Goal: Ask a question: Seek information or help from site administrators or community

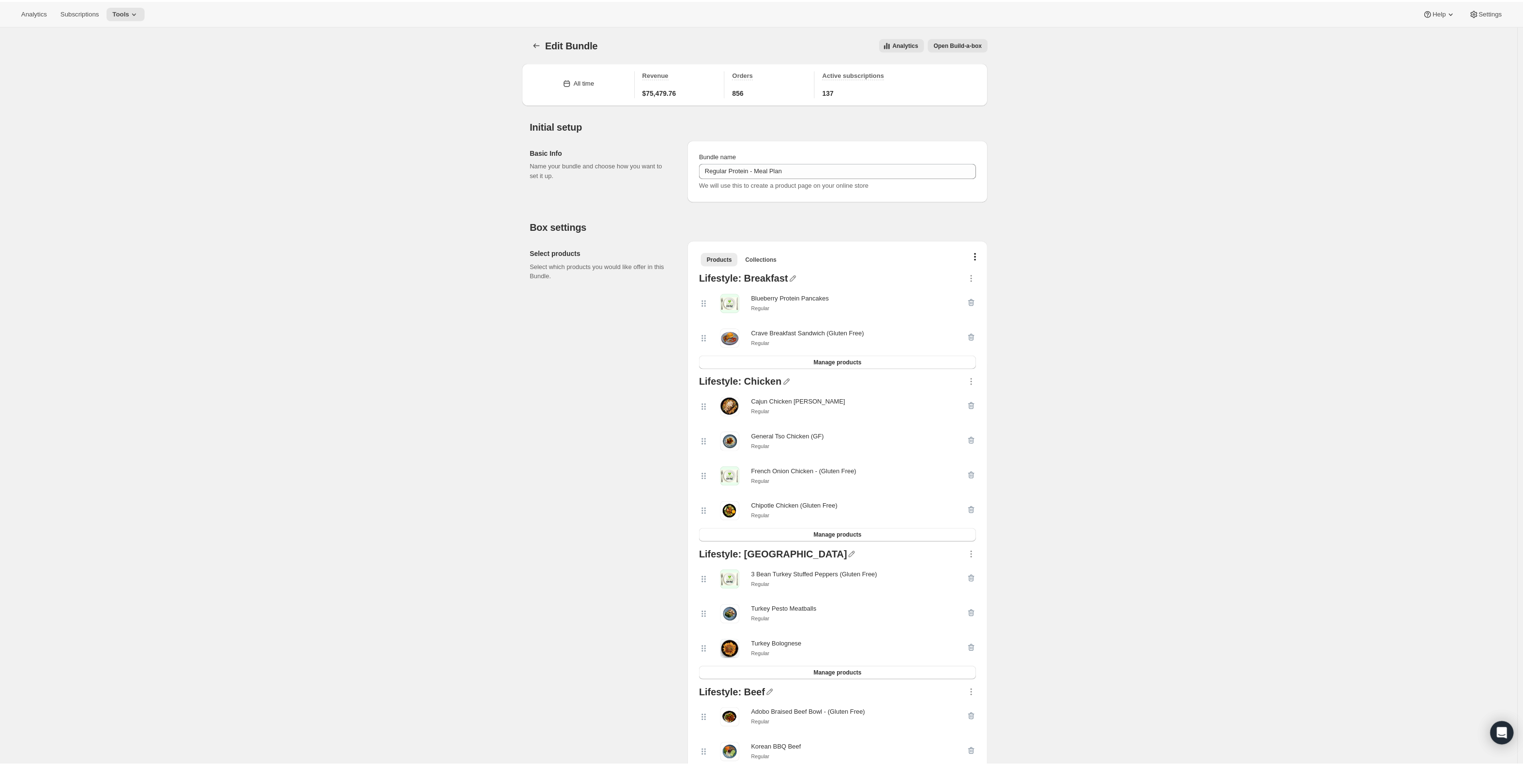
scroll to position [1765, 0]
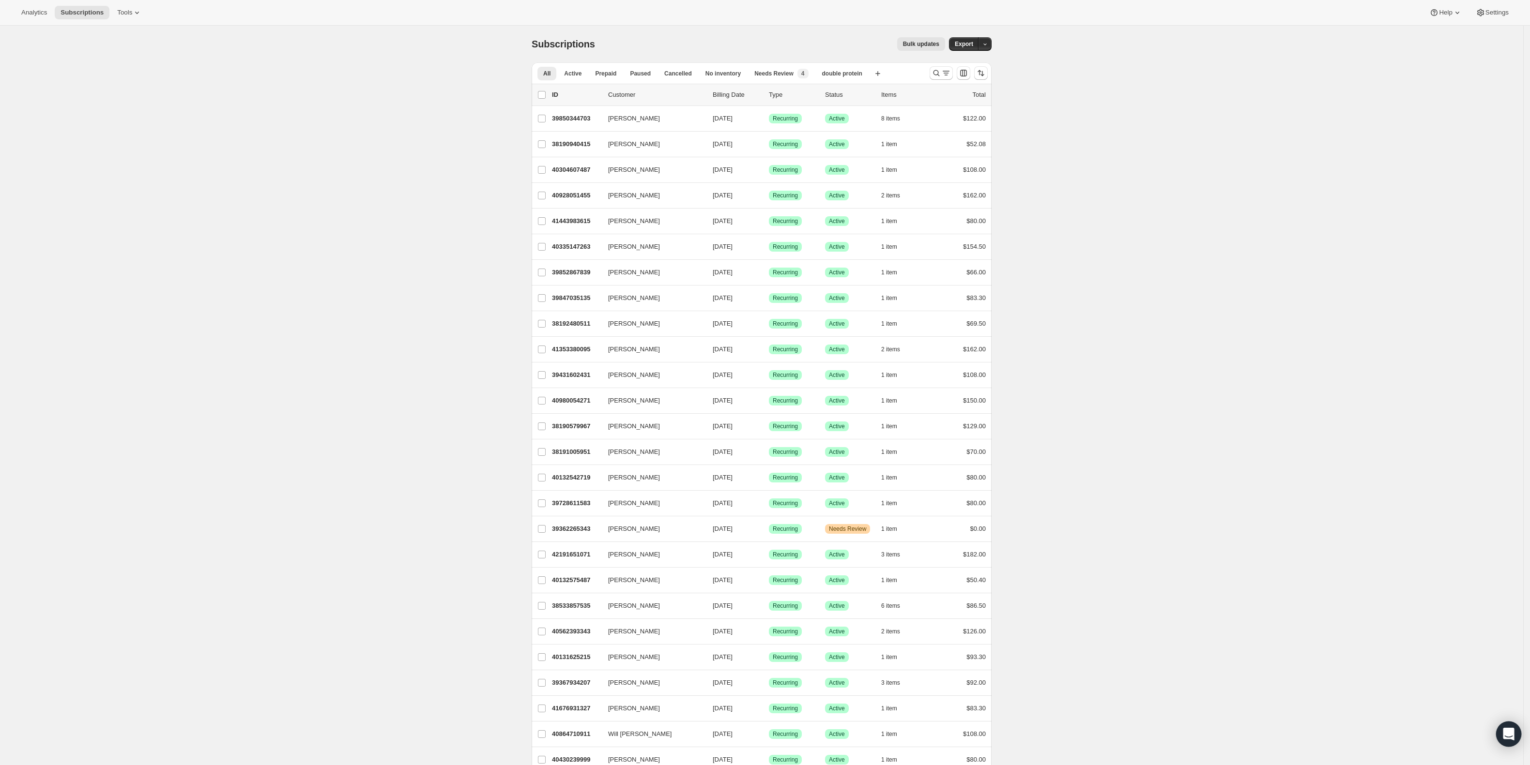
click at [1502, 727] on div "Open Intercom Messenger" at bounding box center [1509, 735] width 26 height 26
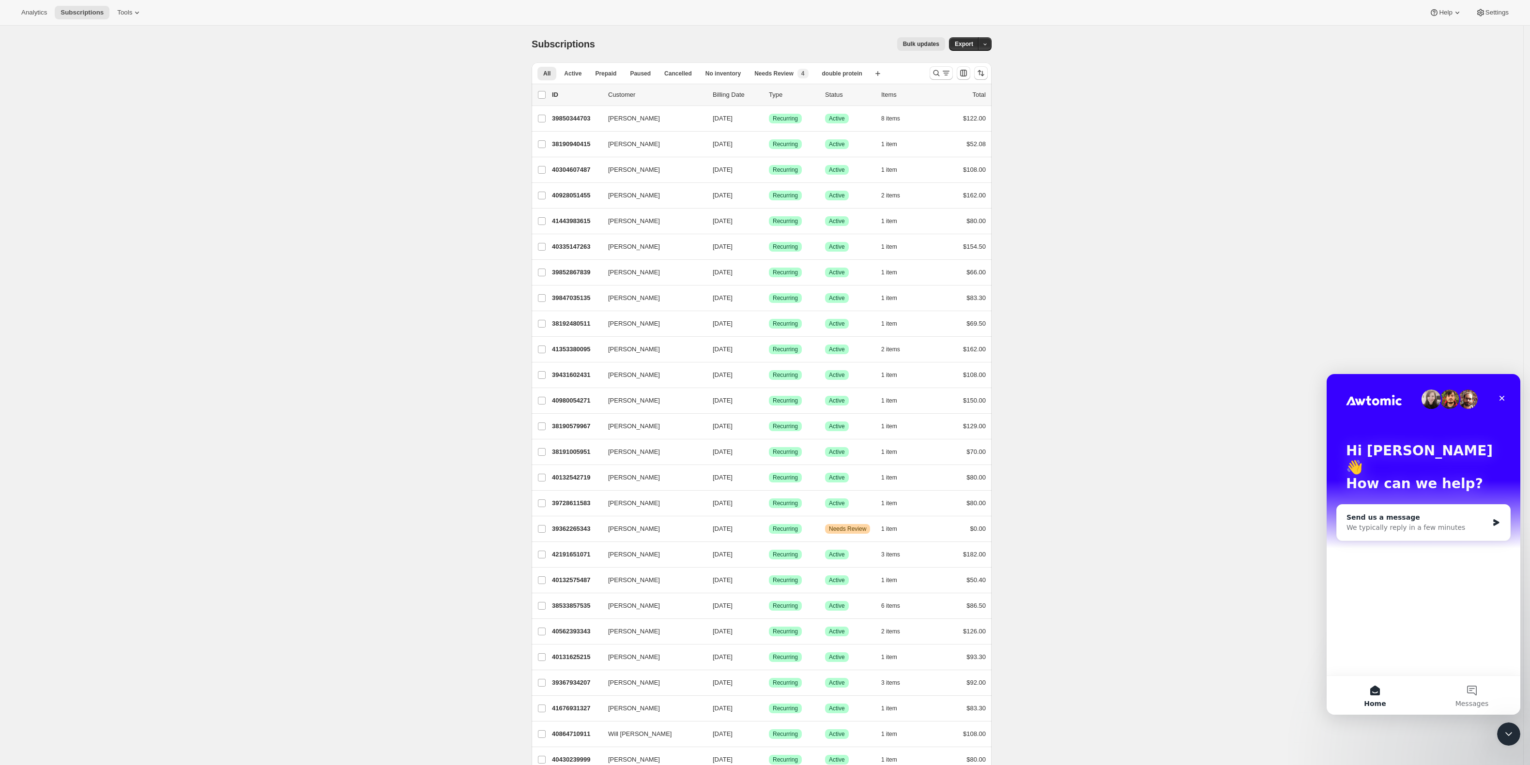
click at [1415, 519] on div "Send us a message We typically reply in a few minutes" at bounding box center [1423, 523] width 173 height 36
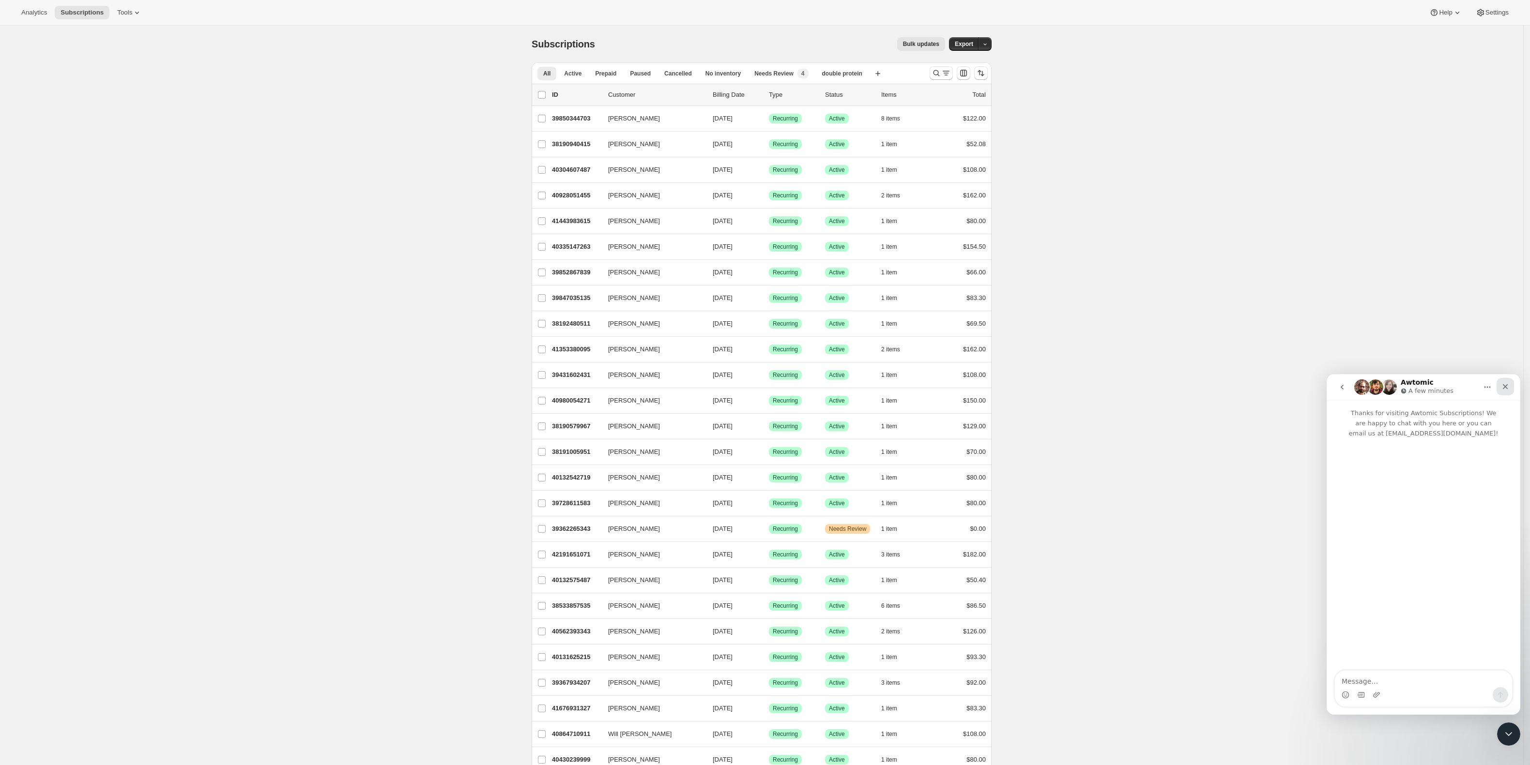
click at [1505, 392] on div "Close" at bounding box center [1504, 386] width 17 height 17
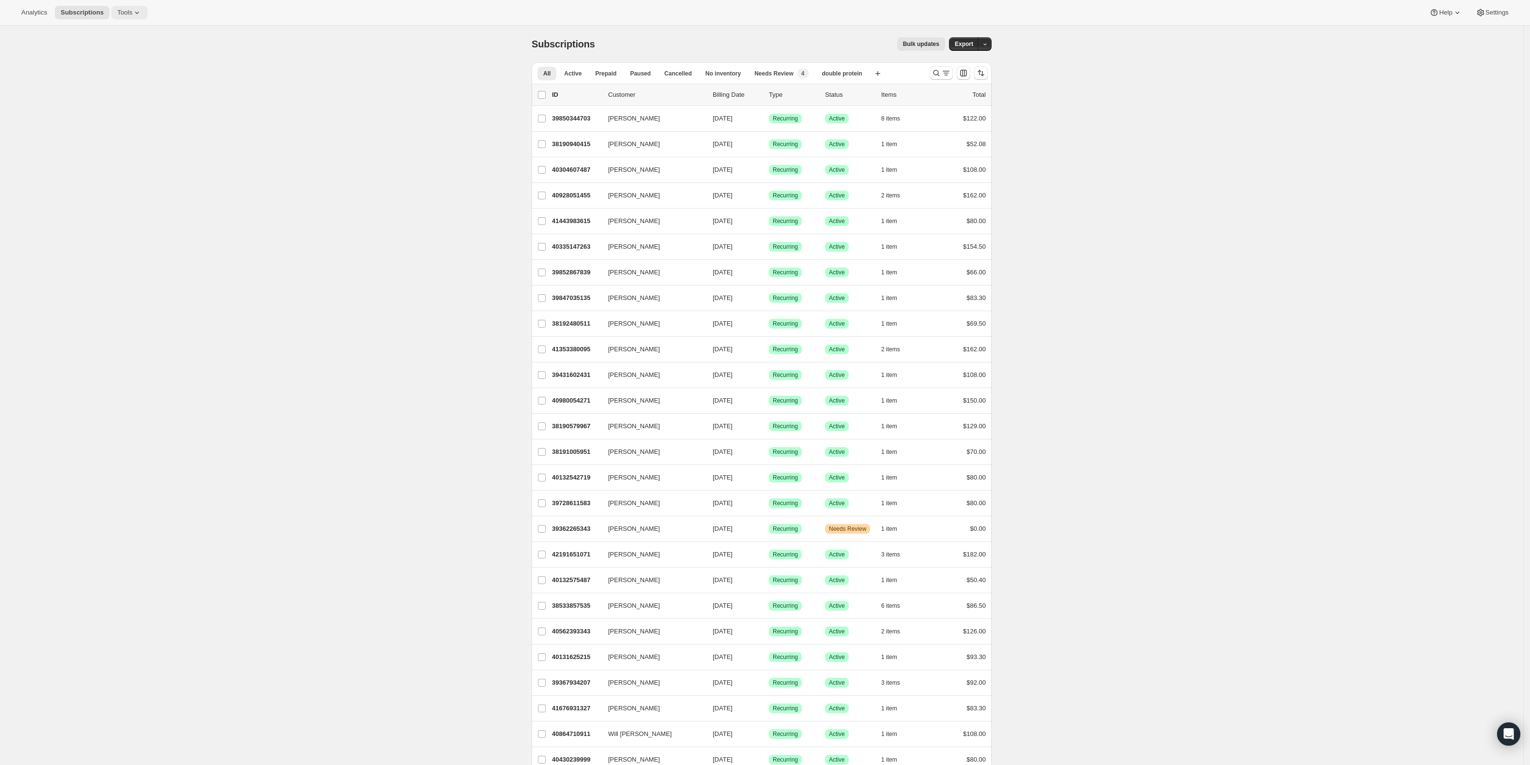
click at [112, 10] on button "Tools" at bounding box center [129, 13] width 36 height 14
click at [132, 15] on icon at bounding box center [137, 13] width 10 height 10
click at [132, 8] on icon at bounding box center [137, 13] width 10 height 10
click at [114, 28] on span "Subscription Plans" at bounding box center [132, 33] width 86 height 10
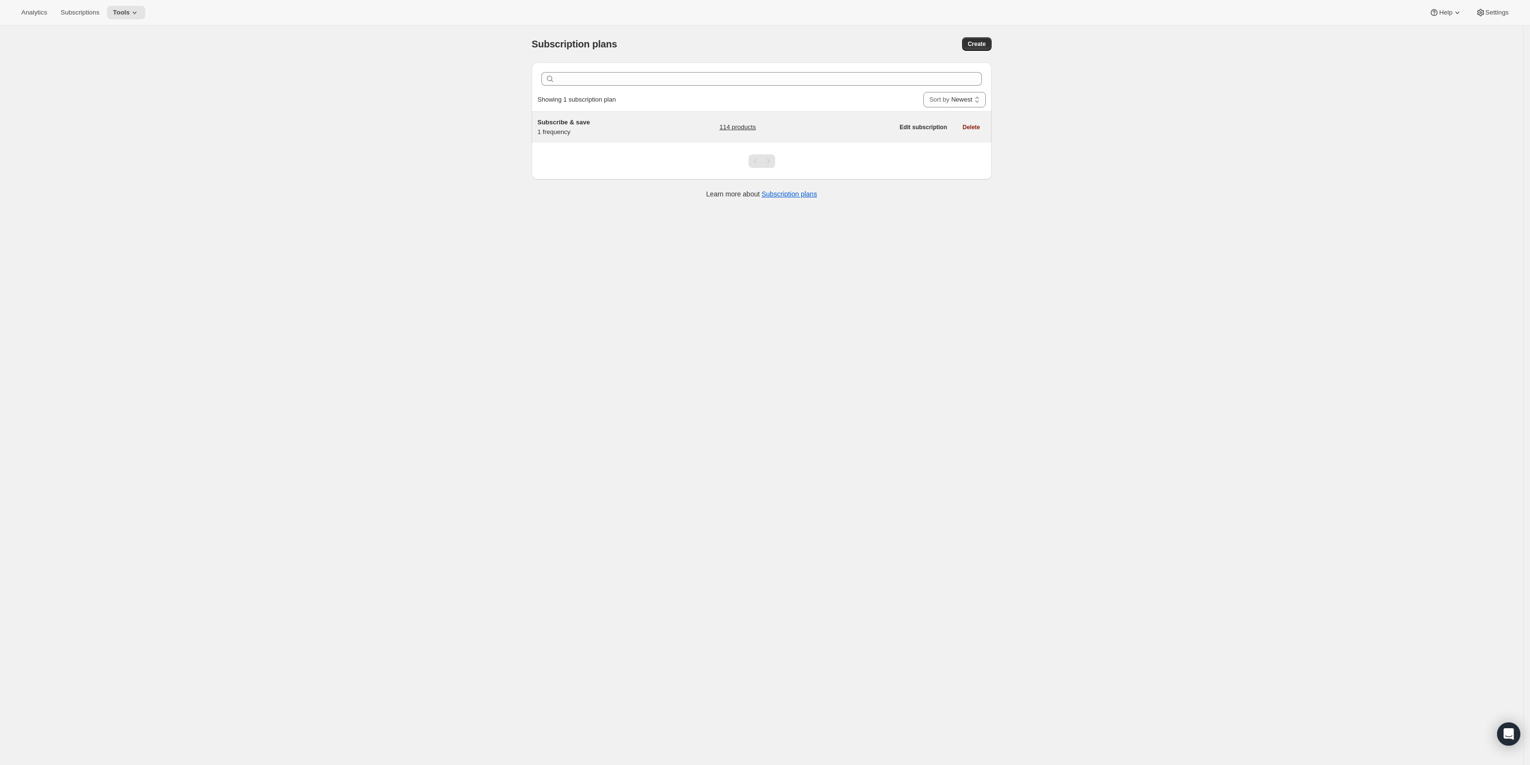
click at [587, 122] on span "Subscribe & save" at bounding box center [563, 122] width 52 height 7
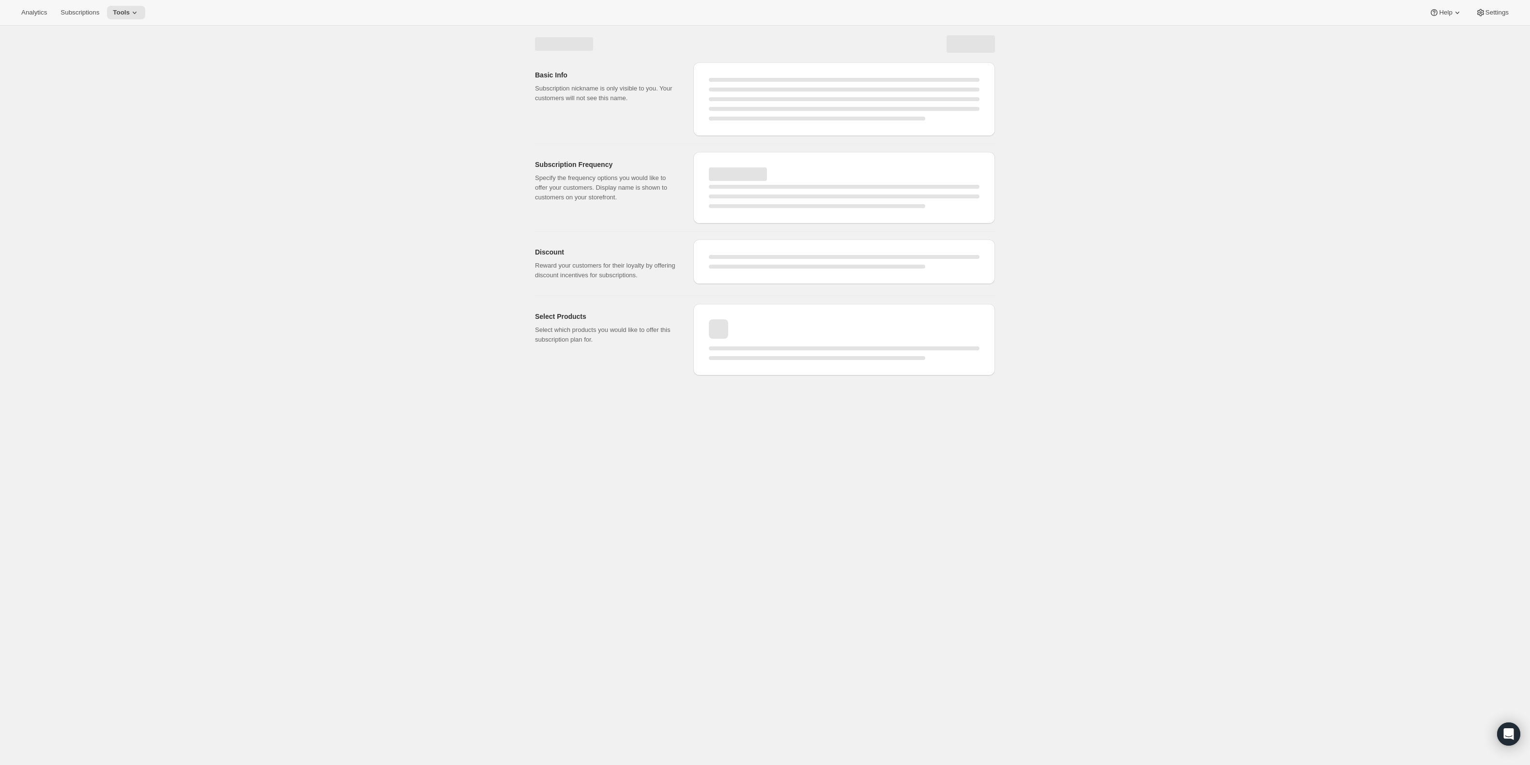
select select "WEEK"
select select "MONTH"
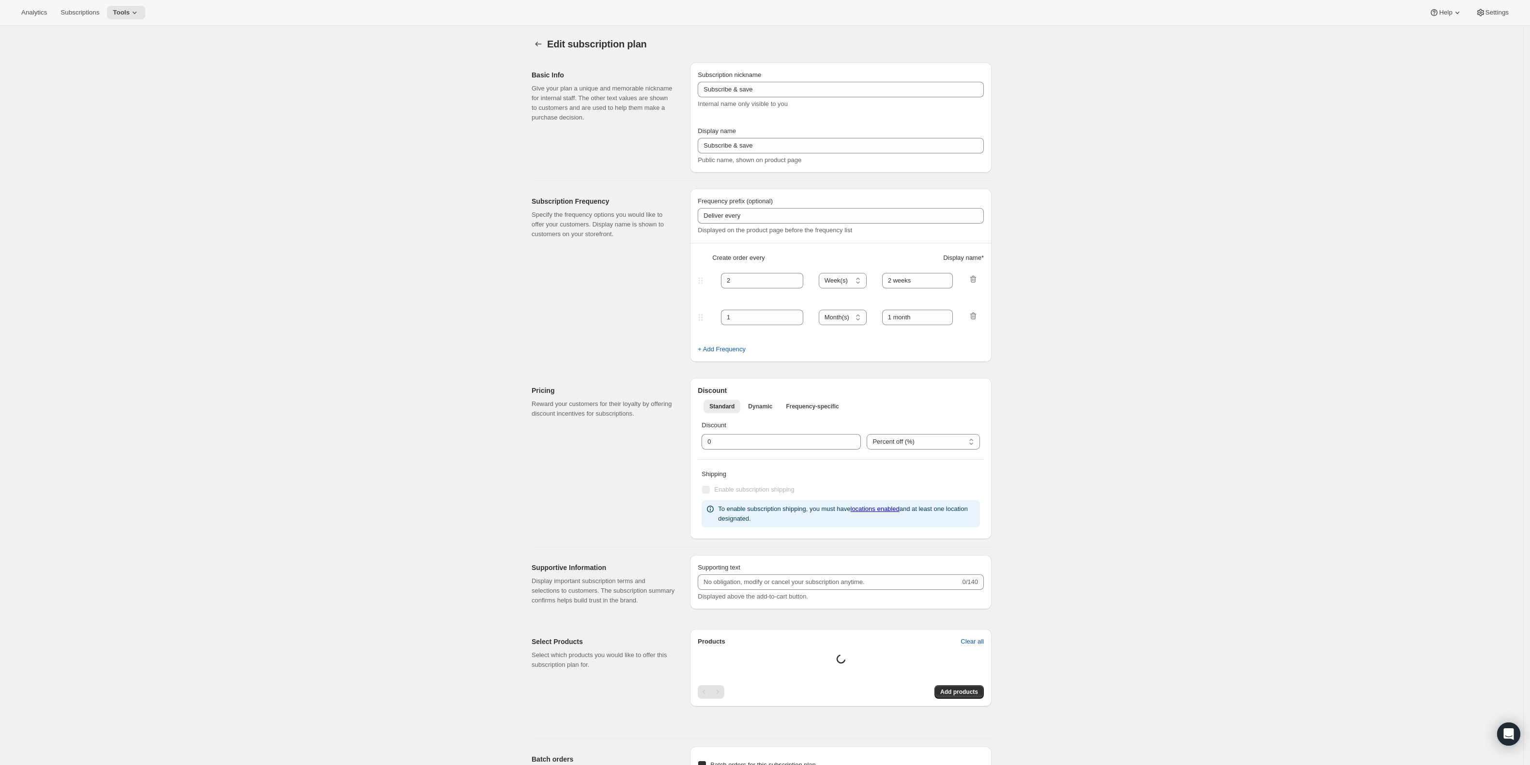
type input "1"
type input "1 week"
checkbox input "true"
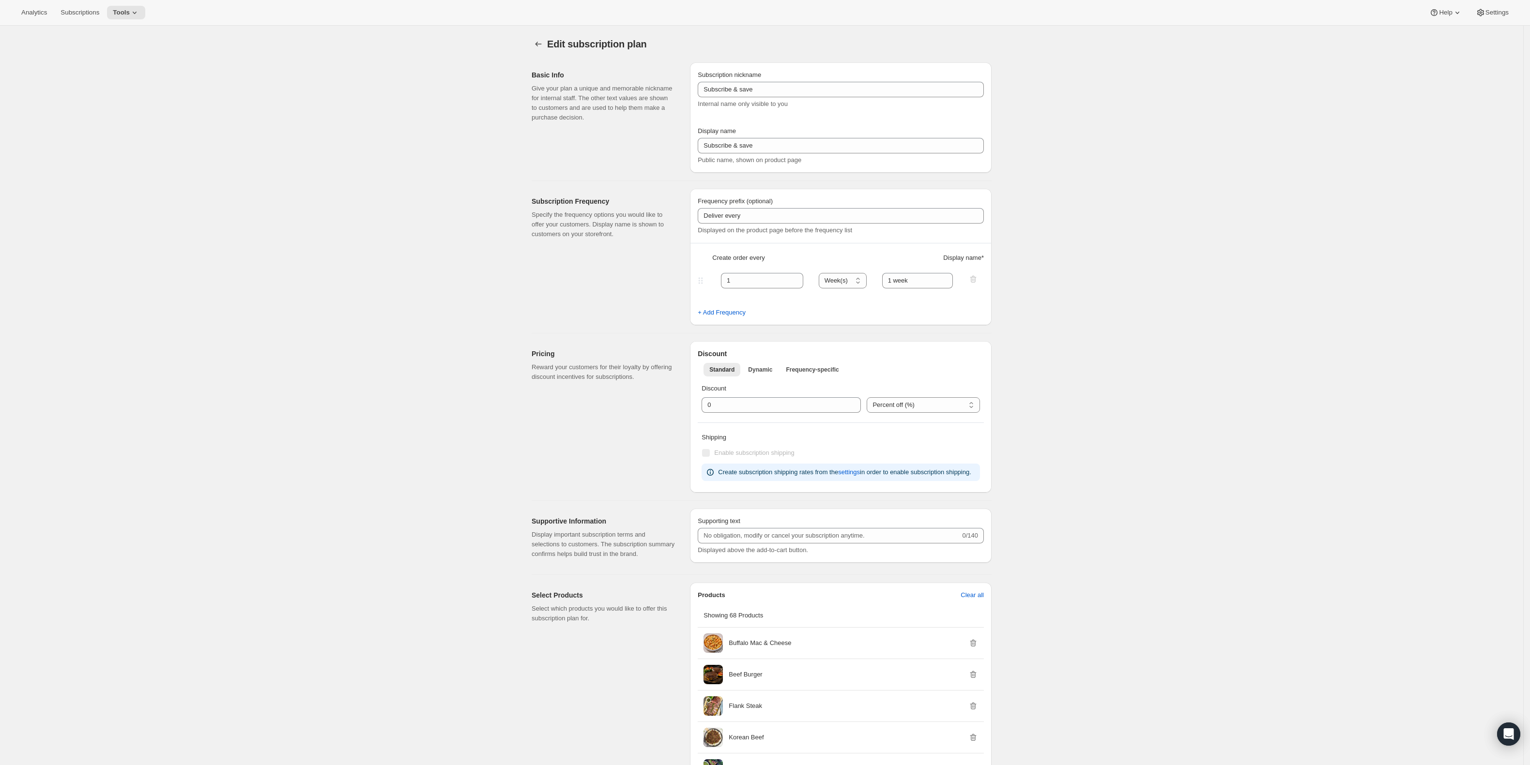
click at [142, 22] on div "Analytics Subscriptions Tools Help Settings" at bounding box center [765, 13] width 1530 height 26
click at [139, 22] on div "Analytics Subscriptions Tools Help Settings" at bounding box center [765, 13] width 1530 height 26
click at [135, 21] on div "Analytics Subscriptions Tools Help Settings" at bounding box center [765, 13] width 1530 height 26
click at [134, 18] on div "Analytics Subscriptions Tools Help Settings" at bounding box center [765, 13] width 1530 height 26
click at [136, 15] on icon at bounding box center [135, 13] width 10 height 10
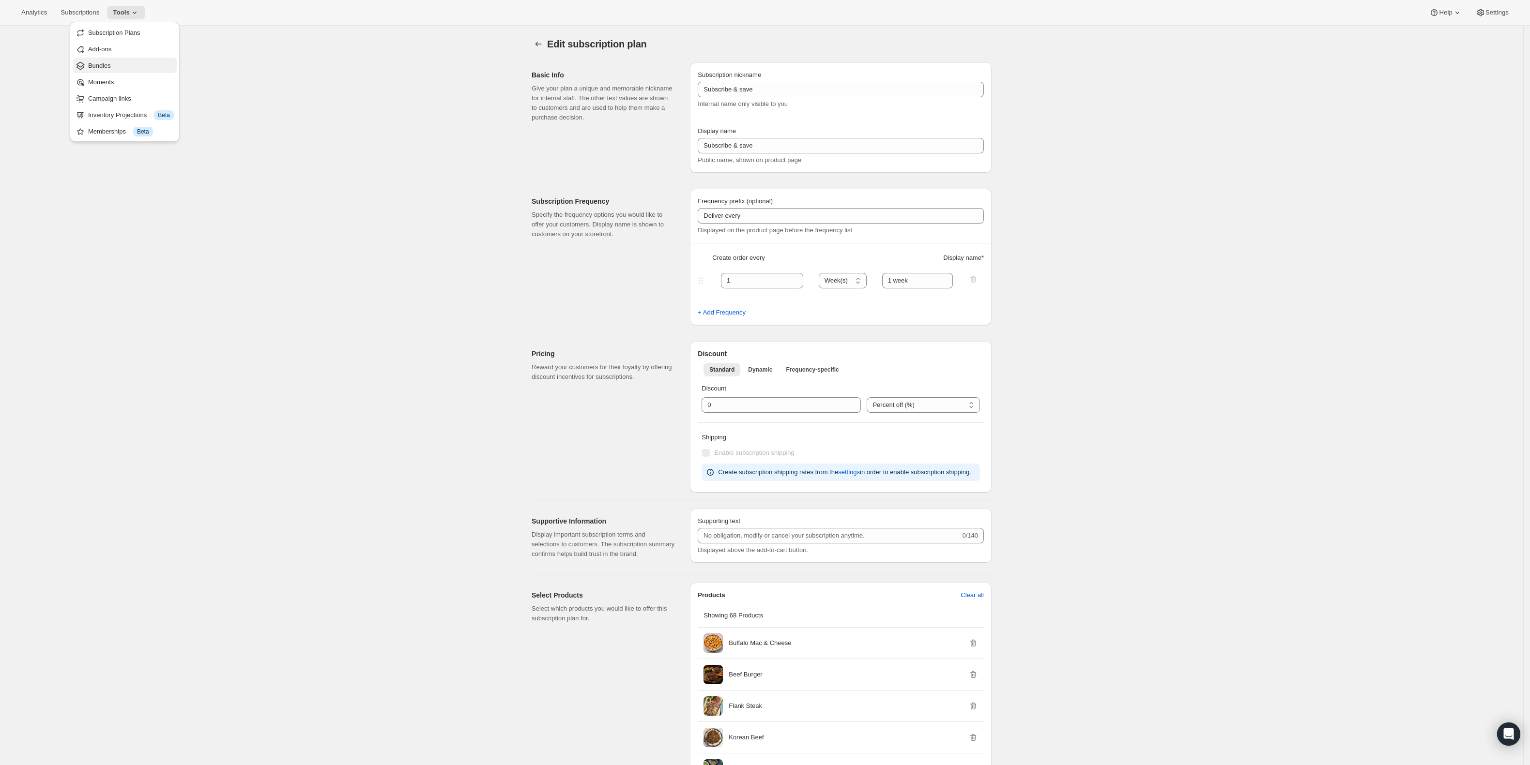
click at [103, 68] on span "Bundles" at bounding box center [99, 65] width 23 height 7
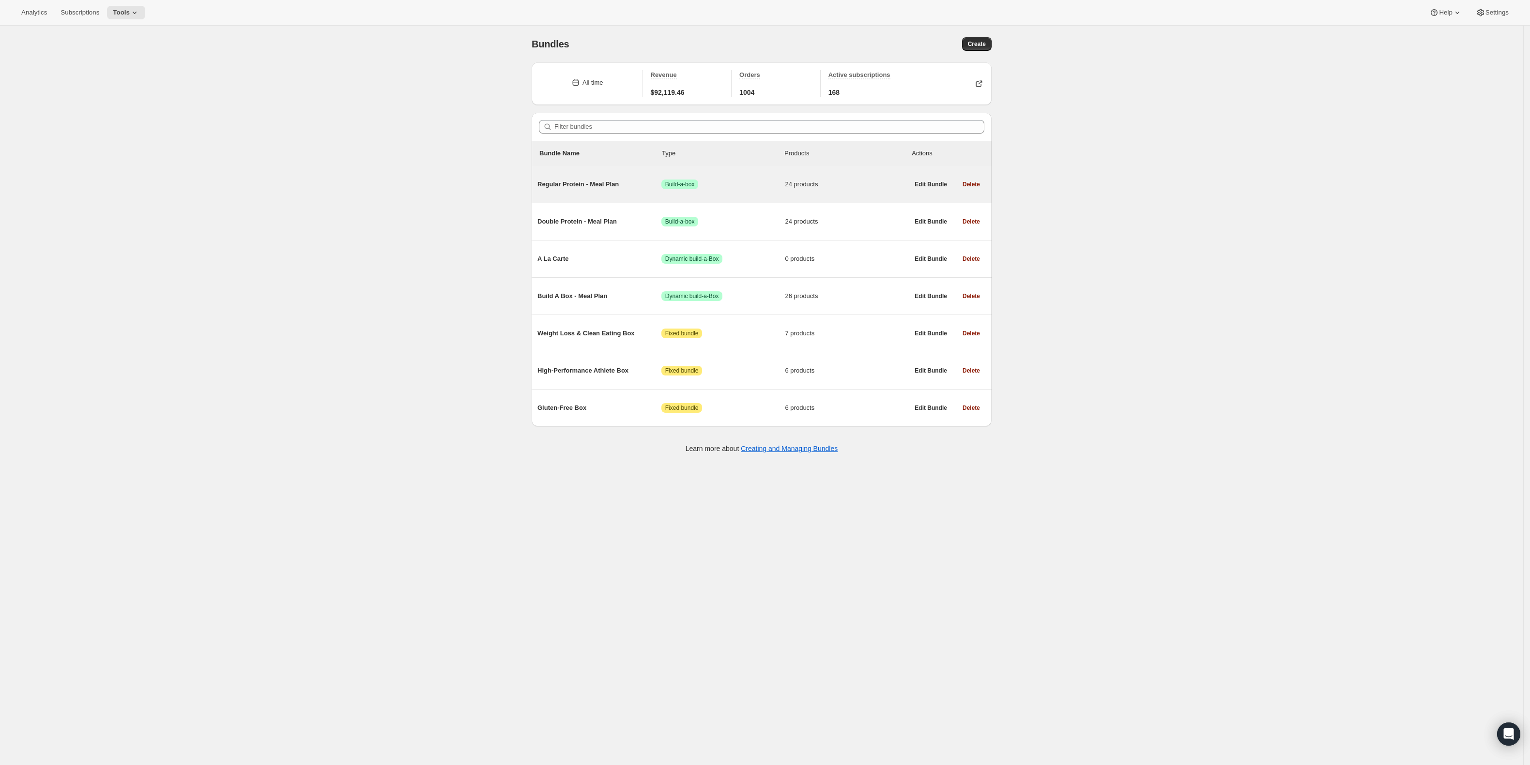
click at [588, 187] on span "Regular Protein - Meal Plan" at bounding box center [599, 185] width 124 height 10
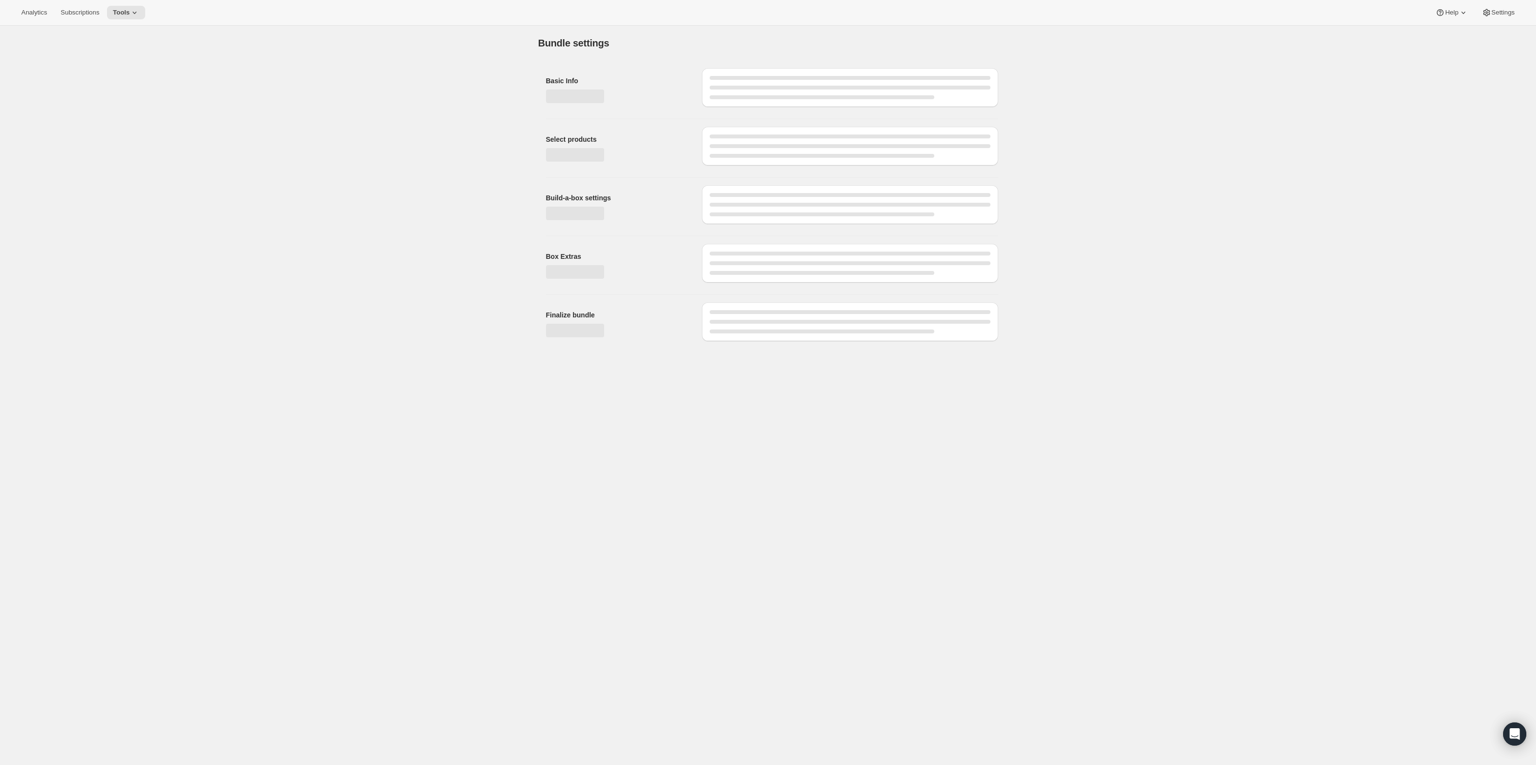
type input "Regular Protein - Meal Plan"
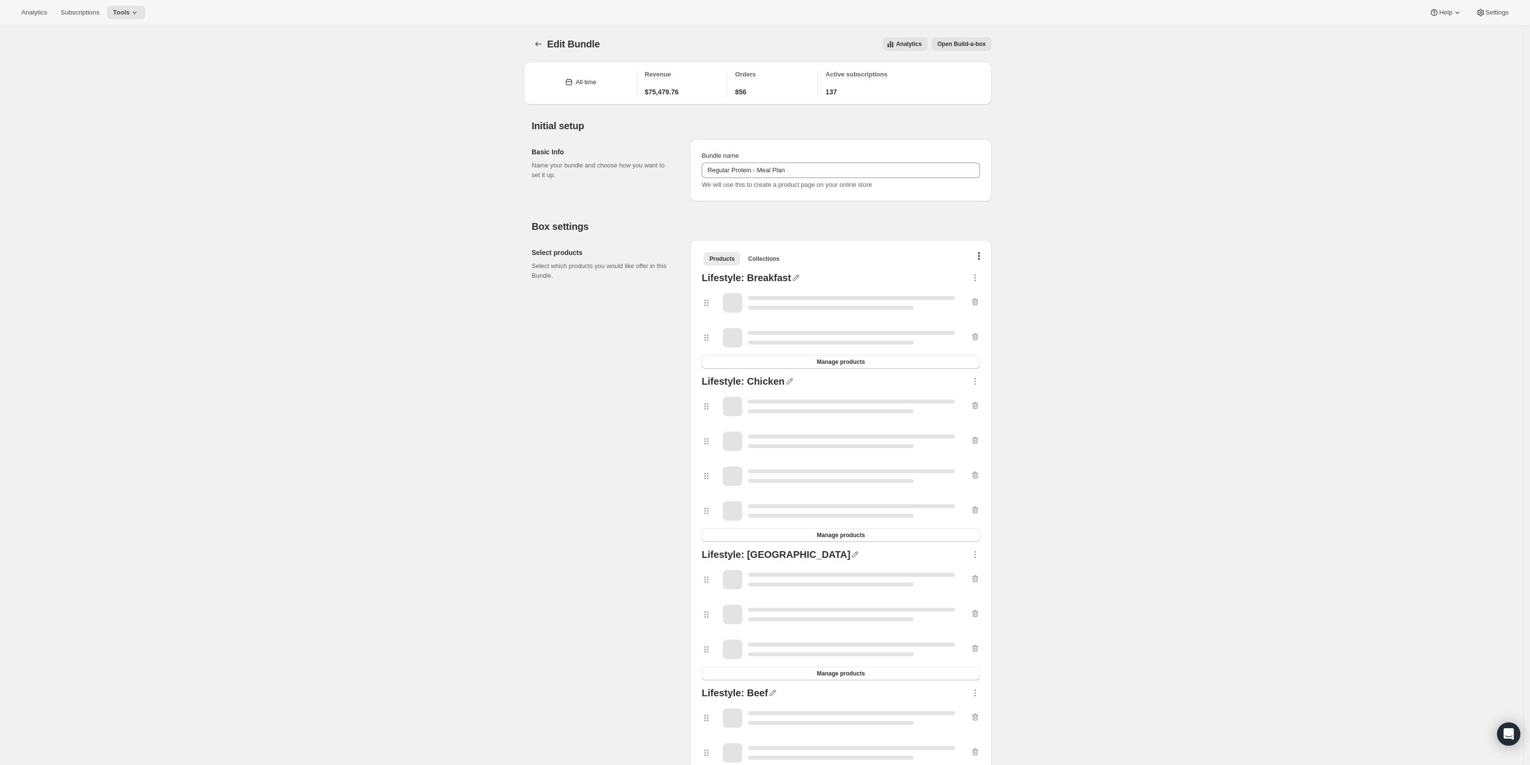
scroll to position [258, 0]
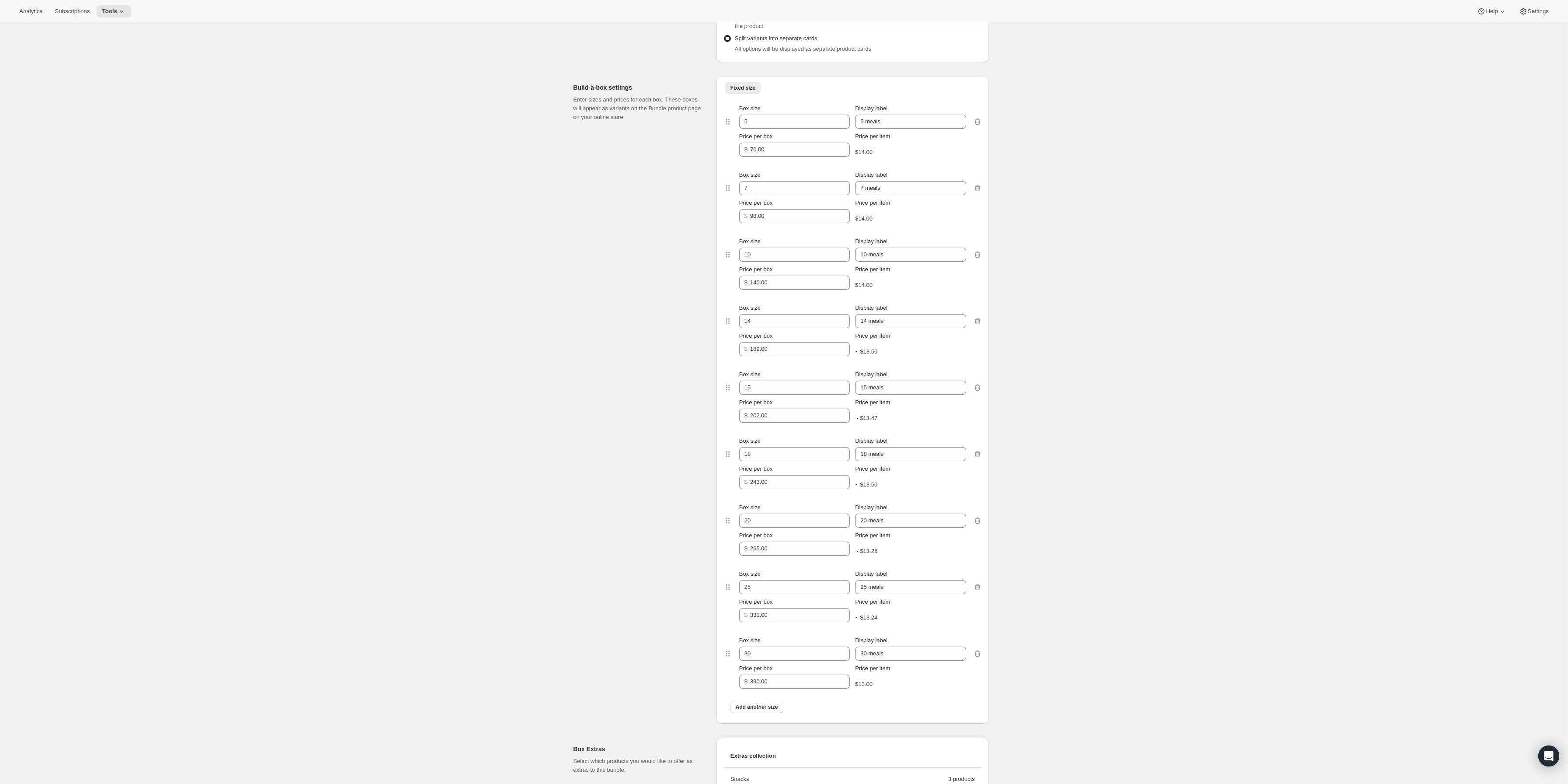
drag, startPoint x: 646, startPoint y: 481, endPoint x: 527, endPoint y: 419, distance: 134.2
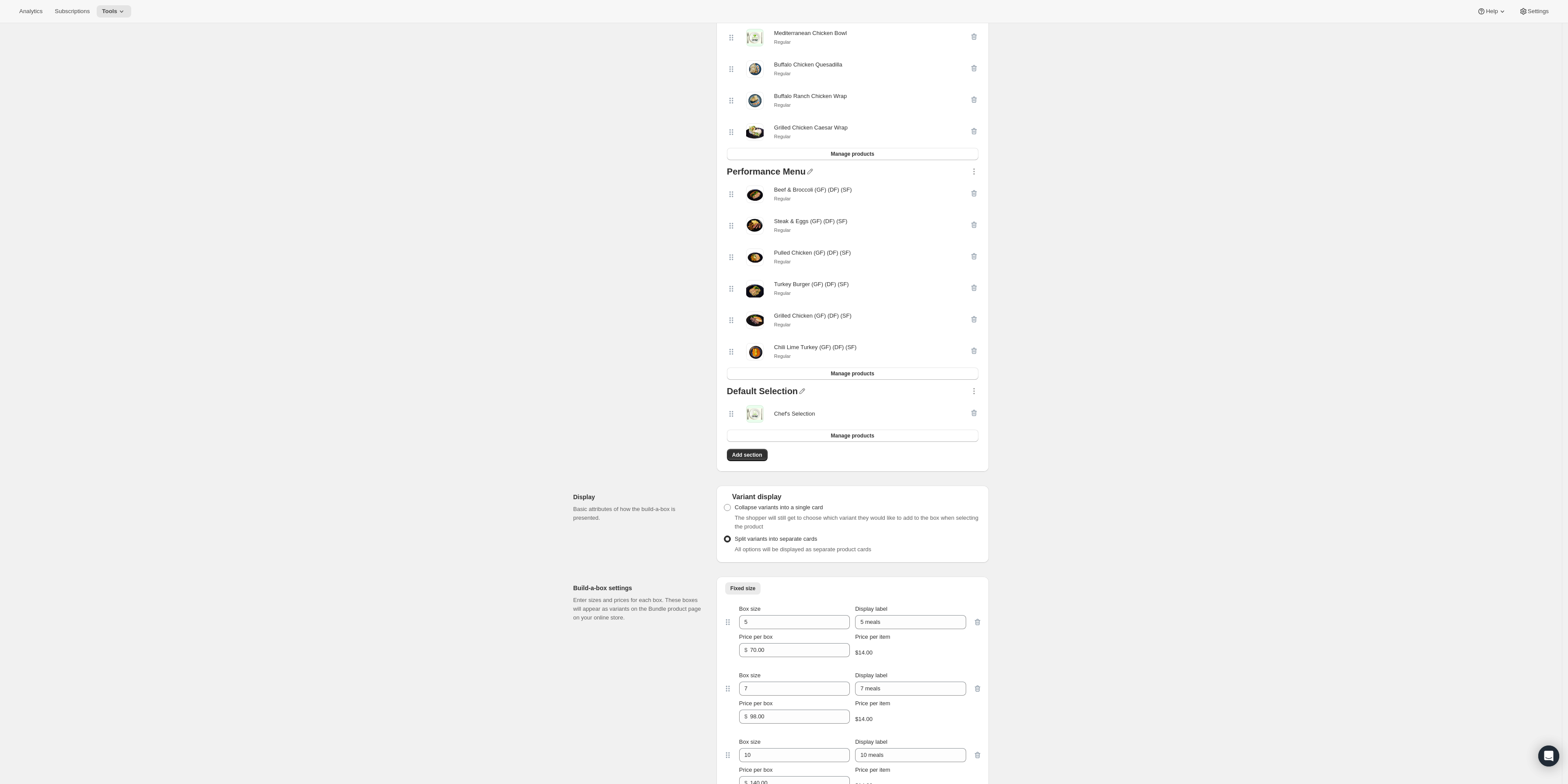
scroll to position [1067, 0]
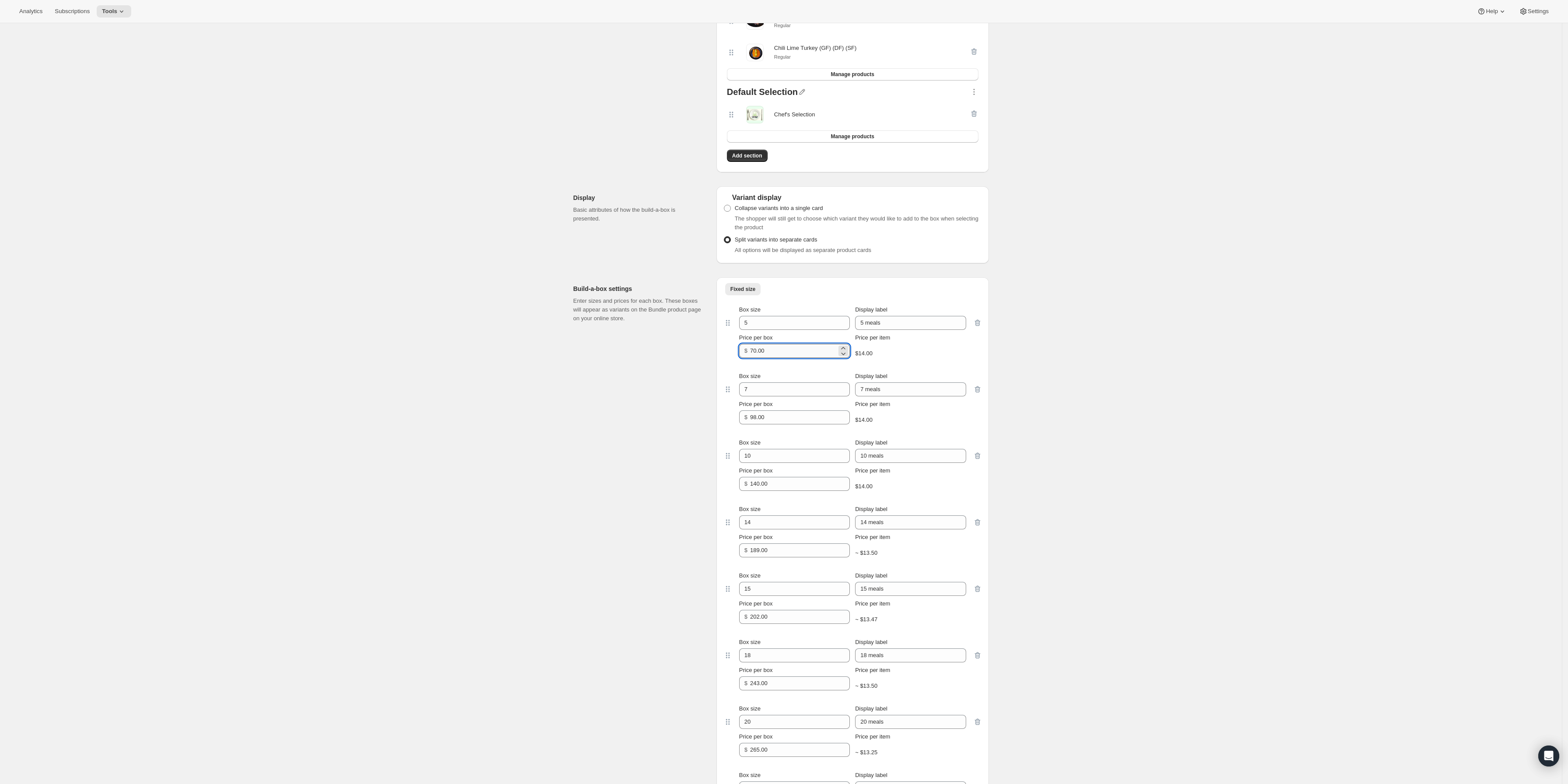
click at [816, 358] on input "70.00" at bounding box center [793, 350] width 87 height 14
type input "87.50"
click at [816, 431] on div "Box size 7 Display label 7 meals Price per box $ 98.00 Price per item $14.00" at bounding box center [853, 398] width 258 height 67
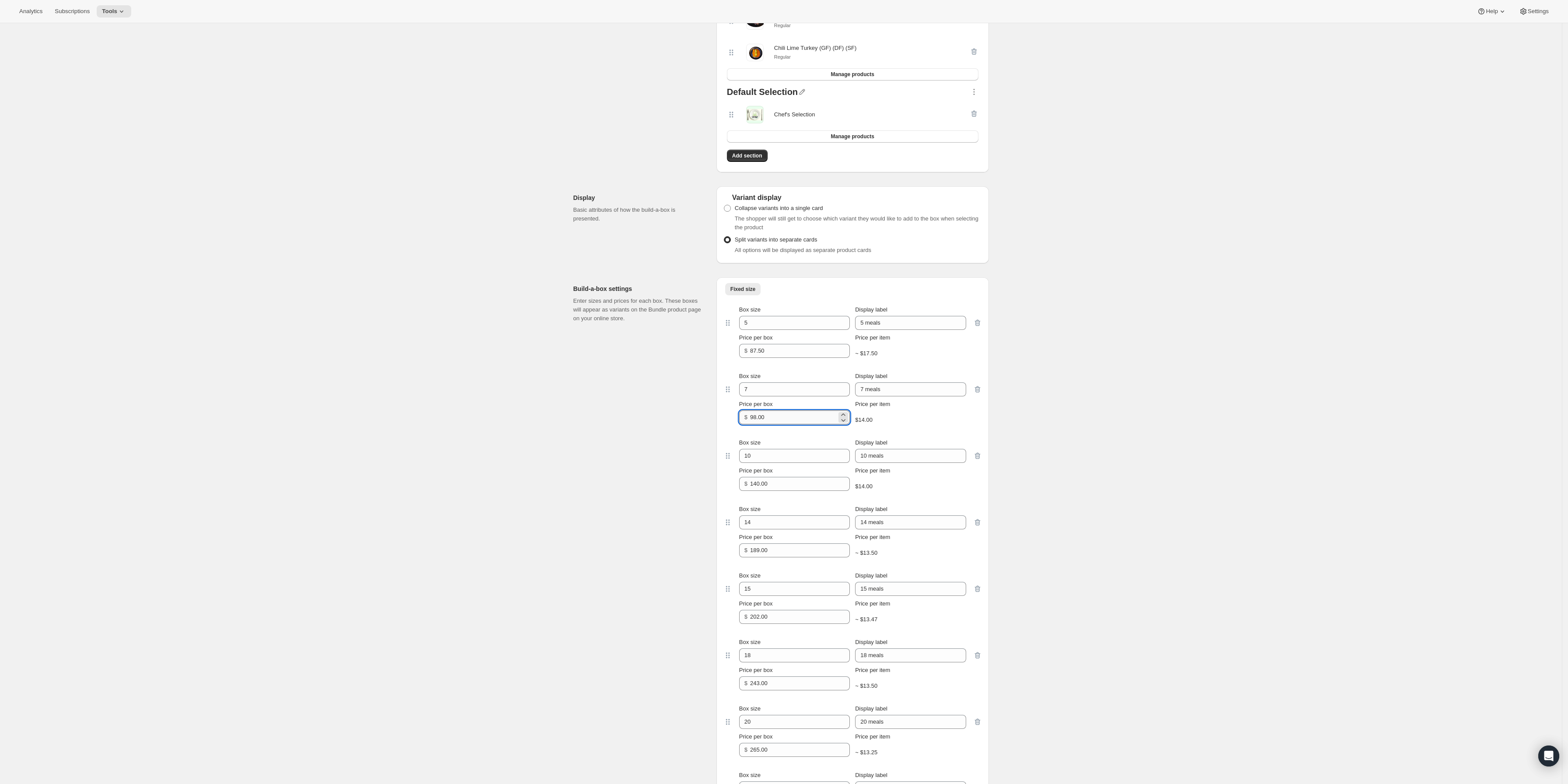
click at [816, 425] on input "98.00" at bounding box center [793, 416] width 87 height 14
type input "122.50"
click at [785, 490] on input "140.00" at bounding box center [793, 483] width 87 height 14
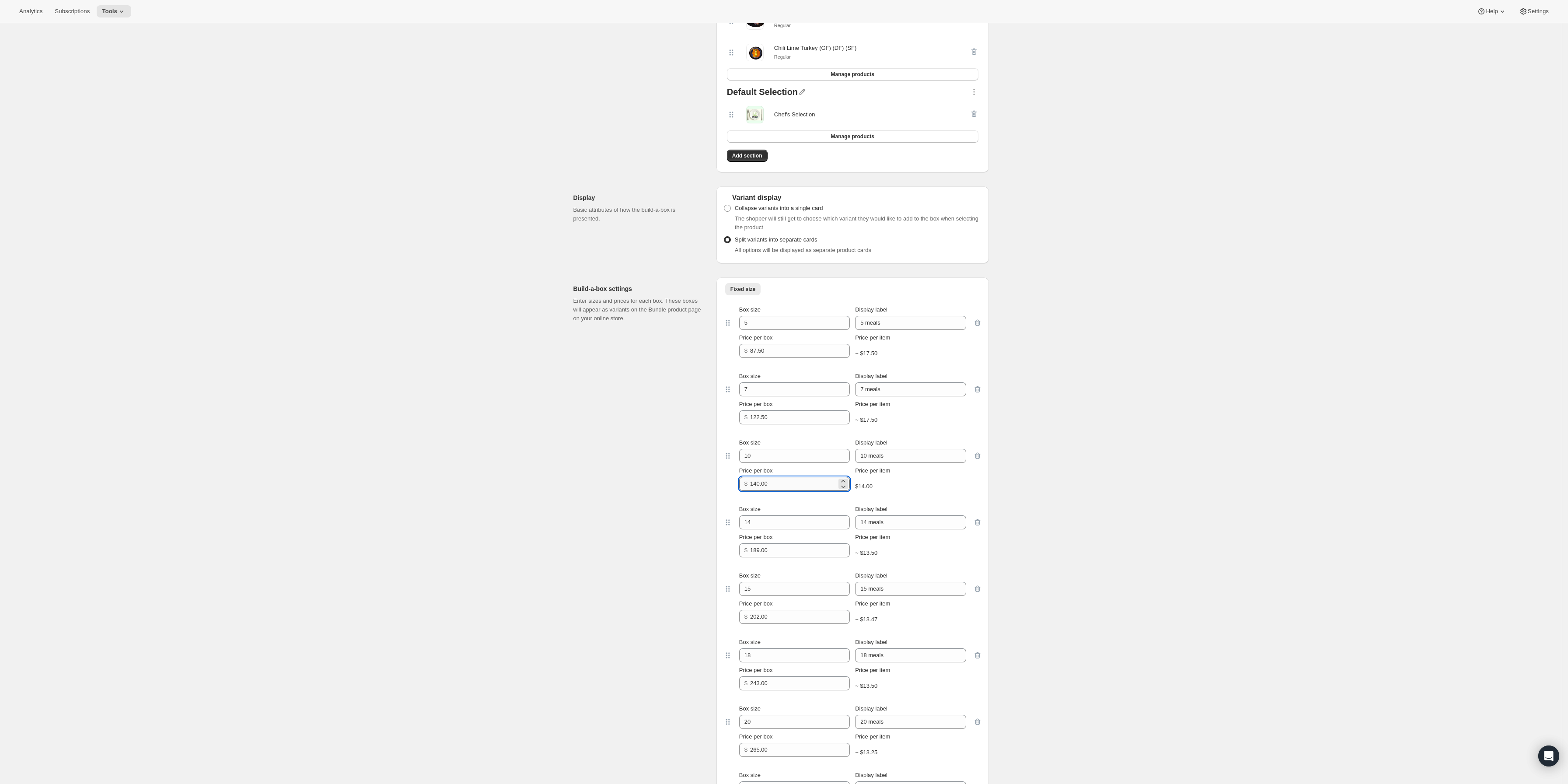
click at [785, 490] on input "140.00" at bounding box center [793, 483] width 87 height 14
type input "175"
click at [784, 557] on input "189.00" at bounding box center [793, 549] width 87 height 14
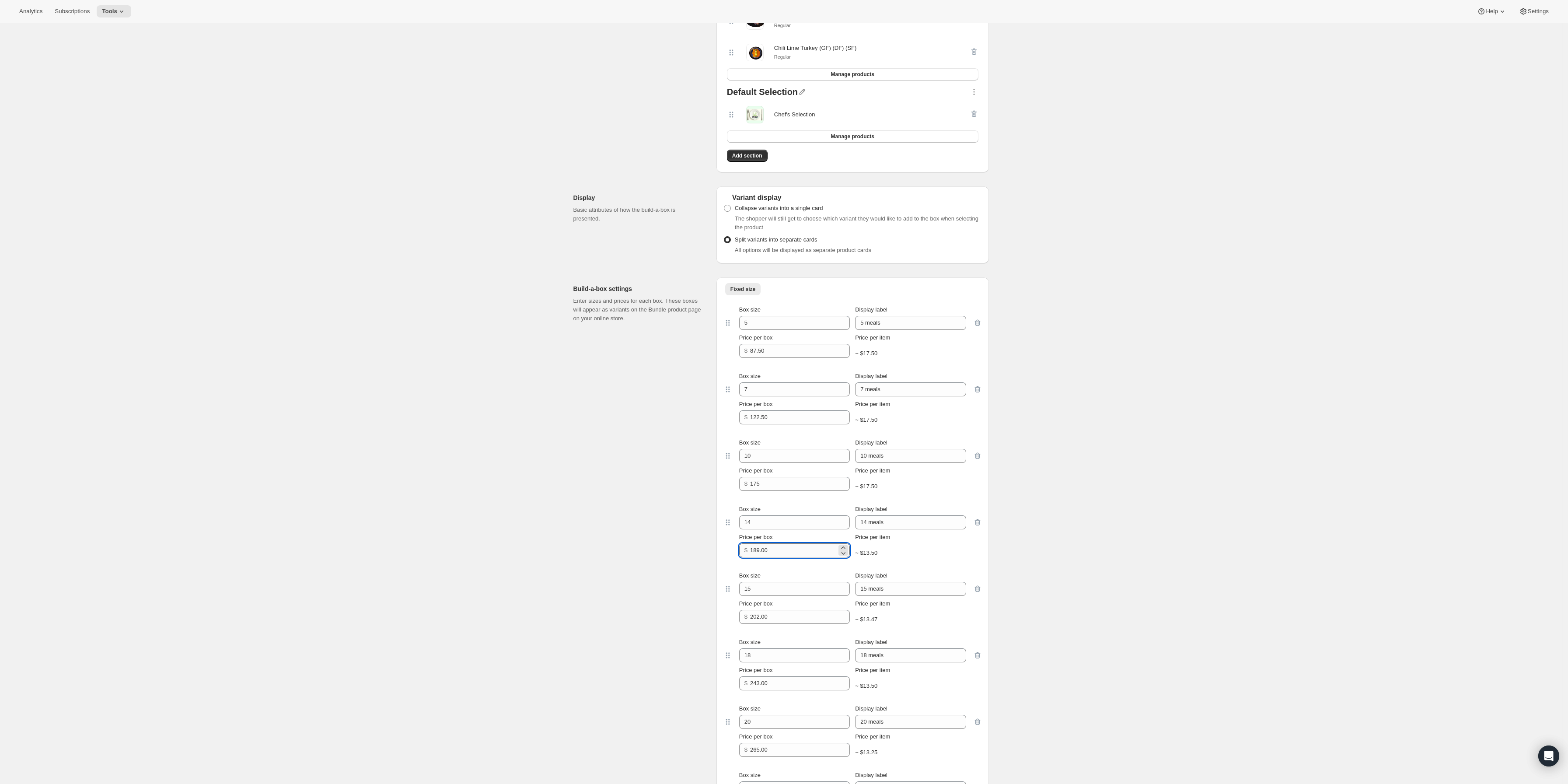
click at [784, 557] on input "189.00" at bounding box center [793, 549] width 87 height 14
drag, startPoint x: 785, startPoint y: 561, endPoint x: 733, endPoint y: 555, distance: 52.3
click at [716, 557] on div "Build-a-box settings Enter sizes and prices for each box. These boxes will appe…" at bounding box center [781, 597] width 415 height 654
type input "236.25"
click at [796, 623] on input "202.00" at bounding box center [793, 616] width 87 height 14
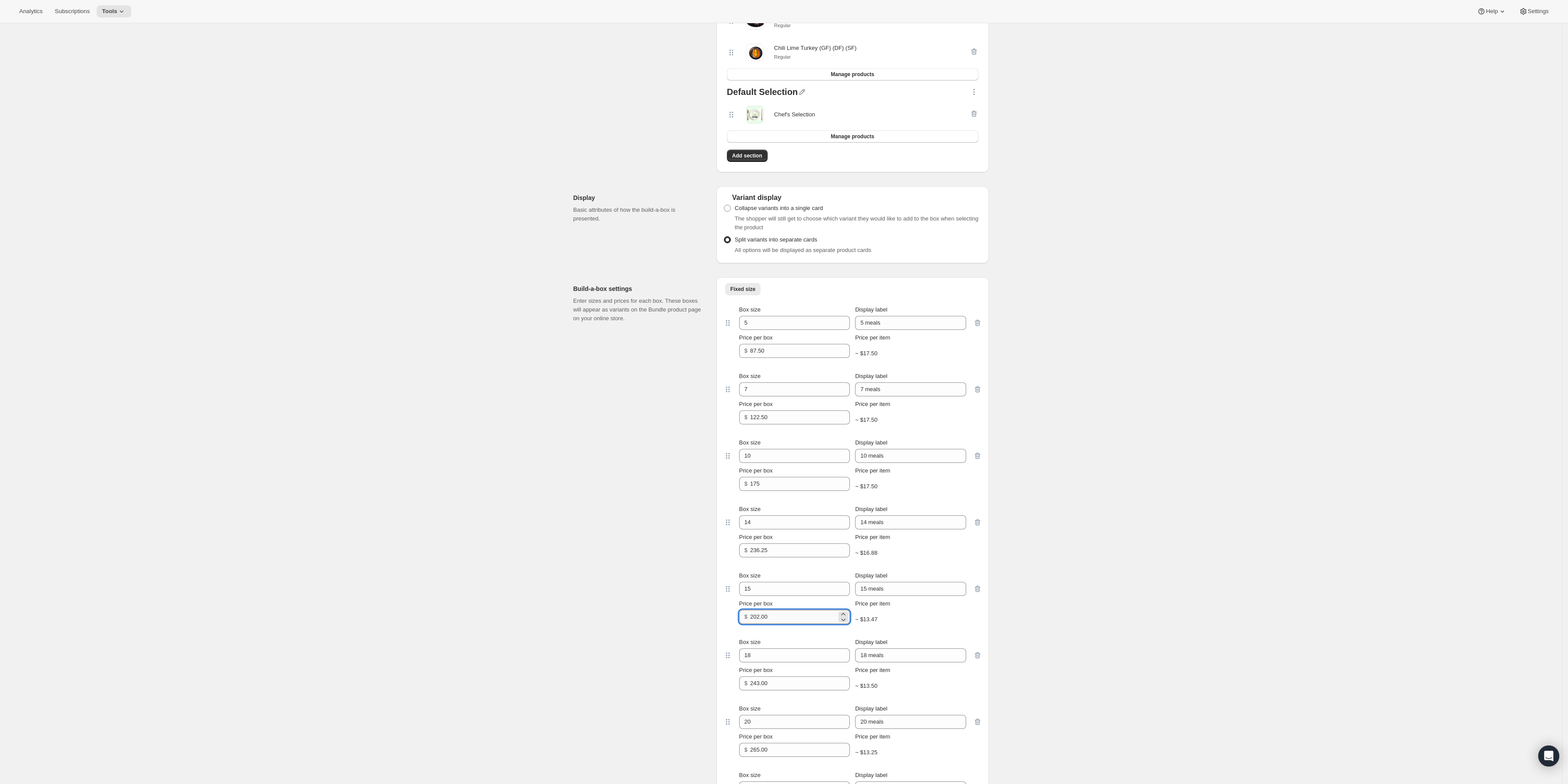
click at [796, 623] on input "202.00" at bounding box center [793, 616] width 87 height 14
click at [795, 623] on input "202.00" at bounding box center [793, 616] width 87 height 14
click at [789, 623] on input "202.00" at bounding box center [793, 616] width 87 height 14
paste input "number"
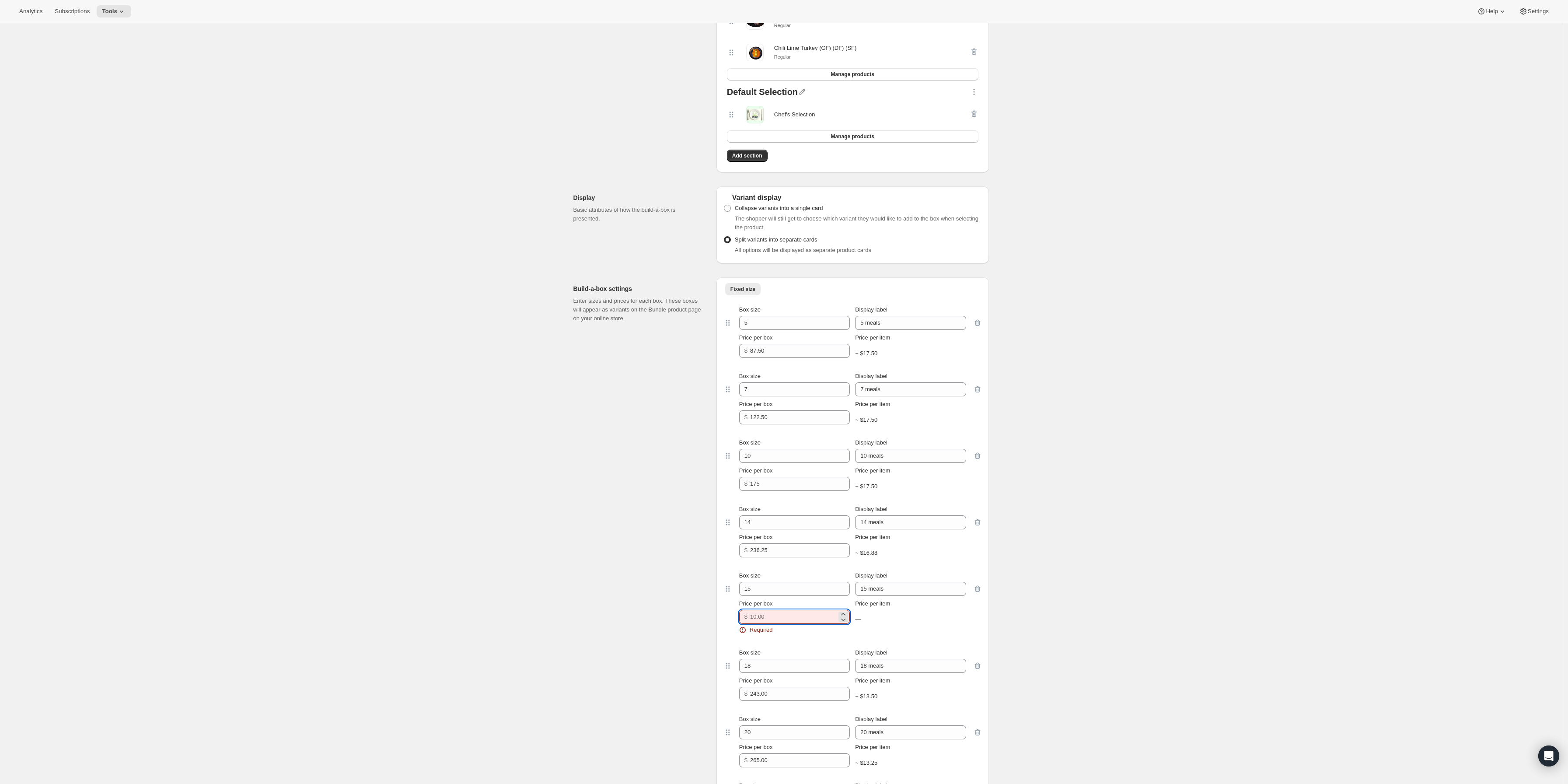
click at [782, 623] on input "Price per box" at bounding box center [793, 616] width 87 height 14
paste input "252.5"
type input "252.5"
click at [787, 690] on input "243.00" at bounding box center [793, 682] width 87 height 14
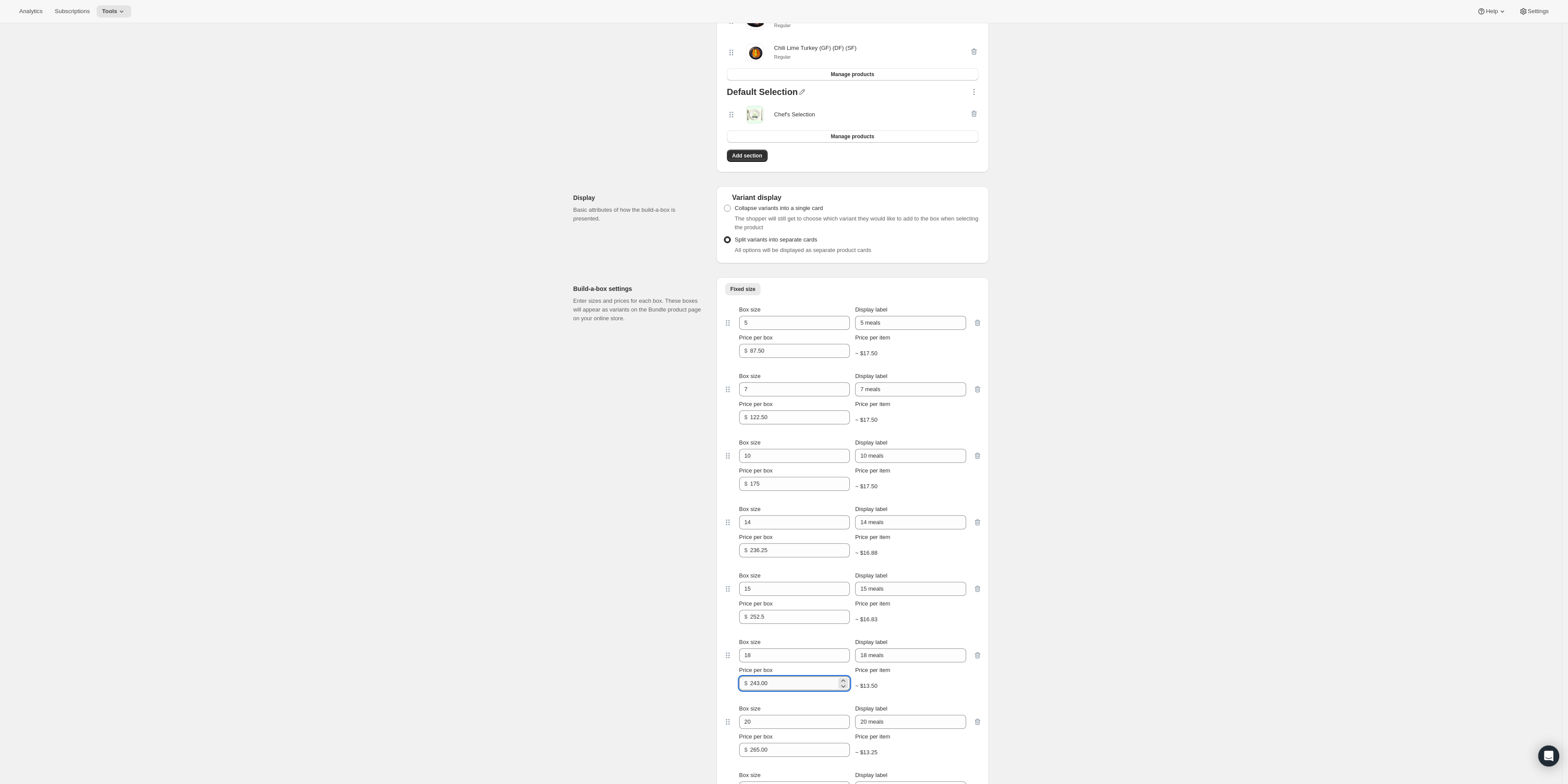
click at [787, 690] on input "243.00" at bounding box center [793, 682] width 87 height 14
click at [786, 690] on input "243.00" at bounding box center [793, 682] width 87 height 14
paste input "303.75"
type input "303.75"
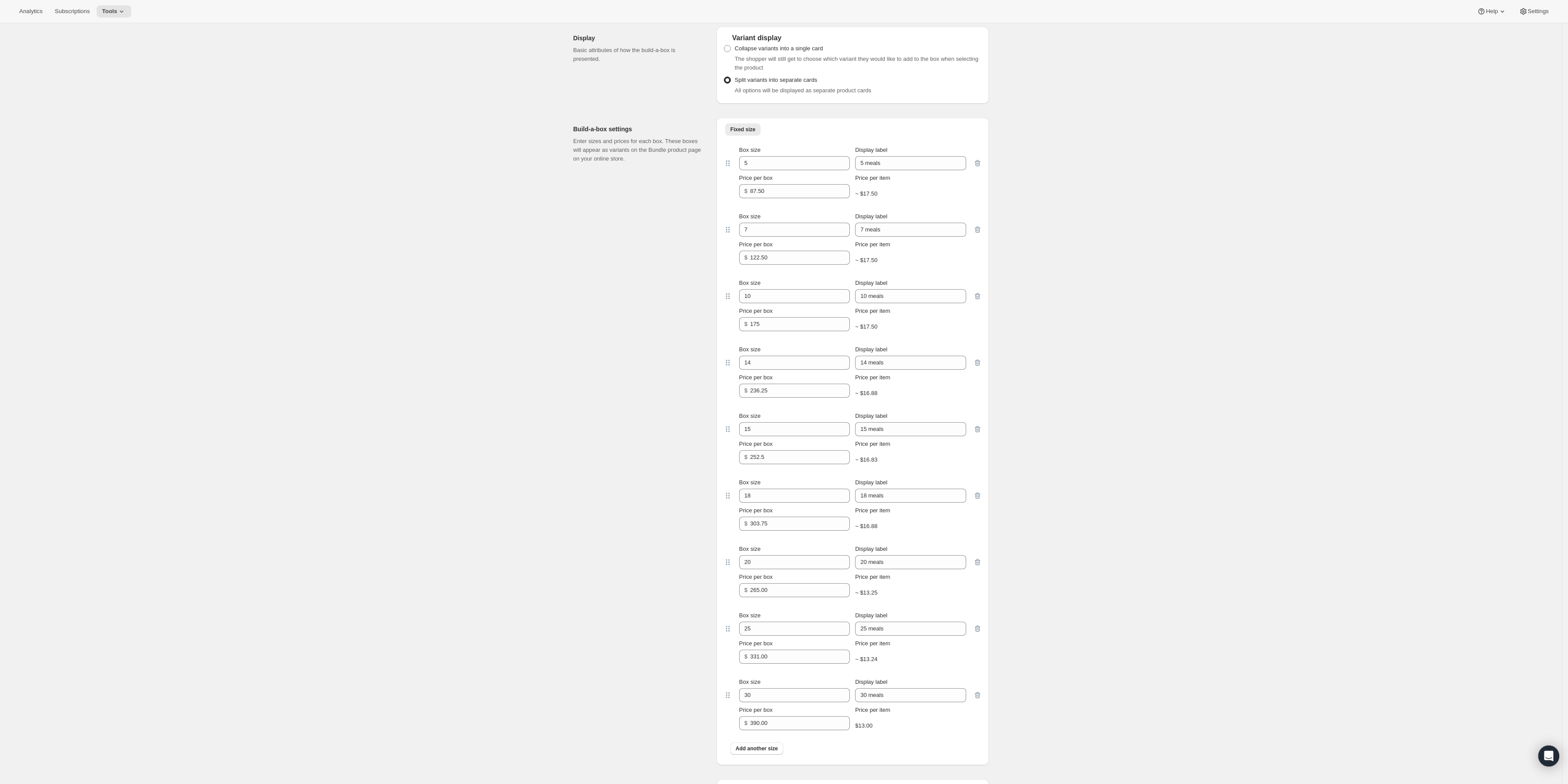
scroll to position [1264, 0]
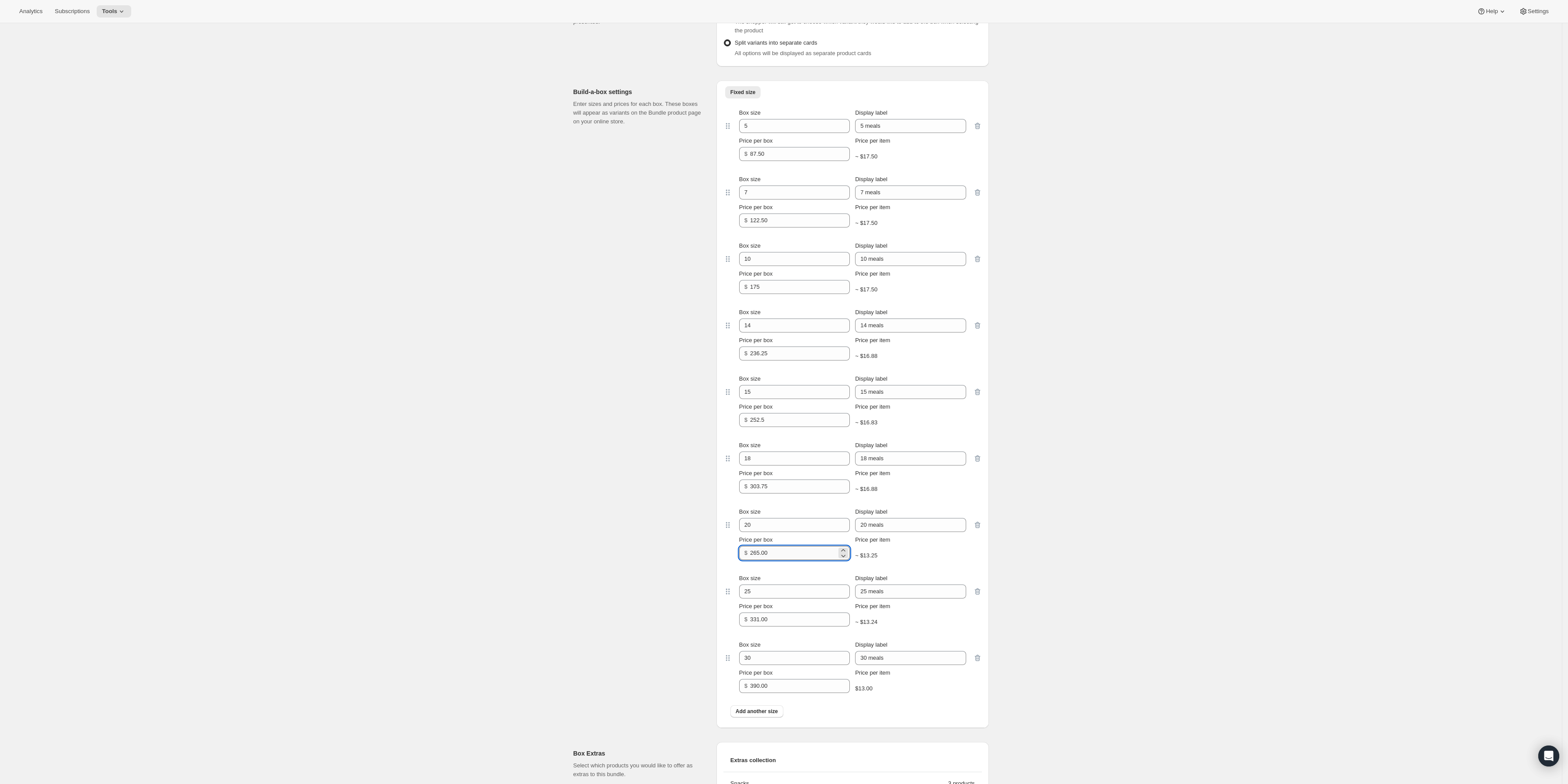
click at [778, 560] on input "265.00" at bounding box center [793, 552] width 87 height 14
paste input "331.25"
type input "331.25"
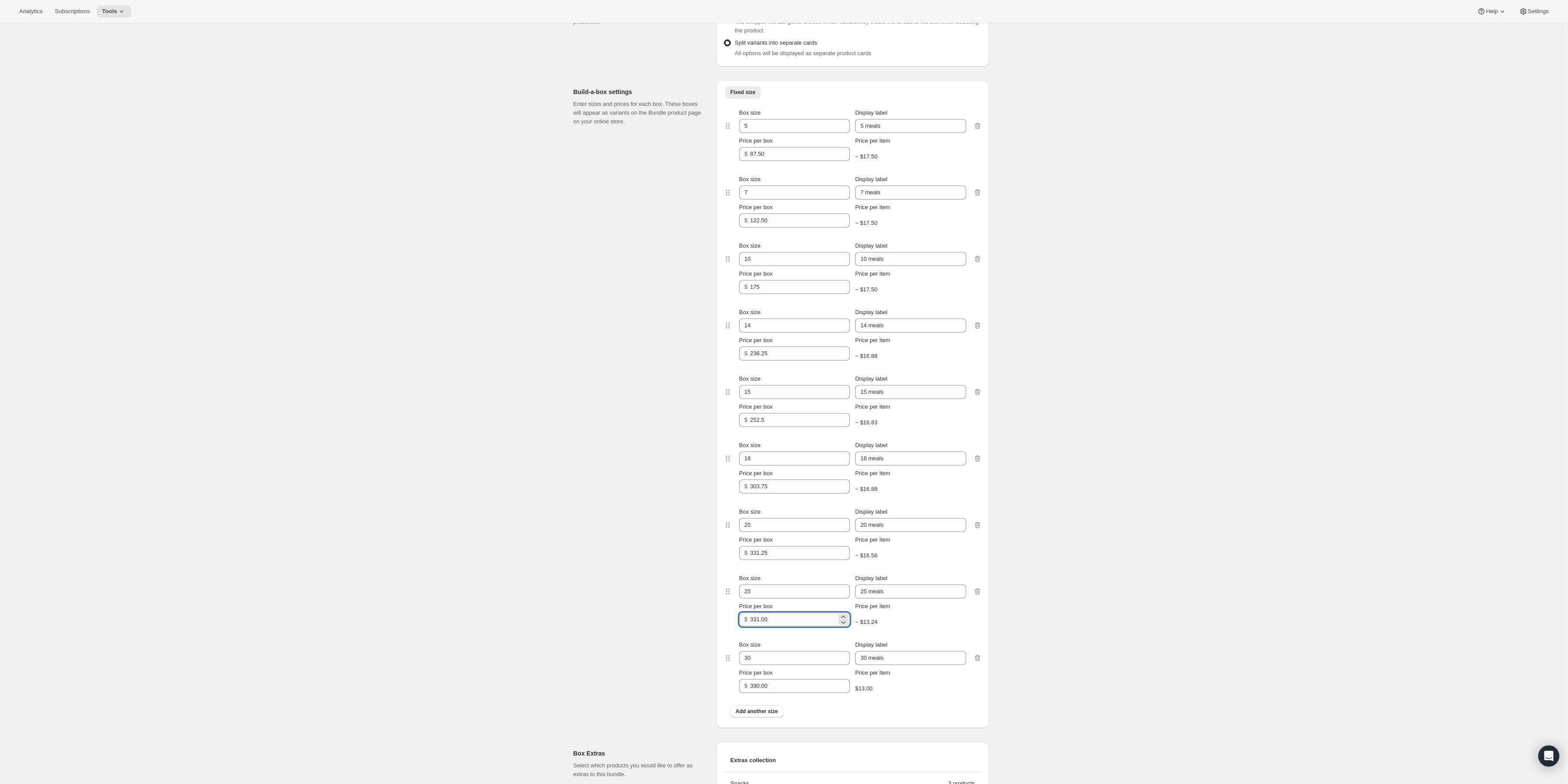
click at [783, 626] on input "331.00" at bounding box center [793, 619] width 87 height 14
paste input "413.75"
type input "413.75"
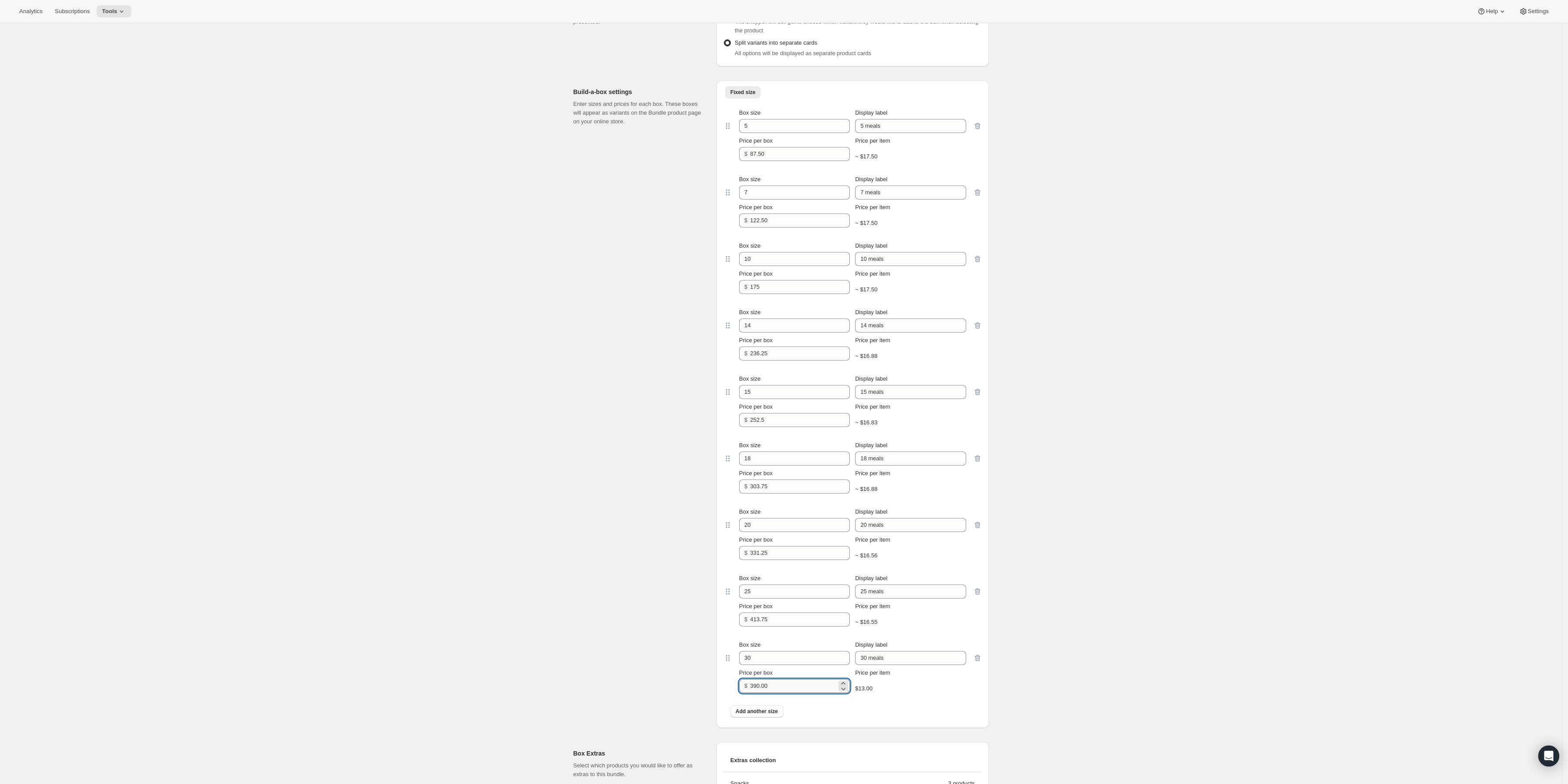
click at [811, 691] on input "390.00" at bounding box center [793, 685] width 87 height 14
paste input "487.5"
type input "487.5"
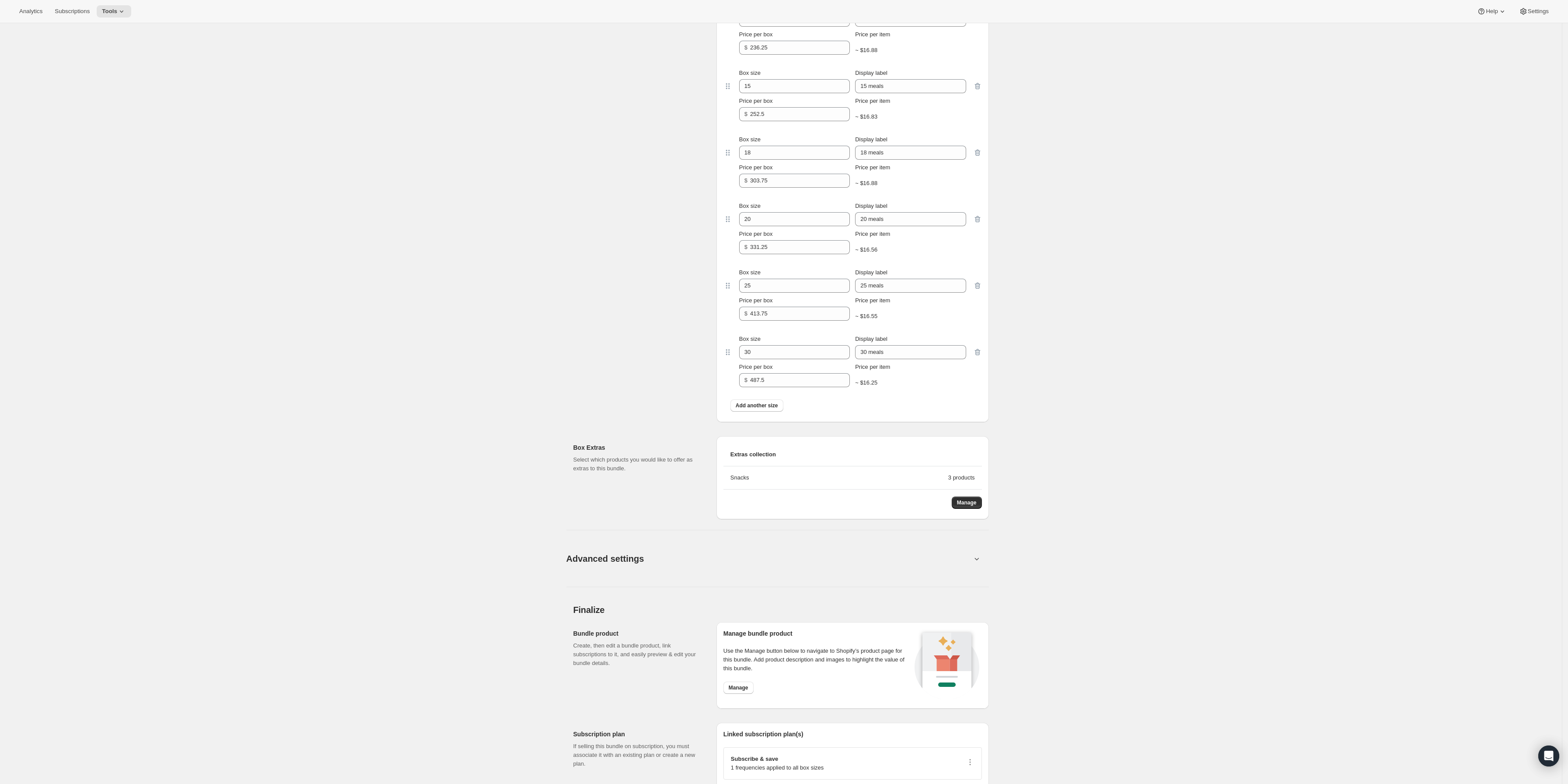
scroll to position [1574, 0]
click at [1381, 691] on div "Open Intercom Messenger" at bounding box center [1549, 756] width 23 height 23
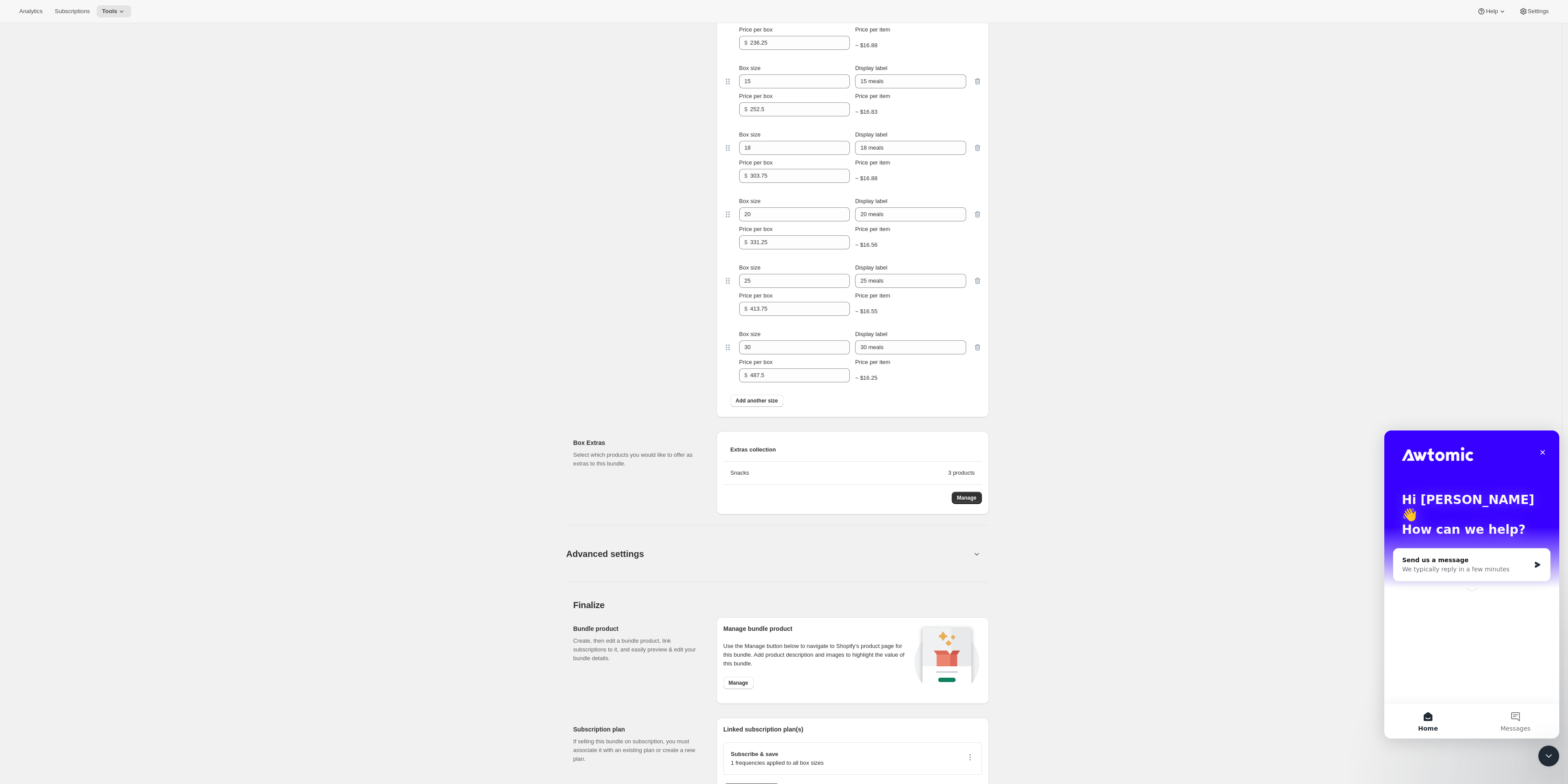
scroll to position [0, 0]
click at [1381, 555] on div "Send us a message" at bounding box center [1466, 560] width 128 height 9
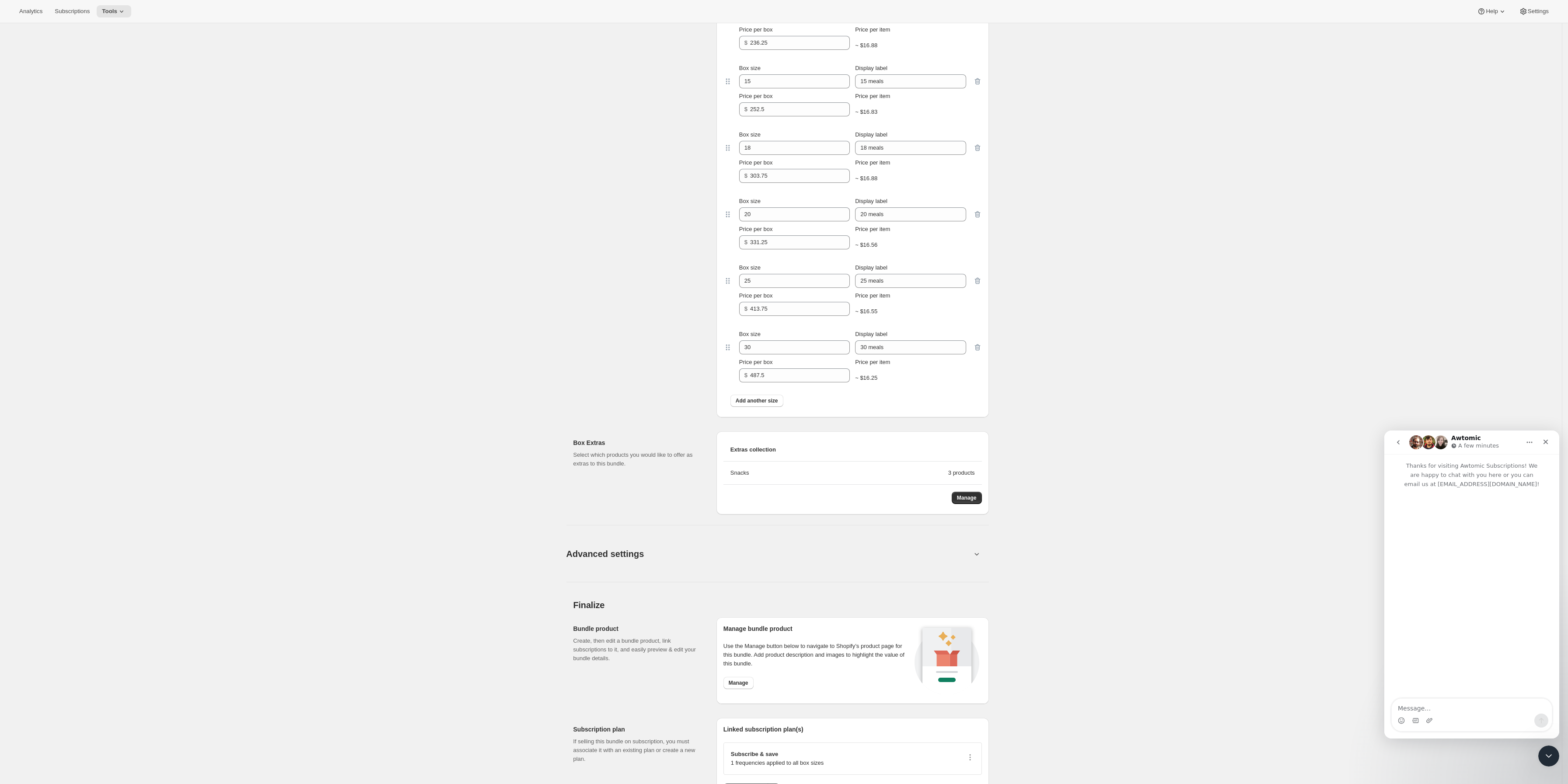
click at [1381, 691] on textarea "Message…" at bounding box center [1470, 705] width 160 height 14
type textarea "Hey, I wanted to adjust the pricing of my boxes, then add change the discount %…"
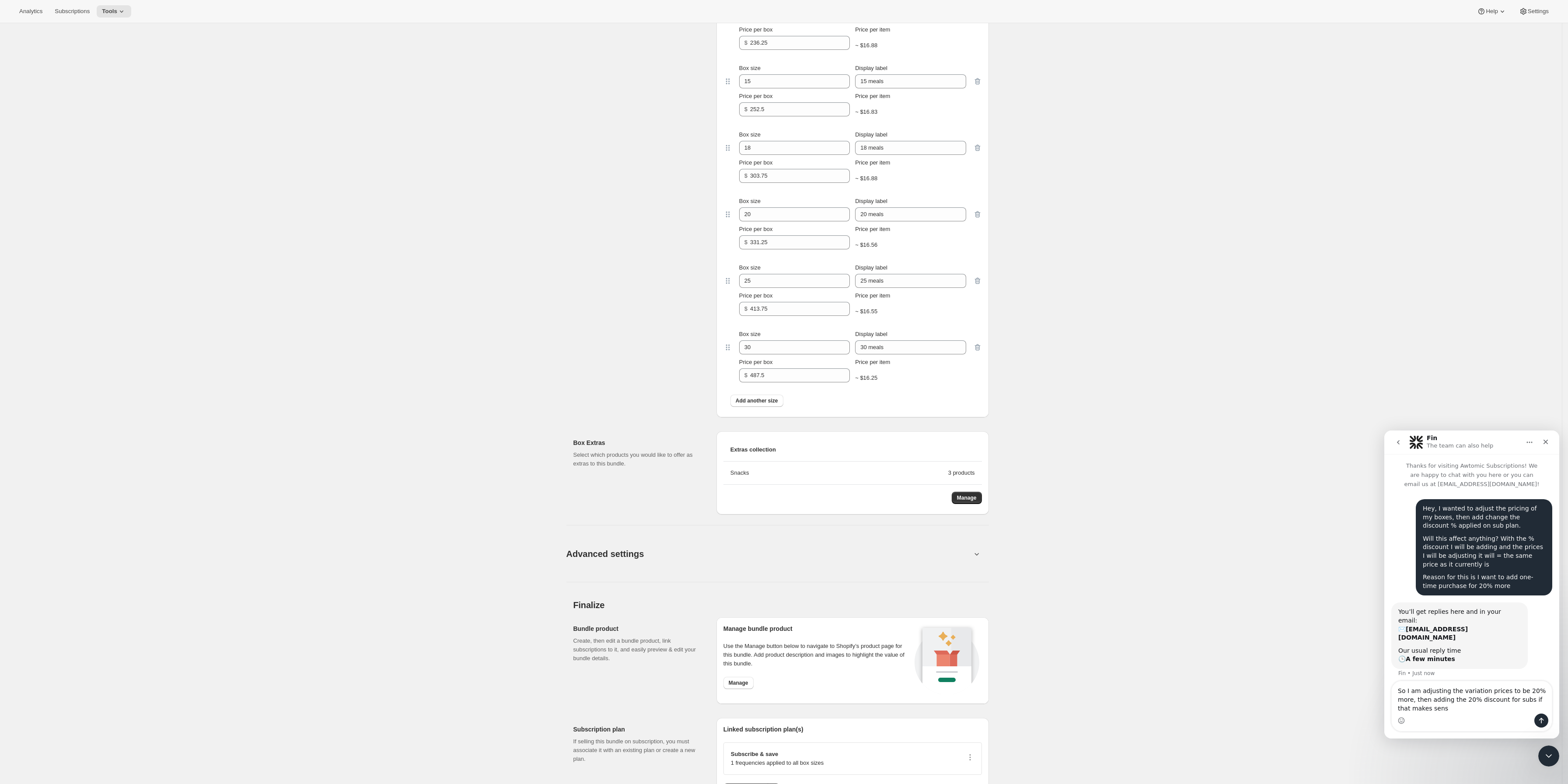
type textarea "So I am adjusting the variation prices to be 20% more, then adding the 20% disc…"
click at [1381, 444] on img "Intercom messenger" at bounding box center [1415, 442] width 14 height 14
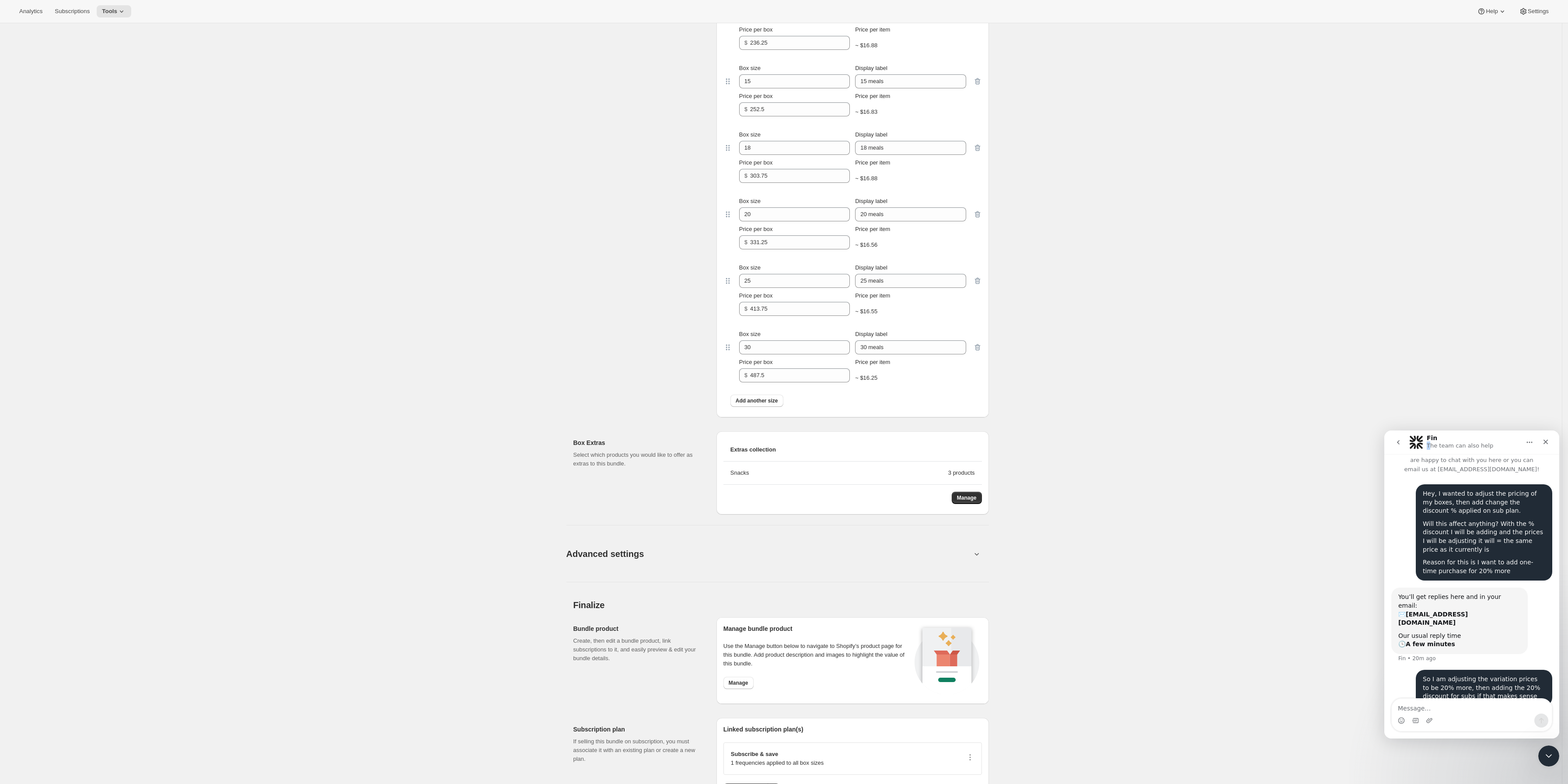
drag, startPoint x: 1428, startPoint y: 441, endPoint x: 1416, endPoint y: 443, distance: 12.2
click at [1381, 442] on div "Fin The team can also help" at bounding box center [1464, 442] width 111 height 15
click at [1381, 441] on img "Intercom messenger" at bounding box center [1415, 442] width 14 height 14
click at [1381, 436] on button "go back" at bounding box center [1398, 442] width 16 height 16
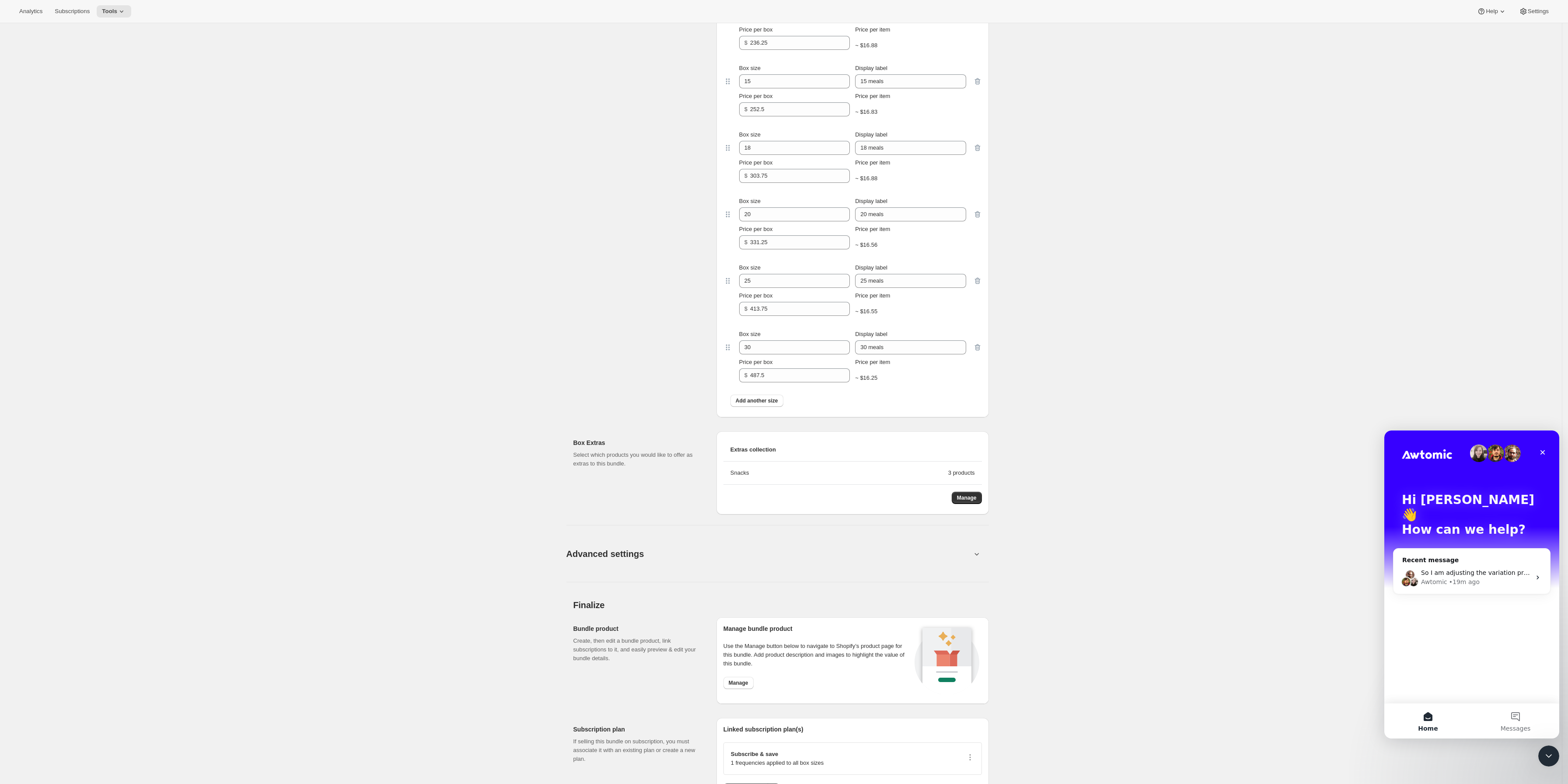
click at [1381, 579] on div "Hi Hovsep 👋 How can we help?" at bounding box center [1471, 516] width 157 height 173
click at [1381, 577] on div "• 19m ago" at bounding box center [1464, 582] width 31 height 9
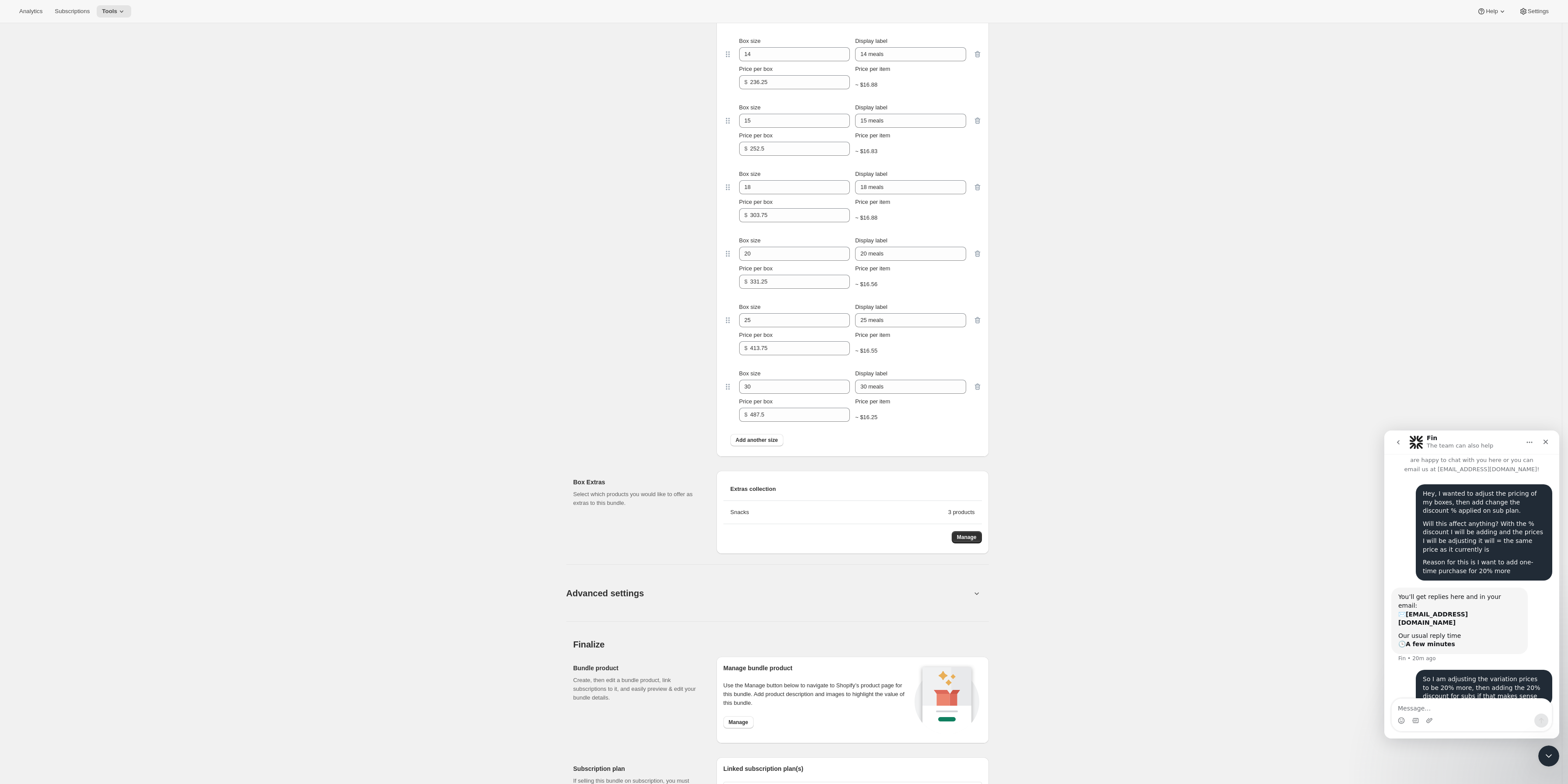
scroll to position [1652, 0]
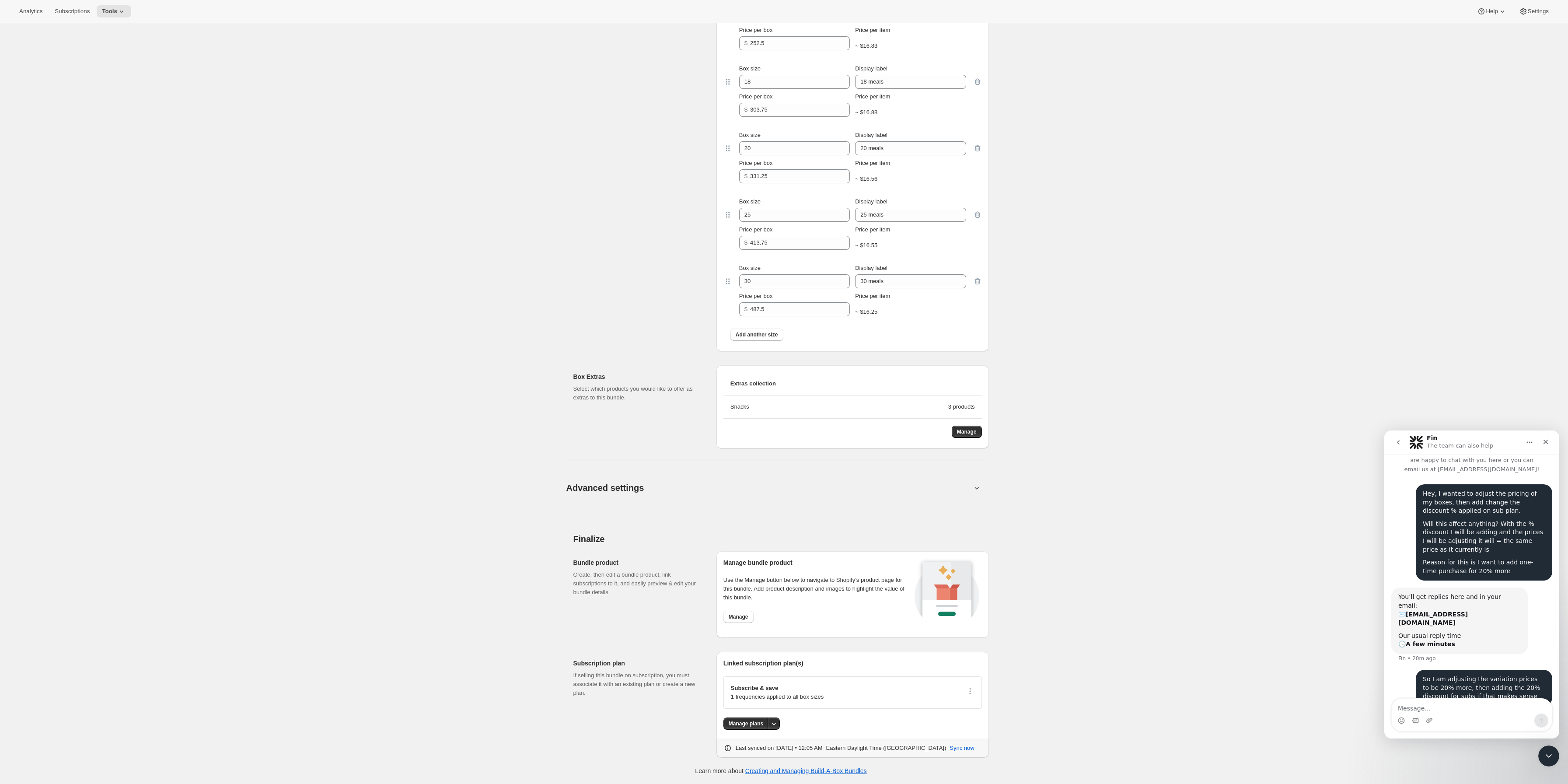
drag, startPoint x: 513, startPoint y: 564, endPoint x: 506, endPoint y: 527, distance: 37.7
click at [1381, 691] on textarea "Message…" at bounding box center [1470, 705] width 160 height 14
type textarea "hello?"
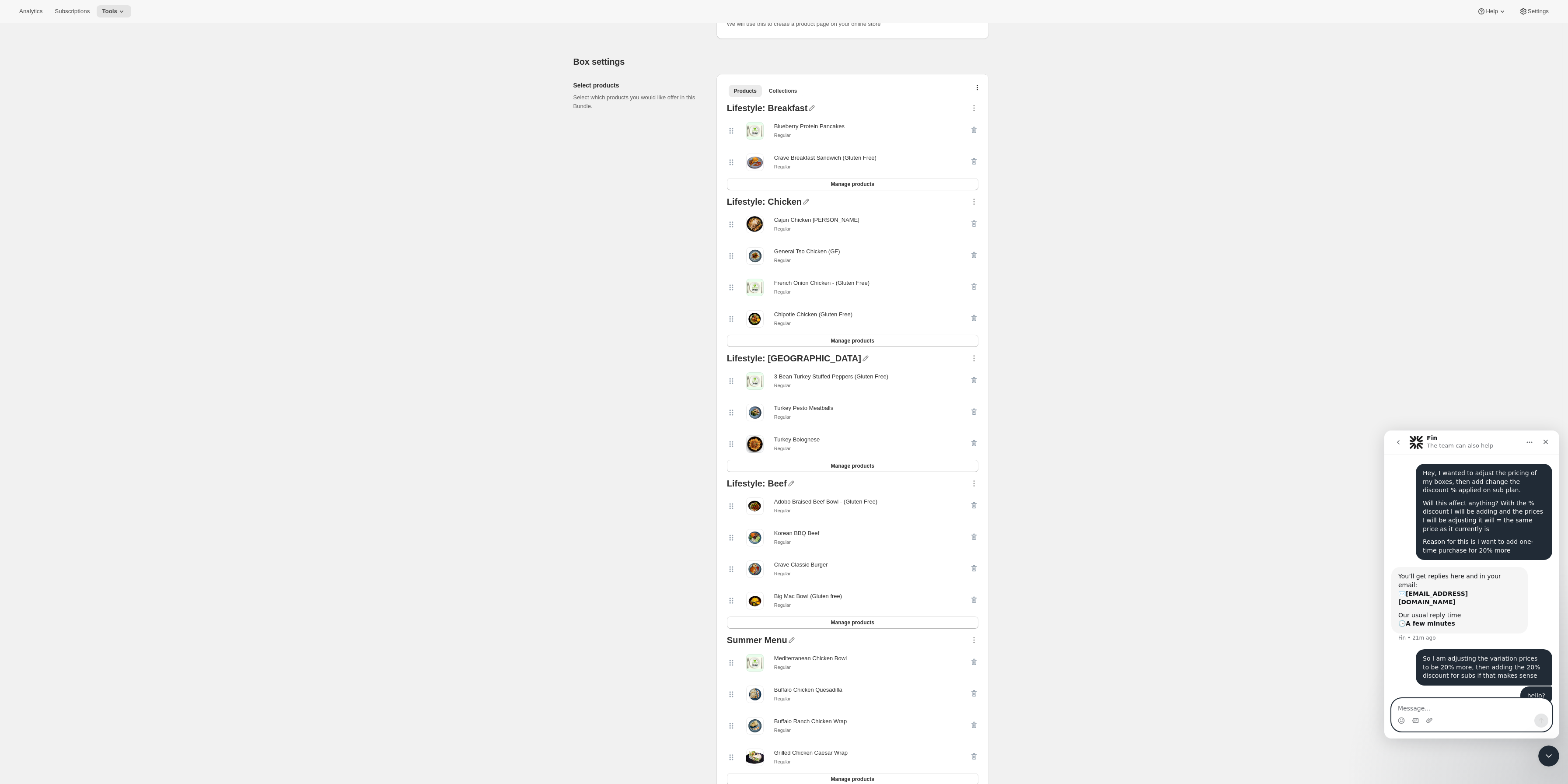
scroll to position [0, 0]
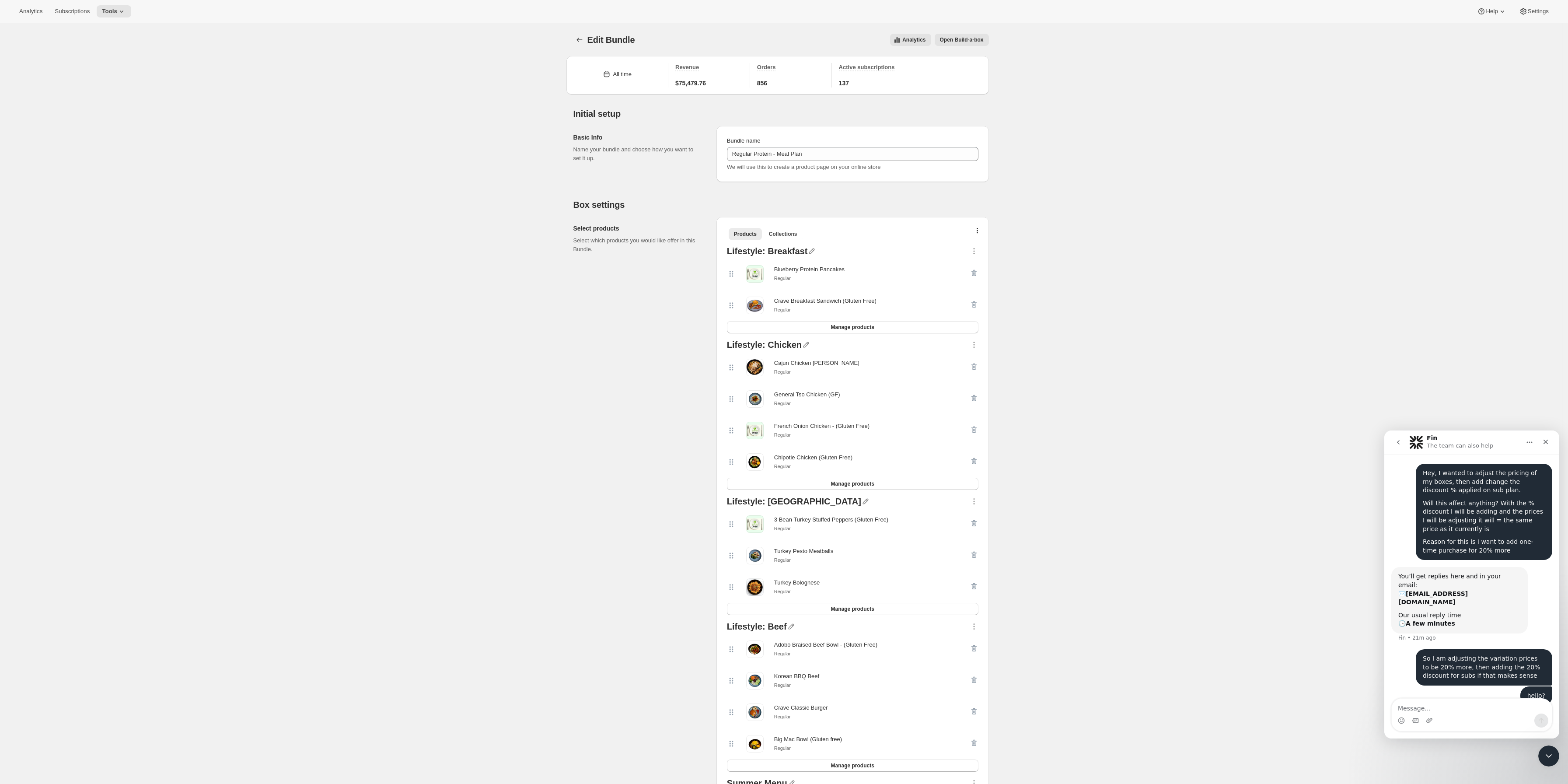
drag, startPoint x: 1087, startPoint y: 128, endPoint x: 1159, endPoint y: 435, distance: 315.3
type input "175.00"
type input "252.50"
type input "487.50"
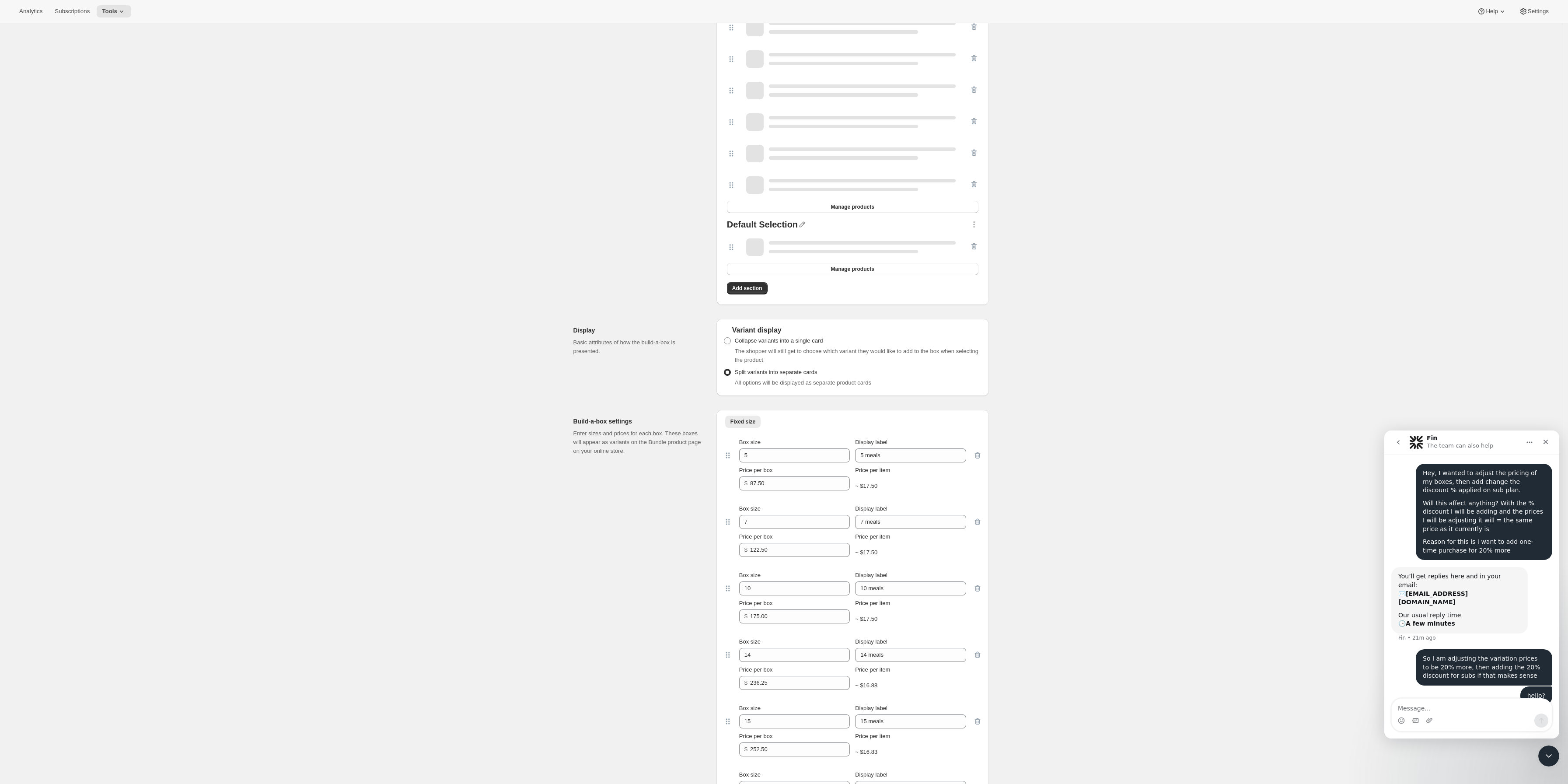
scroll to position [1050, 0]
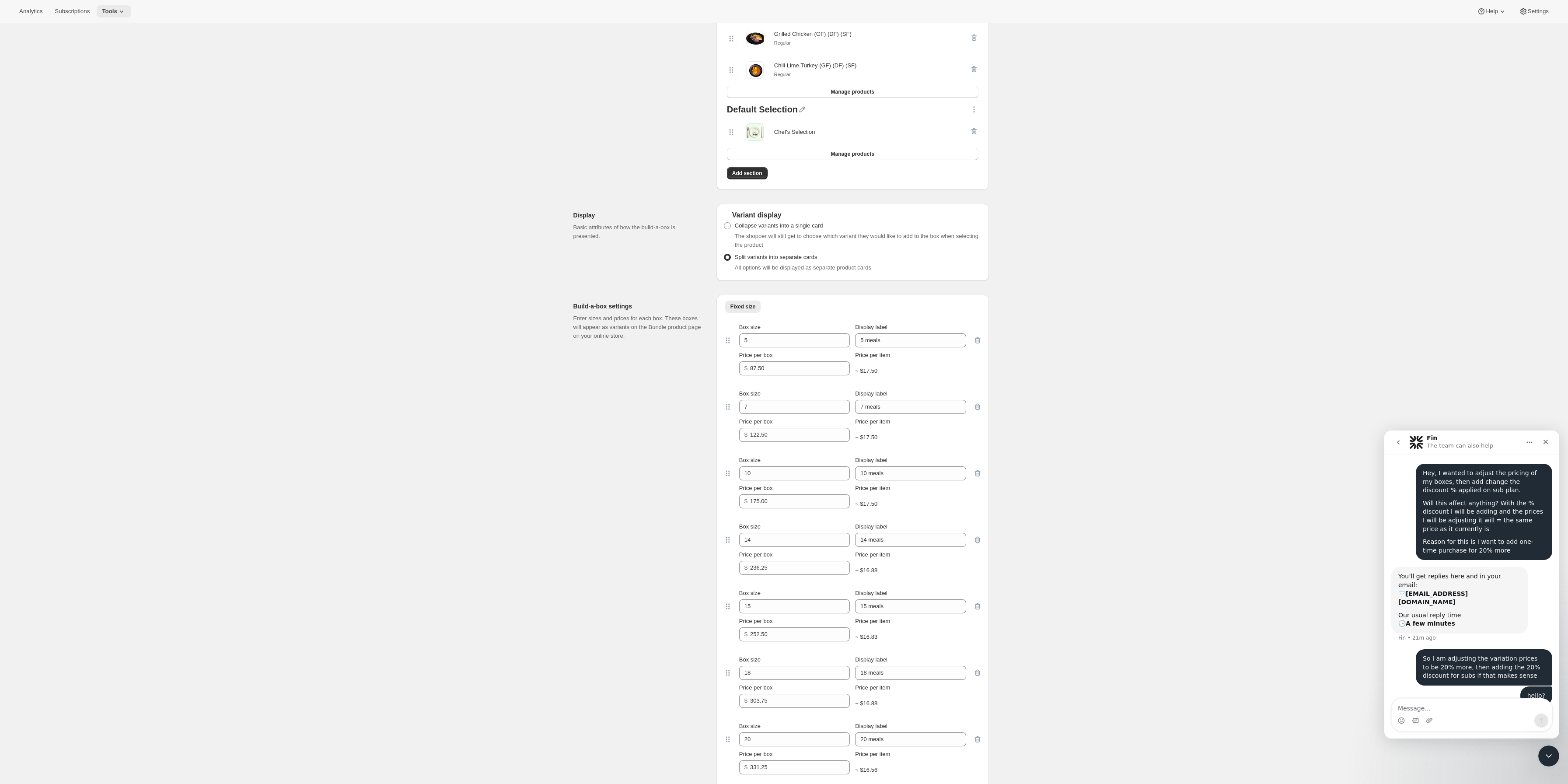
click at [125, 12] on button "Tools" at bounding box center [114, 12] width 34 height 13
click at [107, 62] on span "Bundles" at bounding box center [118, 60] width 78 height 9
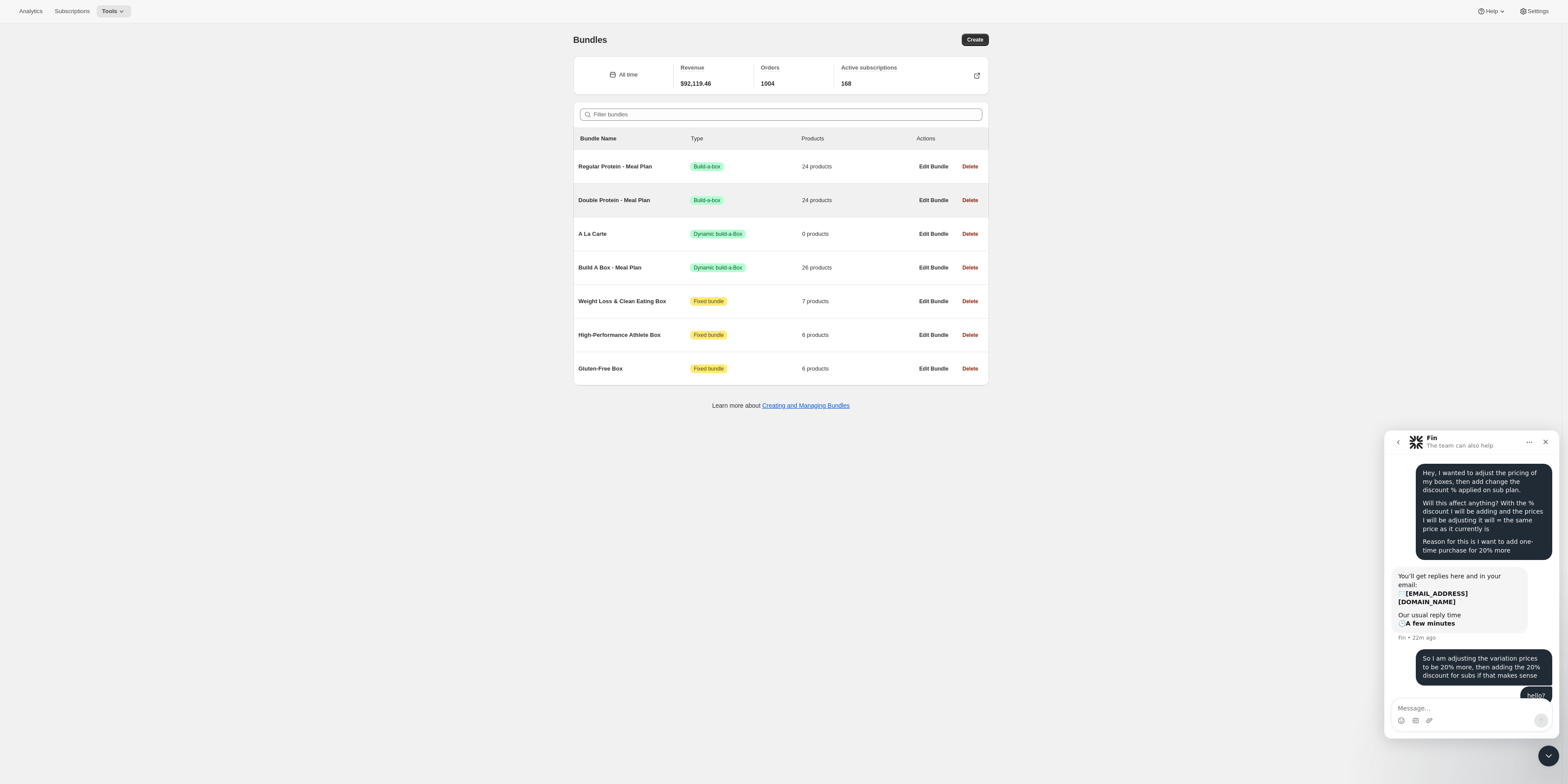
click at [614, 201] on span "Double Protein - Meal Plan" at bounding box center [634, 201] width 112 height 9
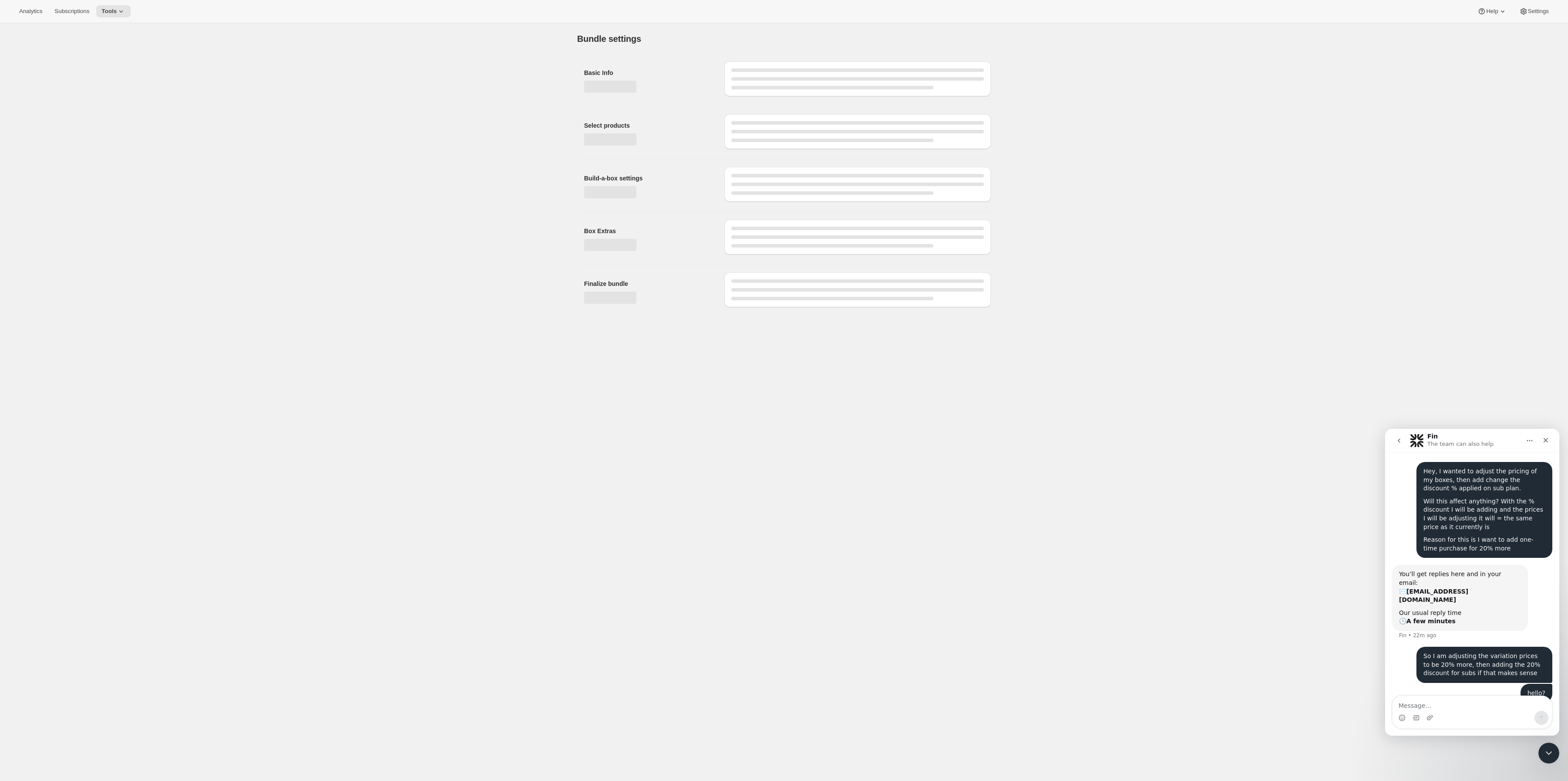
type input "Double Protein - Meal Plan"
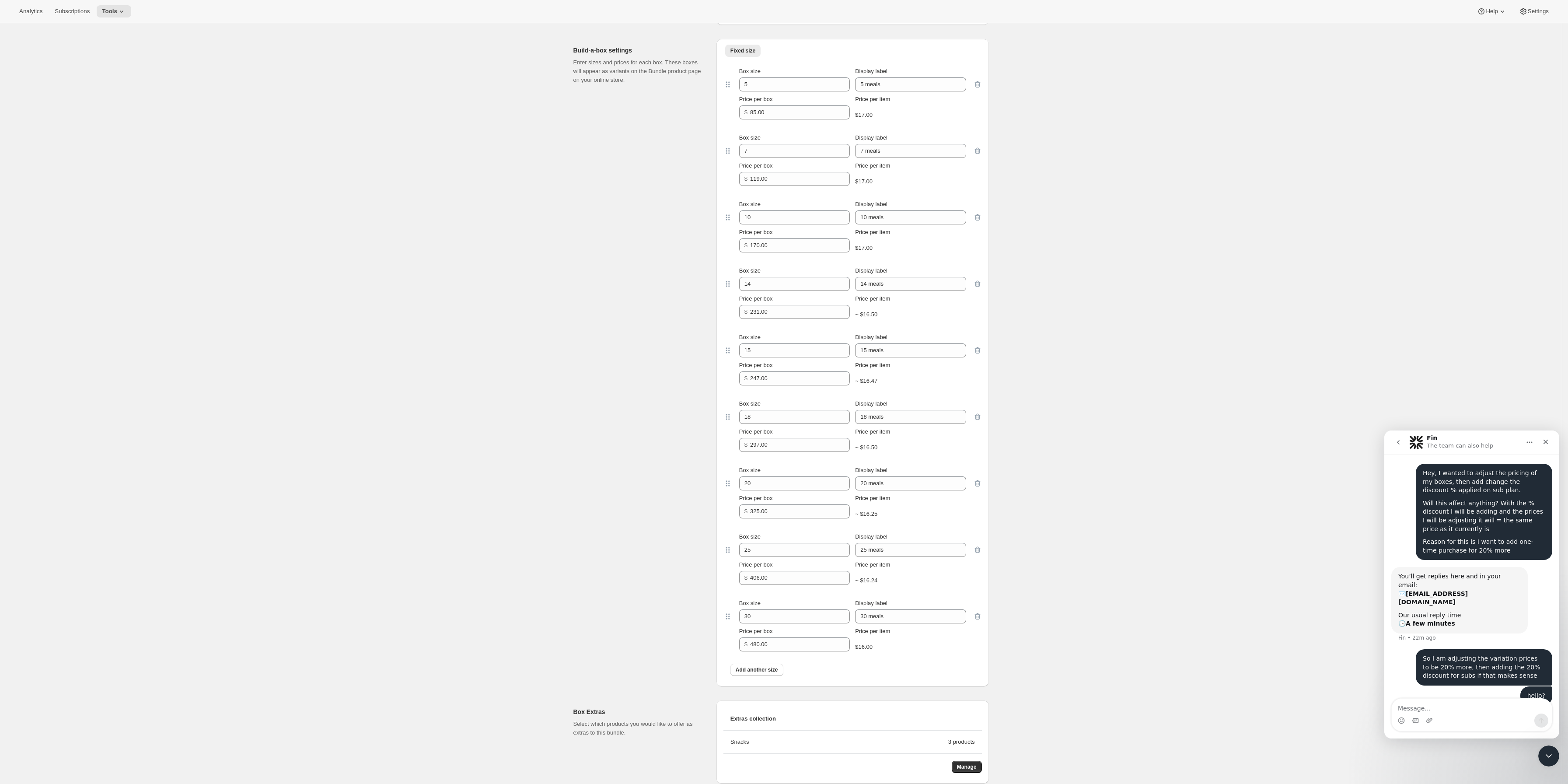
drag, startPoint x: 618, startPoint y: 487, endPoint x: 618, endPoint y: 465, distance: 22.0
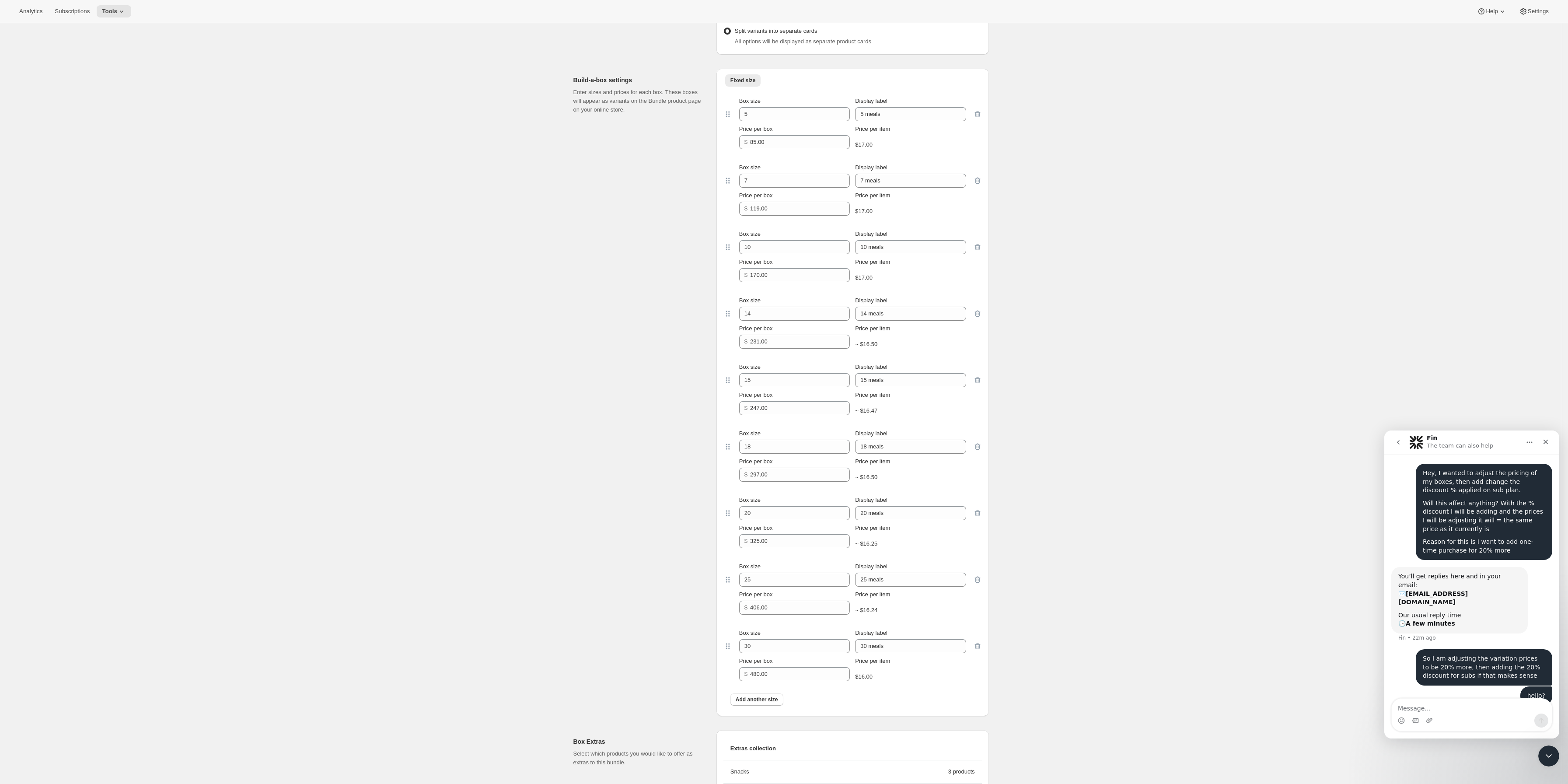
scroll to position [1276, 0]
drag, startPoint x: 294, startPoint y: 537, endPoint x: 452, endPoint y: 299, distance: 285.7
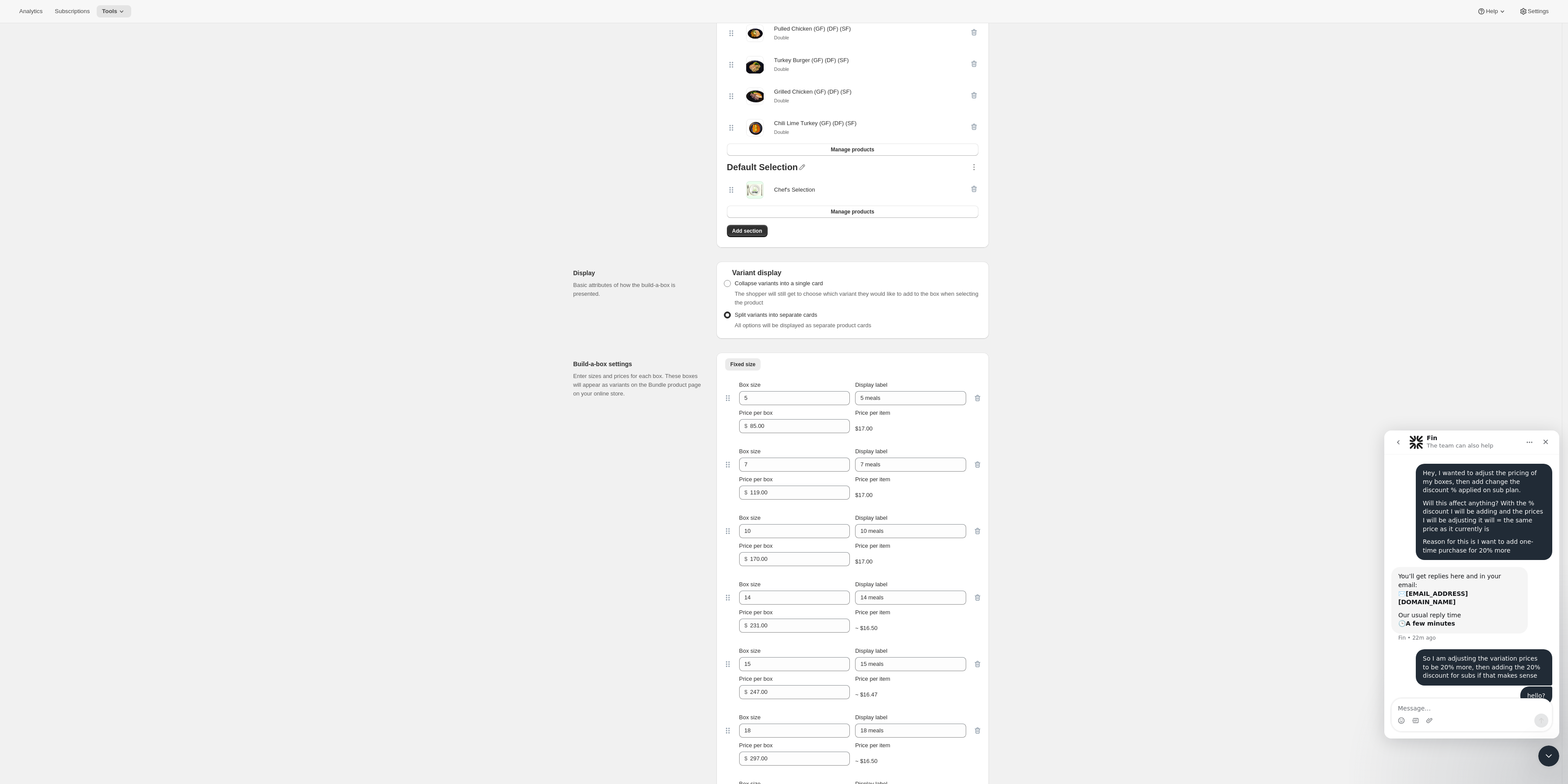
scroll to position [1050, 0]
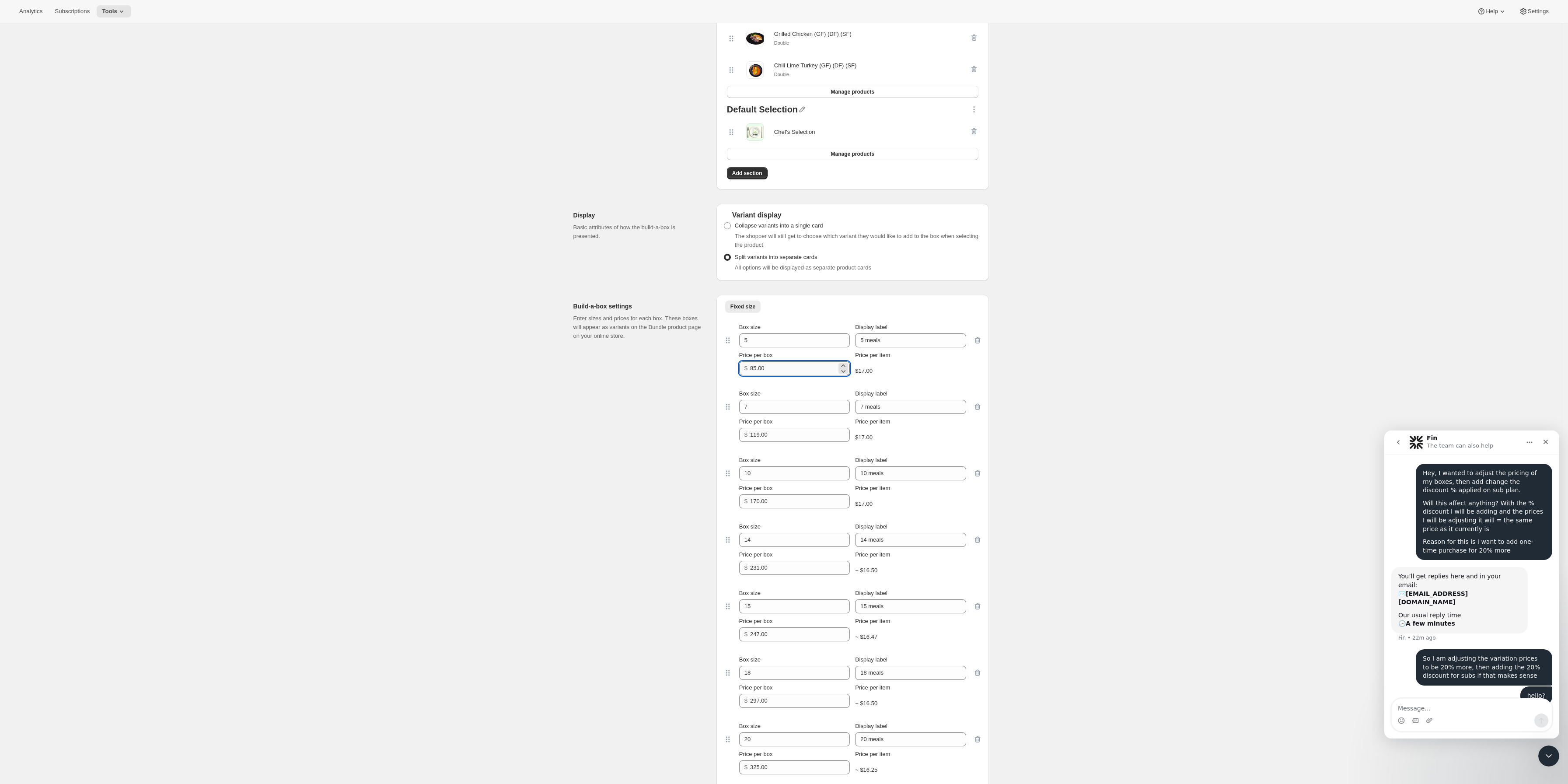
click at [793, 375] on input "85.00" at bounding box center [793, 368] width 87 height 14
click at [792, 375] on input "85.00" at bounding box center [793, 368] width 87 height 14
click at [793, 375] on input "85.00" at bounding box center [793, 368] width 87 height 14
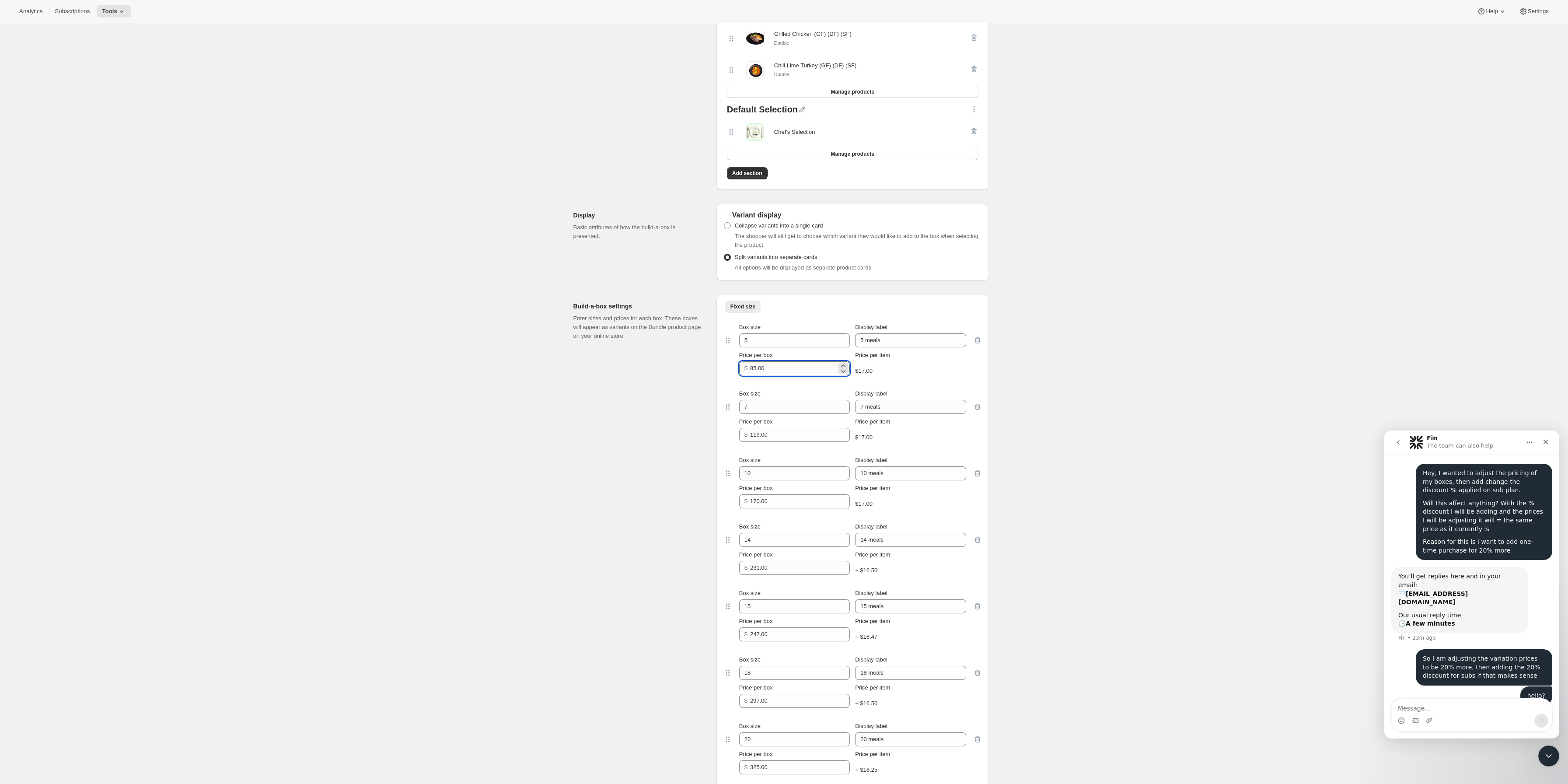
paste input "106.25"
type input "106.25"
click at [785, 426] on div "Price per box" at bounding box center [794, 422] width 110 height 9
click at [784, 442] on input "119.00" at bounding box center [793, 434] width 87 height 14
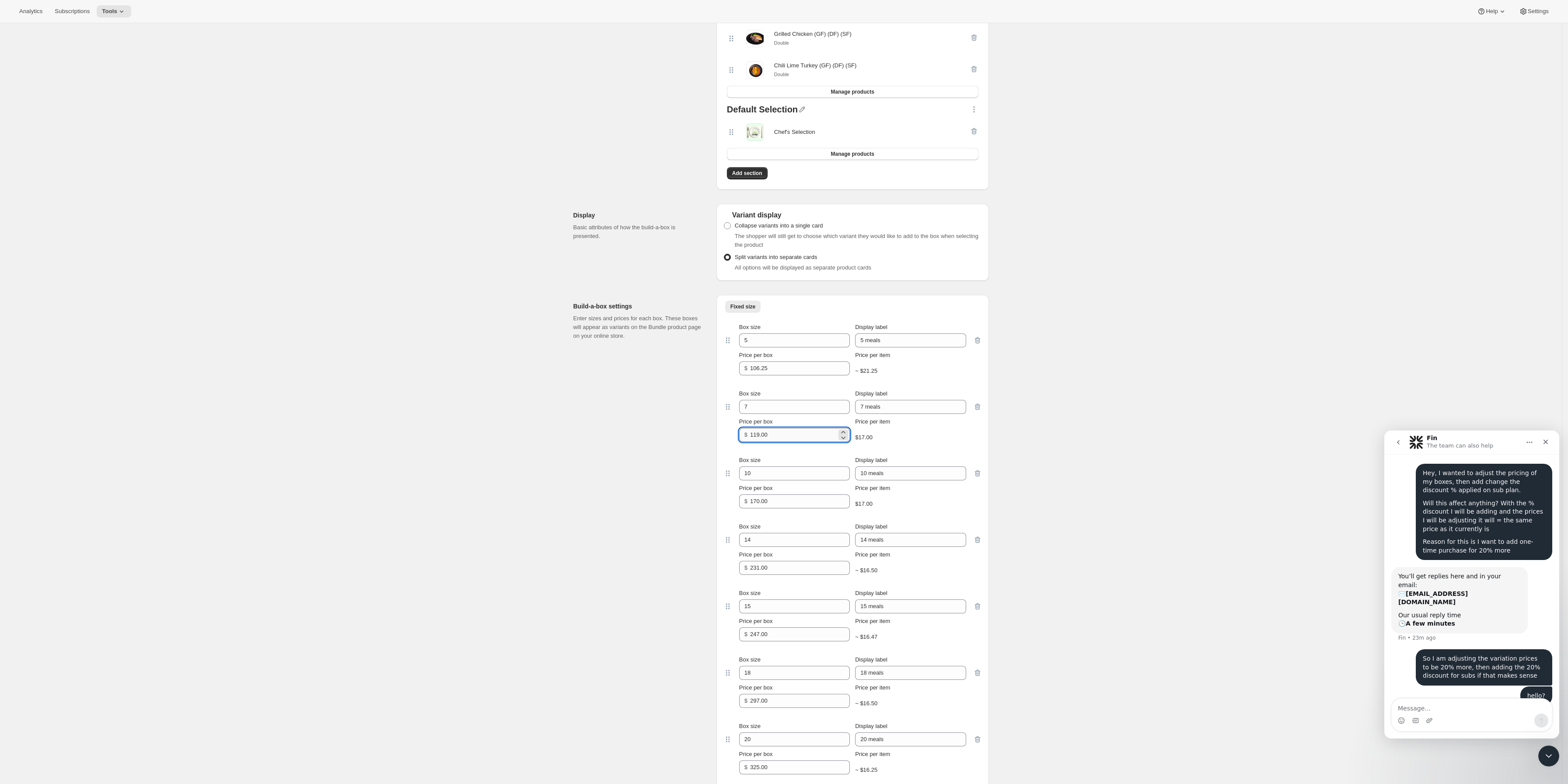
click at [784, 442] on input "119.00" at bounding box center [793, 434] width 87 height 14
paste input "48.75"
type input "148.75"
click at [786, 509] on input "170.00" at bounding box center [793, 500] width 87 height 14
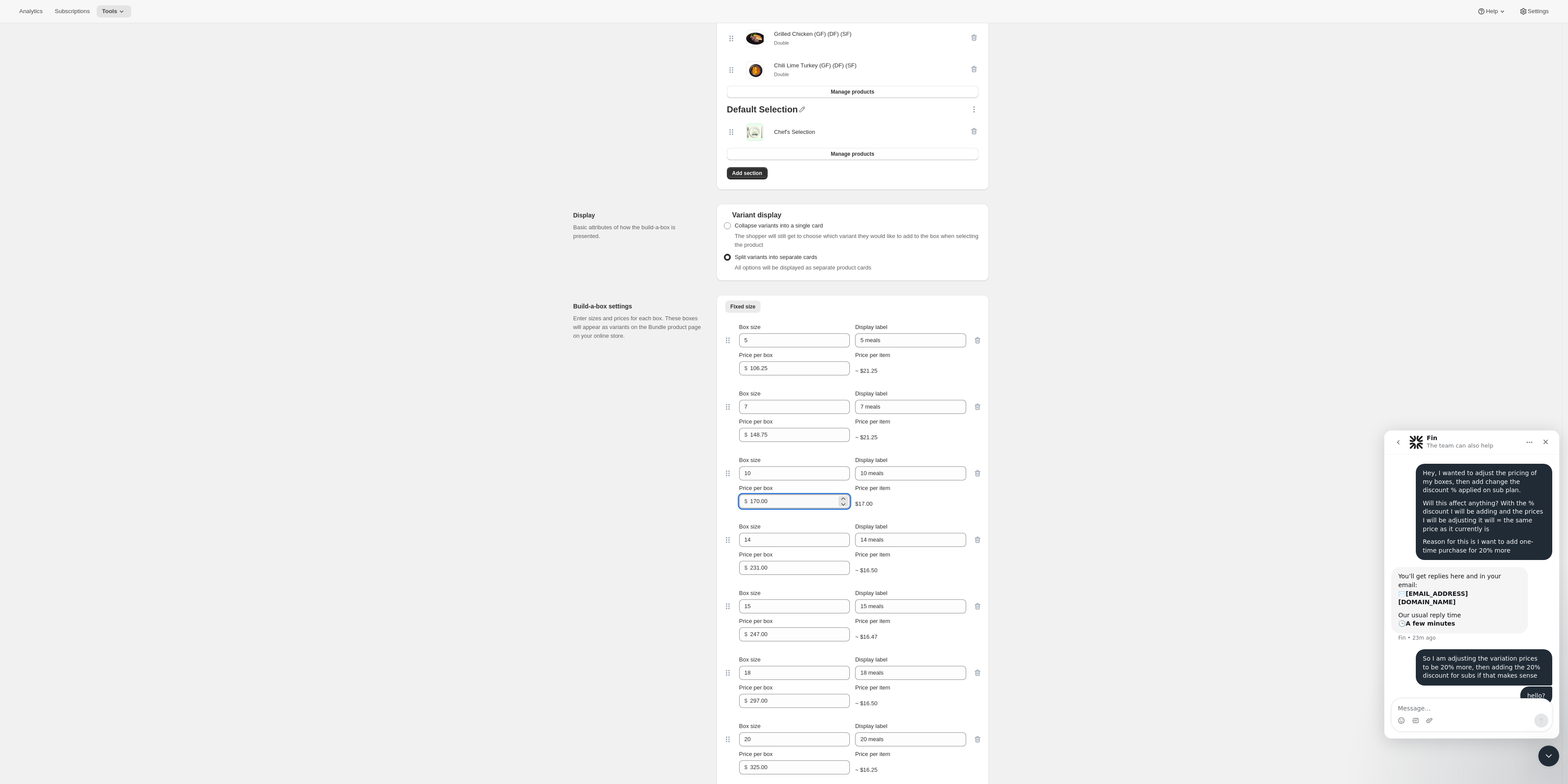
click at [786, 509] on input "170.00" at bounding box center [793, 500] width 87 height 14
paste input "212.5"
type input "212.5"
click at [781, 574] on input "231.00" at bounding box center [793, 567] width 87 height 14
click at [780, 574] on input "231.00" at bounding box center [793, 567] width 87 height 14
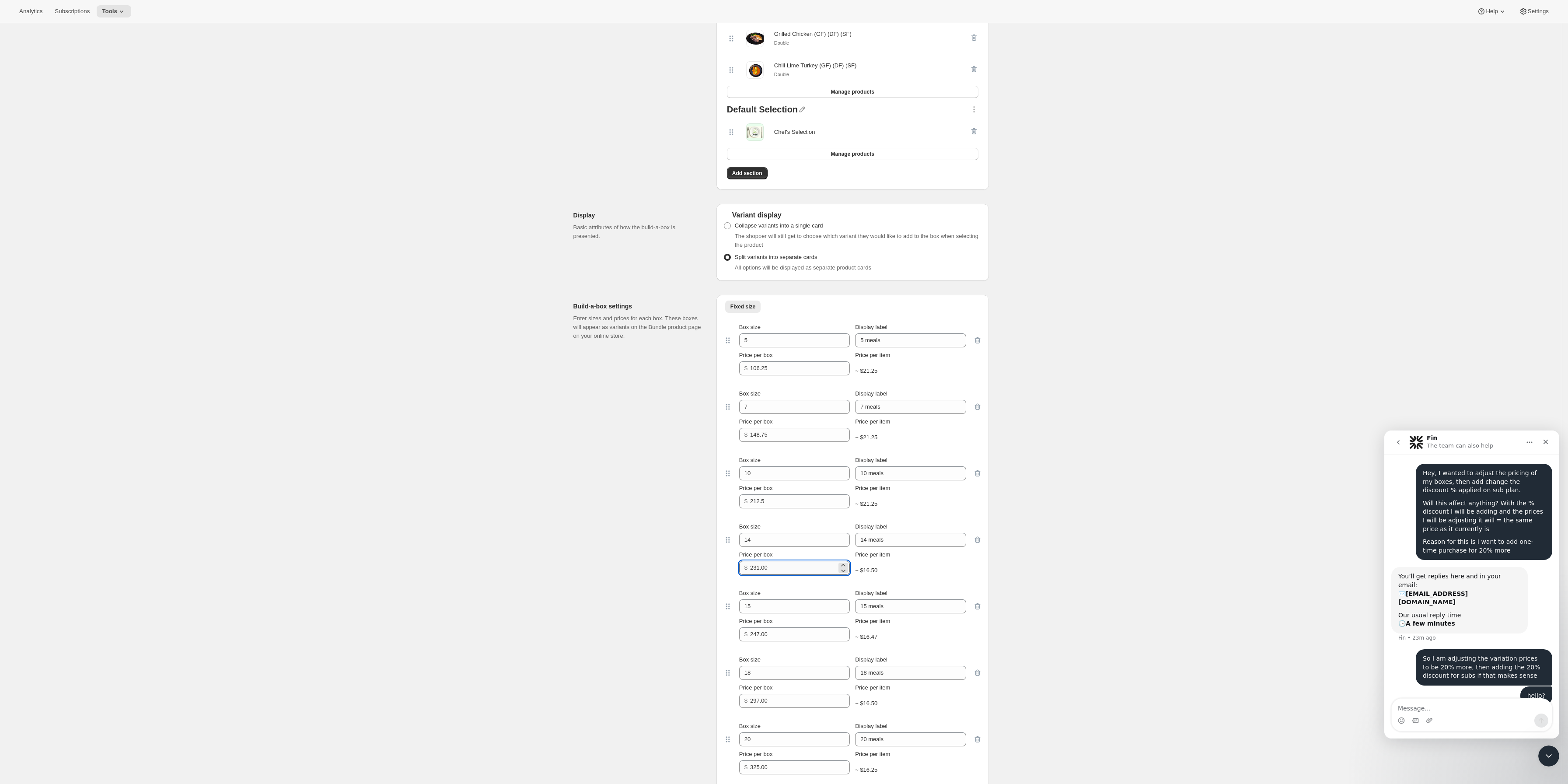
click at [780, 574] on input "231.00" at bounding box center [793, 567] width 87 height 14
paste input "88.75"
type input "288.75"
click at [786, 641] on input "247.00" at bounding box center [793, 633] width 87 height 14
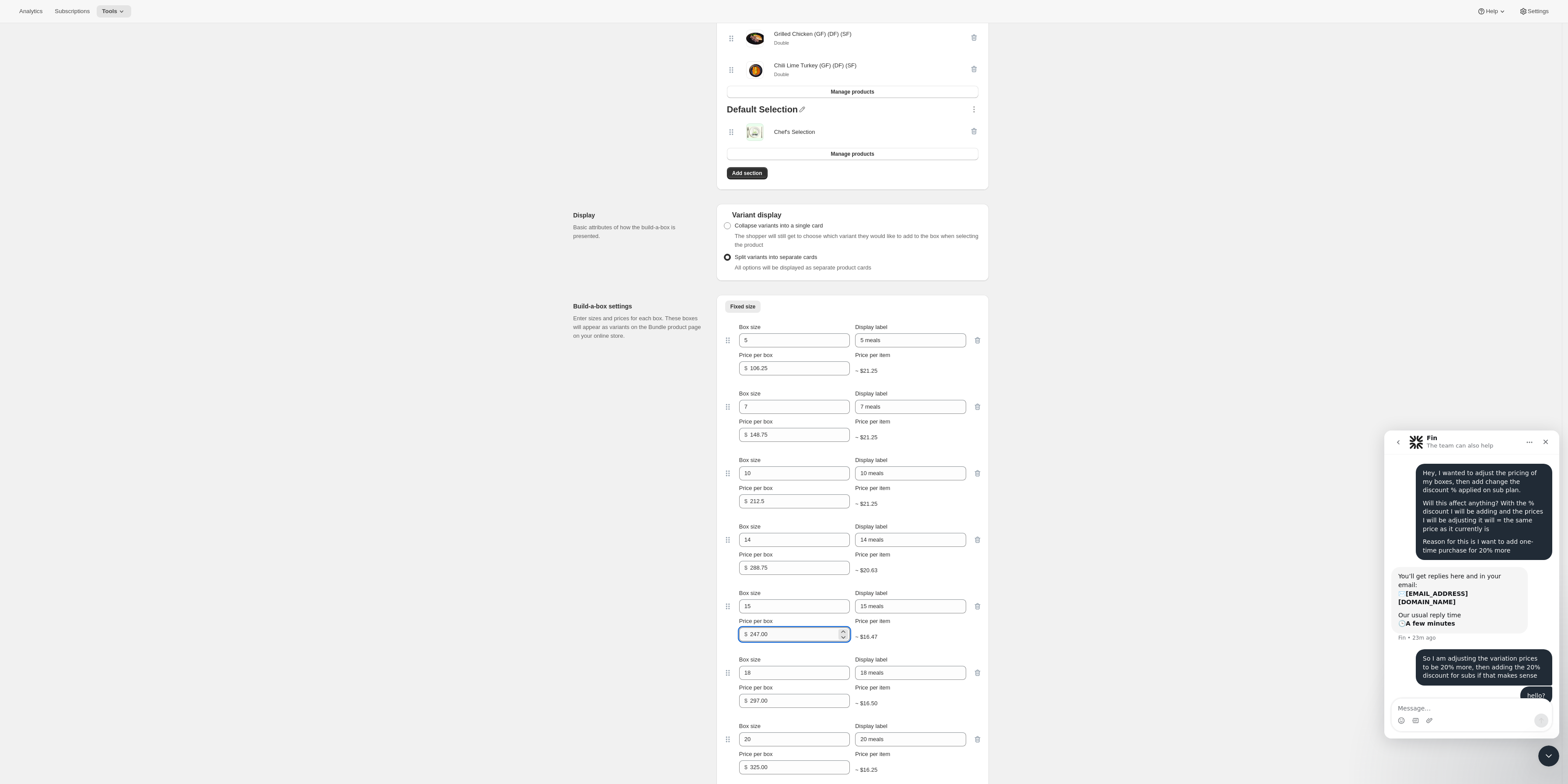
click at [786, 641] on input "247.00" at bounding box center [793, 633] width 87 height 14
paste input "308.75"
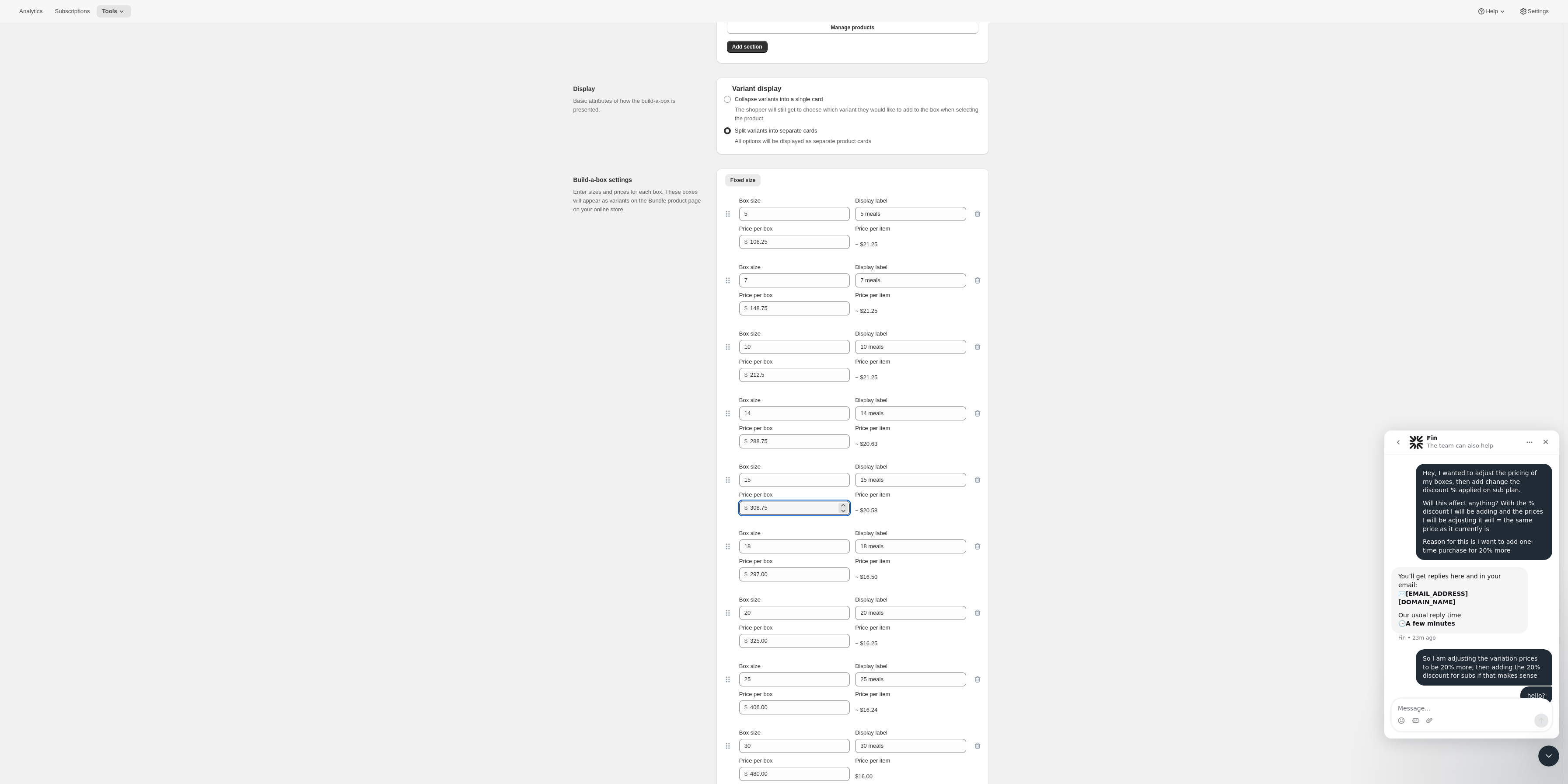
scroll to position [1246, 0]
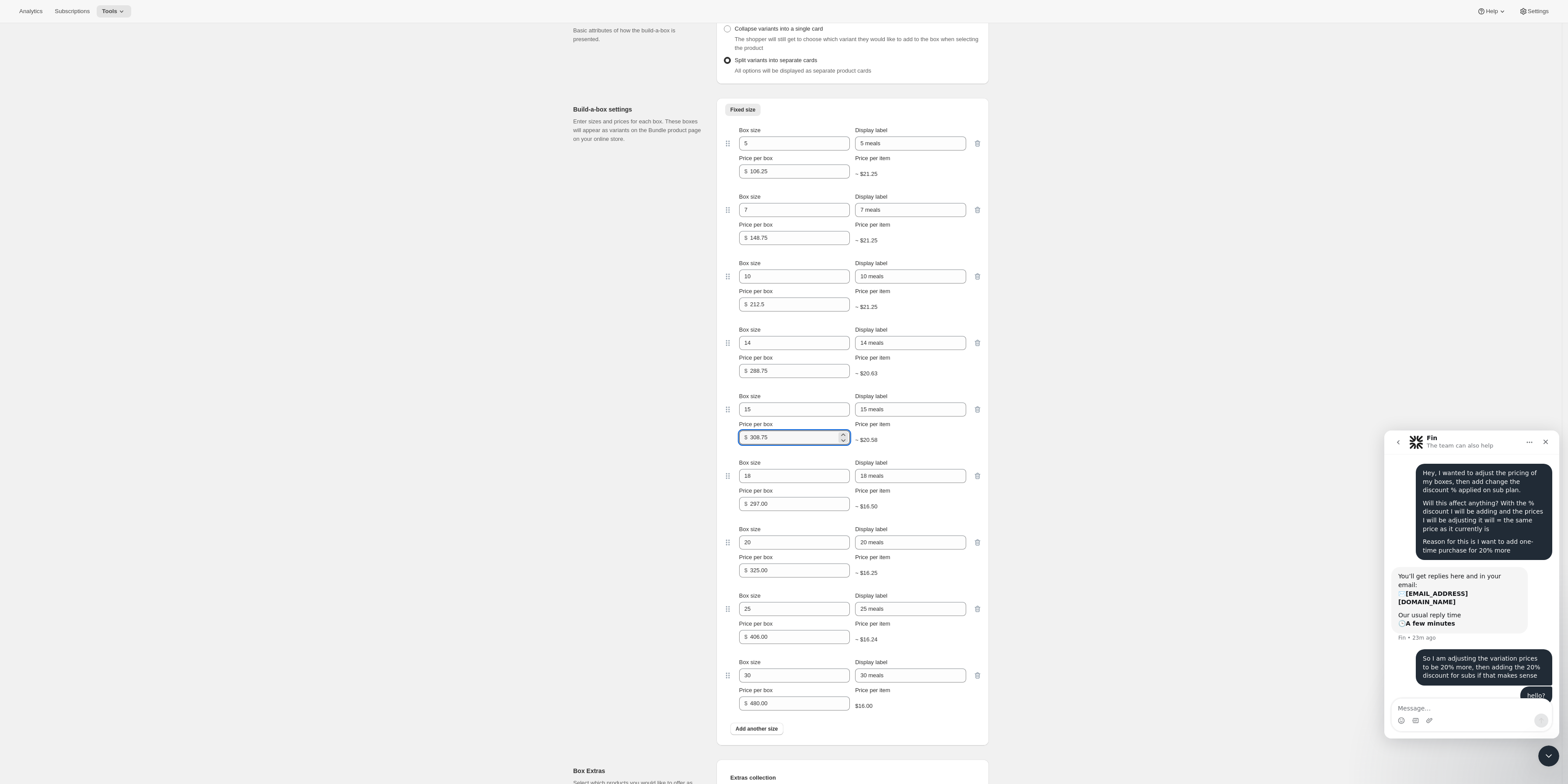
type input "308.75"
click at [791, 510] on input "297.00" at bounding box center [793, 503] width 87 height 14
paste input "371.25"
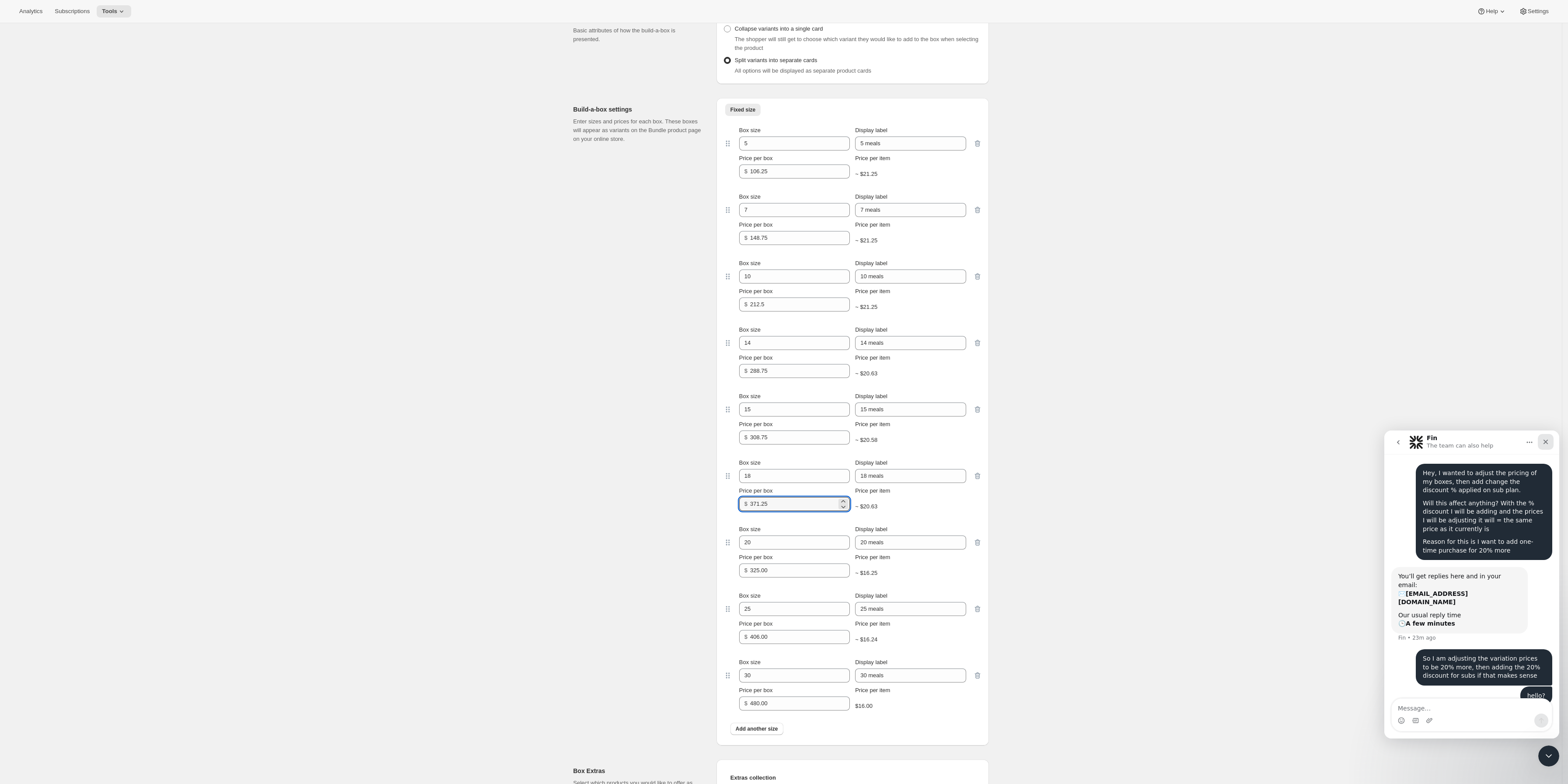
type input "371.25"
click at [796, 577] on input "325.00" at bounding box center [793, 570] width 87 height 14
paste input "406.25"
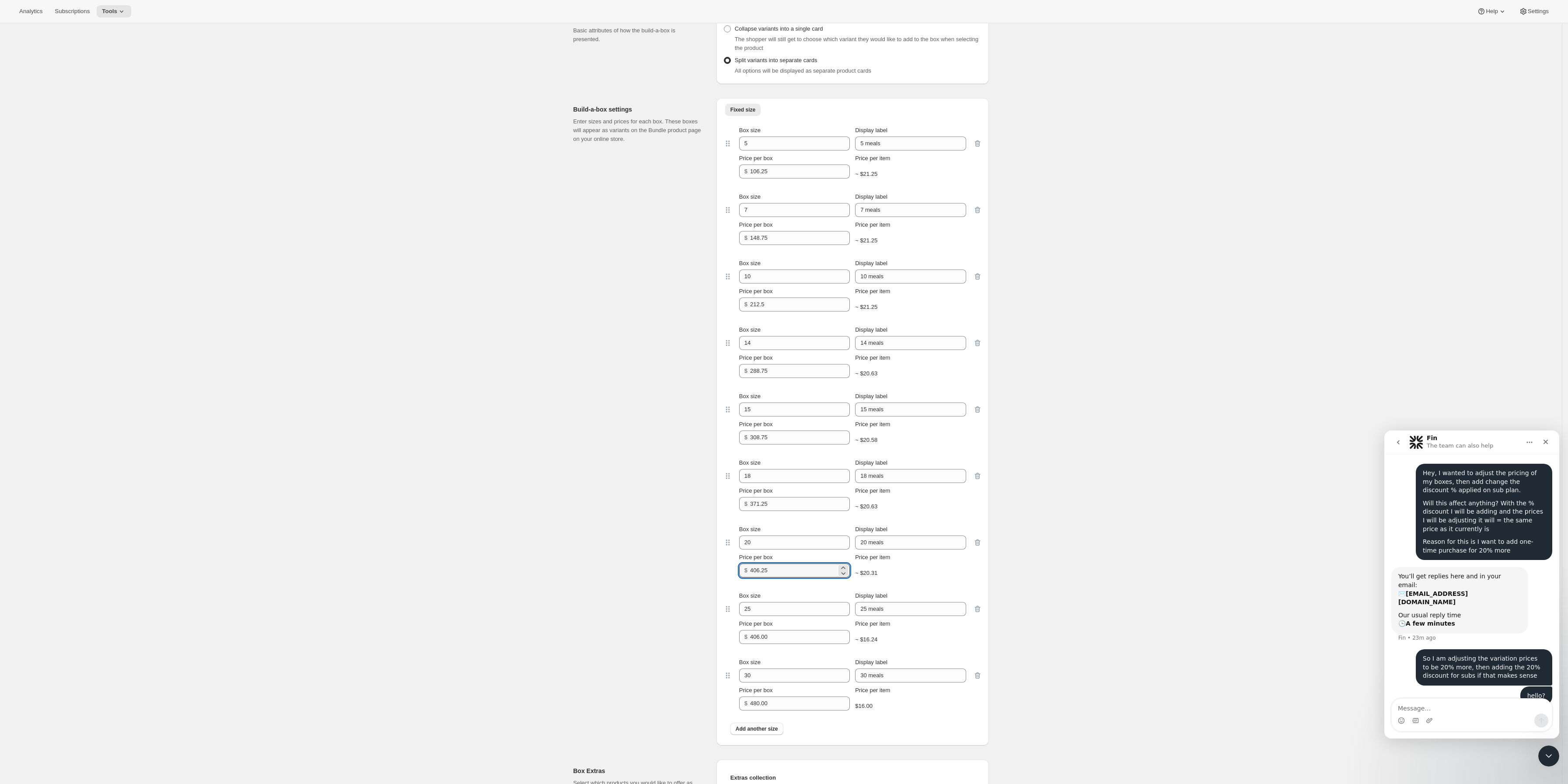
type input "406.25"
click at [786, 644] on input "406.00" at bounding box center [793, 636] width 87 height 14
paste input "507.5"
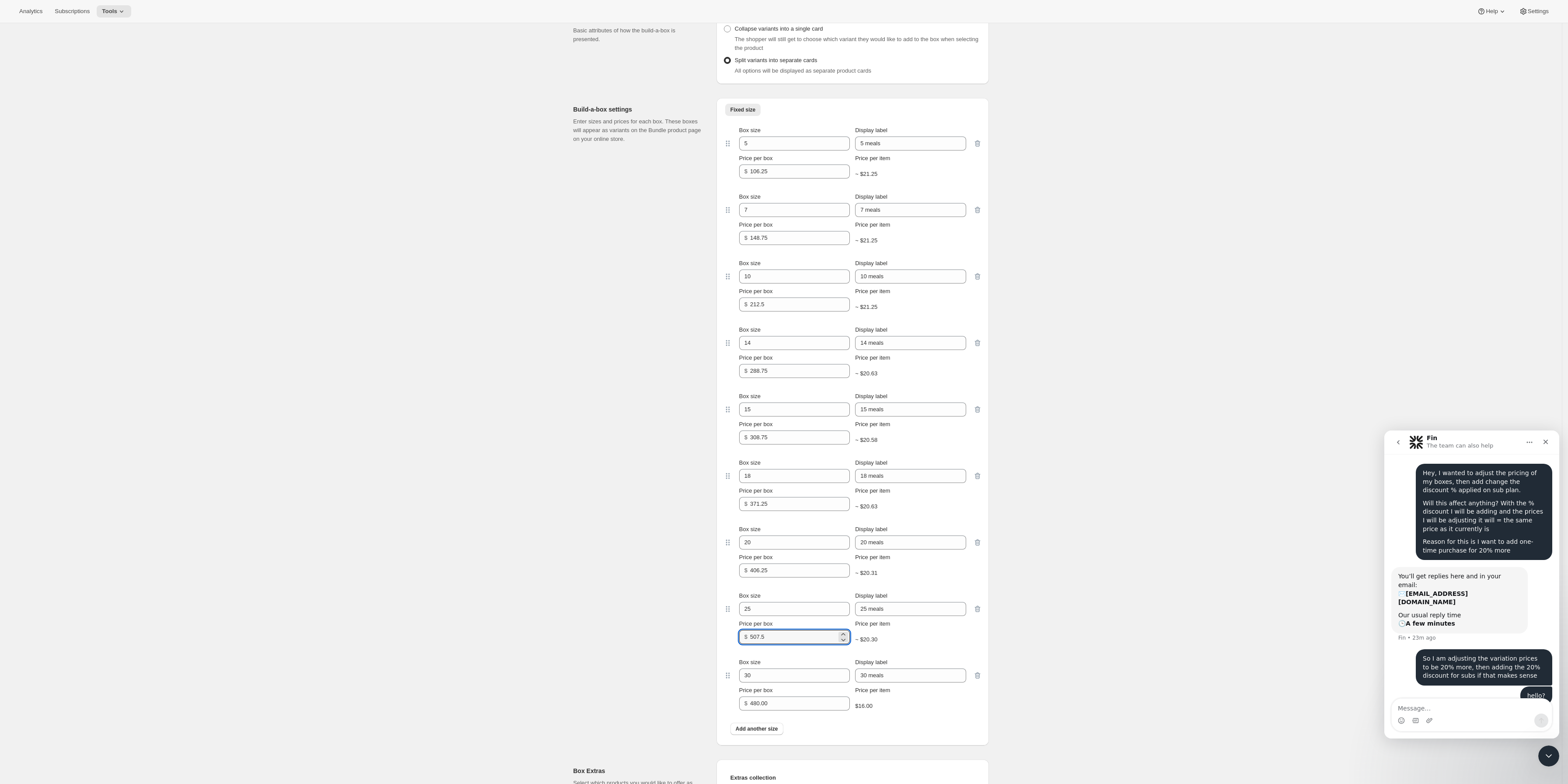
type input "507.5"
click at [789, 691] on input "480.00" at bounding box center [793, 703] width 87 height 14
paste input "600."
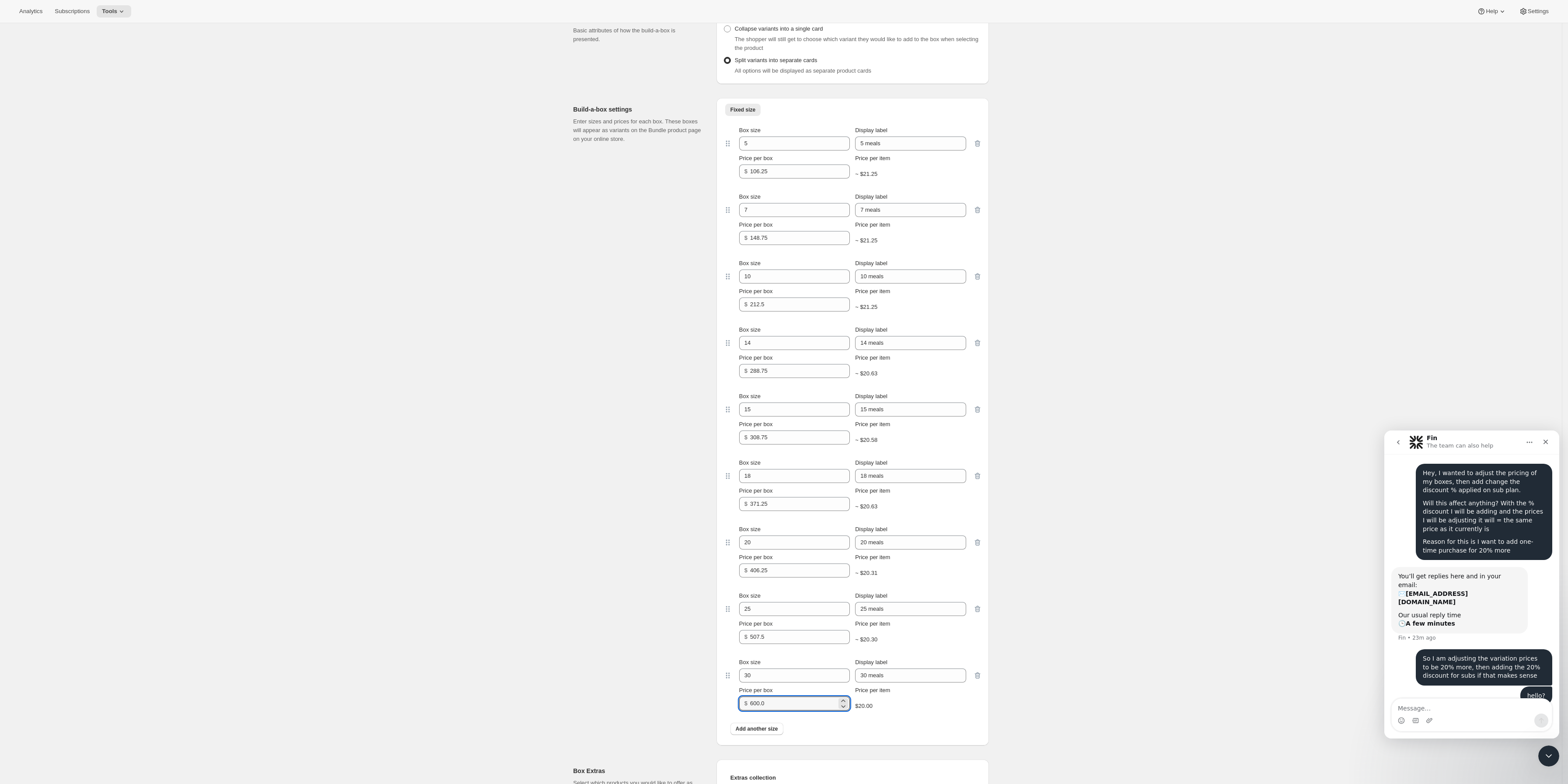
type input "600.0"
click at [673, 686] on div "Build-a-box settings Enter sizes and prices for each box. These boxes will appe…" at bounding box center [641, 421] width 136 height 647
click at [1381, 691] on icon "Close Intercom Messenger" at bounding box center [1548, 756] width 11 height 11
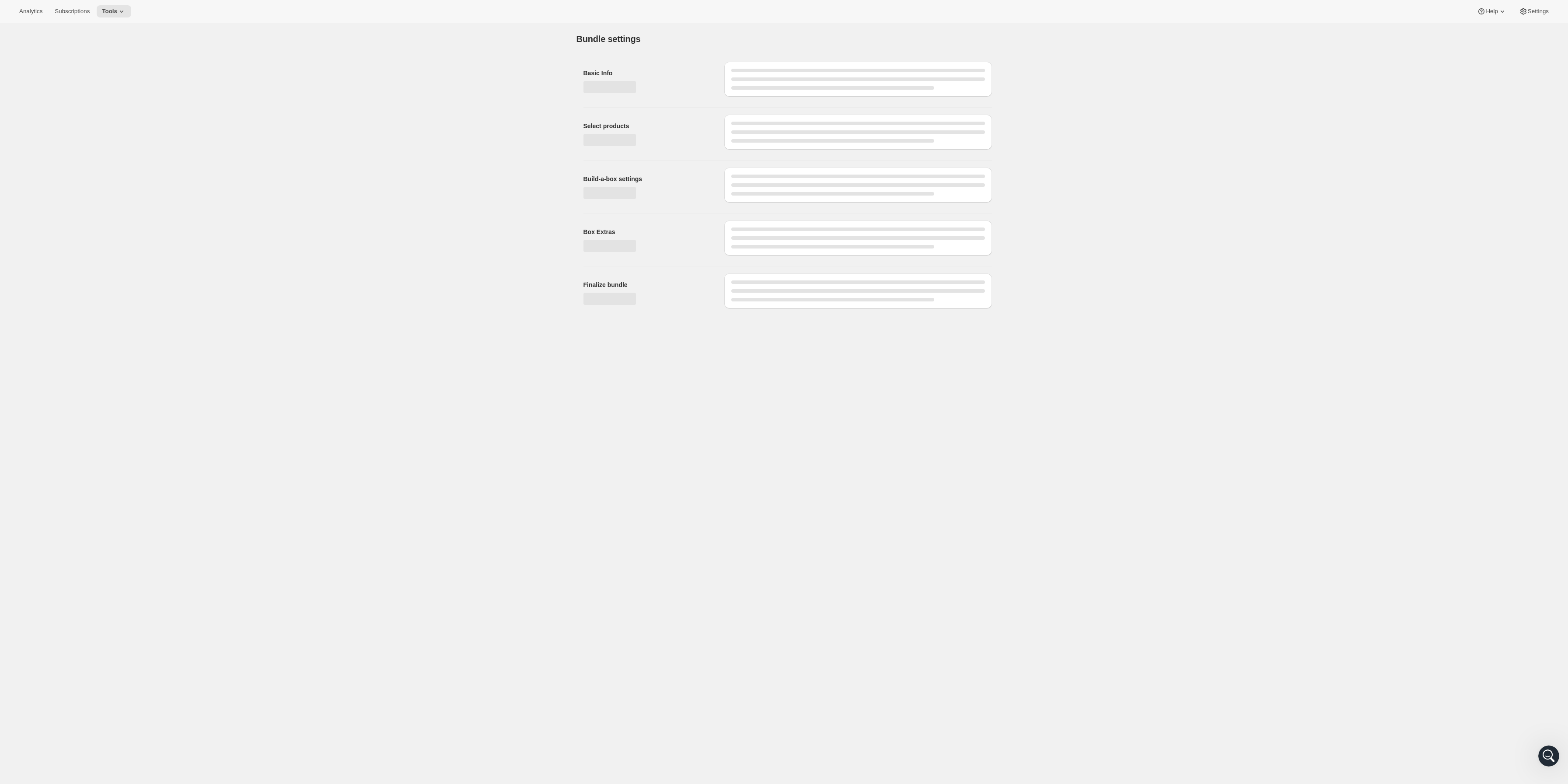
scroll to position [0, 0]
type input "212.50"
type input "507.50"
type input "600.00"
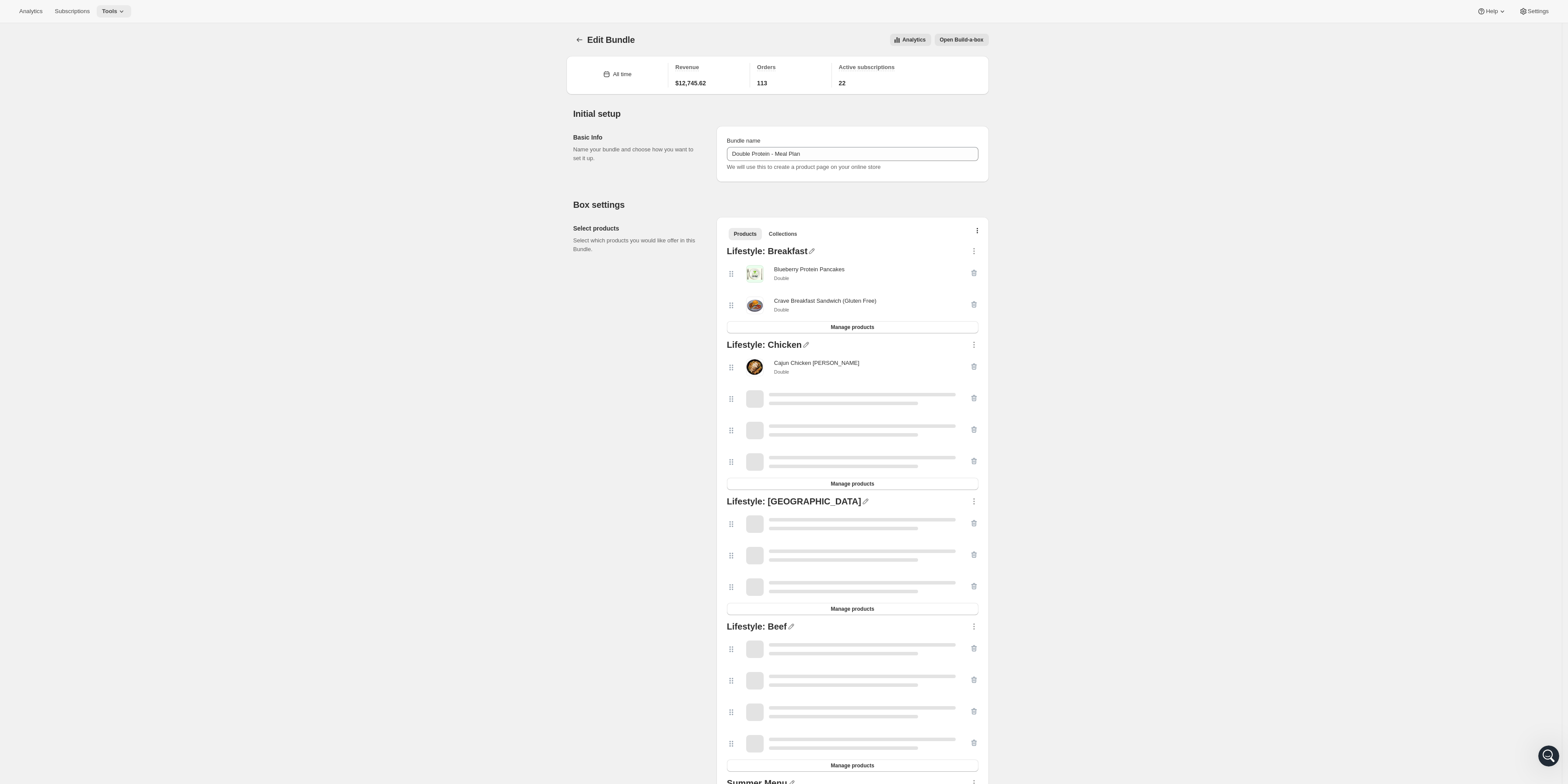
click at [111, 14] on span "Tools" at bounding box center [109, 12] width 15 height 7
click at [98, 60] on span "Bundles" at bounding box center [89, 58] width 21 height 6
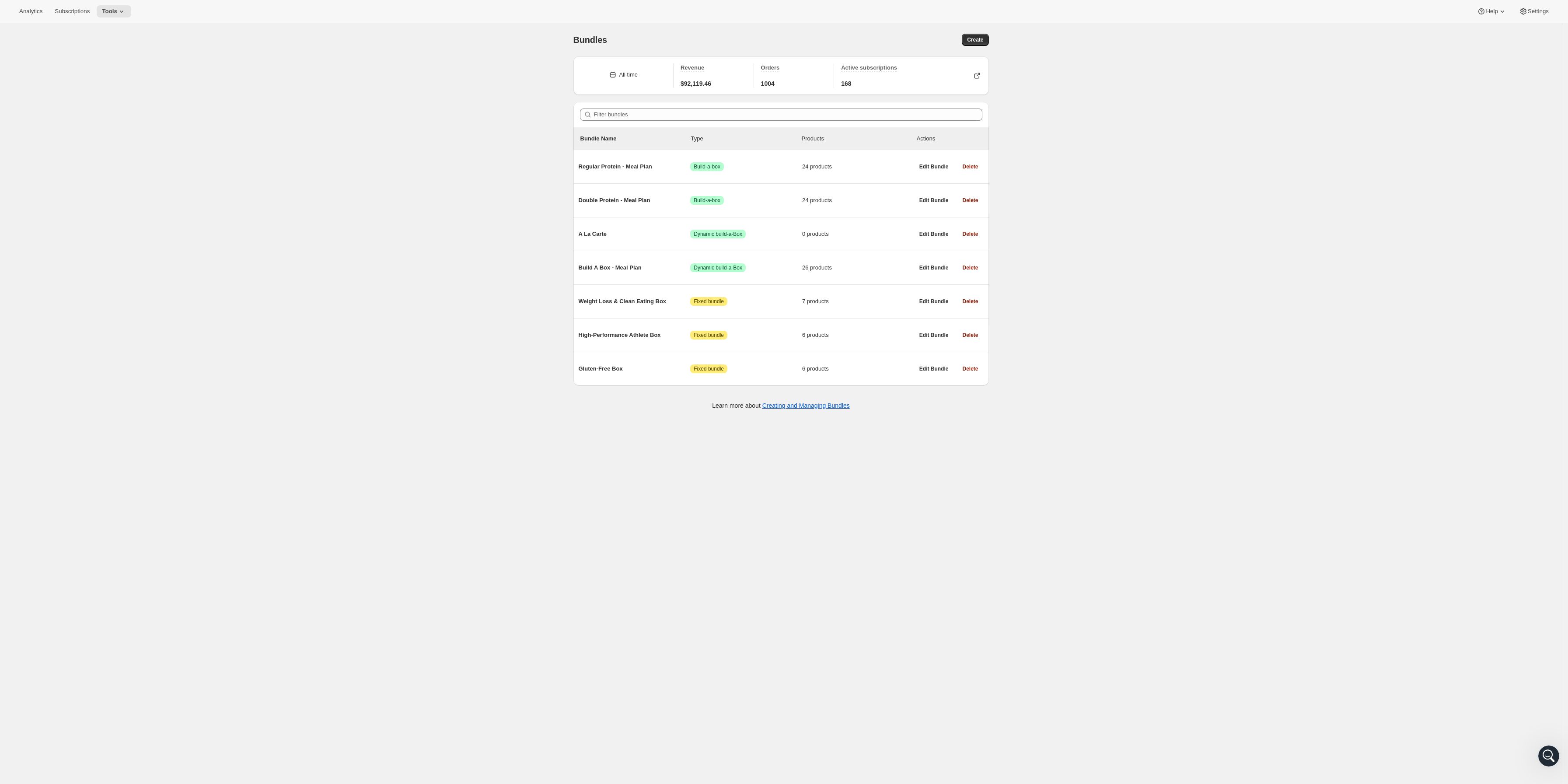
click at [127, 20] on div "Analytics Subscriptions Tools Help Settings" at bounding box center [784, 12] width 1568 height 23
click at [122, 14] on icon at bounding box center [122, 12] width 9 height 9
click at [104, 31] on span "Subscription Plans" at bounding box center [103, 29] width 47 height 6
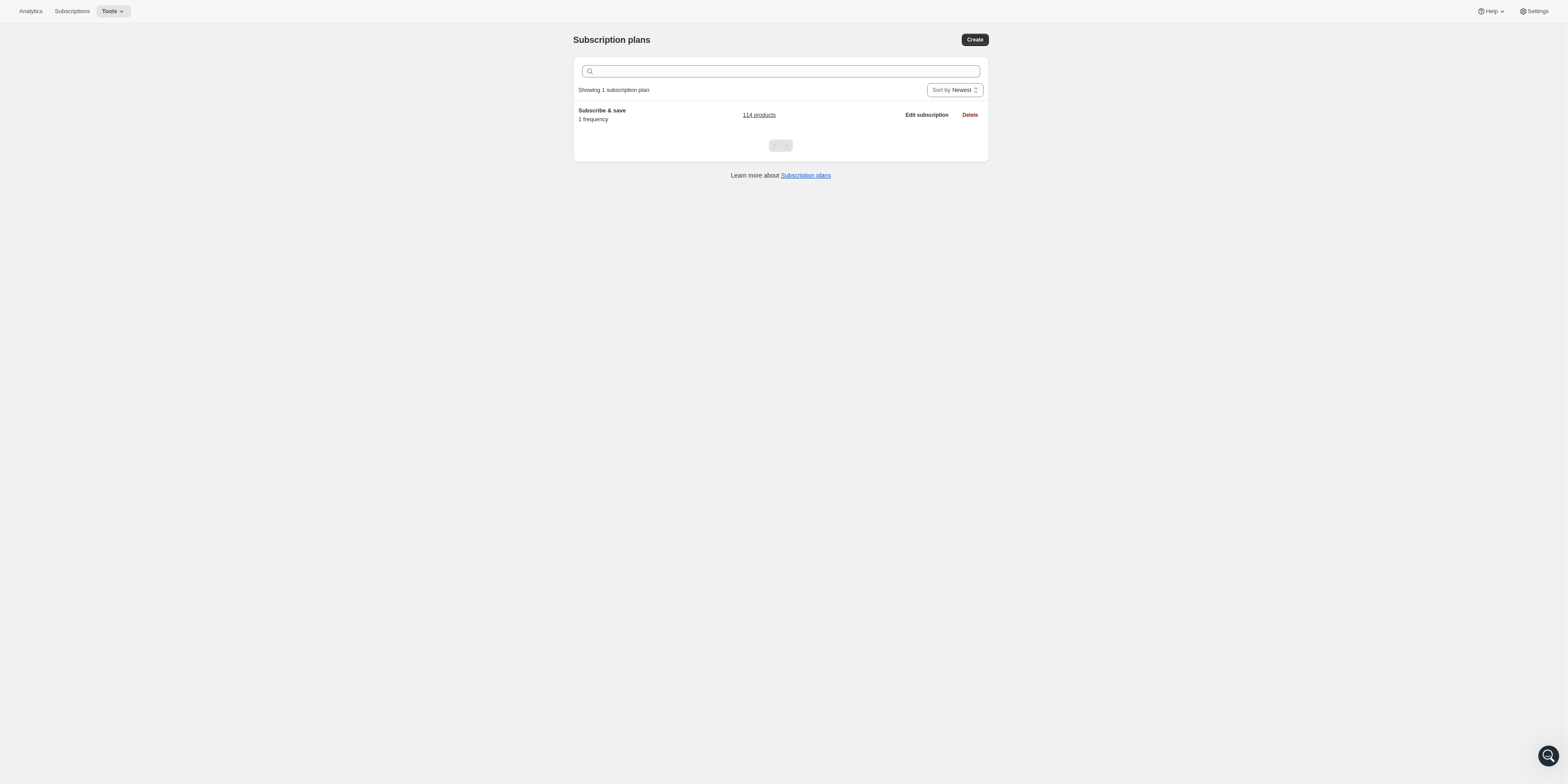
click at [623, 130] on div at bounding box center [781, 145] width 415 height 33
click at [629, 121] on div "Subscribe & save 1 frequency" at bounding box center [632, 115] width 109 height 17
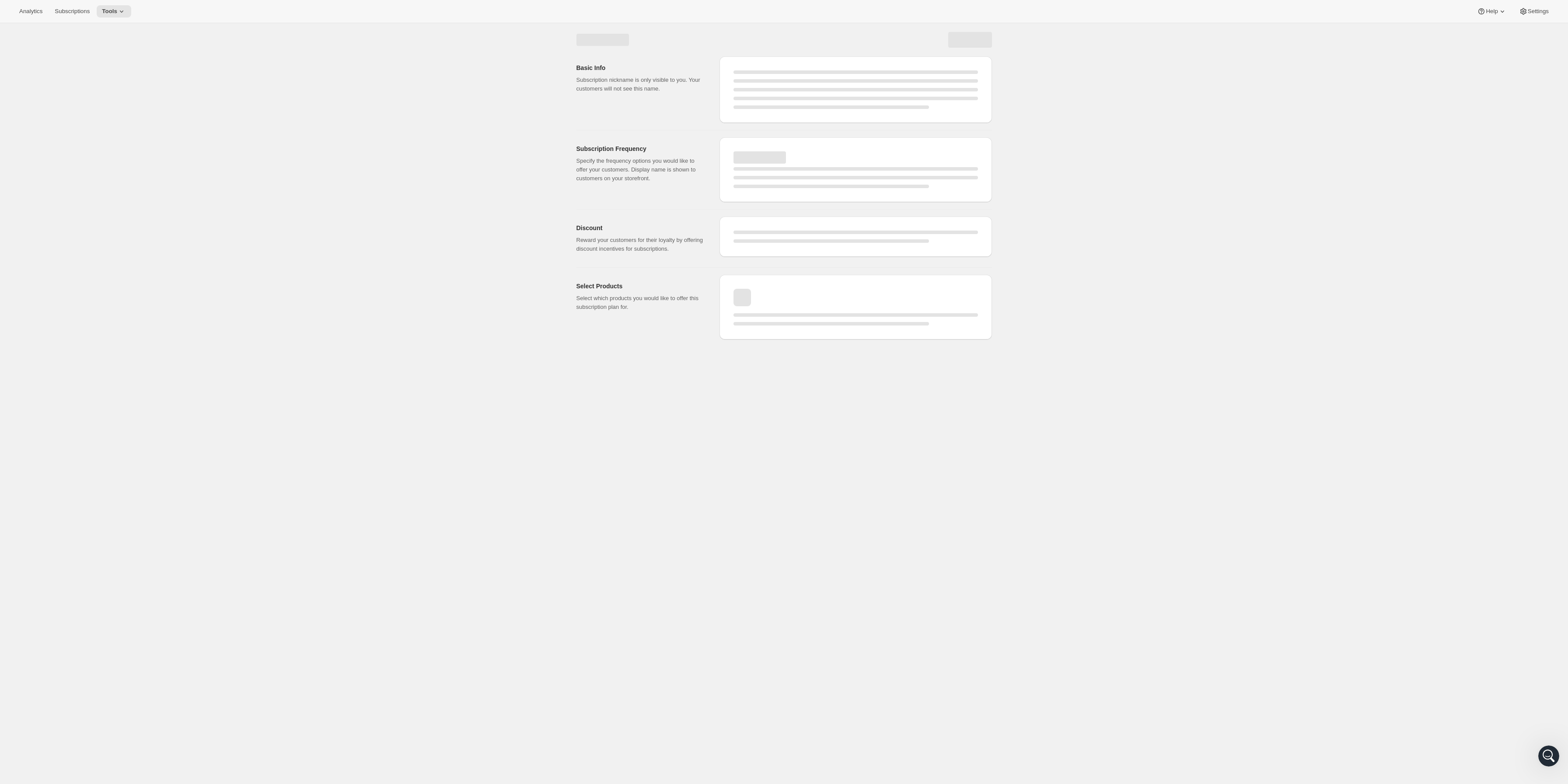
select select "WEEK"
select select "MONTH"
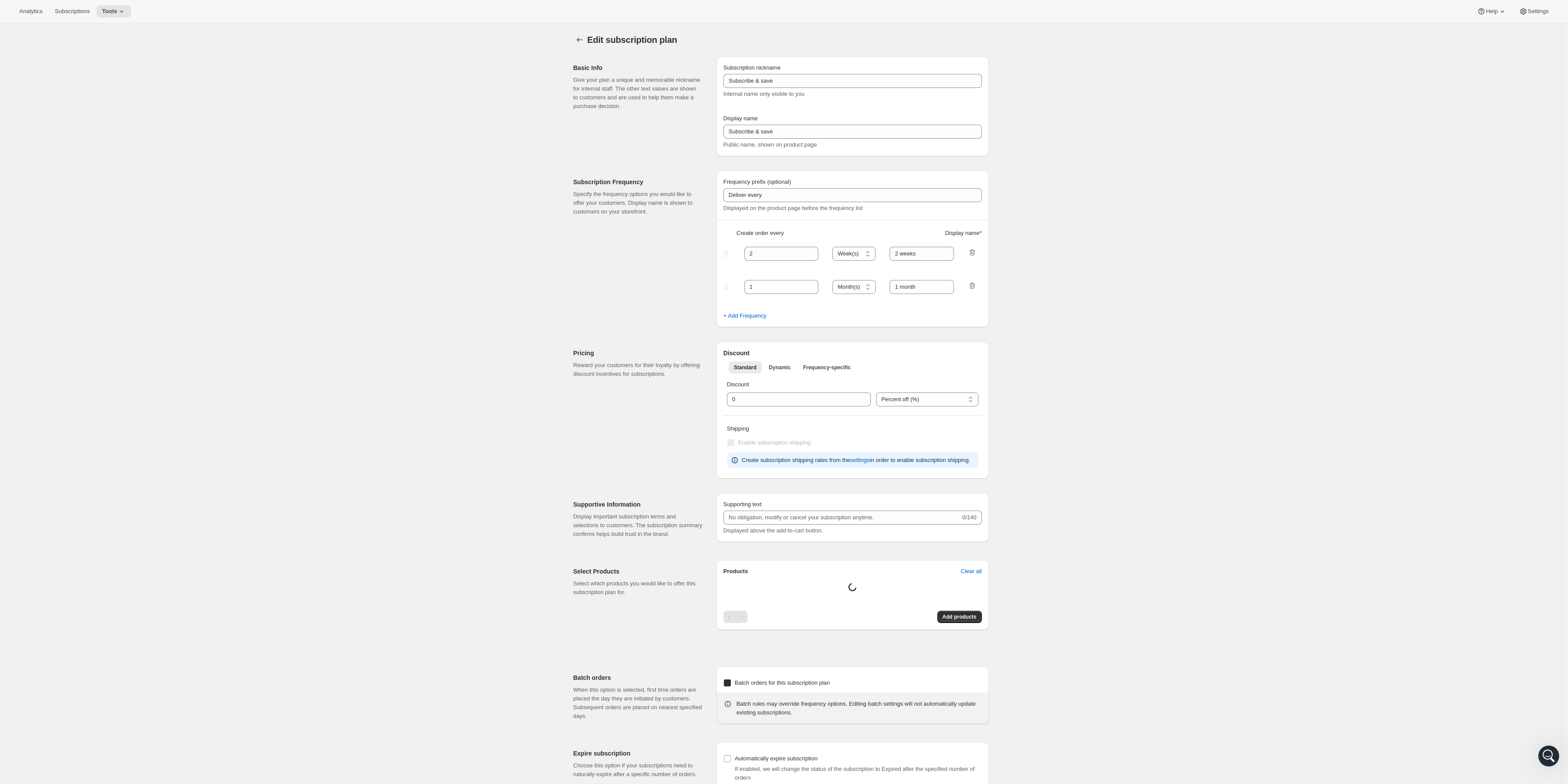
type input "1"
type input "1 week"
checkbox input "true"
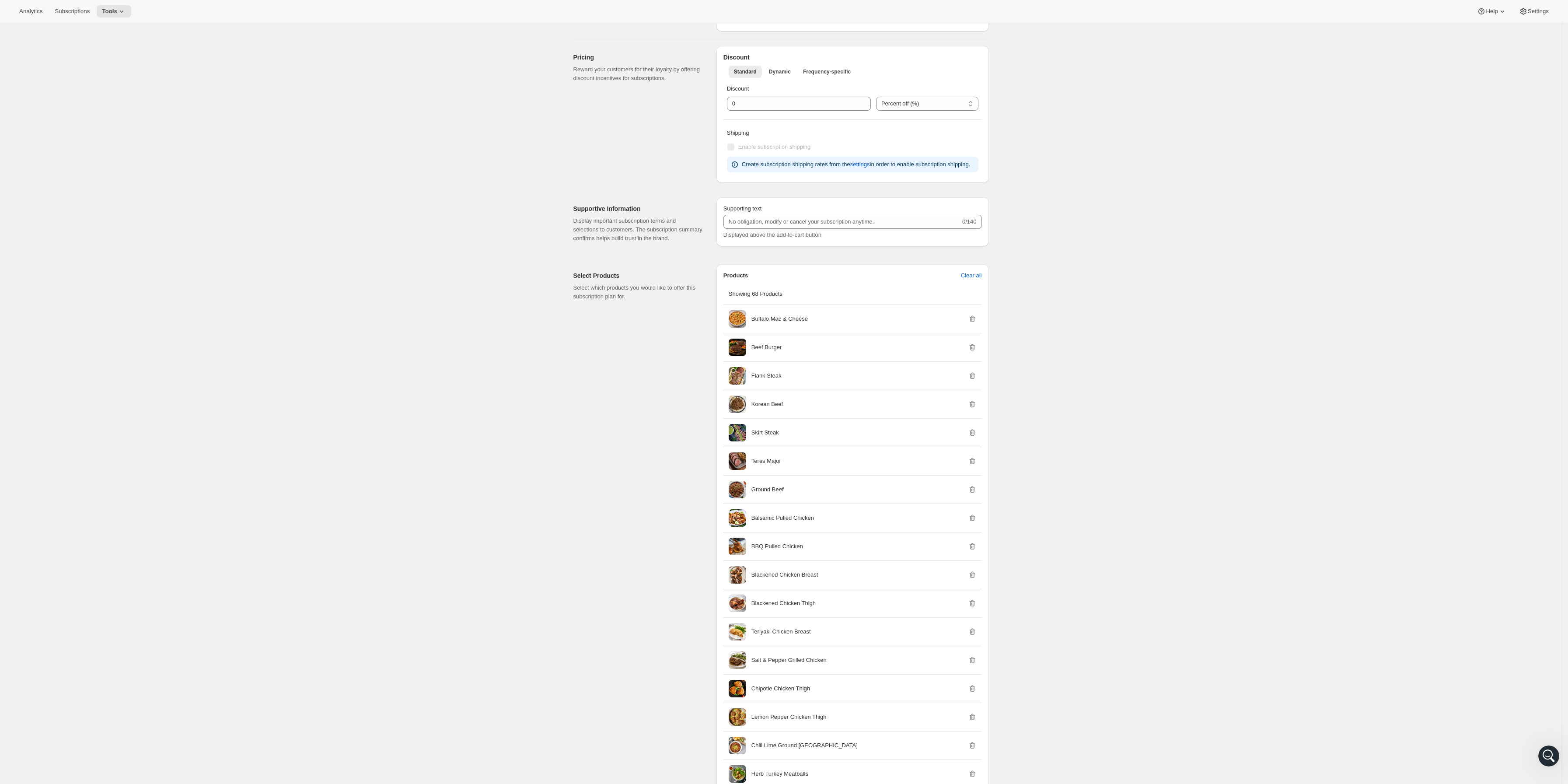
scroll to position [131, 0]
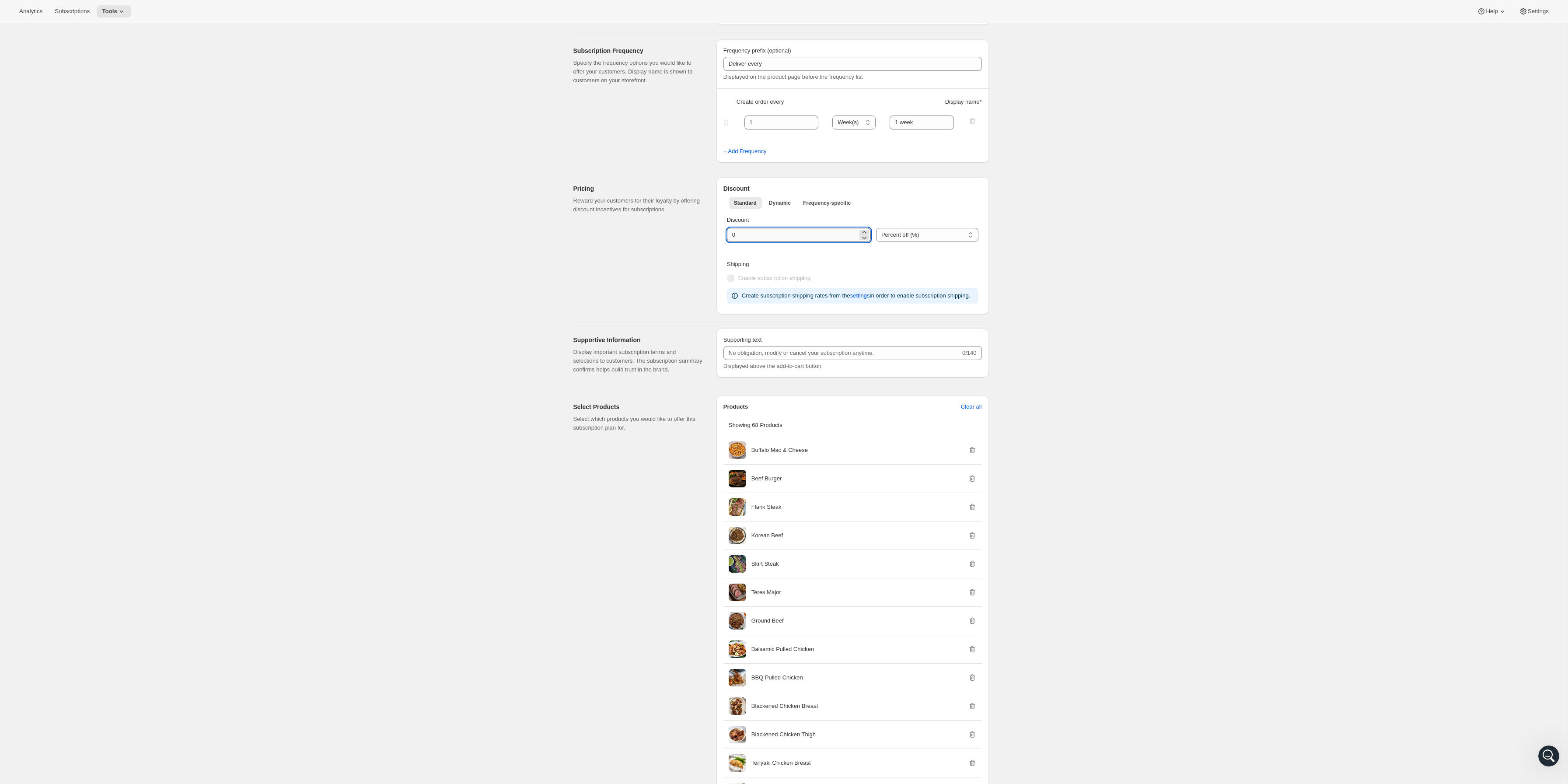
click at [782, 238] on input "integer" at bounding box center [792, 234] width 131 height 14
drag, startPoint x: 778, startPoint y: 238, endPoint x: 743, endPoint y: 225, distance: 37.3
click at [725, 235] on div "Discount Percent off (%) US Dollars off ($) Percent off (%)" at bounding box center [853, 229] width 258 height 33
type input "20"
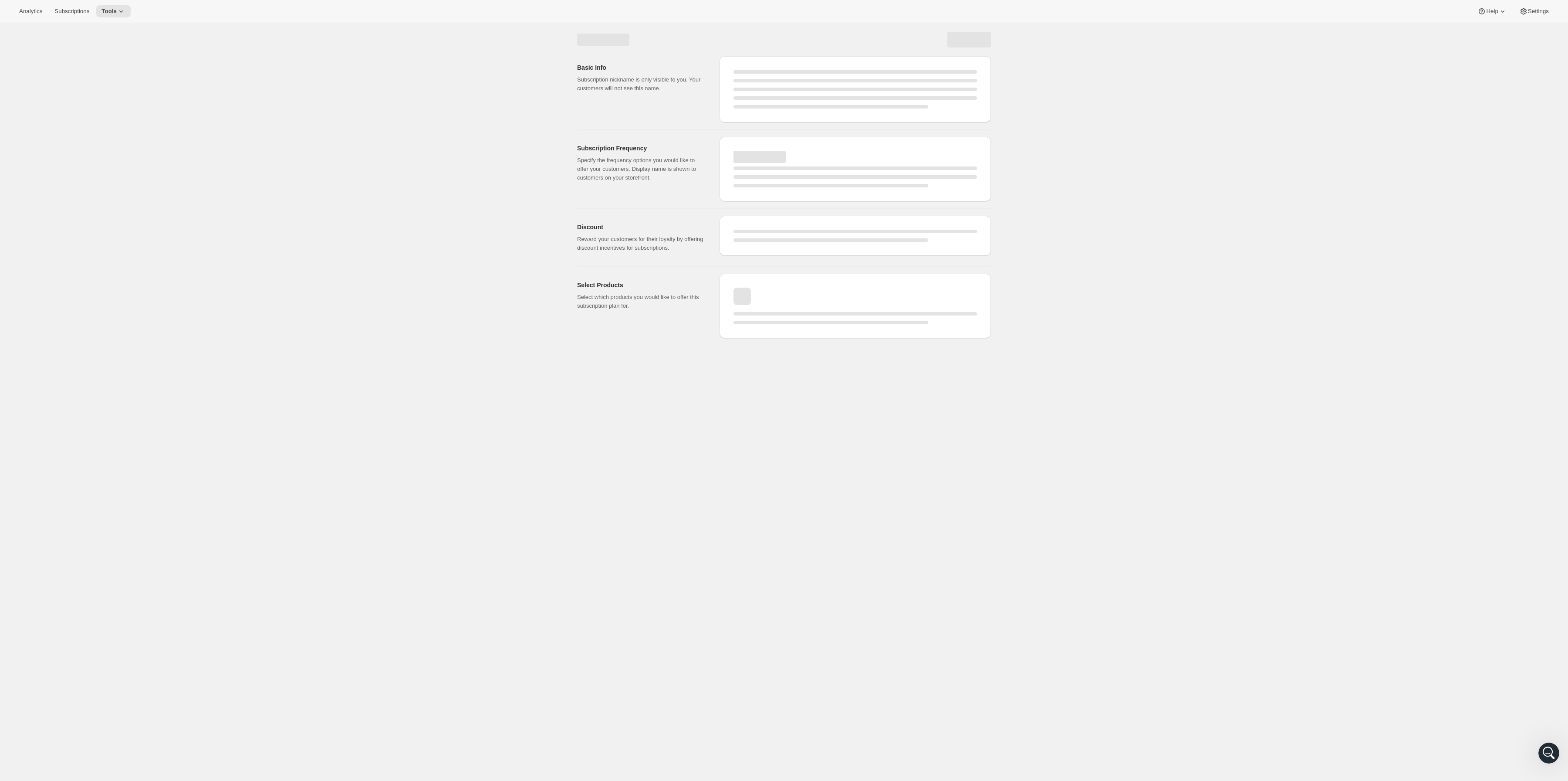
select select "WEEK"
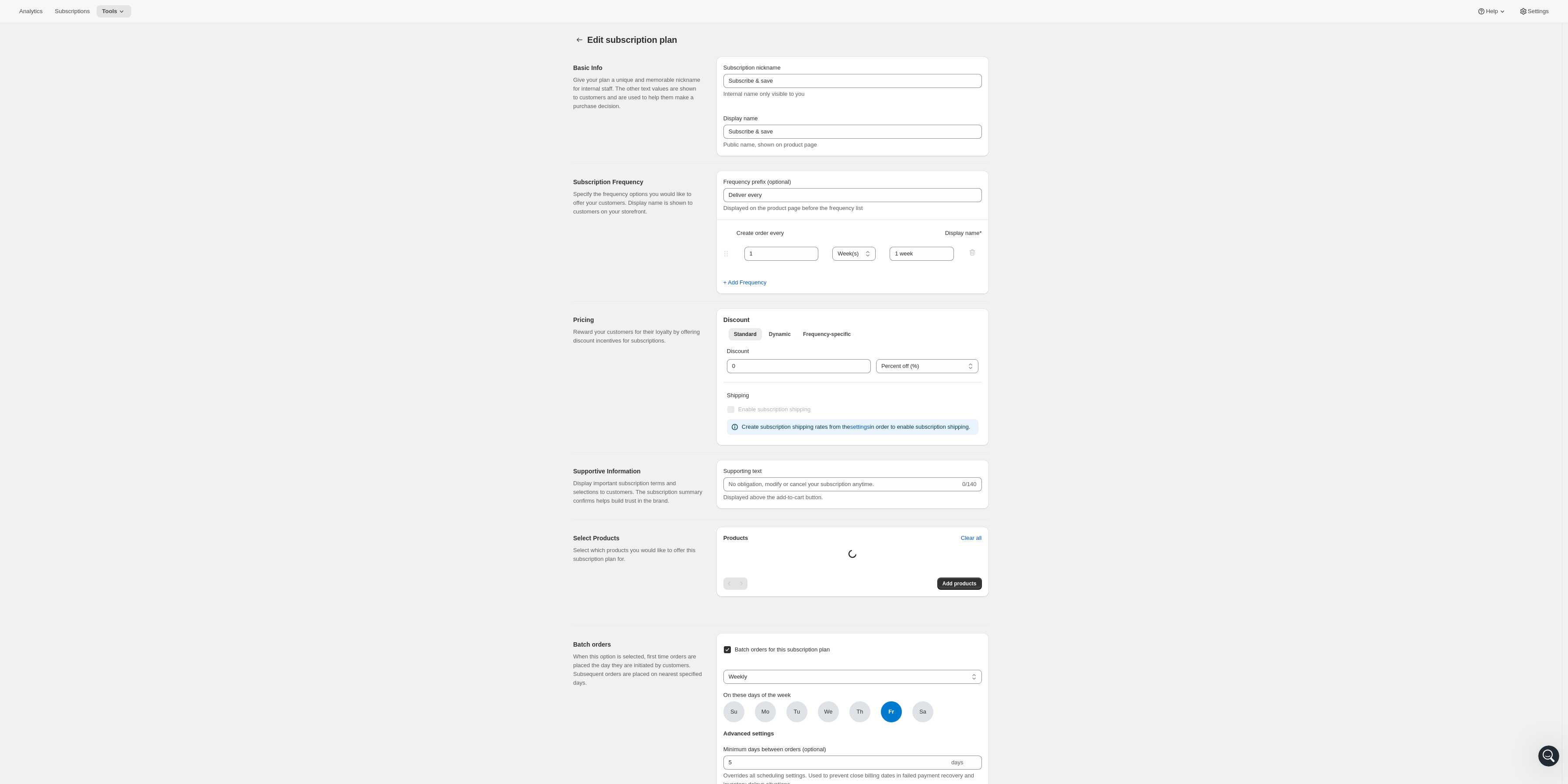
type input "20"
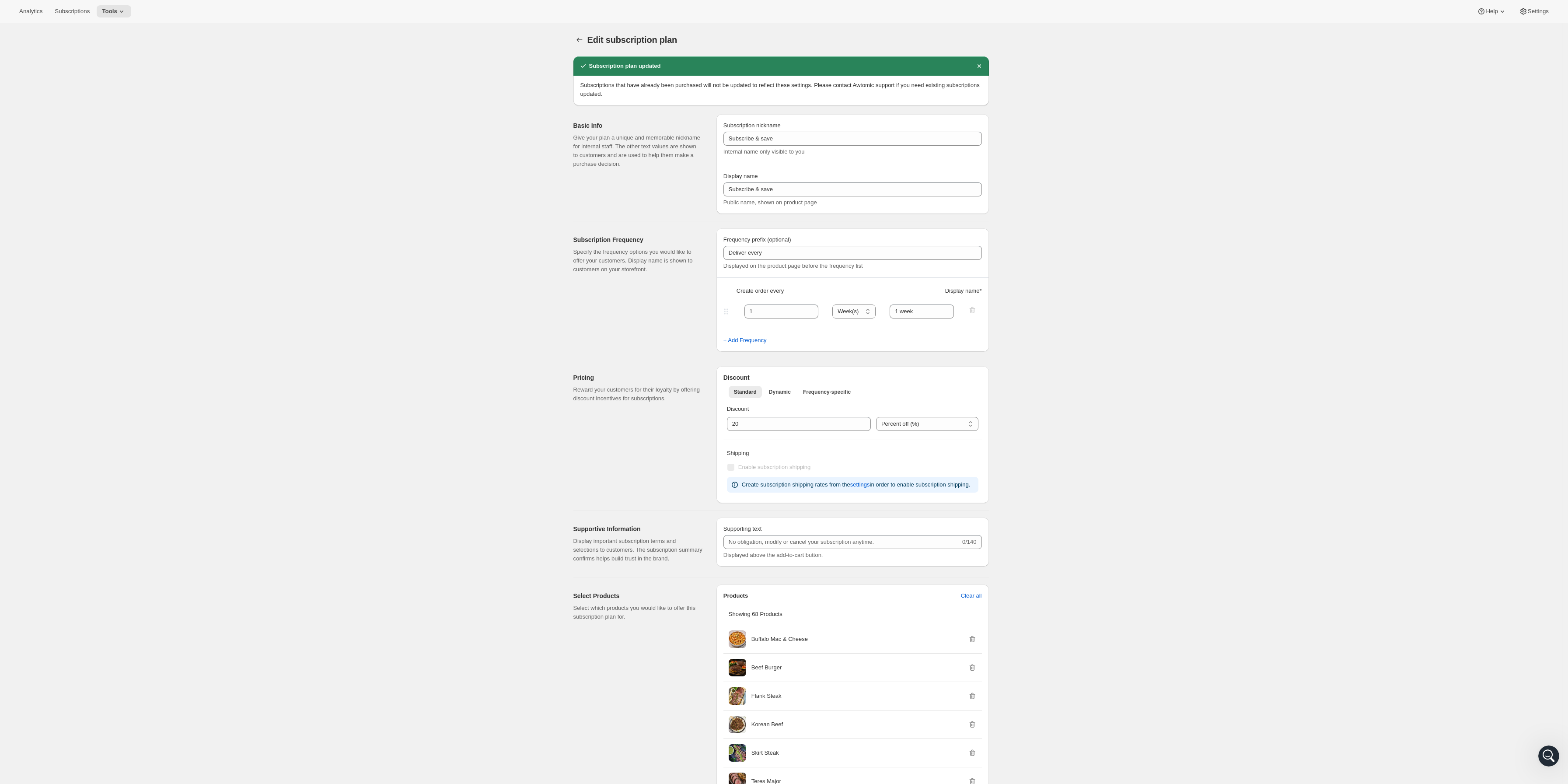
click at [1381, 691] on div "Open Intercom Messenger" at bounding box center [1548, 756] width 29 height 29
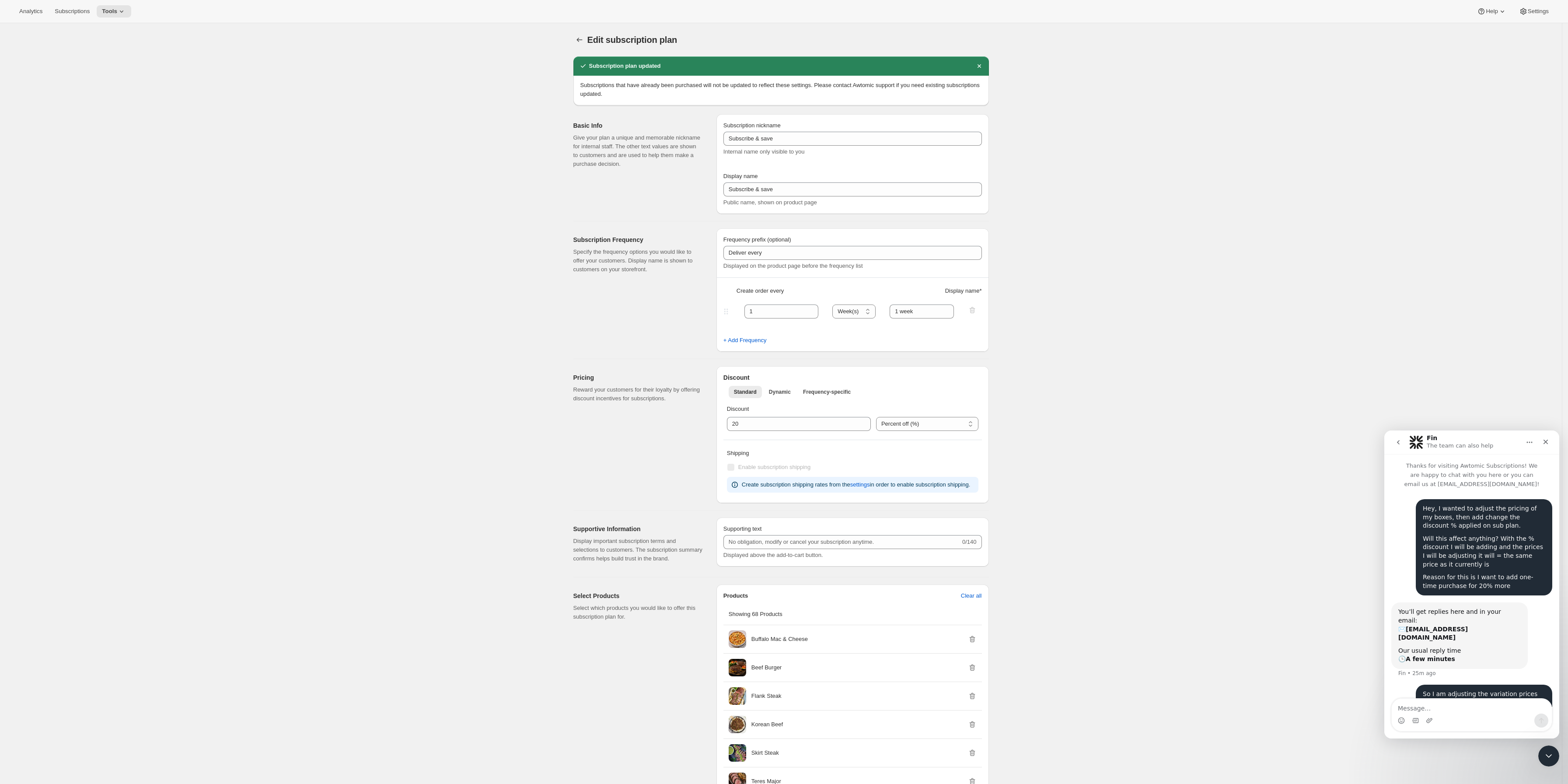
scroll to position [35, 0]
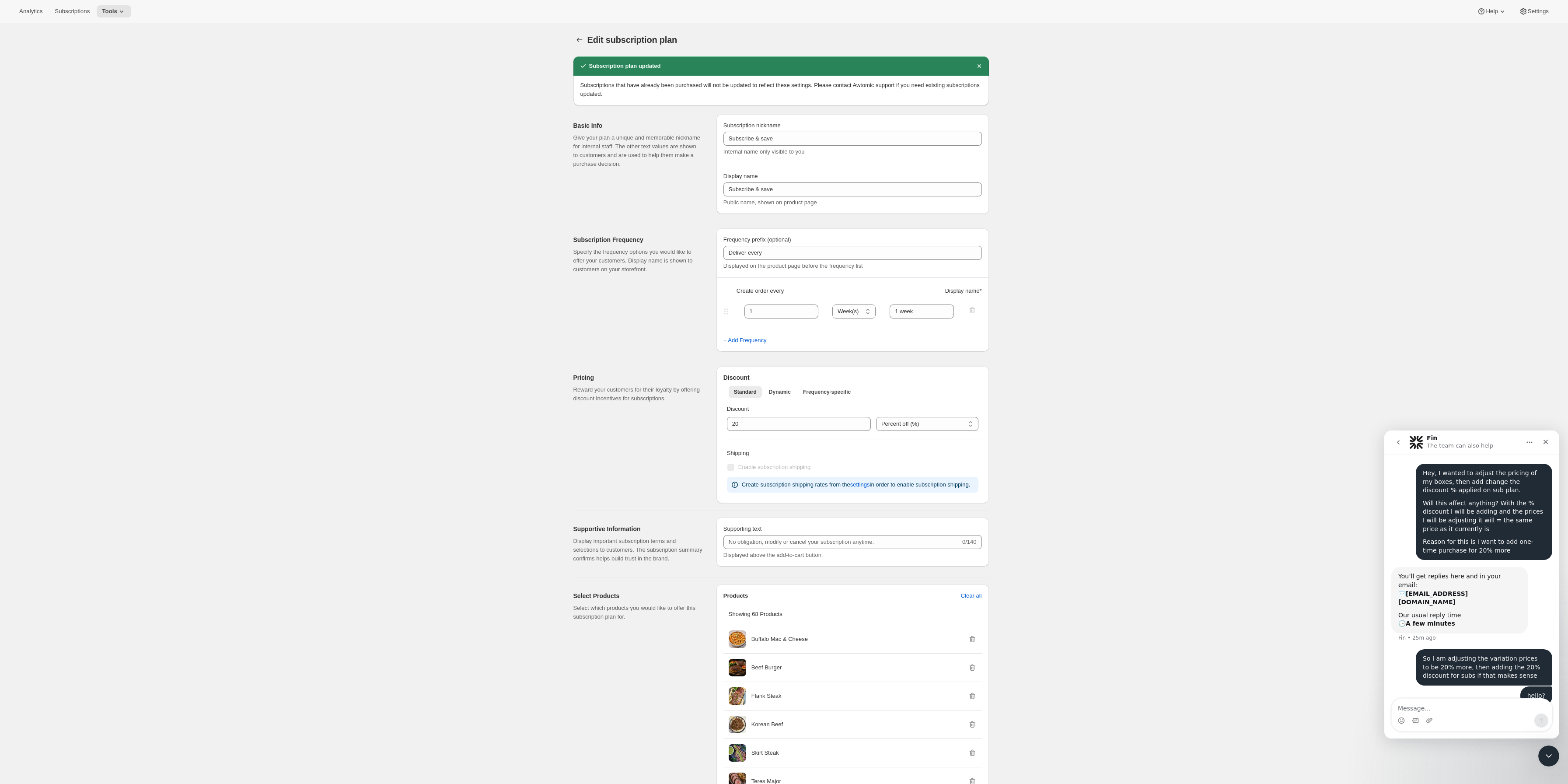
click at [798, 400] on div "Standard Dynamic Frequency-specific More views Standard Dynamic Frequency-speci…" at bounding box center [853, 391] width 258 height 19
click at [791, 392] on button "Dynamic" at bounding box center [779, 392] width 33 height 13
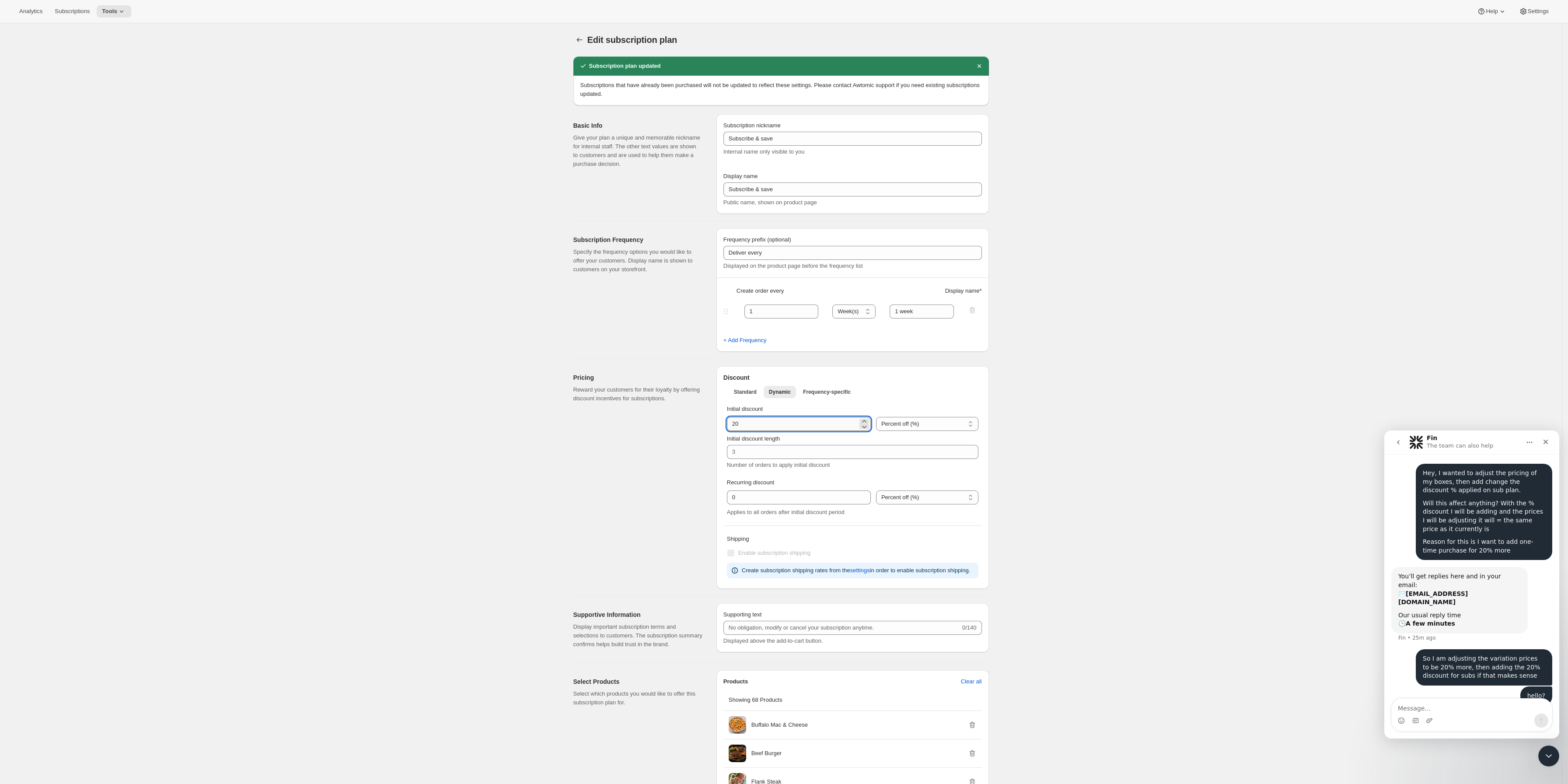
click at [783, 429] on input "integer" at bounding box center [792, 423] width 131 height 14
click at [783, 430] on input "integer" at bounding box center [792, 423] width 131 height 14
click at [754, 389] on span "Standard" at bounding box center [744, 392] width 23 height 7
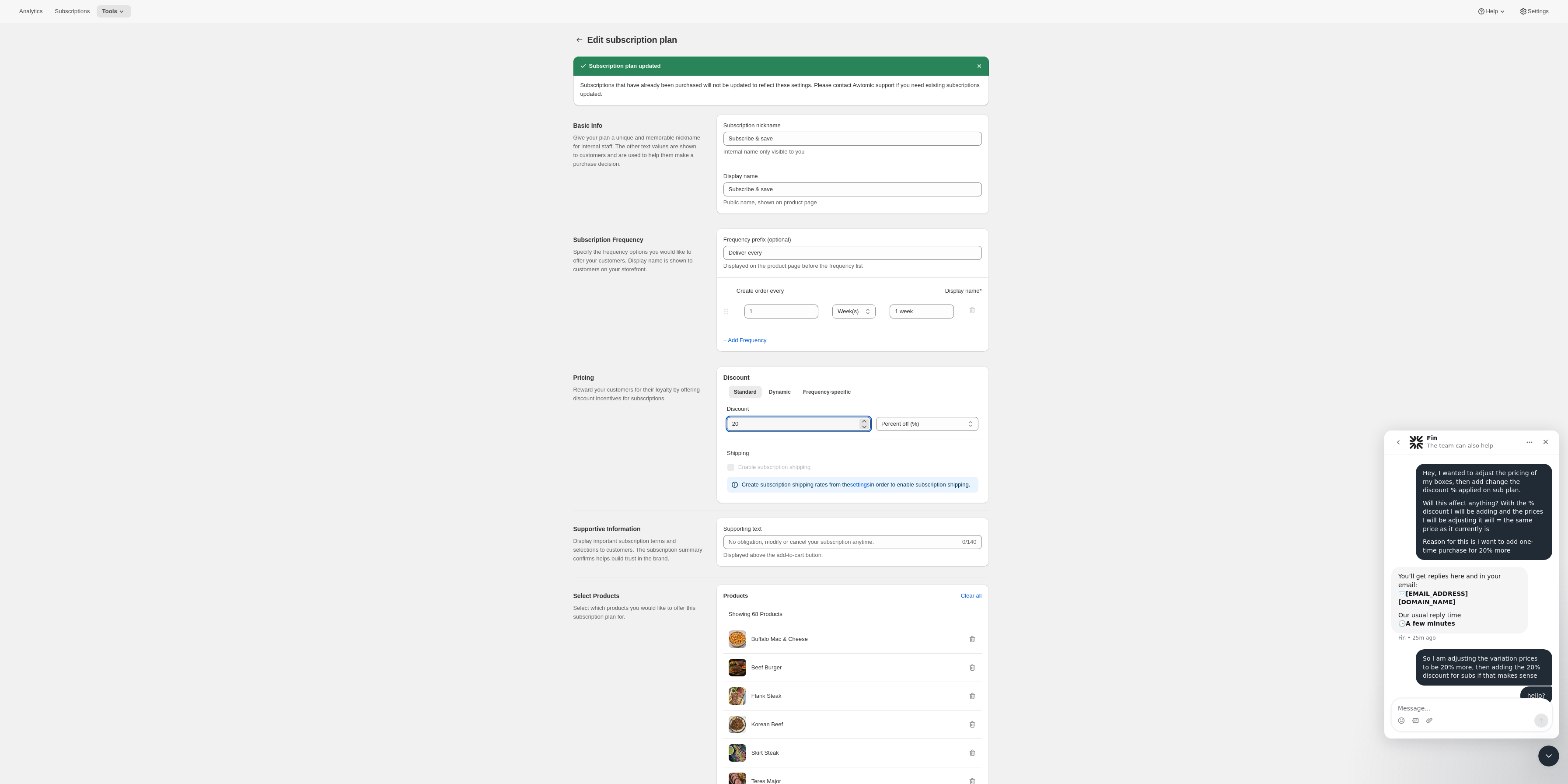
drag, startPoint x: 764, startPoint y: 421, endPoint x: 719, endPoint y: 421, distance: 45.0
click at [727, 422] on div "Discount Percent off (%) US Dollars off ($) Percent off (%)" at bounding box center [853, 417] width 258 height 33
type input "0"
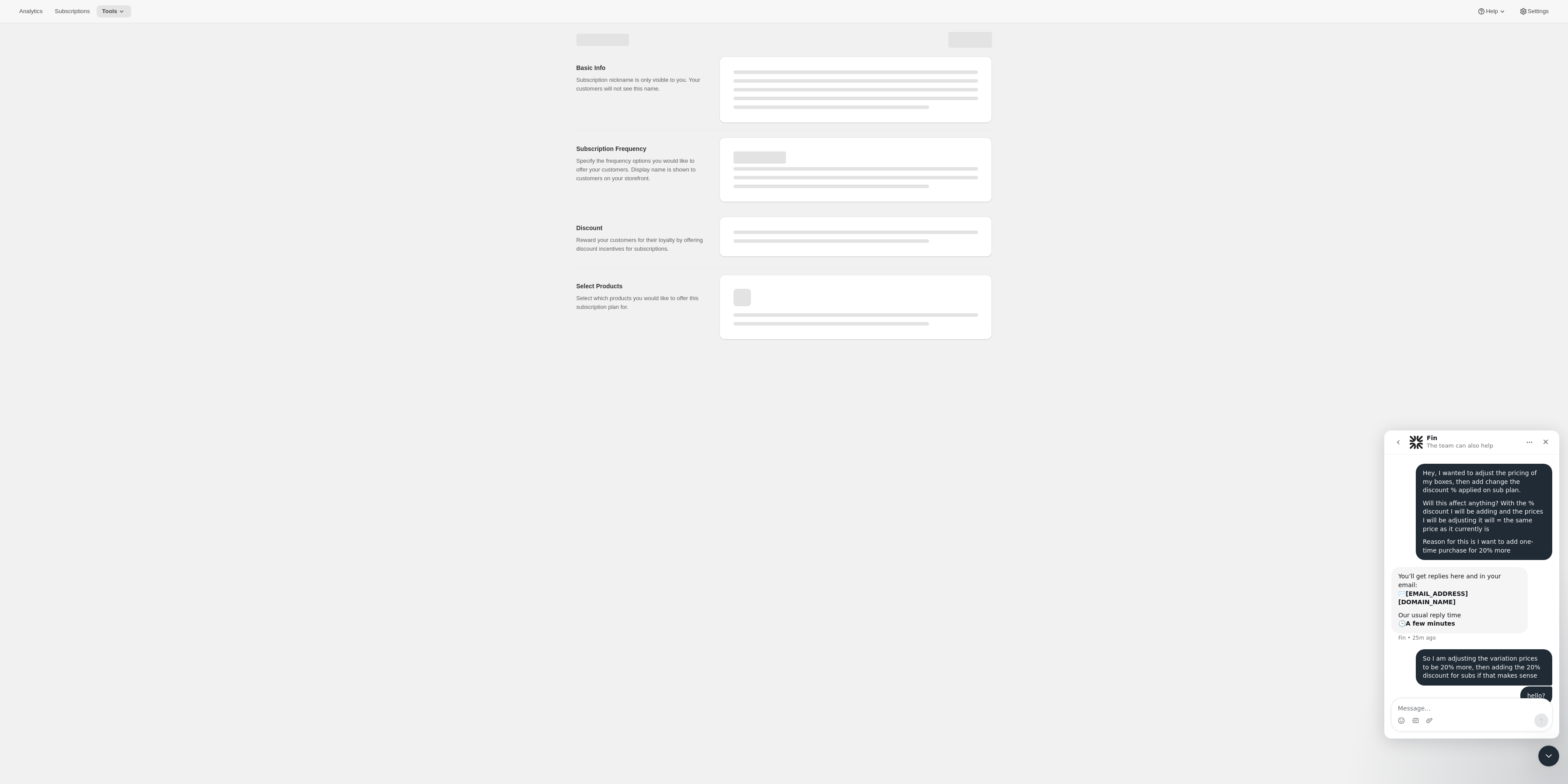
select select "WEEK"
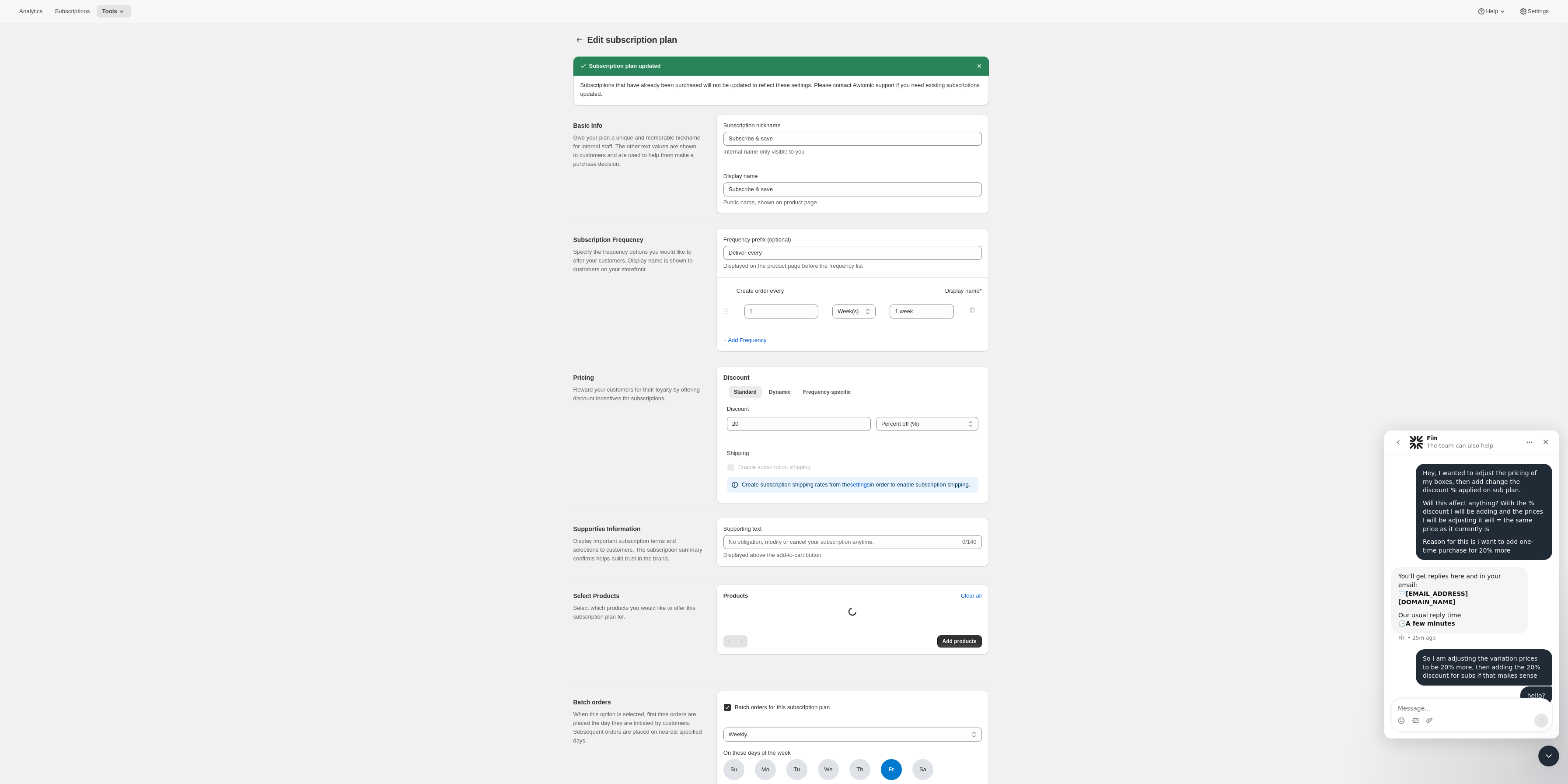
type input "0"
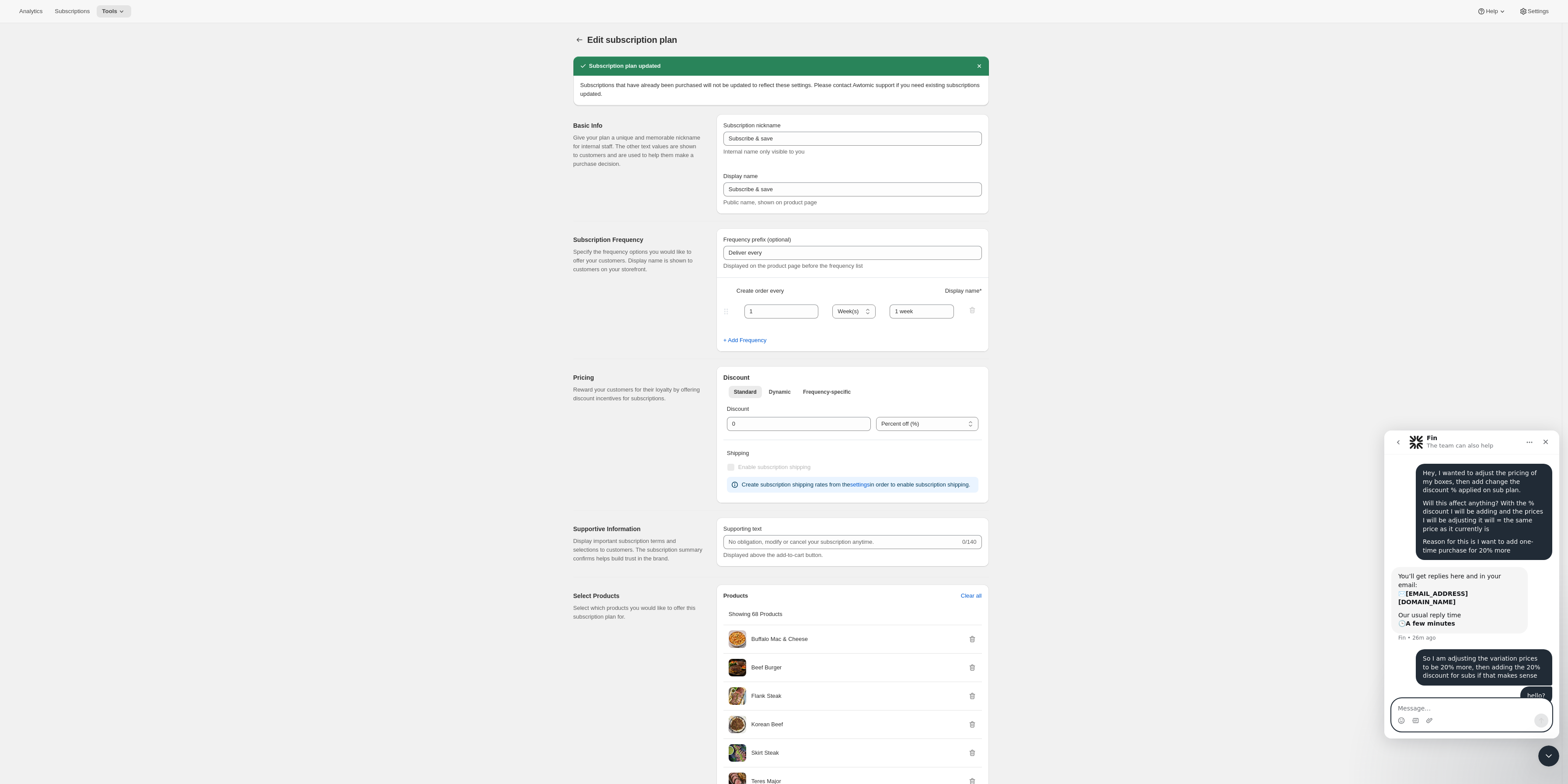
click at [1381, 691] on textarea "Message…" at bounding box center [1470, 705] width 160 height 14
type textarea "I did it, but the price compare is broken now"
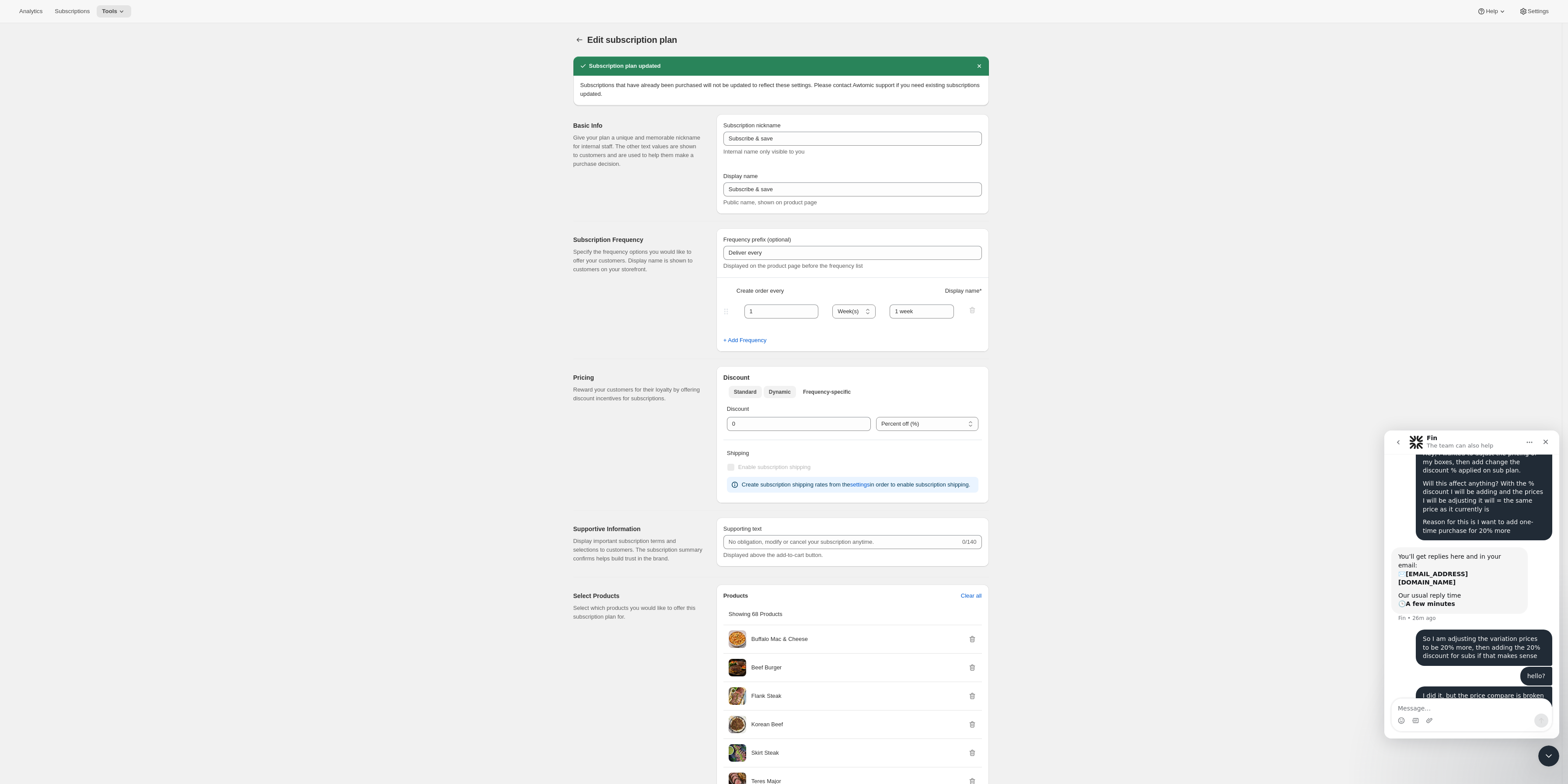
click at [768, 396] on button "Dynamic" at bounding box center [779, 392] width 33 height 13
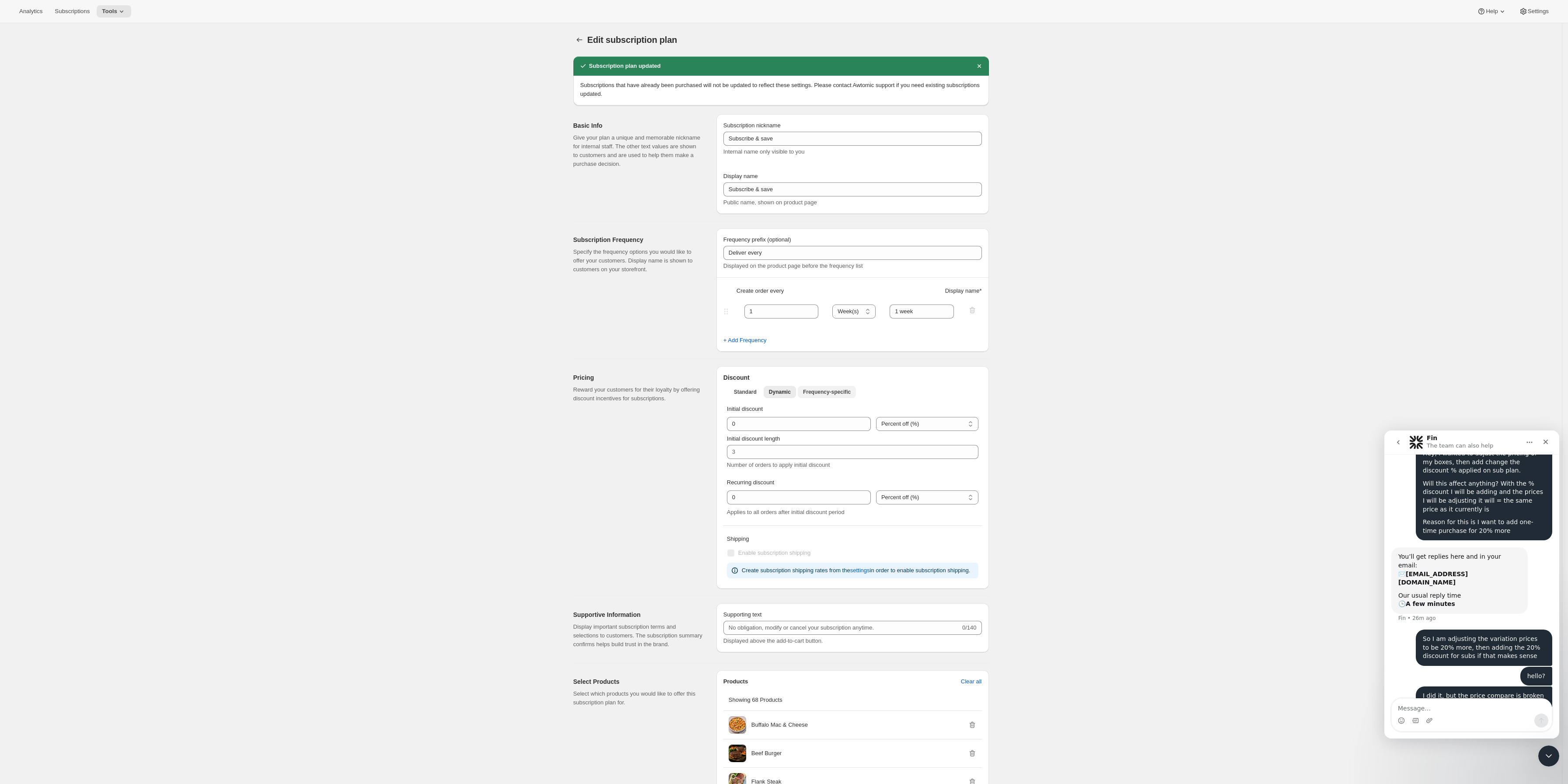
click at [814, 397] on button "Frequency-specific" at bounding box center [826, 392] width 58 height 13
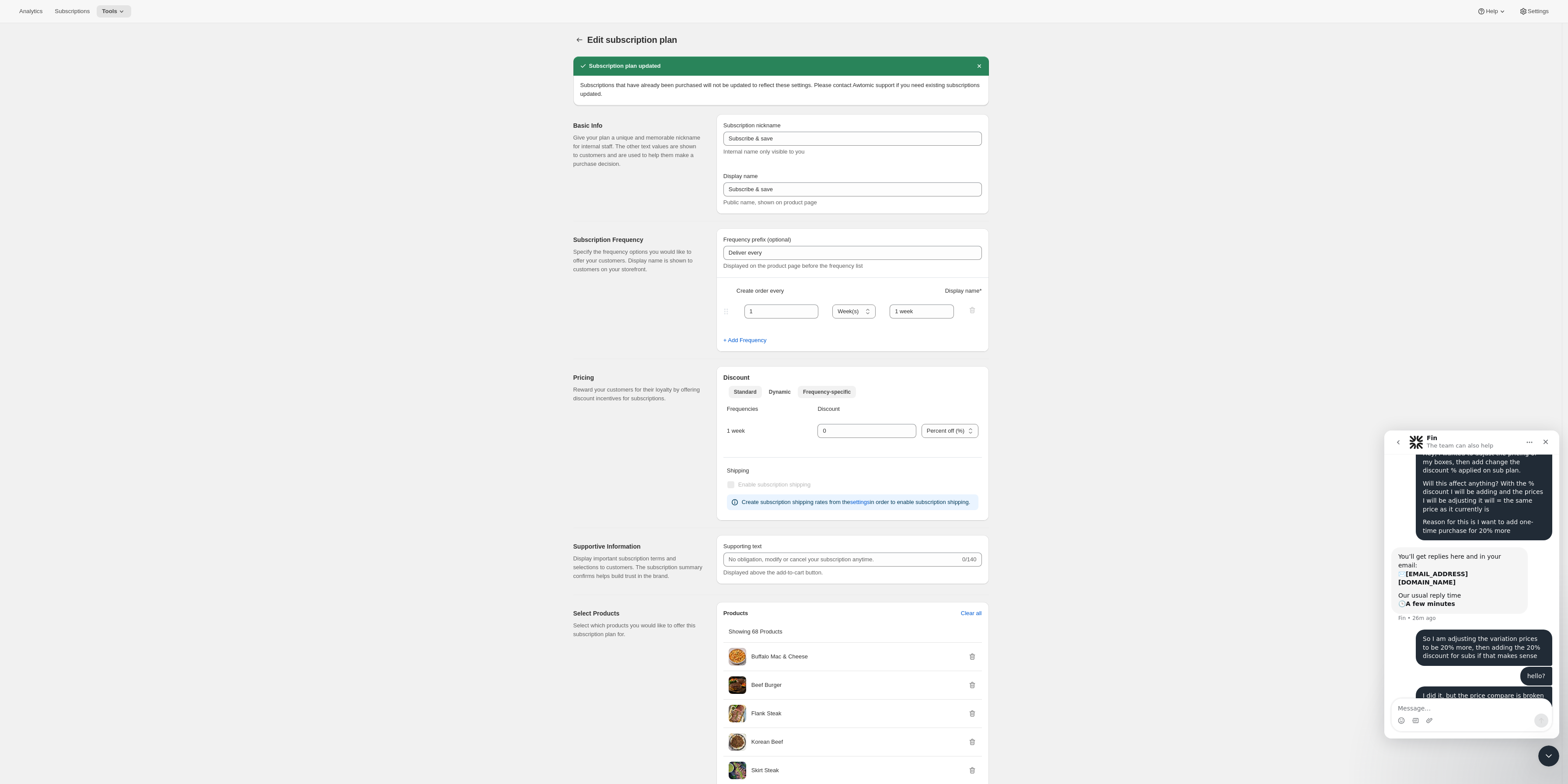
click at [748, 394] on span "Standard" at bounding box center [744, 392] width 23 height 7
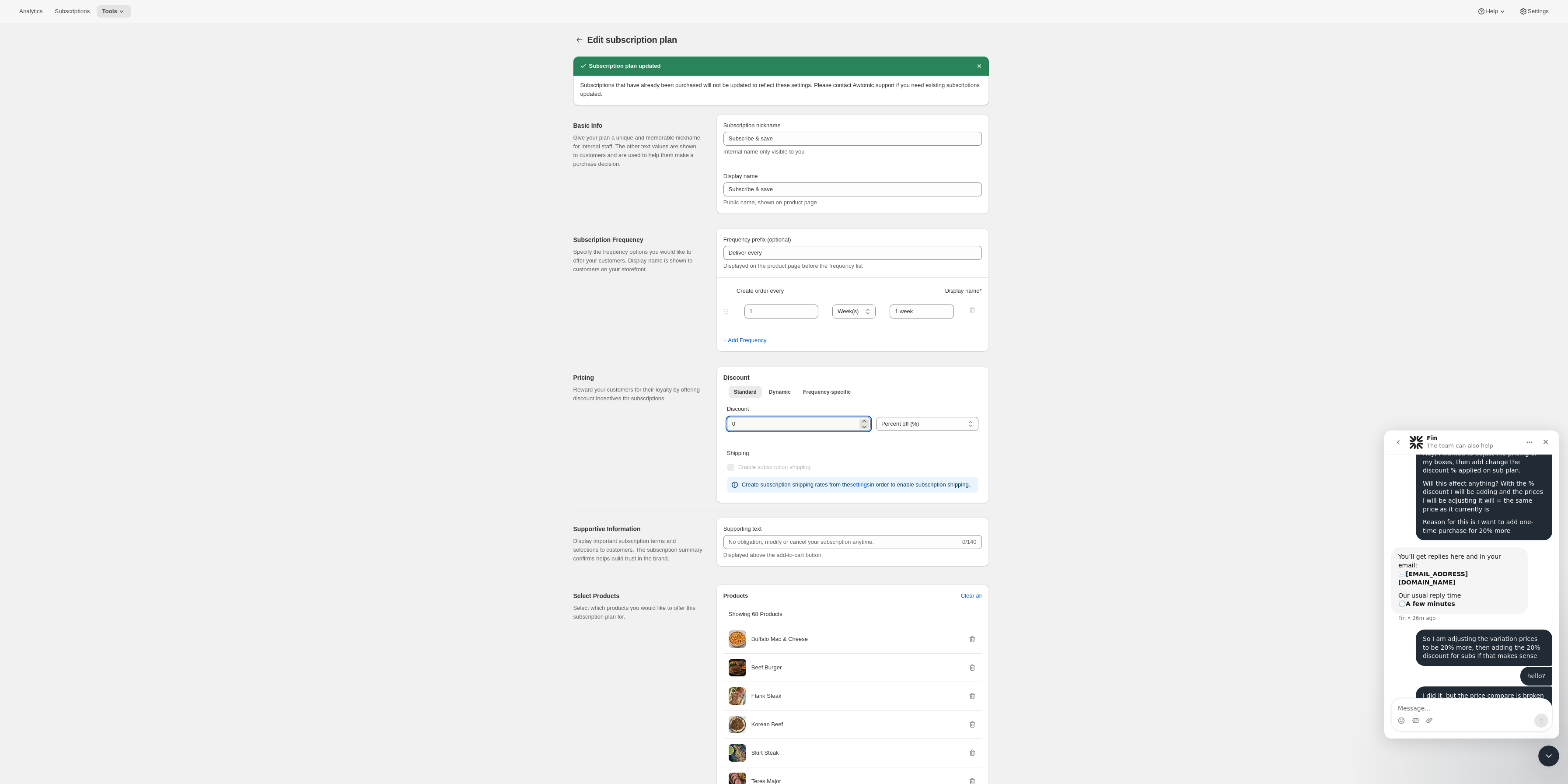
click at [761, 422] on input "integer" at bounding box center [792, 423] width 131 height 14
type input "20"
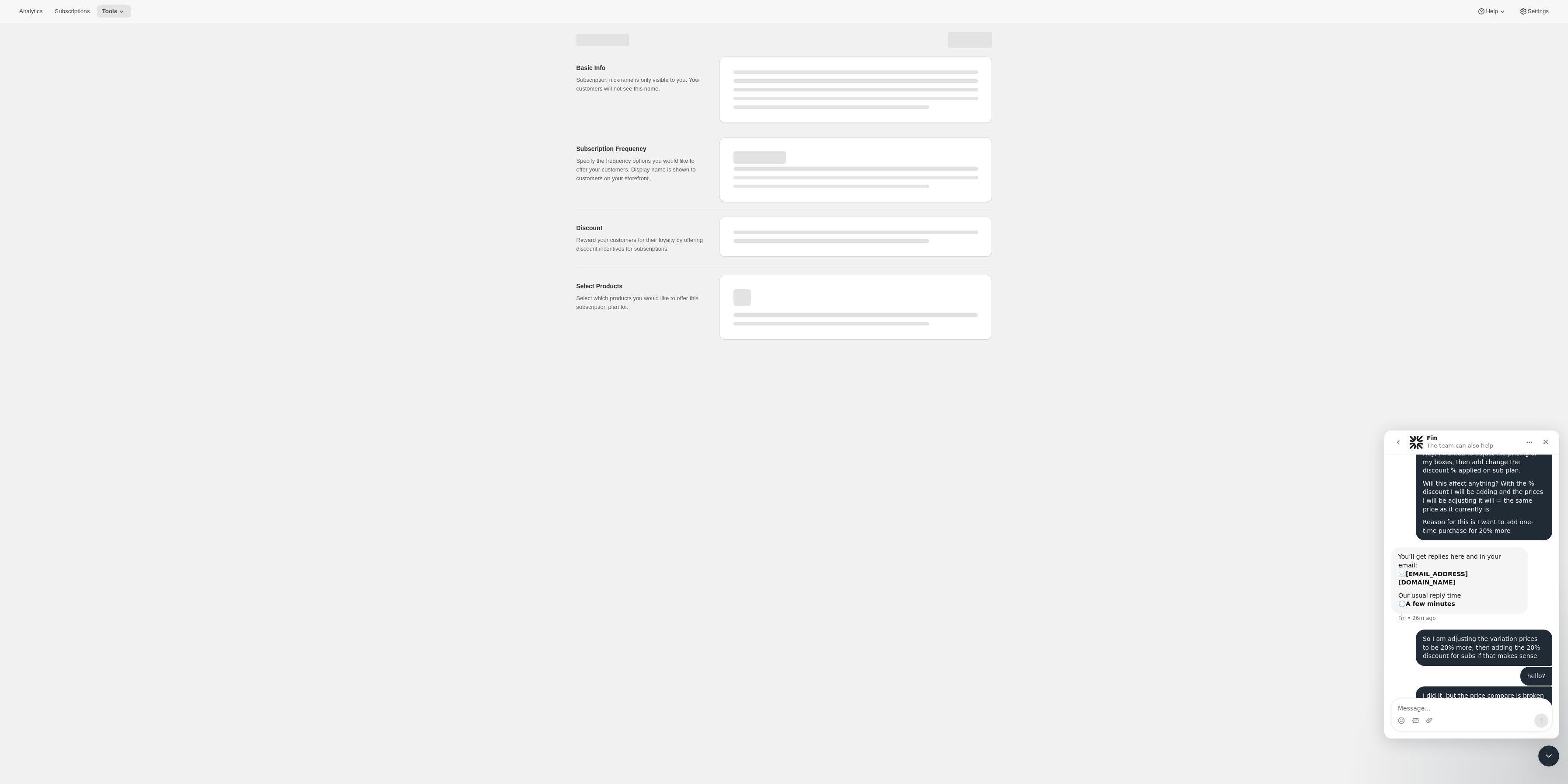
select select "WEEK"
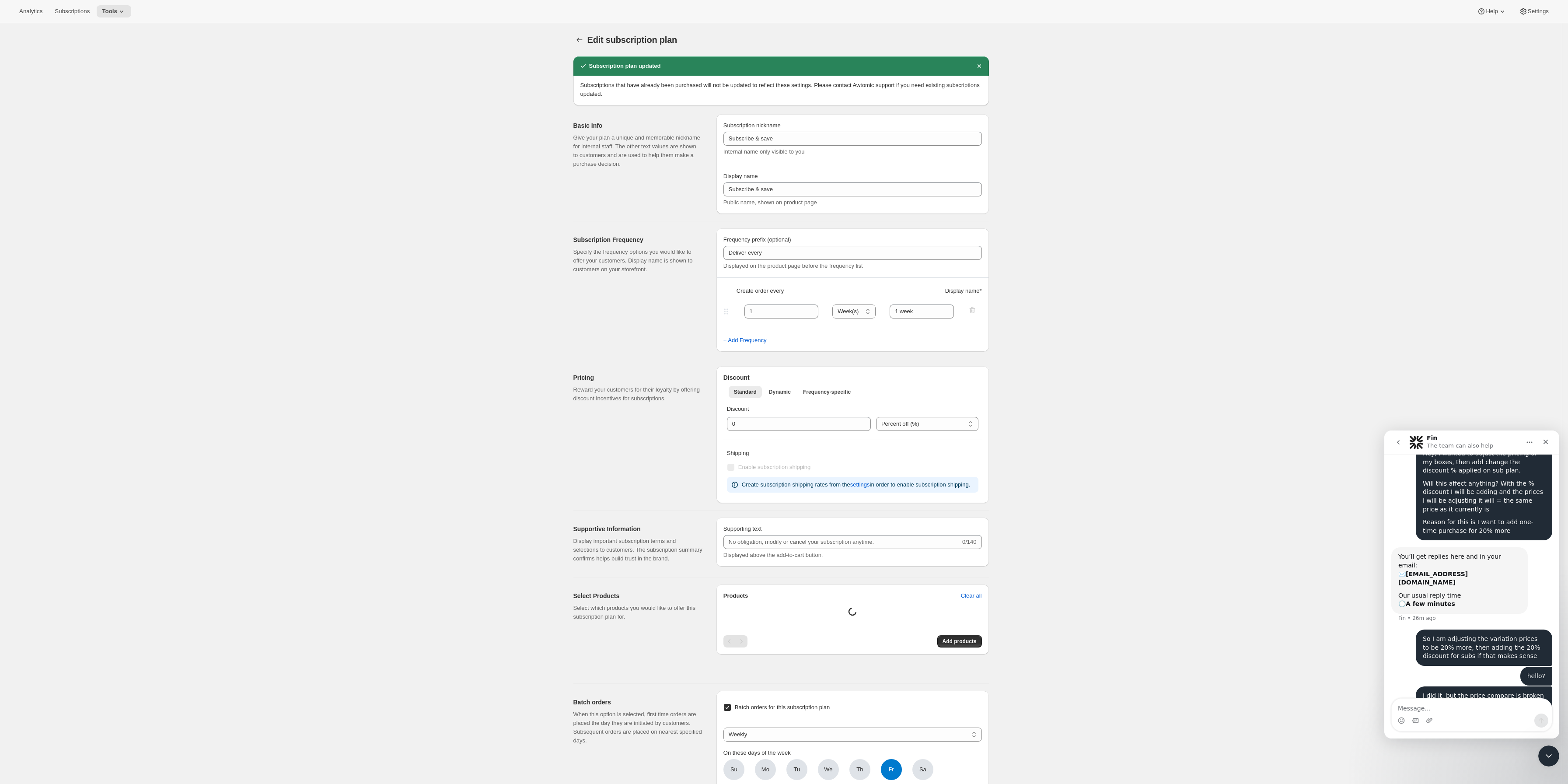
type input "20"
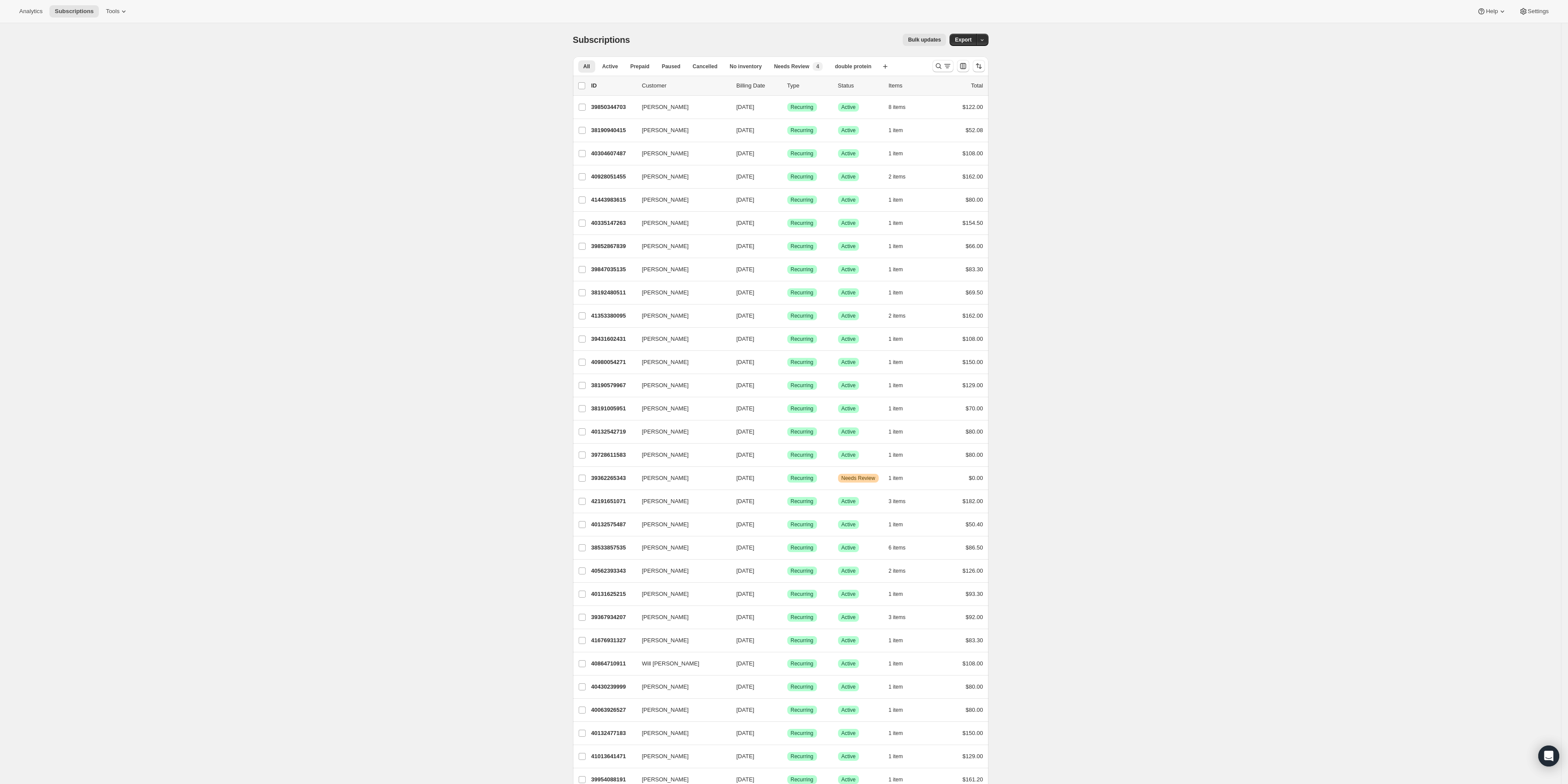
click at [1560, 754] on div "Subscriptions. This page is ready Subscriptions Bulk updates More actions Bulk …" at bounding box center [780, 663] width 1561 height 1280
click at [1551, 760] on div "Open Intercom Messenger" at bounding box center [1549, 756] width 23 height 23
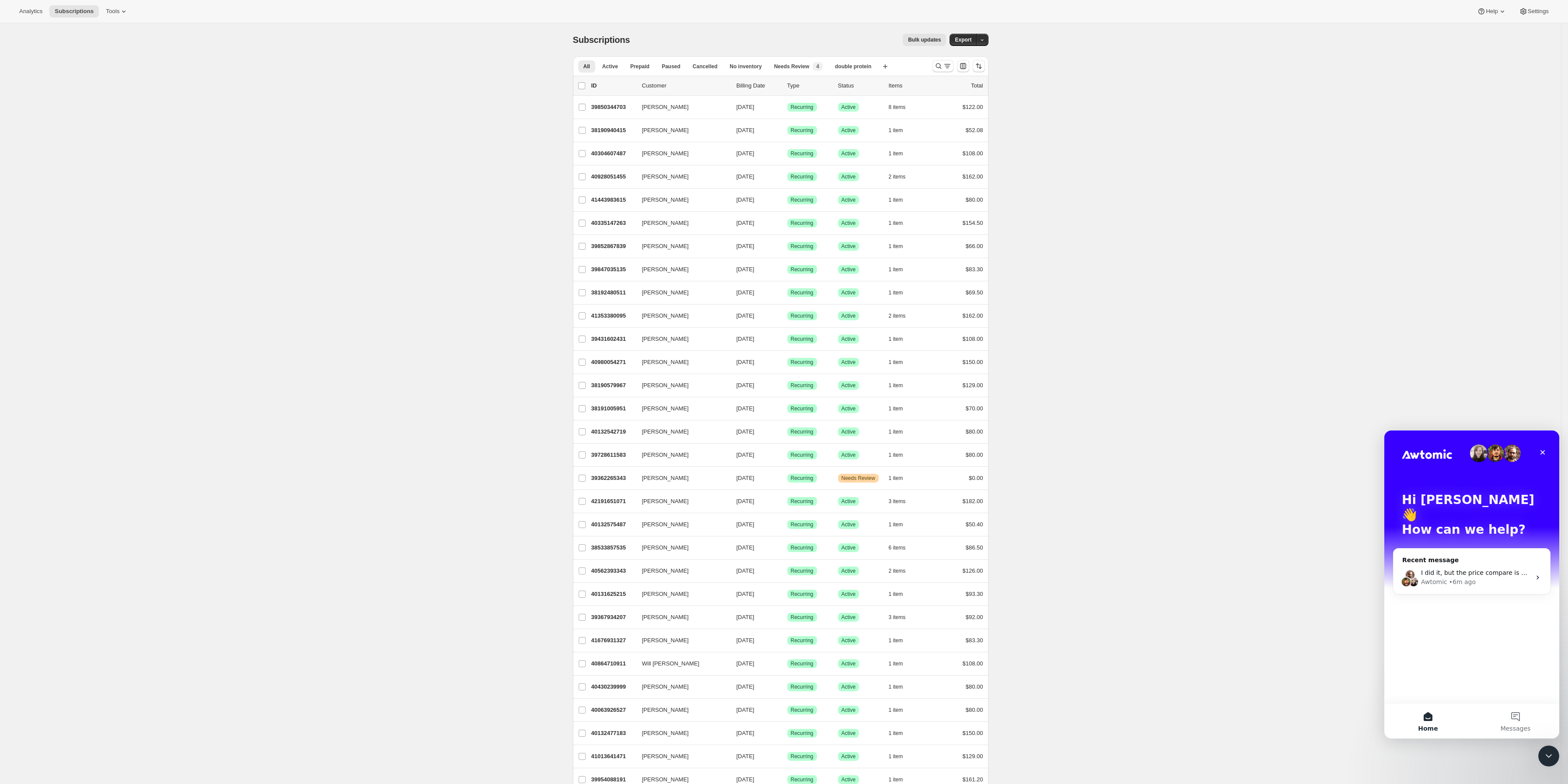
click at [1472, 582] on div "Hi Hovsep 👋 How can we help?" at bounding box center [1471, 516] width 157 height 173
click at [1480, 574] on div "I did it, but the price compare is broken now Awtomic • 6m ago" at bounding box center [1470, 577] width 156 height 33
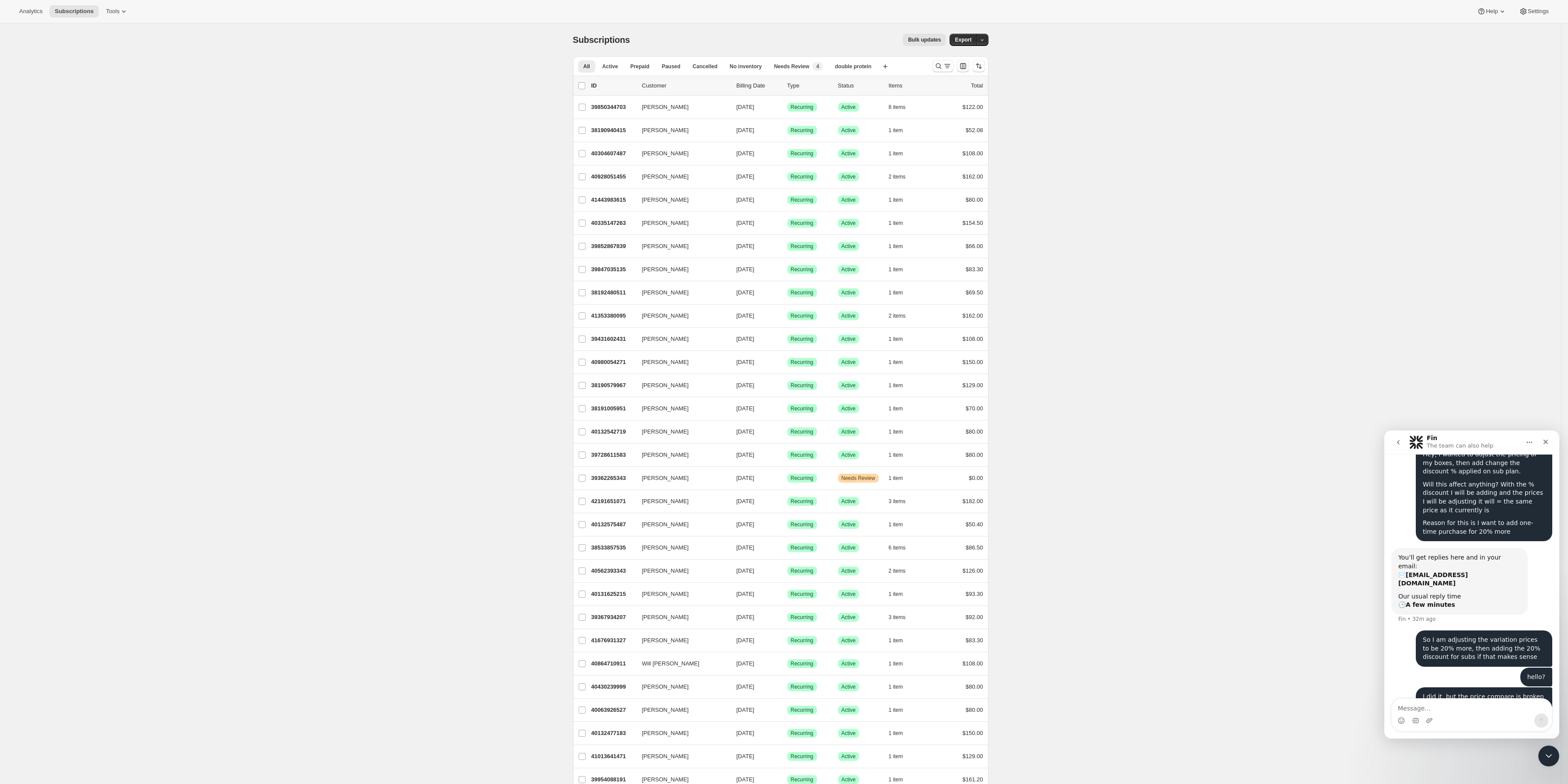
scroll to position [55, 0]
click at [100, 15] on button "Tools" at bounding box center [117, 12] width 33 height 13
click at [51, 64] on div "Subscriptions. This page is ready Subscriptions Bulk updates More actions Bulk …" at bounding box center [780, 663] width 1561 height 1280
click at [1493, 707] on textarea "Message…" at bounding box center [1470, 705] width 160 height 14
paste textarea "c"
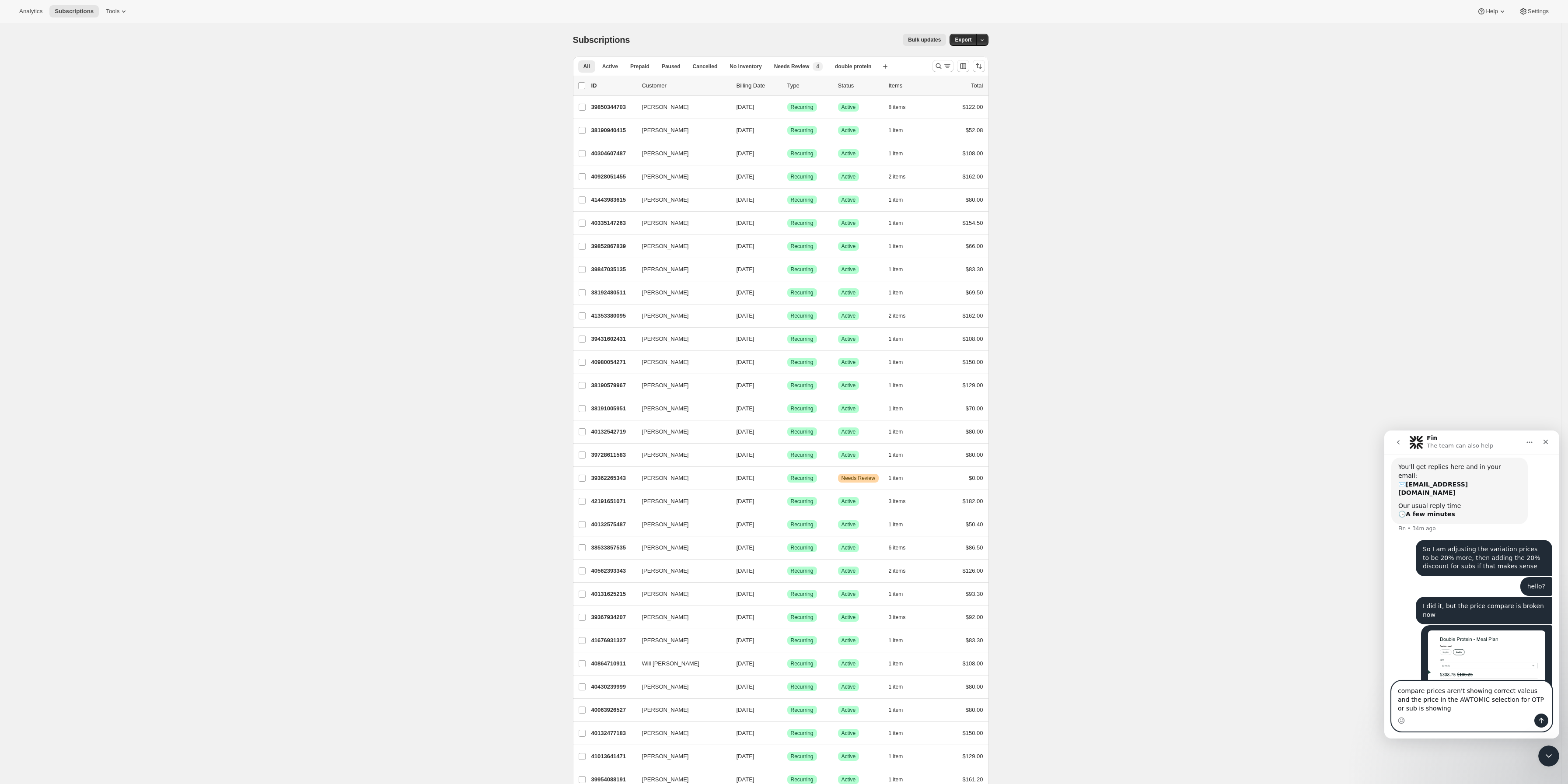
scroll to position [154, 0]
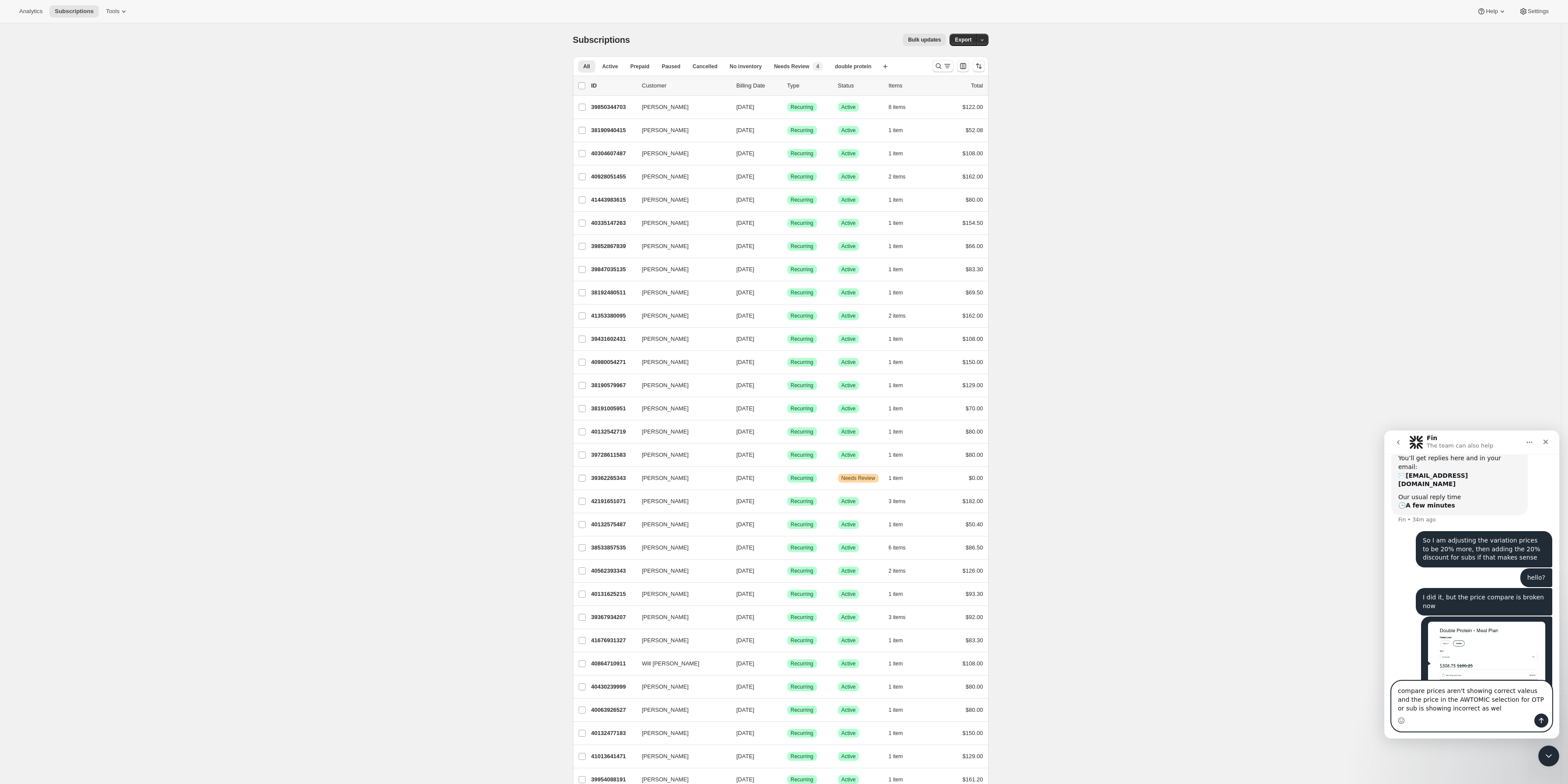
type textarea "compare prices aren't showing correct valeus and the price in the AWTOMIC selec…"
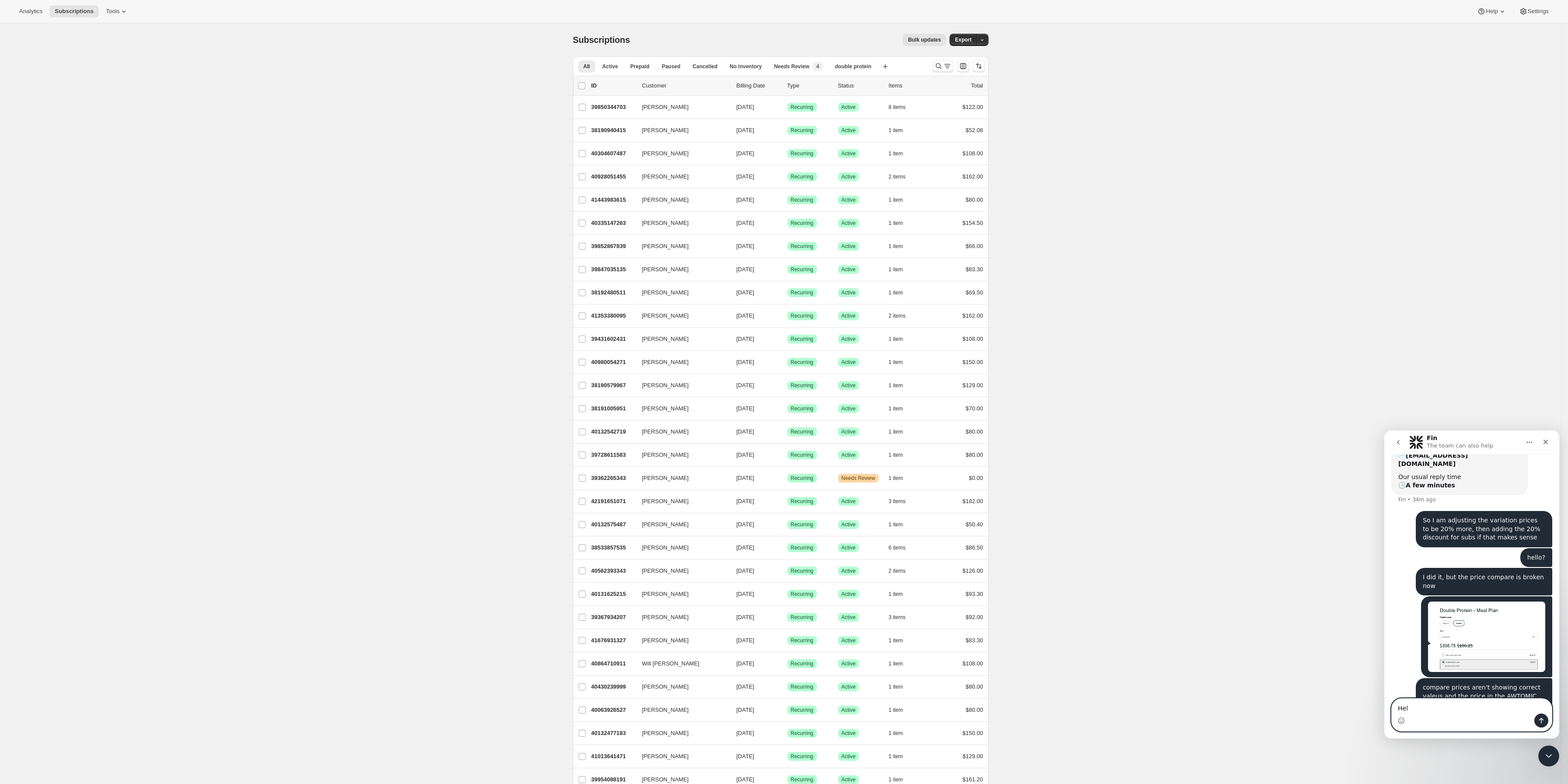
type textarea "Help"
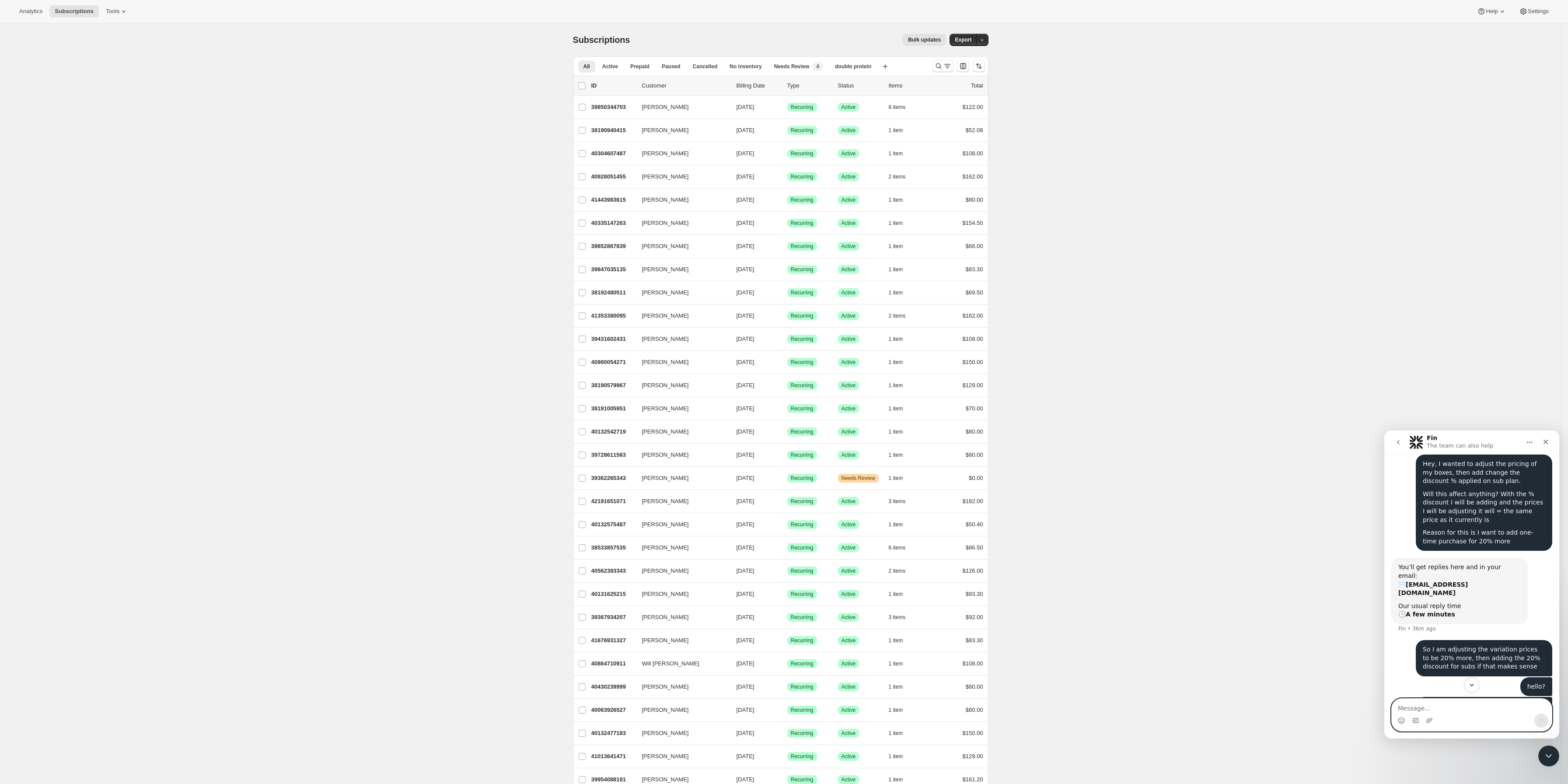
scroll to position [193, 0]
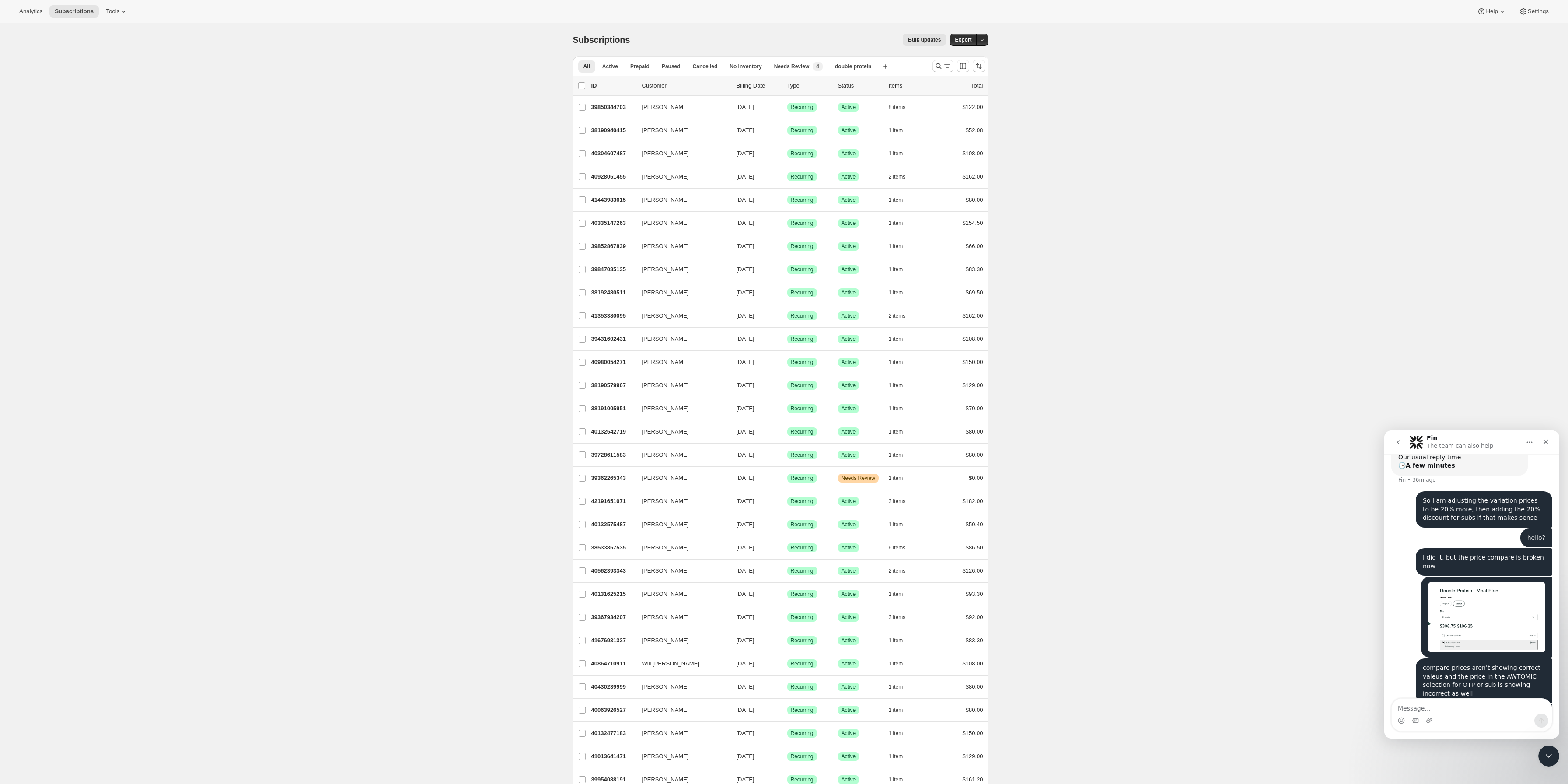
click at [1398, 449] on button "go back" at bounding box center [1398, 442] width 16 height 16
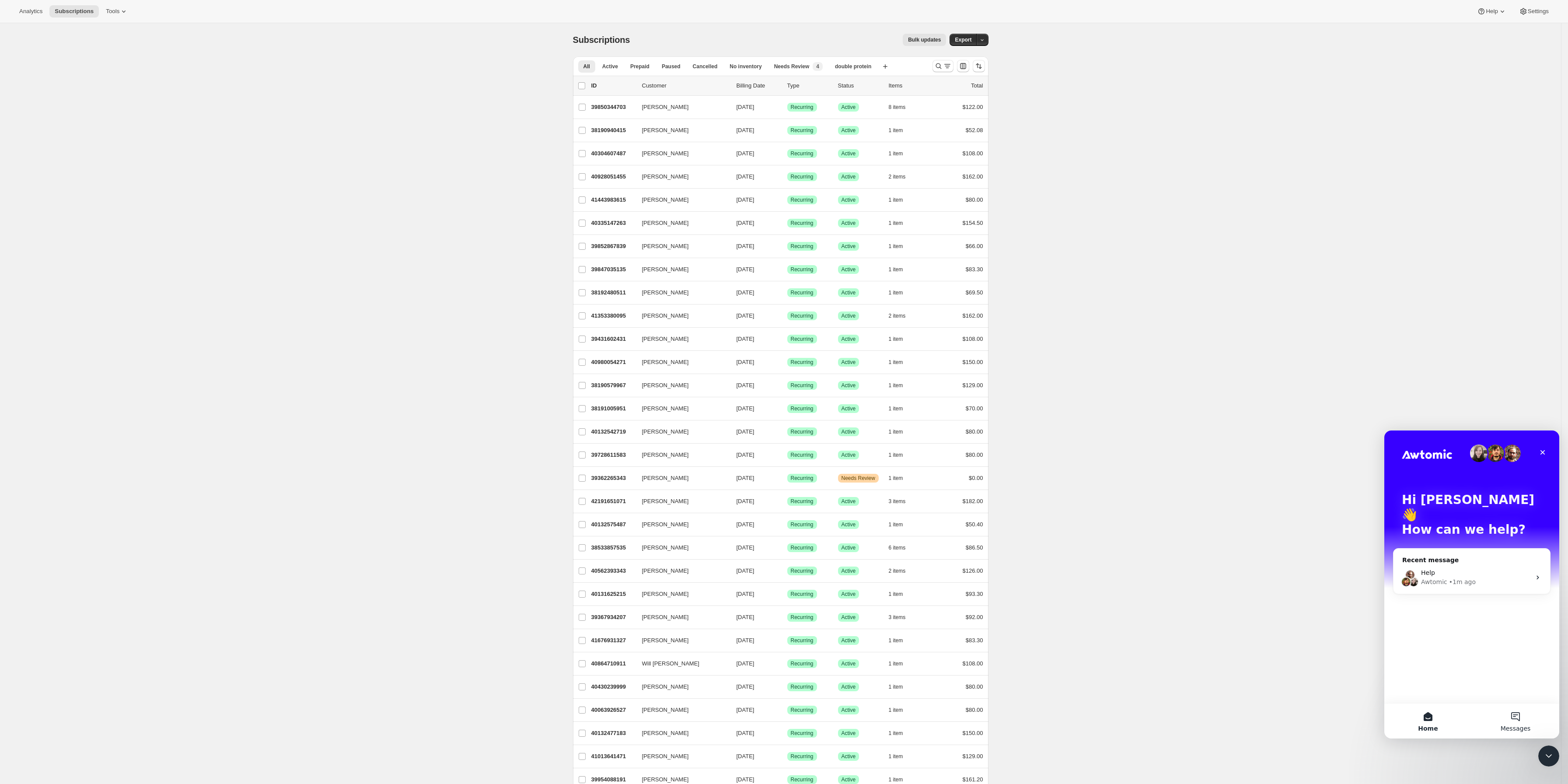
click at [1490, 712] on button "Messages" at bounding box center [1515, 720] width 88 height 35
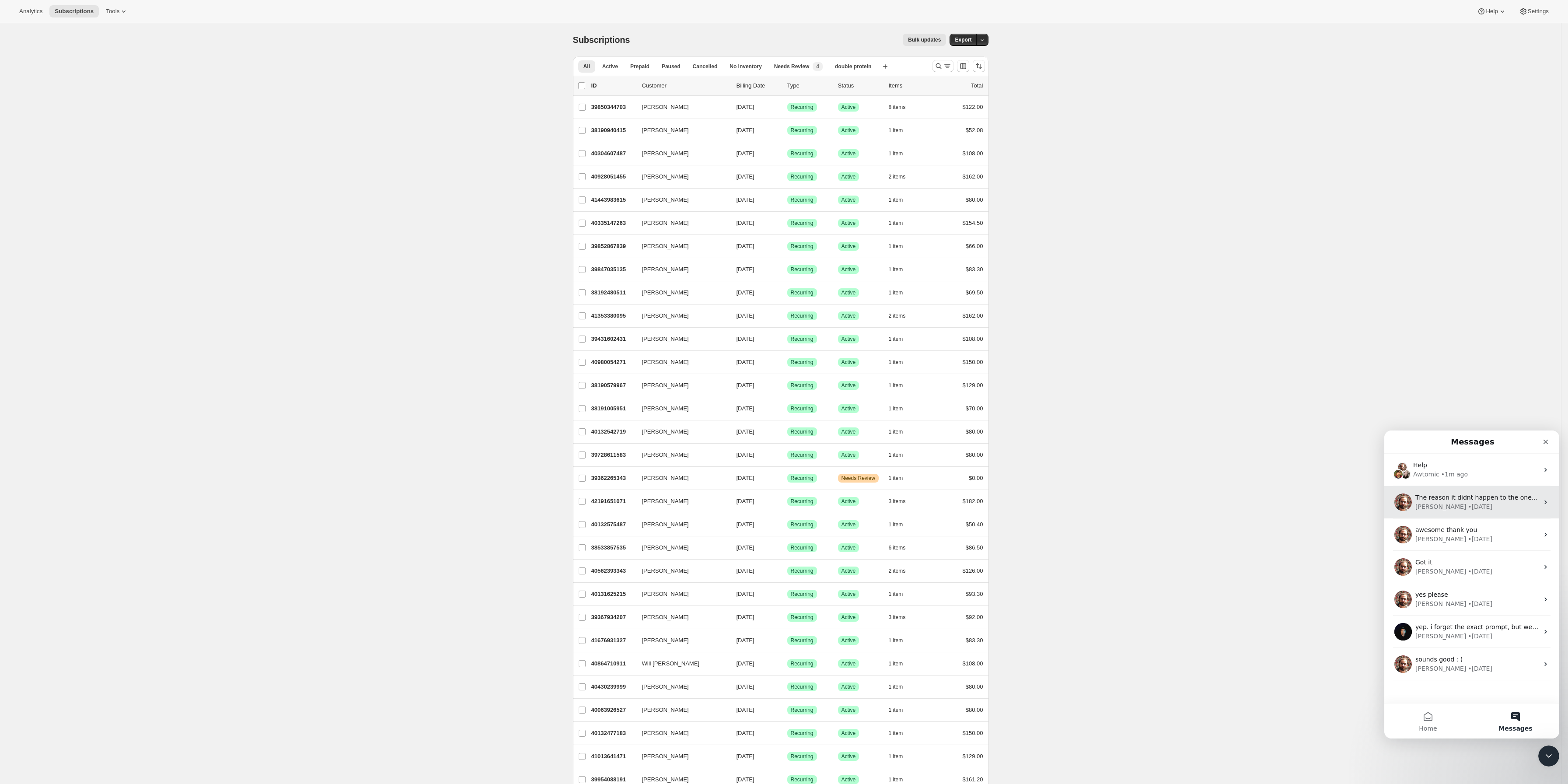
click at [1451, 500] on span "The reason it didnt happen to the one that you shared previously was just luck …" at bounding box center [1549, 498] width 267 height 7
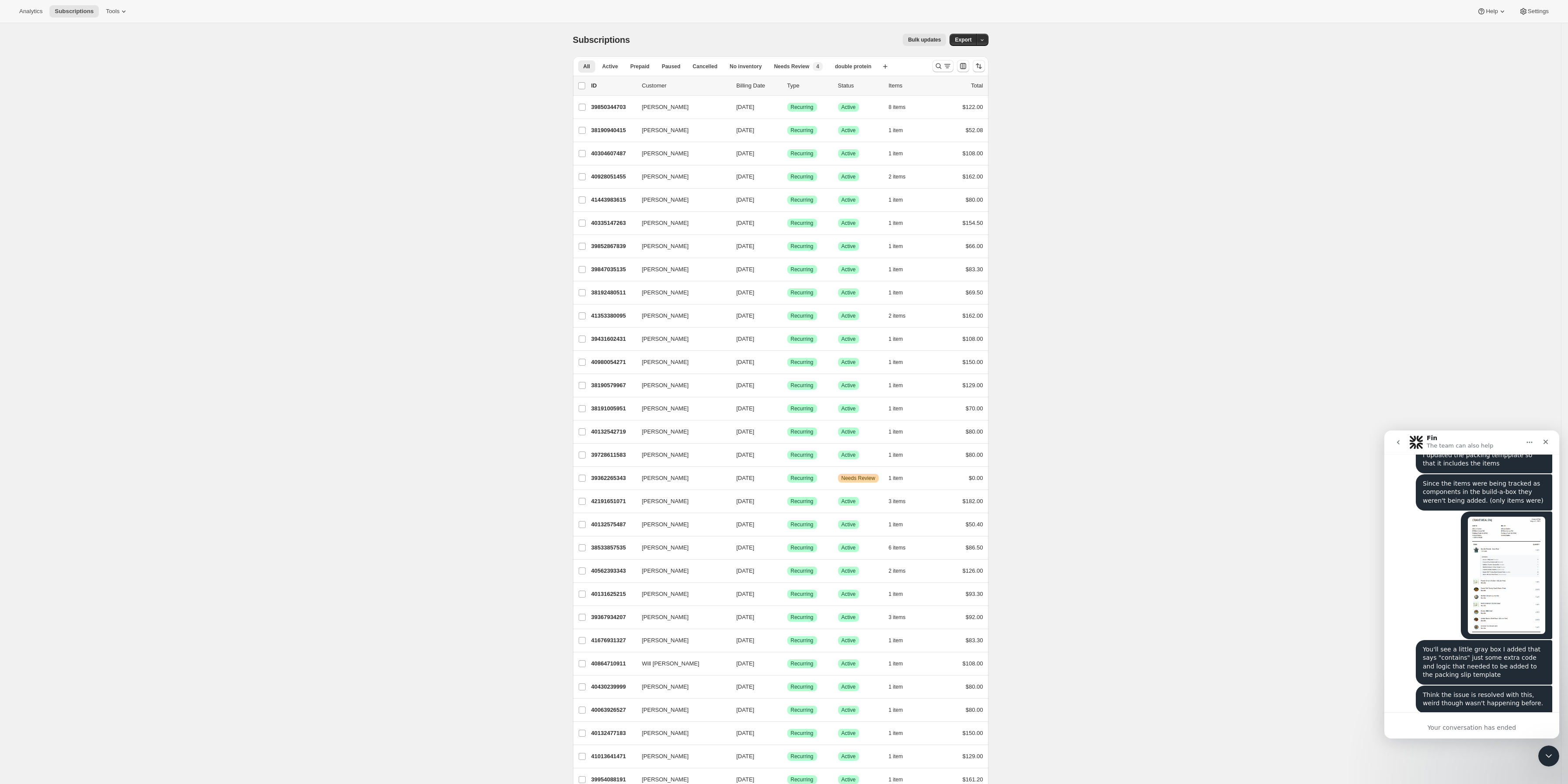
scroll to position [2306, 0]
click at [1405, 443] on button "go back" at bounding box center [1398, 442] width 16 height 16
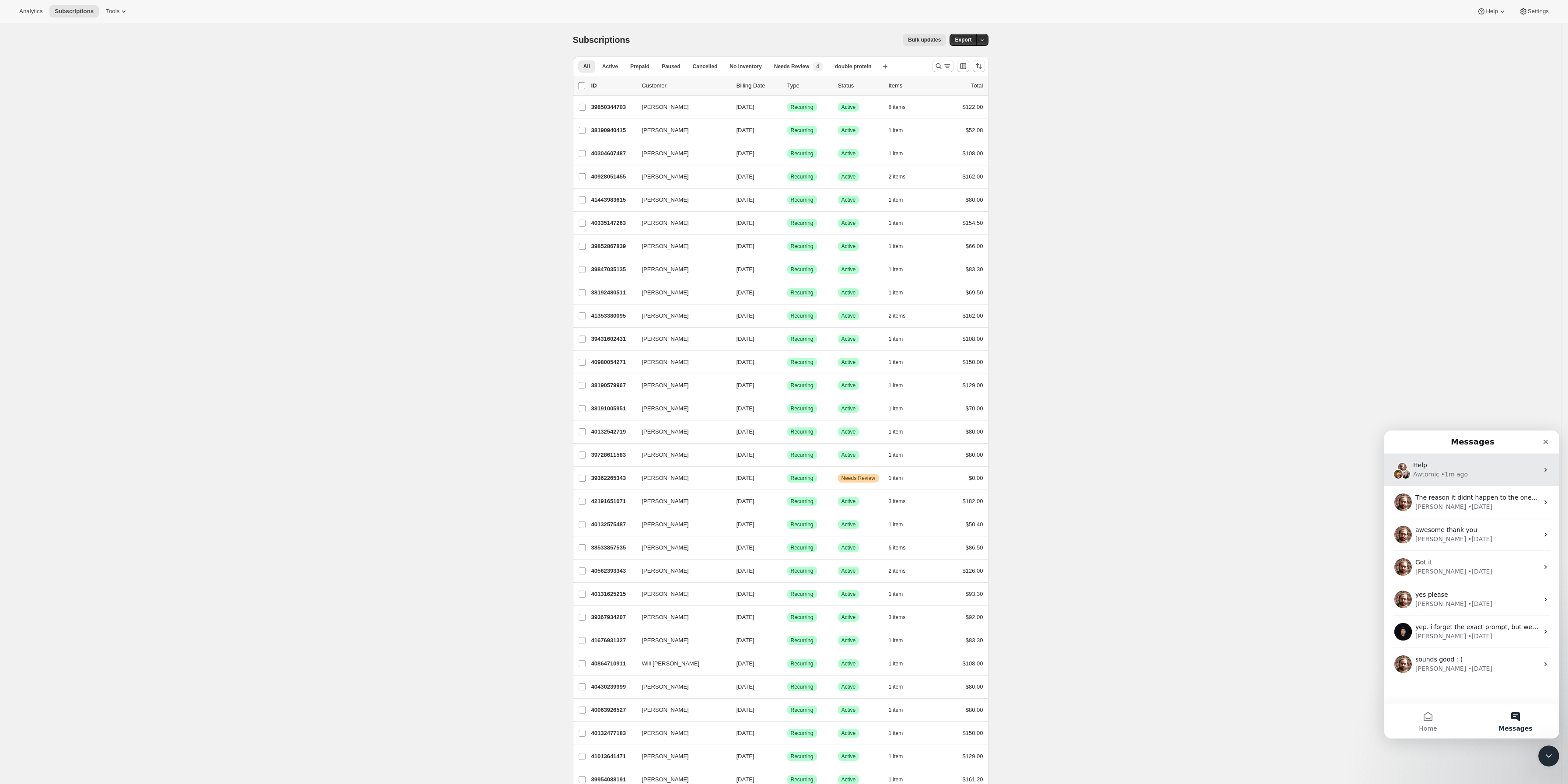
click at [1454, 481] on div "Help Awtomic • 1m ago" at bounding box center [1471, 470] width 175 height 33
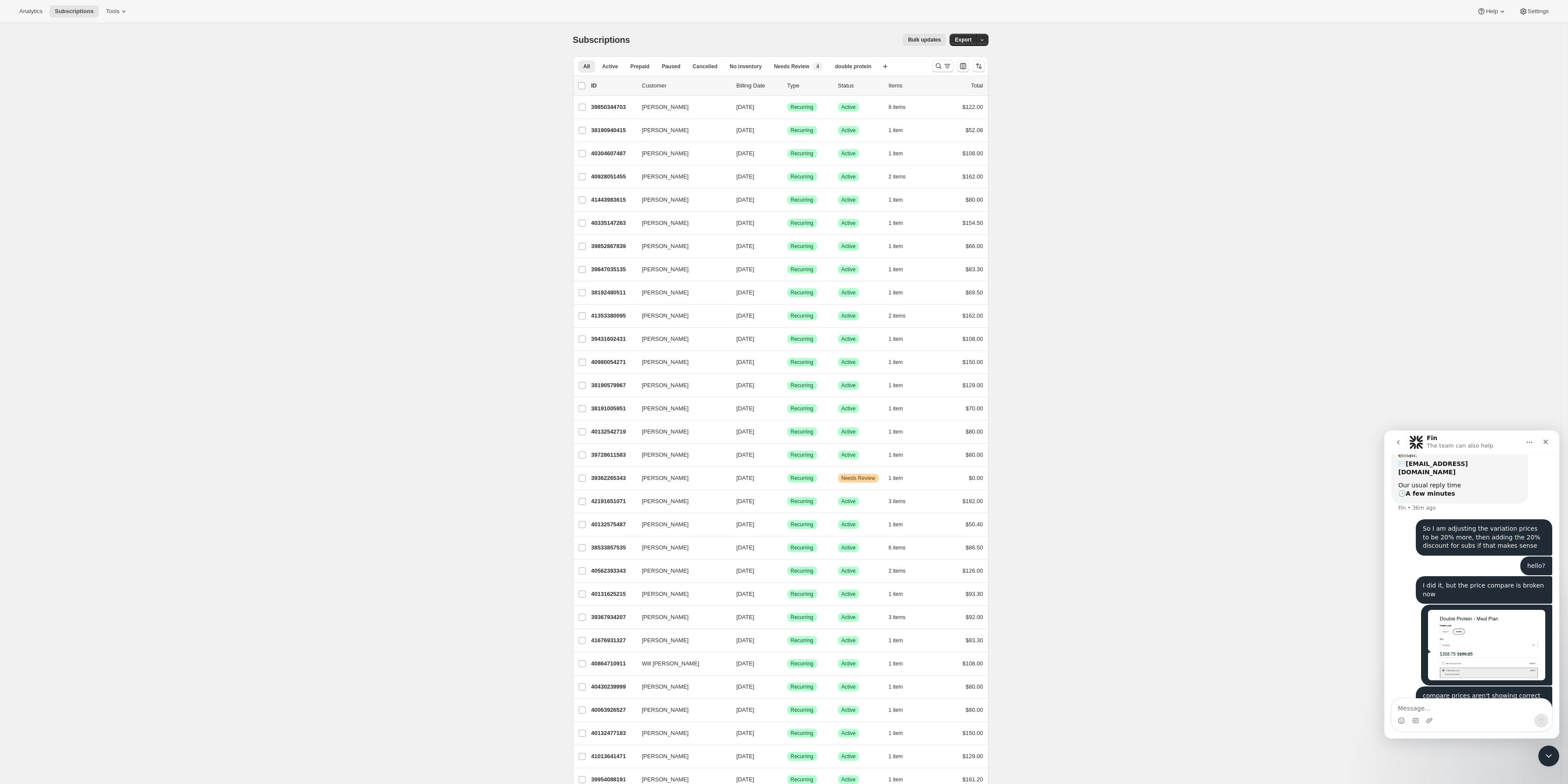
scroll to position [193, 0]
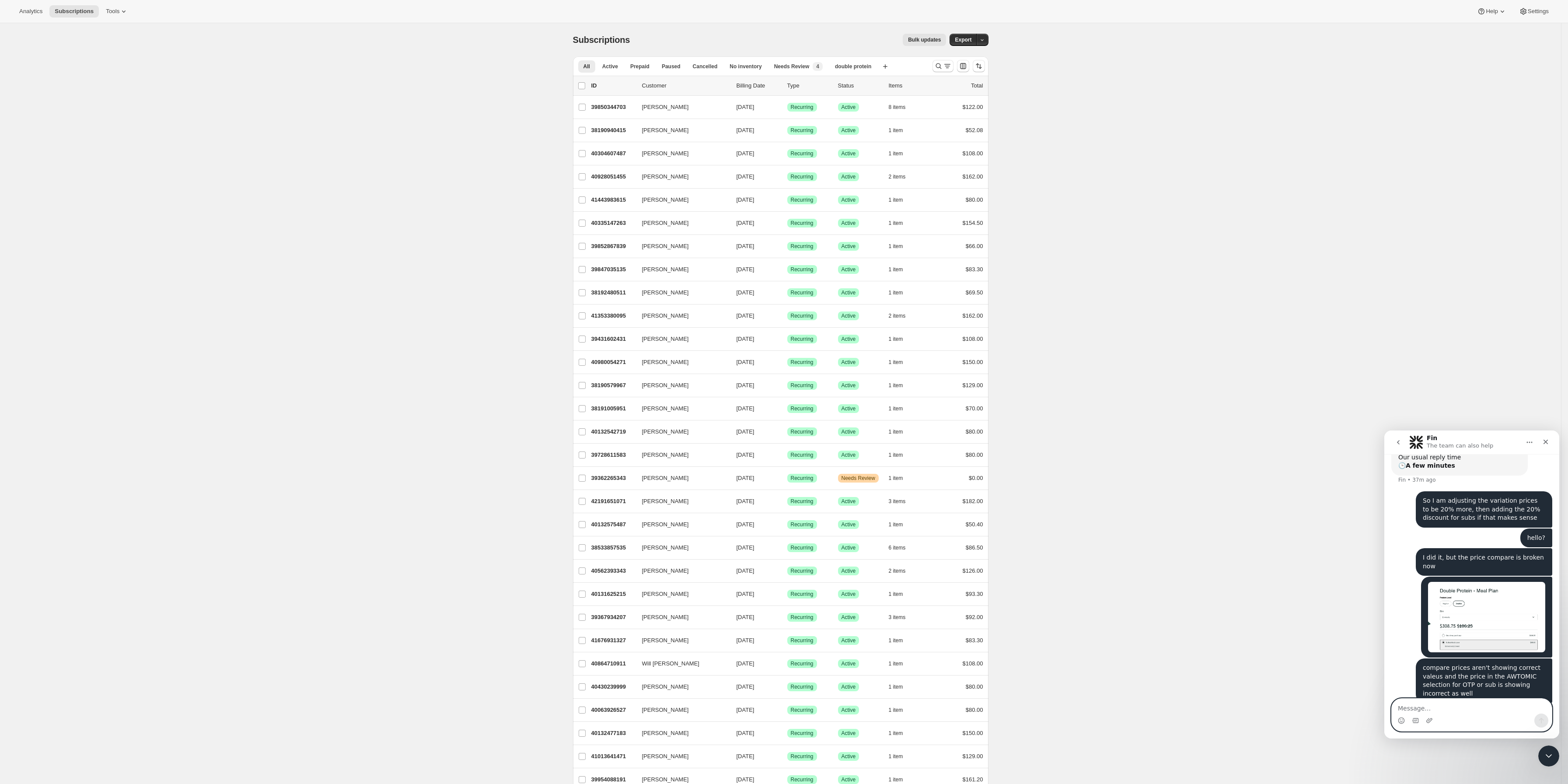
click at [1457, 705] on textarea "Message…" at bounding box center [1470, 705] width 160 height 14
type textarea "Help"
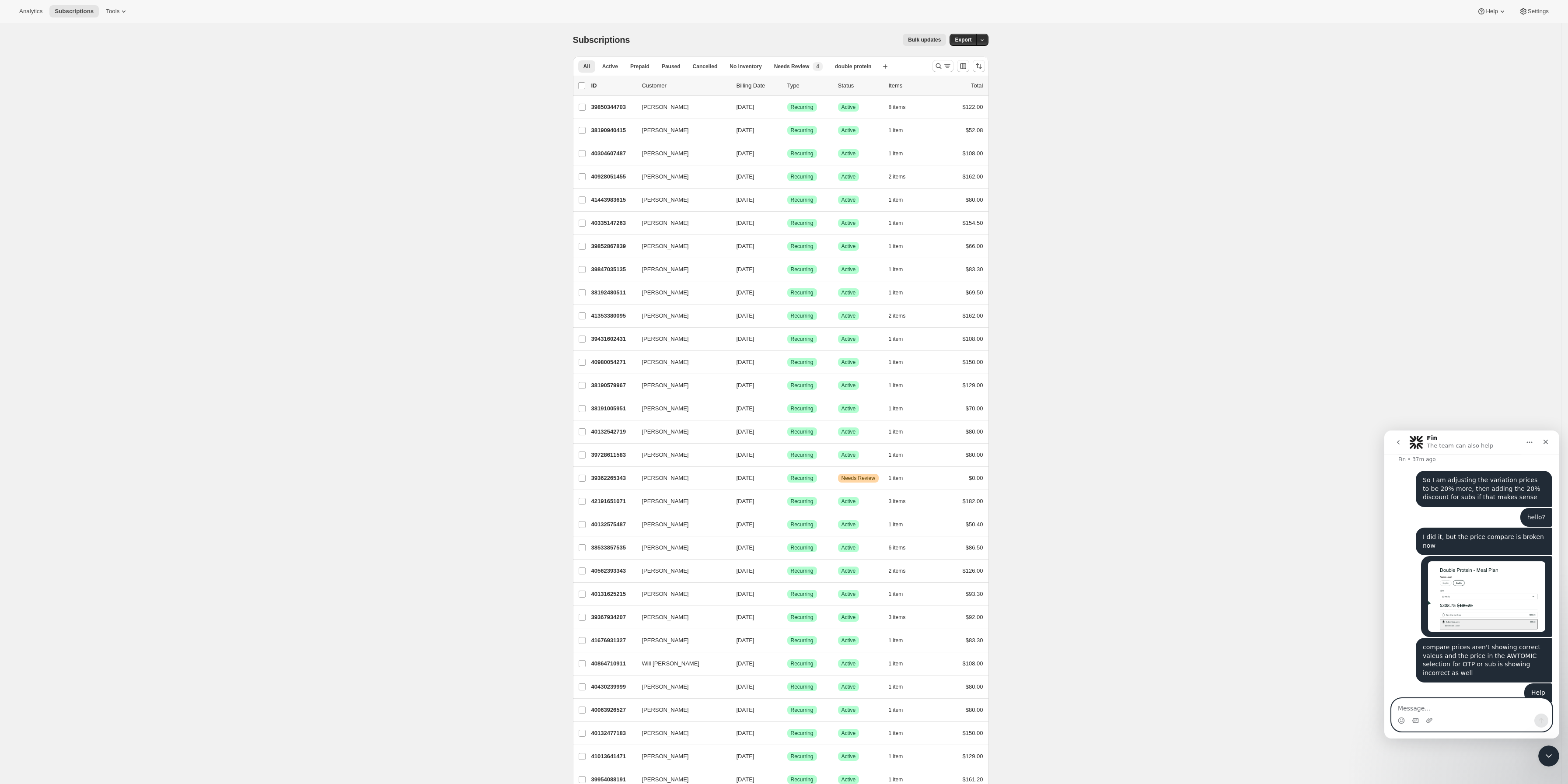
type textarea "h"
click at [1514, 712] on textarea "Message…" at bounding box center [1470, 705] width 160 height 14
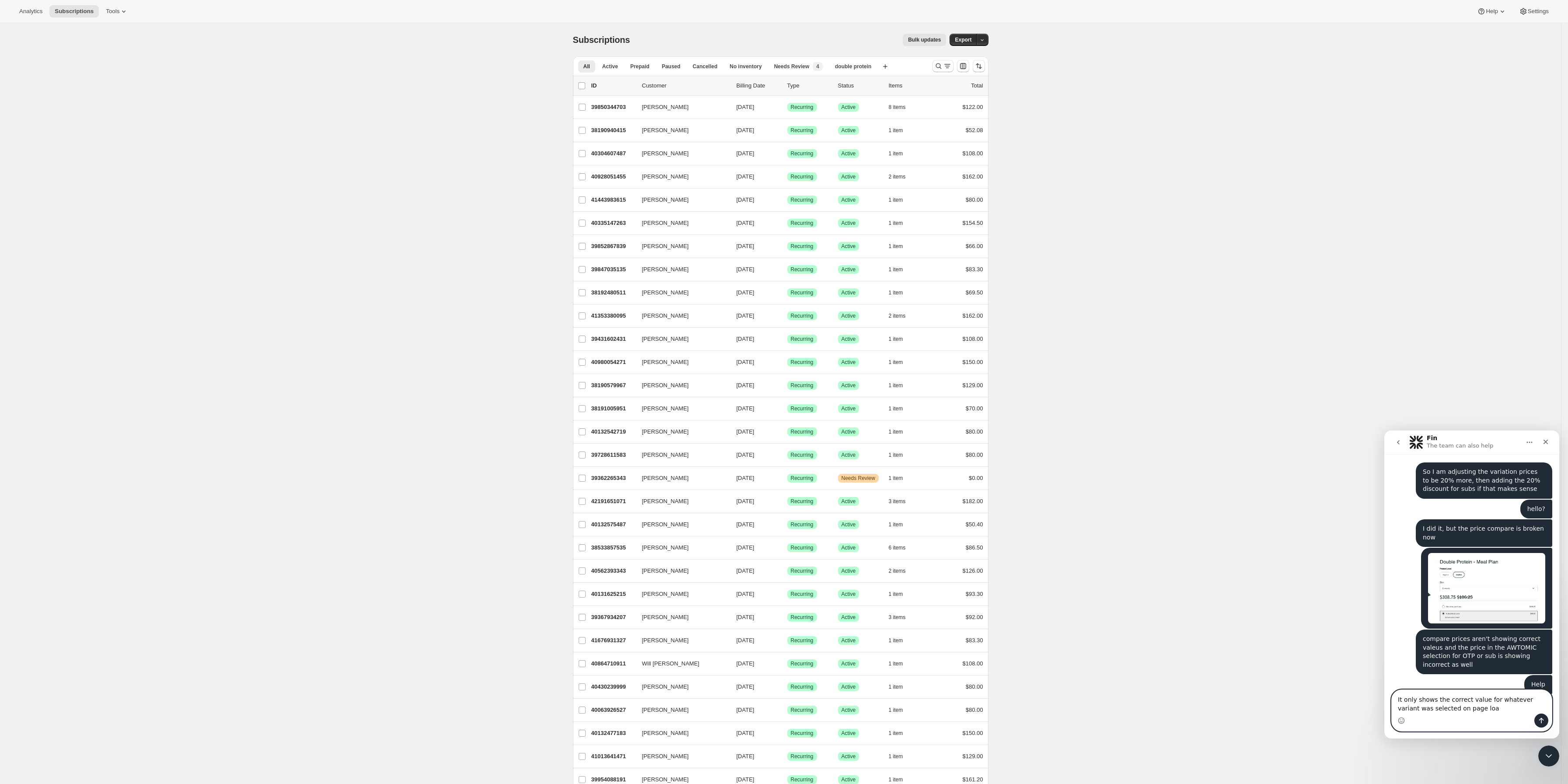
type textarea "It only shows the correct value for whatever variant was selected on page load"
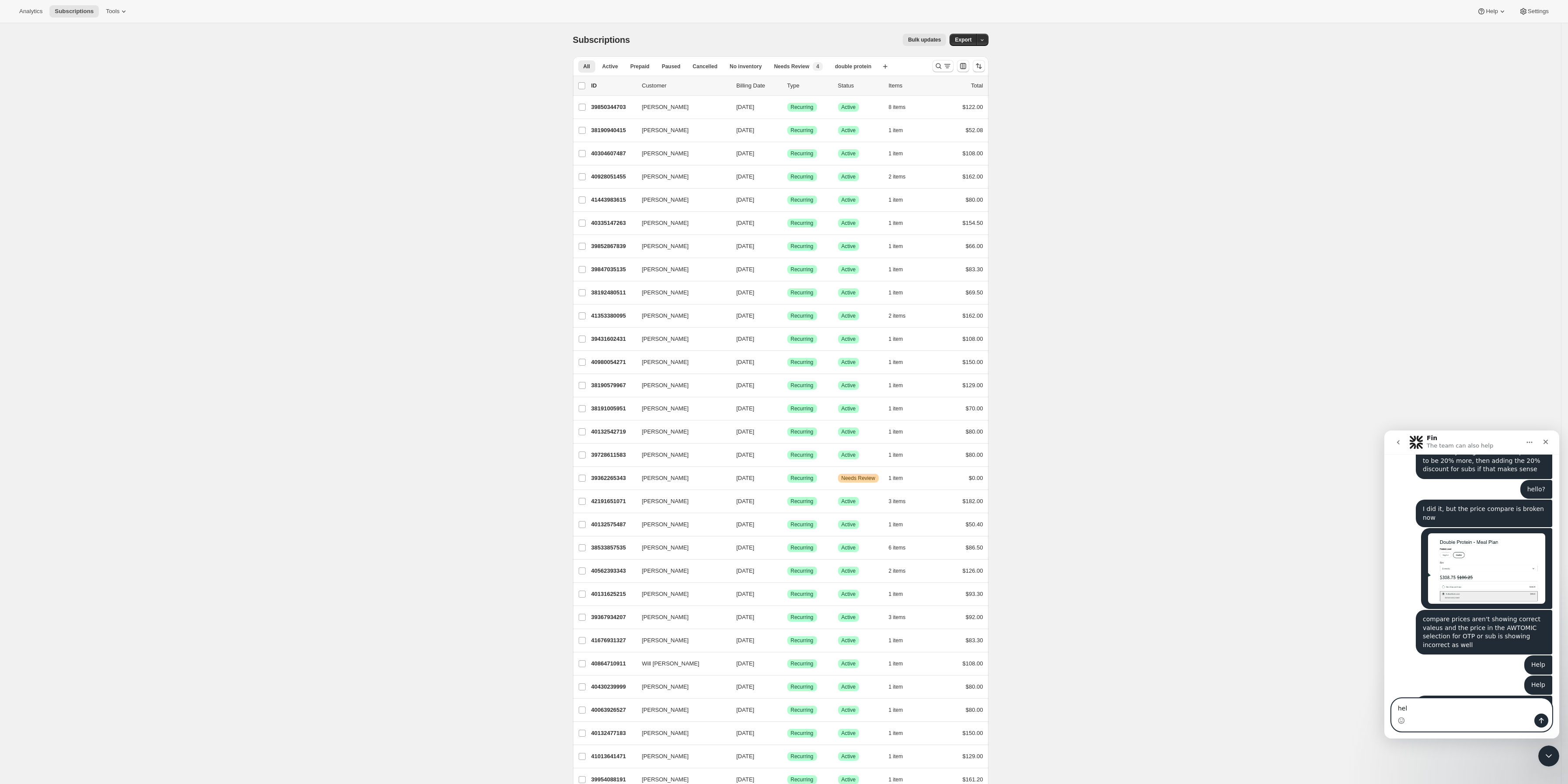
type textarea "help"
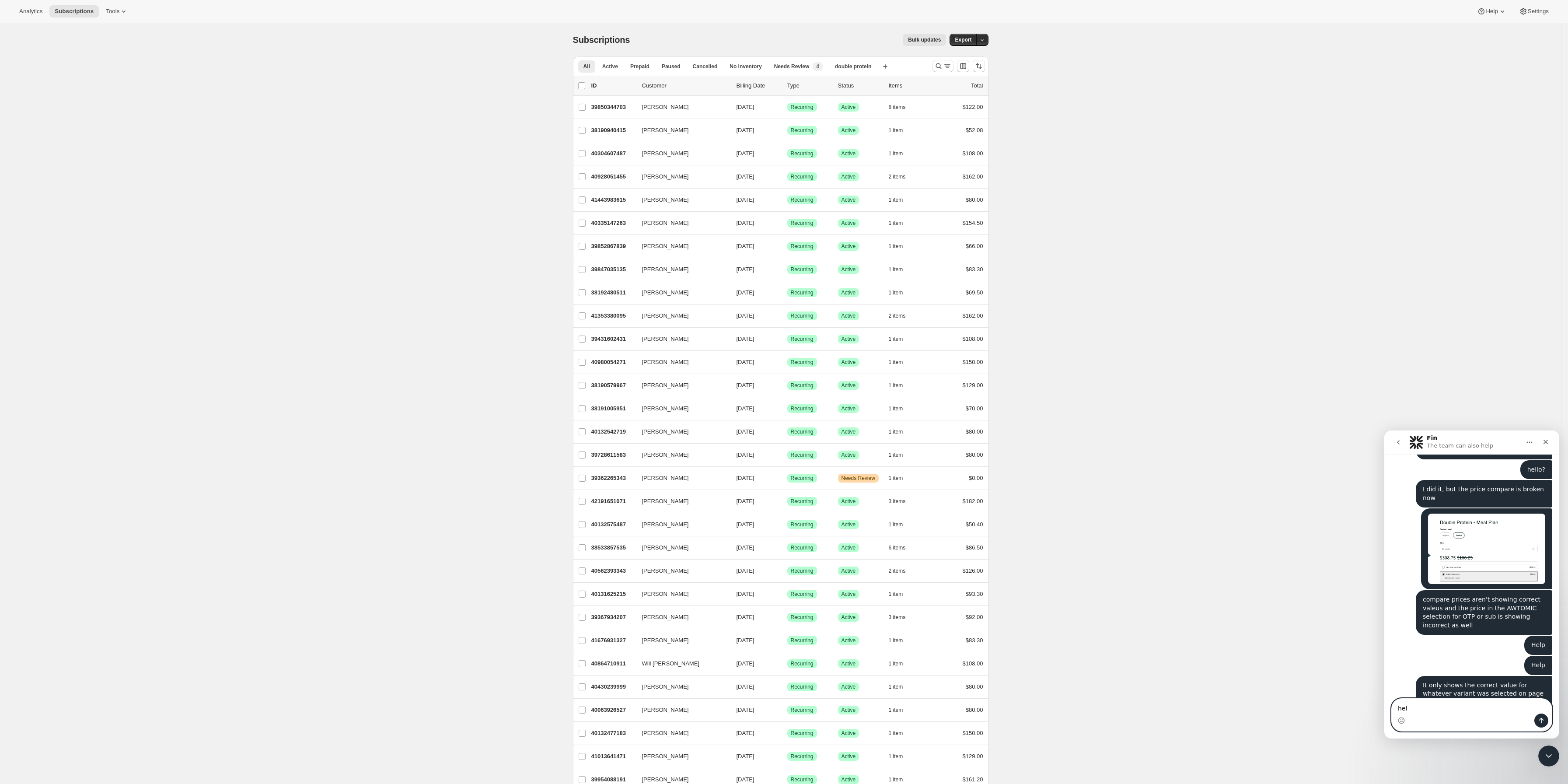
type textarea "help"
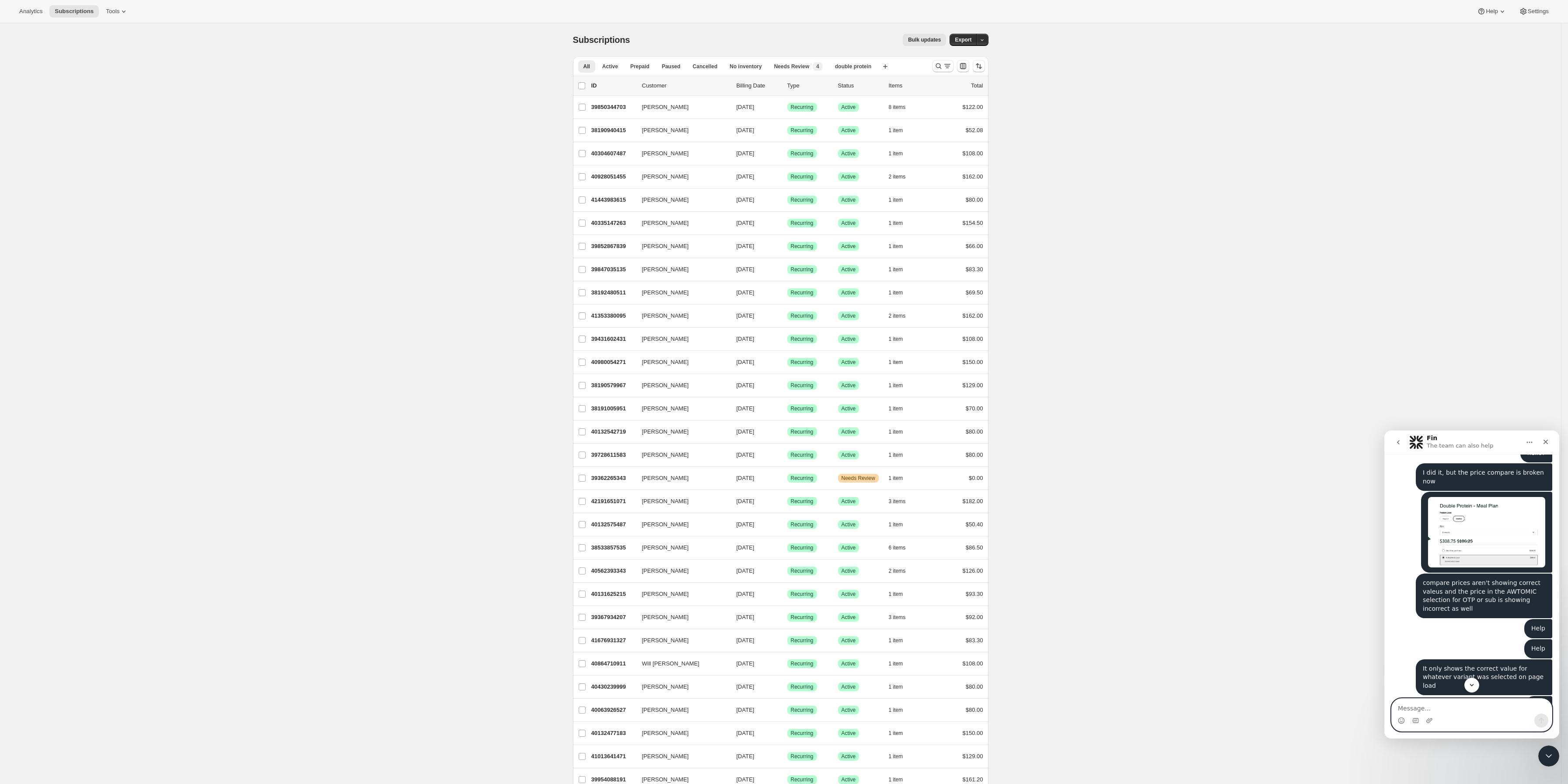
scroll to position [282, 0]
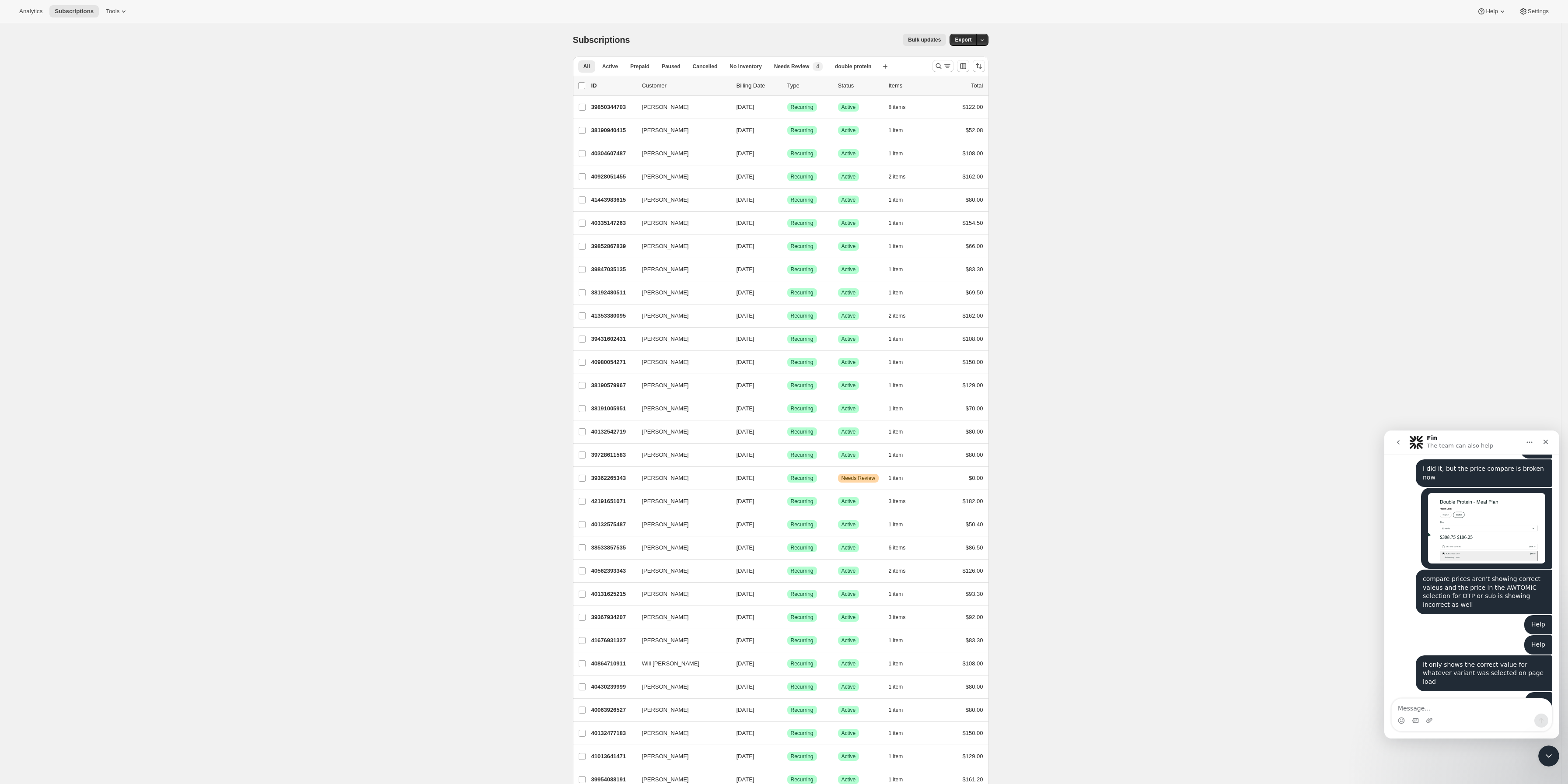
click at [1430, 714] on div "Intercom messenger" at bounding box center [1429, 720] width 7 height 14
click at [1445, 703] on textarea "Message…" at bounding box center [1470, 705] width 160 height 14
type textarea "help"
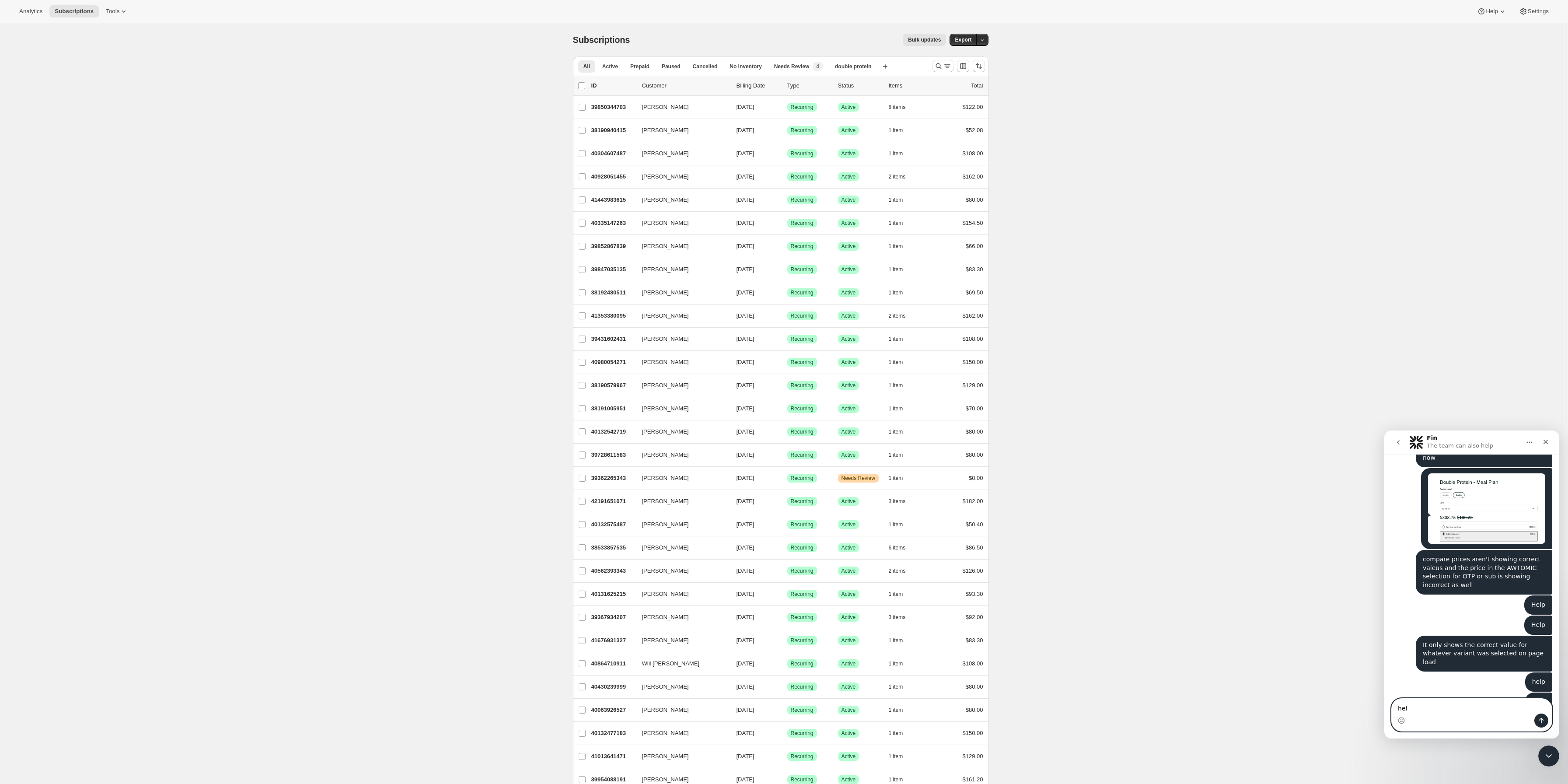
type textarea "help"
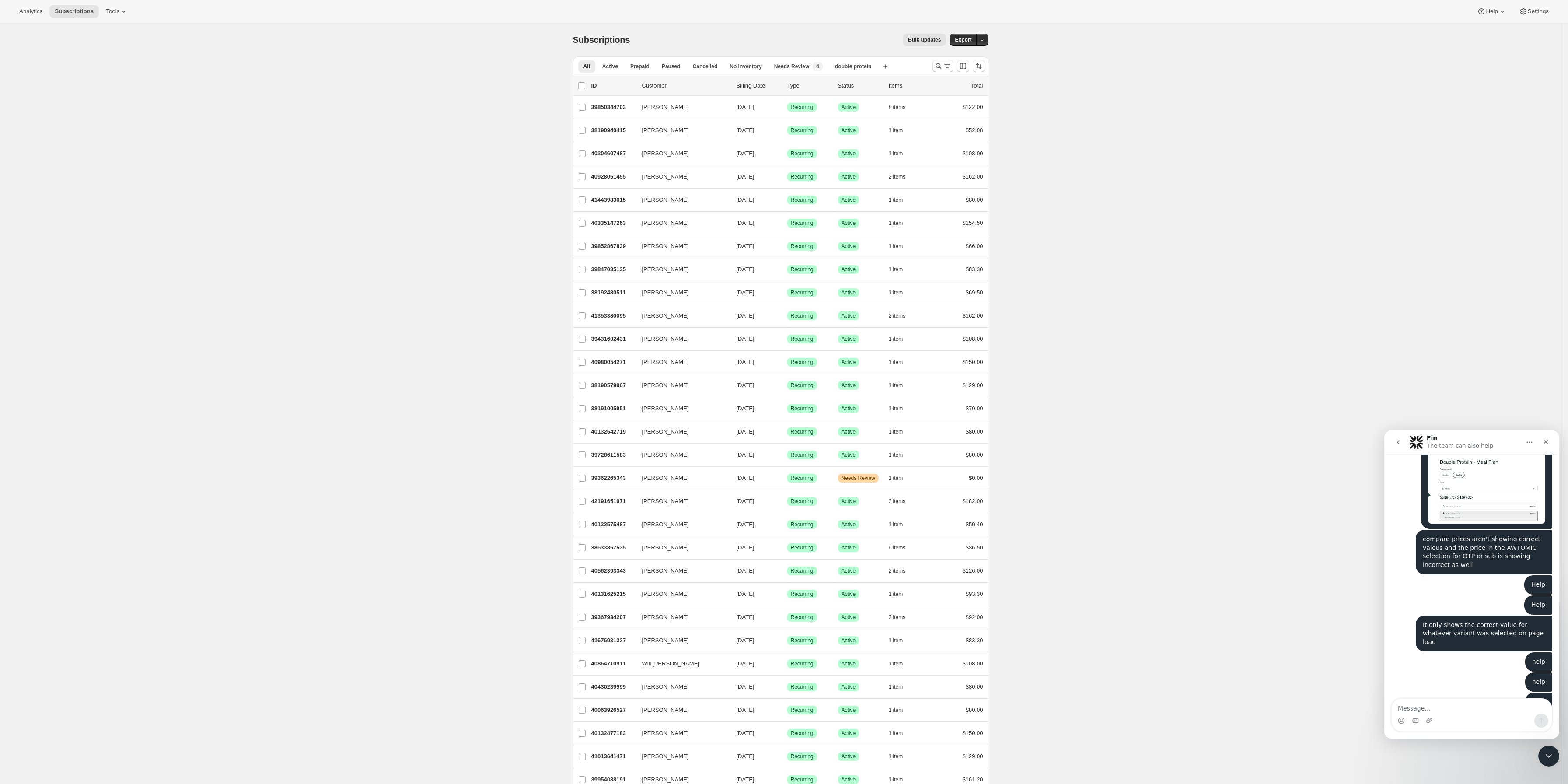
click at [1454, 714] on div "Intercom messenger" at bounding box center [1470, 720] width 160 height 14
click at [1457, 711] on div "Intercom messenger" at bounding box center [1470, 714] width 160 height 33
click at [1448, 711] on textarea "Message…" at bounding box center [1470, 705] width 160 height 14
type textarea "help"
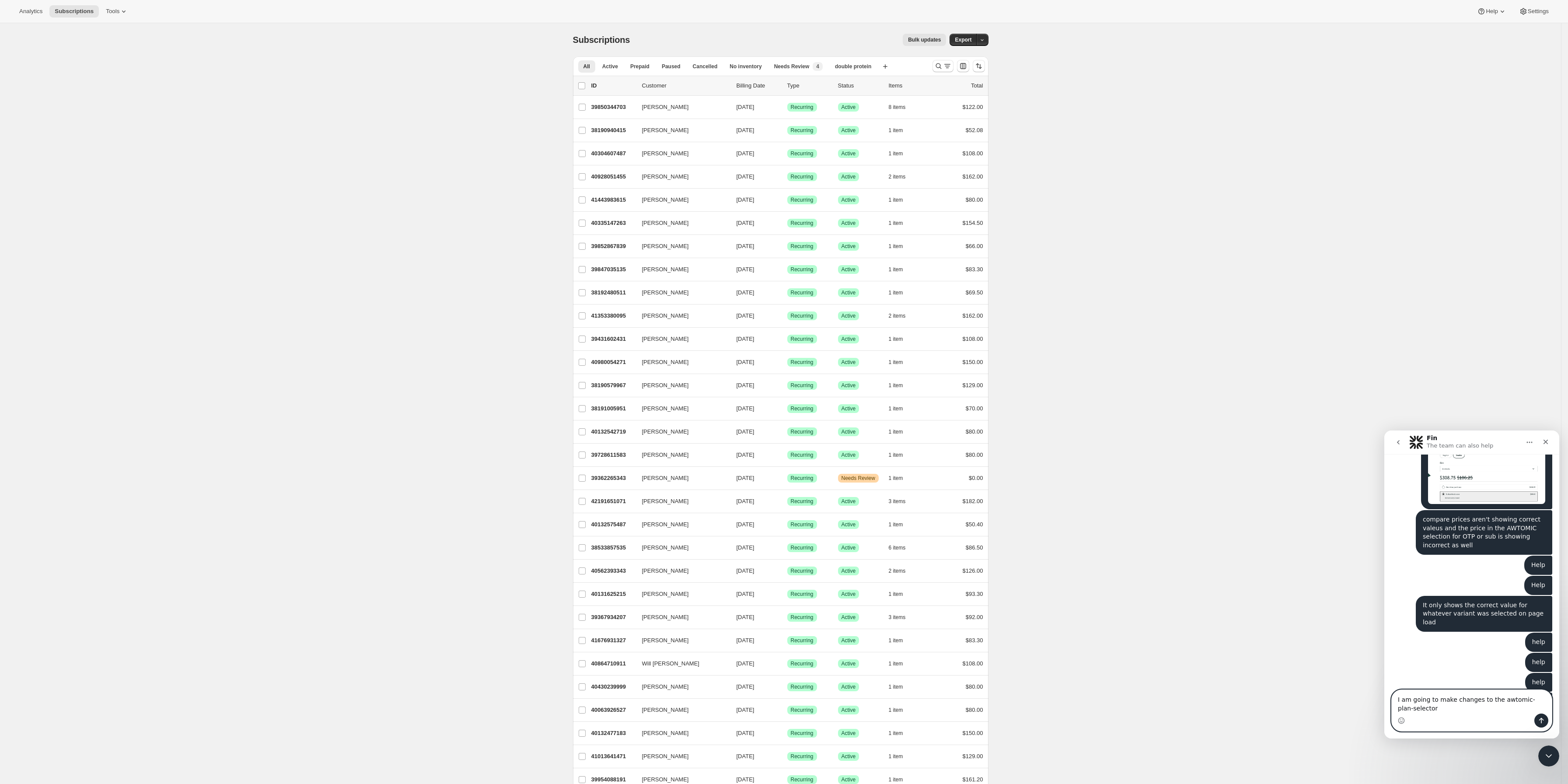
scroll to position [350, 0]
type textarea "I am going to make changes to the awtomic-plan-selector.liquid fle"
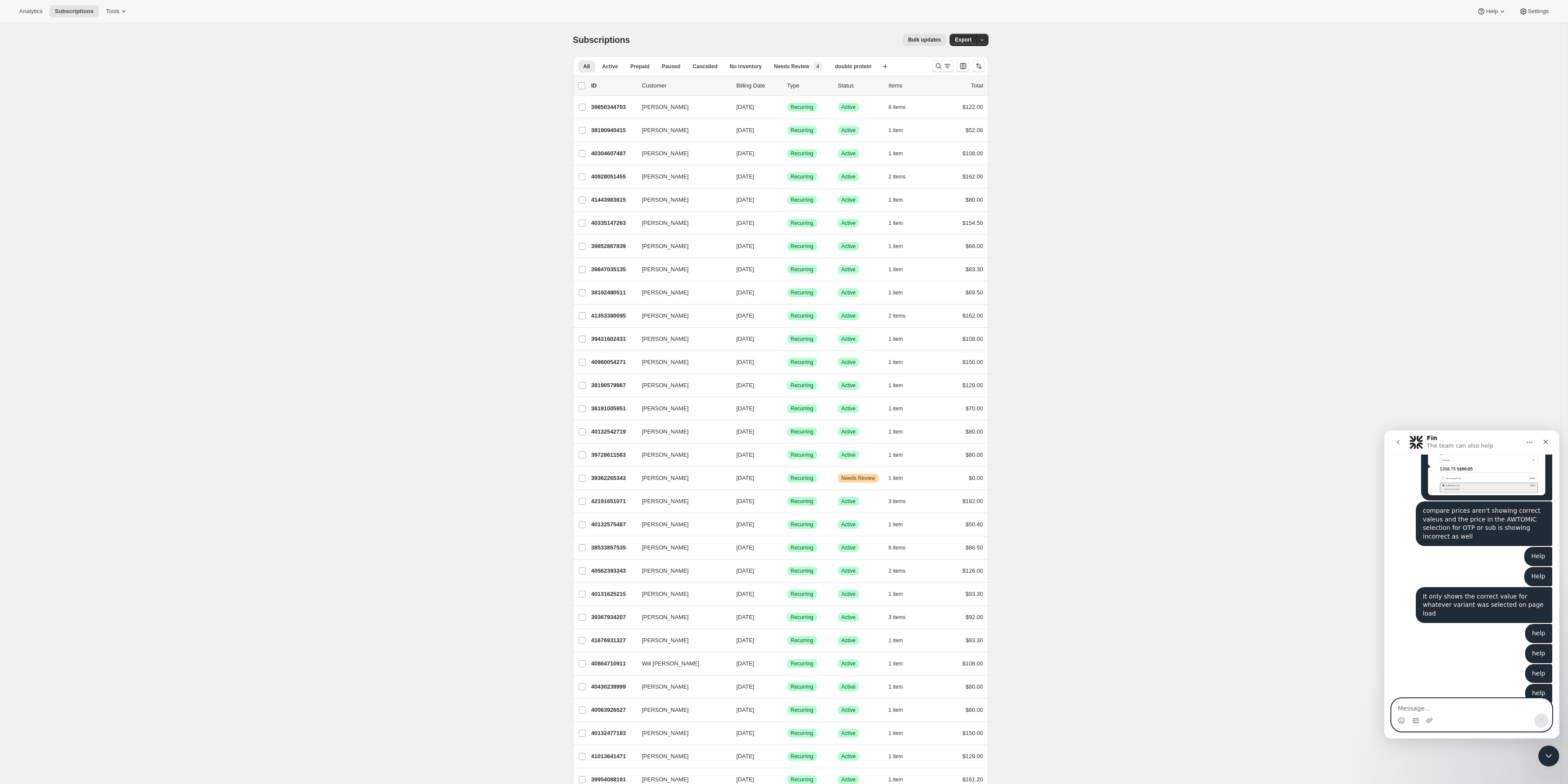
scroll to position [370, 0]
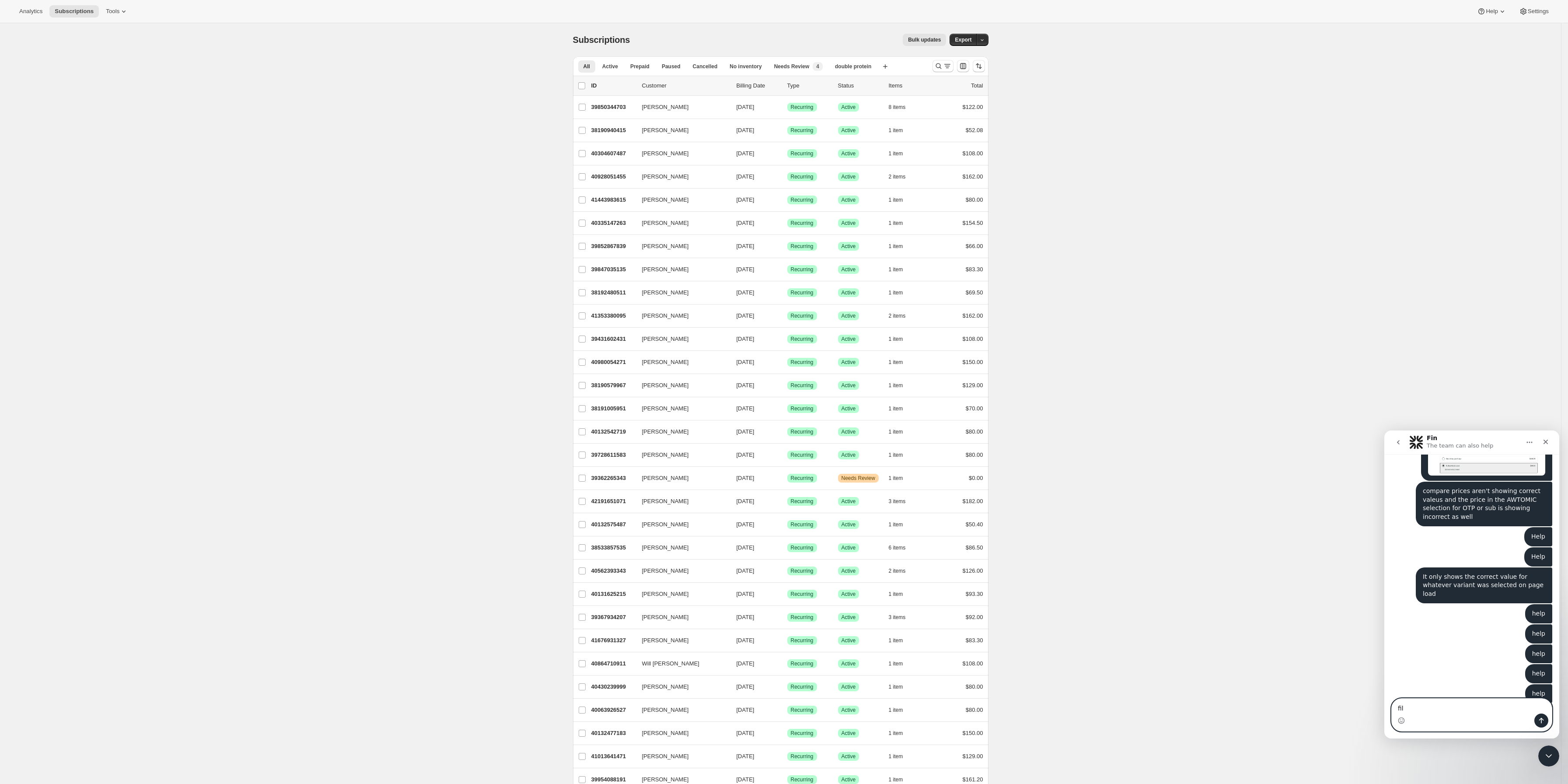
type textarea "file"
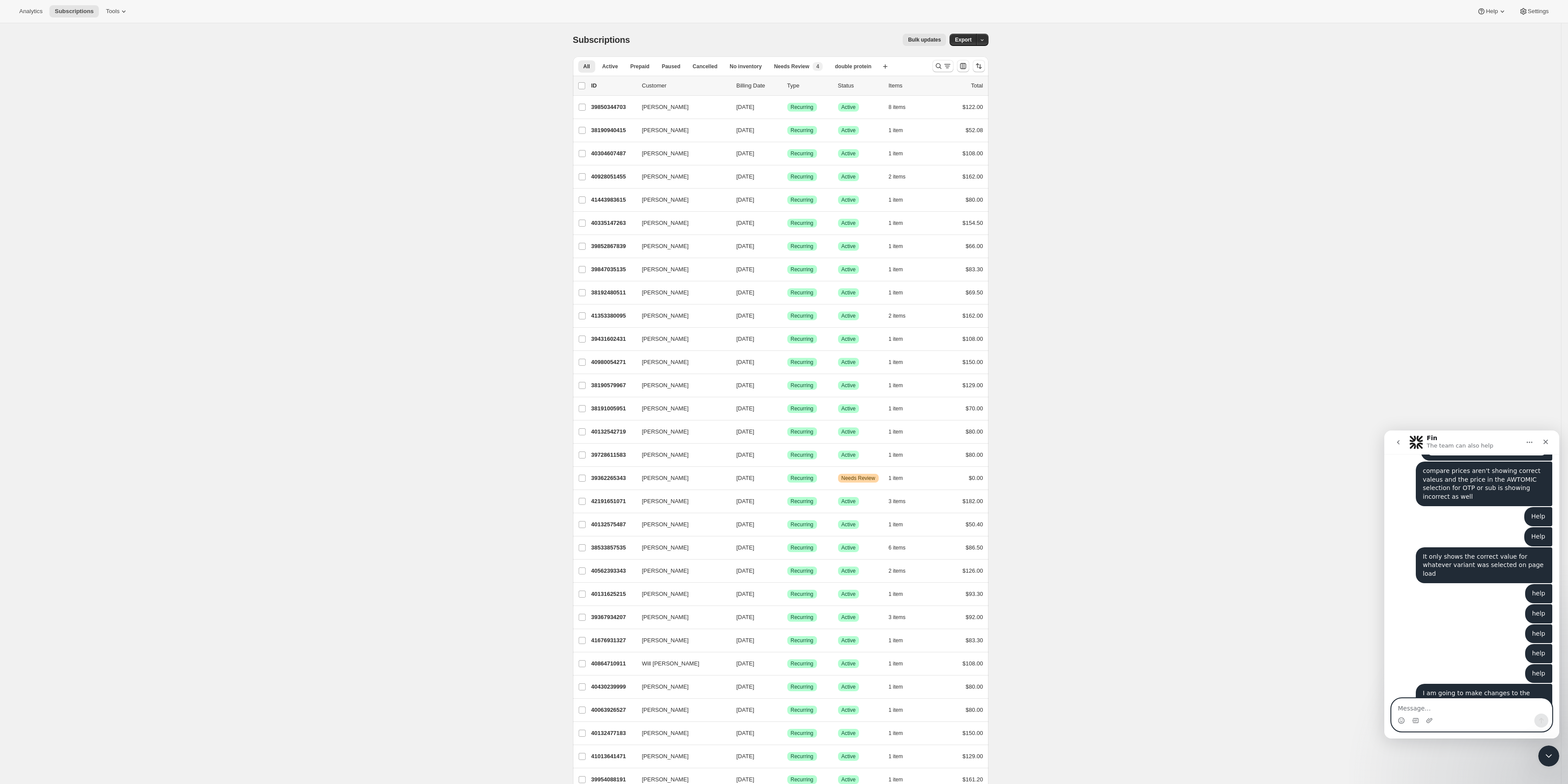
scroll to position [389, 0]
click at [1400, 442] on icon "go back" at bounding box center [1398, 443] width 7 height 7
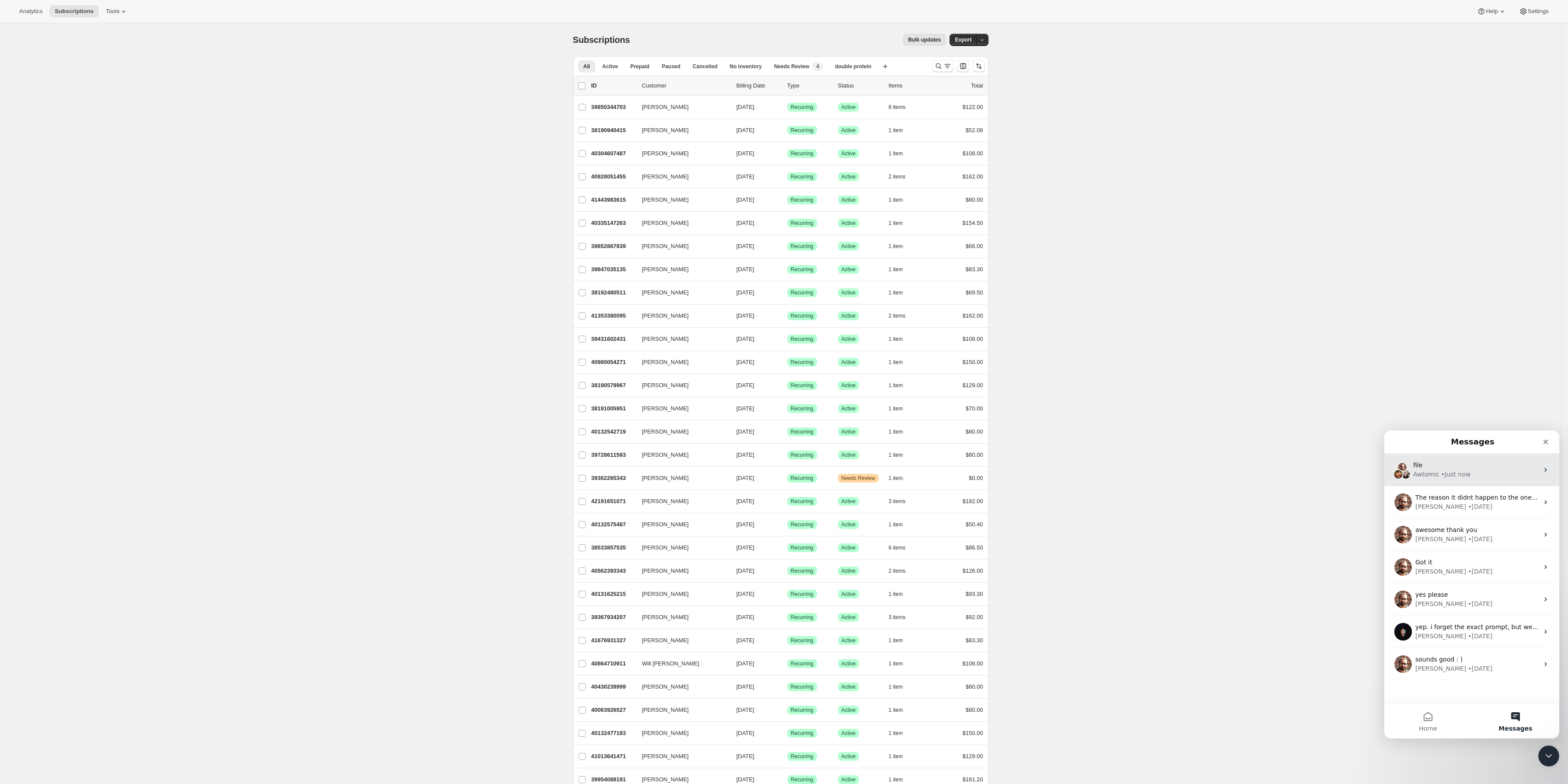
click at [1457, 478] on div "• Just now" at bounding box center [1455, 474] width 29 height 9
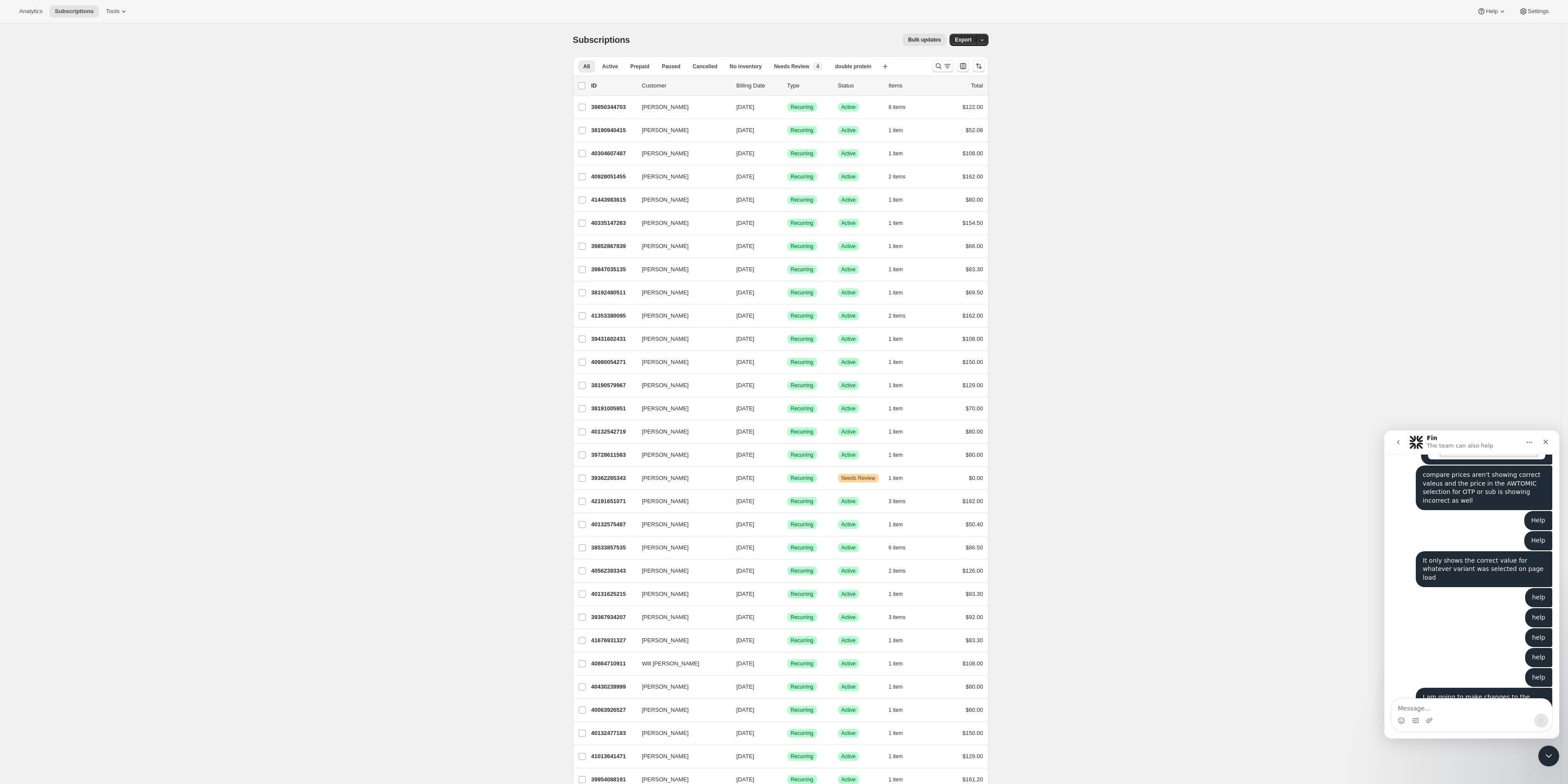
scroll to position [390, 0]
click at [1470, 712] on textarea "Message…" at bounding box center [1470, 705] width 160 height 14
type textarea "live support"
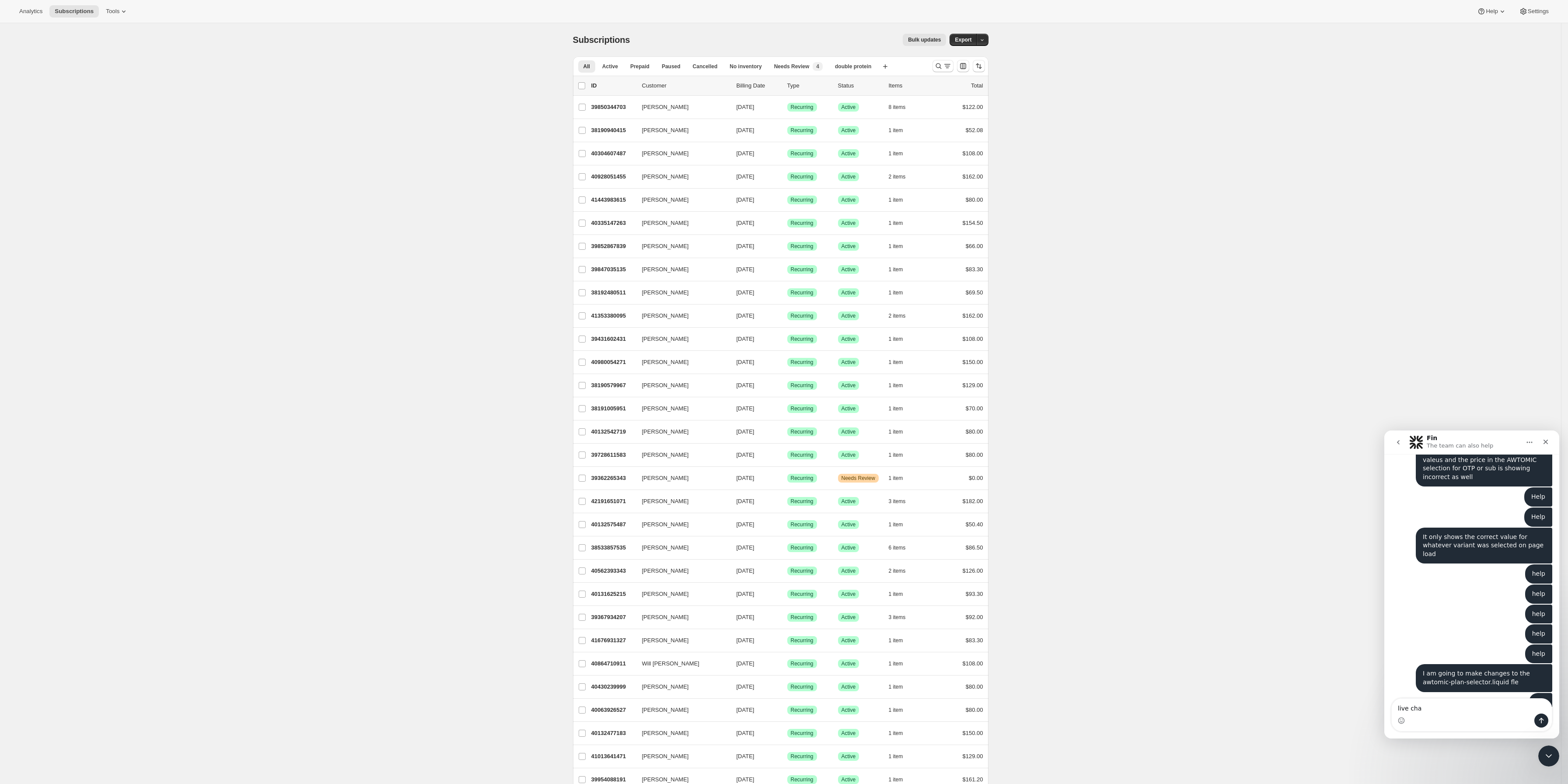
type textarea "live chat"
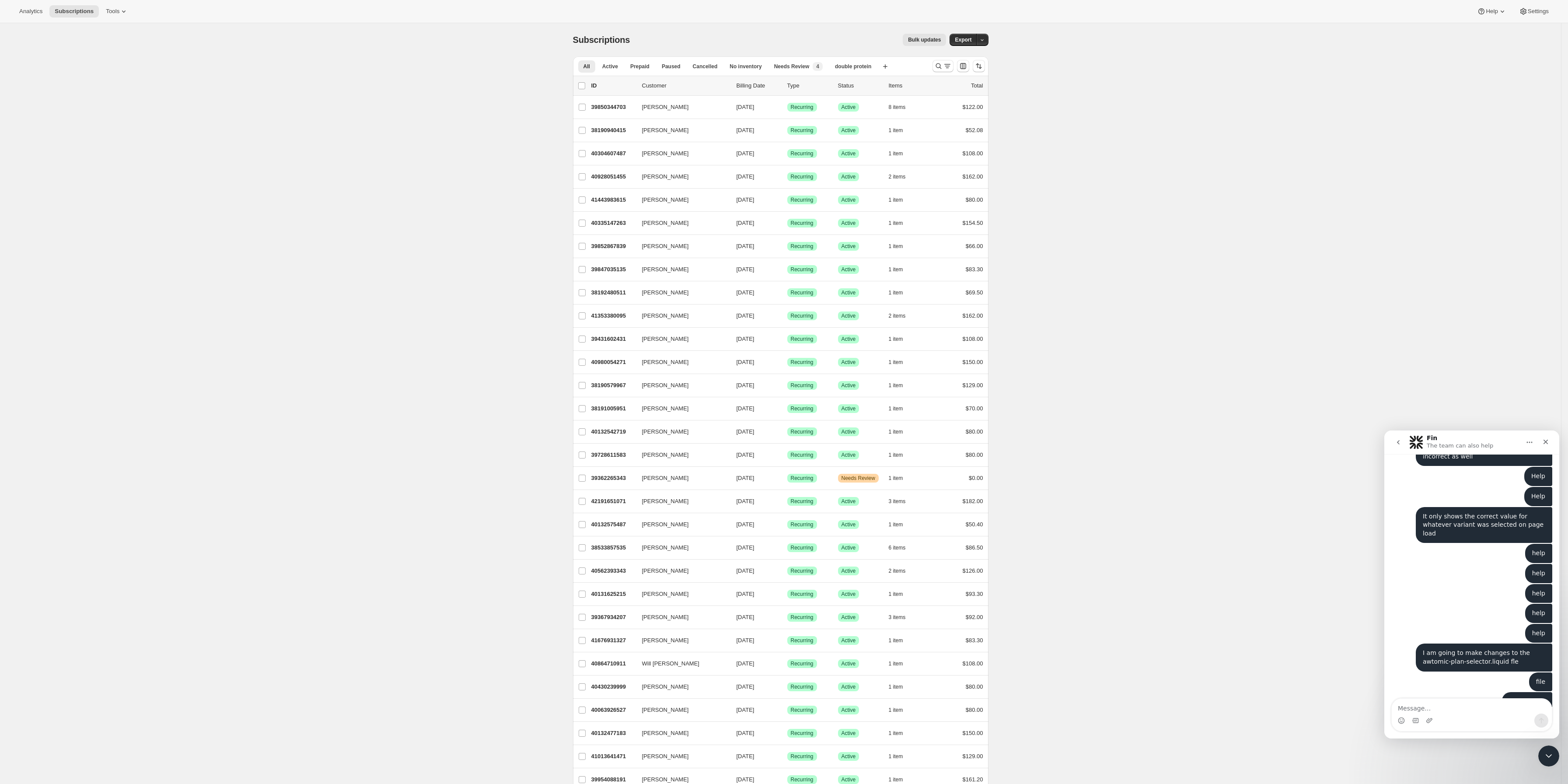
scroll to position [429, 0]
type textarea "live tech"
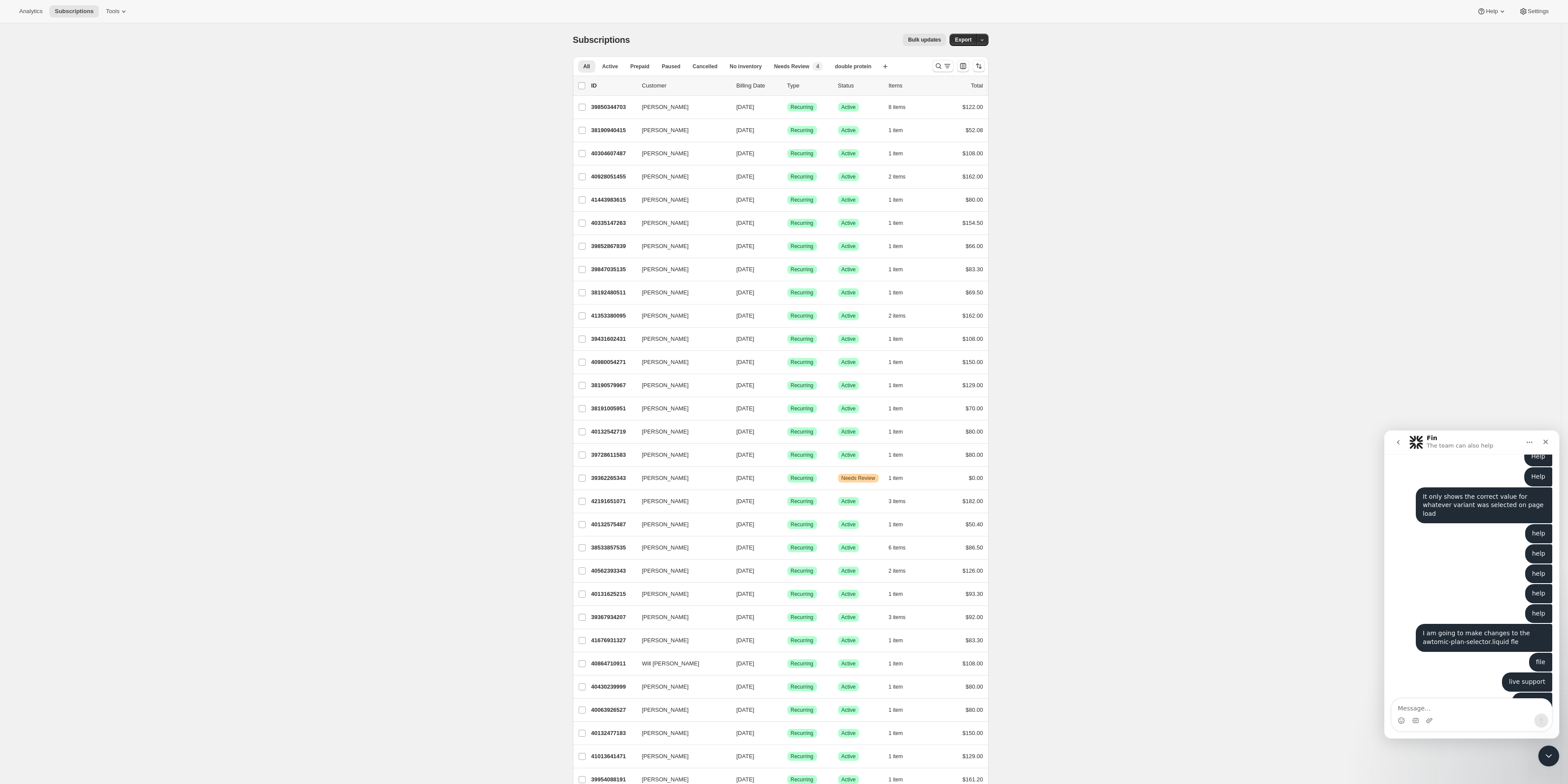
type textarea "l"
type textarea "Chat support"
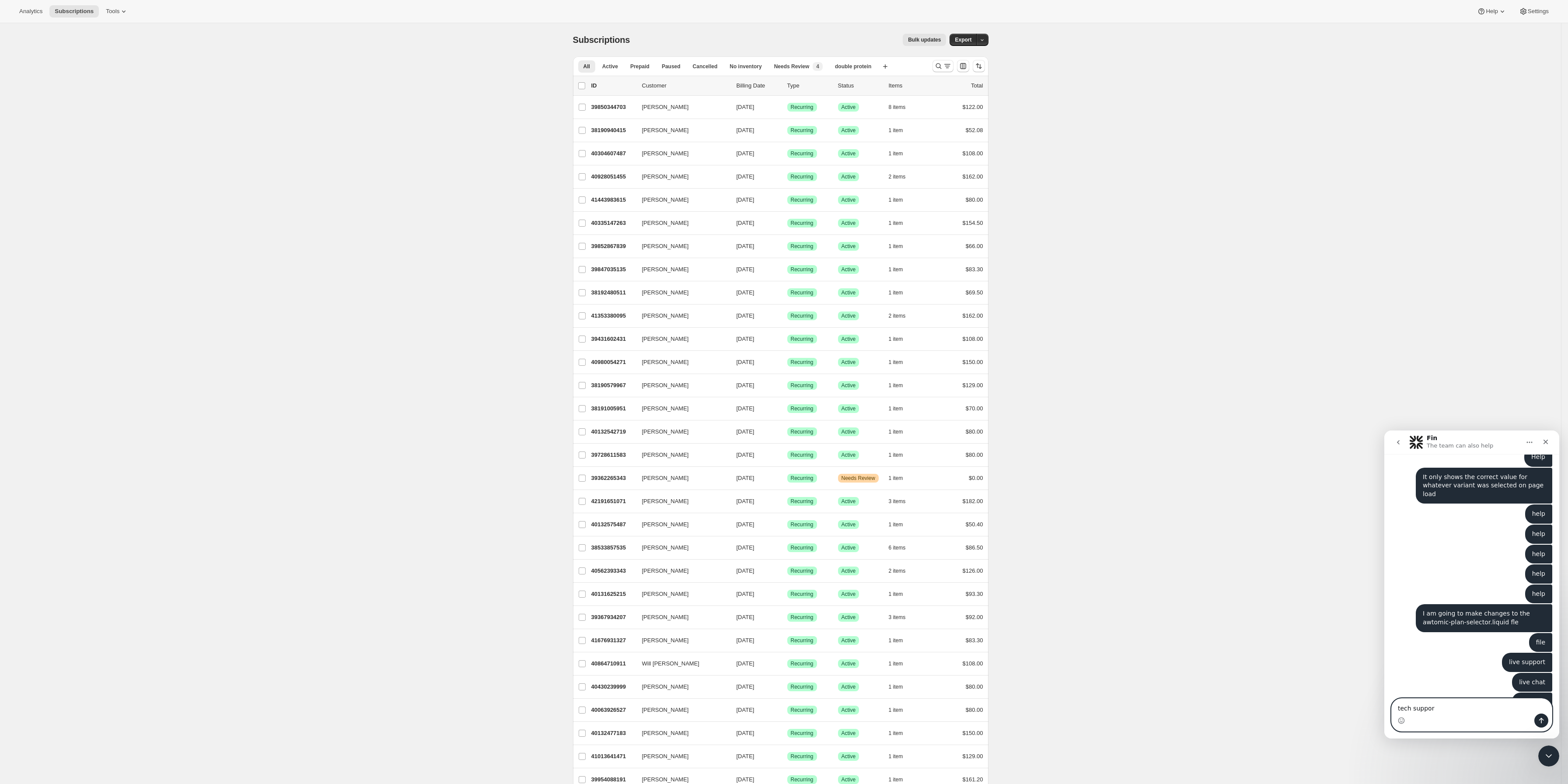
type textarea "tech support"
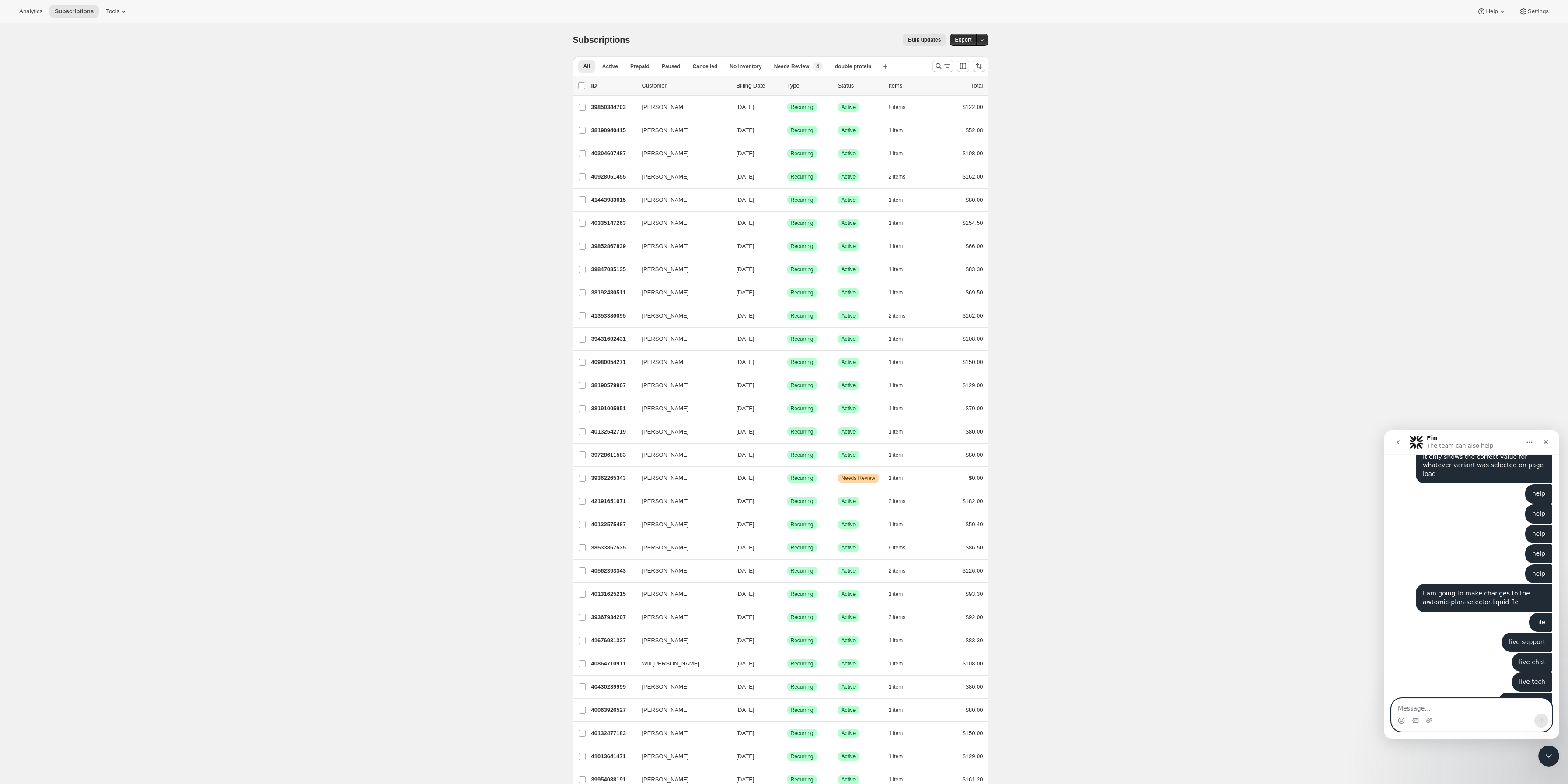
scroll to position [490, 0]
type textarea "Team member"
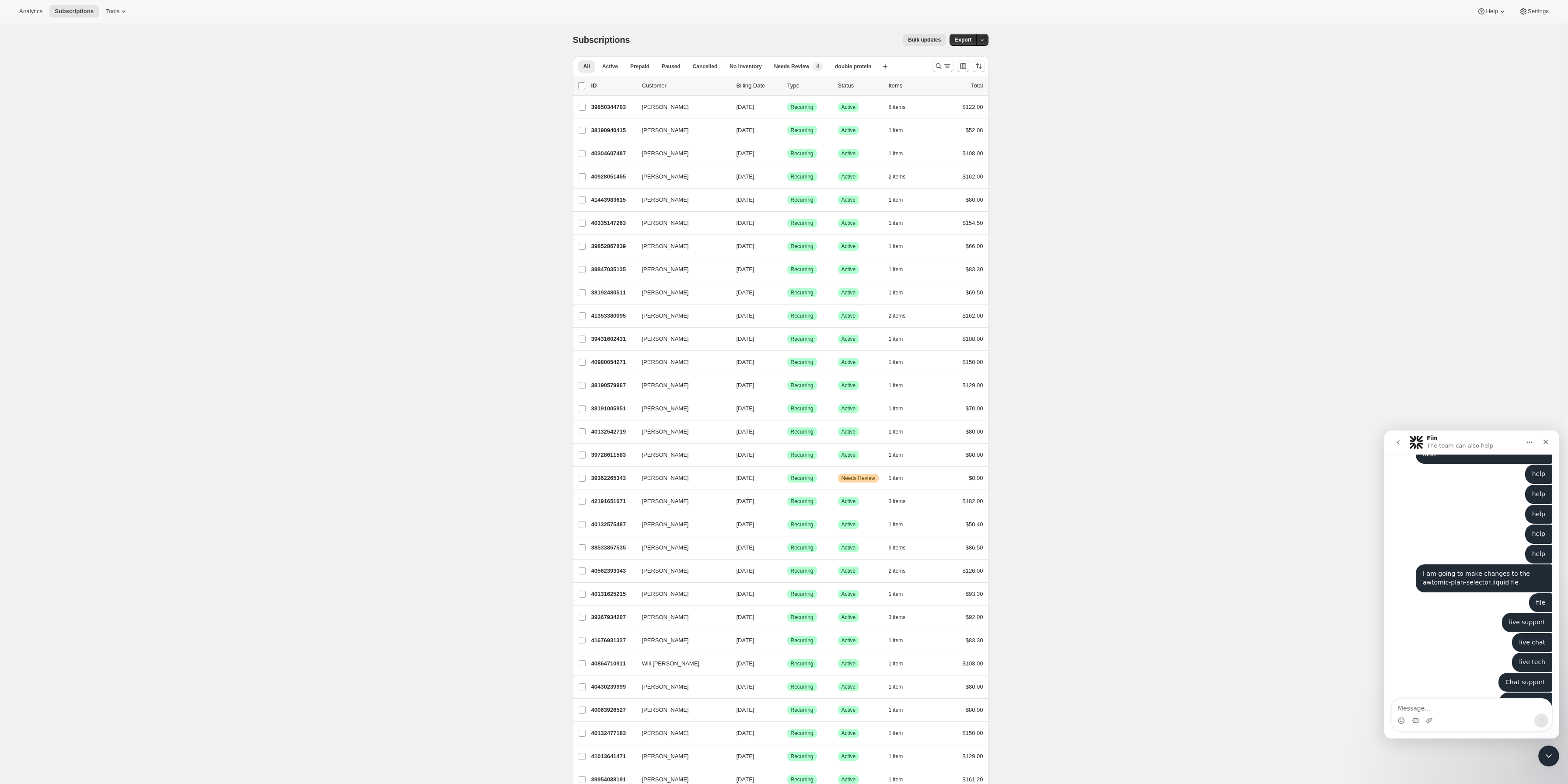
click at [1420, 713] on div "Team member Hovsep • 3m ago" at bounding box center [1471, 727] width 161 height 30
click at [1421, 706] on textarea "Message…" at bounding box center [1470, 705] width 160 height 14
type textarea "my solution didn't work"
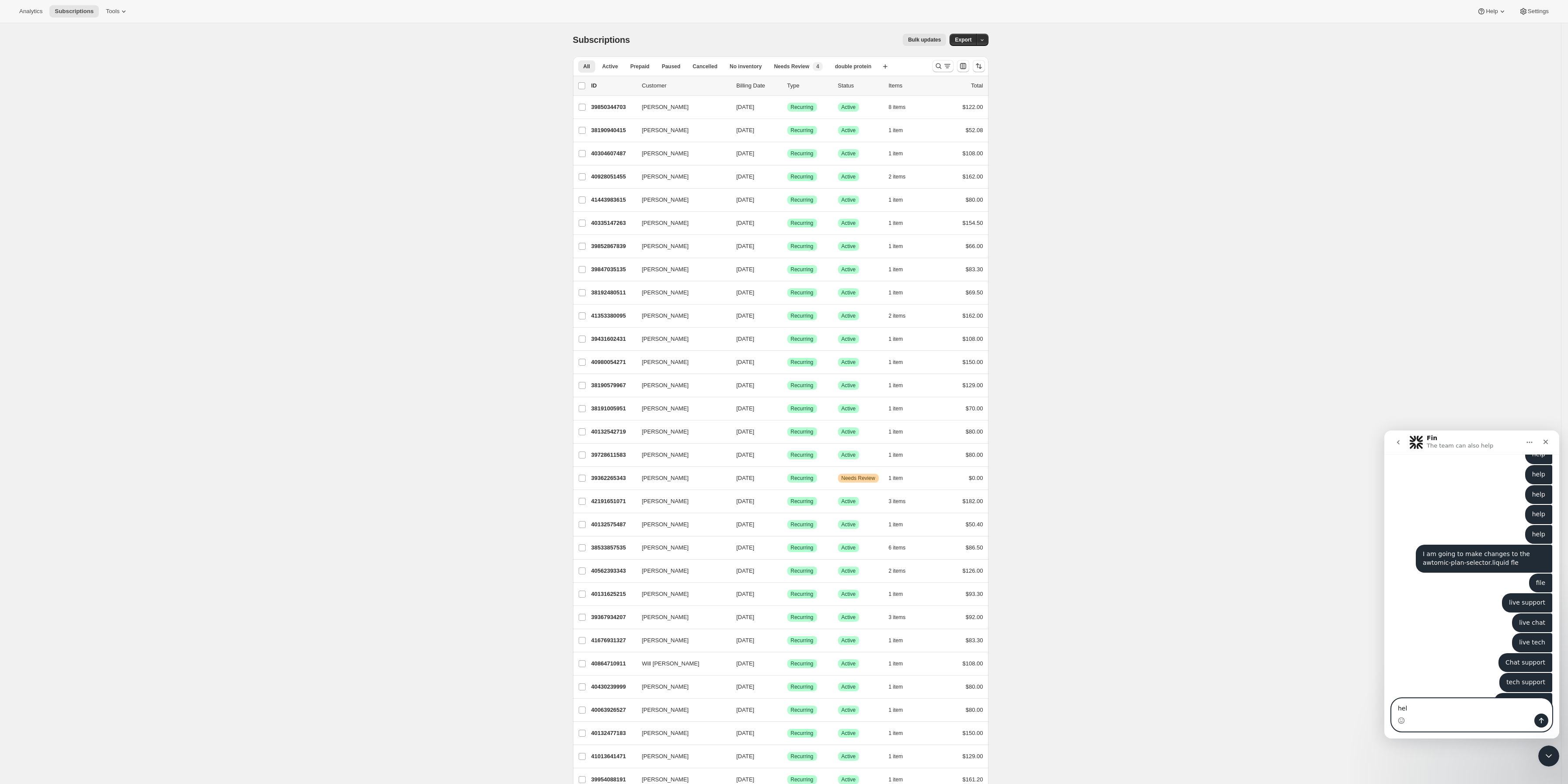
type textarea "help"
click at [1420, 505] on div "help Hovsep • 8m ago" at bounding box center [1471, 515] width 161 height 20
click at [1438, 708] on textarea "Message…" at bounding box center [1470, 705] width 160 height 14
type textarea "Still not working"
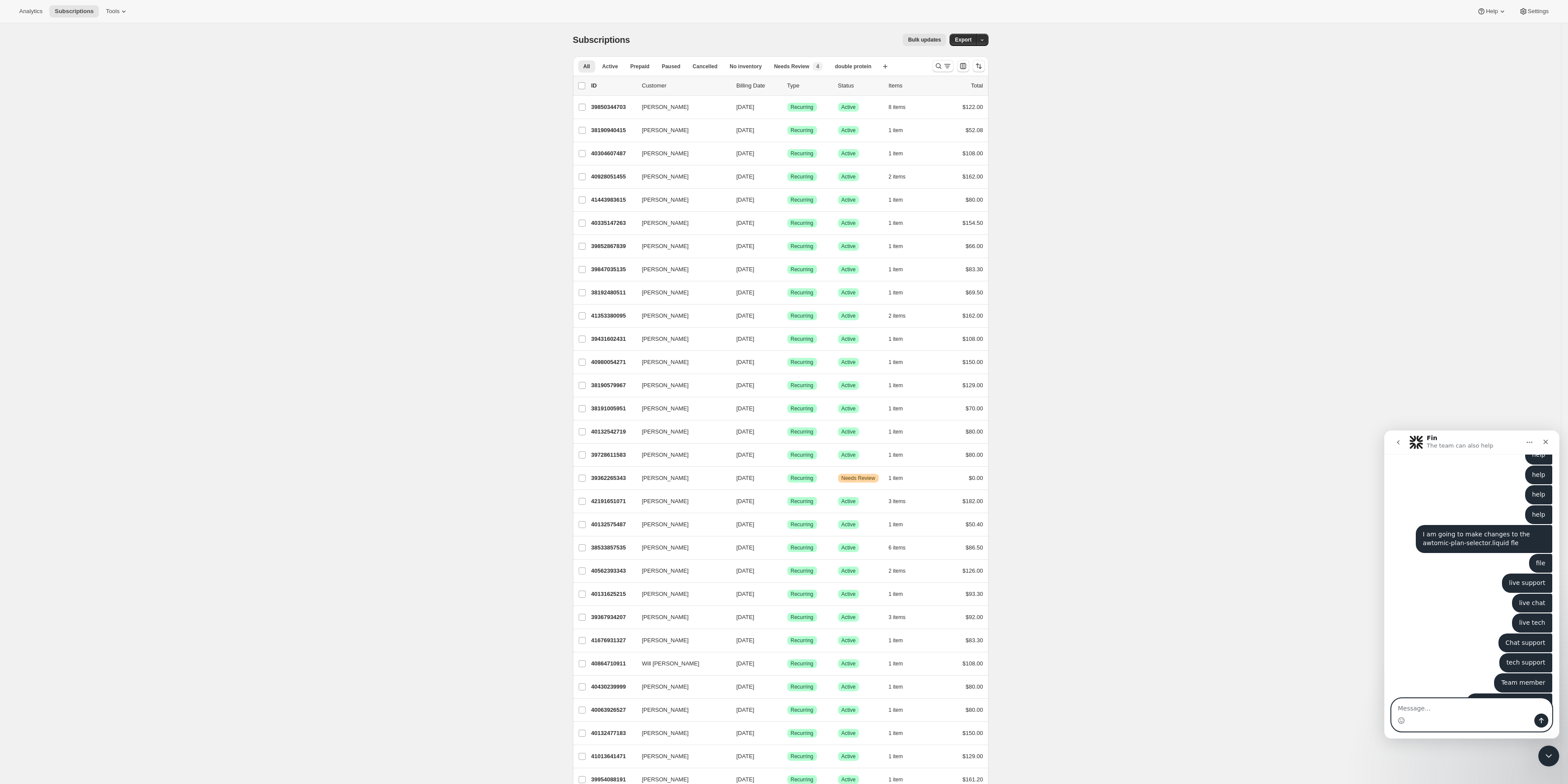
scroll to position [569, 0]
click at [1425, 710] on textarea "Message…" at bounding box center [1470, 705] width 160 height 14
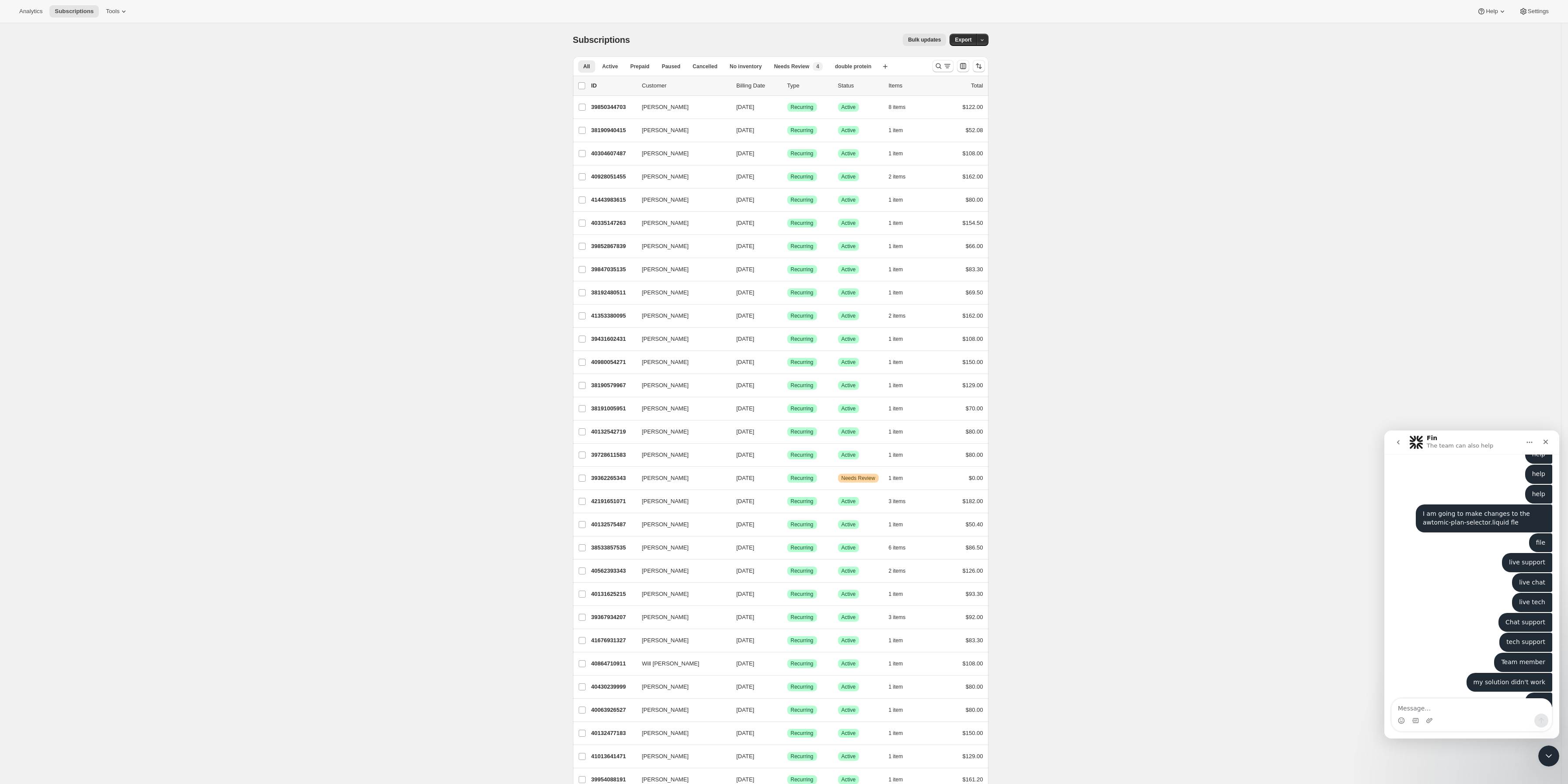
click at [1480, 714] on div "Intercom messenger" at bounding box center [1470, 720] width 160 height 14
click at [1477, 711] on textarea "Message…" at bounding box center [1470, 705] width 160 height 14
type textarea "Are you guys off today?"
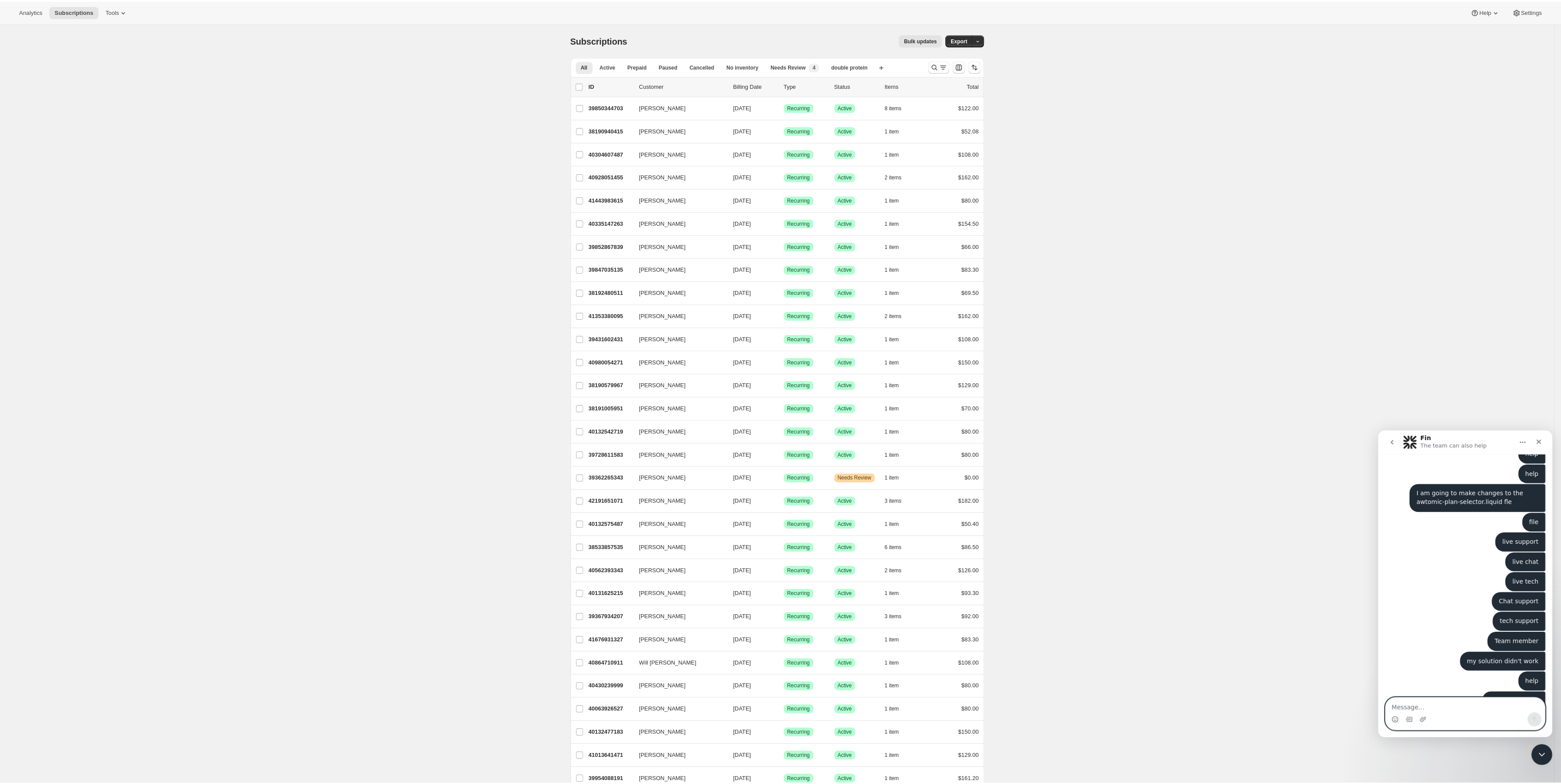
scroll to position [589, 0]
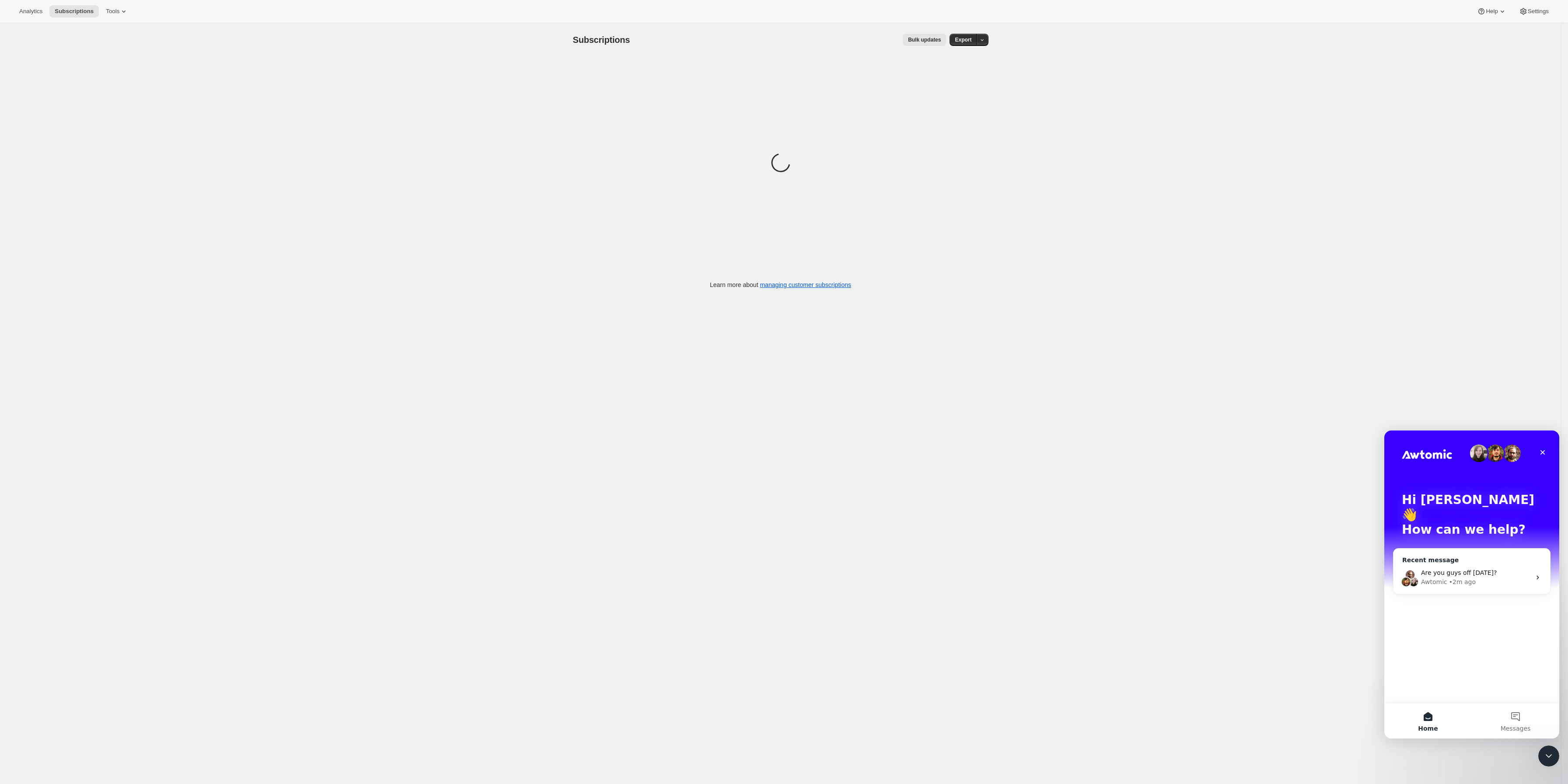
click at [1450, 577] on div "• 2m ago" at bounding box center [1462, 582] width 27 height 9
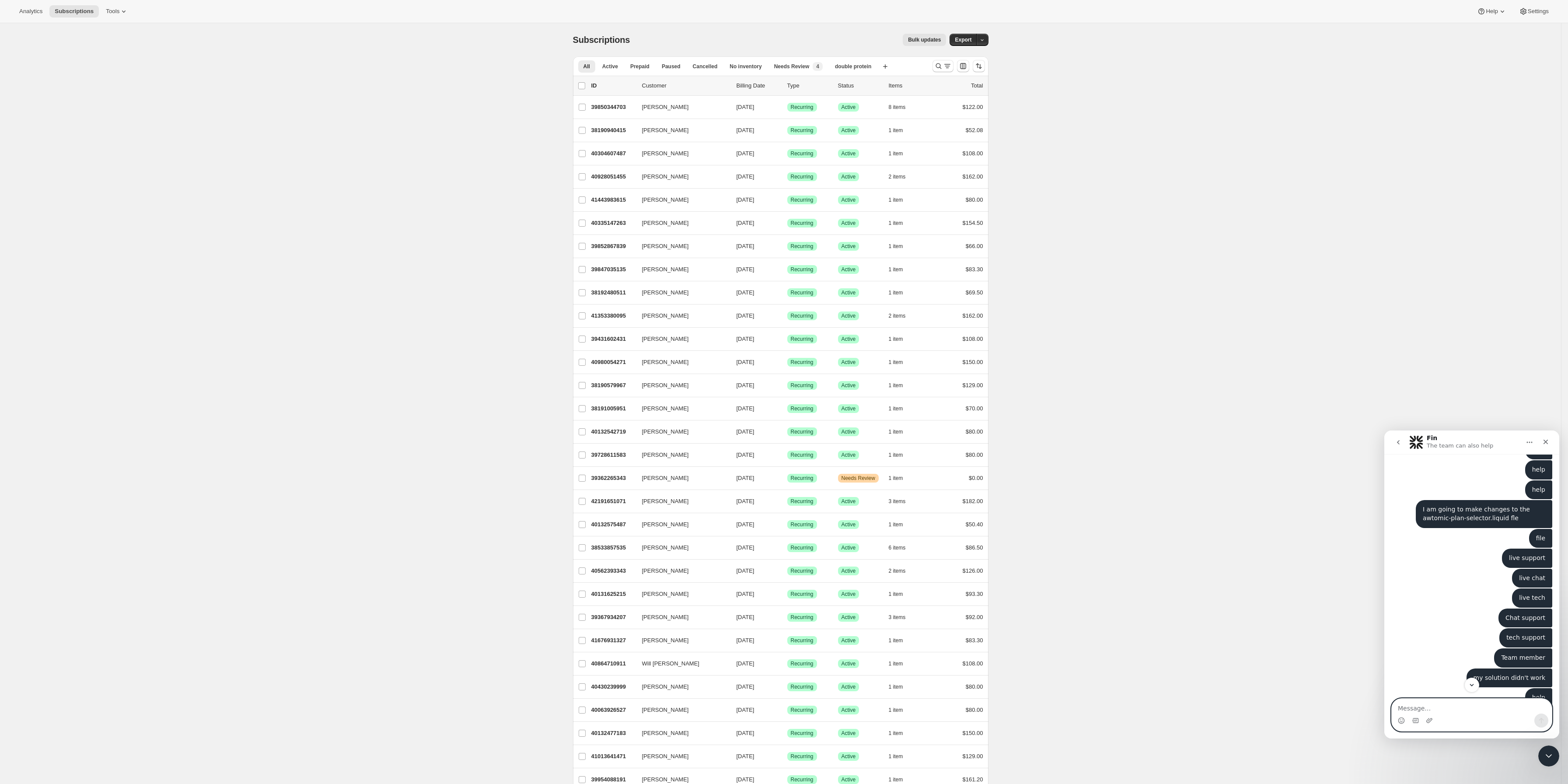
scroll to position [589, 0]
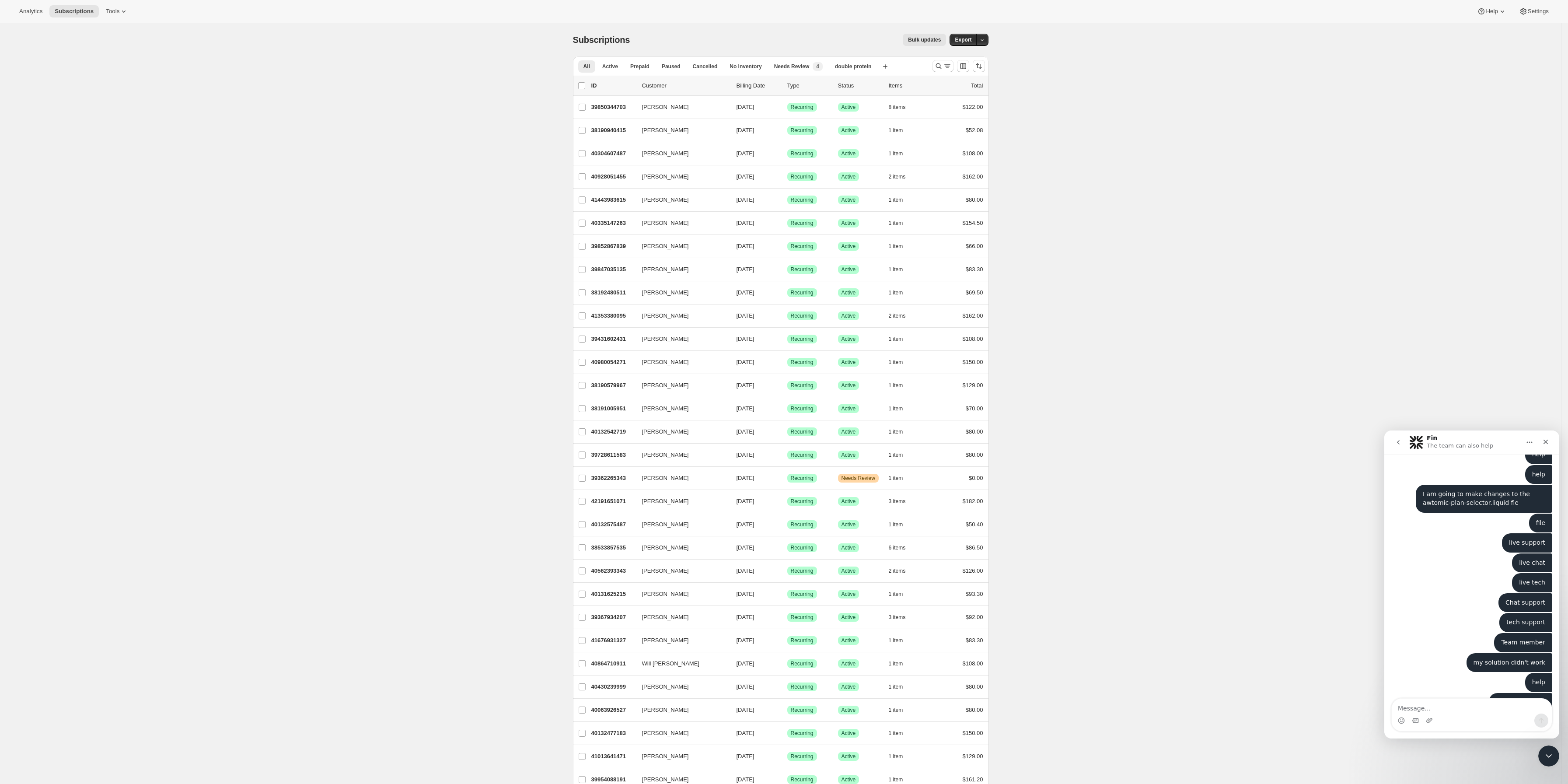
click at [1454, 714] on div "Intercom messenger" at bounding box center [1470, 720] width 160 height 14
click at [1454, 706] on textarea "Message…" at bounding box center [1470, 705] width 160 height 14
type textarea "Hello?"
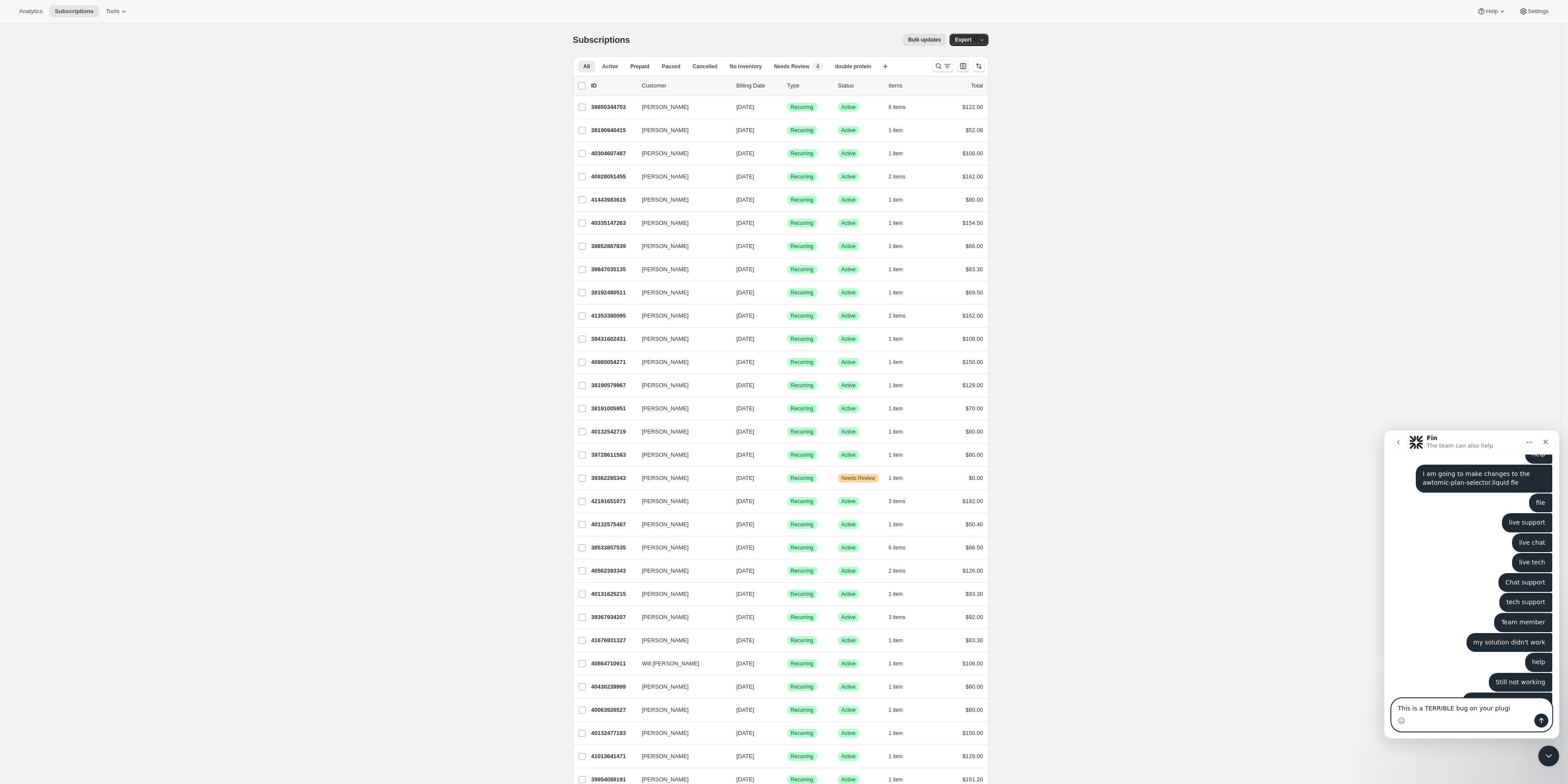
type textarea "This is a TERRIBLE bug on your plugin"
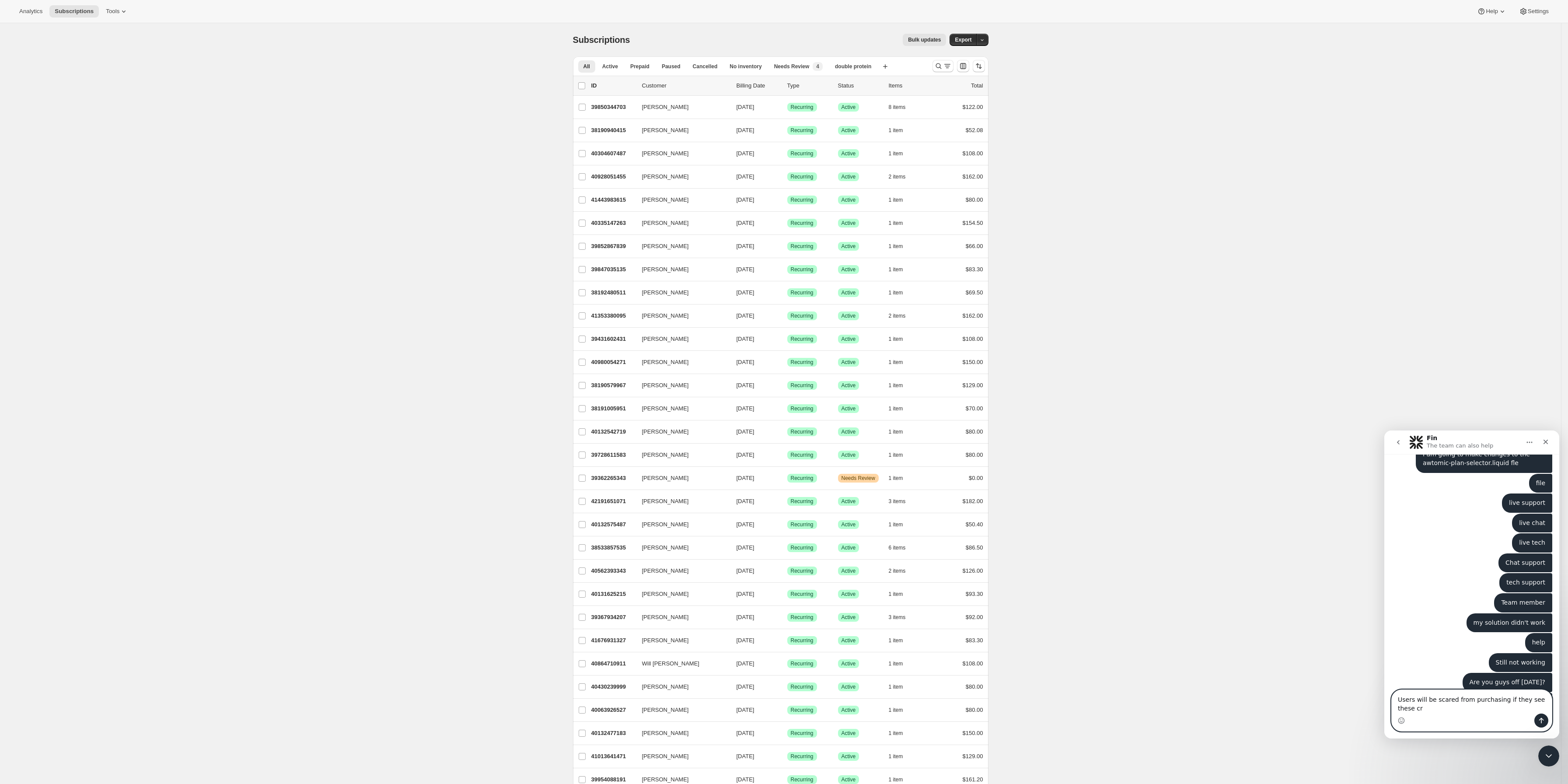
scroll to position [638, 0]
type textarea "Users will be scared from purchasing if they see these crazy prices"
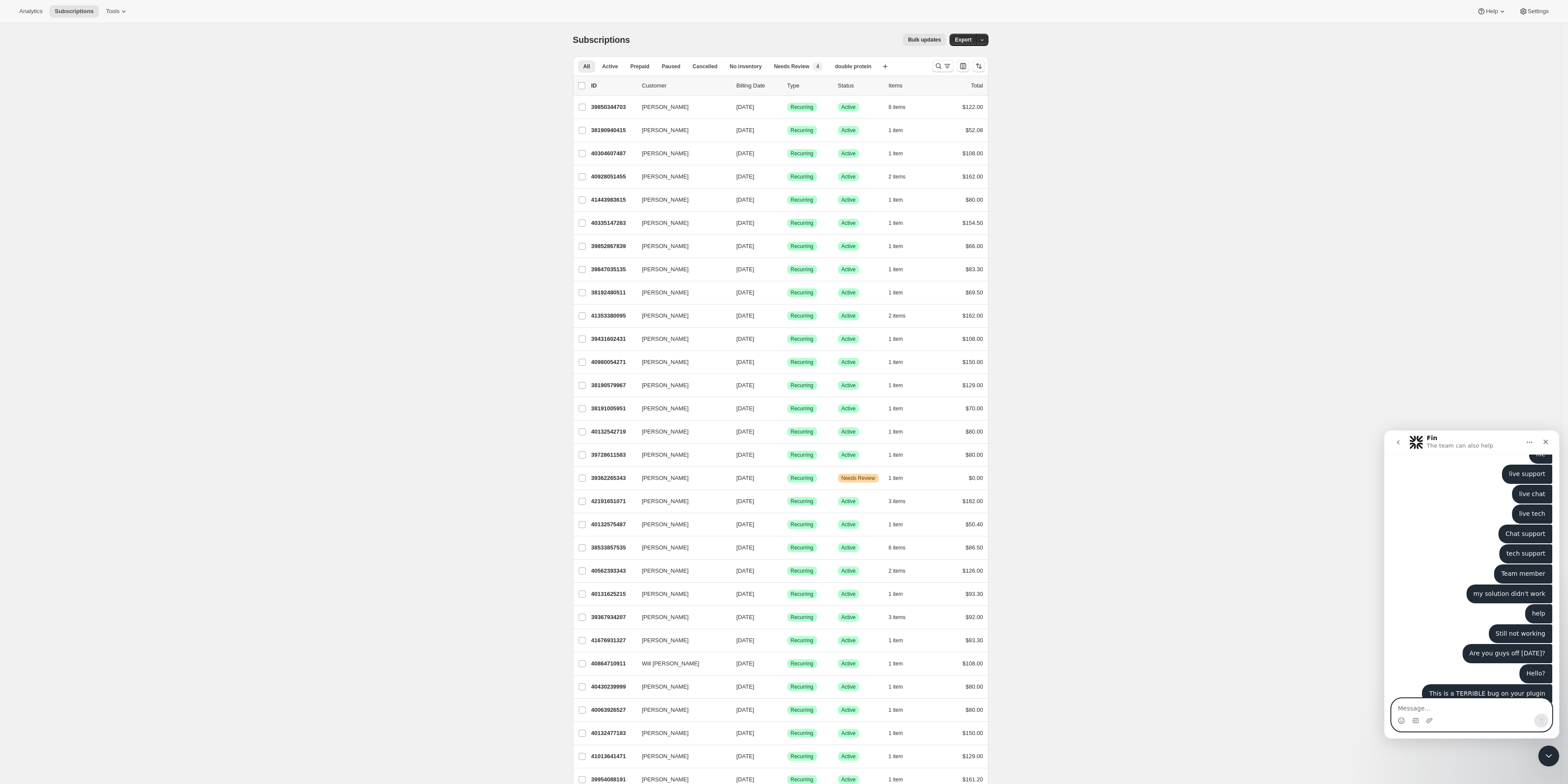
type textarea "W"
type textarea "PLEASE"
type textarea "respond fast"
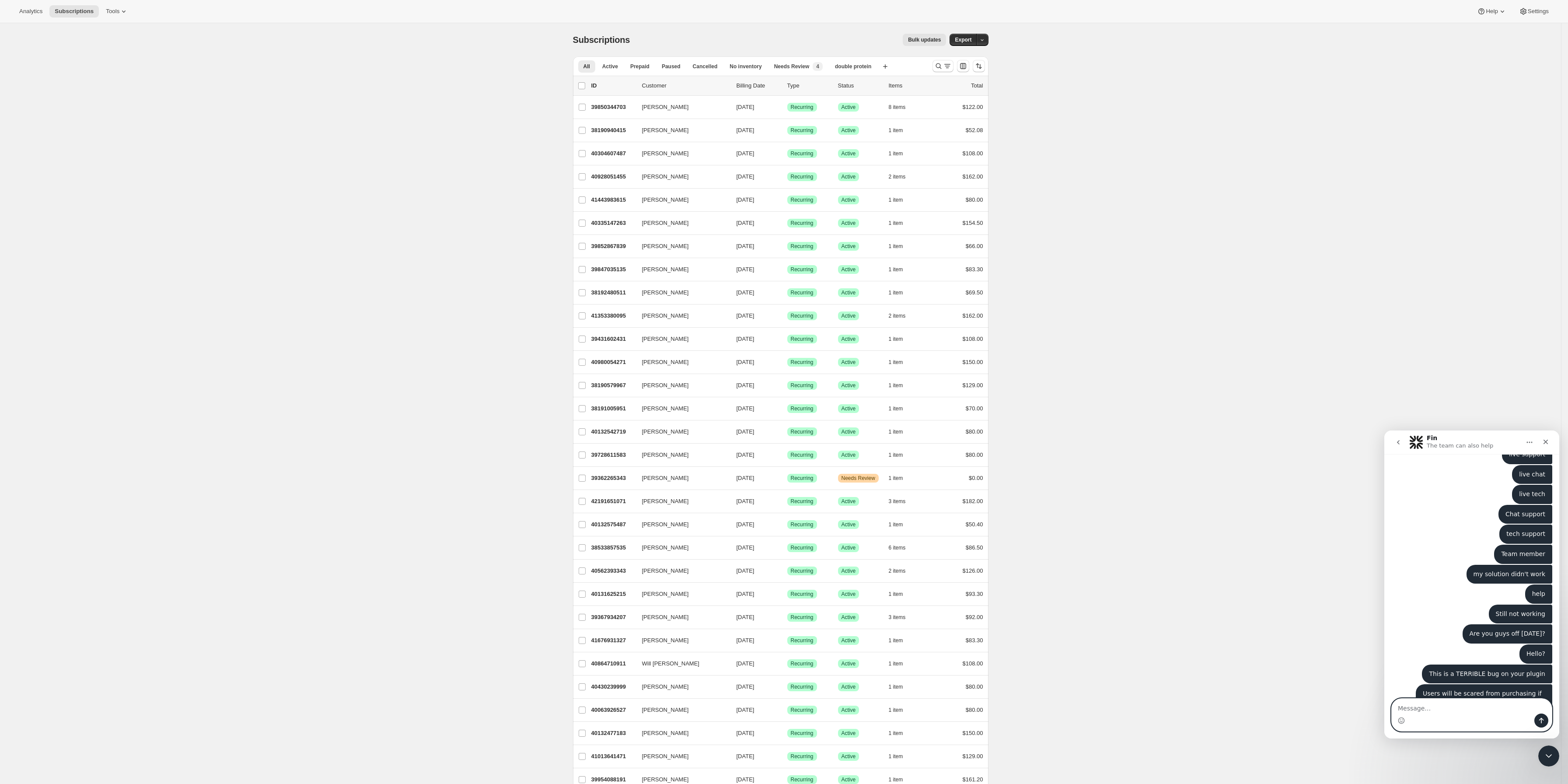
scroll to position [697, 0]
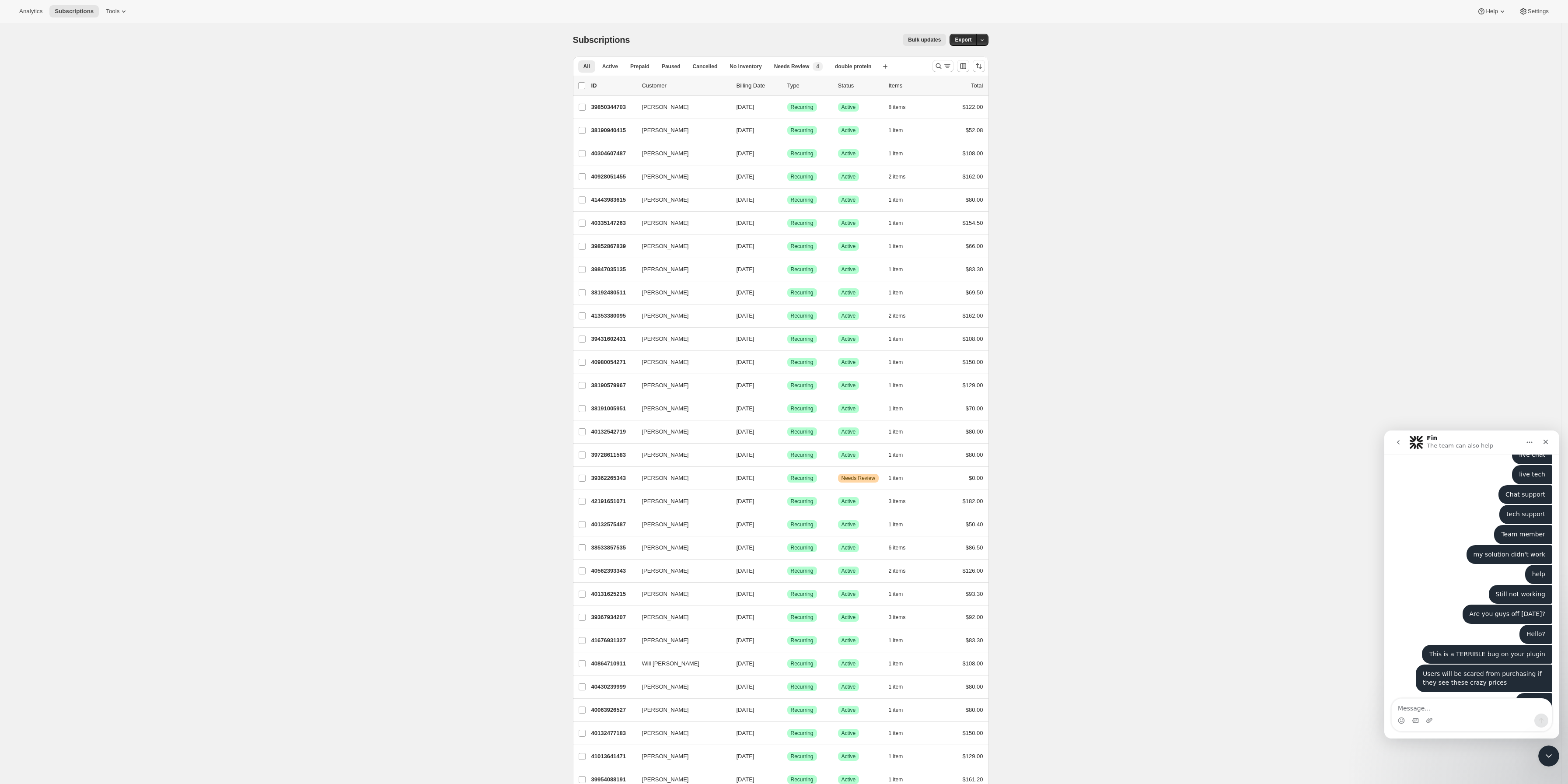
click at [1391, 449] on button "go back" at bounding box center [1398, 442] width 16 height 16
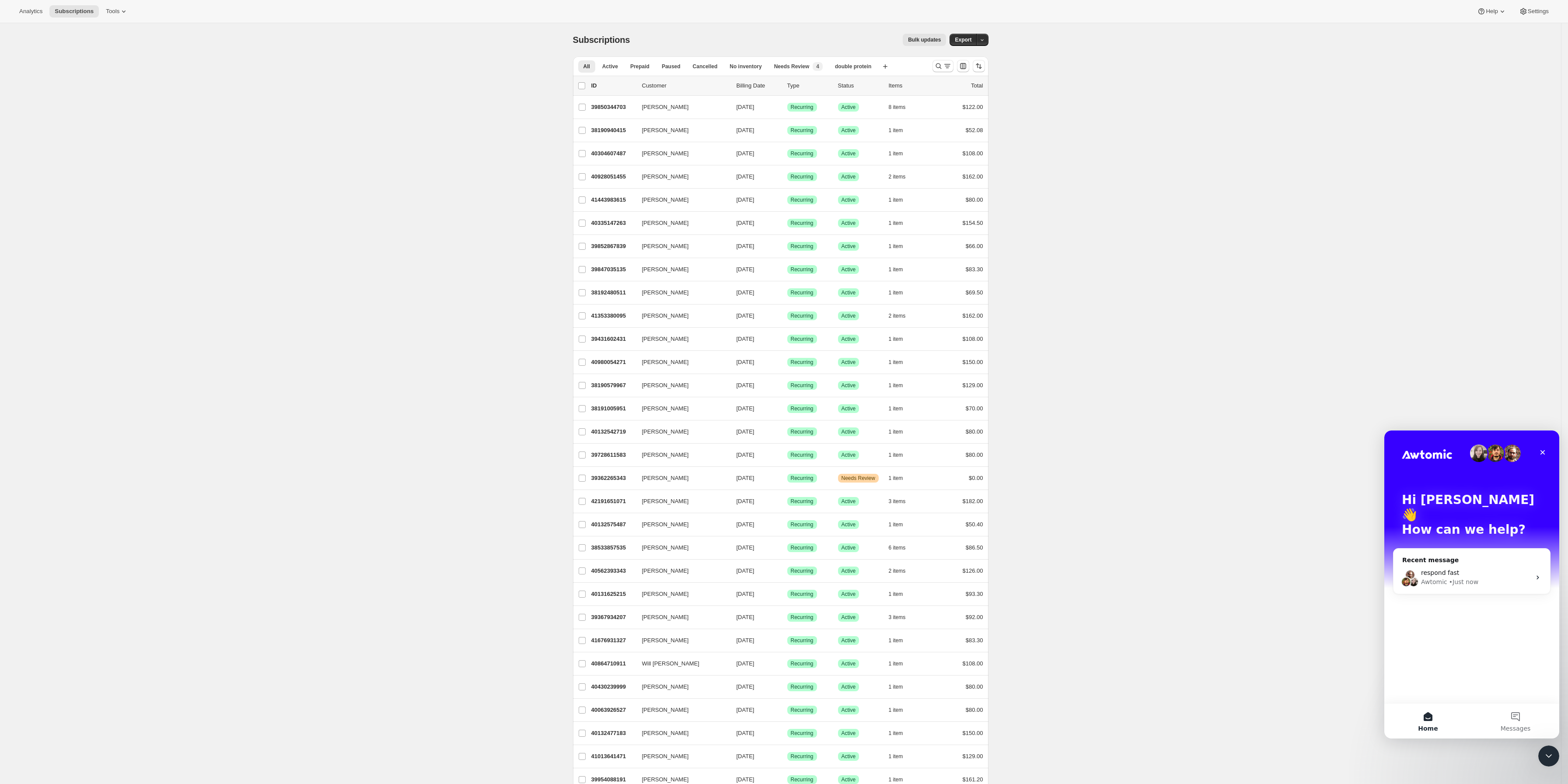
scroll to position [0, 0]
click at [1420, 548] on div "Recent message respond fast Awtomic • Just now" at bounding box center [1471, 571] width 157 height 46
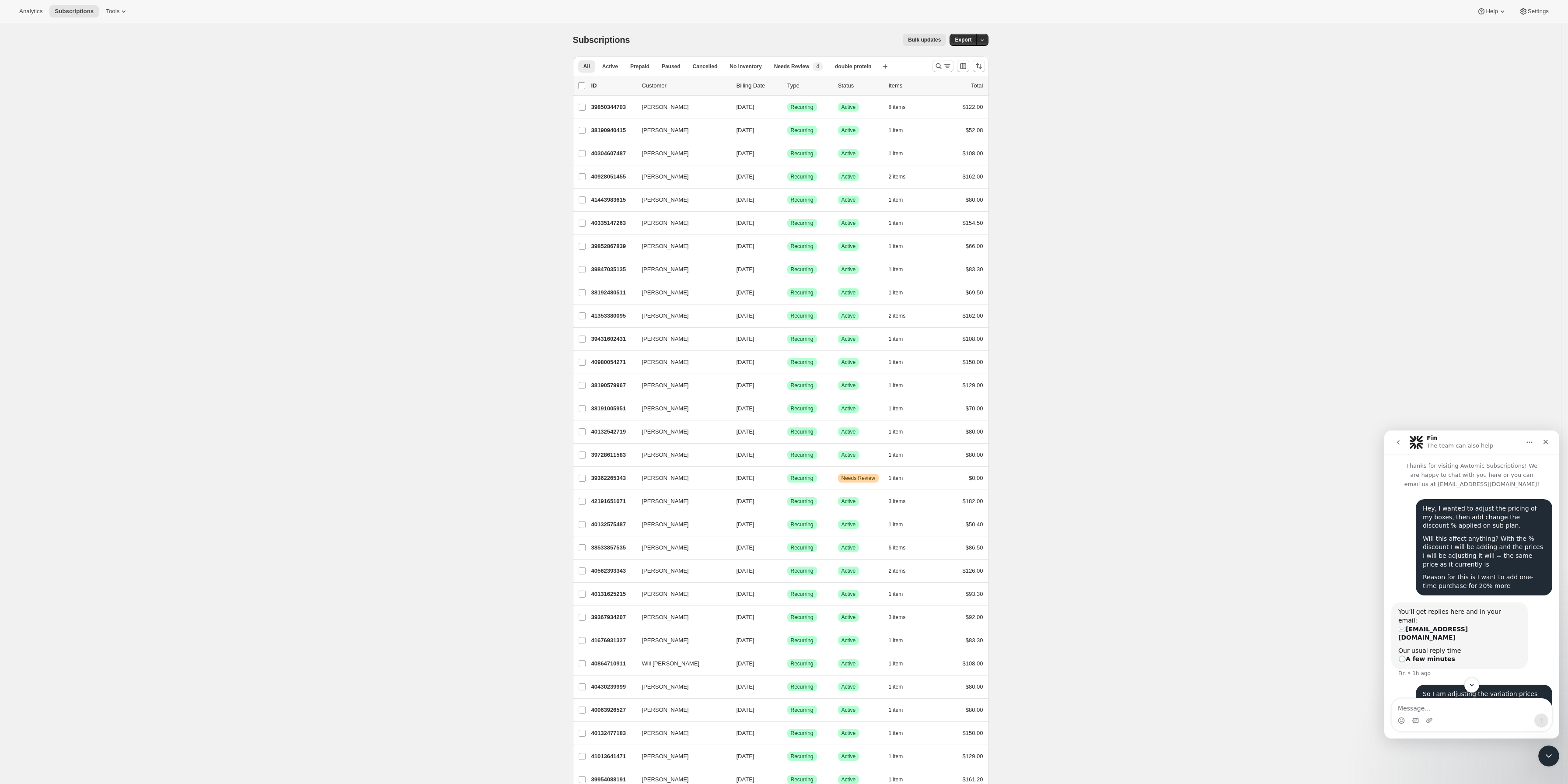
click at [1453, 647] on div "Our usual reply time 🕒 A few minutes" at bounding box center [1460, 655] width 123 height 17
click at [1480, 709] on textarea "Message…" at bounding box center [1470, 705] width 160 height 14
click at [1475, 685] on button "Scroll to bottom" at bounding box center [1471, 685] width 16 height 16
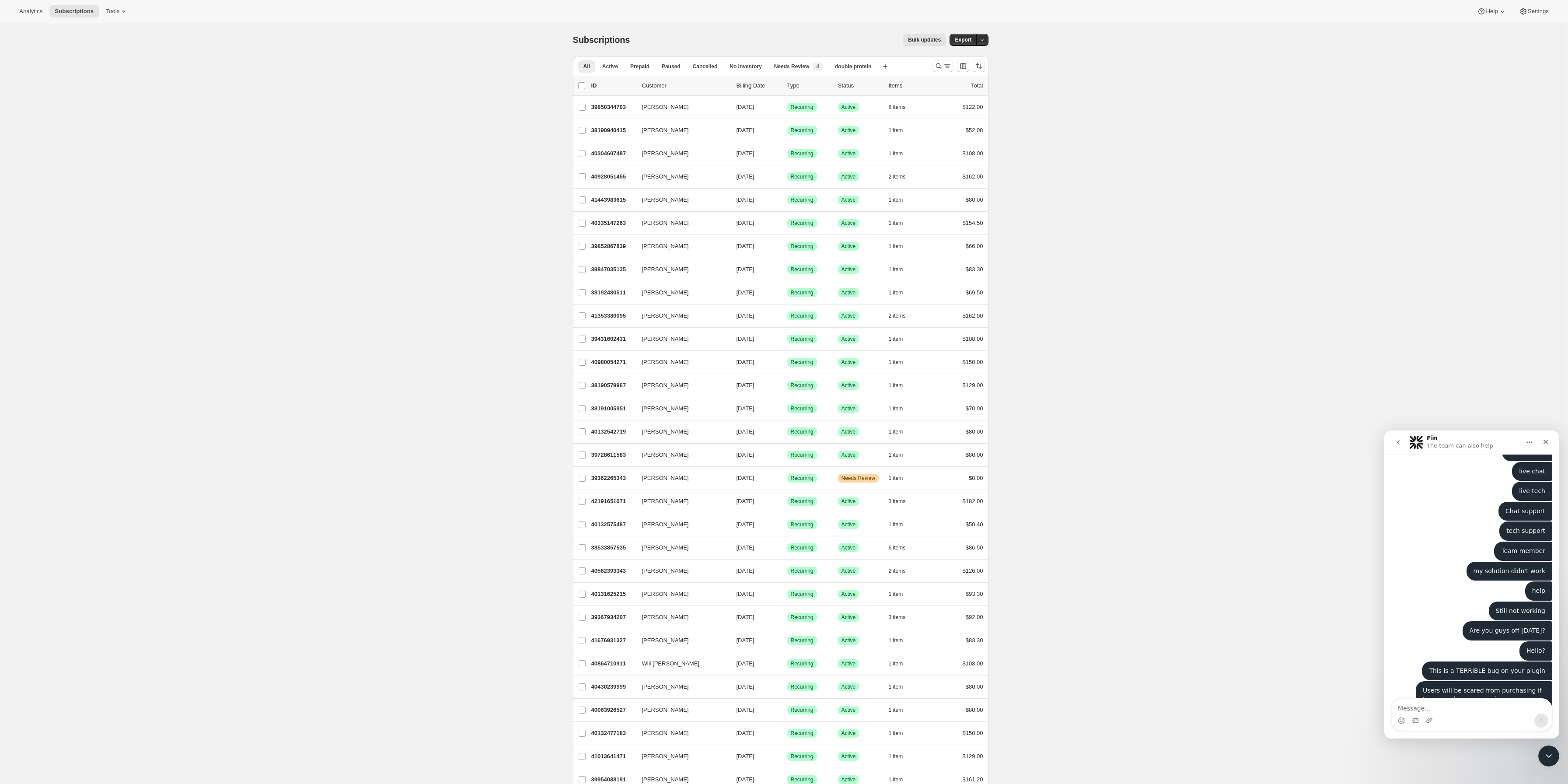
click at [1464, 719] on div "Intercom messenger" at bounding box center [1470, 720] width 160 height 14
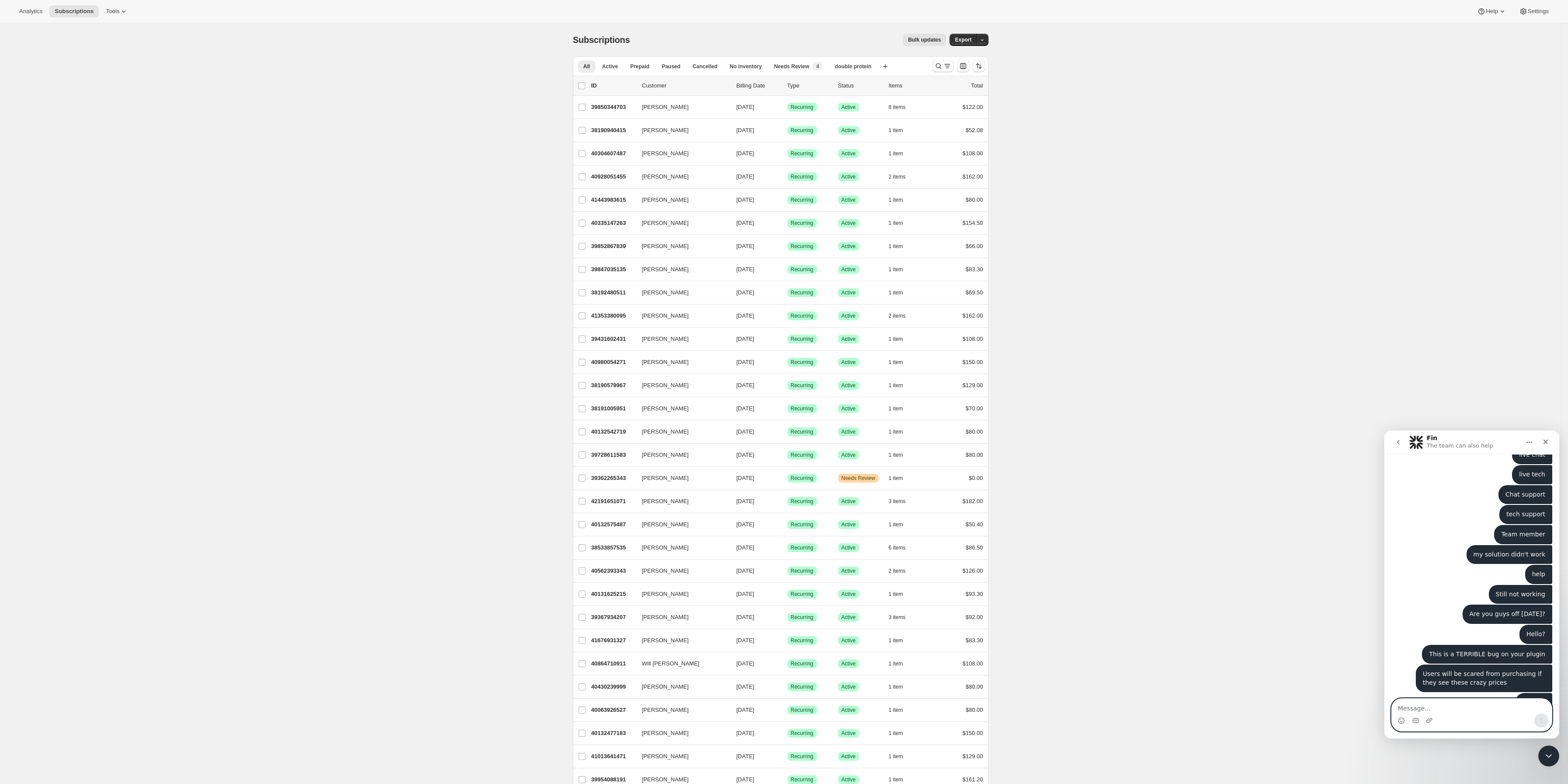
click at [1470, 713] on textarea "Message…" at bounding box center [1470, 705] width 160 height 14
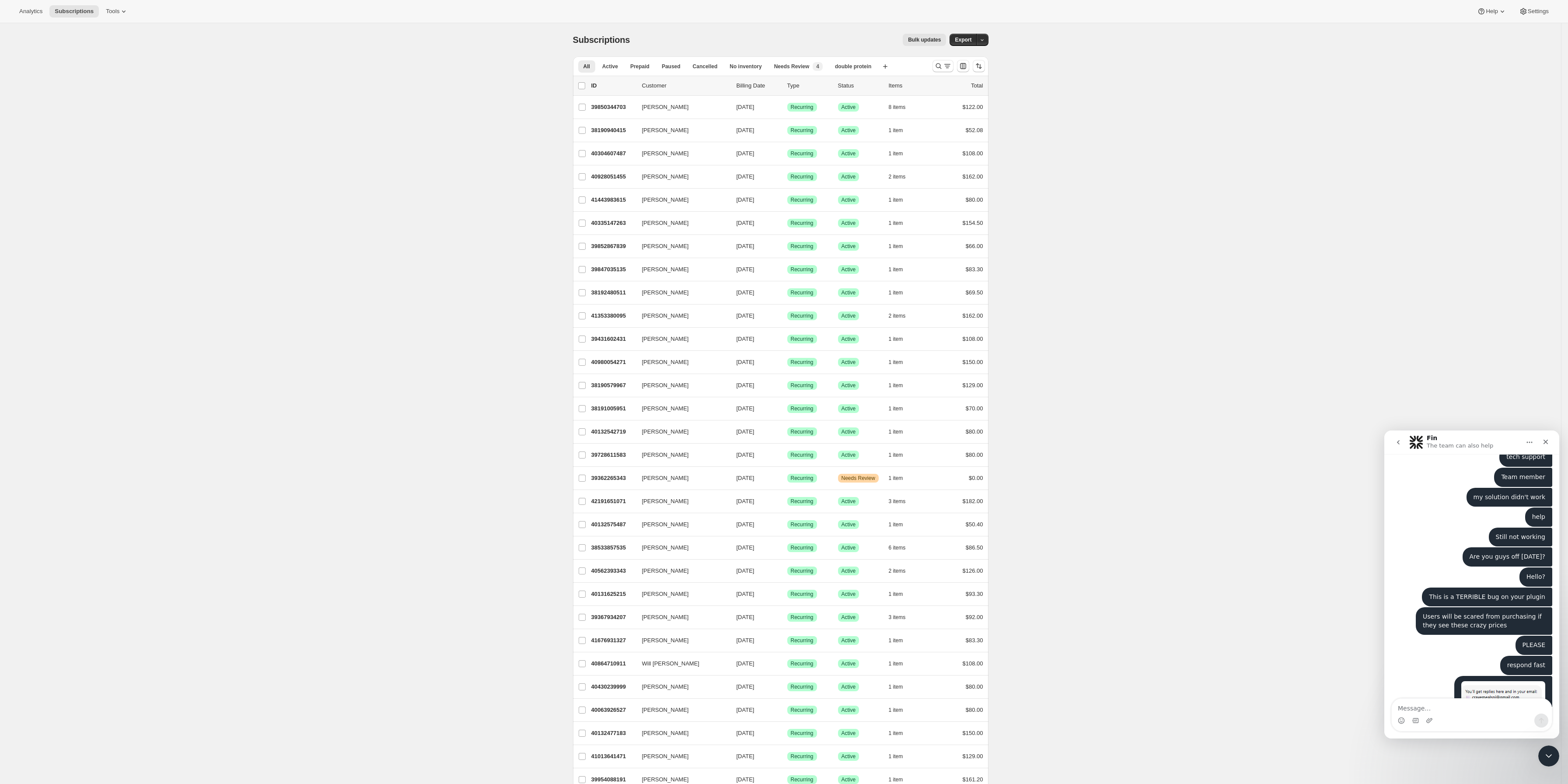
click at [1493, 681] on img "user says…" at bounding box center [1502, 704] width 84 height 45
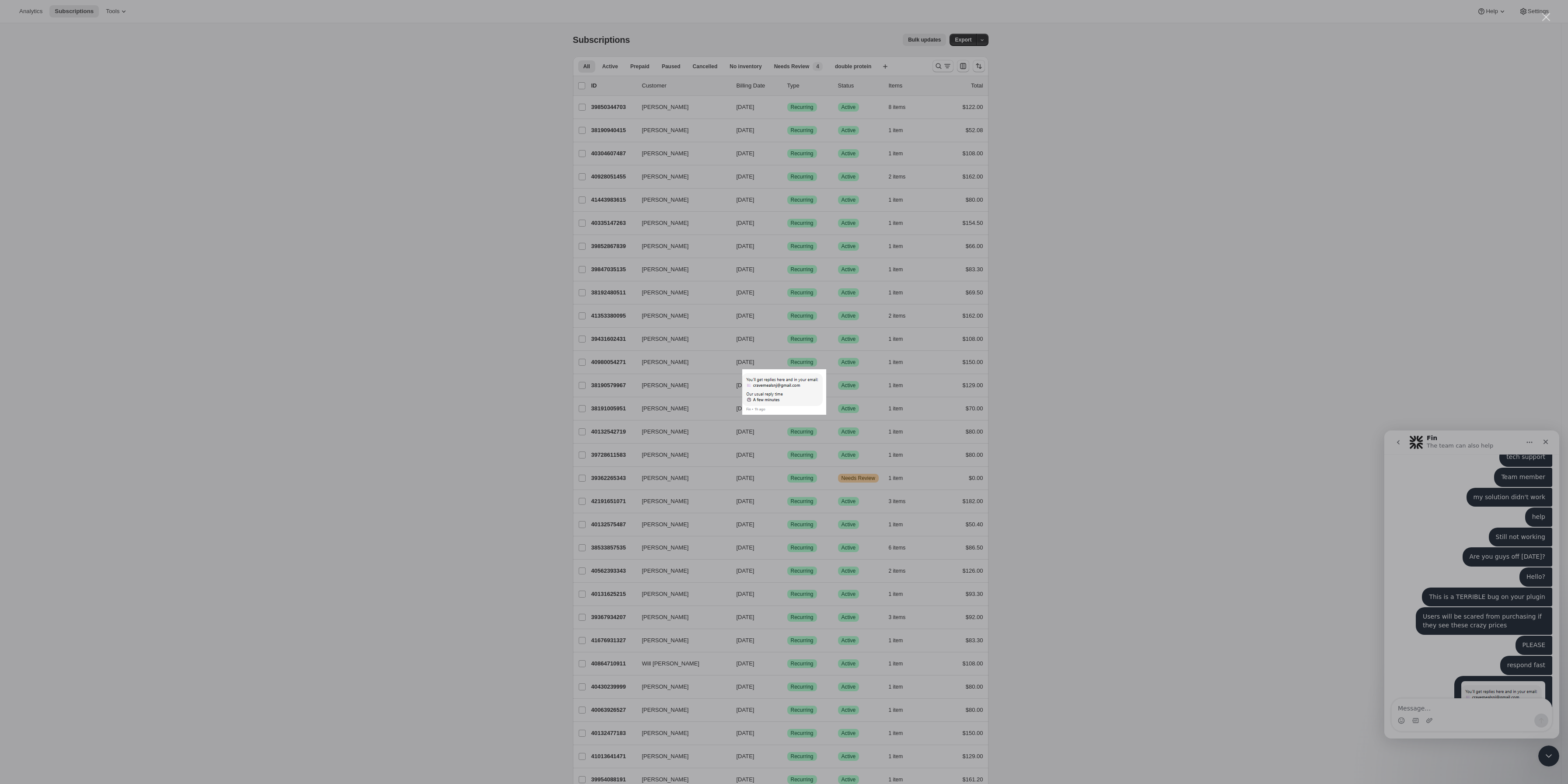
click at [1476, 632] on div "Intercom messenger" at bounding box center [784, 392] width 1568 height 784
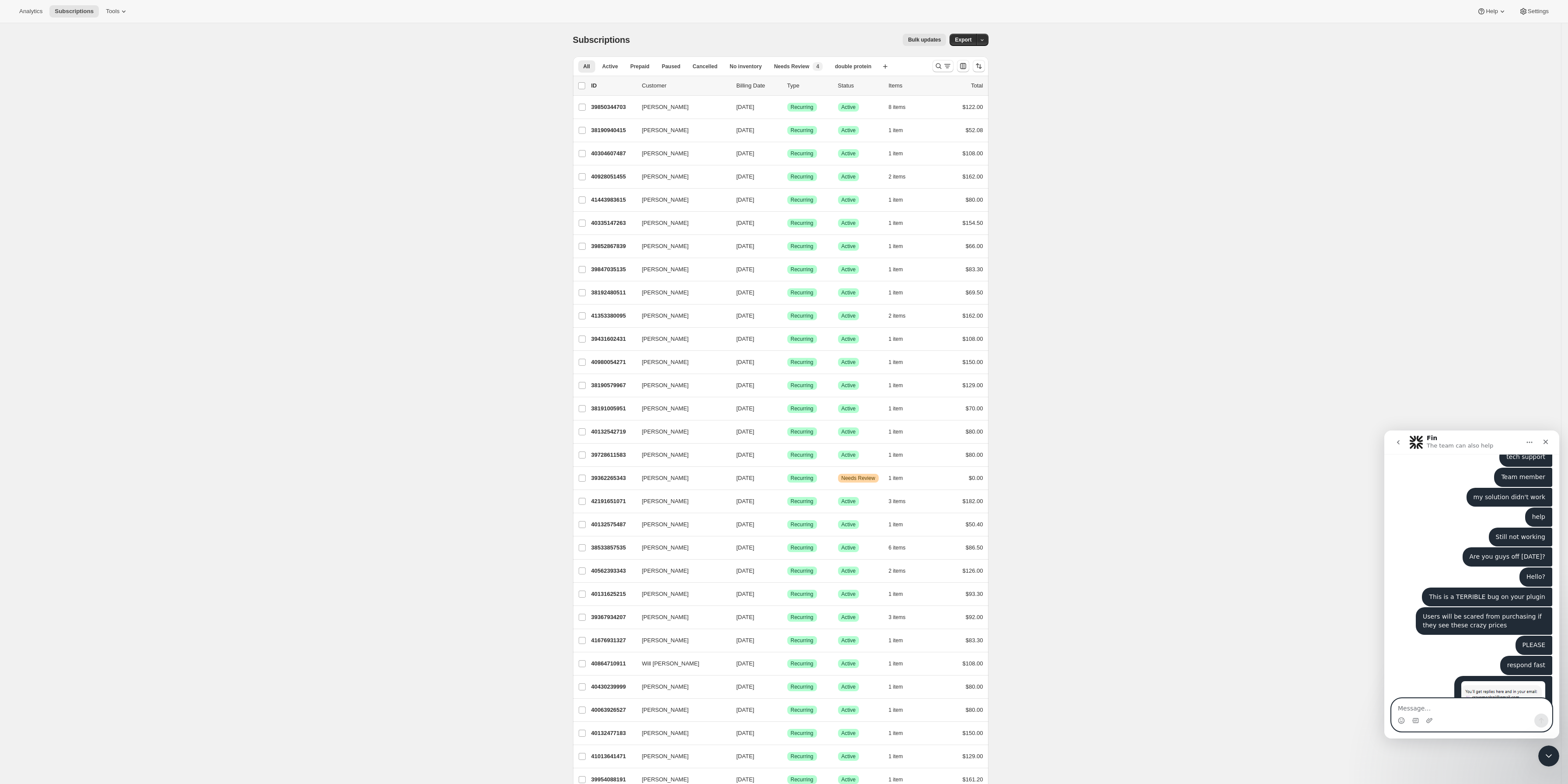
click at [1434, 705] on textarea "Message…" at bounding box center [1470, 705] width 160 height 14
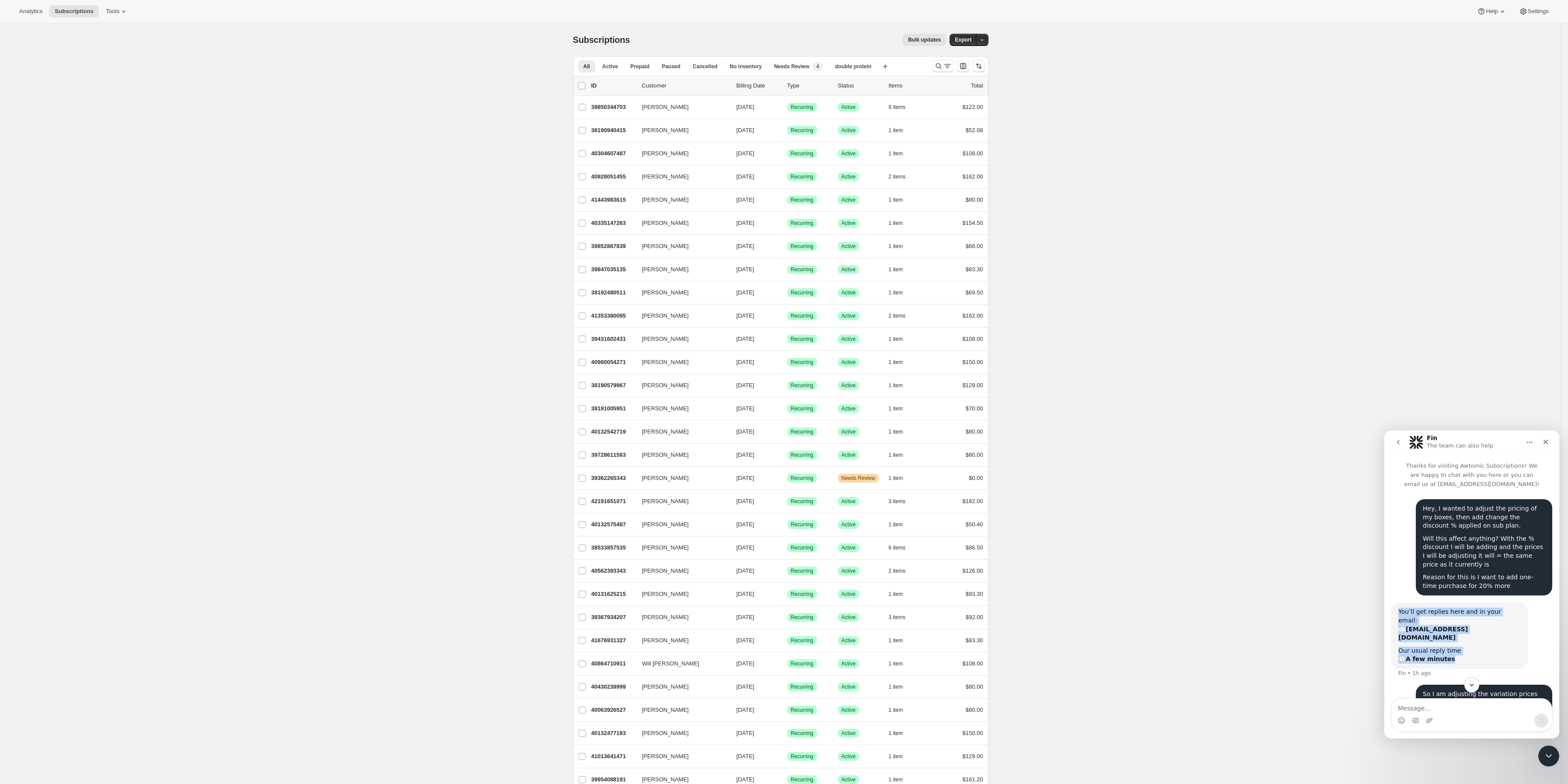
drag, startPoint x: 1420, startPoint y: 629, endPoint x: 1396, endPoint y: 609, distance: 31.2
click at [1396, 609] on div "You’ll get replies here and in your email: ✉️ cravemealsnj@gmail.com Our usual …" at bounding box center [1459, 636] width 136 height 67
copy div "You’ll get replies here and in your email: ✉️ cravemealsnj@gmail.com Our usual …"
click at [1442, 708] on textarea "Message…" at bounding box center [1470, 705] width 160 height 14
paste textarea "You’ll get replies here and in your email: ✉️ cravemealsnj@gmail.com Our usual …"
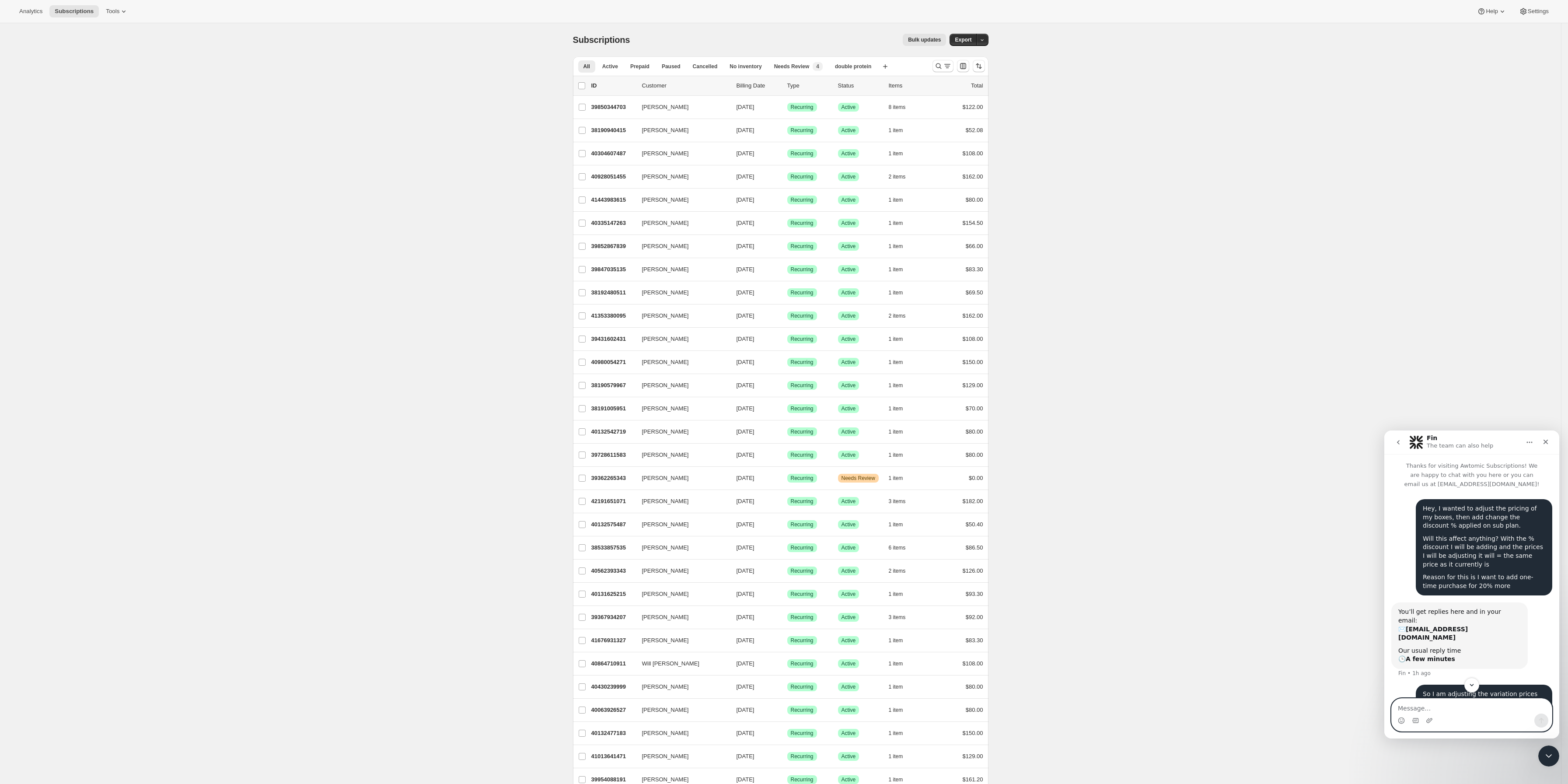
type textarea "You’ll get replies here and in your email: ✉️ cravemealsnj@gmail.com Our usual …"
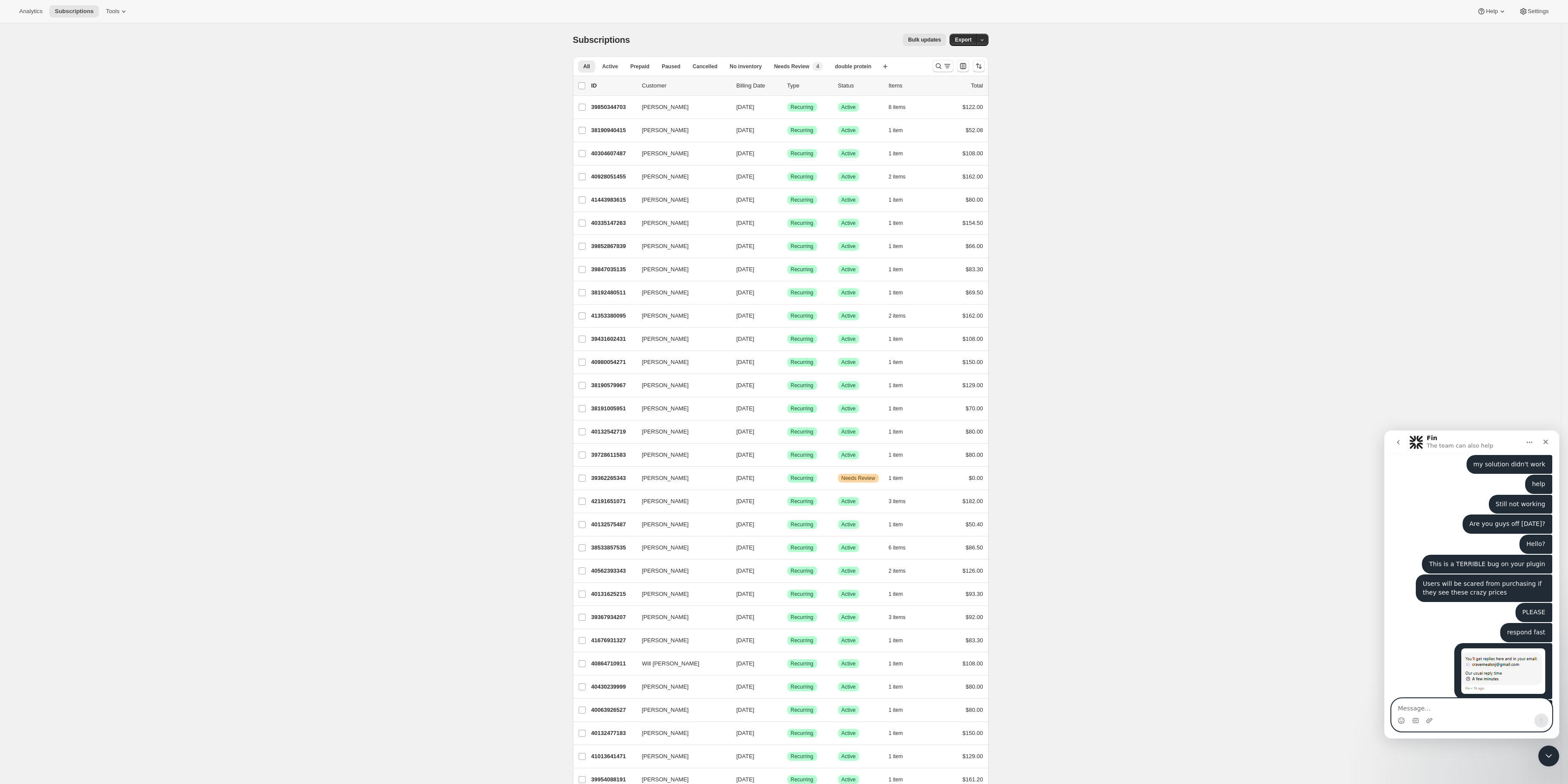
scroll to position [799, 0]
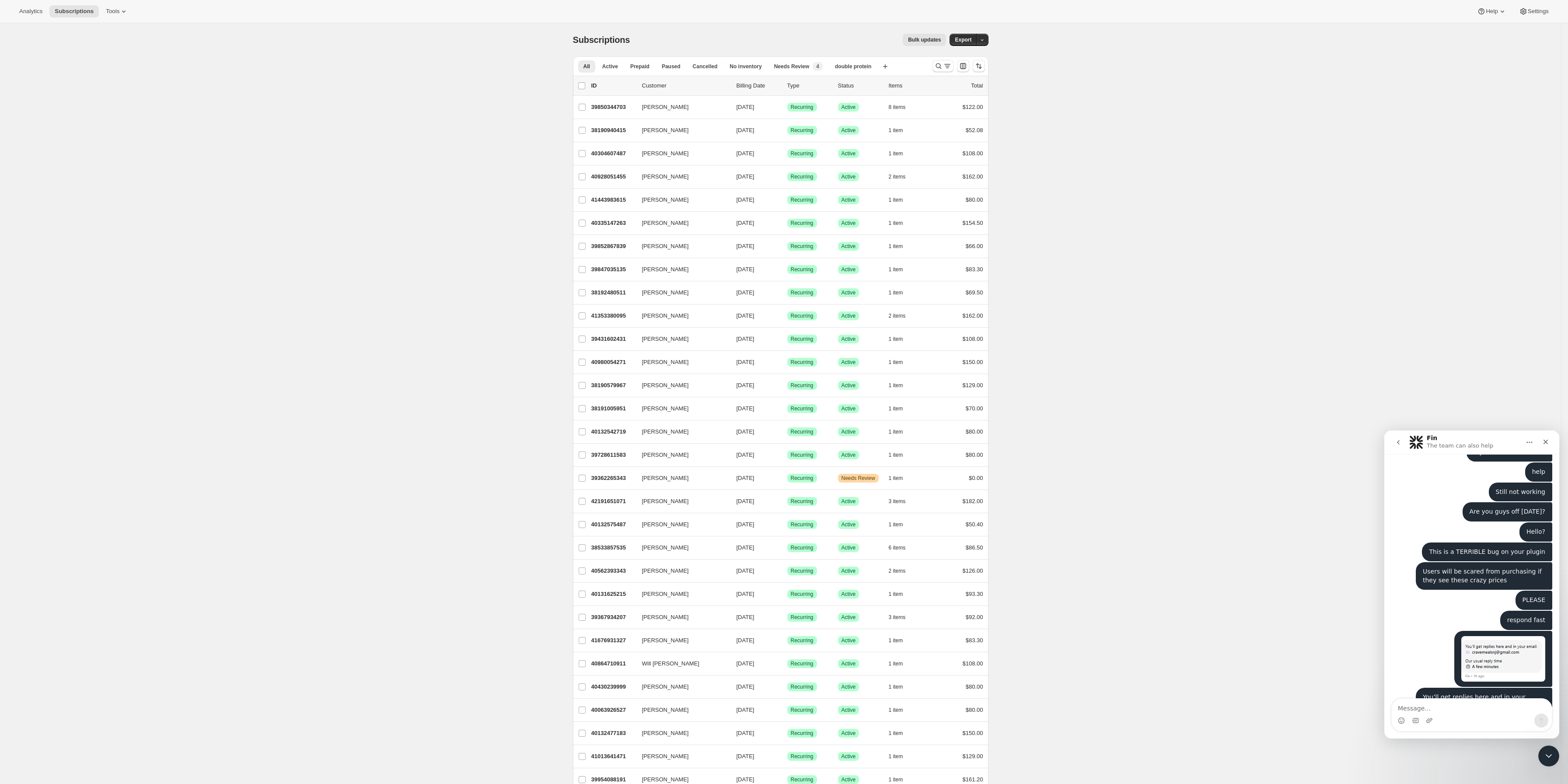
click at [1448, 748] on div "Hovsep • Just now" at bounding box center [1459, 748] width 73 height 0
click at [1451, 703] on textarea "Message…" at bounding box center [1470, 705] width 160 height 14
type textarea "Is it a few hours or minutes"
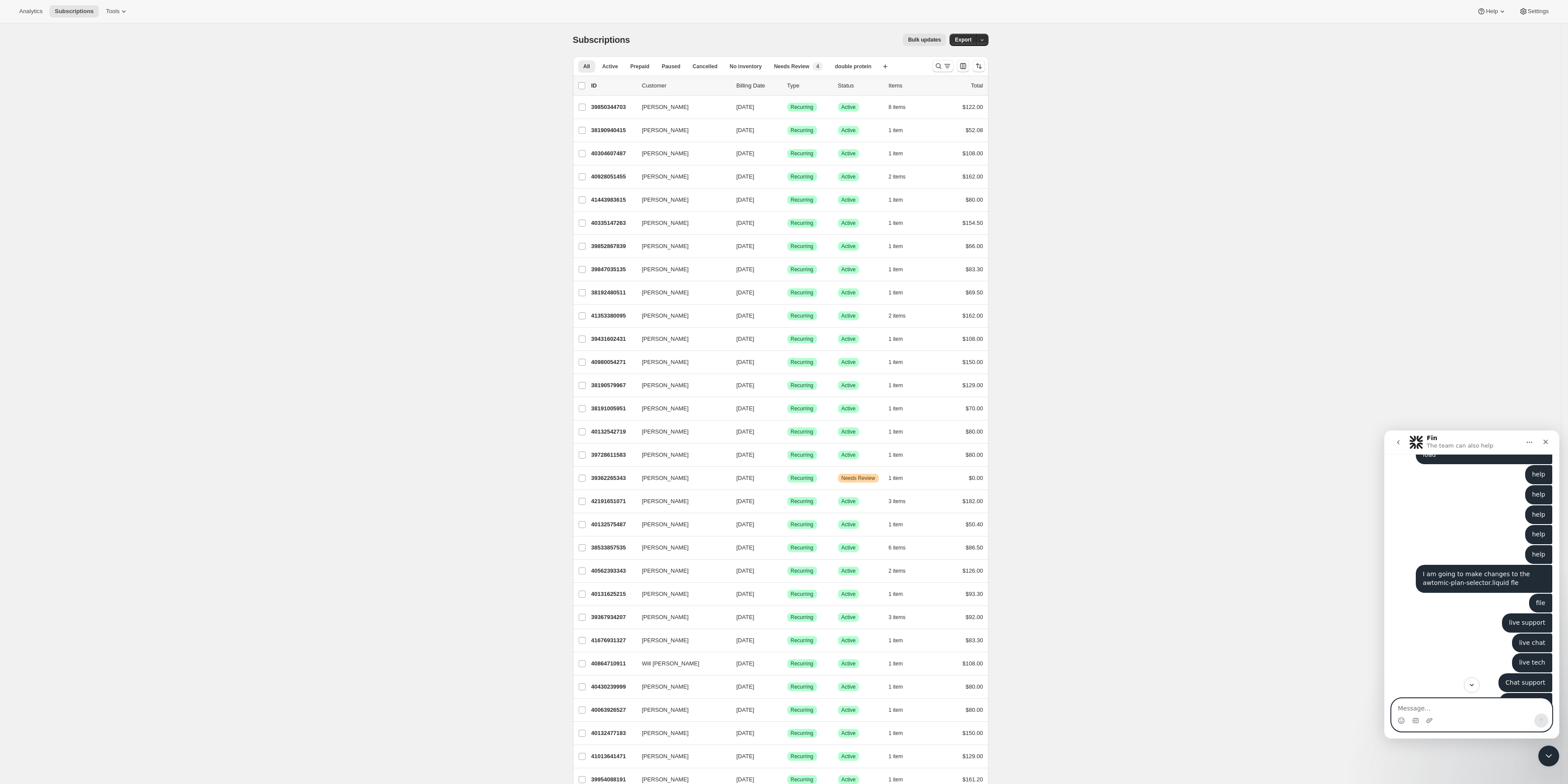
scroll to position [820, 0]
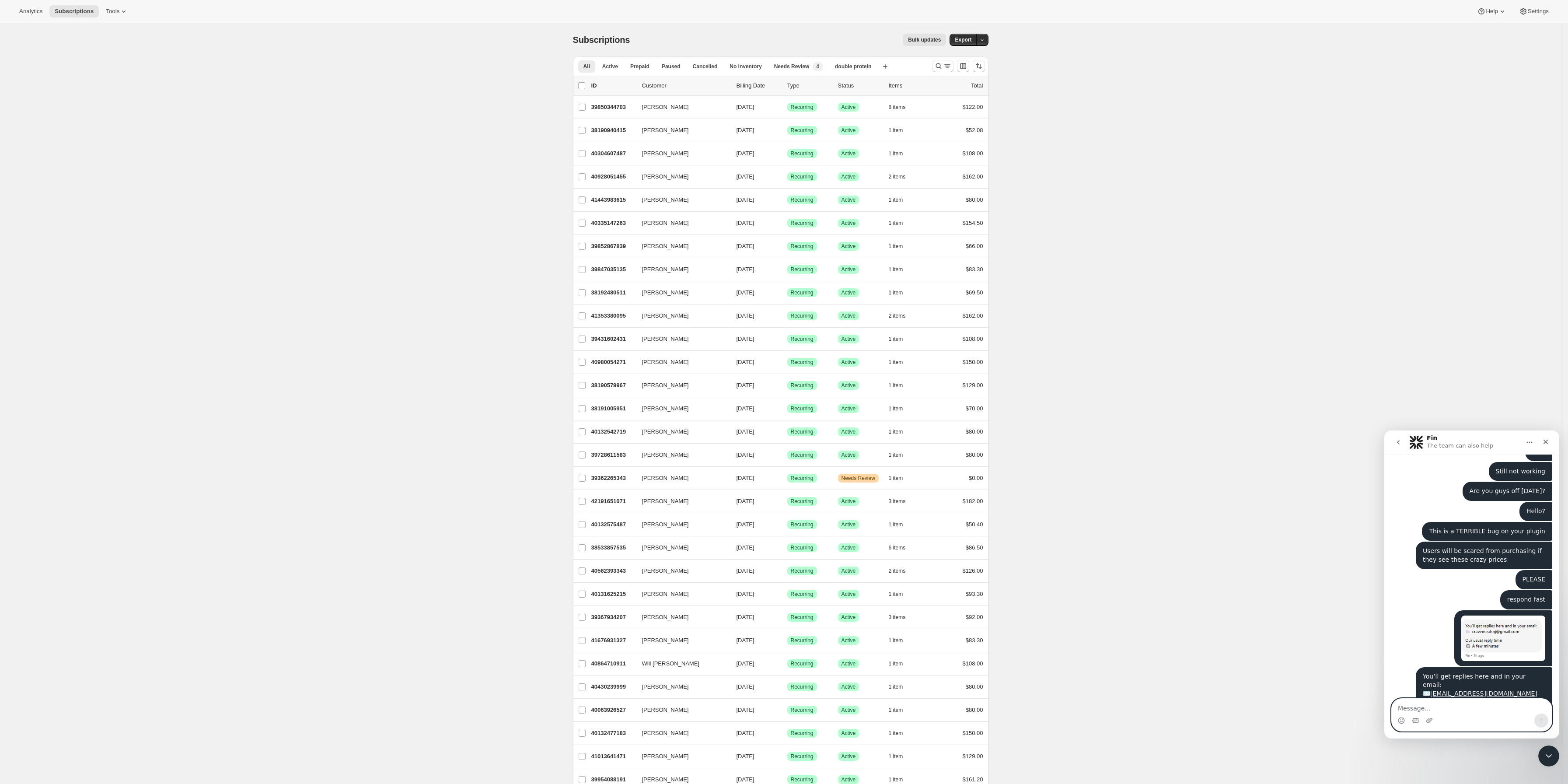
click at [1487, 706] on textarea "Message…" at bounding box center [1470, 705] width 160 height 14
type textarea "Help"
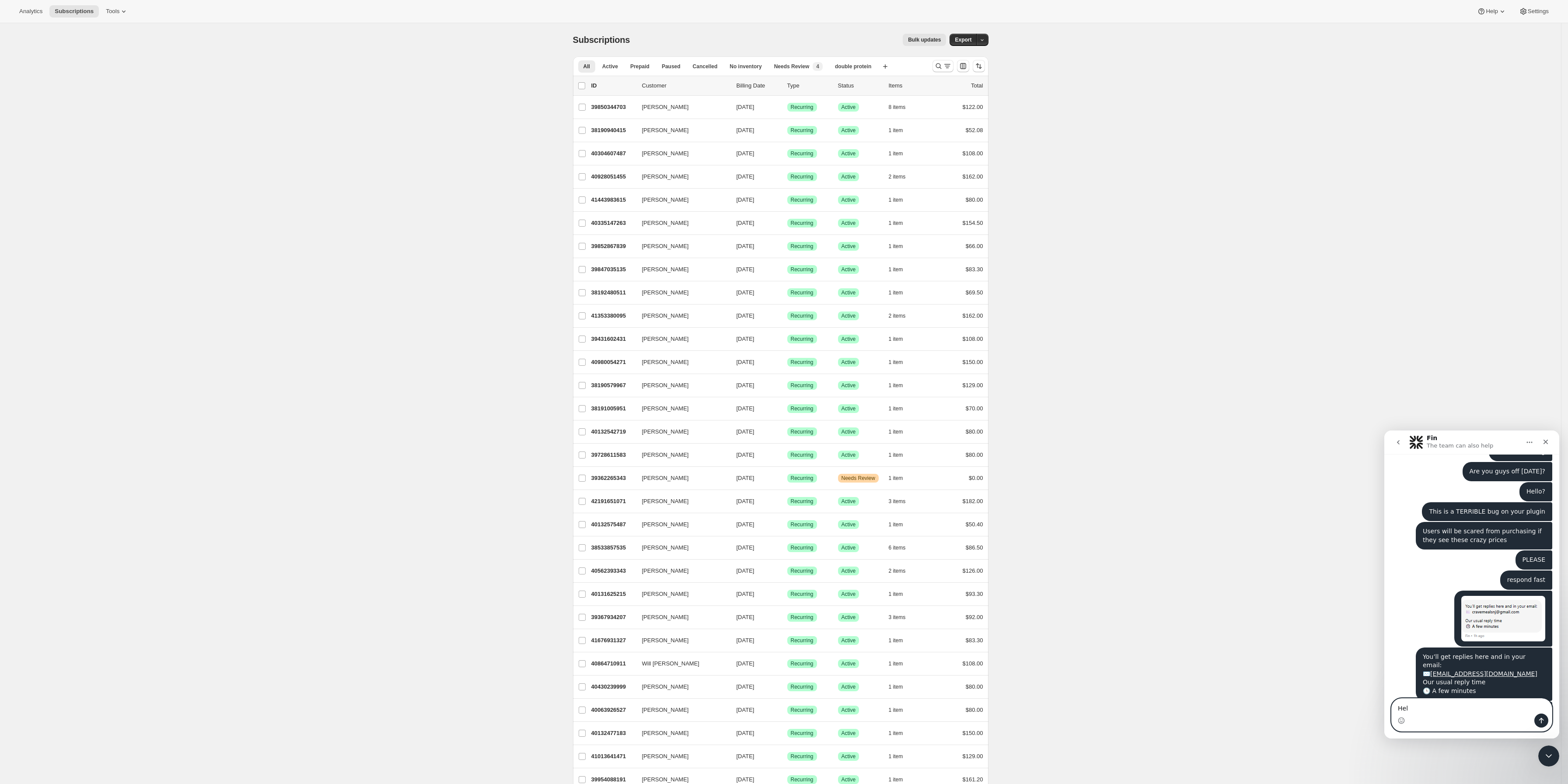
type textarea "Help"
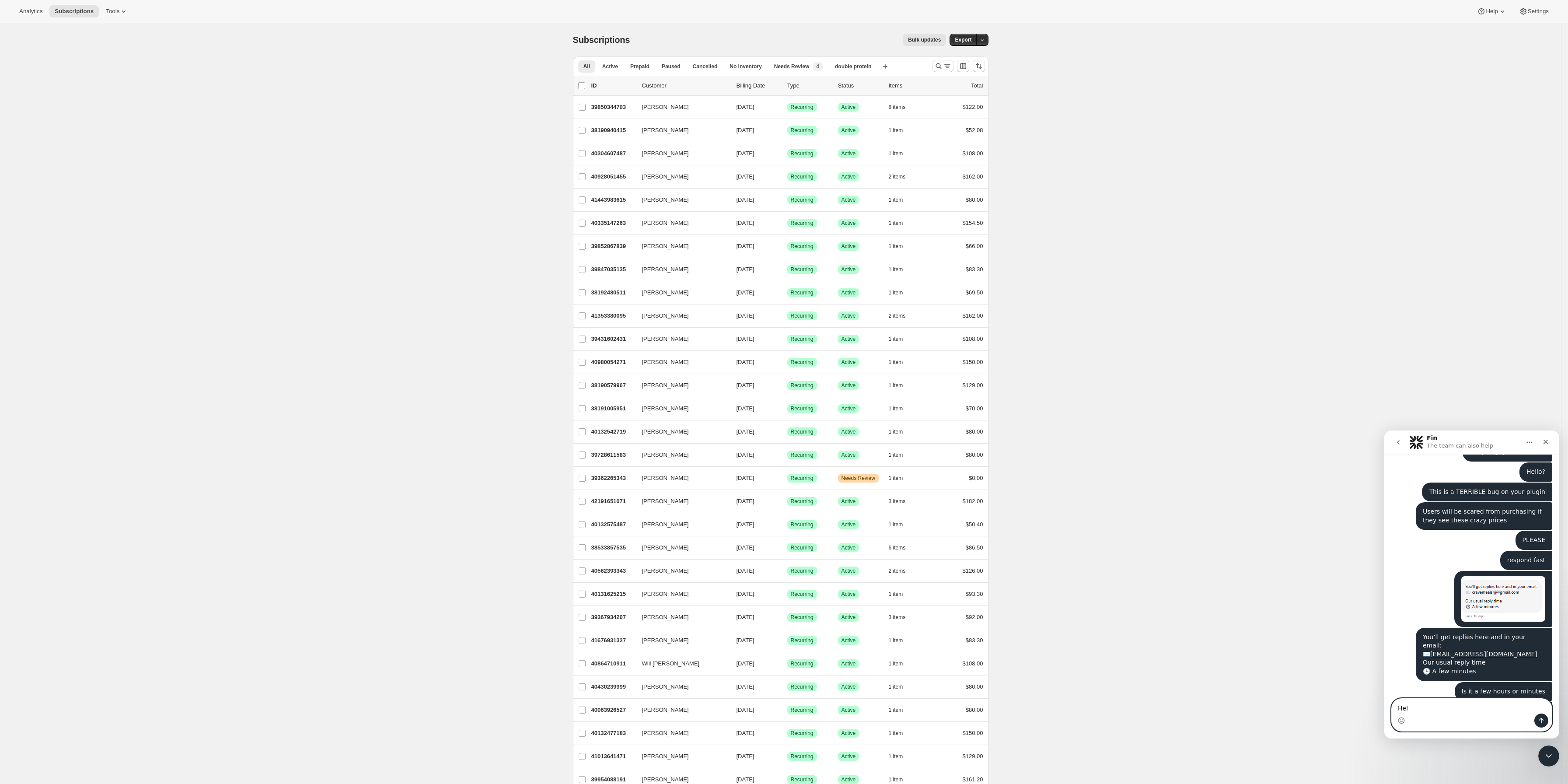
type textarea "Help"
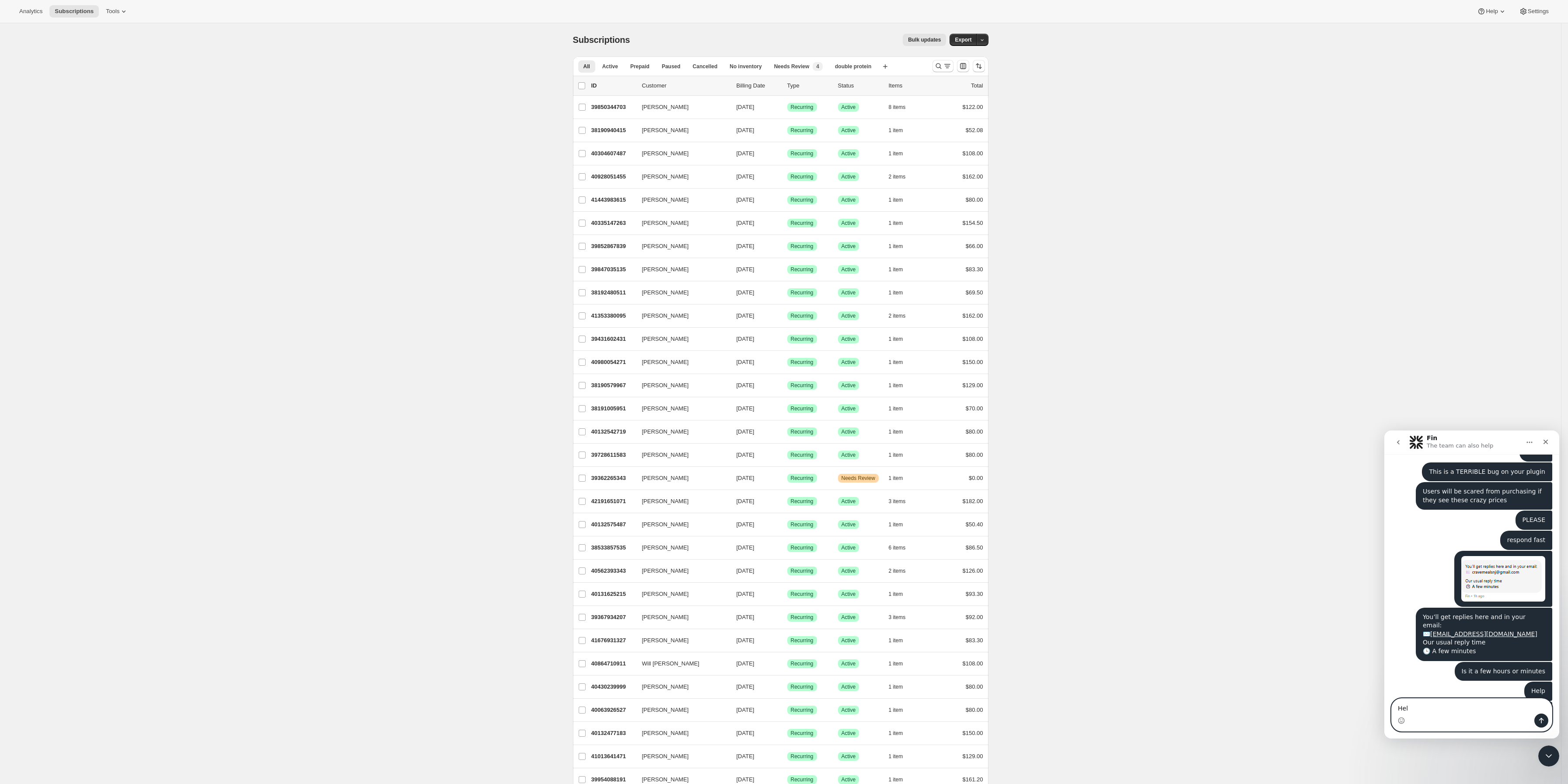
type textarea "Help"
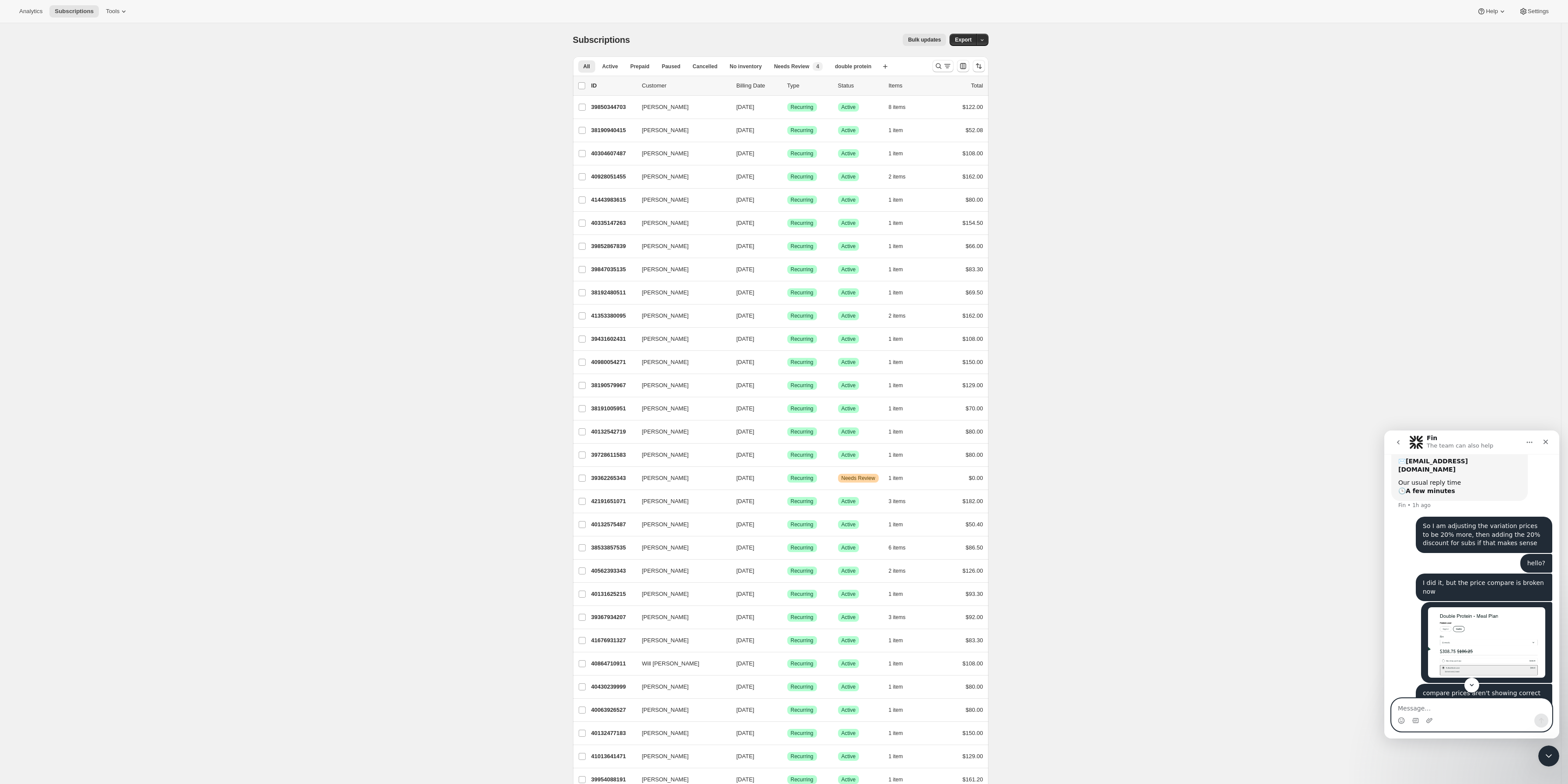
scroll to position [197, 0]
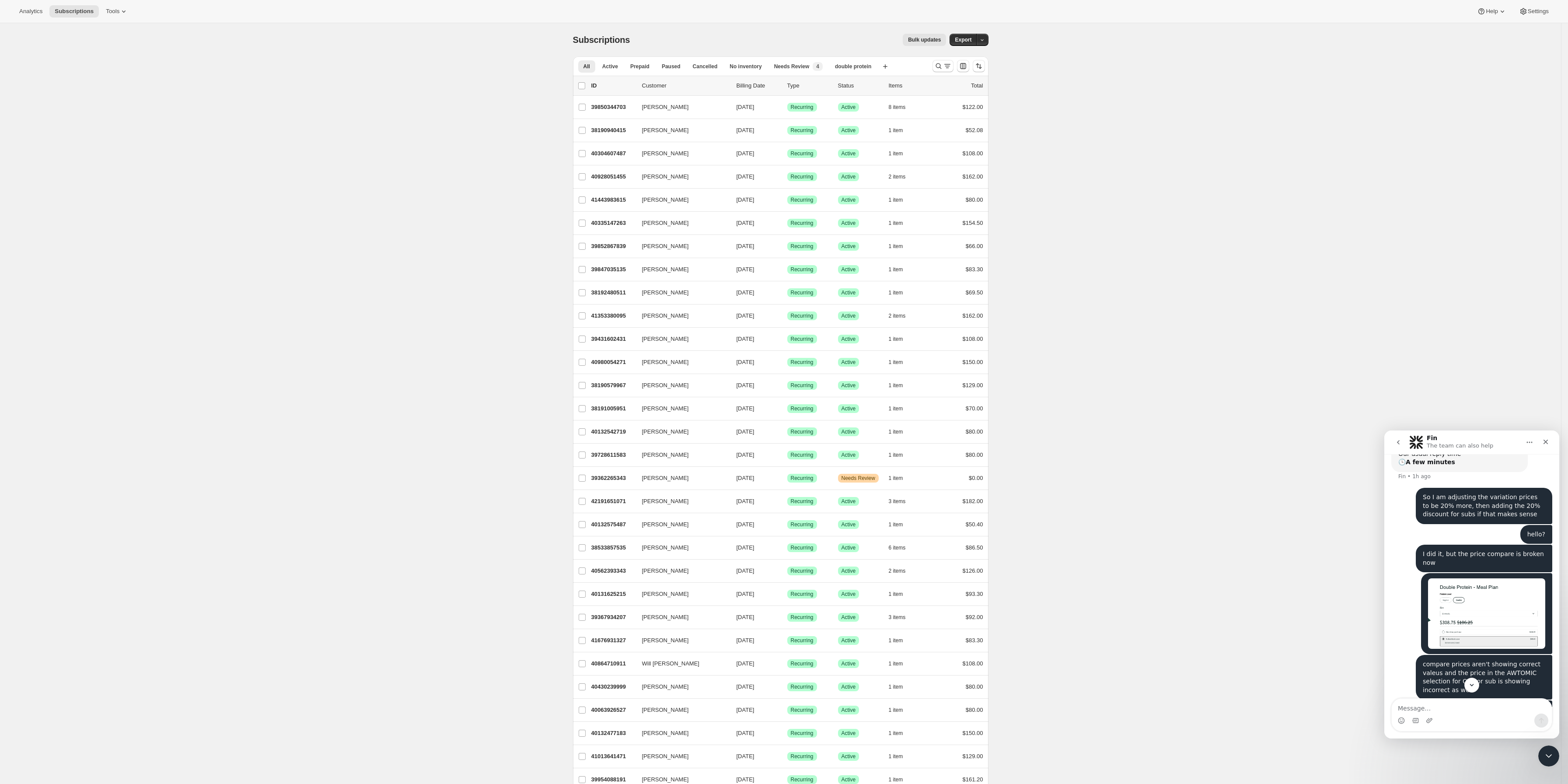
click at [1463, 660] on div "compare prices aren't showing correct valeus and the price in the AWTOMIC selec…" at bounding box center [1484, 677] width 123 height 34
copy div "compare prices aren't showing correct valeus and the price in the AWTOMIC selec…"
click at [1471, 713] on textarea "Message…" at bounding box center [1470, 705] width 160 height 14
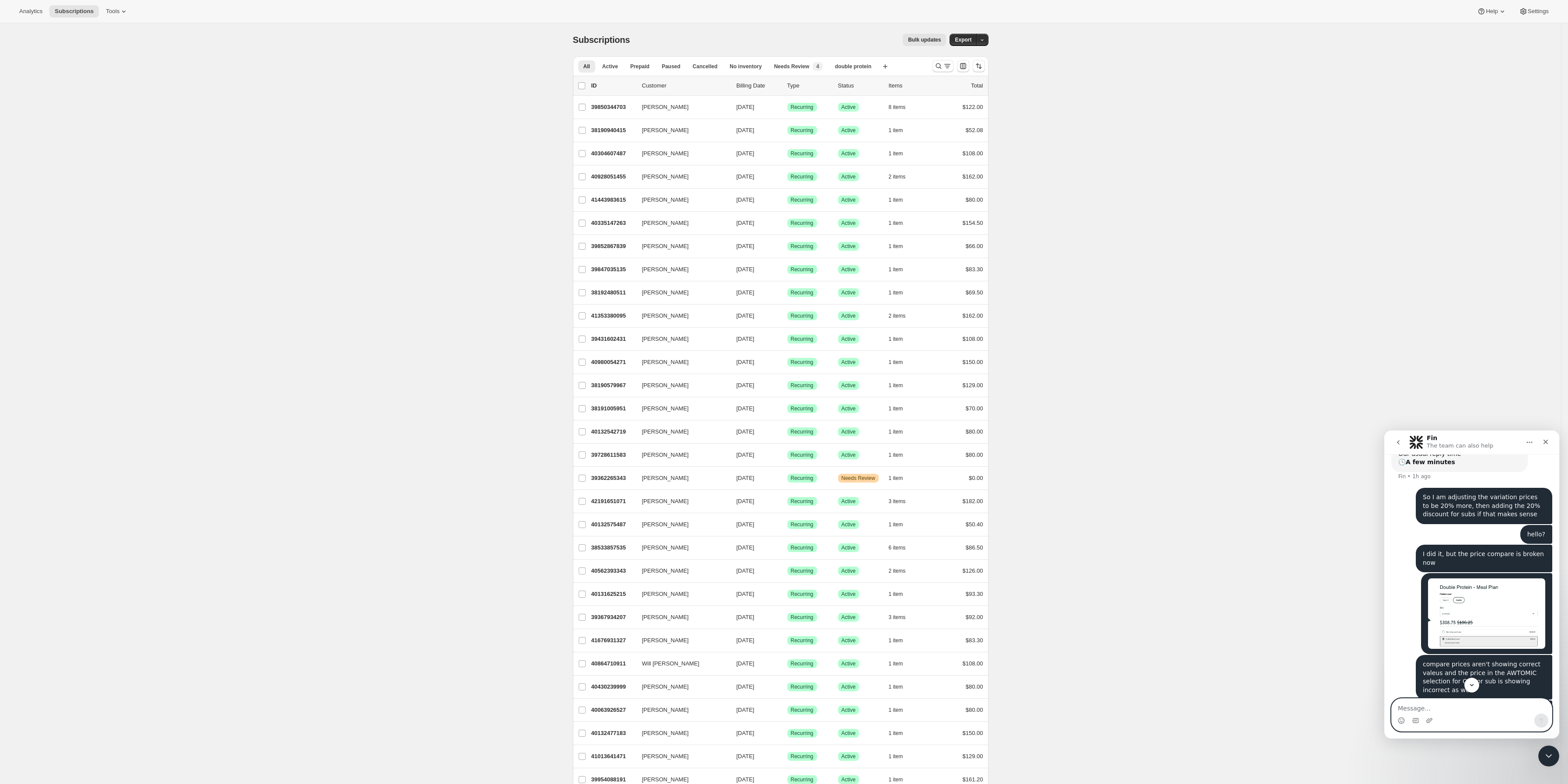
paste textarea "compare prices aren't showing correct valeus and the price in the AWTOMIC selec…"
type textarea "compare prices aren't showing correct valeus and the price in the AWTOMIC selec…"
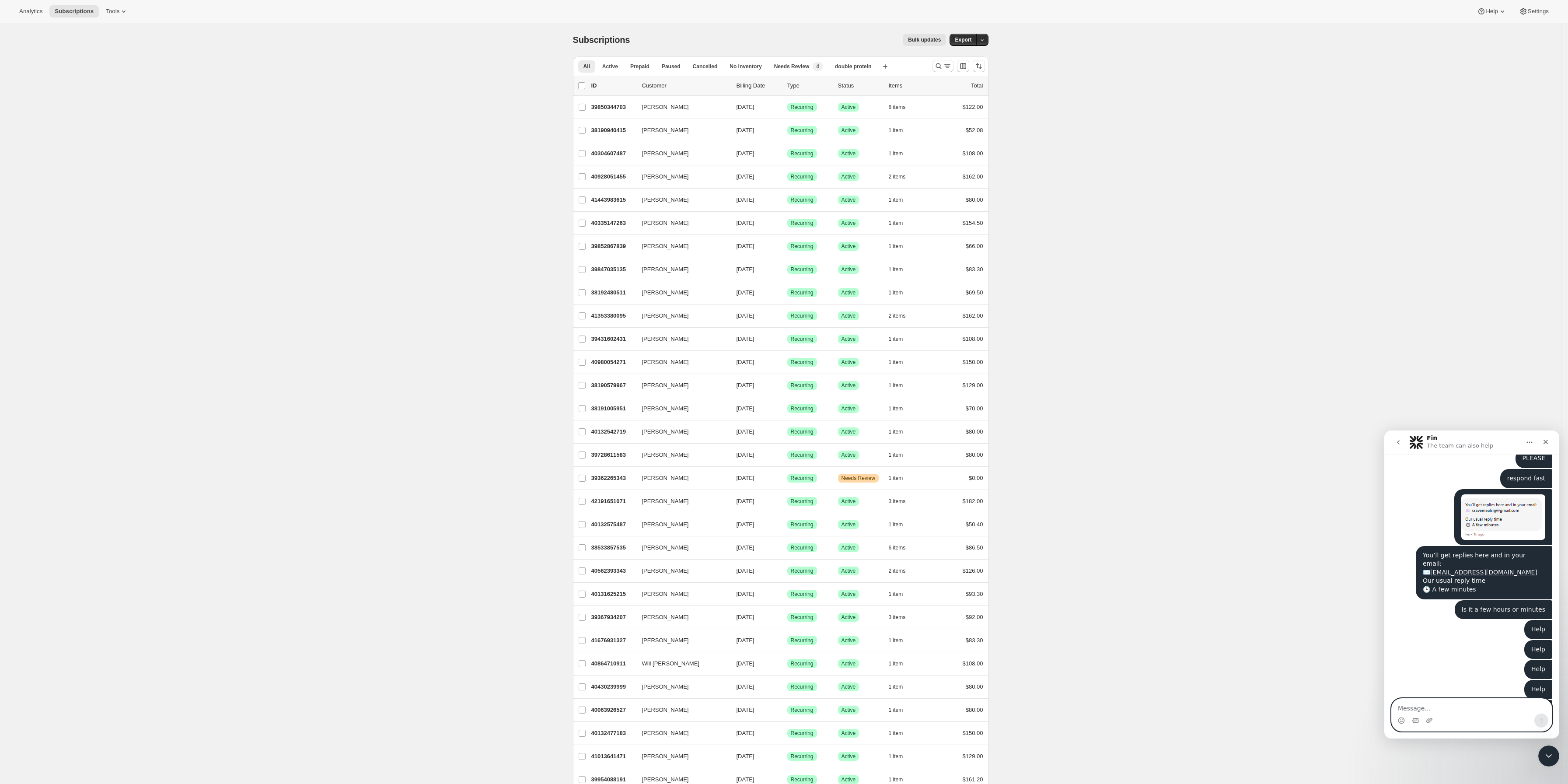
scroll to position [945, 0]
click at [1472, 701] on div "compare prices aren't showing correct valeus and the price in the AWTOMIC selec…" at bounding box center [1484, 722] width 123 height 42
copy div "compare prices aren't showing correct valeus and the price in the AWTOMIC selec…"
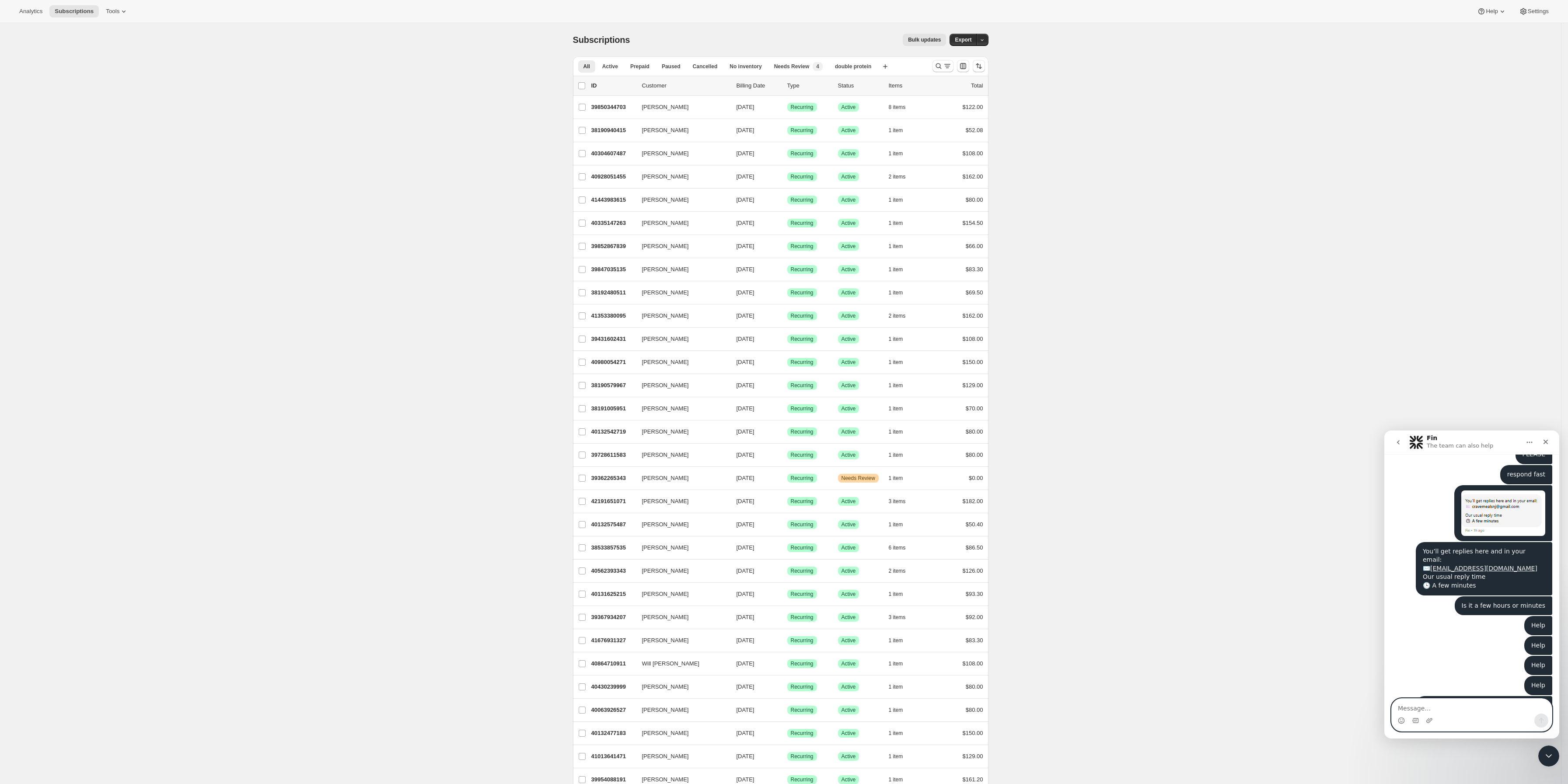
click at [1468, 705] on textarea "Message…" at bounding box center [1470, 705] width 160 height 14
paste textarea "compare prices aren't showing correct valeus and the price in the AWTOMIC selec…"
type textarea "compare prices aren't showing correct valeus and the price in the AWTOMIC selec…"
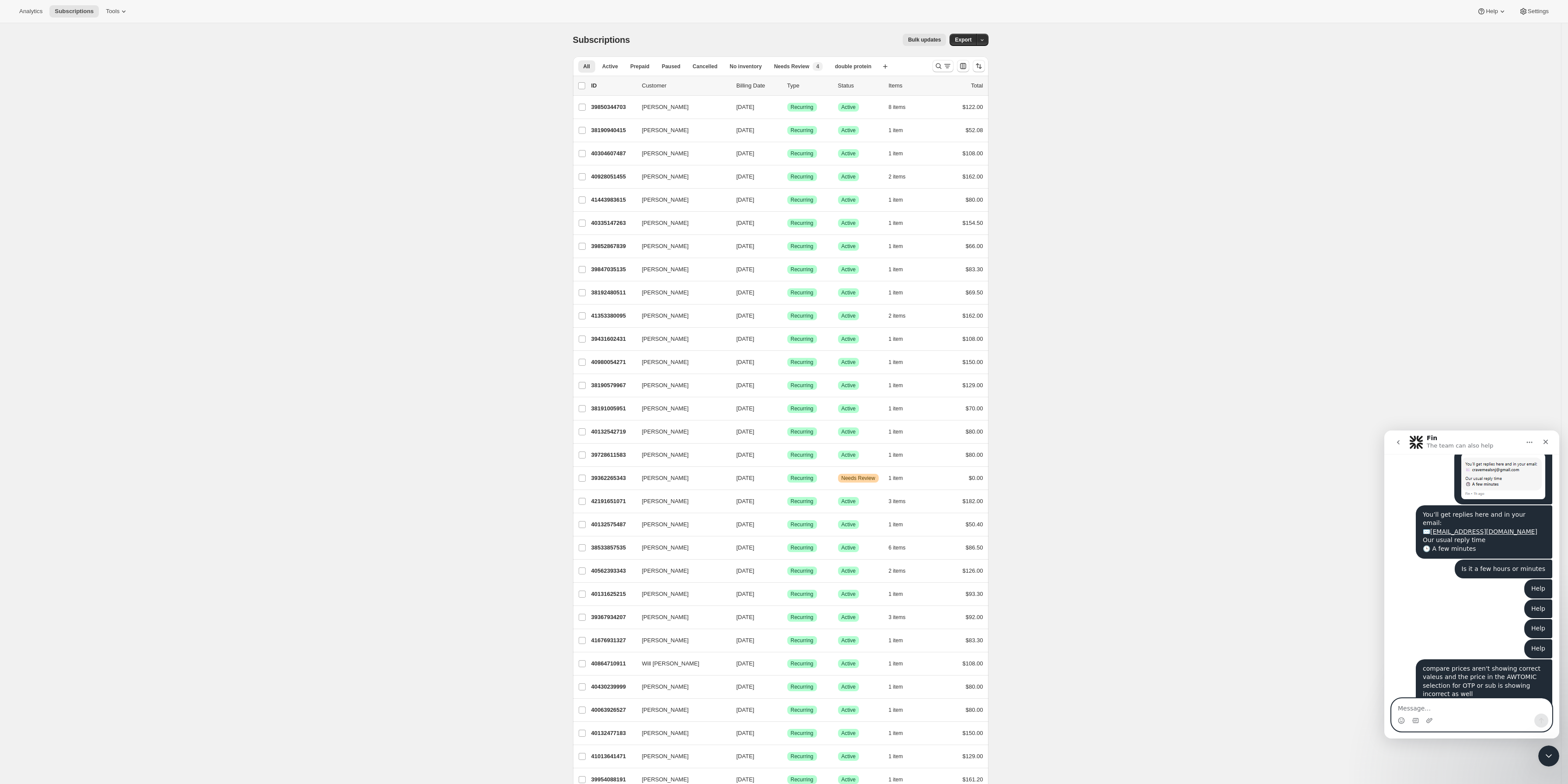
paste textarea "compare prices aren't showing correct valeus and the price in the AWTOMIC selec…"
type textarea "compare prices aren't showing correct valeus and the price in the AWTOMIC selec…"
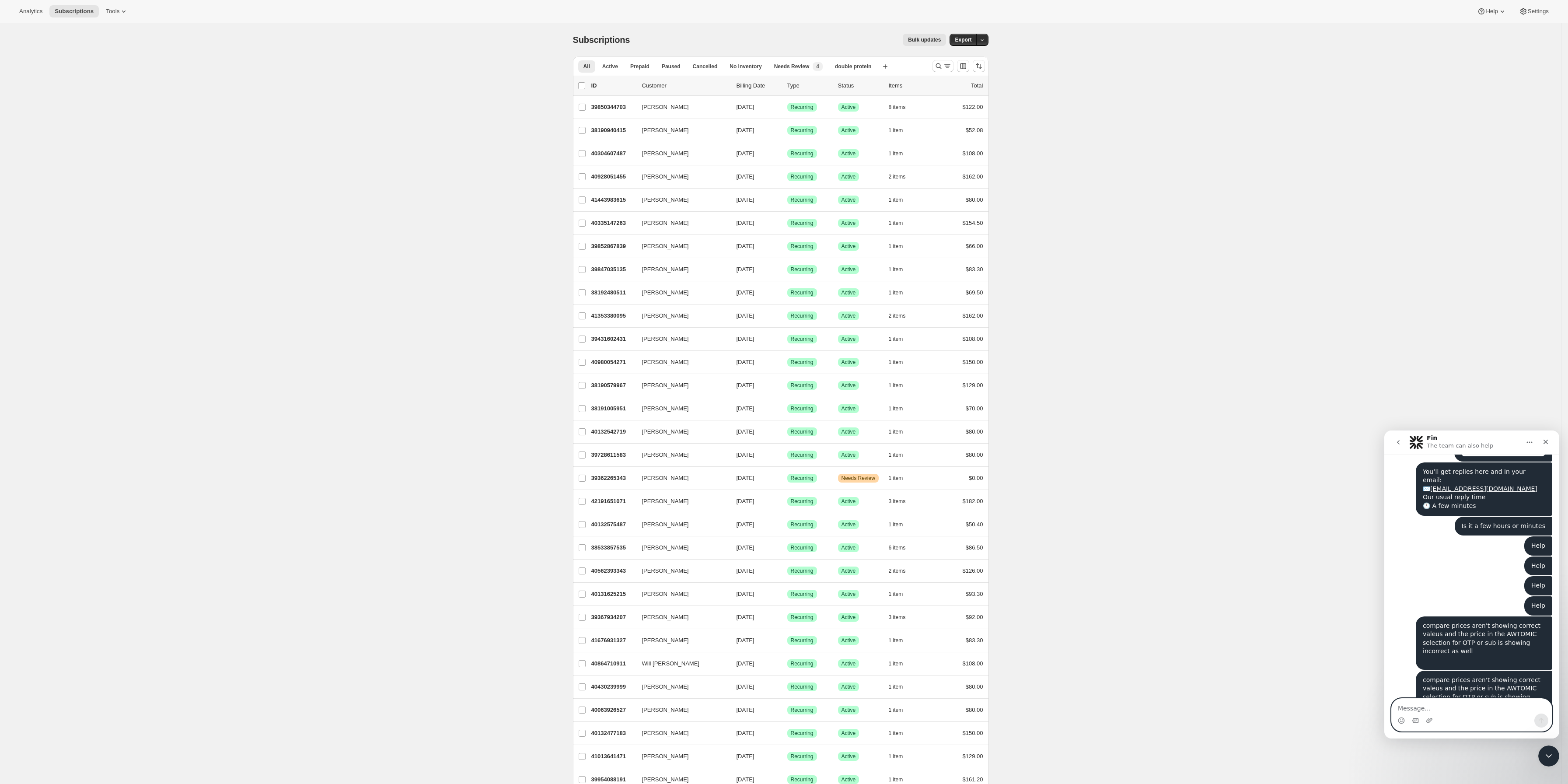
paste textarea "compare prices aren't showing correct valeus and the price in the AWTOMIC selec…"
type textarea "compare prices aren't showing correct valeus and the price in the AWTOMIC selec…"
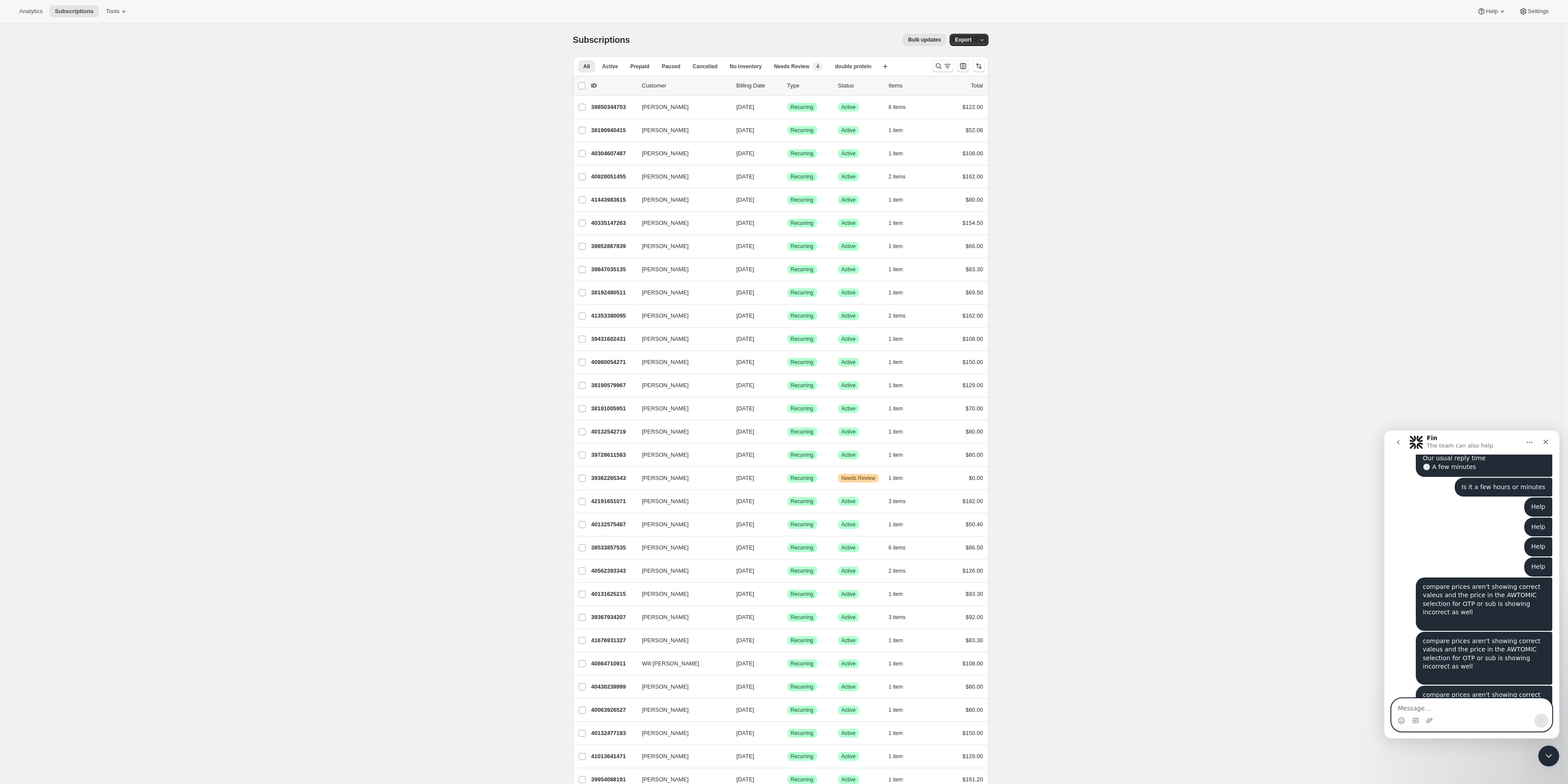
paste textarea "compare prices aren't showing correct valeus and the price in the AWTOMIC selec…"
type textarea "compare prices aren't showing correct valeus and the price in the AWTOMIC selec…"
paste textarea "compare prices aren't showing correct valeus and the price in the AWTOMIC selec…"
type textarea "compare prices aren't showing correct valeus and the price in the AWTOMIC selec…"
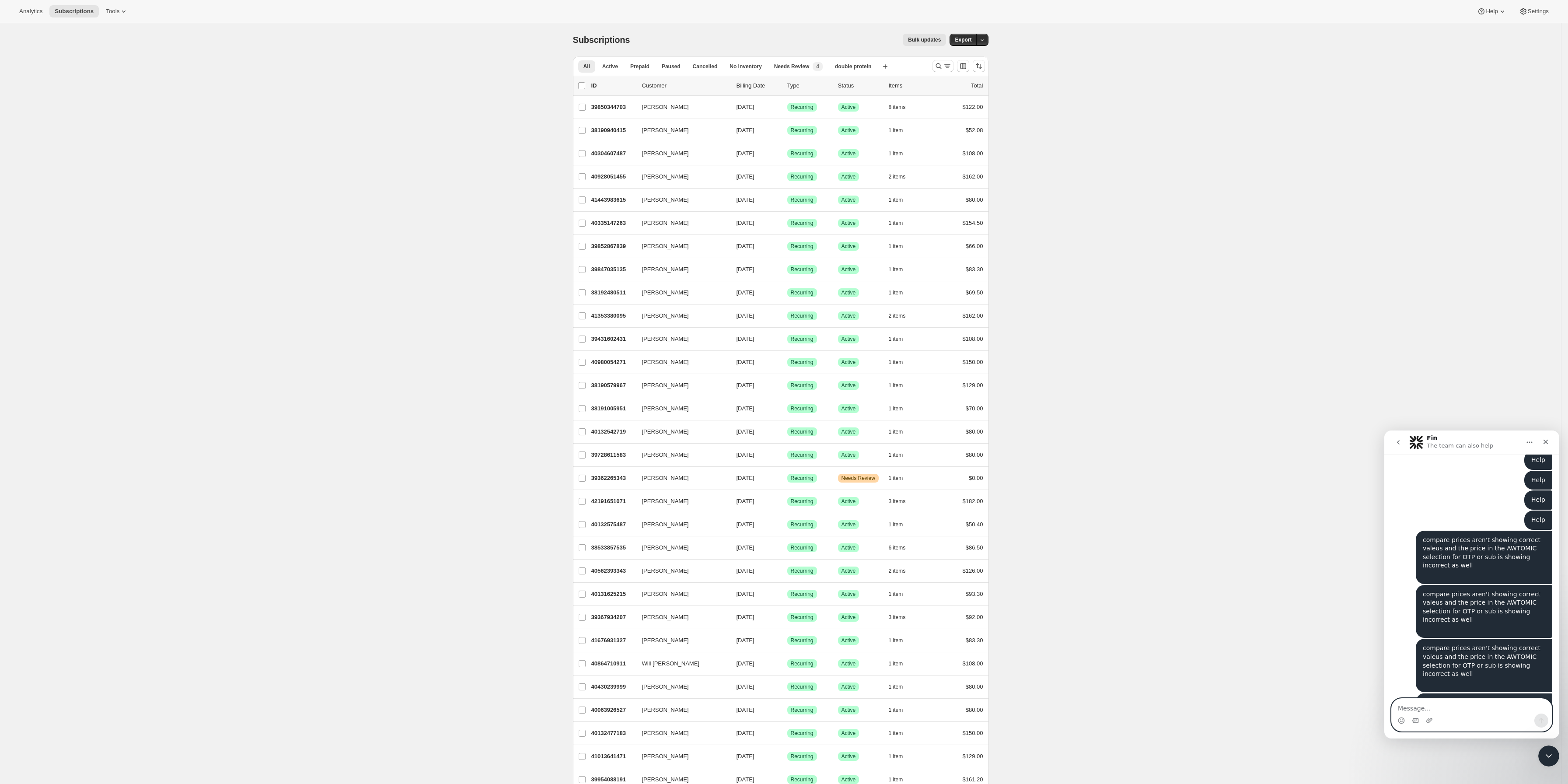
type textarea "v"
paste textarea "compare prices aren't showing correct valeus and the price in the AWTOMIC selec…"
type textarea "compare prices aren't showing correct valeus and the price in the AWTOMIC selec…"
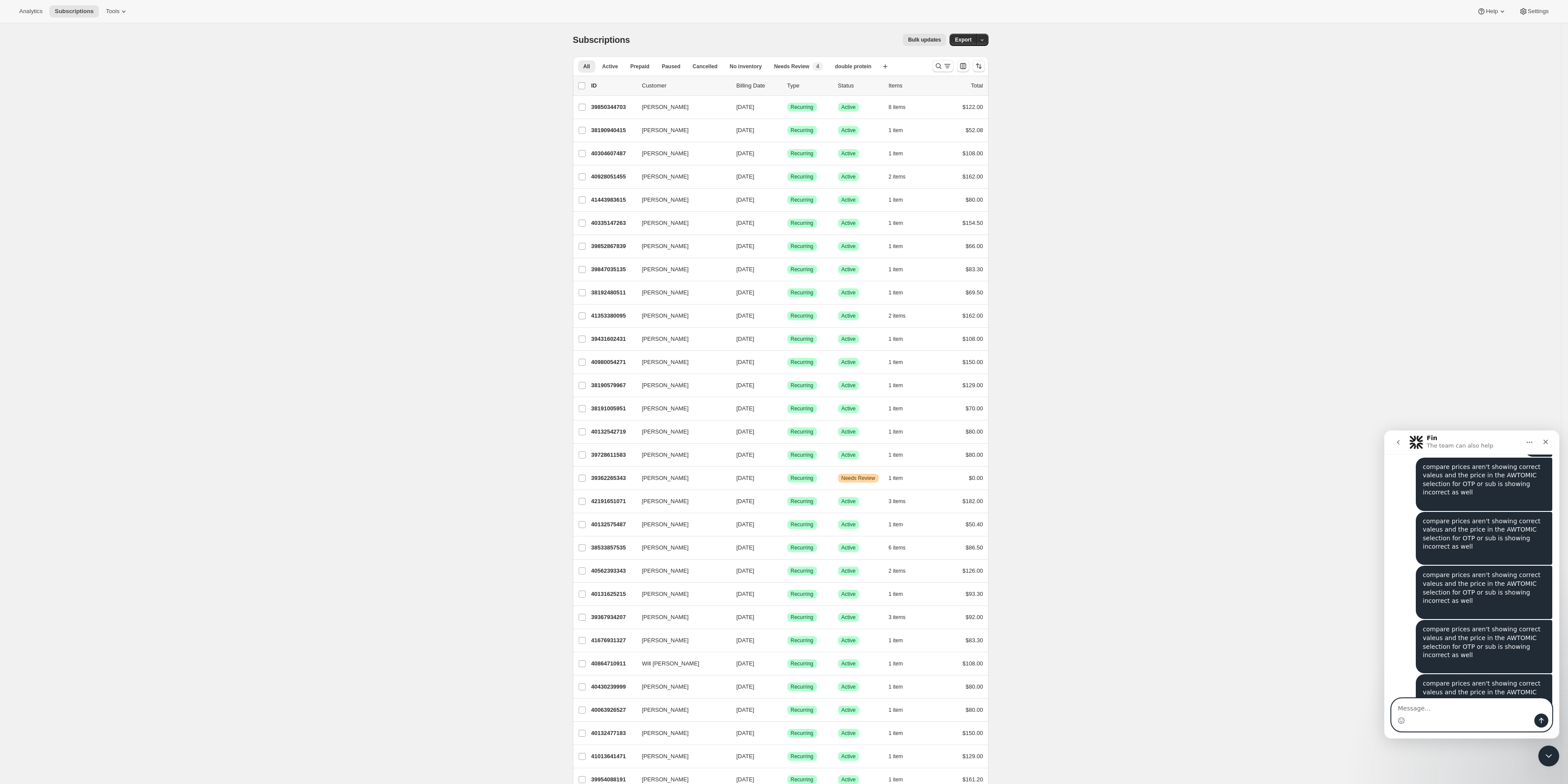
paste textarea "compare prices aren't showing correct valeus and the price in the AWTOMIC selec…"
type textarea "compare prices aren't showing correct valeus and the price in the AWTOMIC selec…"
paste textarea "compare prices aren't showing correct valeus and the price in the AWTOMIC selec…"
type textarea "compare prices aren't showing correct valeus and the price in the AWTOMIC selec…"
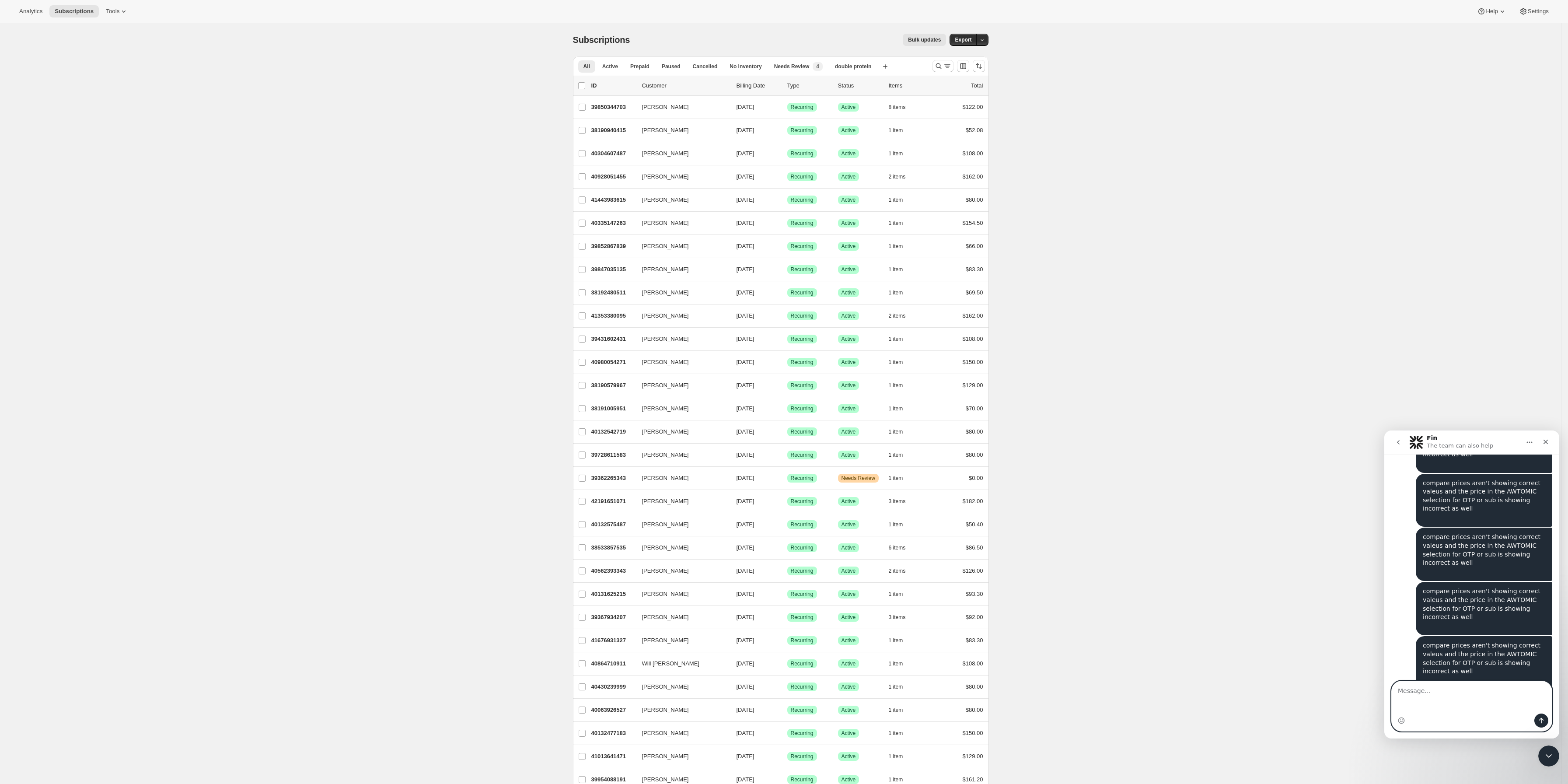
paste textarea "compare prices aren't showing correct valeus and the price in the AWTOMIC selec…"
type textarea "compare prices aren't showing correct valeus and the price in the AWTOMIC selec…"
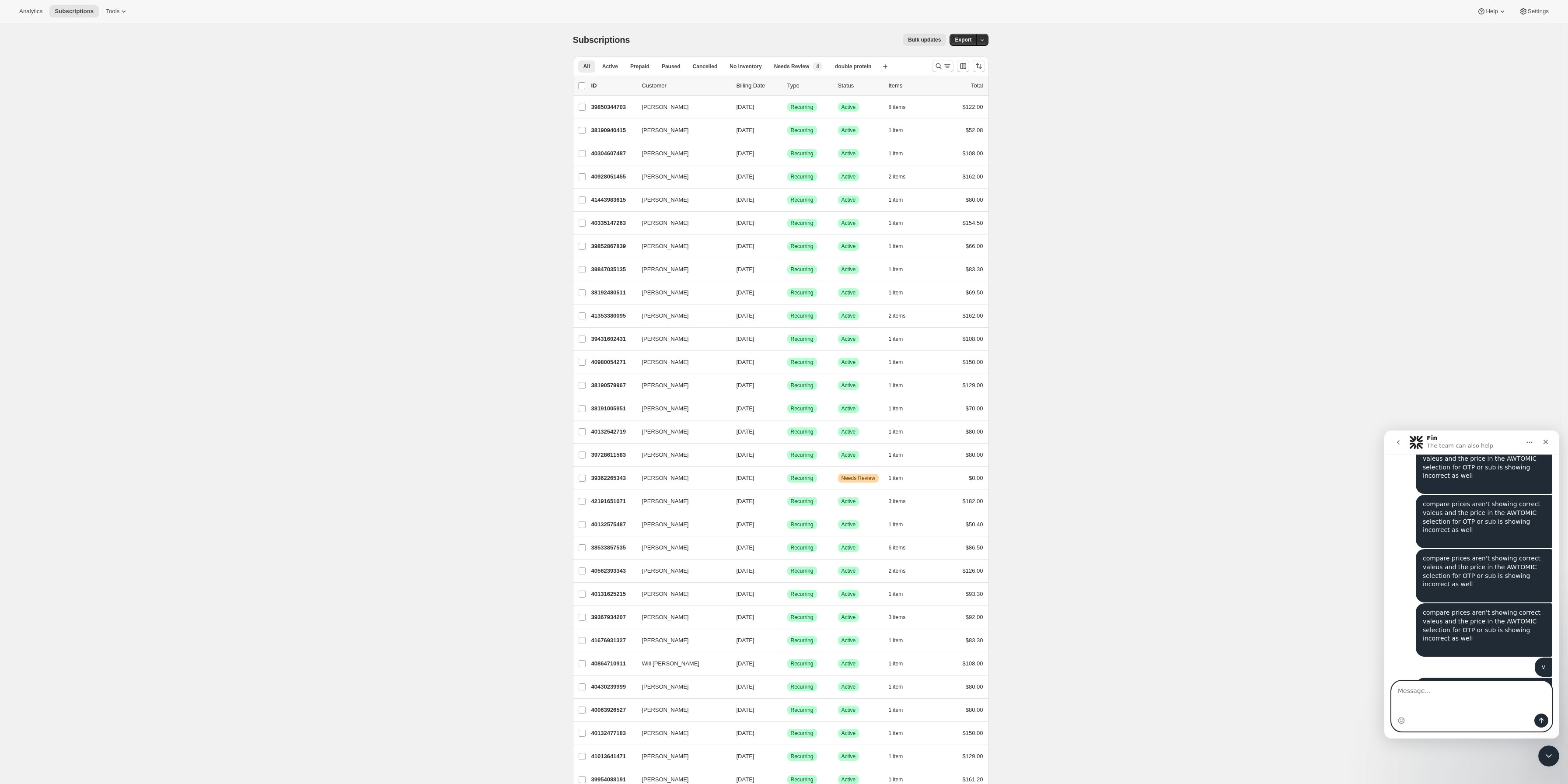
paste textarea "compare prices aren't showing correct valeus and the price in the AWTOMIC selec…"
type textarea "compare prices aren't showing correct valeus and the price in the AWTOMIC selec…"
type textarea "vv"
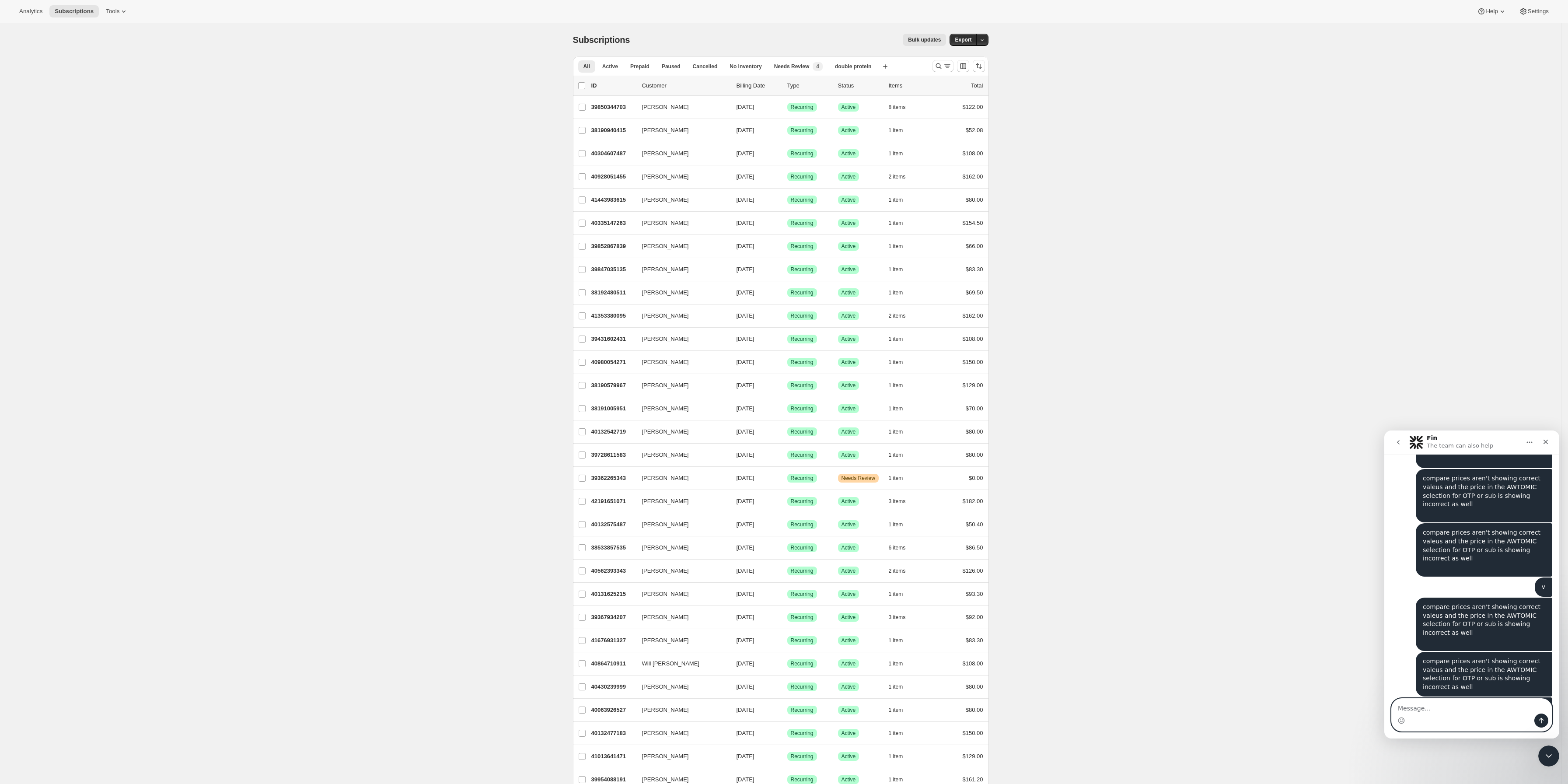
paste textarea "compare prices aren't showing correct valeus and the price in the AWTOMIC selec…"
type textarea "compare prices aren't showing correct valeus and the price in the AWTOMIC selec…"
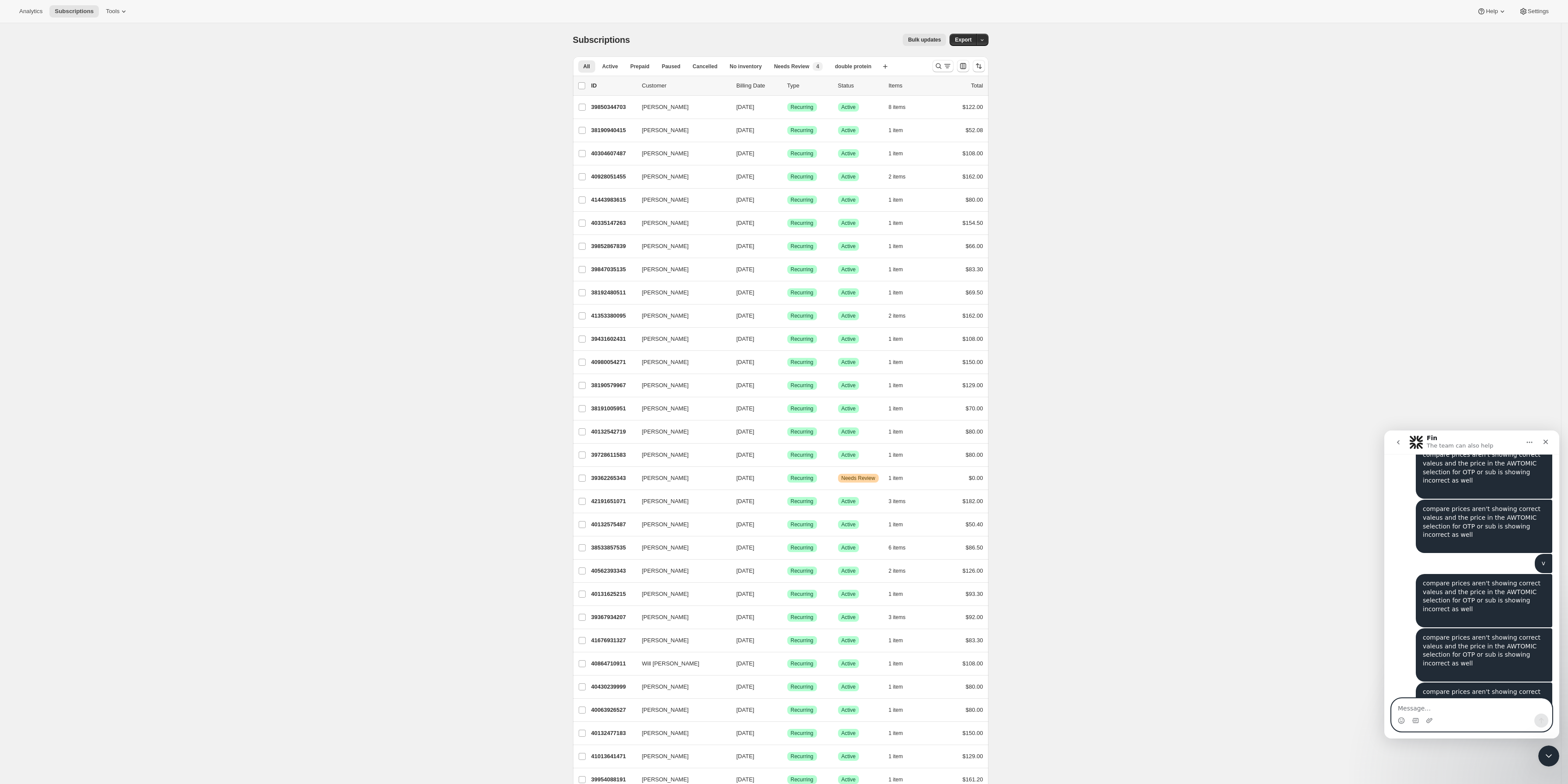
paste textarea "compare prices aren't showing correct valeus and the price in the AWTOMIC selec…"
type textarea "compare prices aren't showing correct valeus and the price in the AWTOMIC selec…"
paste textarea "compare prices aren't showing correct valeus and the price in the AWTOMIC selec…"
type textarea "compare prices aren't showing correct valeus and the price in the AWTOMIC selec…"
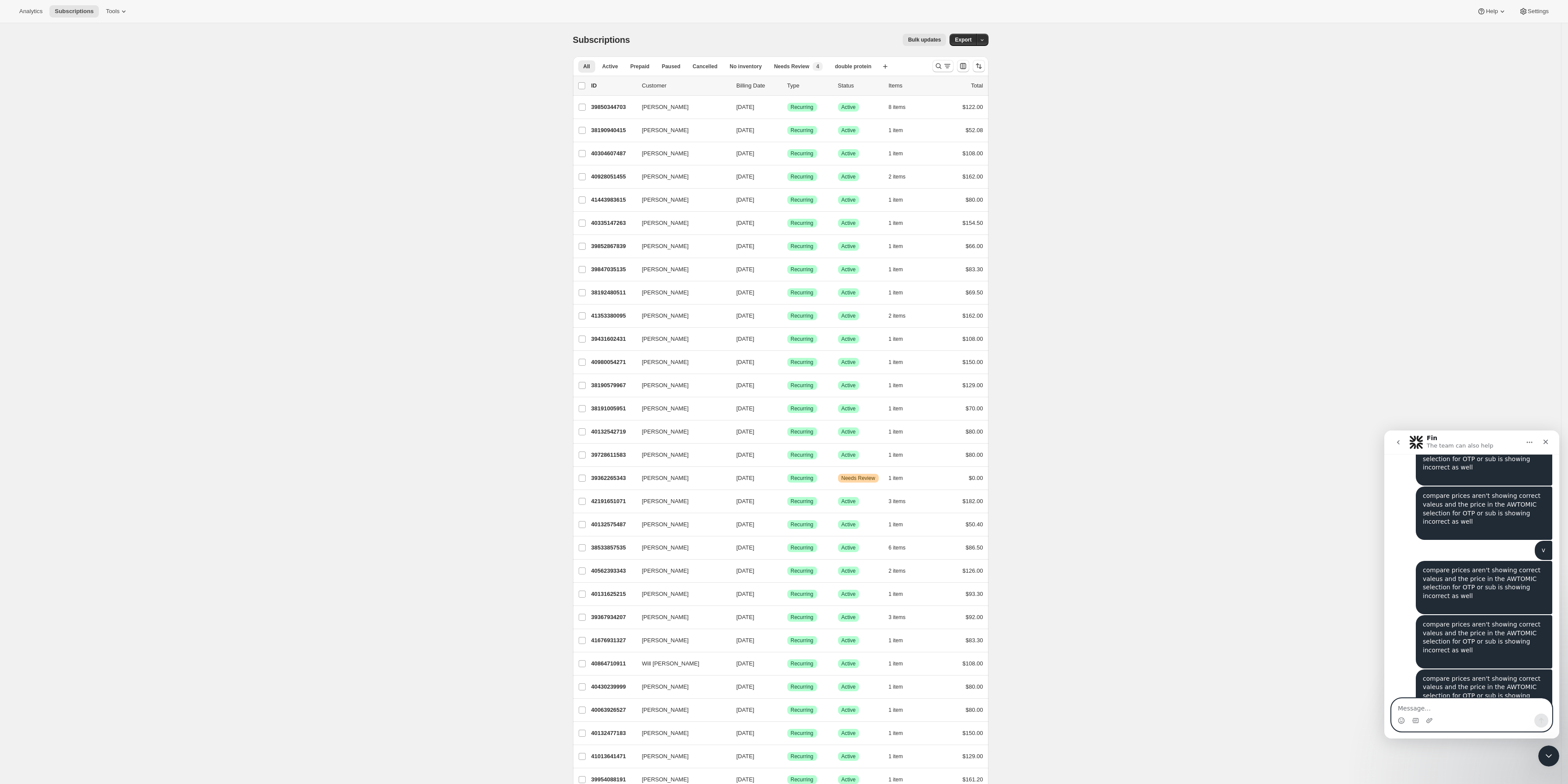
paste textarea "compare prices aren't showing correct valeus and the price in the AWTOMIC selec…"
type textarea "compare prices aren't showing correct valeus and the price in the AWTOMIC selec…"
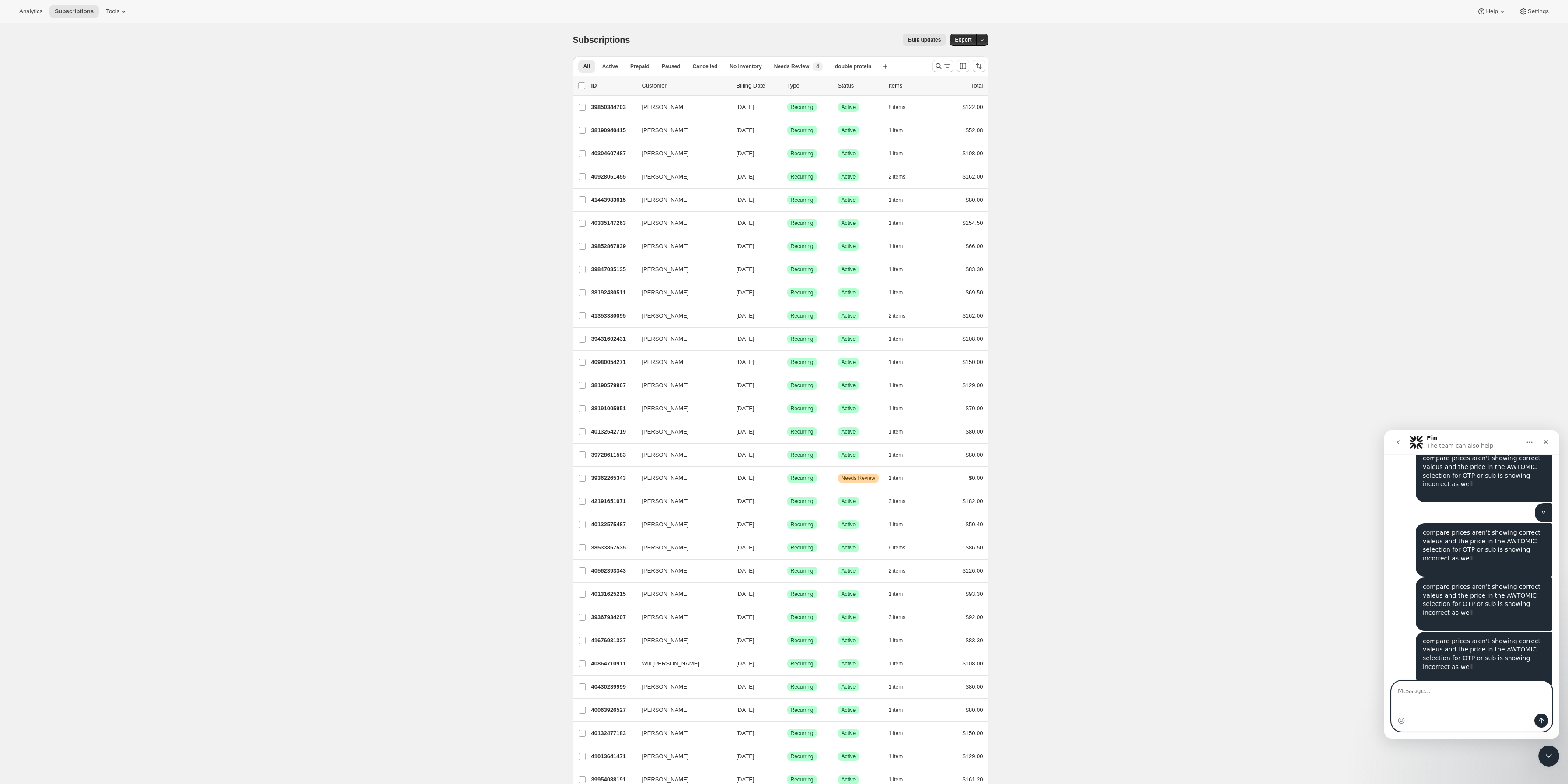
paste textarea "compare prices aren't showing correct valeus and the price in the AWTOMIC selec…"
type textarea "compare prices aren't showing correct valeus and the price in the AWTOMIC selec…"
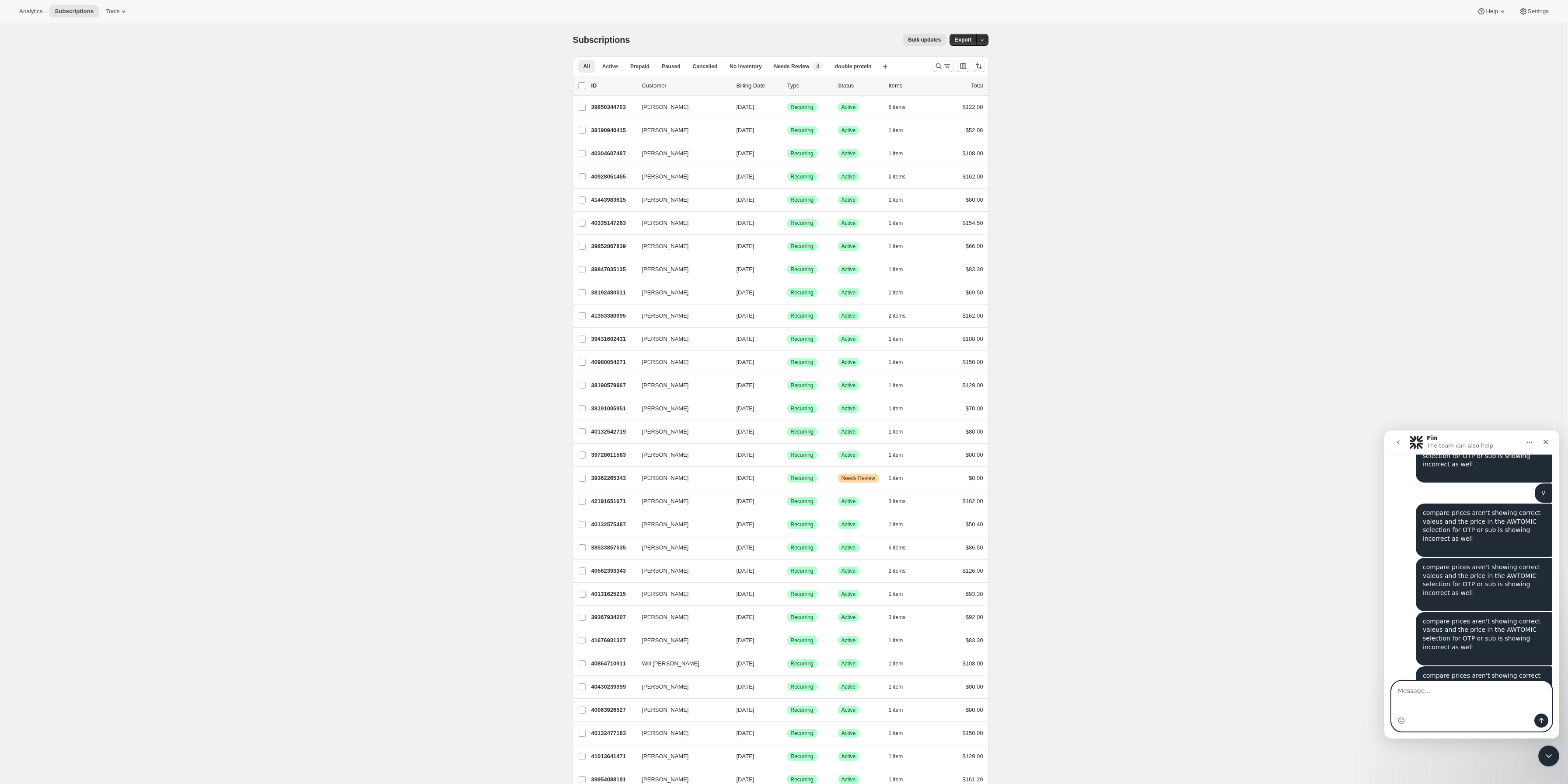
type textarea "v"
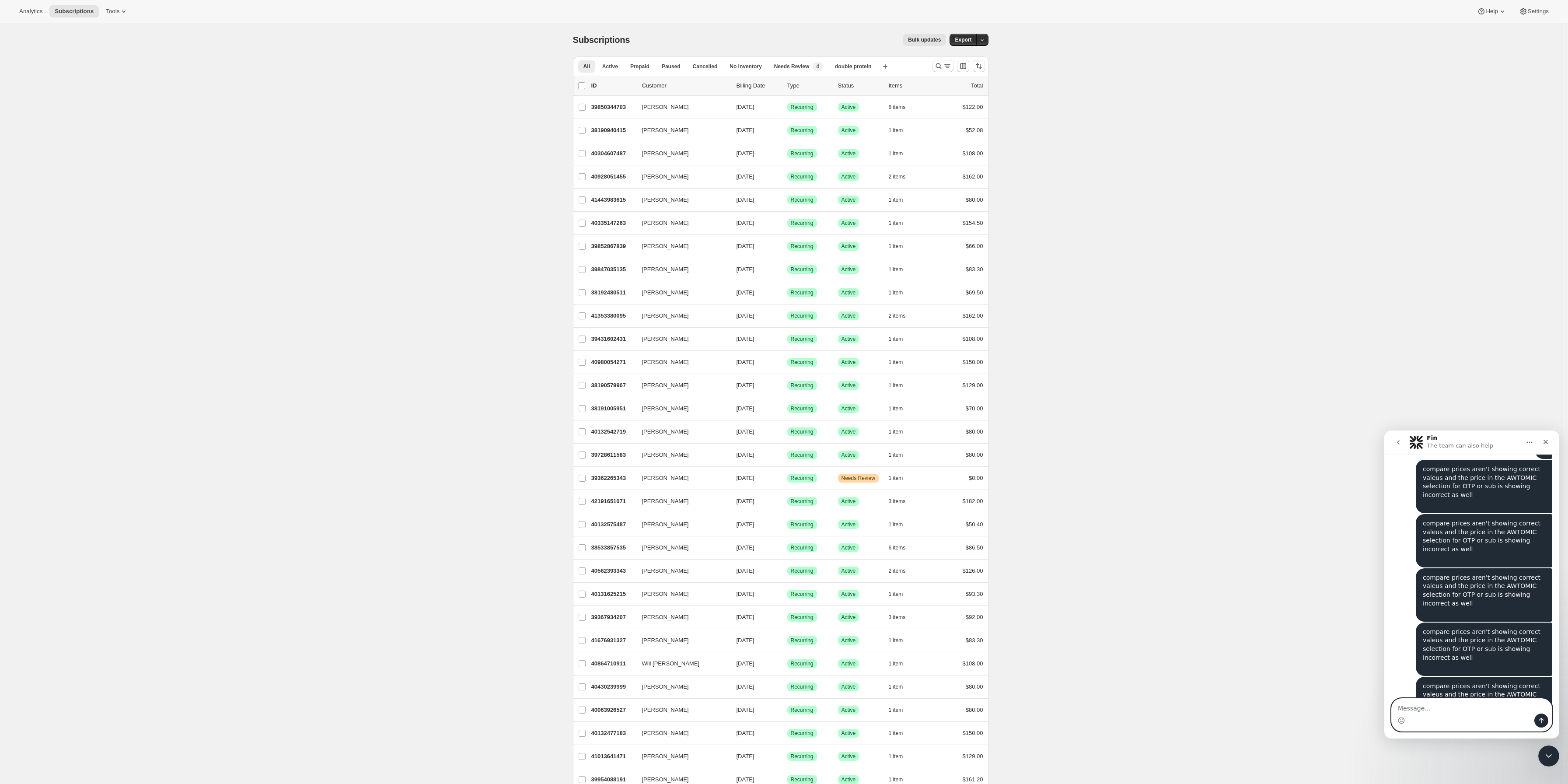
paste textarea "compare prices aren't showing correct valeus and the price in the AWTOMIC selec…"
type textarea "compare prices aren't showing correct valeus and the price in the AWTOMIC selec…"
paste textarea "compare prices aren't showing correct valeus and the price in the AWTOMIC selec…"
type textarea "compare prices aren't showing correct valeus and the price in the AWTOMIC selec…"
paste textarea "compare prices aren't showing correct valeus and the price in the AWTOMIC selec…"
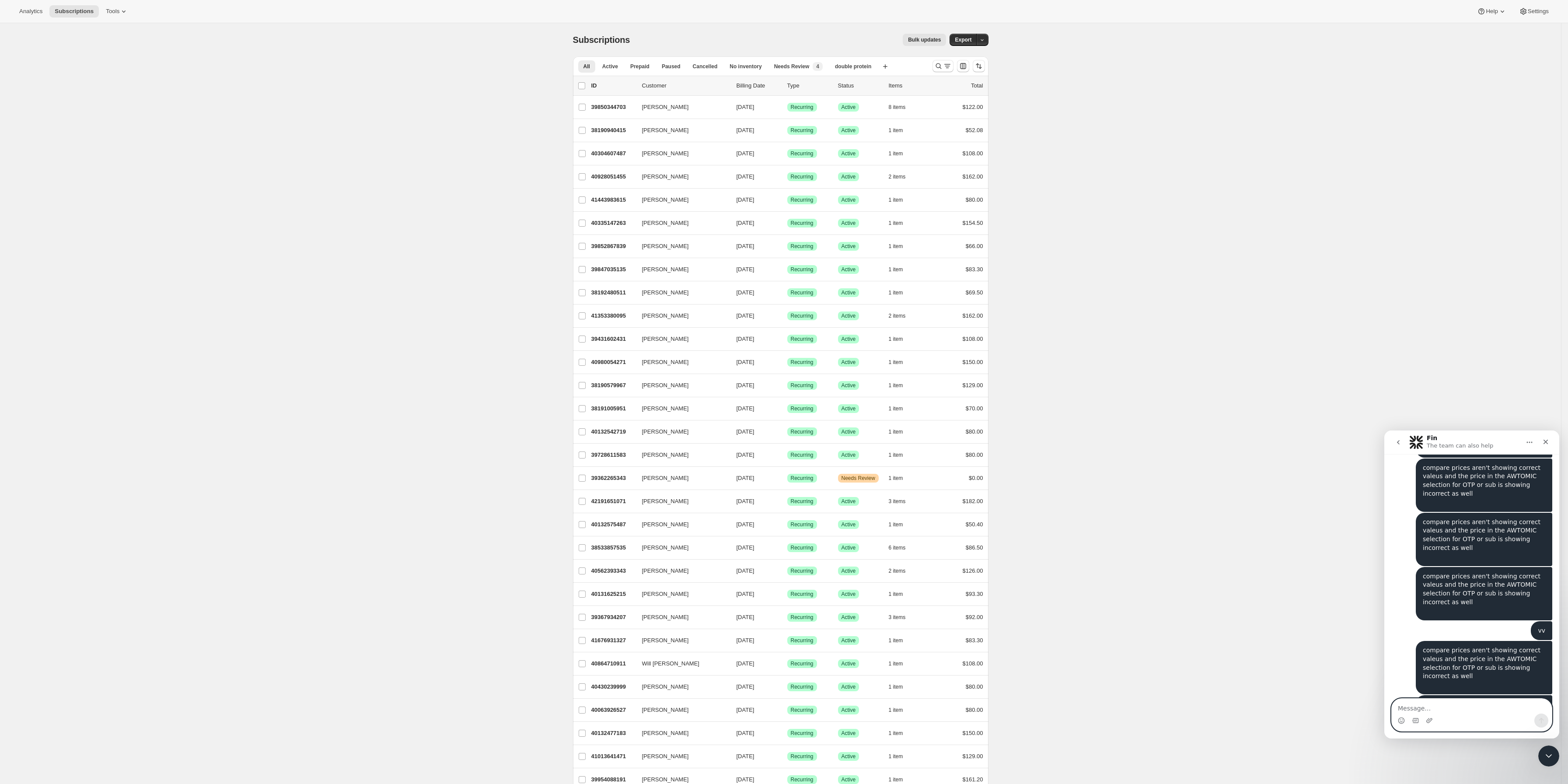
type textarea "compare prices aren't showing correct valeus and the price in the AWTOMIC selec…"
paste textarea "compare prices aren't showing correct valeus and the price in the AWTOMIC selec…"
type textarea "compare prices aren't showing correct valeus and the price in the AWTOMIC selec…"
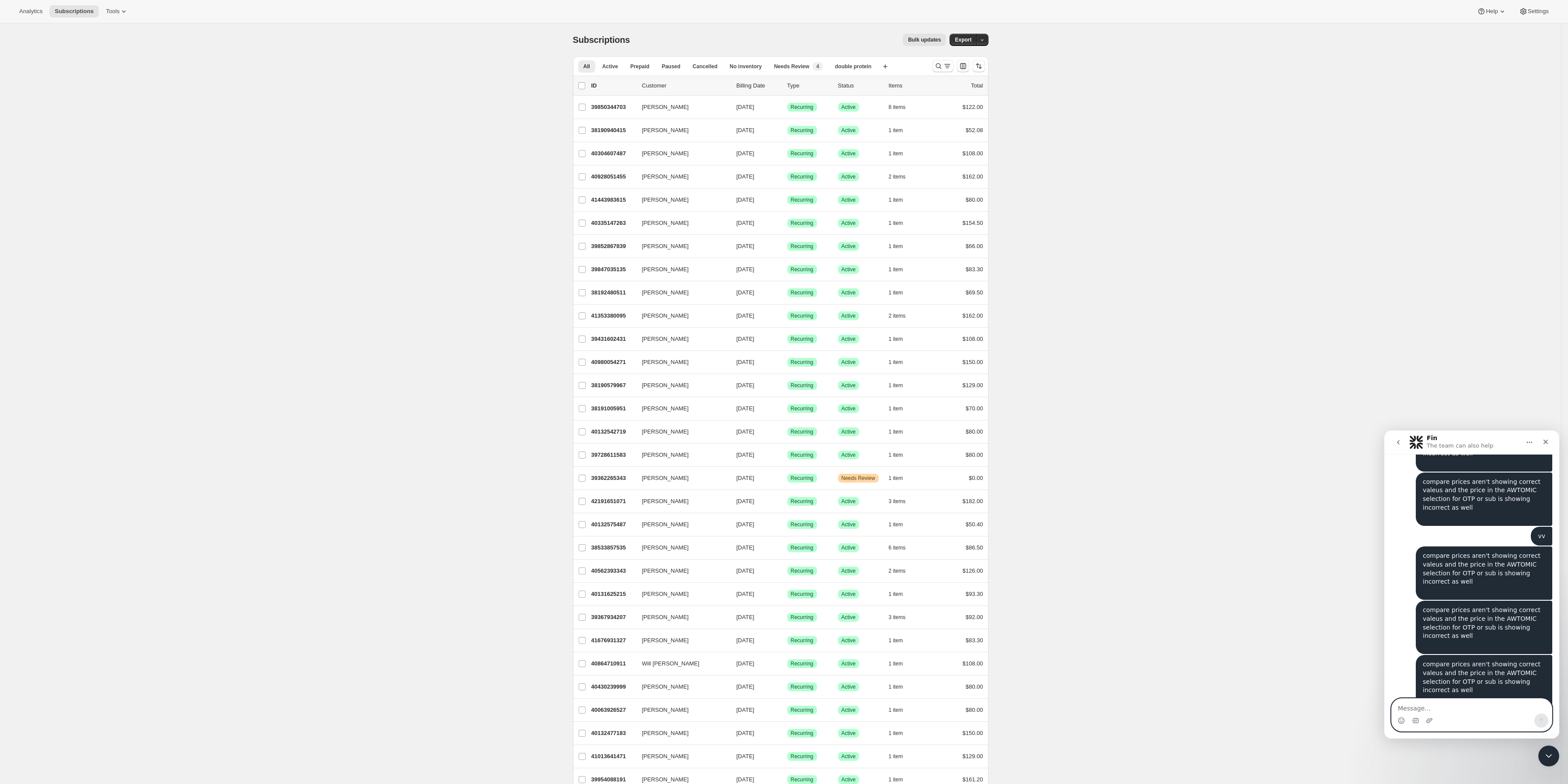
paste textarea "compare prices aren't showing correct valeus and the price in the AWTOMIC selec…"
type textarea "compare prices aren't showing correct valeus and the price in the AWTOMIC selec…"
paste textarea "compare prices aren't showing correct valeus and the price in the AWTOMIC selec…"
type textarea "compare prices aren't showing correct valeus and the price in the AWTOMIC selec…"
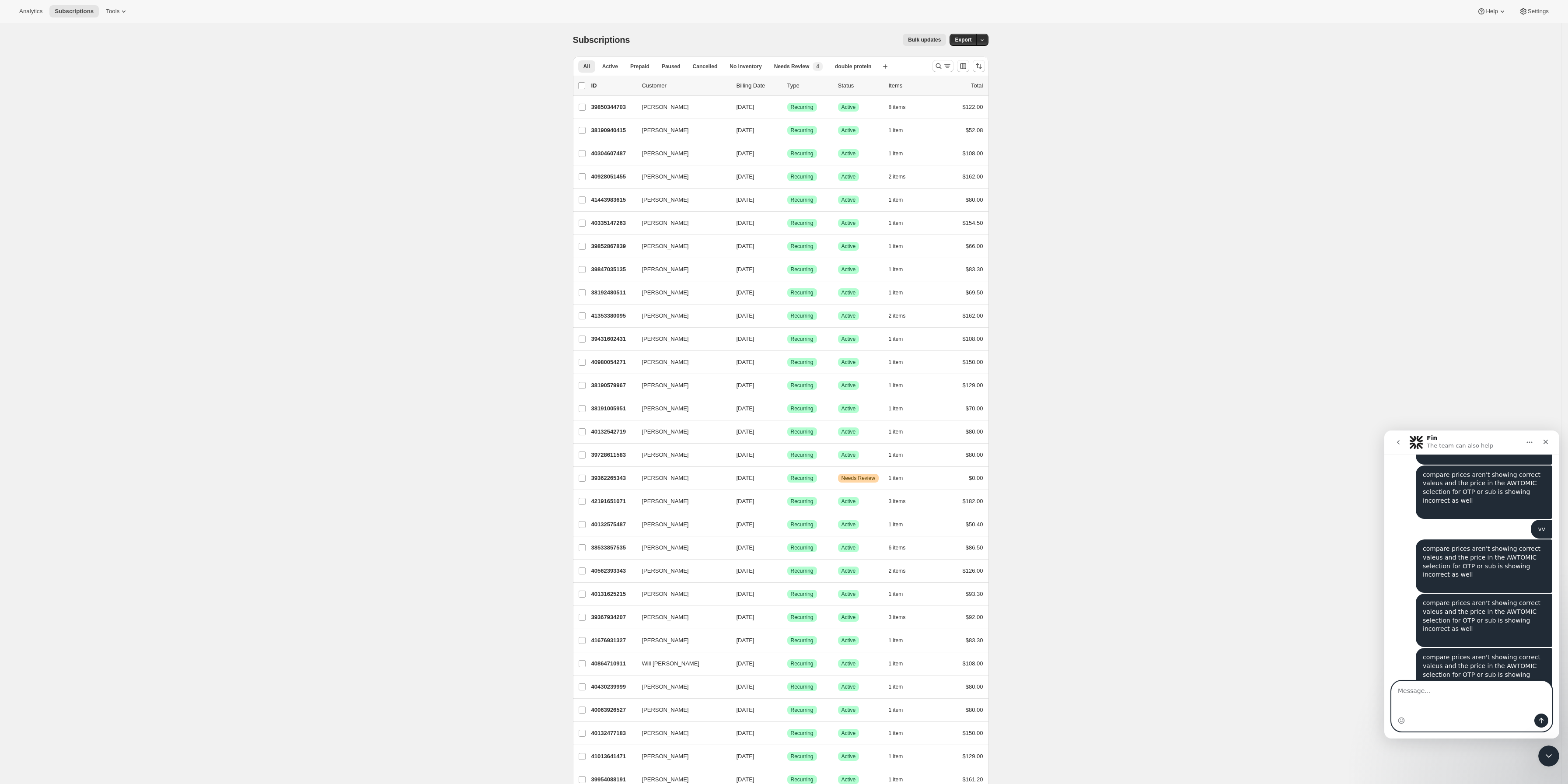
paste textarea "compare prices aren't showing correct valeus and the price in the AWTOMIC selec…"
type textarea "compare prices aren't showing correct valeus and the price in the AWTOMIC selec…"
paste textarea "compare prices aren't showing correct valeus and the price in the AWTOMIC selec…"
type textarea "compare prices aren't showing correct valeus and the price in the AWTOMIC selec…"
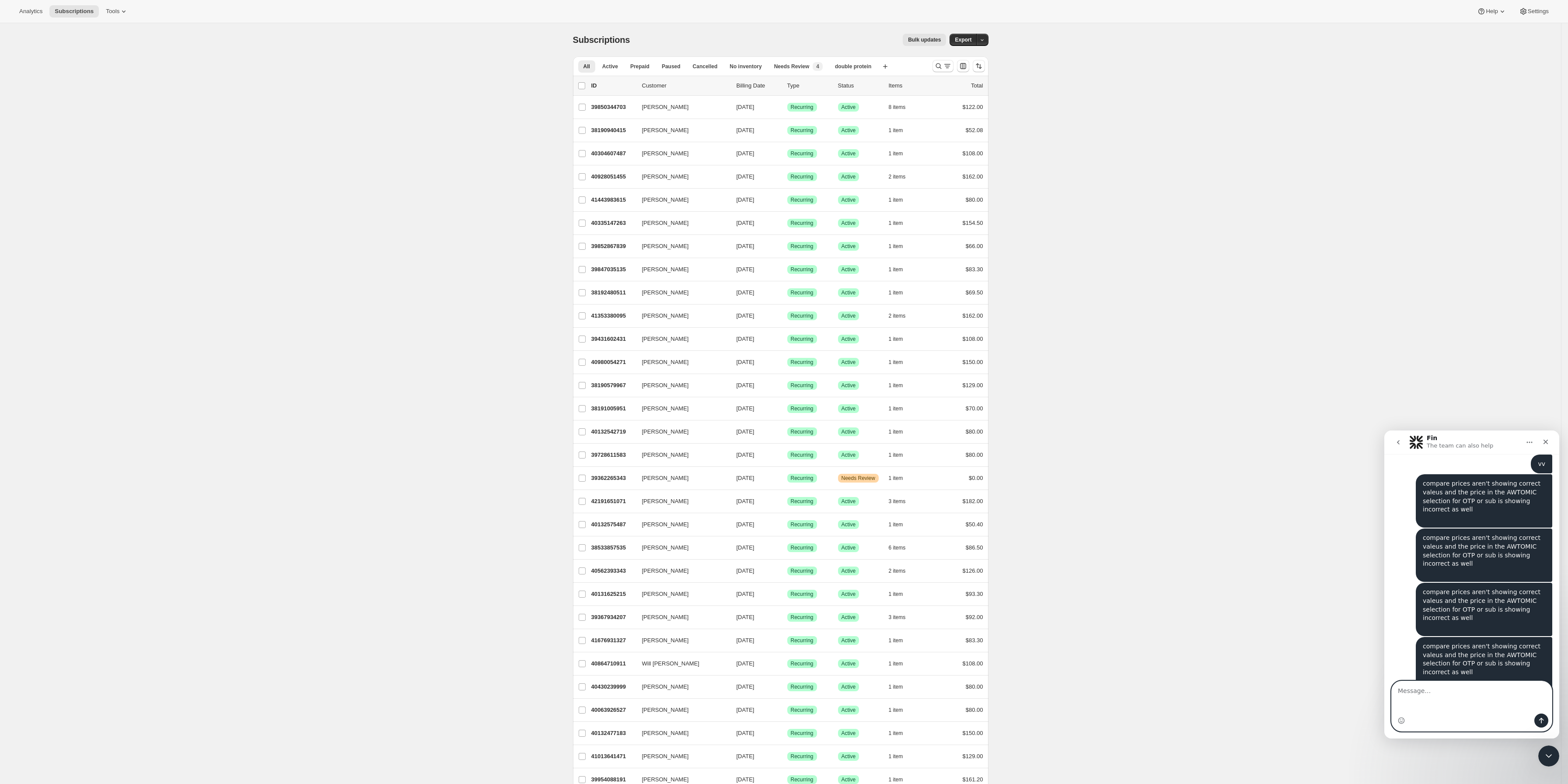
type textarea "v"
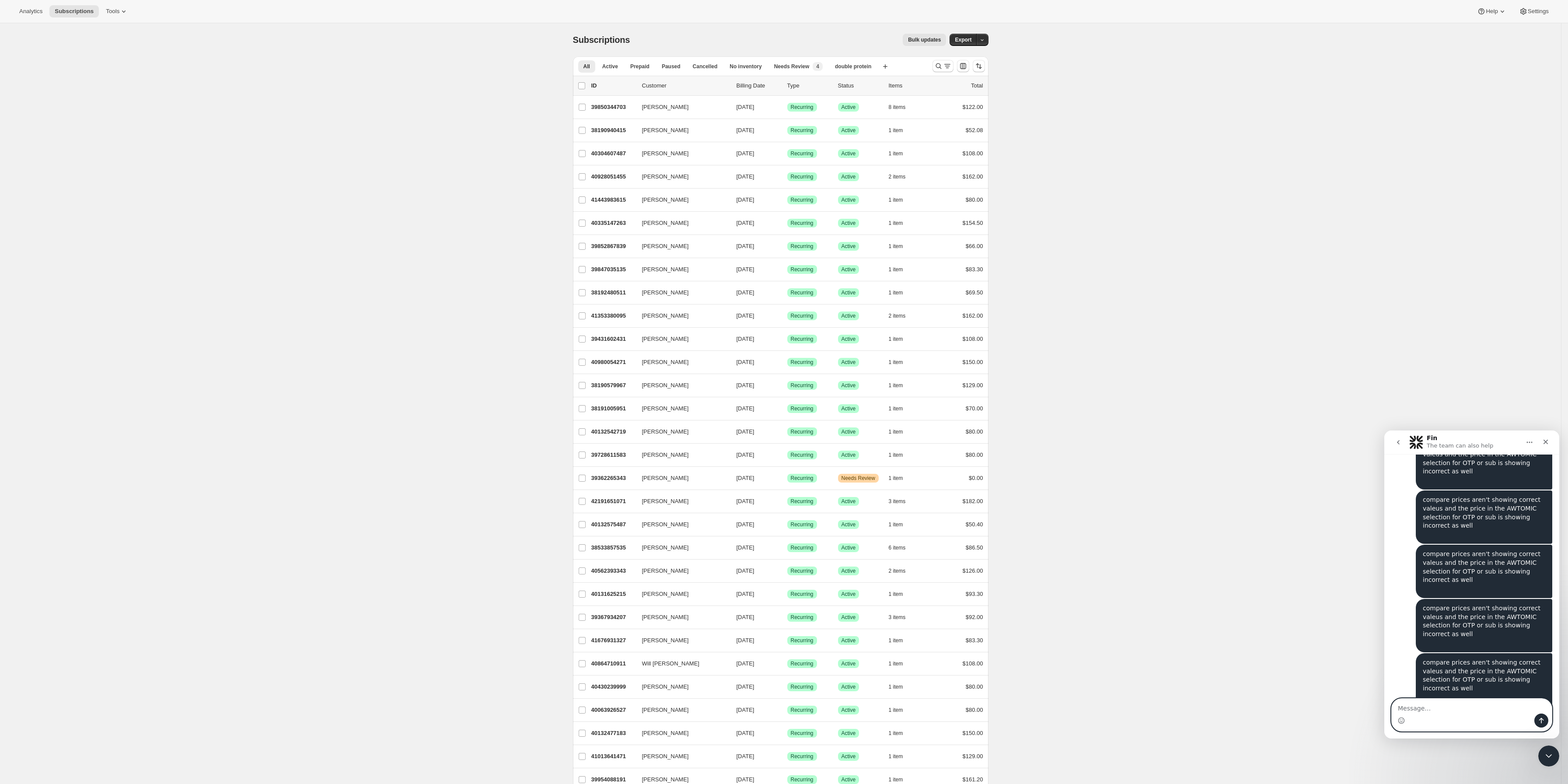
paste textarea "compare prices aren't showing correct valeus and the price in the AWTOMIC selec…"
type textarea "compare prices aren't showing correct valeus and the price in the AWTOMIC selec…"
paste textarea "compare prices aren't showing correct valeus and the price in the AWTOMIC selec…"
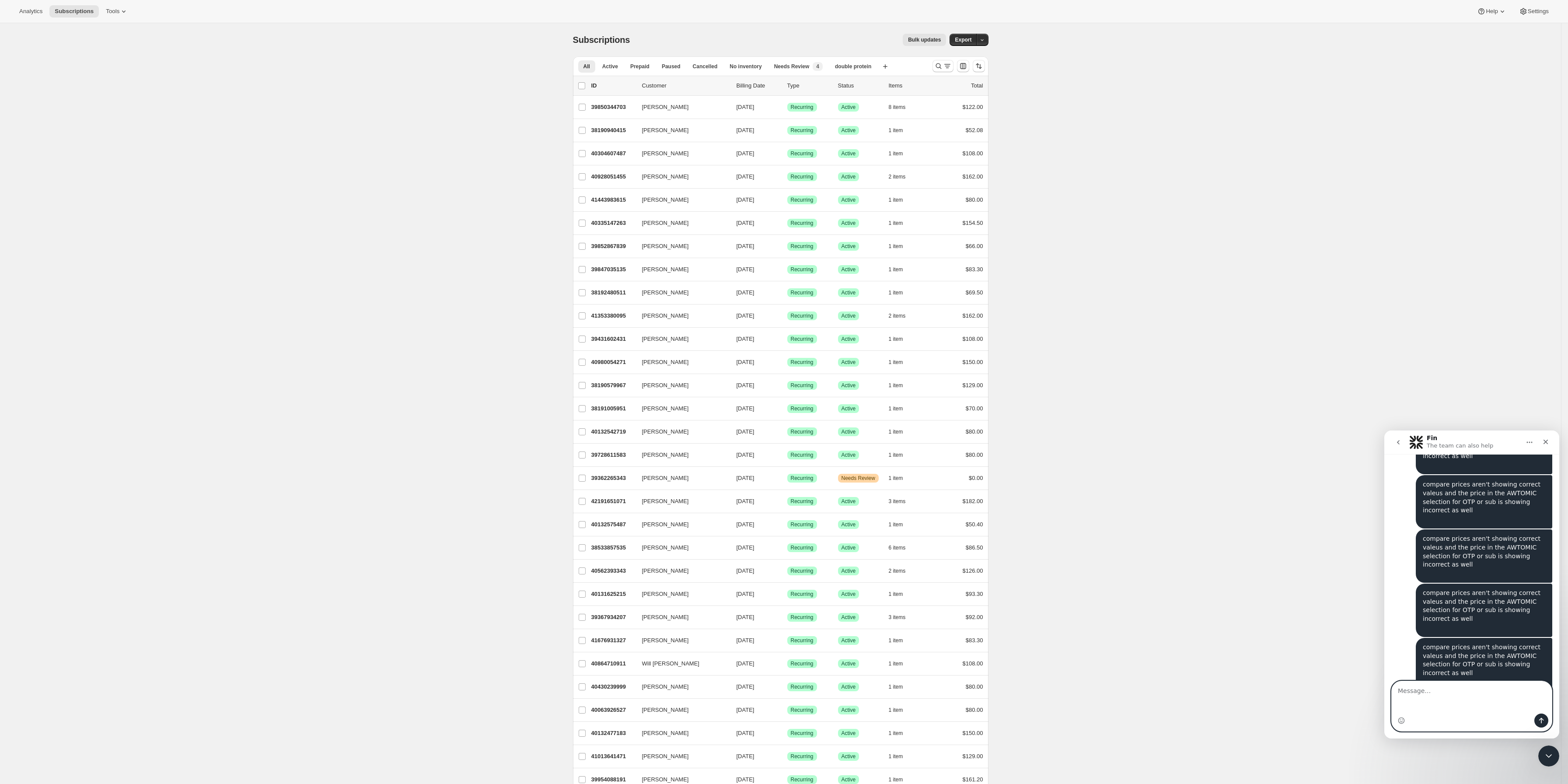
type textarea "compare prices aren't showing correct valeus and the price in the AWTOMIC selec…"
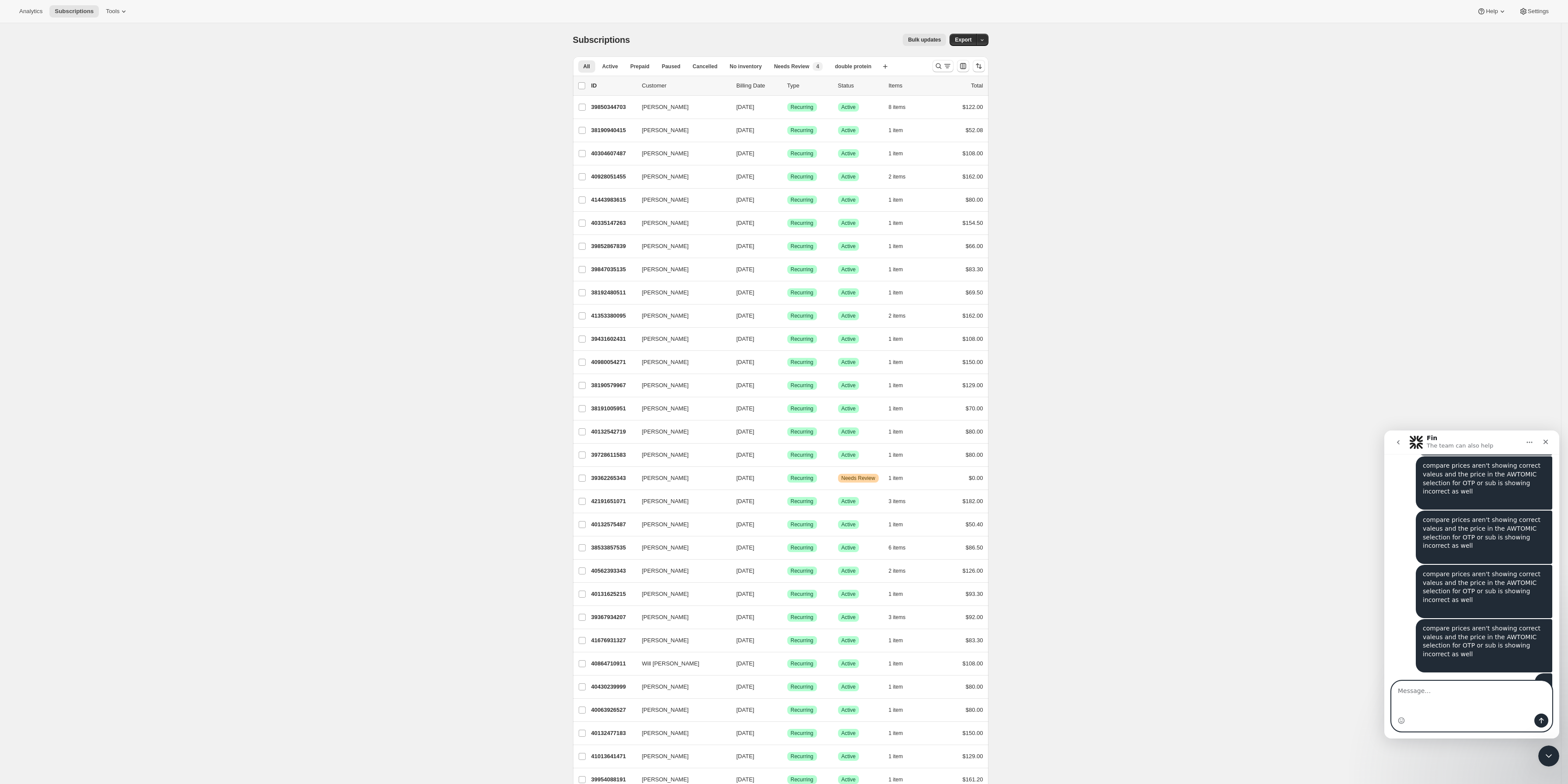
paste textarea "compare prices aren't showing correct valeus and the price in the AWTOMIC selec…"
type textarea "compare prices aren't showing correct valeus and the price in the AWTOMIC selec…"
paste textarea "compare prices aren't showing correct valeus and the price in the AWTOMIC selec…"
type textarea "compare prices aren't showing correct valeus and the price in the AWTOMIC selec…"
paste textarea "compare prices aren't showing correct valeus and the price in the AWTOMIC selec…"
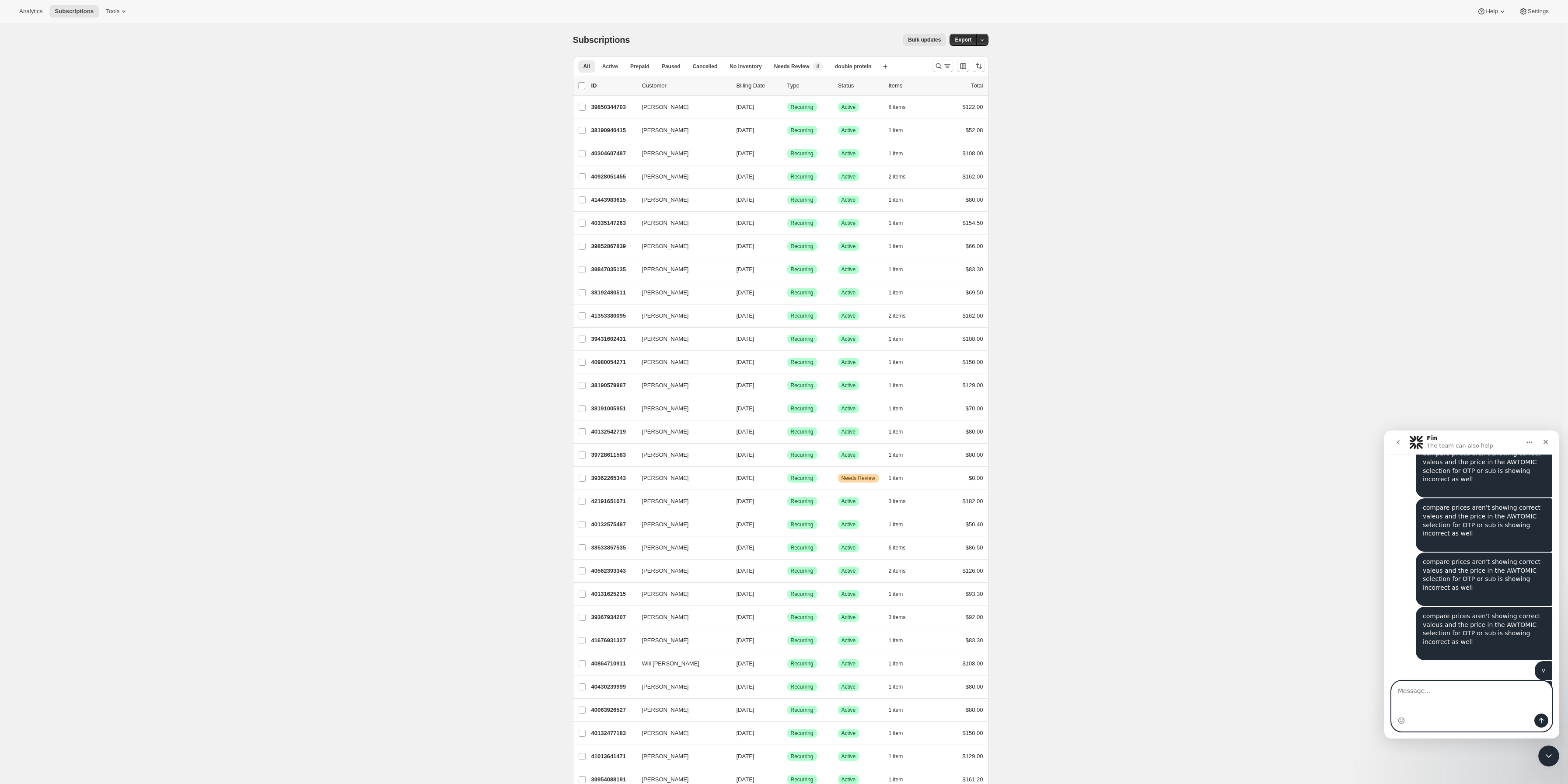
type textarea "compare prices aren't showing correct valeus and the price in the AWTOMIC selec…"
paste textarea "compare prices aren't showing correct valeus and the price in the AWTOMIC selec…"
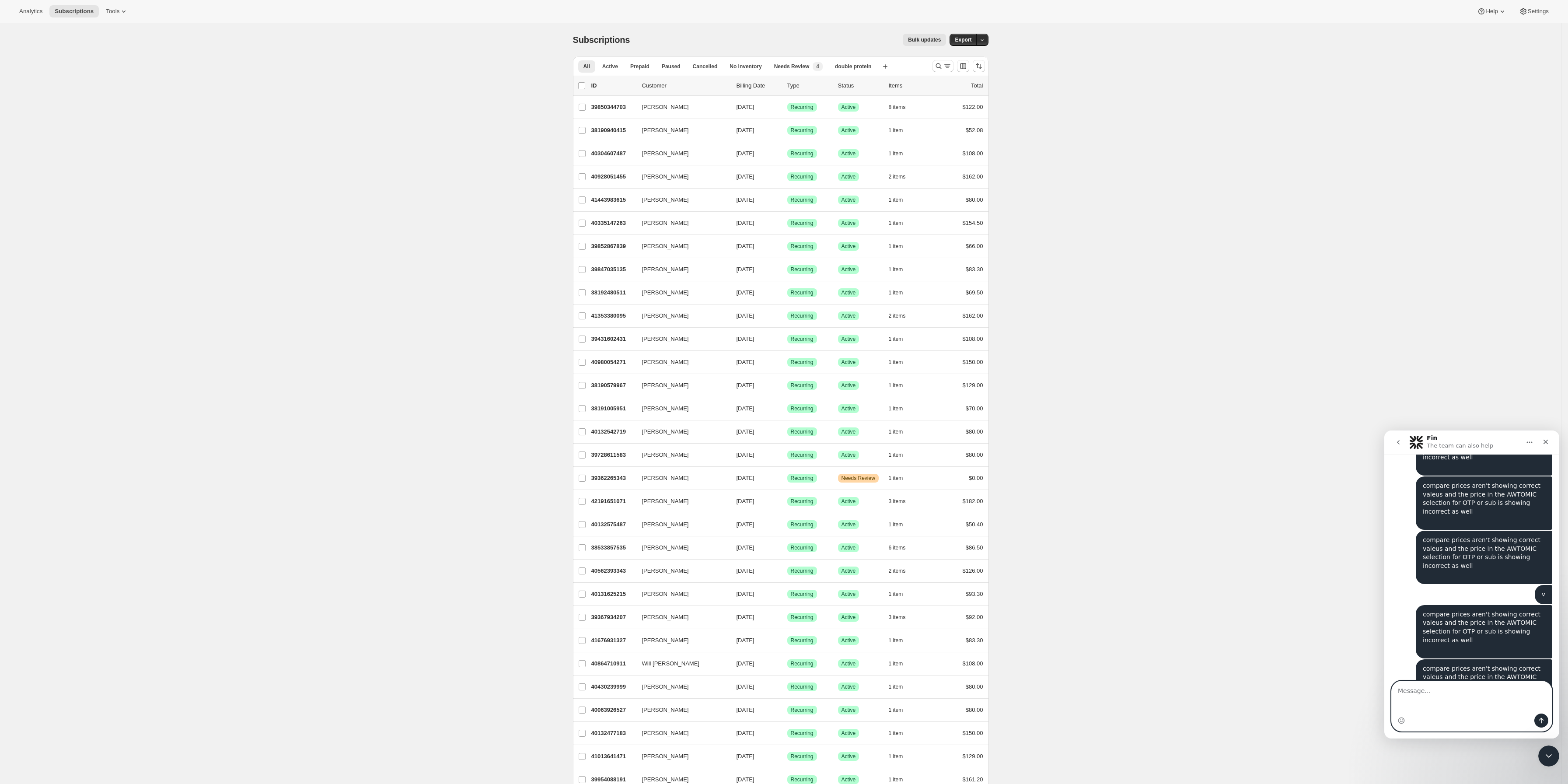
type textarea "compare prices aren't showing correct valeus and the price in the AWTOMIC selec…"
paste textarea "compare prices aren't showing correct valeus and the price in the AWTOMIC selec…"
type textarea "compare prices aren't showing correct valeus and the price in the AWTOMIC selec…"
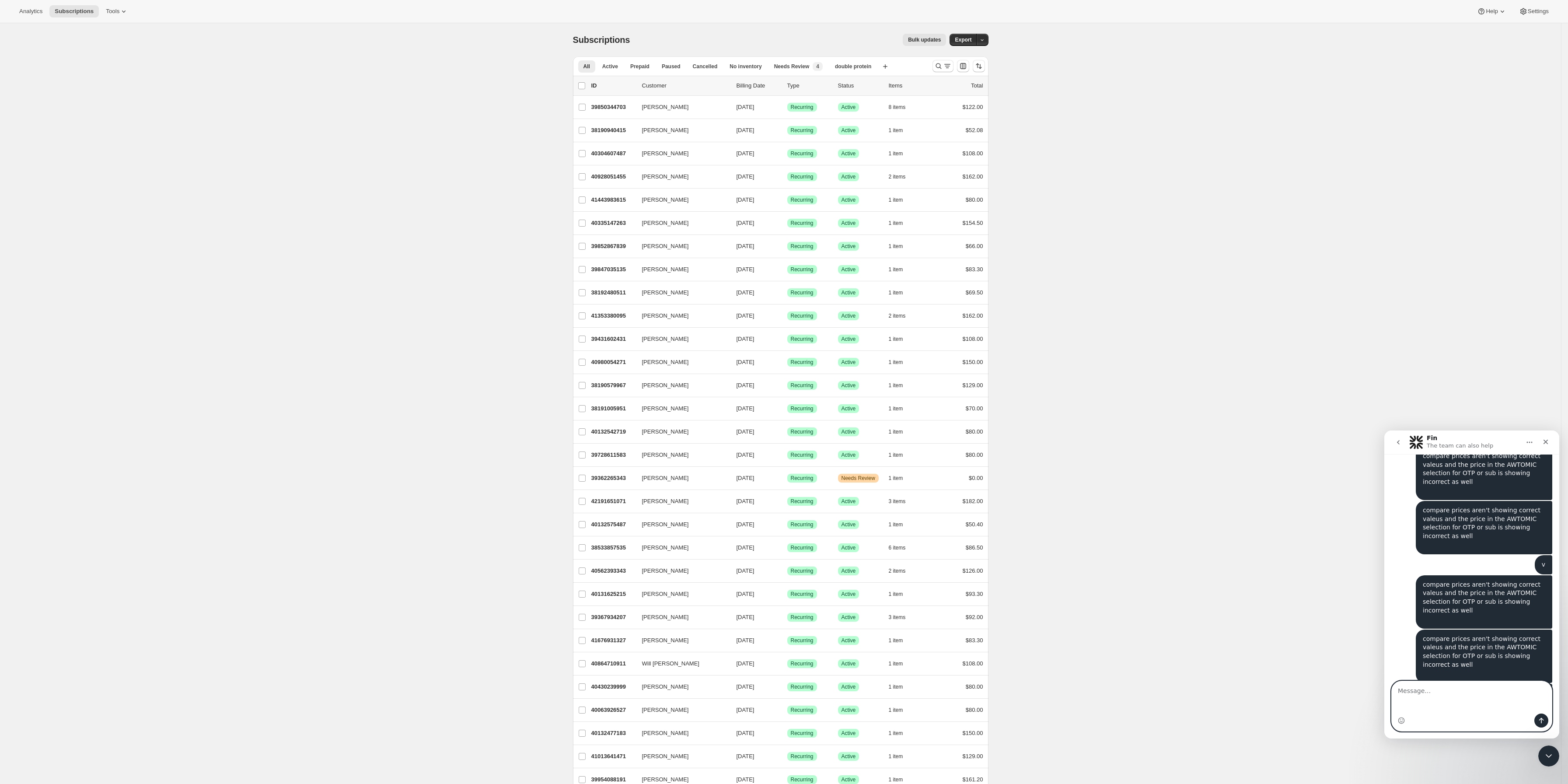
paste
type textarea "compare prices aren't showing correct valeus and the price in the AWTOMIC selec…"
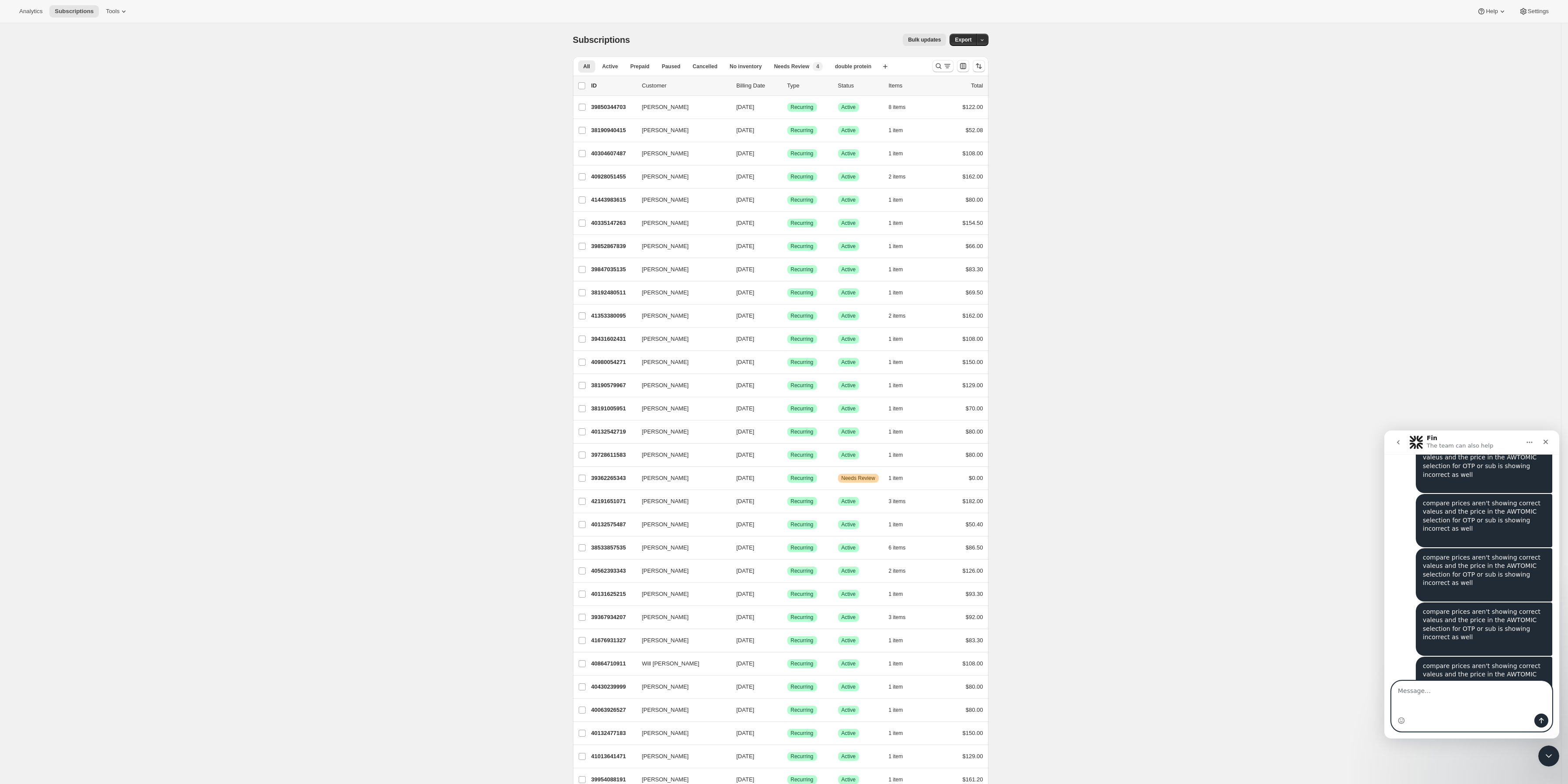
type textarea "compare prices aren't showing correct valeus and the price in the AWTOMIC selec…"
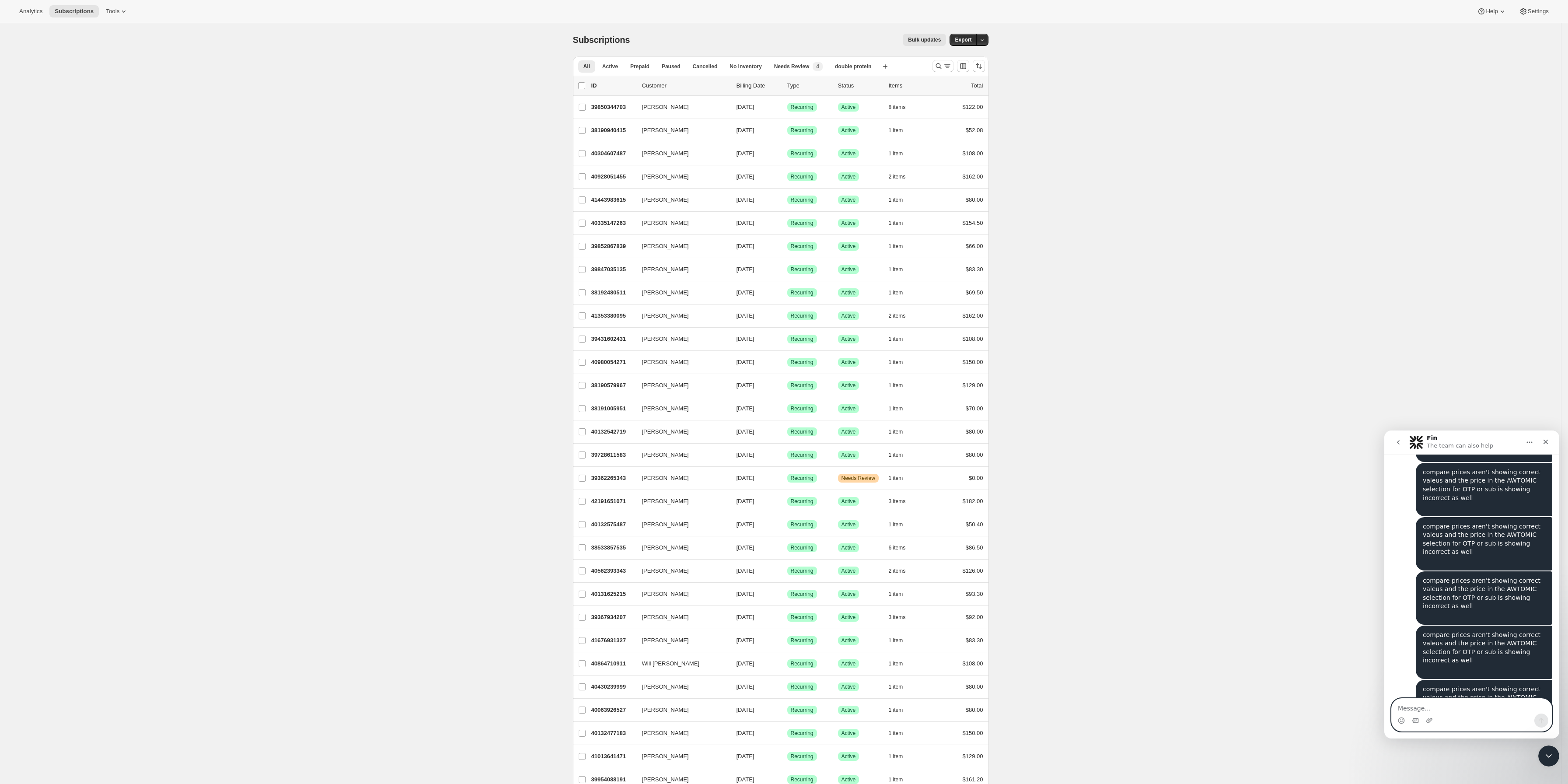
type textarea "v"
type textarea "compare prices aren't showing correct valeus and the price in the AWTOMIC selec…"
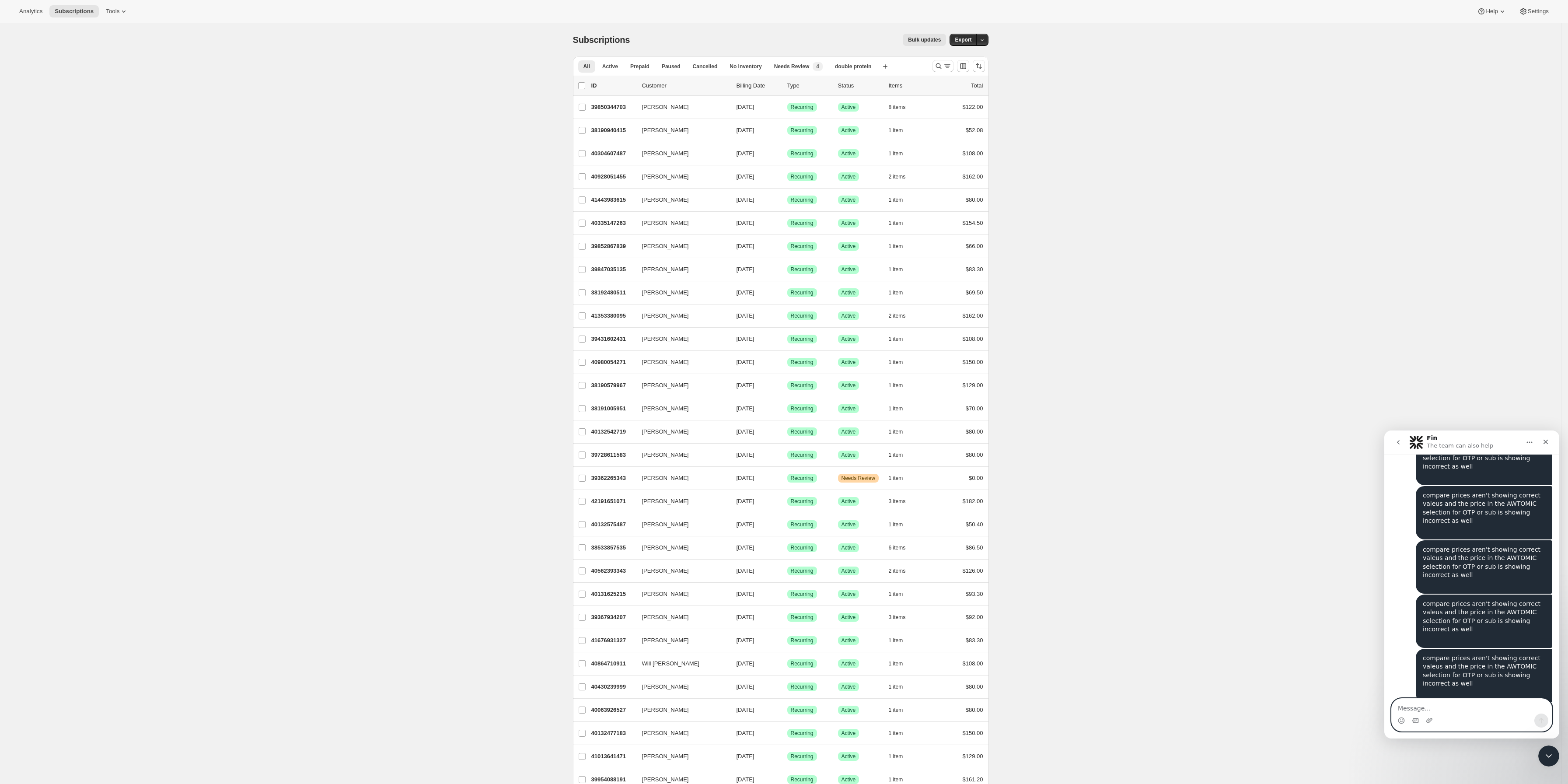
type textarea "compare prices aren't showing correct valeus and the price in the AWTOMIC selec…"
type textarea "v"
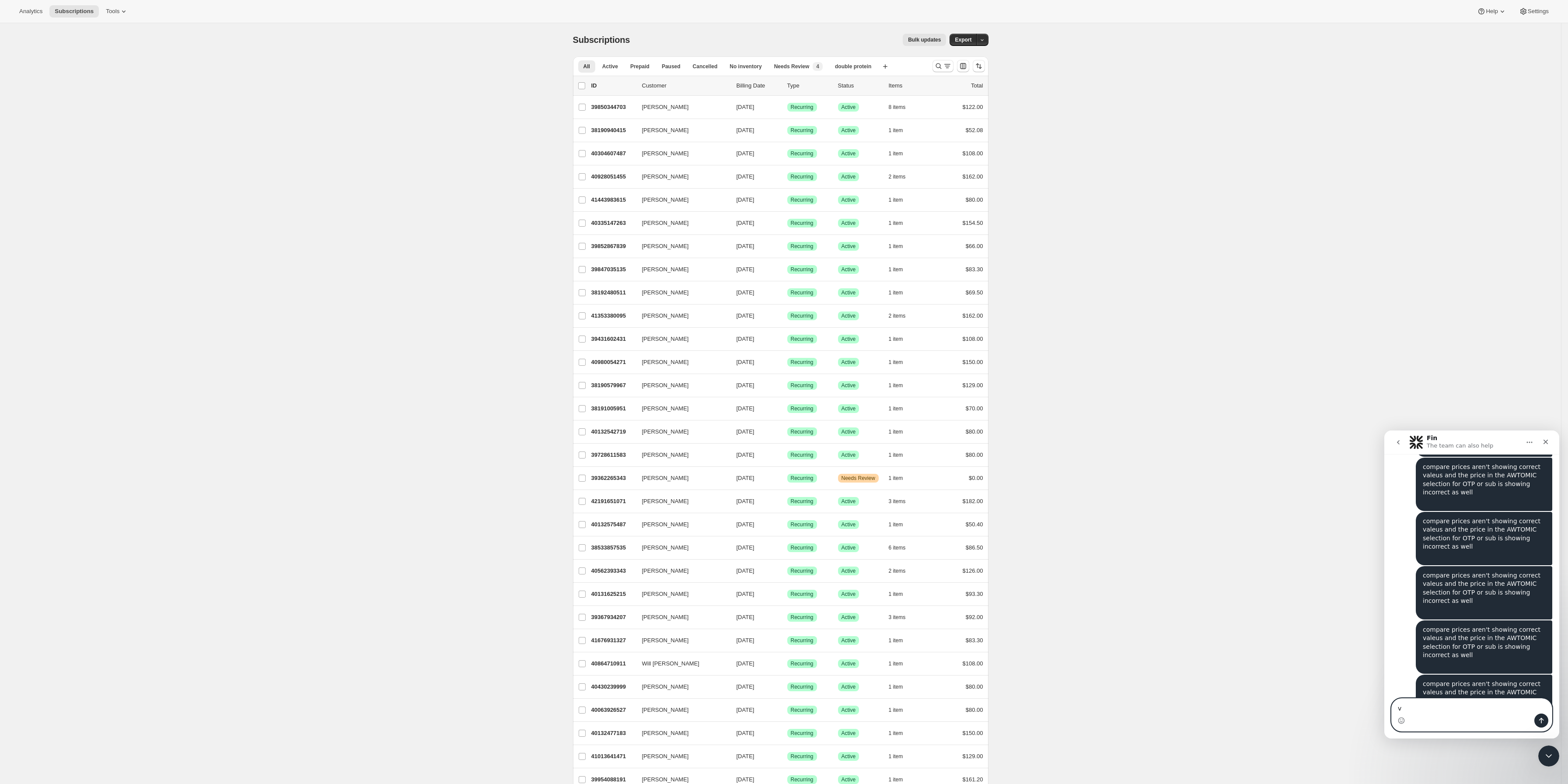
type textarea "vcompare prices aren't showing correct valeus and the price in the AWTOMIC sele…"
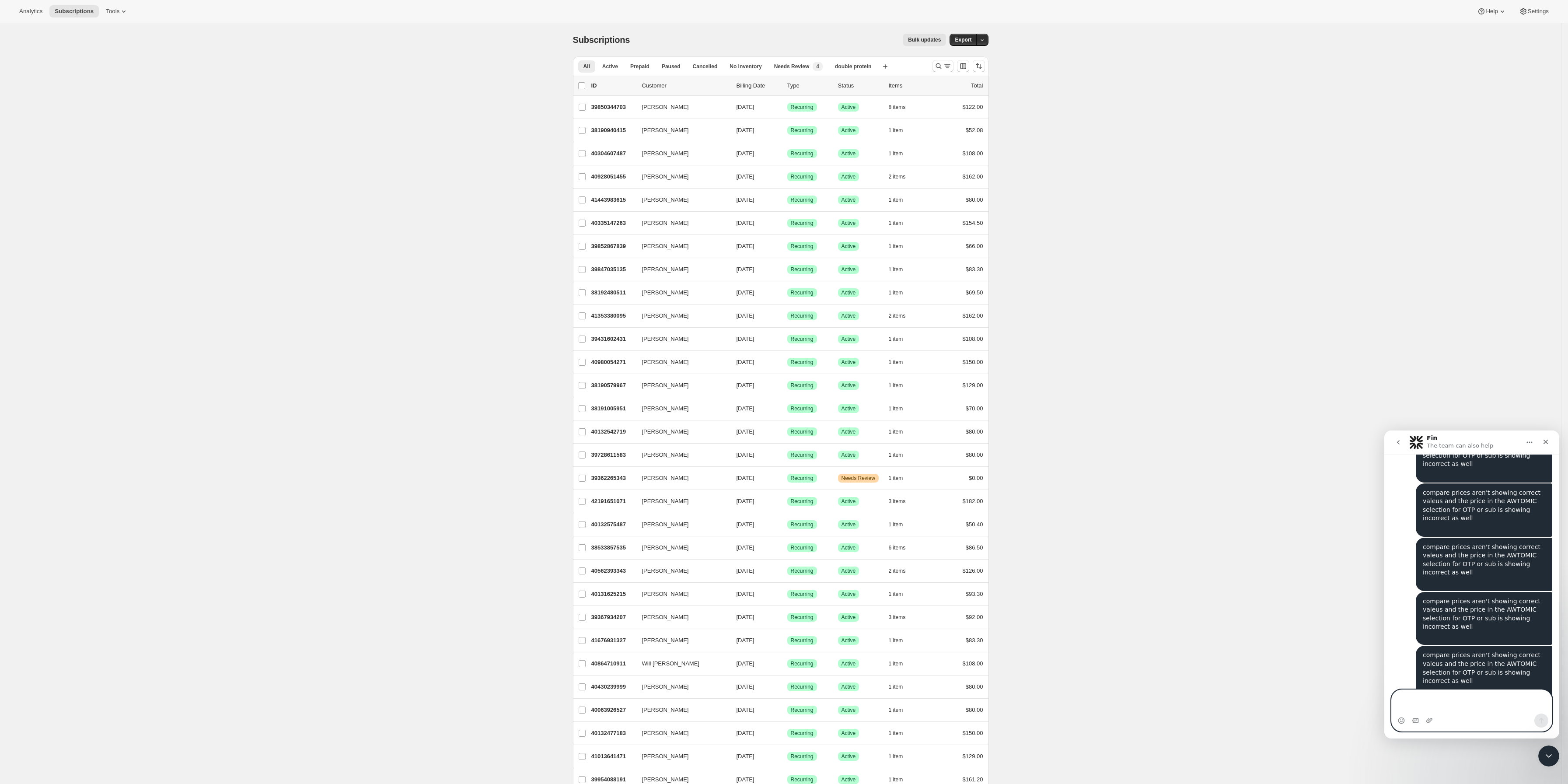
type textarea "compare prices aren't showing correct valeus and the price in the AWTOMIC selec…"
type textarea "v"
type textarea "compare prices aren't showing correct valeus and the price in the AWTOMIC selec…"
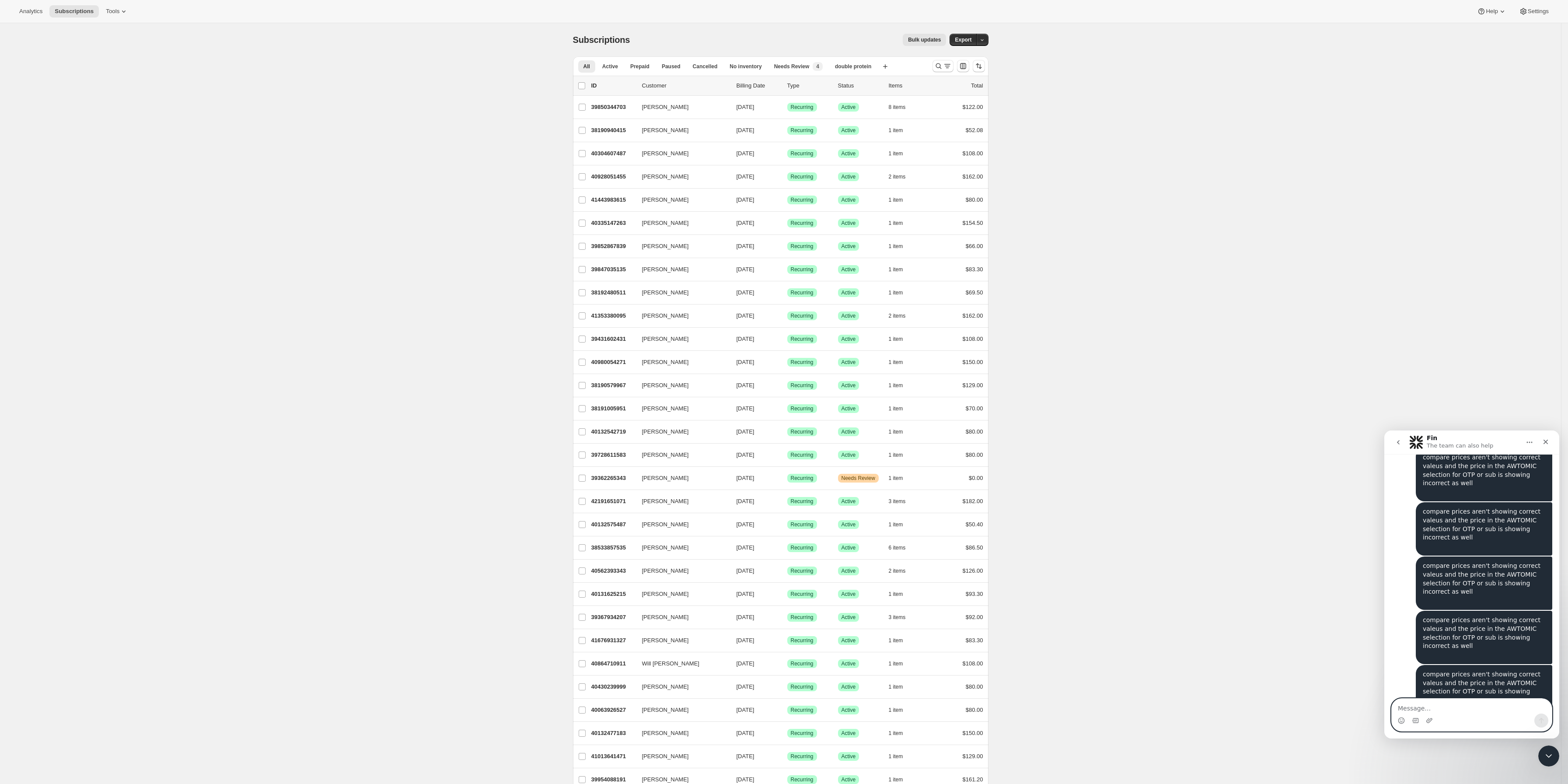
type textarea "v"
type textarea "compare prices aren't showing correct valeus and the price in the AWTOMIC selec…"
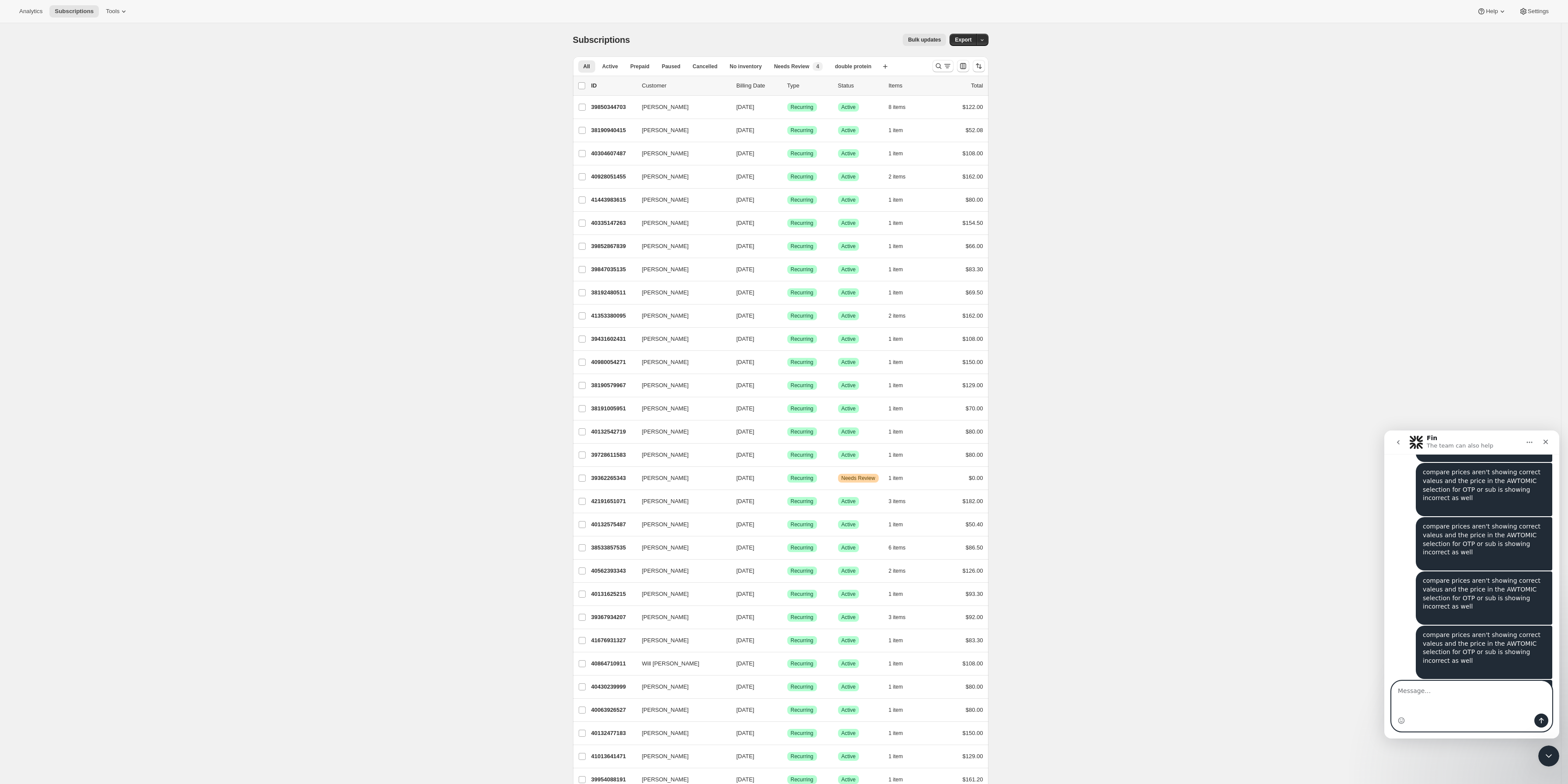
type textarea "compare prices aren't showing correct valeus and the price in the AWTOMIC selec…"
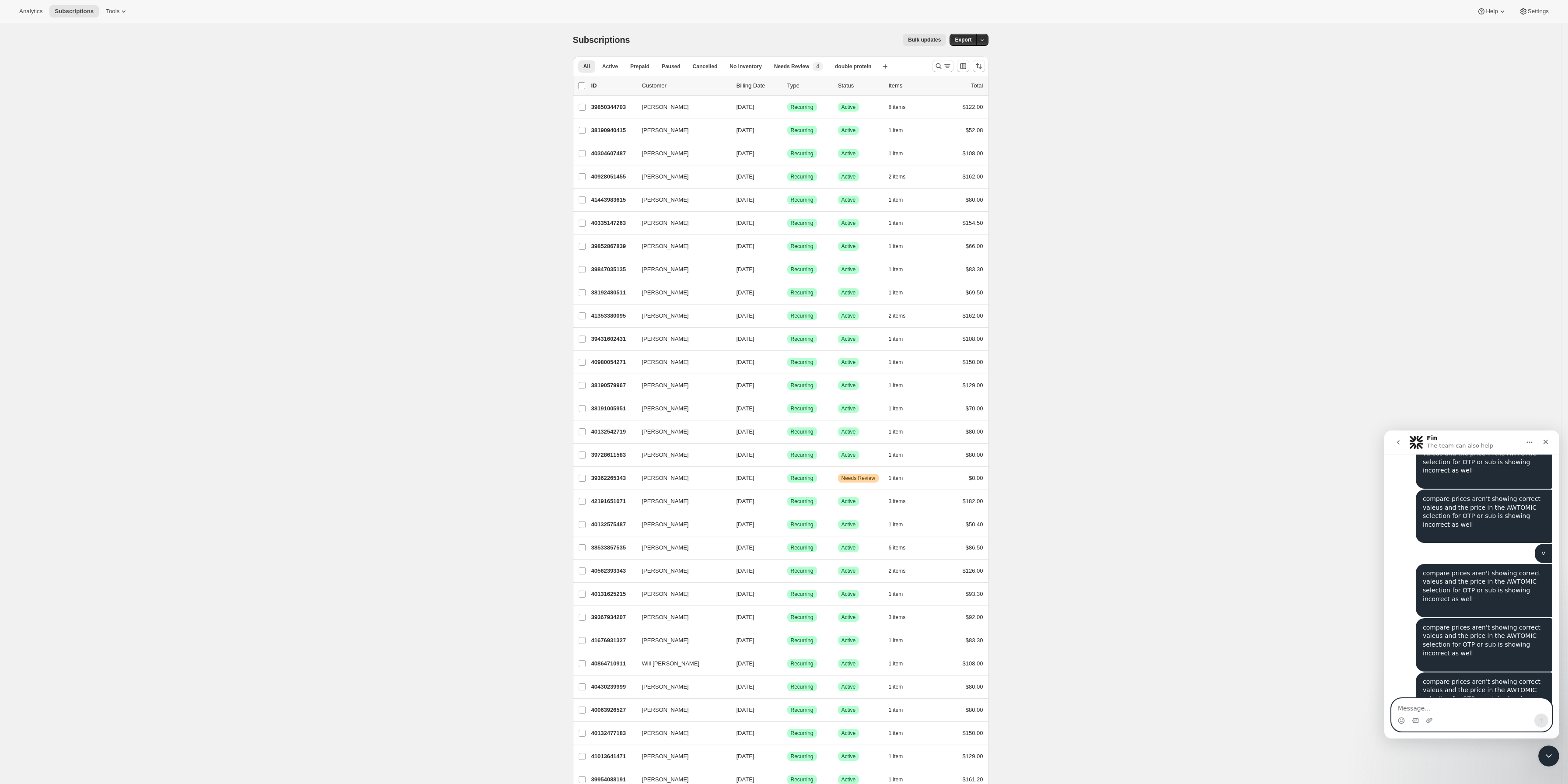
type textarea "compare prices aren't showing correct valeus and the price in the AWTOMIC selec…"
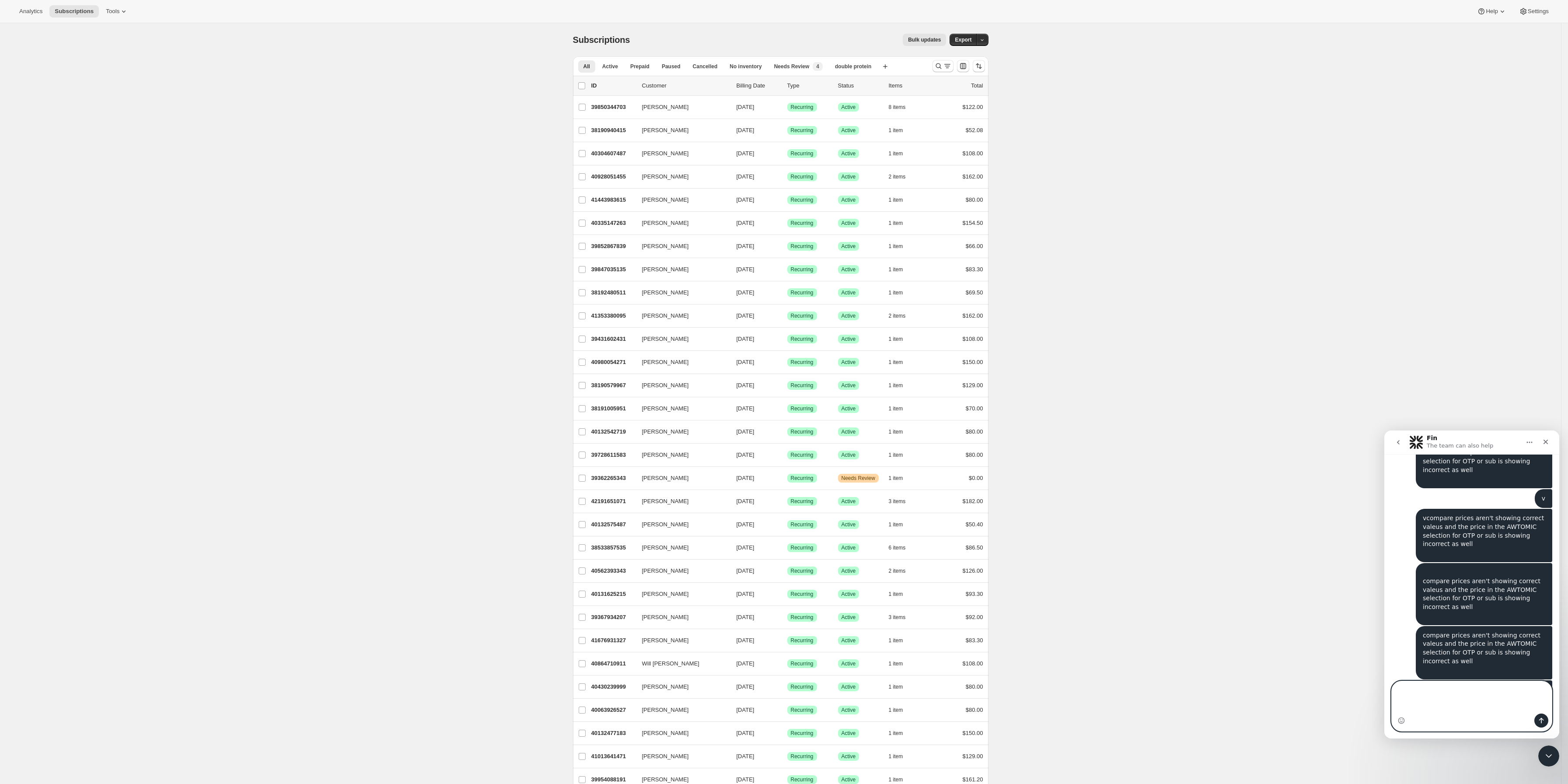
type textarea "compare prices aren't showing correct valeus and the price in the AWTOMIC selec…"
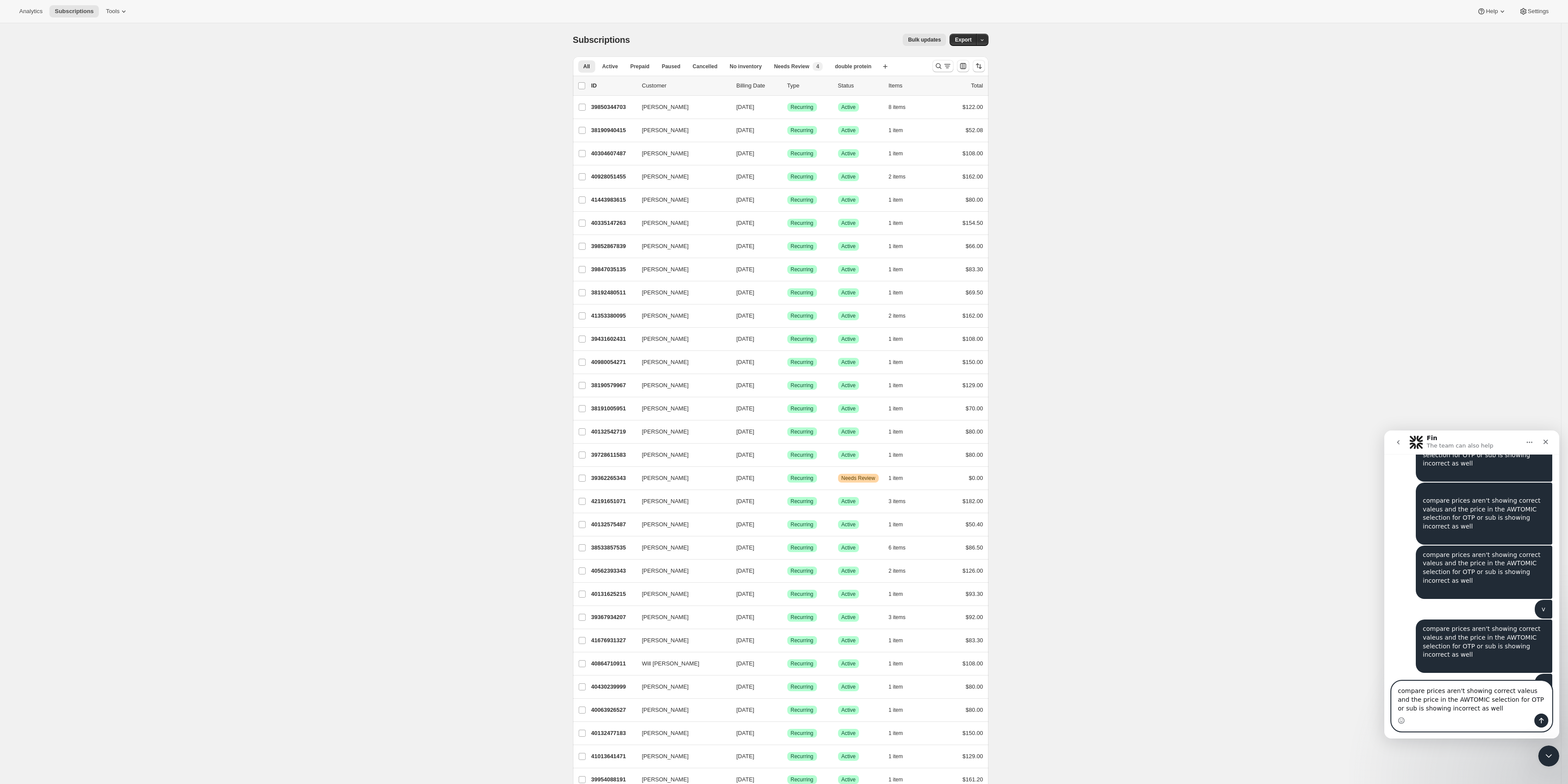
type textarea "compare prices aren't showing correct valeus and the price in the AWTOMIC selec…"
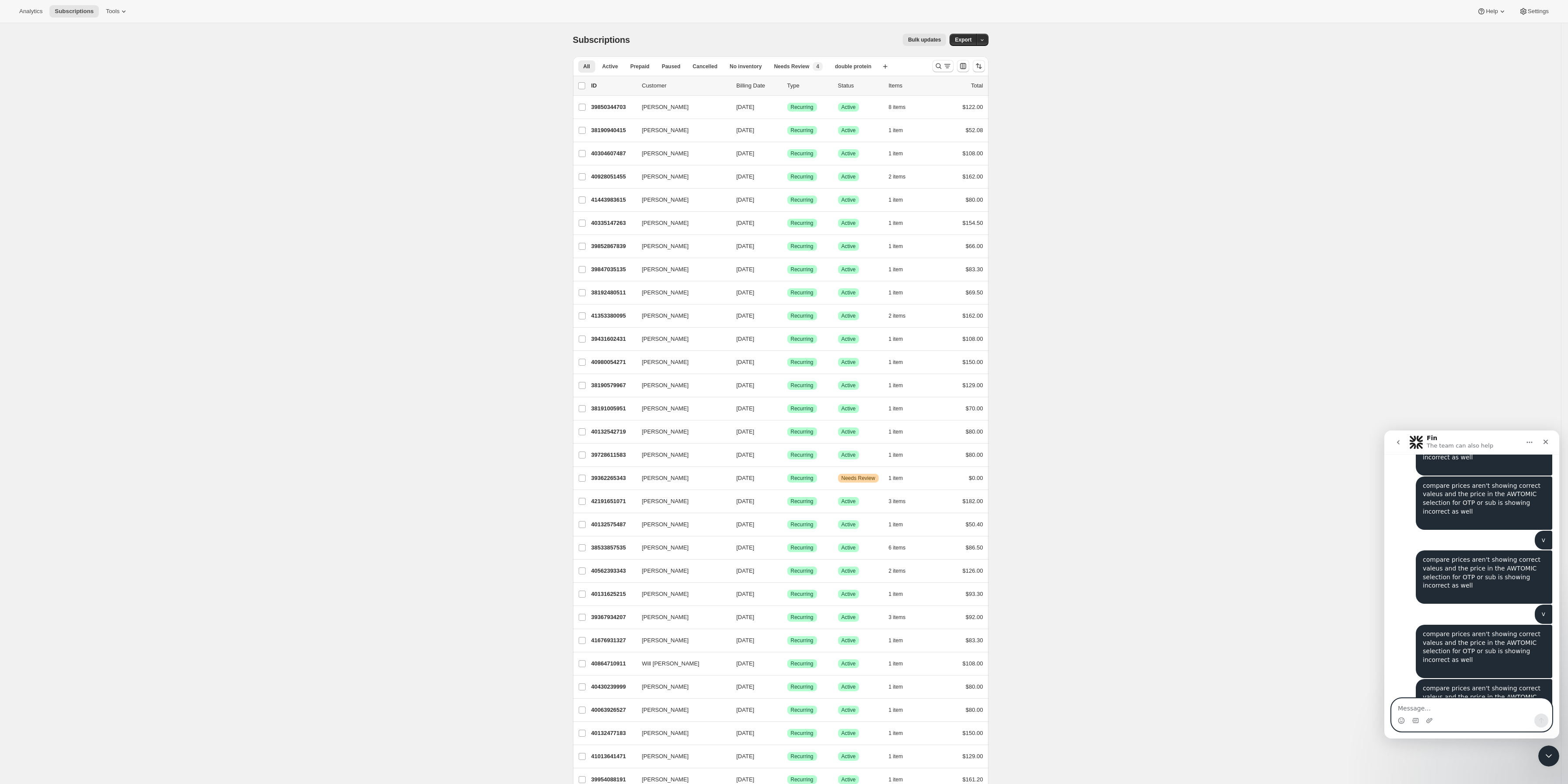
type textarea "compare prices aren't showing correct valeus and the price in the AWTOMIC selec…"
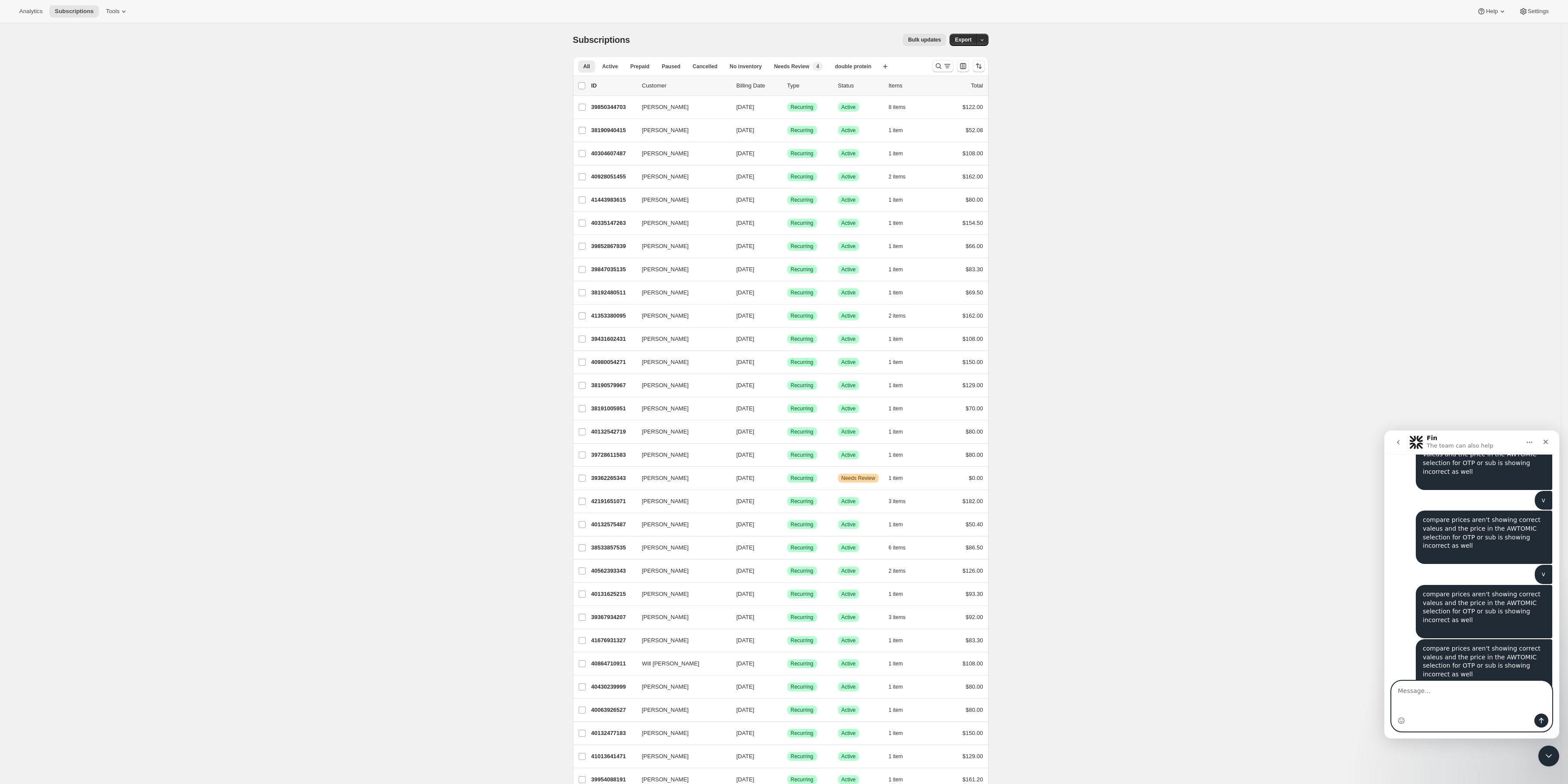
type textarea "compare prices aren't showing correct valeus and the price in the AWTOMIC selec…"
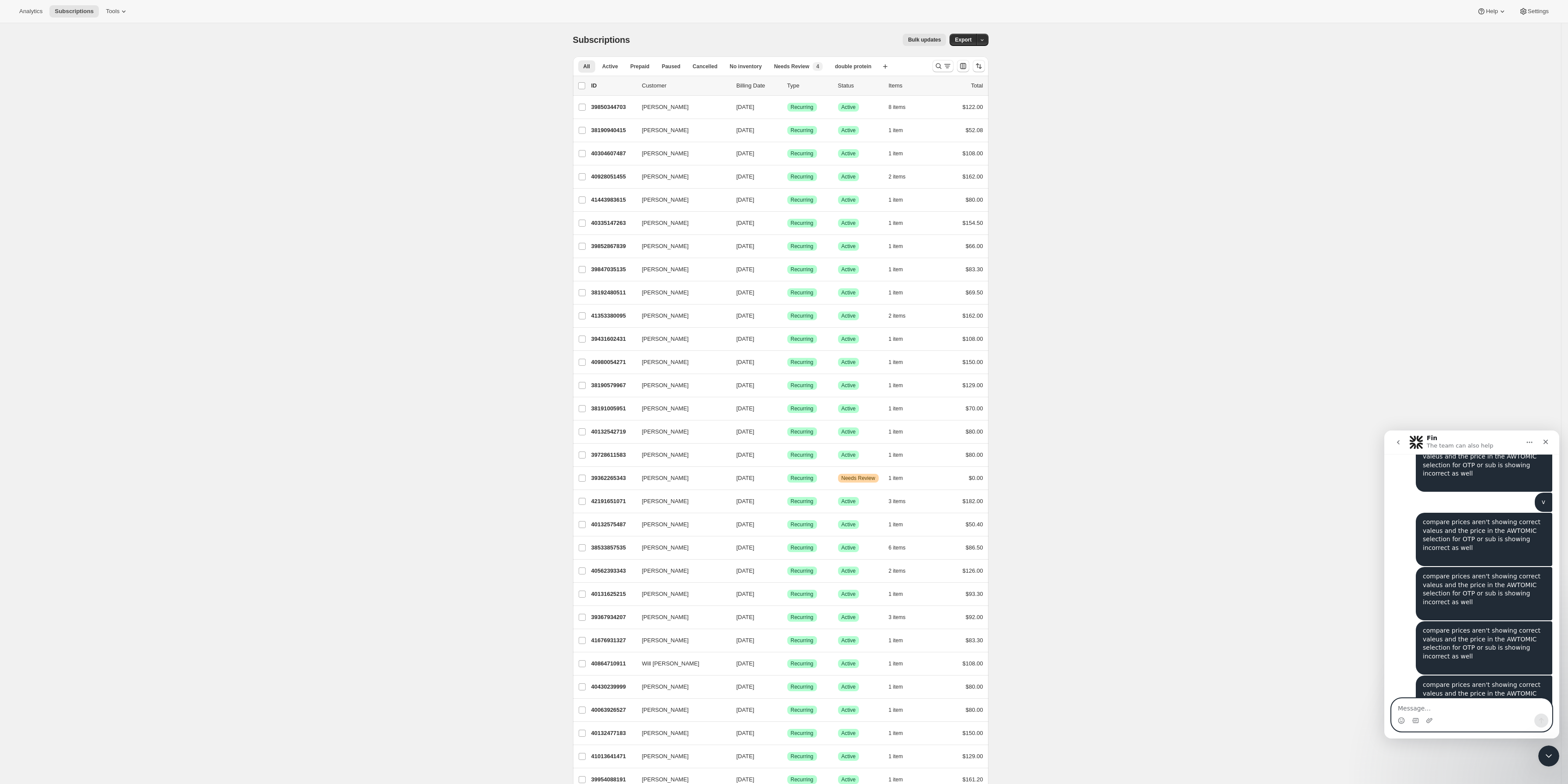
type textarea "compare prices aren't showing correct valeus and the price in the AWTOMIC selec…"
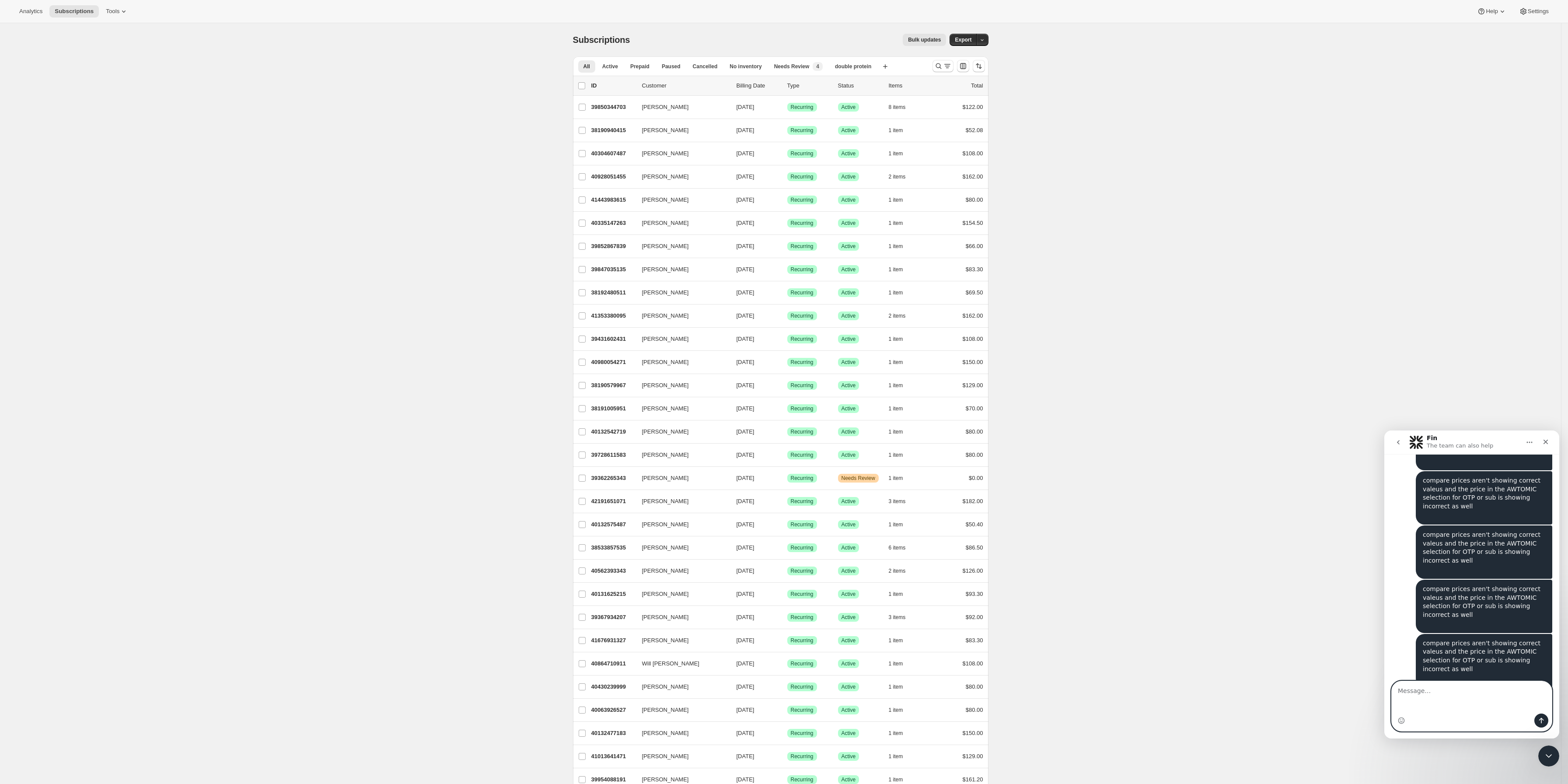
type textarea "compare prices aren't showing correct valeus and the price in the AWTOMIC selec…"
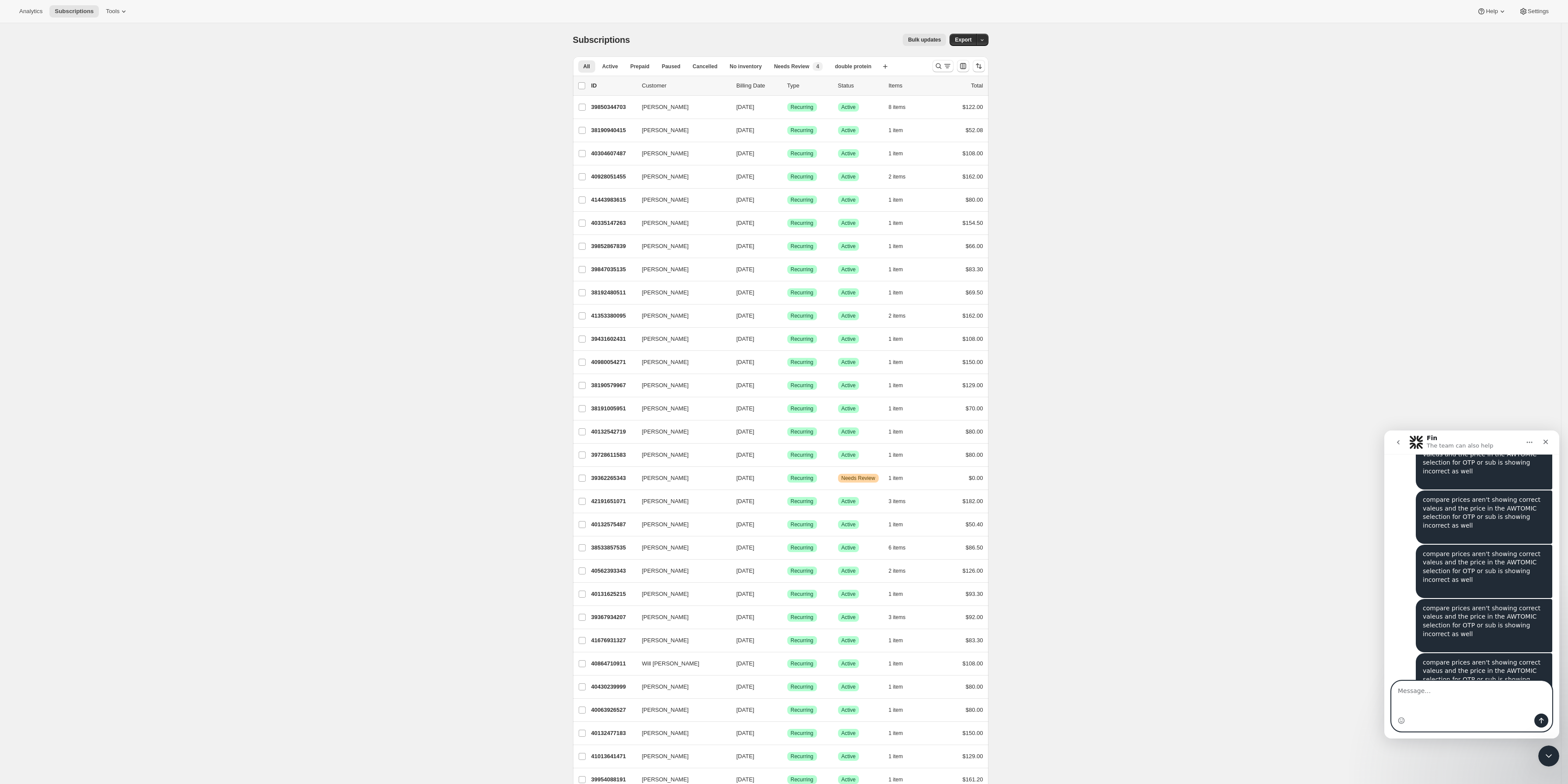
type textarea "compare prices aren't showing correct valeus and the price in the AWTOMIC selec…"
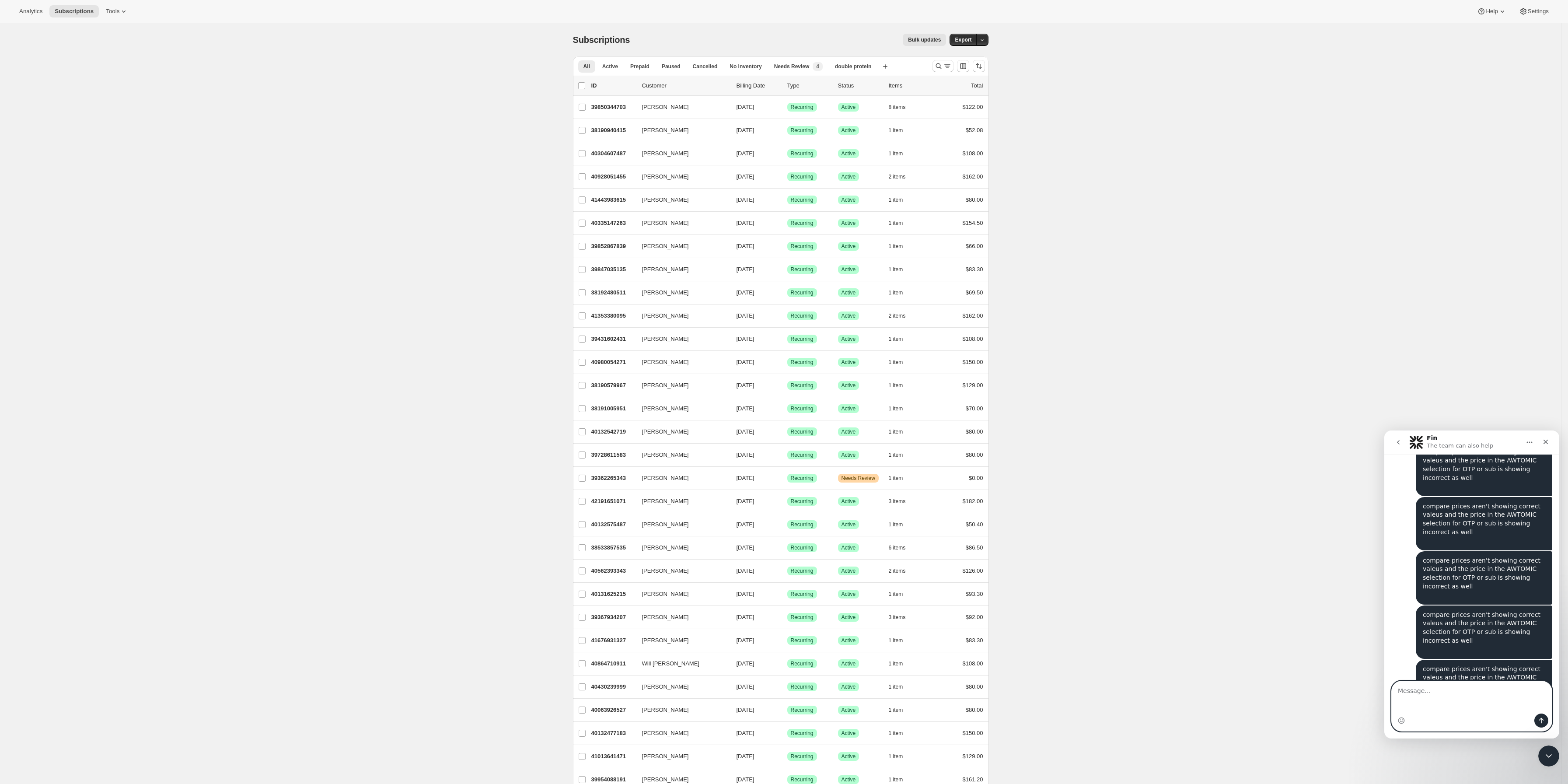
type textarea "compare prices aren't showing correct valeus and the price in the AWTOMIC selec…"
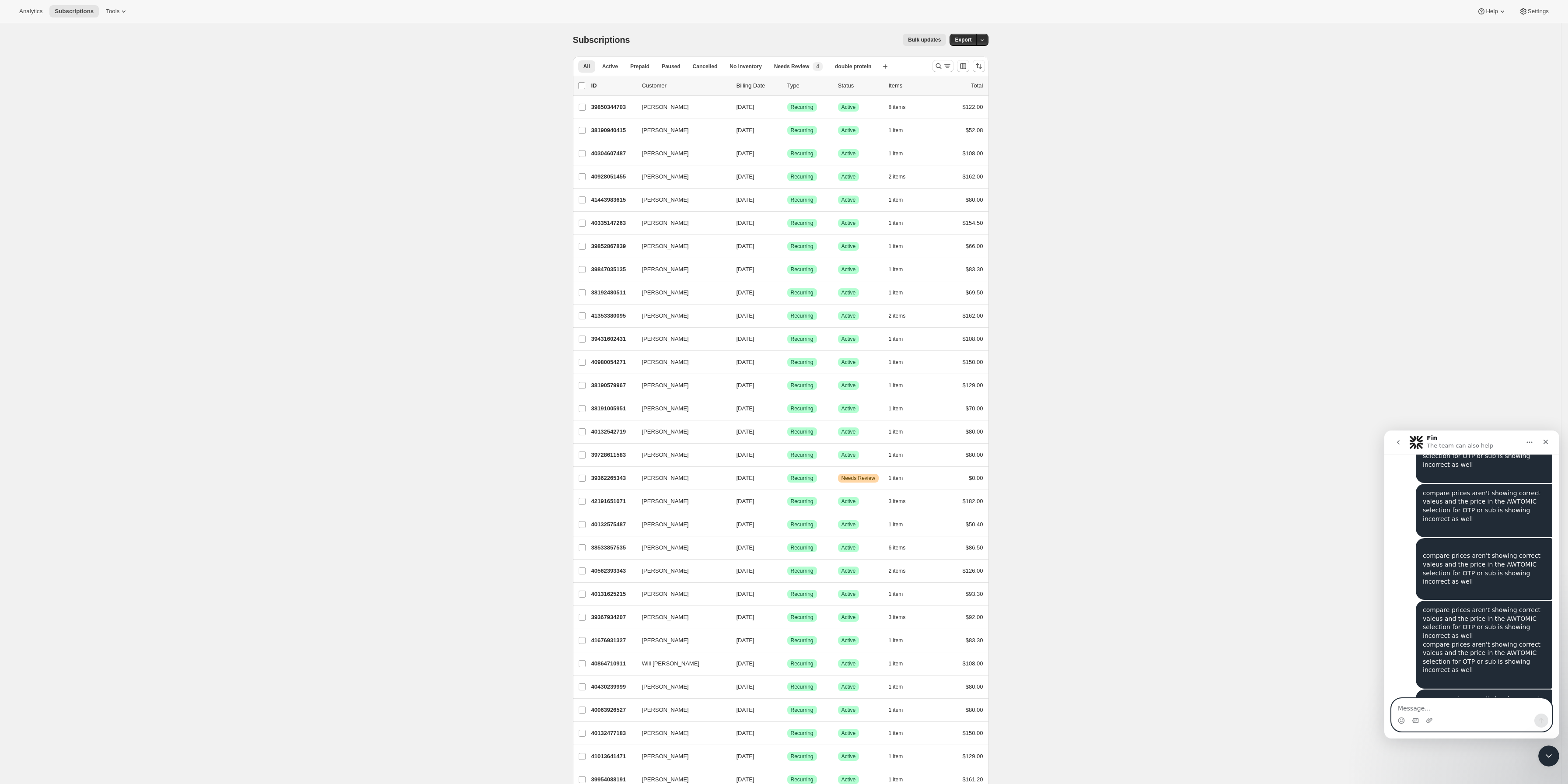
type textarea "v"
type textarea "compare prices aren't showing correct valeus and the price in the AWTOMIC selec…"
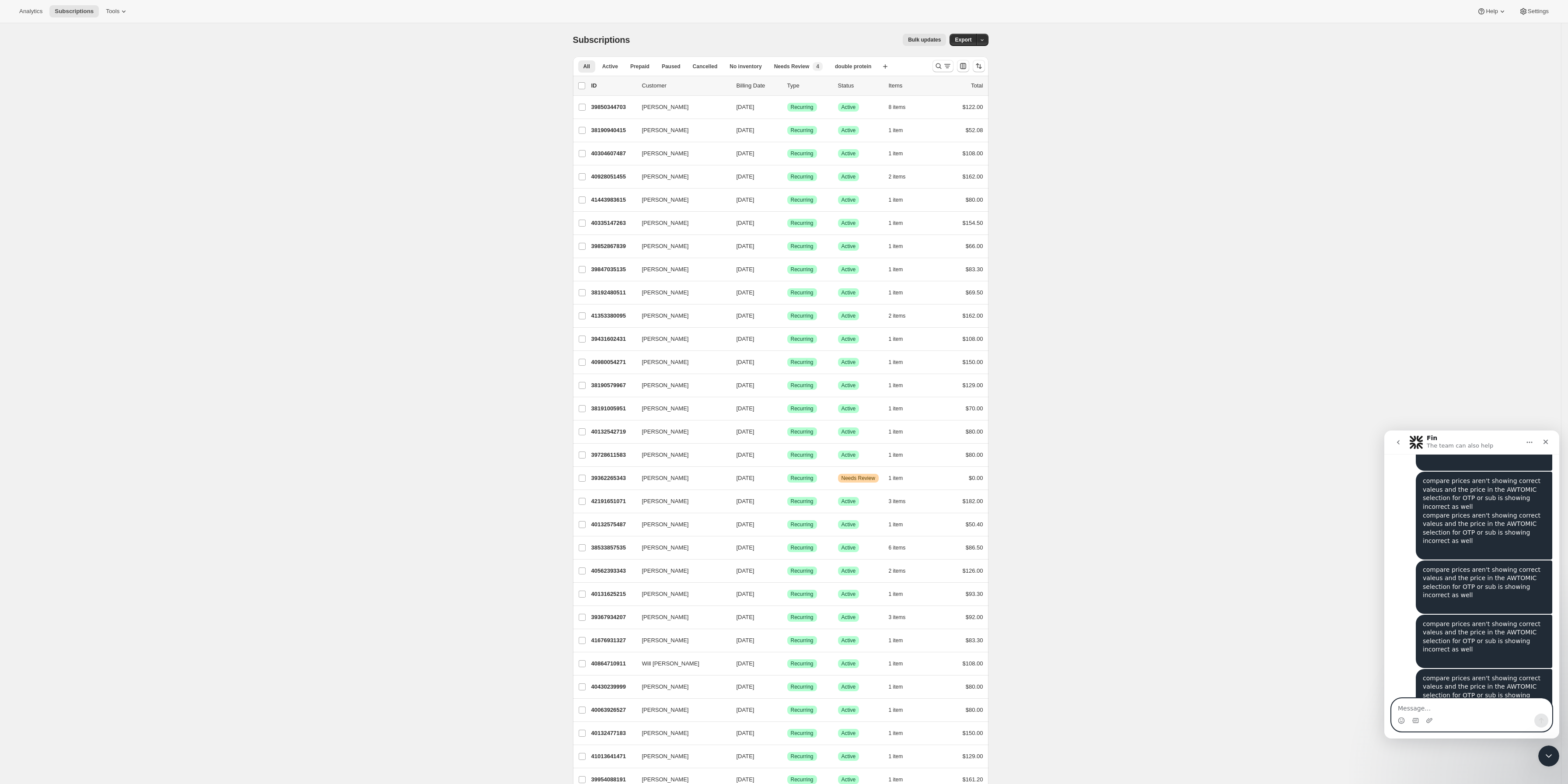
type textarea "compare prices aren't showing correct valeus and the price in the AWTOMIC selec…"
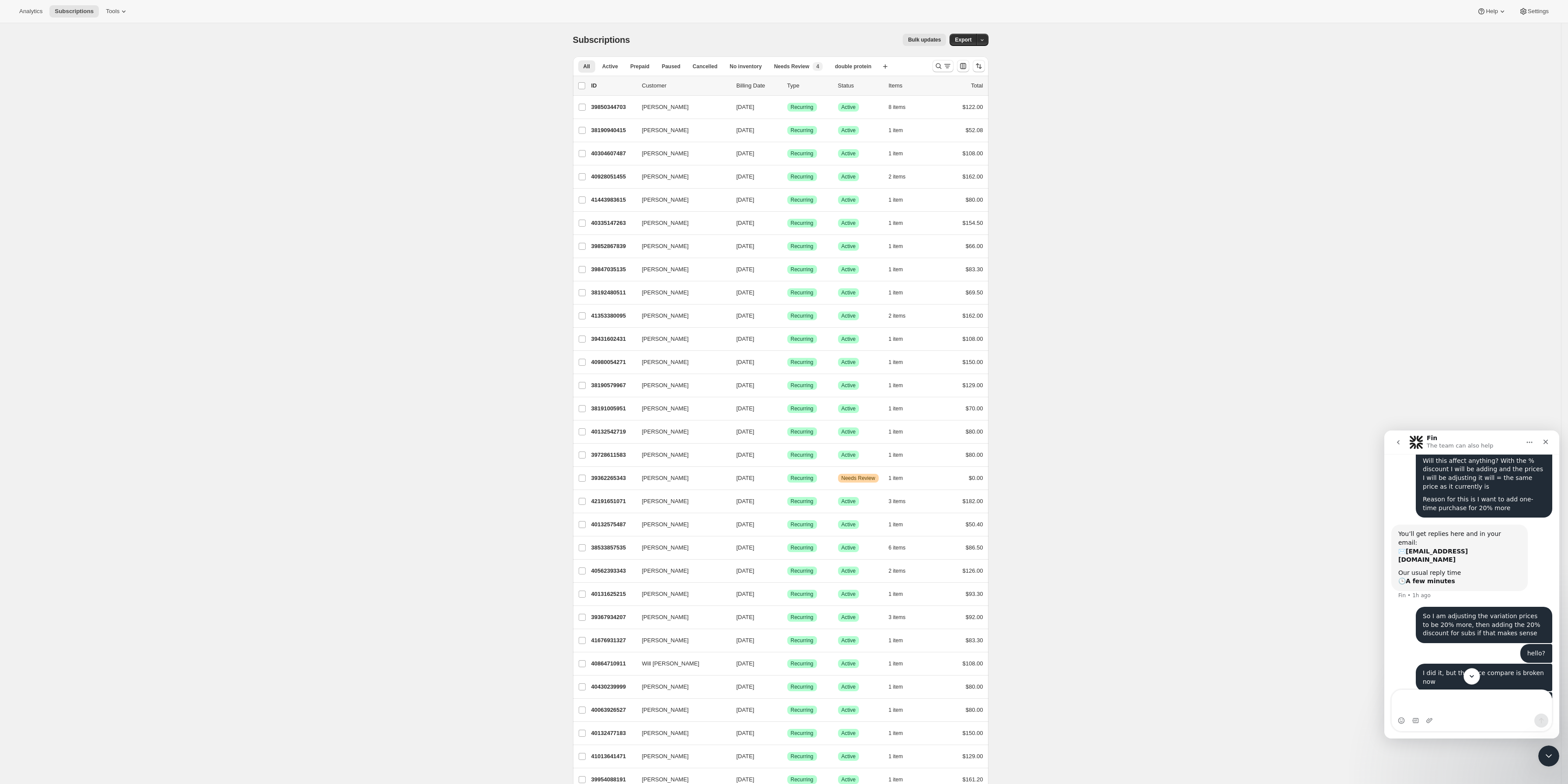
click at [1472, 673] on icon "Scroll to bottom" at bounding box center [1471, 676] width 8 height 8
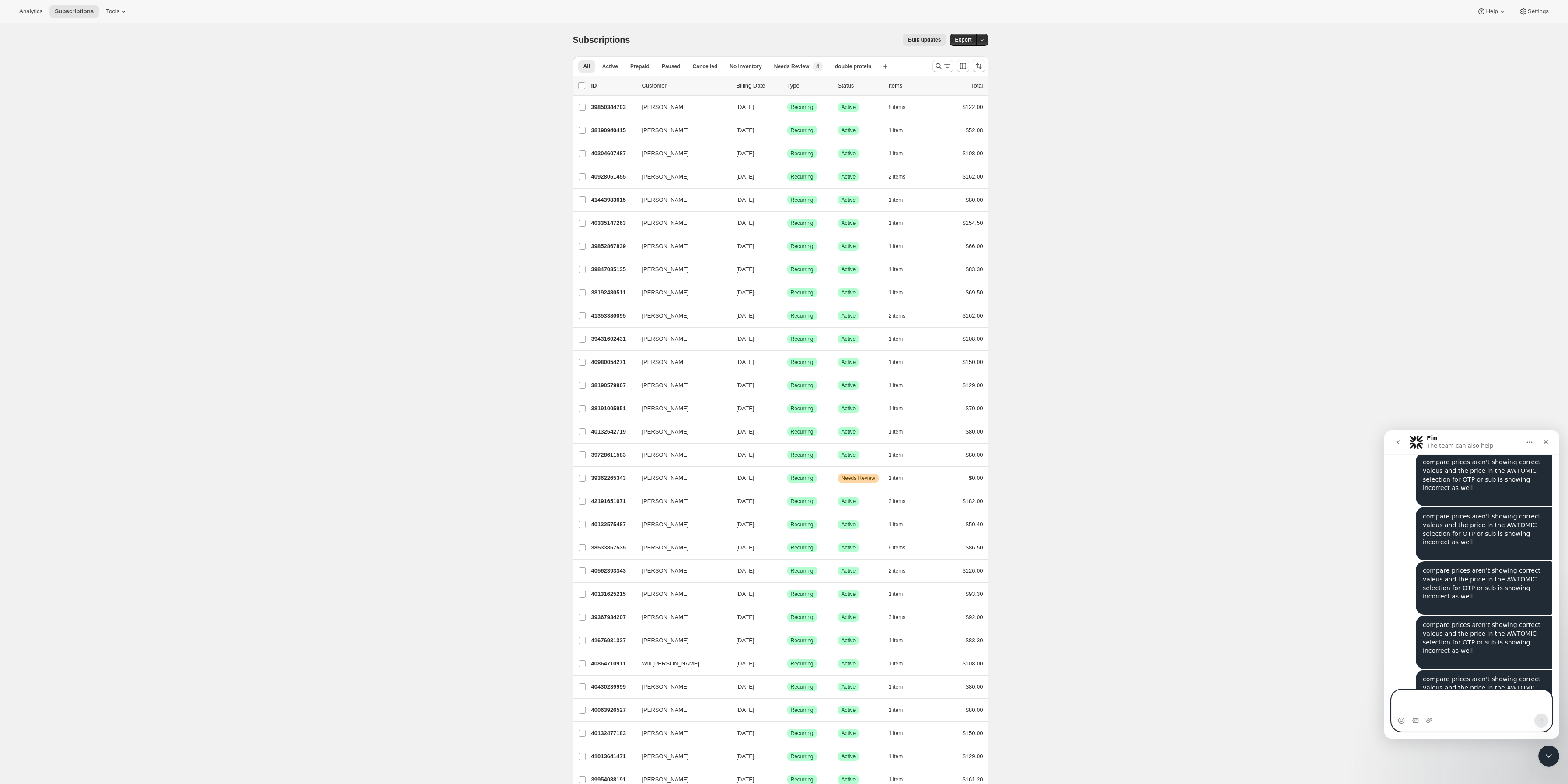
click at [1459, 700] on textarea "Message…" at bounding box center [1470, 701] width 160 height 23
type textarea "compare prices aren't showing correct valeus and the price in the AWTOMIC selec…"
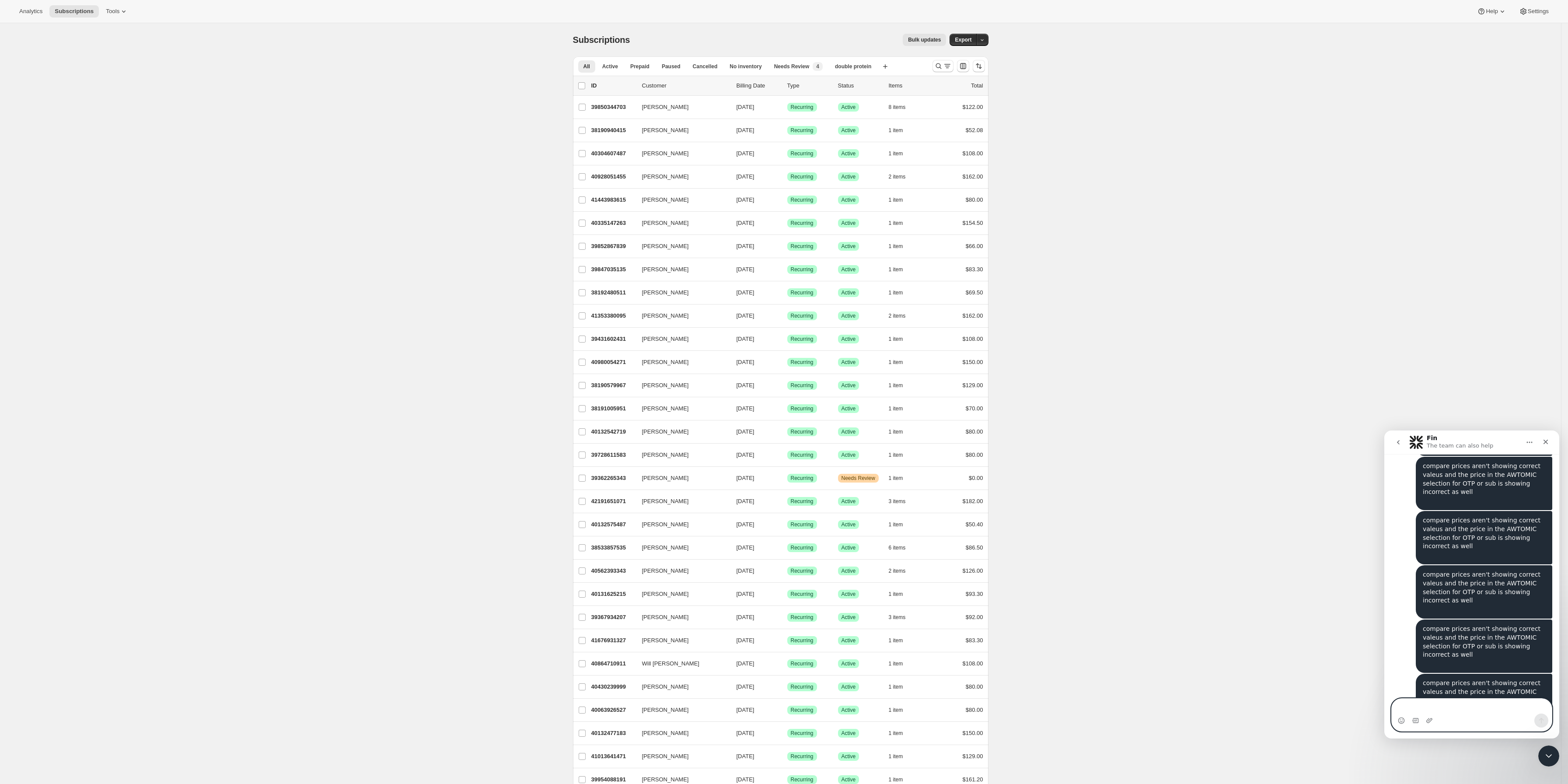
type textarea "compare prices aren't showing correct valeus and the price in the AWTOMIC selec…"
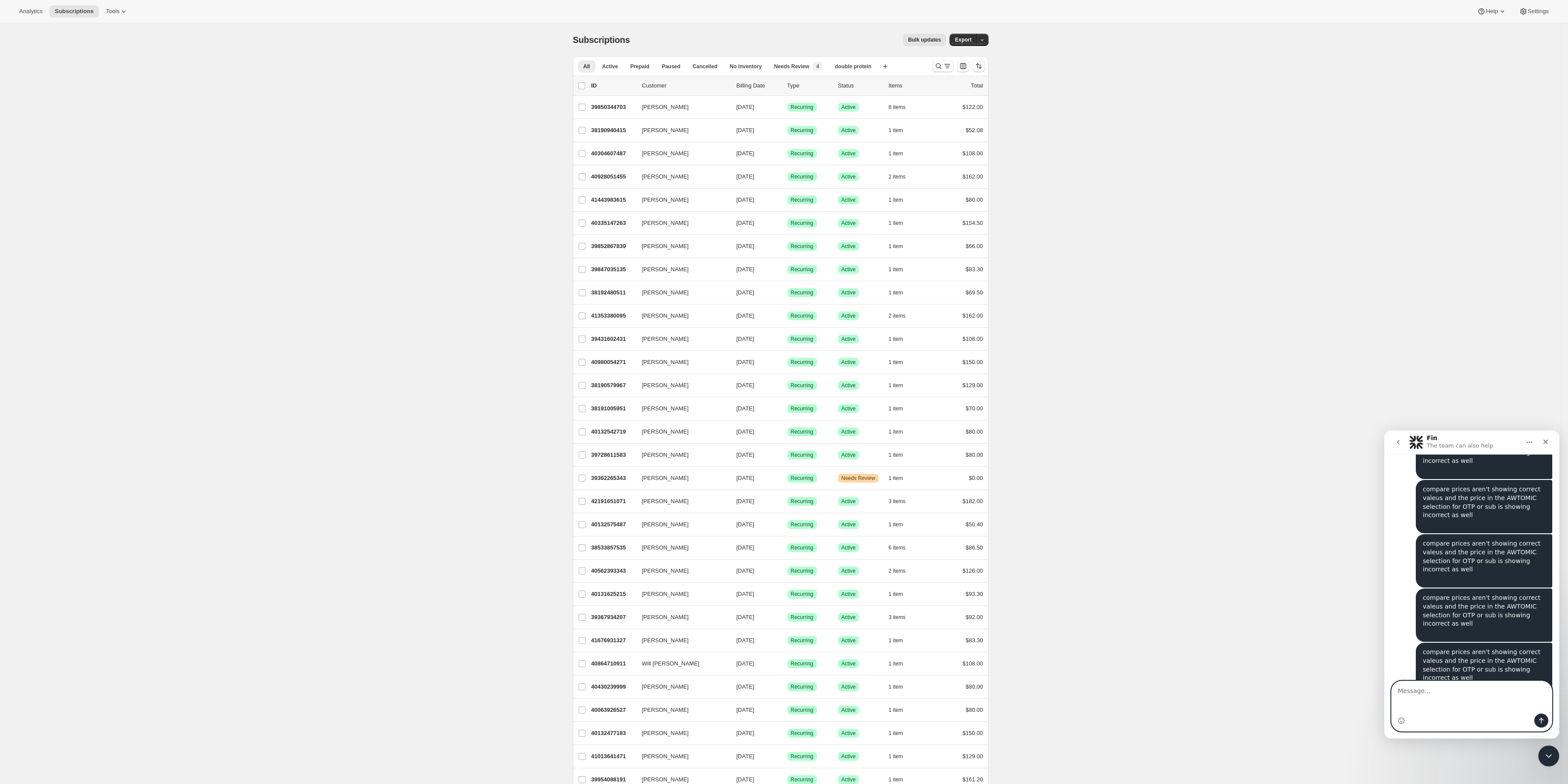
type textarea "v"
type textarea "compare prices aren't showing correct valeus and the price in the AWTOMIC selec…"
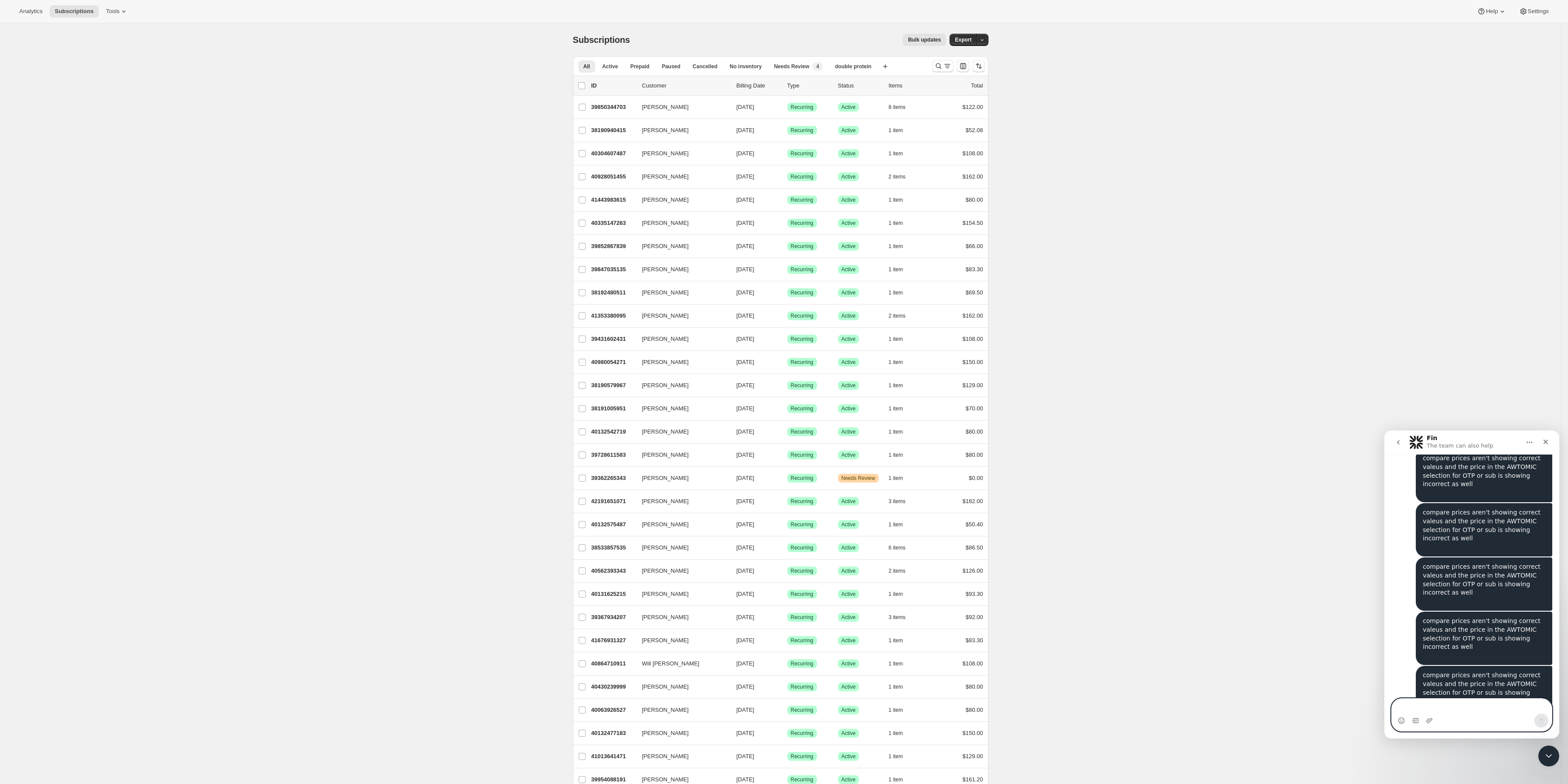
type textarea "v"
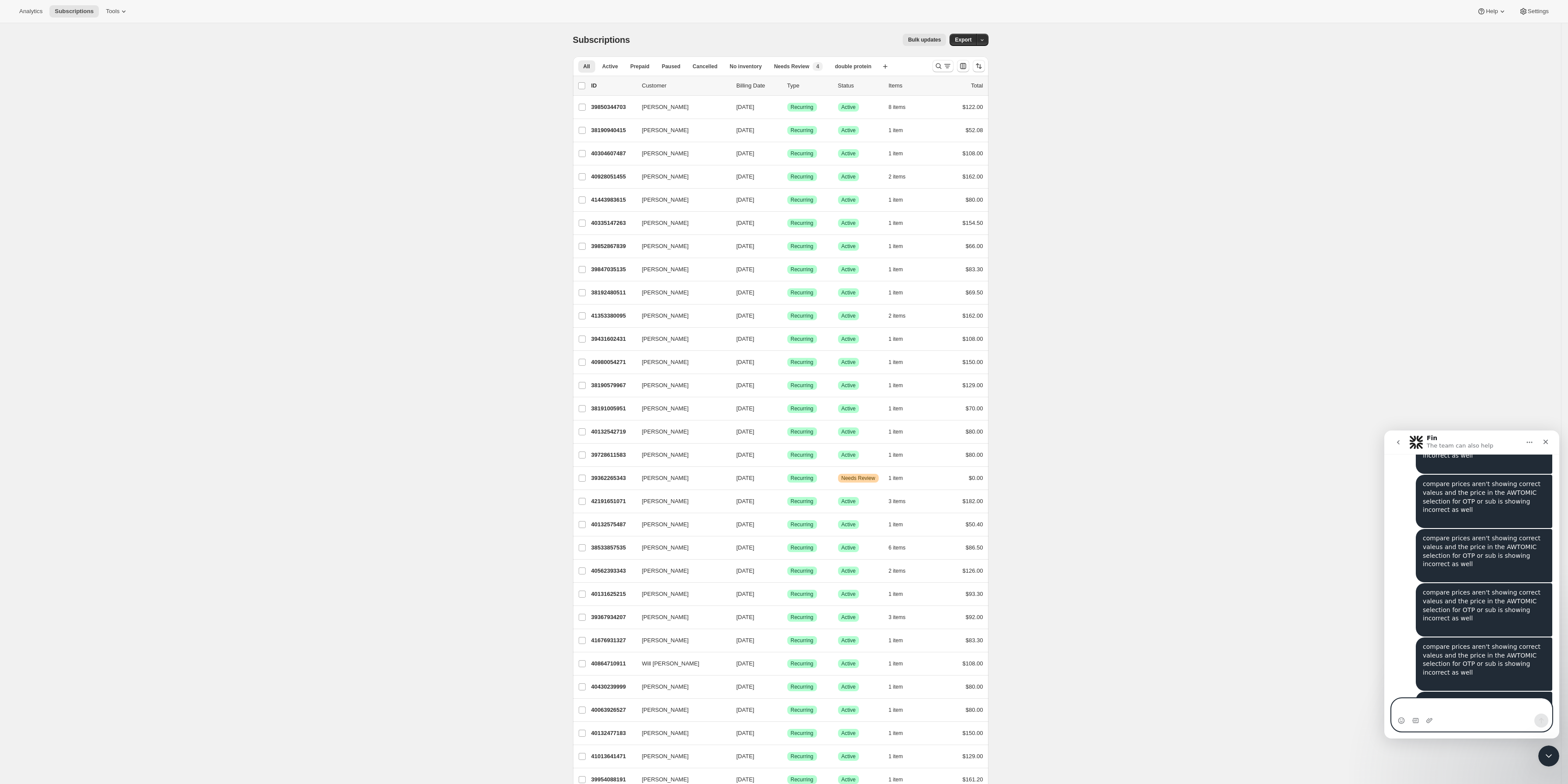
type textarea "compare prices aren't showing correct valeus and the price in the AWTOMIC selec…"
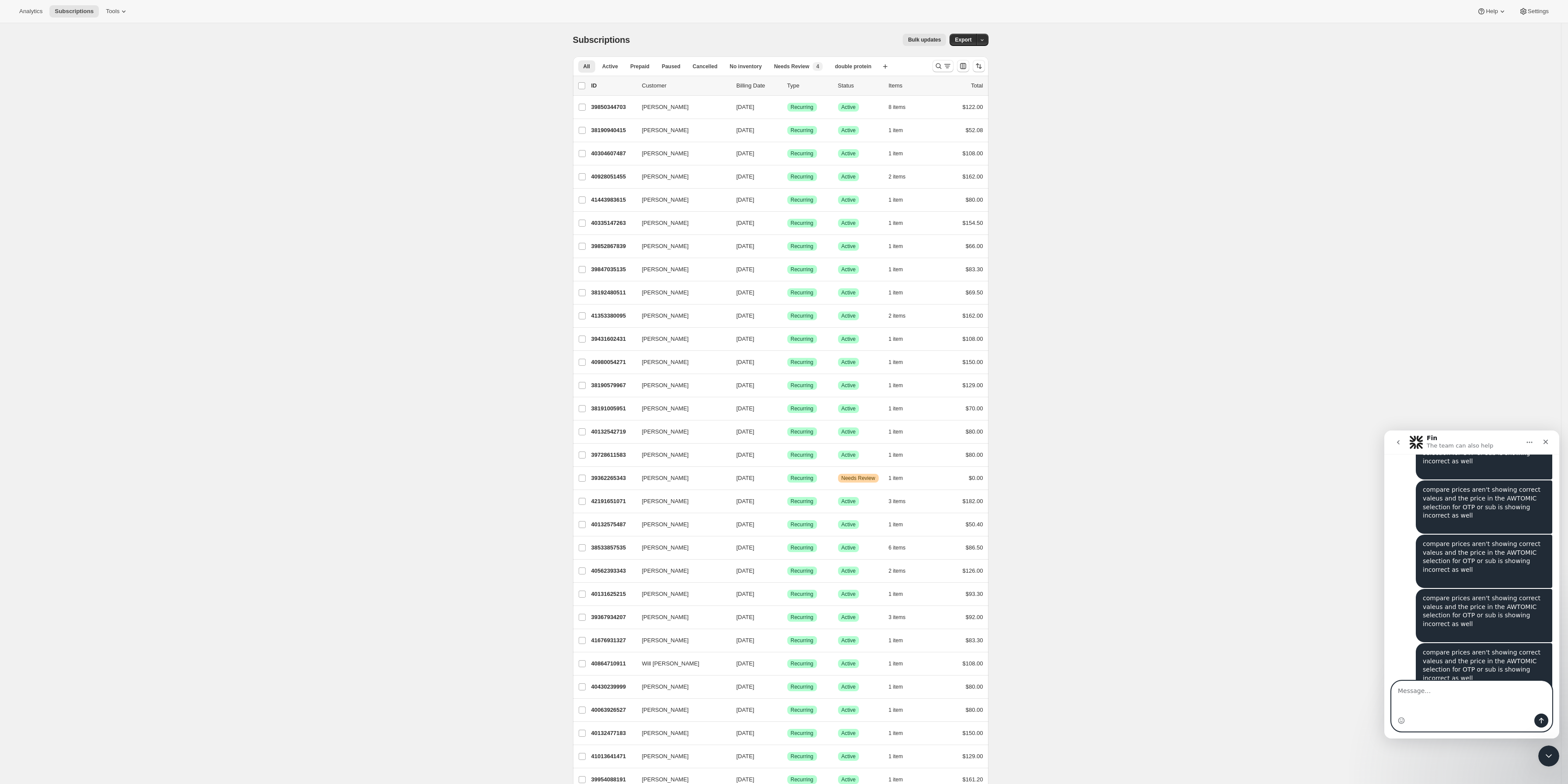
type textarea "compare prices aren't showing correct valeus and the price in the AWTOMIC selec…"
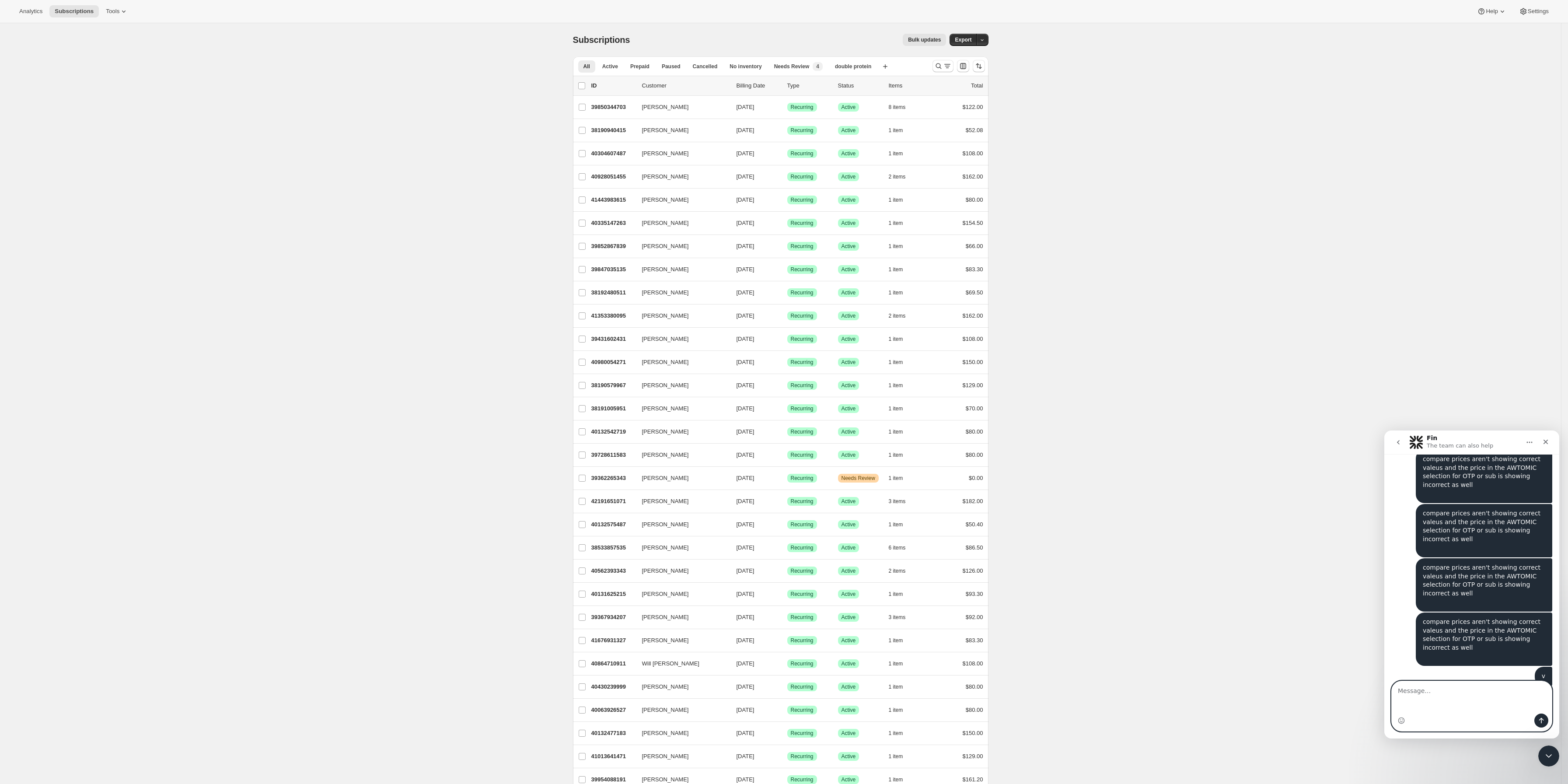
type textarea "compare prices aren't showing correct valeus and the price in the AWTOMIC selec…"
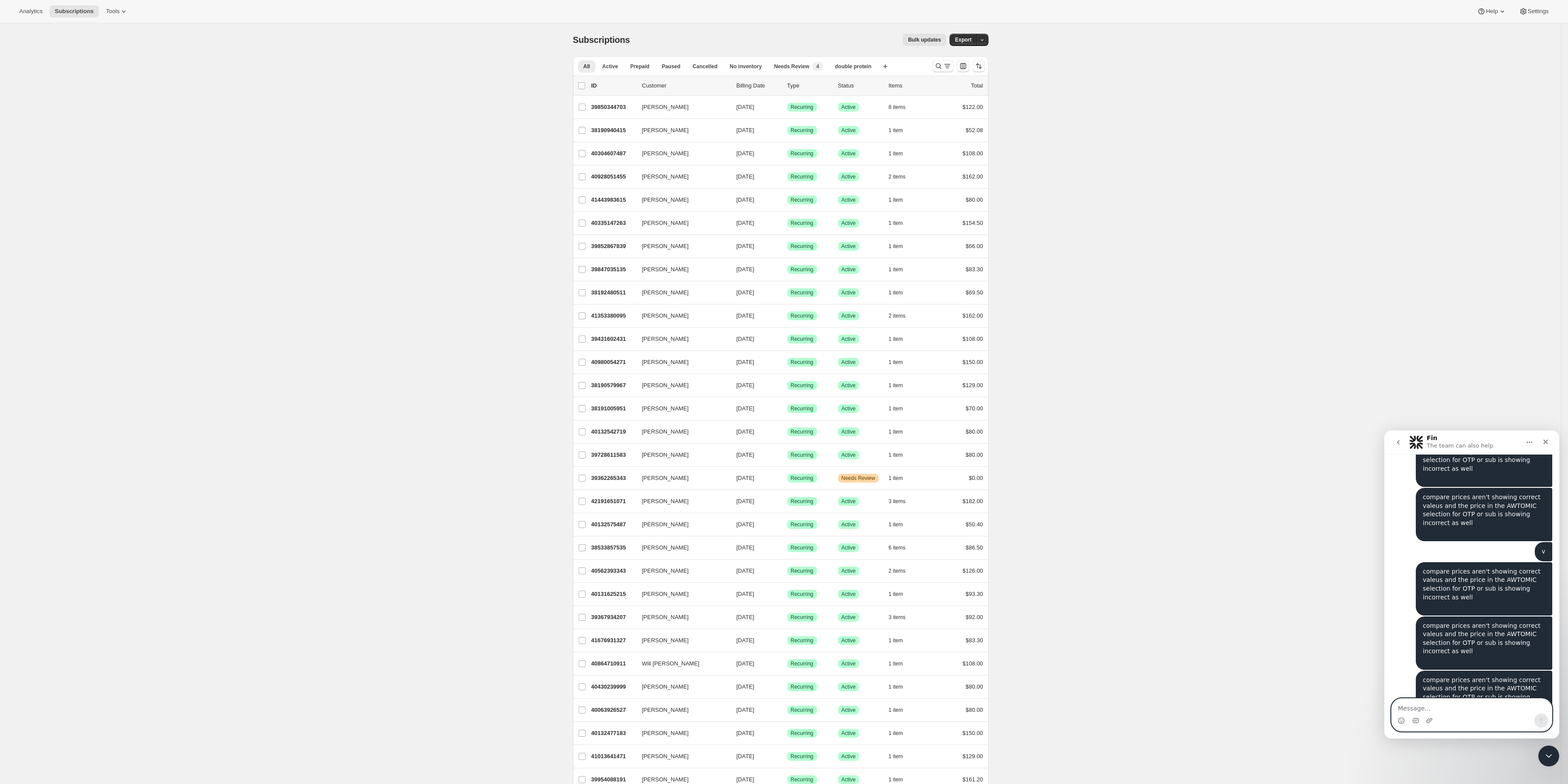
type textarea "v"
type textarea "compare prices aren't showing correct valeus and the price in the AWTOMIC selec…"
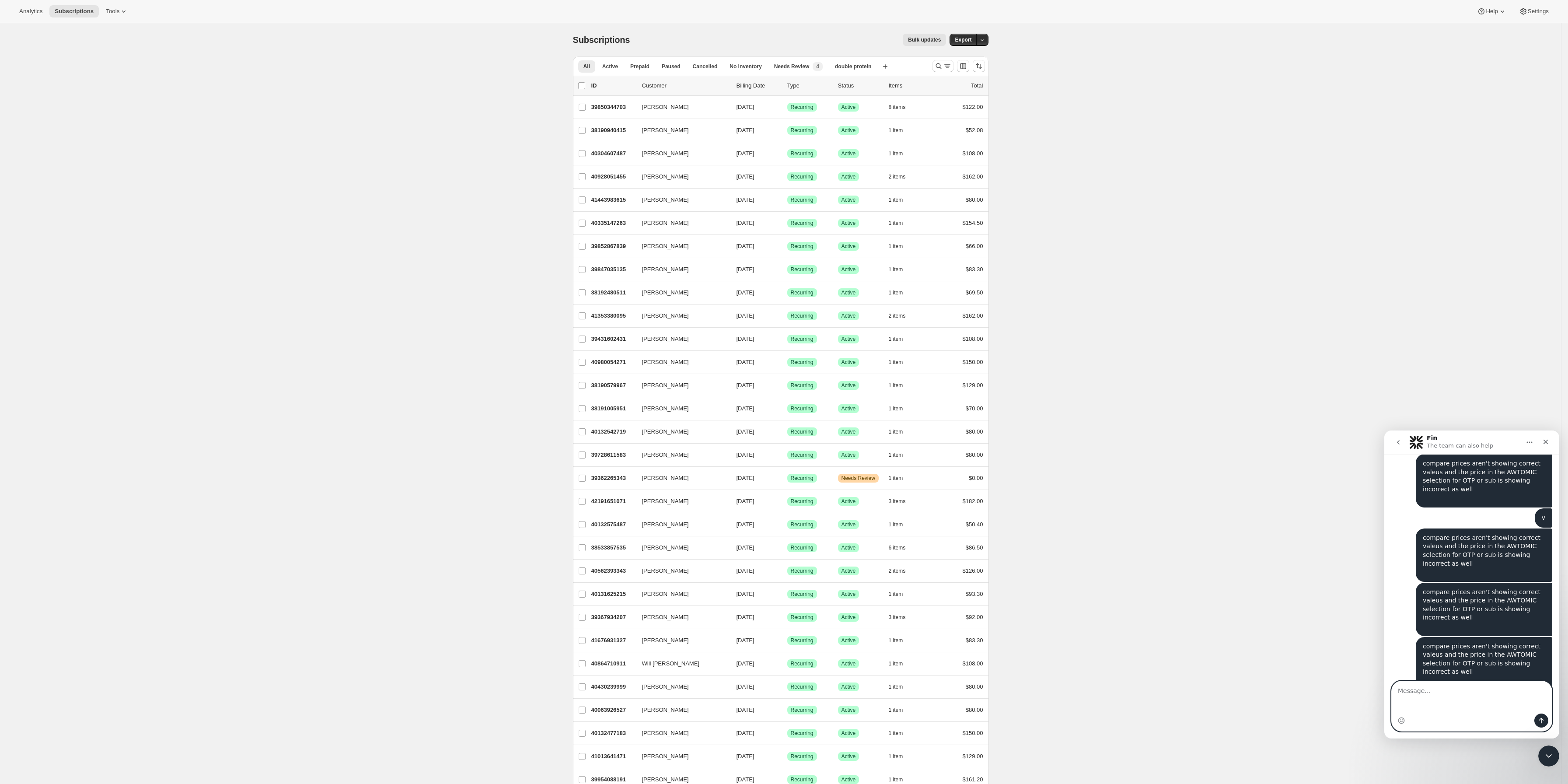
type textarea "compare prices aren't showing correct valeus and the price in the AWTOMIC selec…"
type textarea "v"
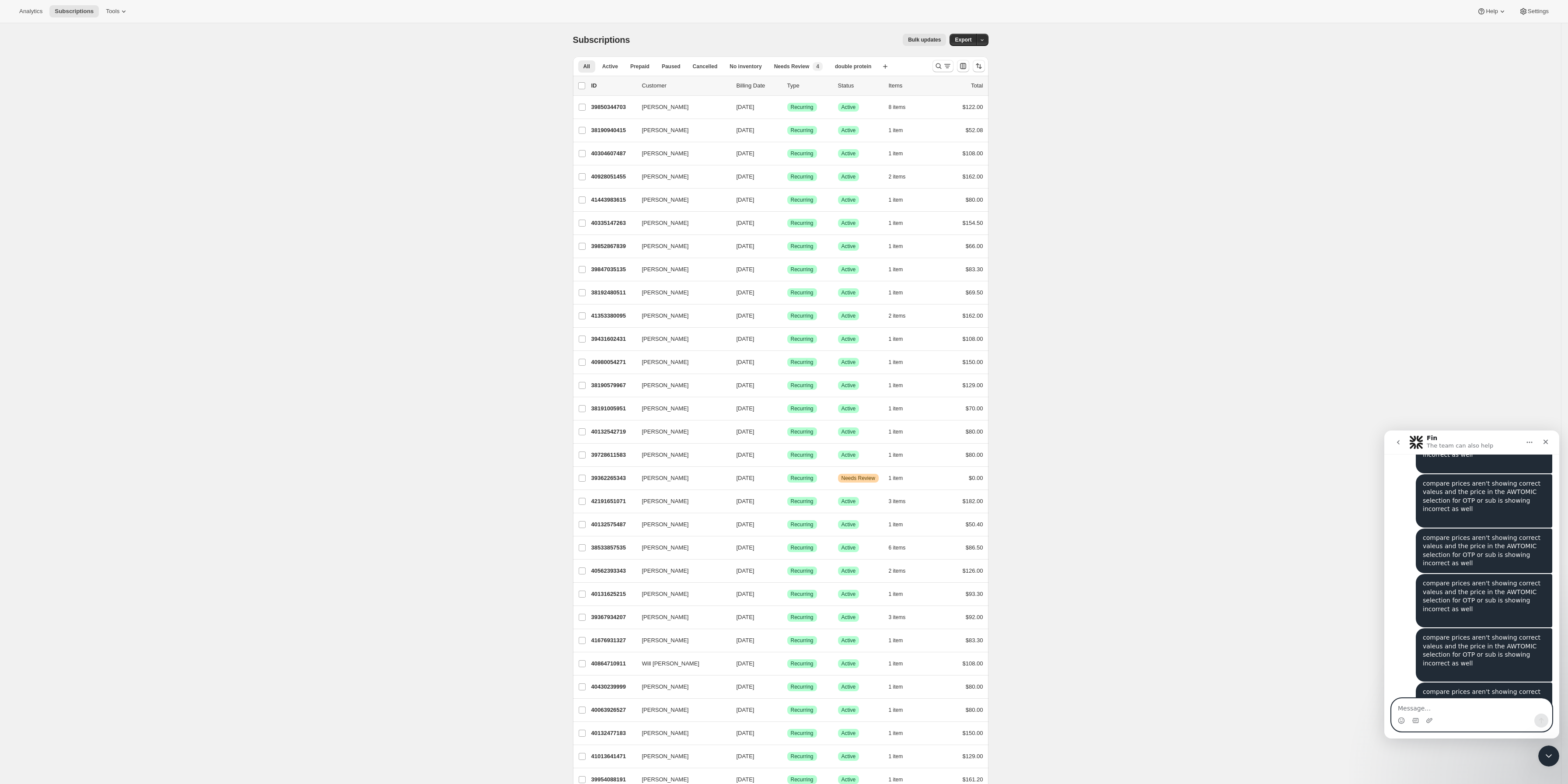
type textarea "compare prices aren't showing correct valeus and the price in the AWTOMIC selec…"
type textarea "v"
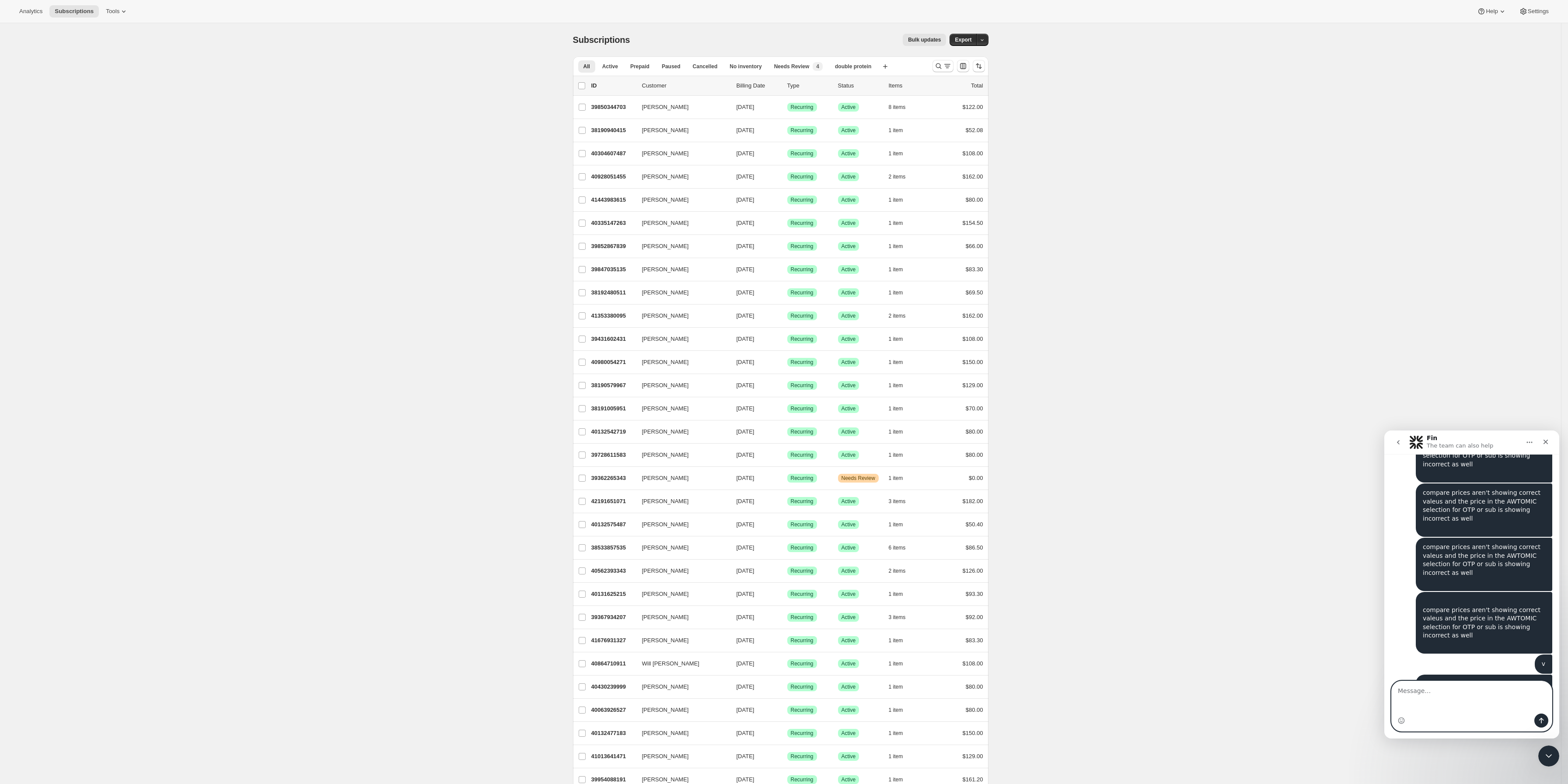
type textarea "compare prices aren't showing correct valeus and the price in the AWTOMIC selec…"
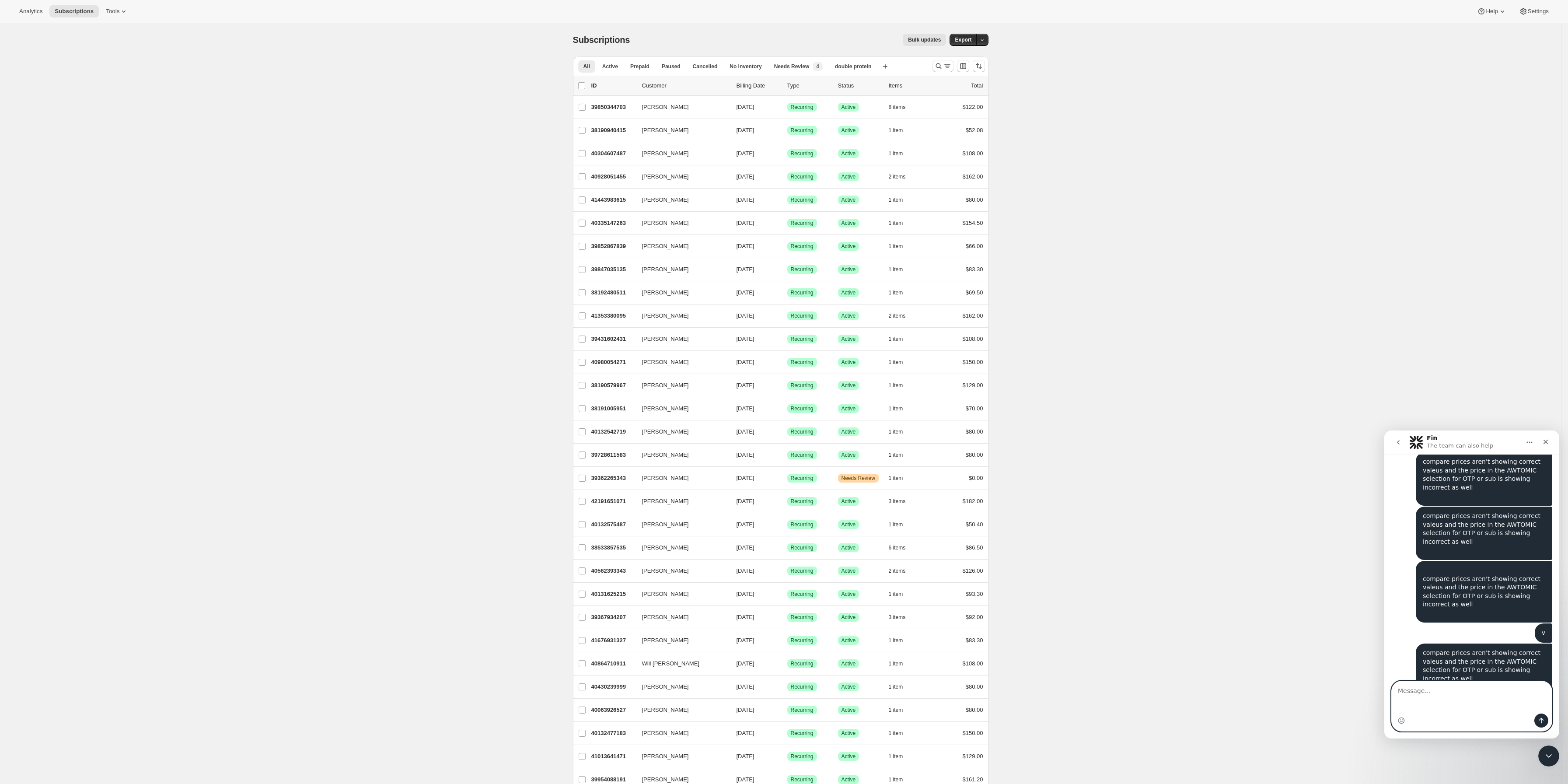
type textarea "compare prices aren't showing correct valeus and the price in the AWTOMIC selec…"
type textarea "v"
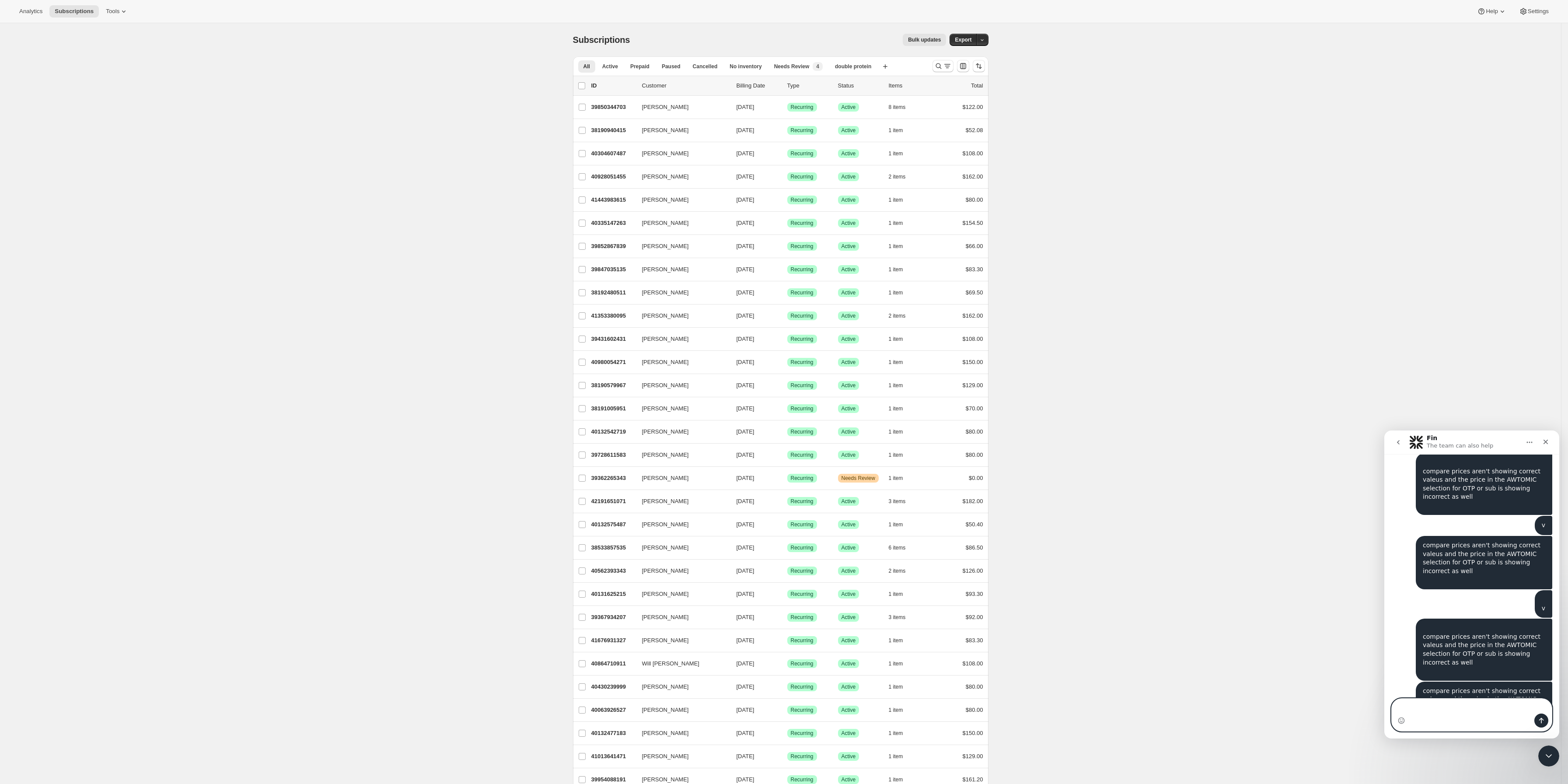
type textarea "compare prices aren't showing correct valeus and the price in the AWTOMIC selec…"
type textarea "v"
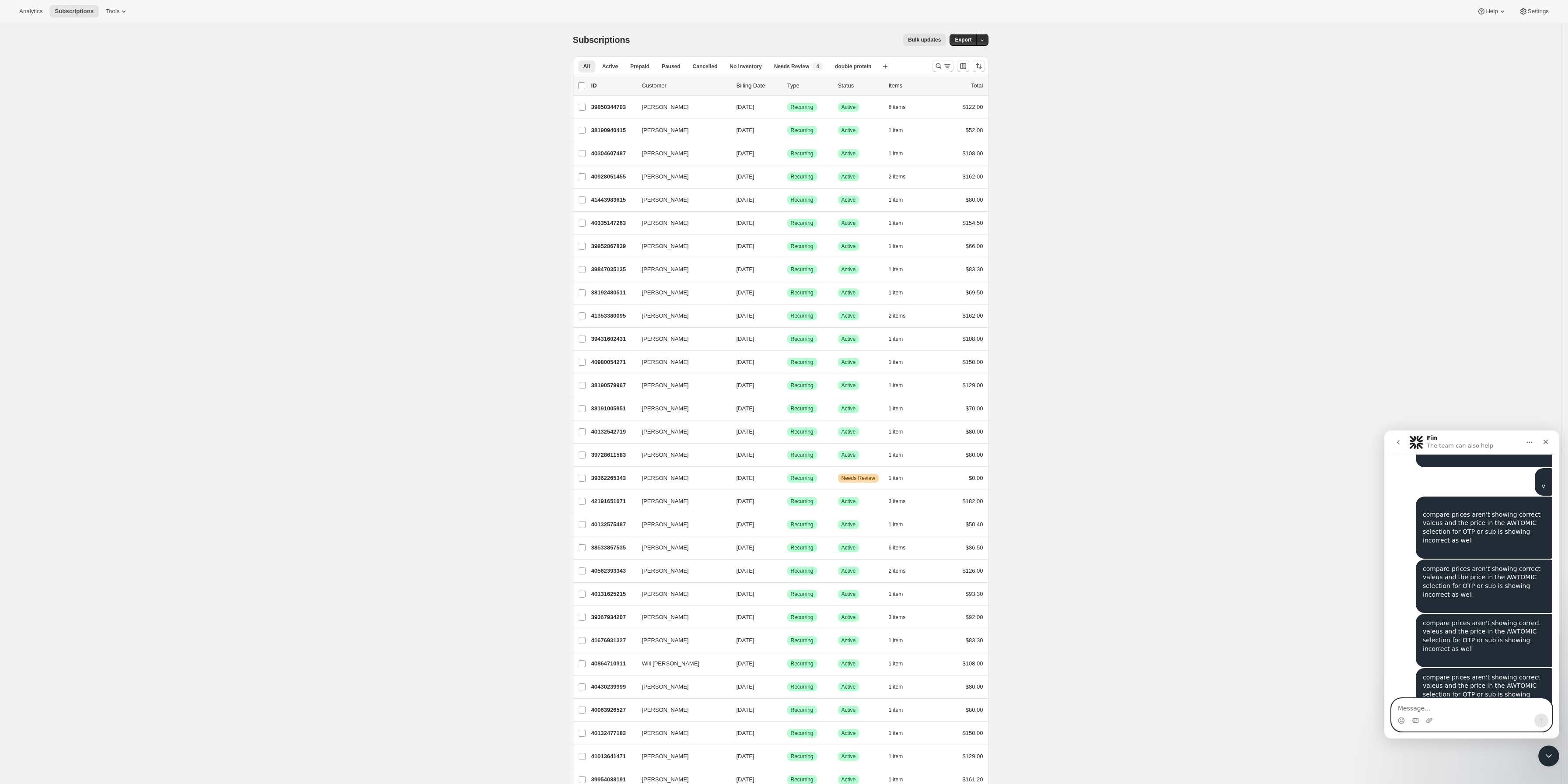
type textarea "v"
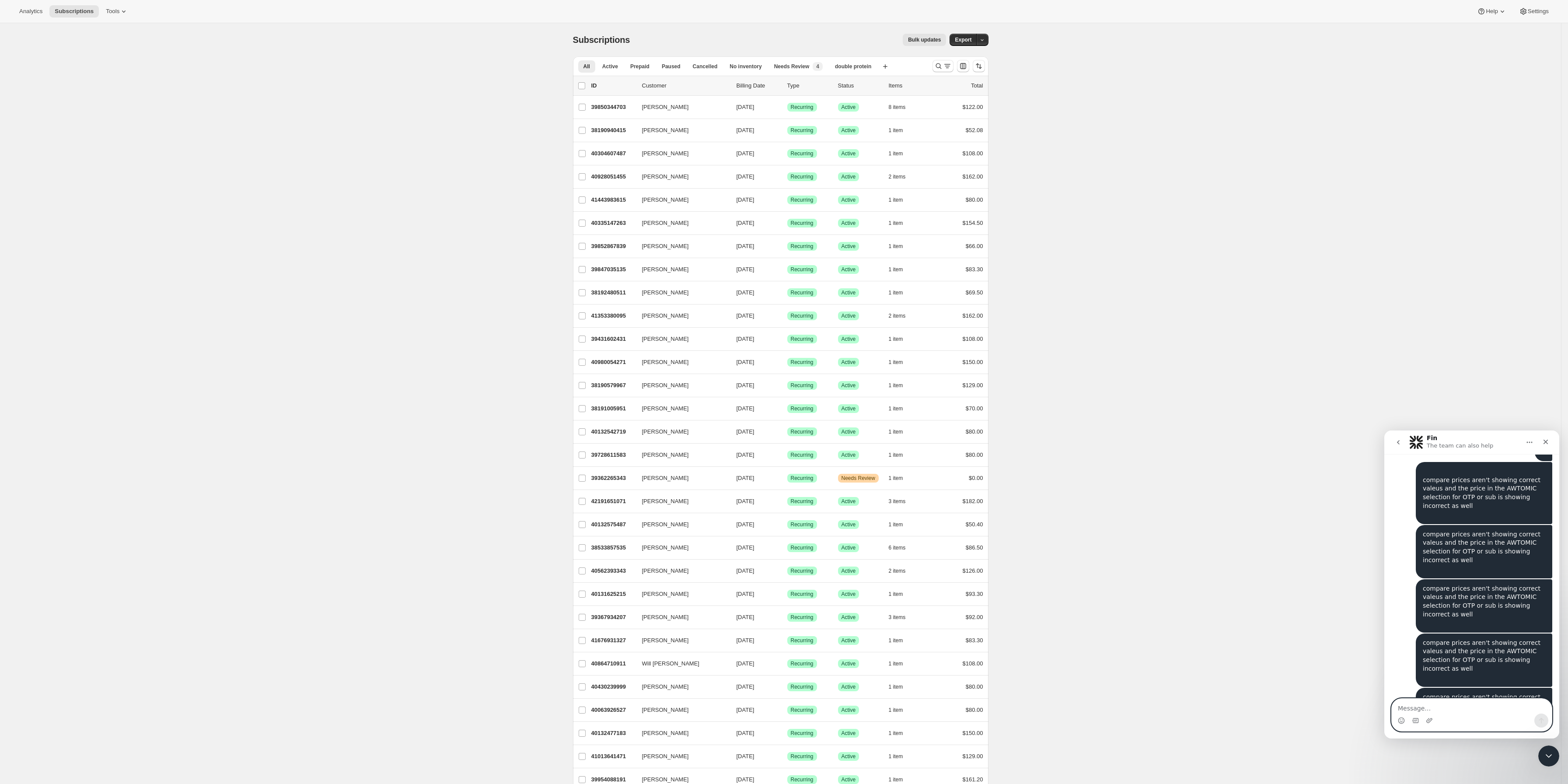
type textarea "compare prices aren't showing correct valeus and the price in the AWTOMIC selec…"
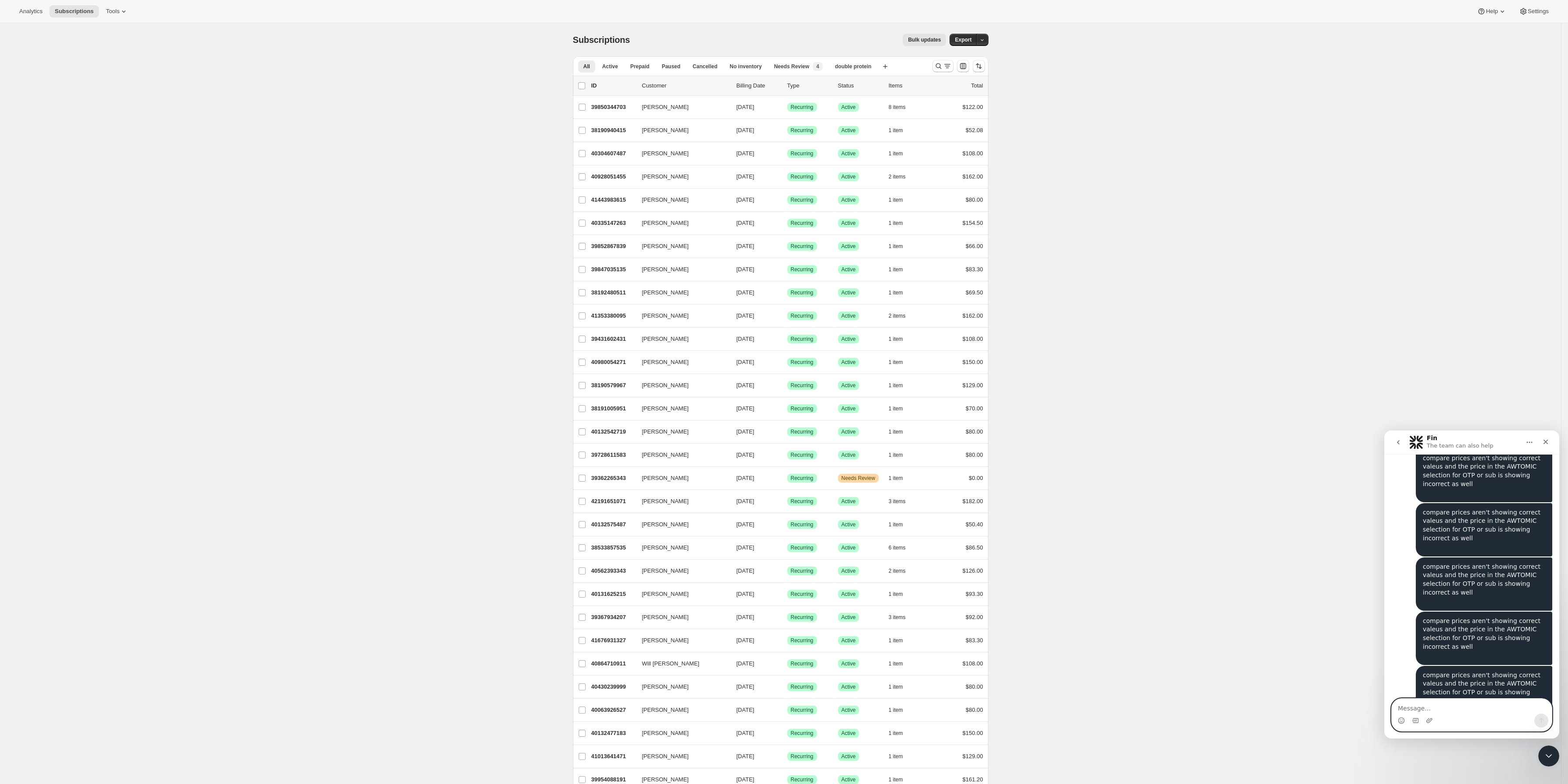
type textarea "v"
type textarea "compare prices aren't showing correct valeus and the price in the AWTOMIC selec…"
type textarea "v"
type textarea "compare prices aren't showing correct valeus and the price in the AWTOMIC selec…"
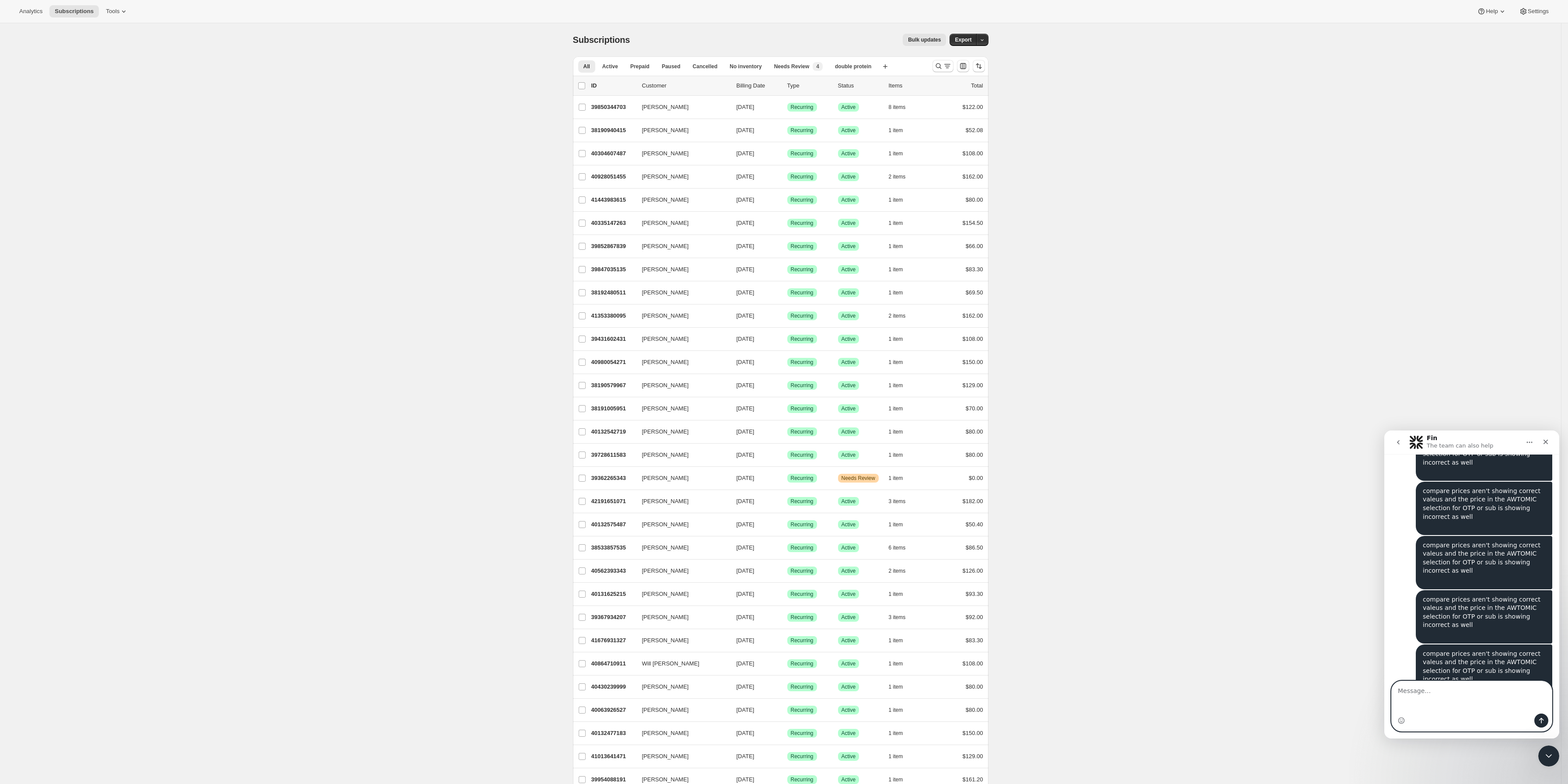
type textarea "compare prices aren't showing correct valeus and the price in the AWTOMIC selec…"
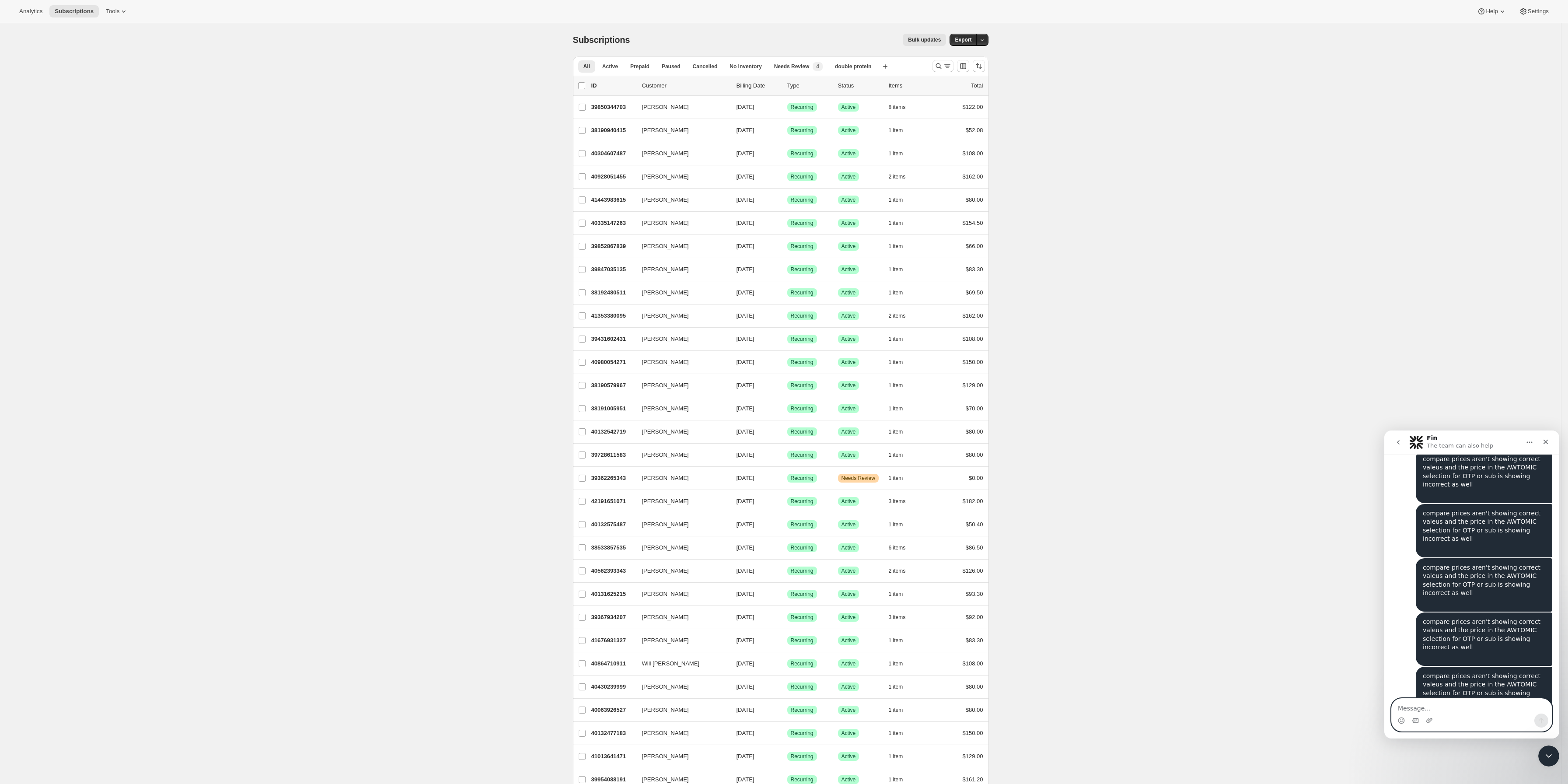
type textarea "compare prices aren't showing correct valeus and the price in the AWTOMIC selec…"
type textarea "v"
type textarea "compare prices aren't showing correct valeus and the price in the AWTOMIC selec…"
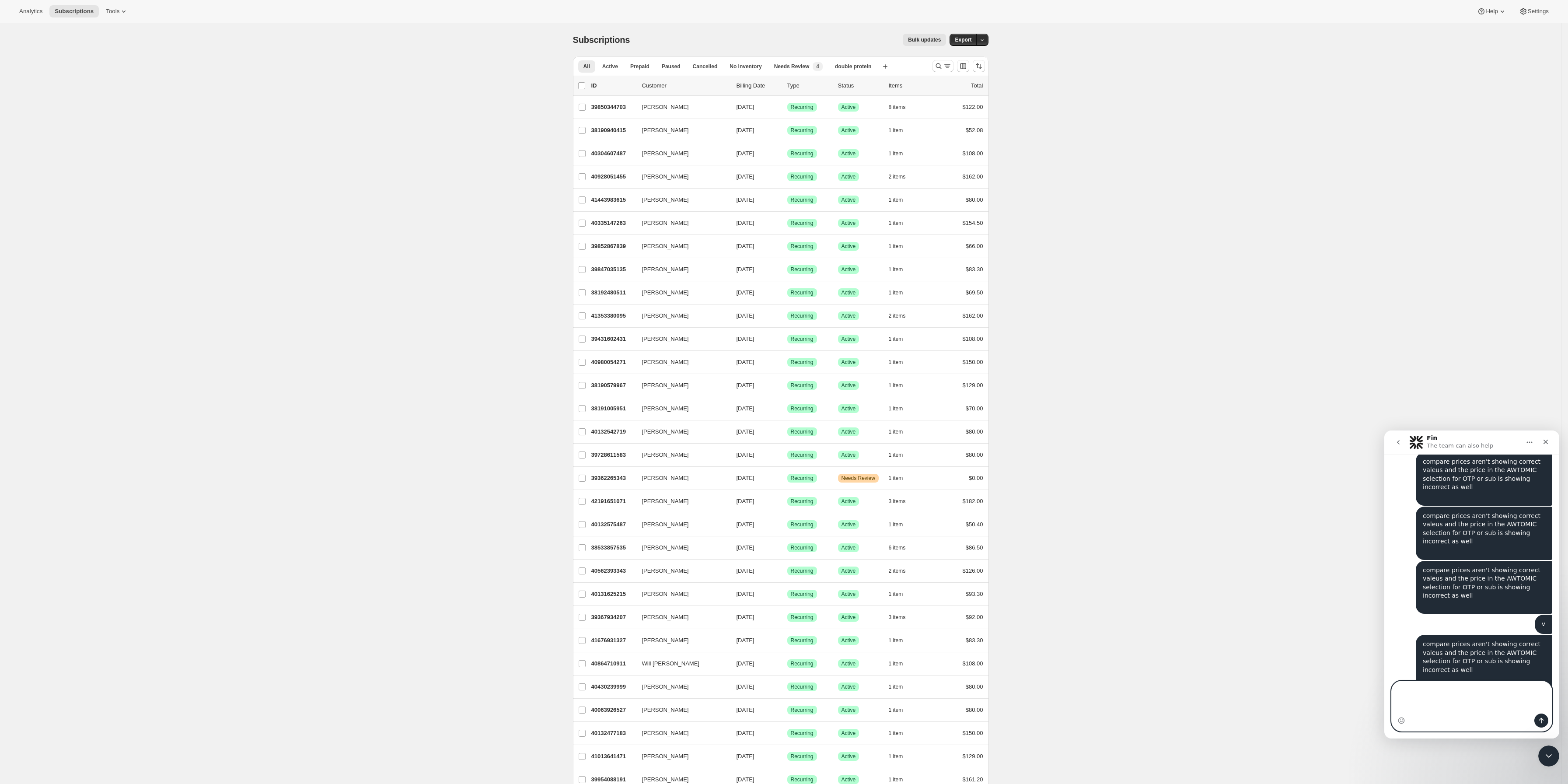
type textarea "v"
type textarea "compare prices aren't showing correct valeus and the price in the AWTOMIC selec…"
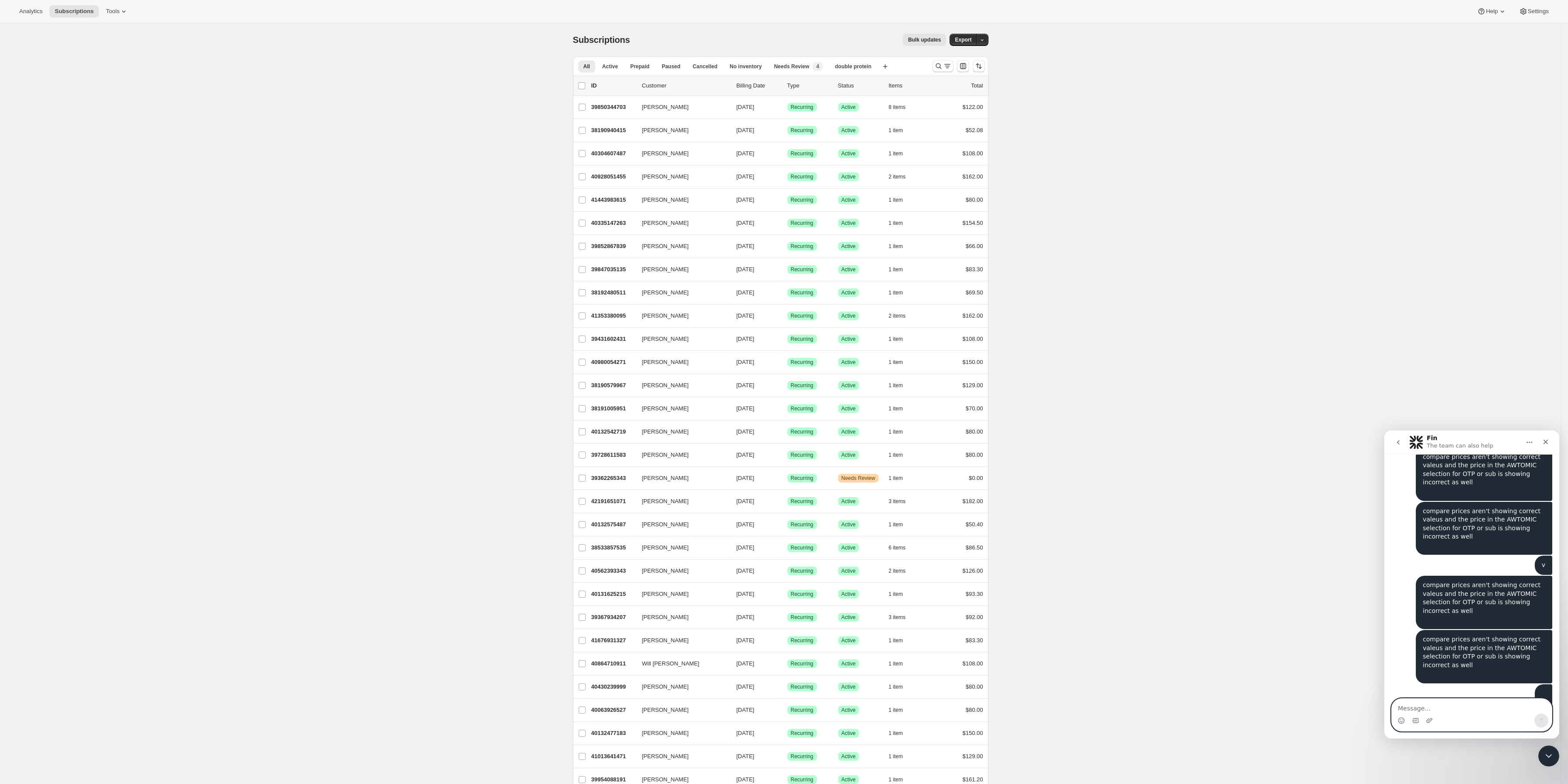
type textarea "compare prices aren't showing correct valeus and the price in the AWTOMIC selec…"
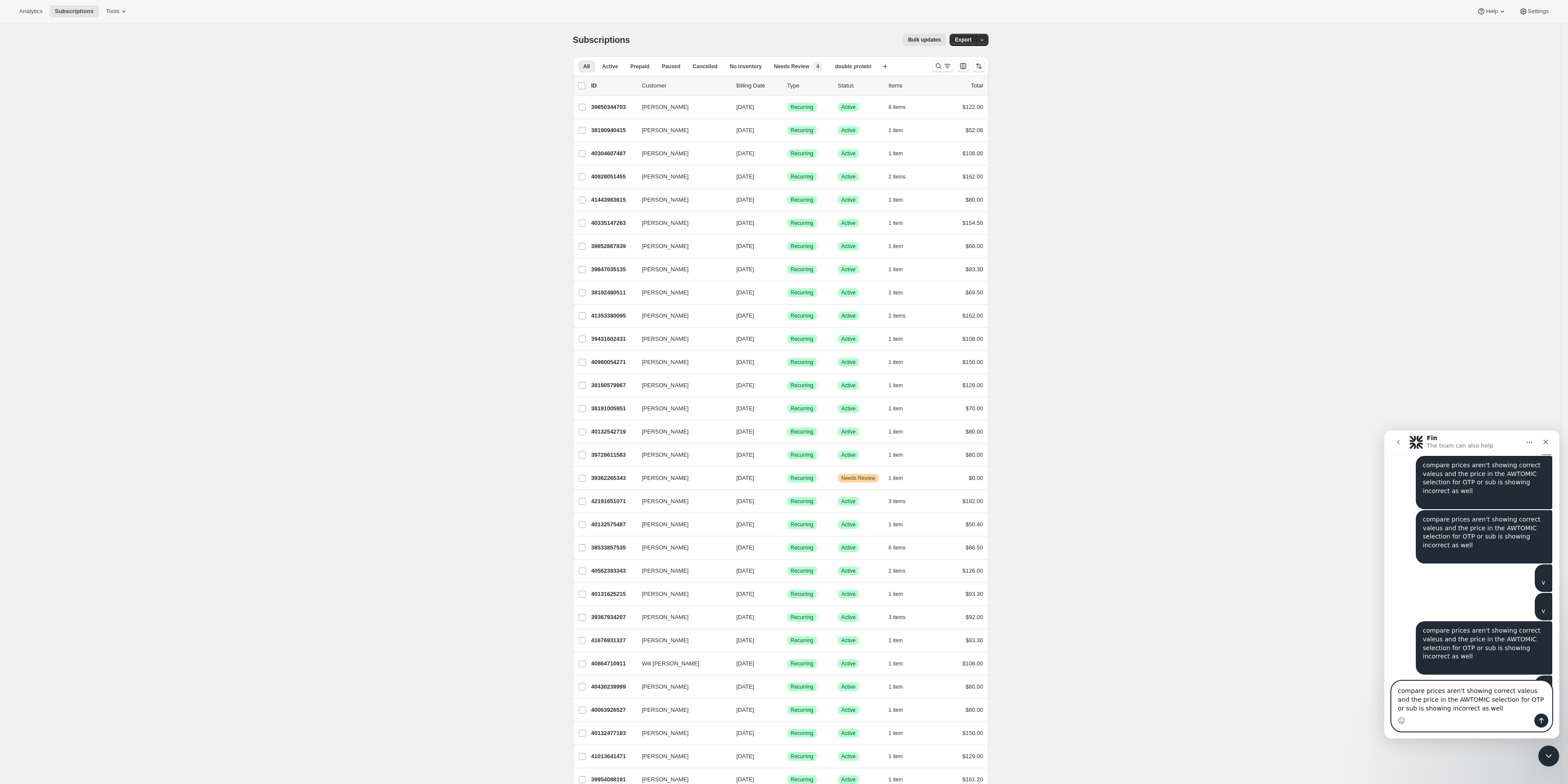
type textarea "compare prices aren't showing correct valeus and the price in the AWTOMIC selec…"
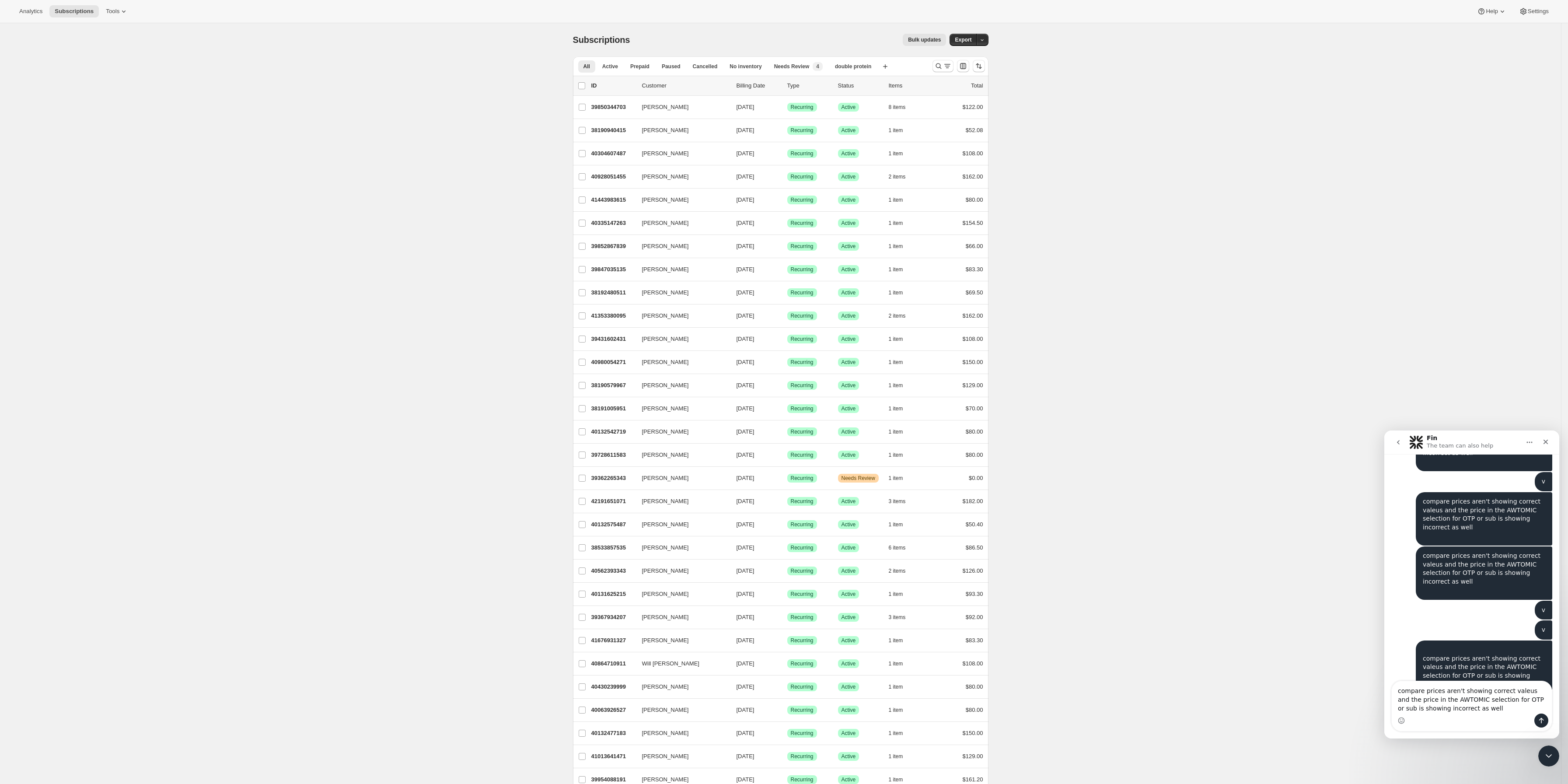
scroll to position [6821, 0]
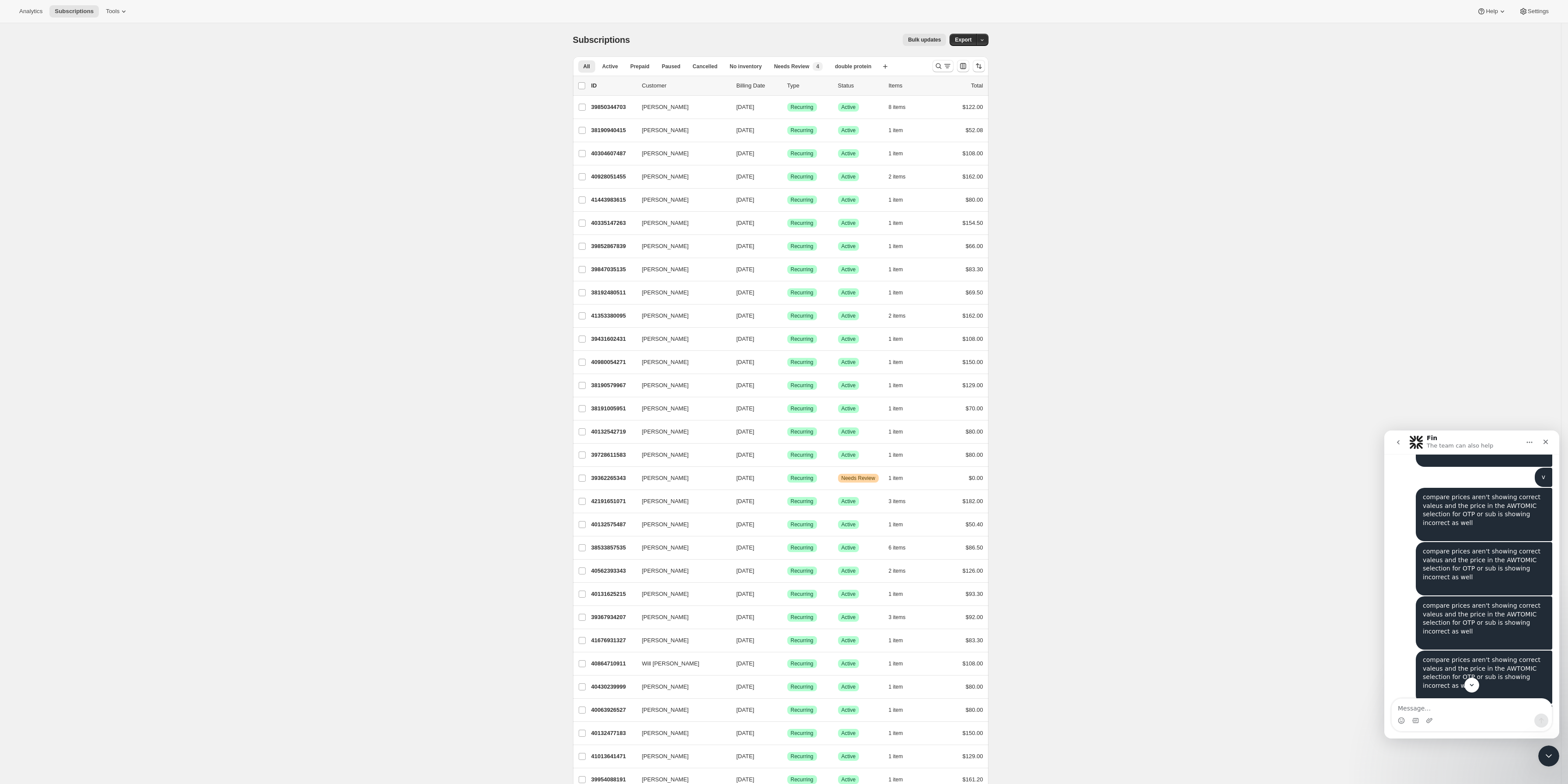
click at [1478, 677] on div "Intercom messenger" at bounding box center [1471, 685] width 175 height 14
click at [1472, 681] on icon "Scroll to bottom" at bounding box center [1471, 685] width 8 height 8
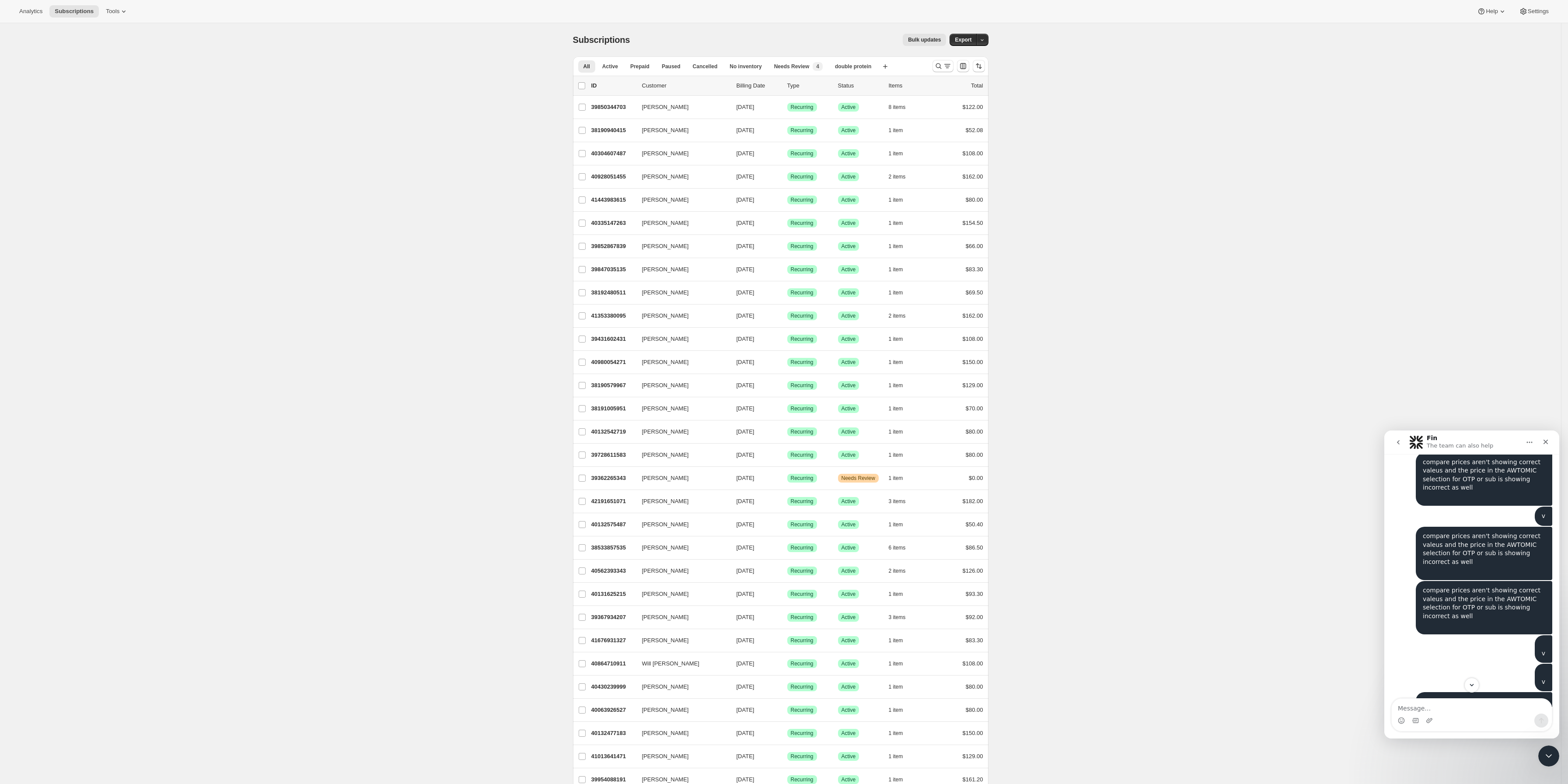
scroll to position [6840, 0]
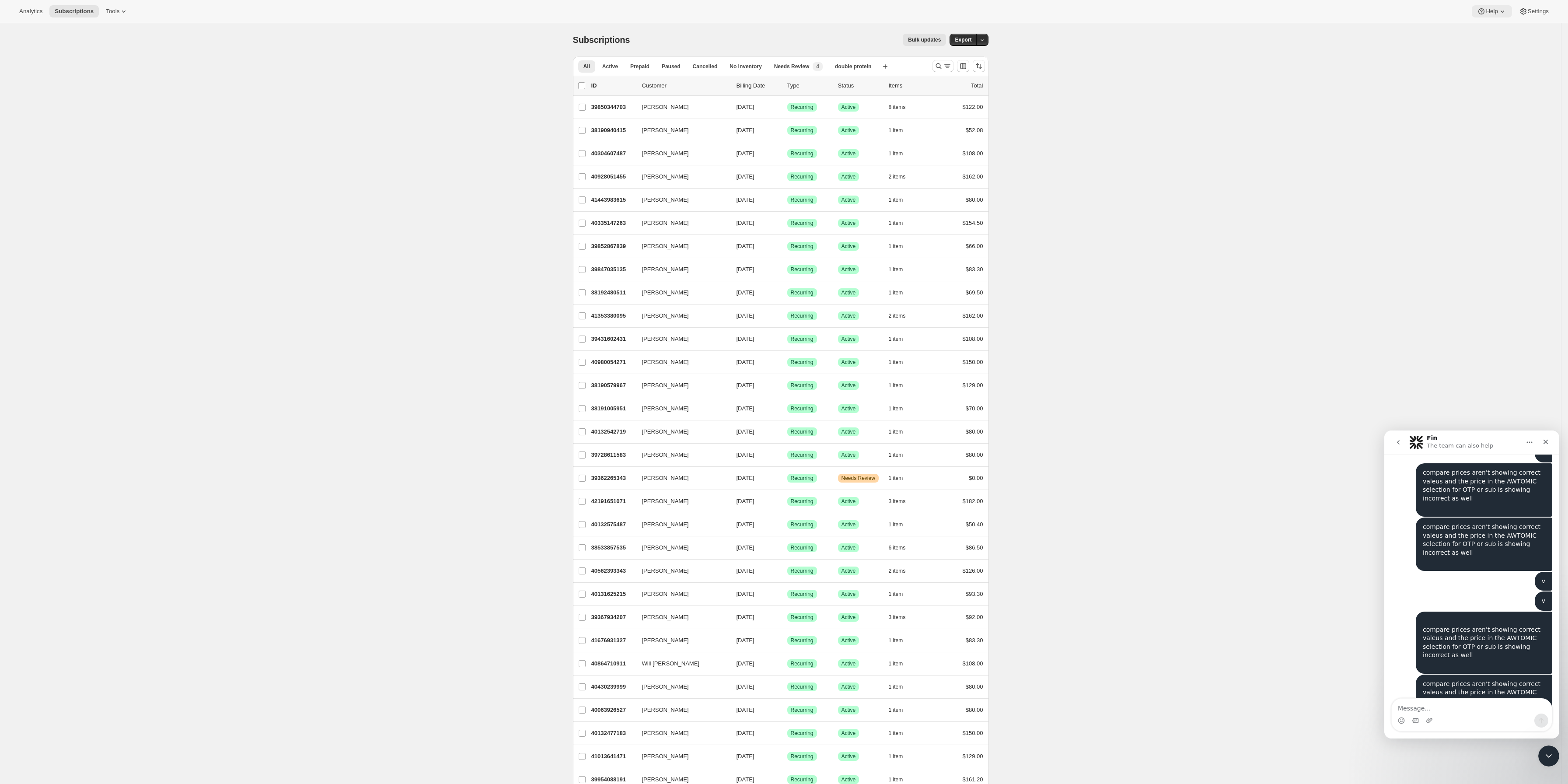
click at [1501, 16] on button "Help" at bounding box center [1491, 12] width 40 height 13
click at [1496, 57] on span "Contact us" at bounding box center [1490, 58] width 27 height 6
click at [1490, 60] on span "Contact us" at bounding box center [1490, 58] width 27 height 6
click at [1449, 714] on div "Intercom messenger" at bounding box center [1470, 720] width 160 height 14
click at [1451, 708] on textarea "Message…" at bounding box center [1470, 705] width 160 height 14
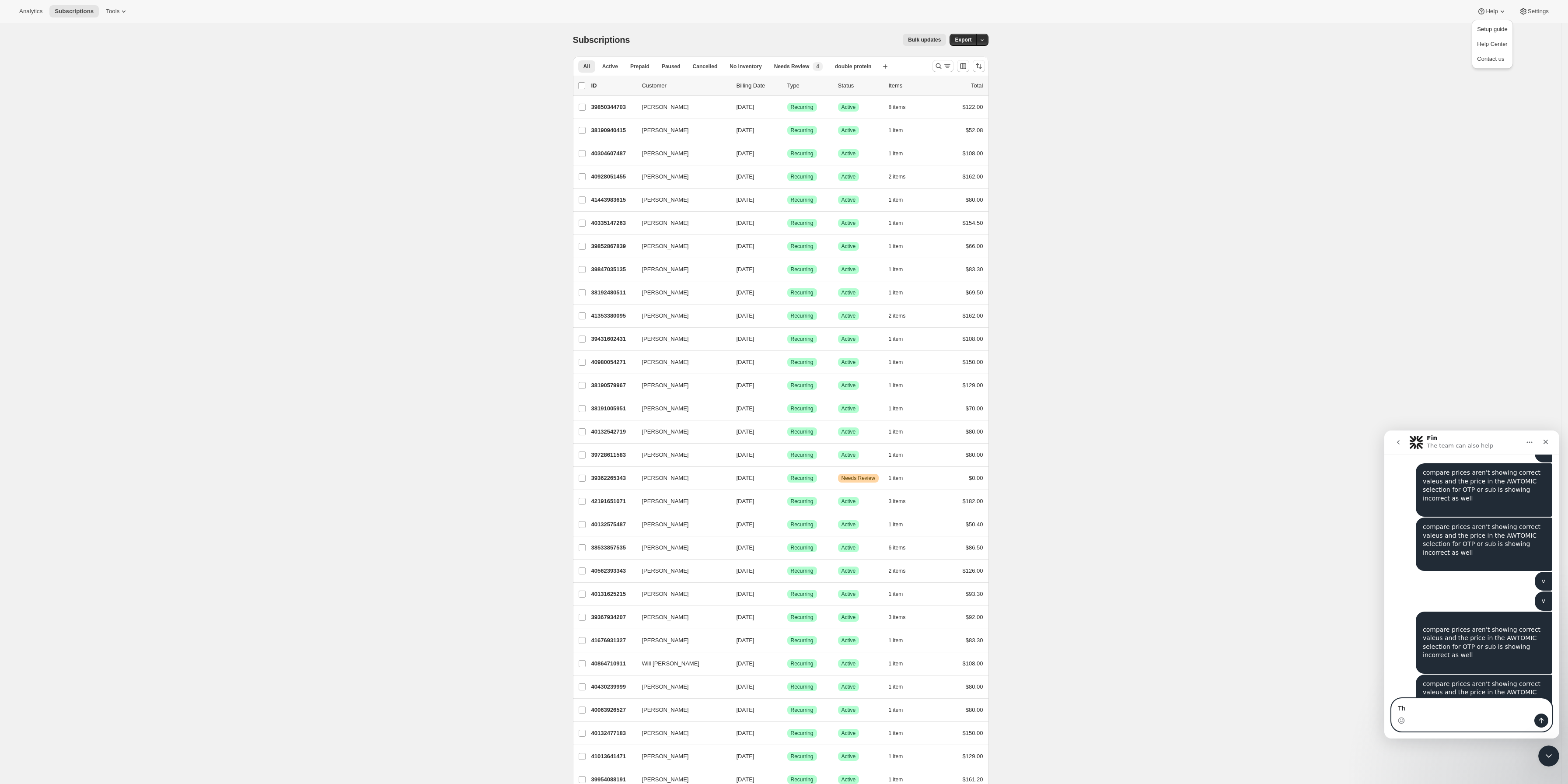
type textarea "T"
type textarea "The button on the top of your help bar, selecting contact us brings to a dead U…"
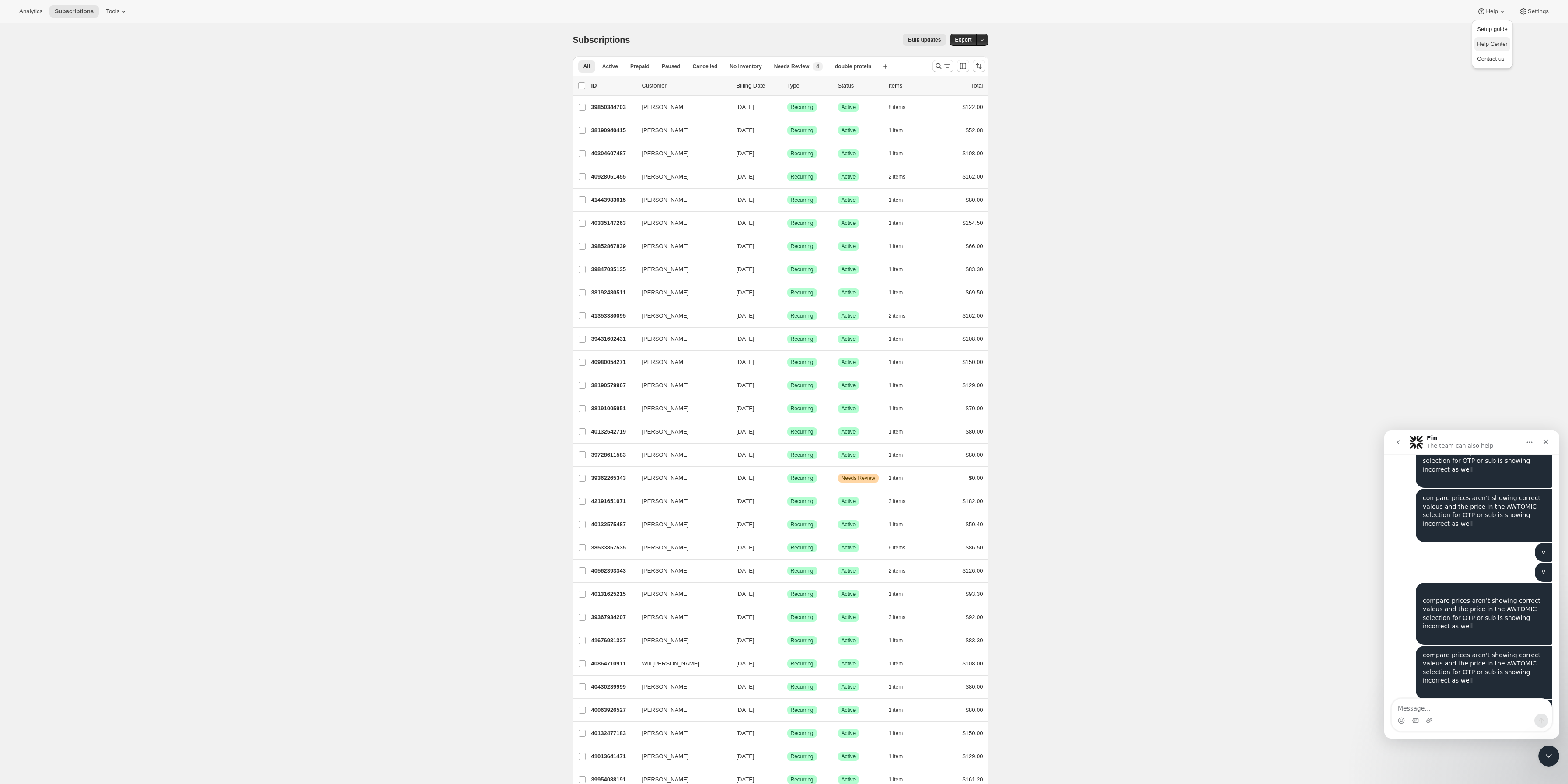
click at [1486, 40] on span "Help Center" at bounding box center [1491, 44] width 30 height 9
click at [1411, 111] on div "Subscriptions. This page is ready Subscriptions Bulk updates More actions Bulk …" at bounding box center [780, 663] width 1561 height 1280
click at [130, 14] on div "Analytics Subscriptions Tools Help Settings" at bounding box center [784, 12] width 1568 height 23
click at [106, 12] on span "Tools" at bounding box center [112, 12] width 14 height 7
click at [202, 246] on div "Subscriptions. This page is ready Subscriptions Bulk updates More actions Bulk …" at bounding box center [780, 663] width 1561 height 1280
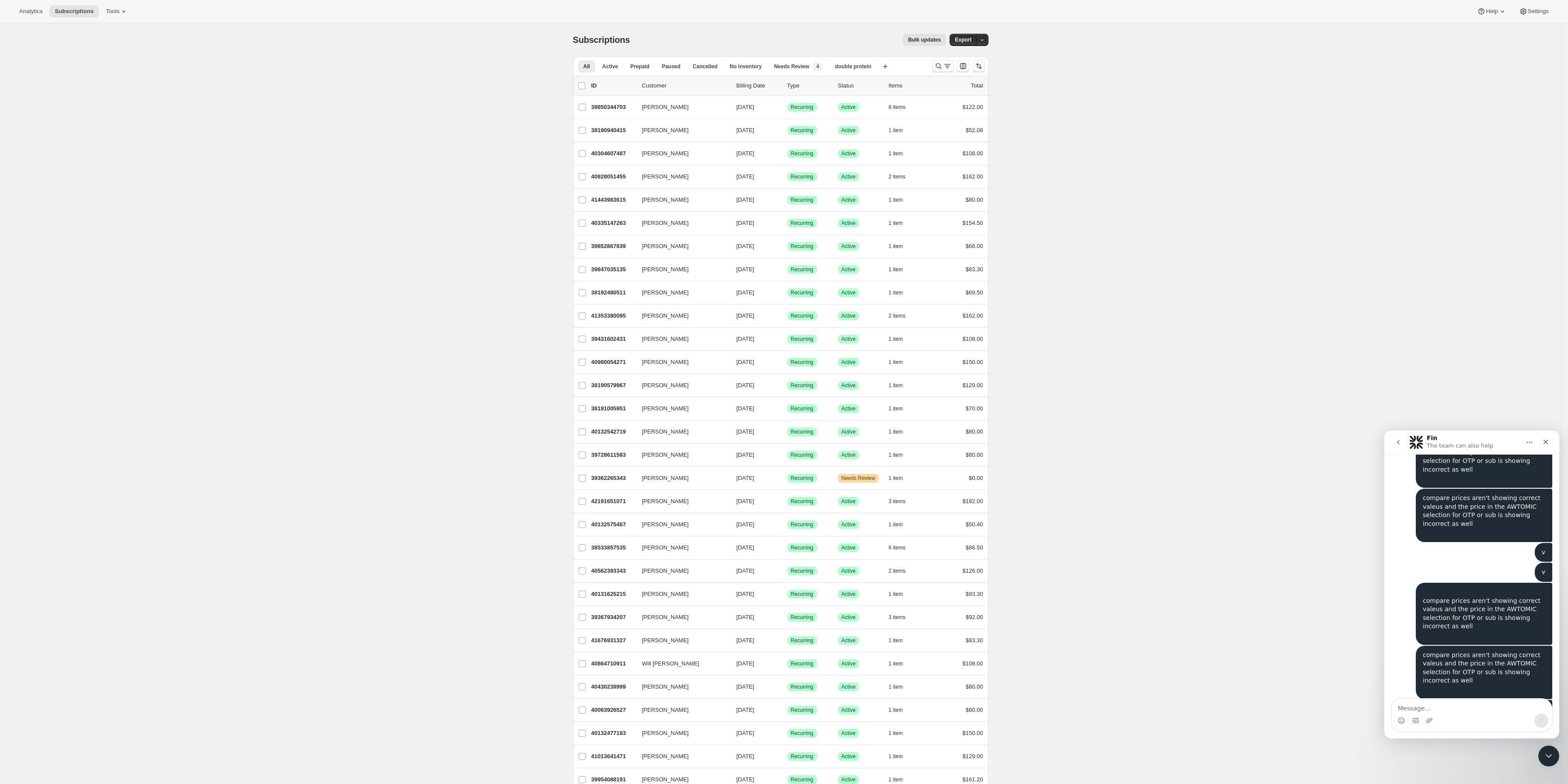
click at [1409, 446] on img "Intercom messenger" at bounding box center [1415, 442] width 14 height 14
click at [1404, 448] on button "go back" at bounding box center [1398, 442] width 16 height 16
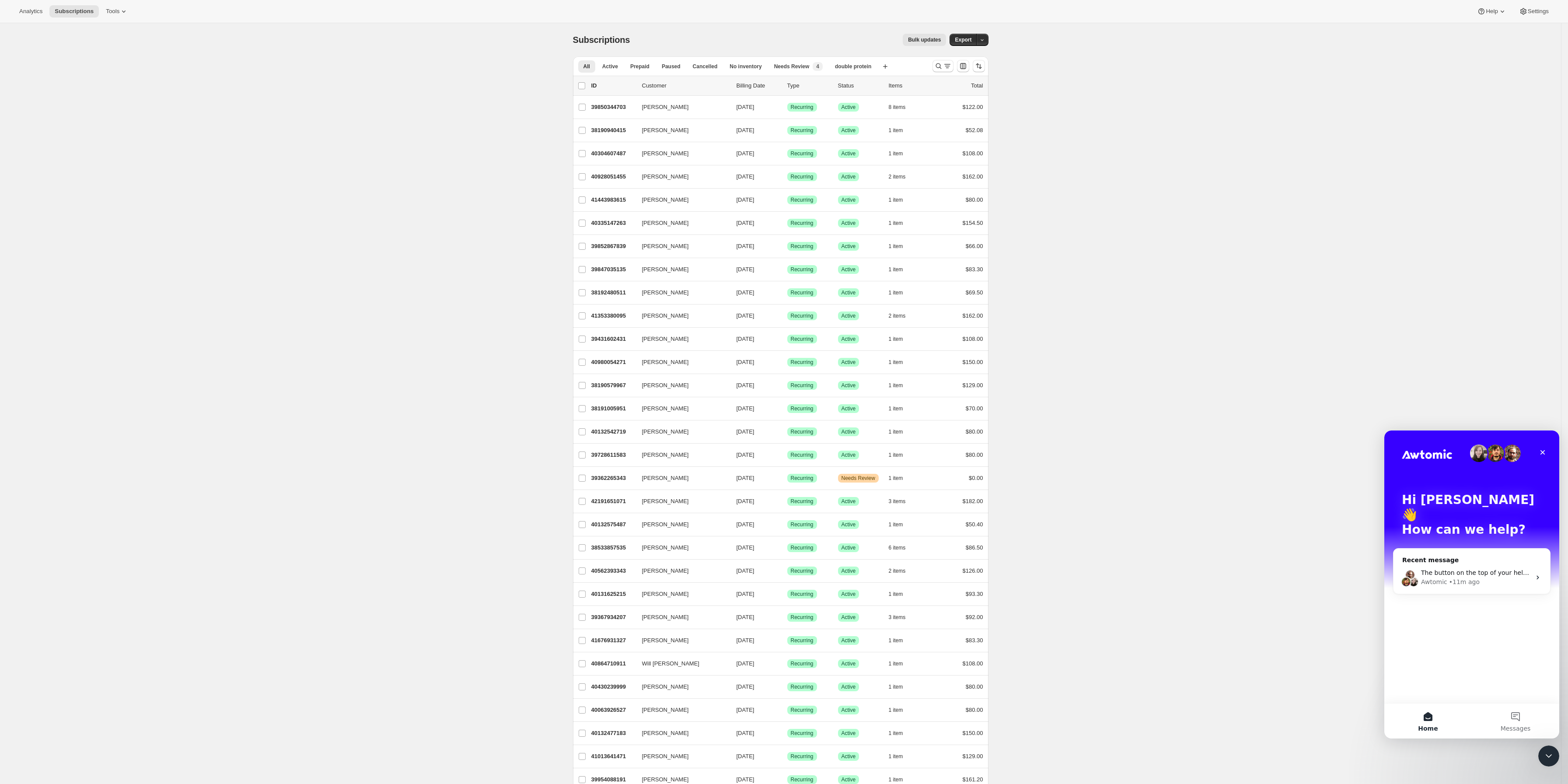
scroll to position [0, 0]
click at [1466, 561] on div "The button on the top of your help bar, selecting contact us brings to a dead U…" at bounding box center [1470, 577] width 156 height 33
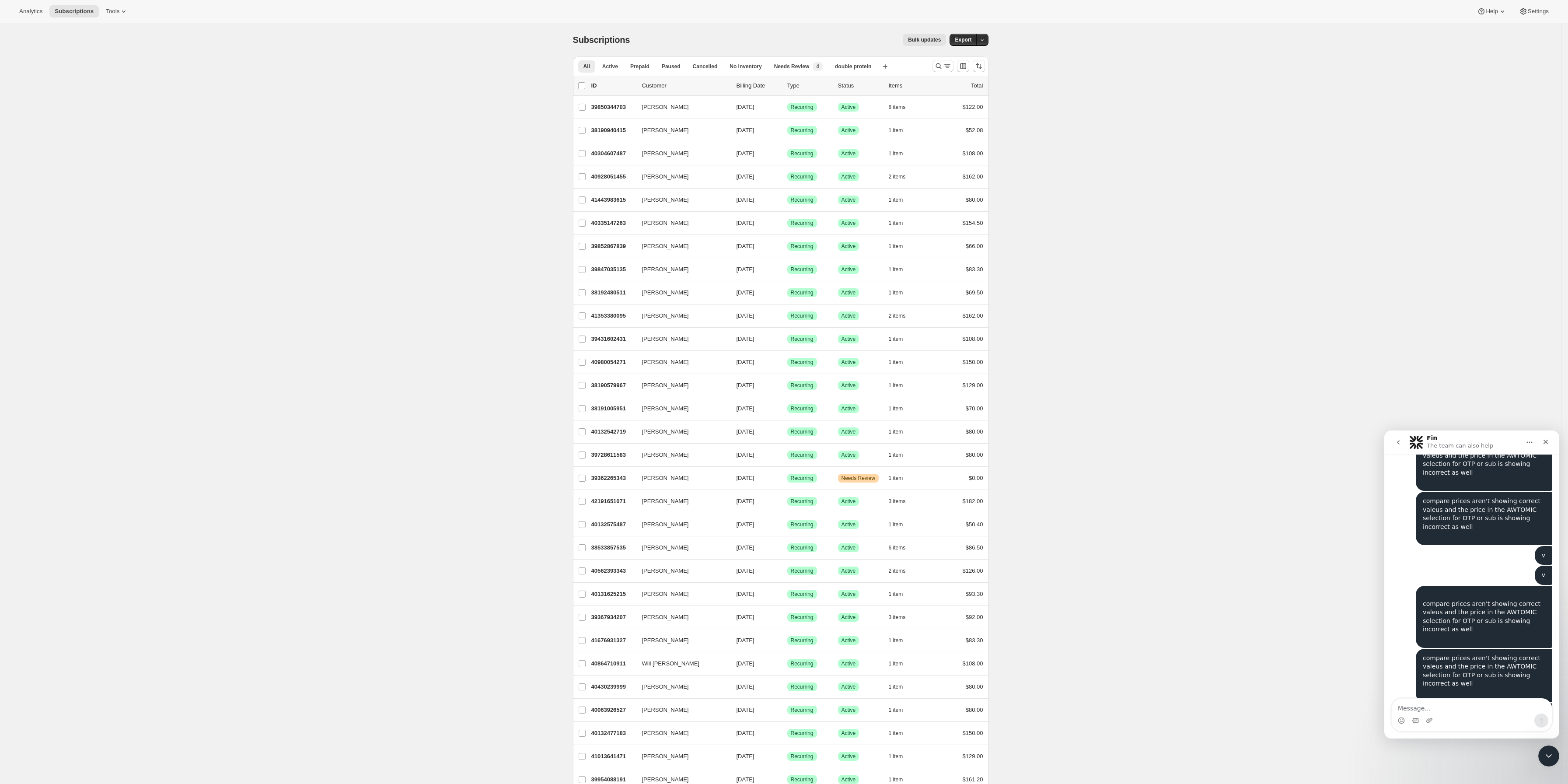
scroll to position [6869, 0]
click at [1398, 440] on icon "go back" at bounding box center [1398, 443] width 7 height 7
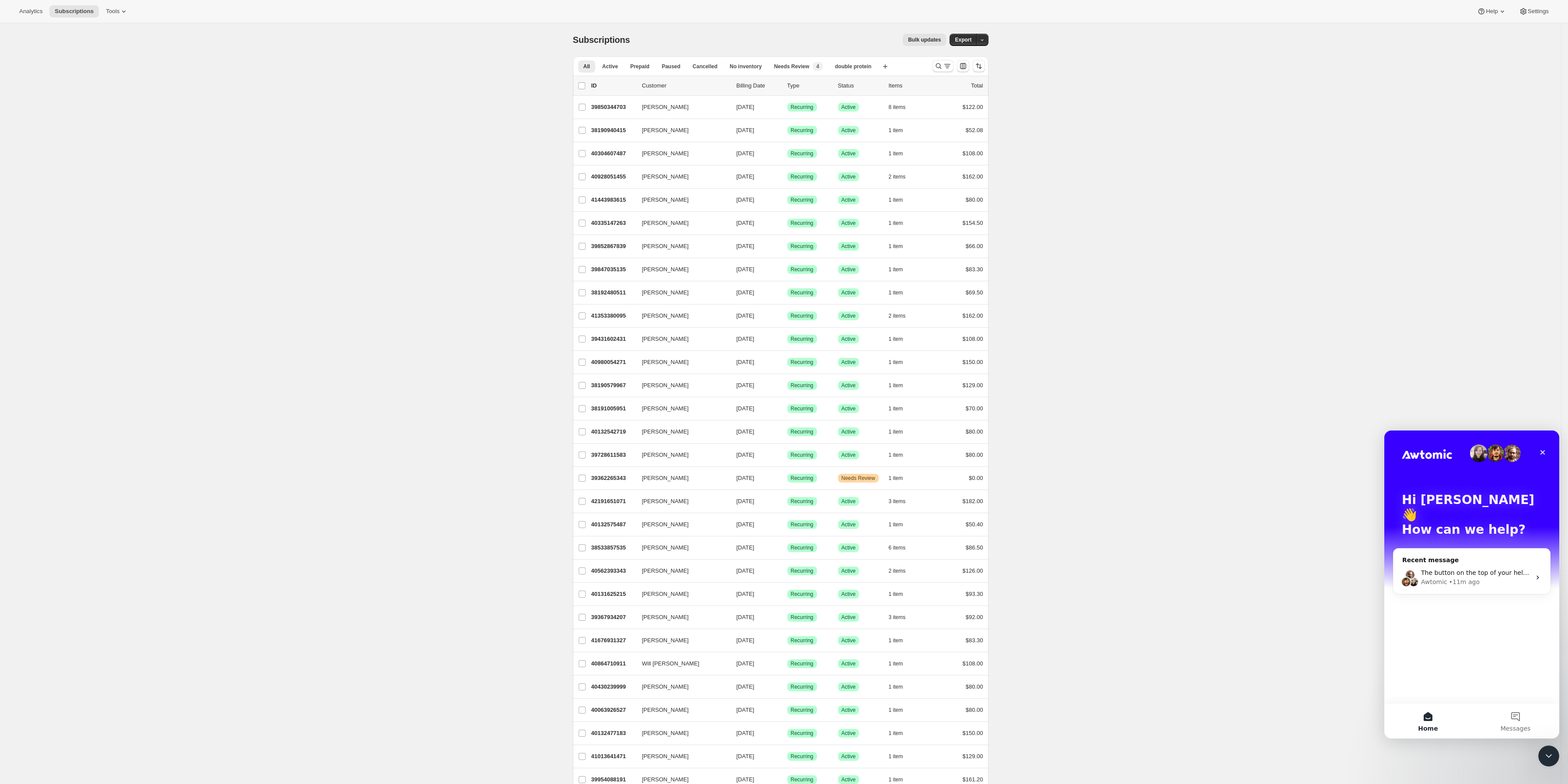
scroll to position [66, 0]
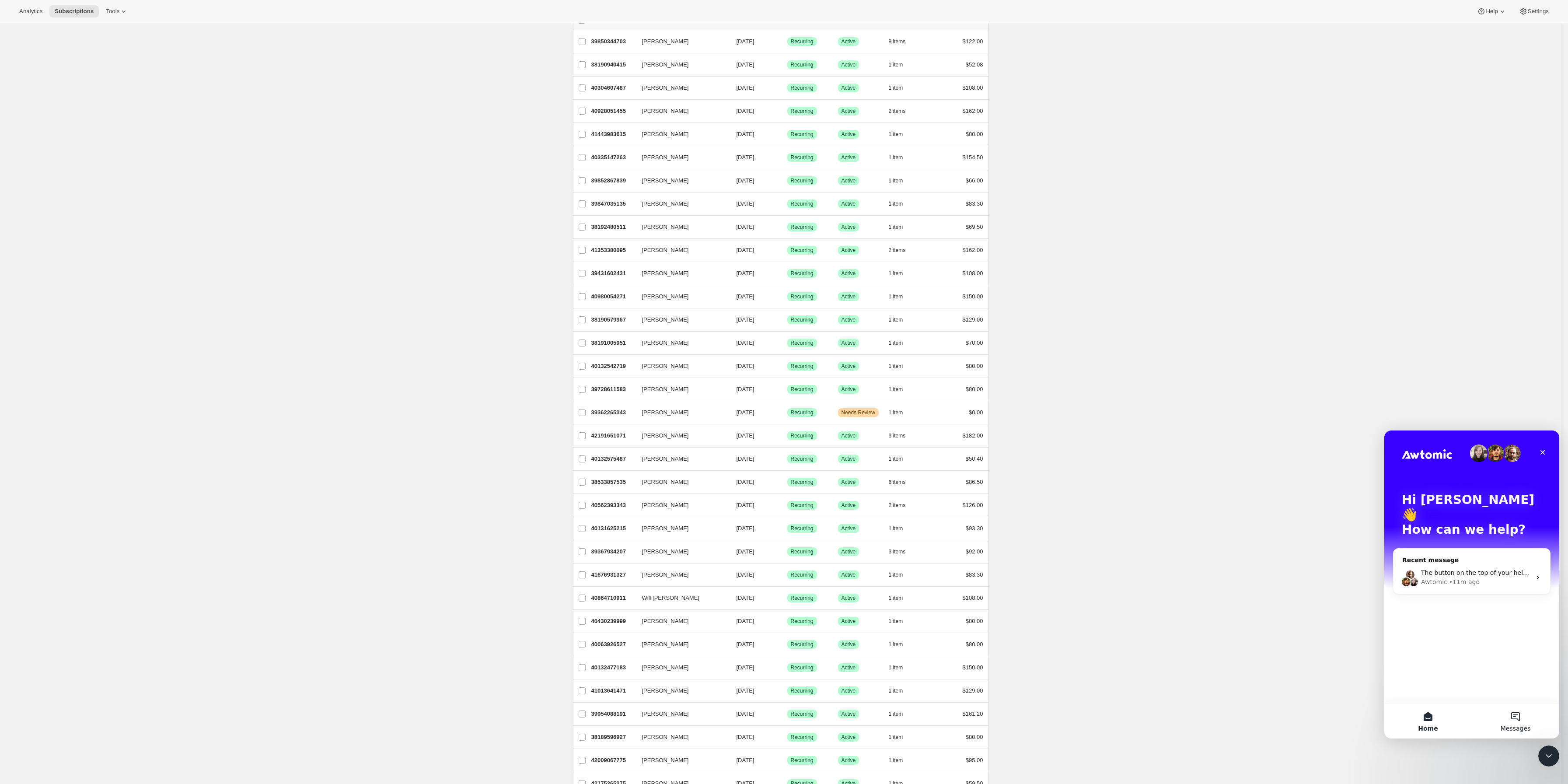
click at [1490, 715] on button "Messages" at bounding box center [1515, 720] width 88 height 35
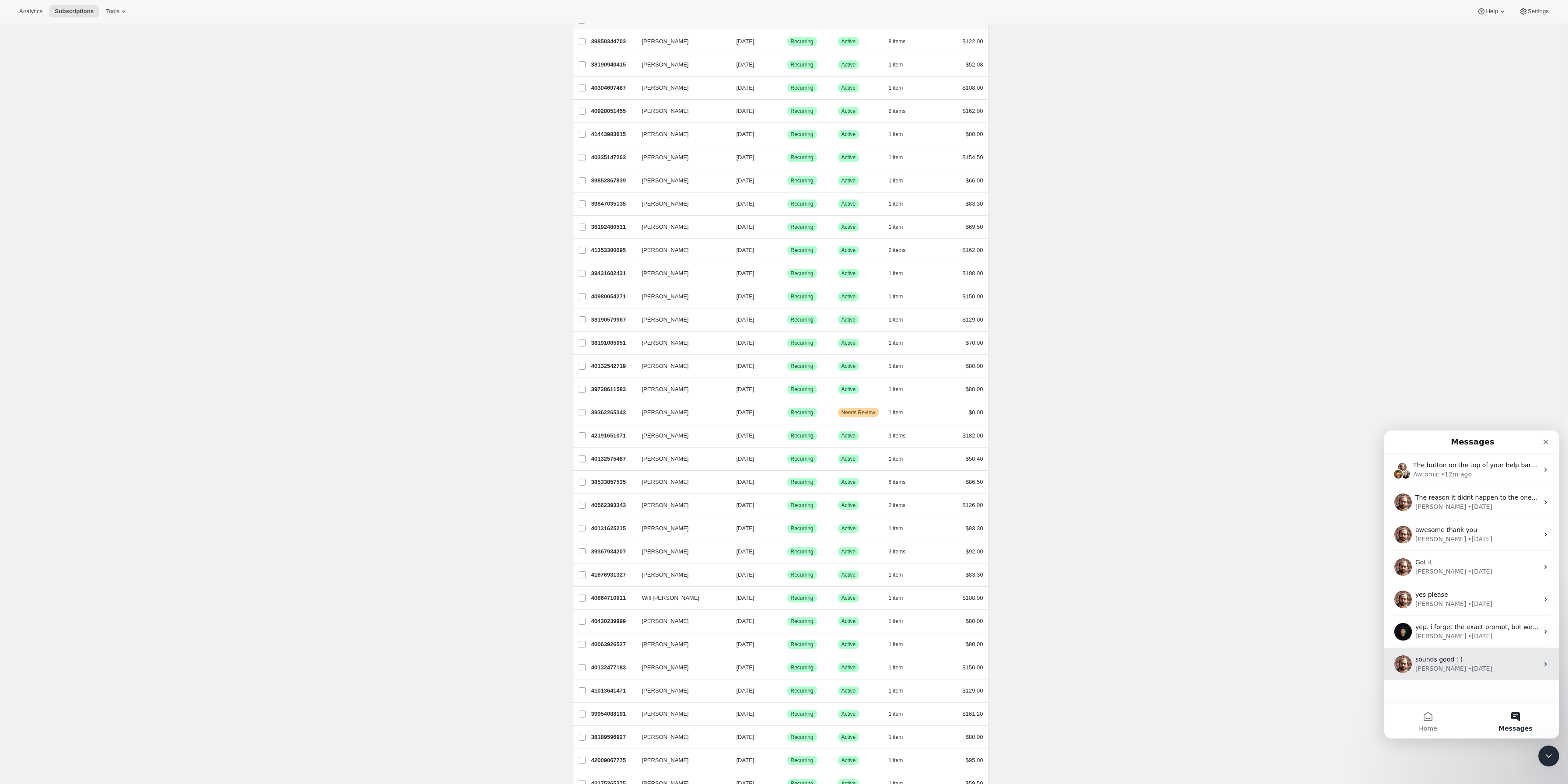
click at [1468, 672] on div "• 11w ago" at bounding box center [1479, 668] width 24 height 9
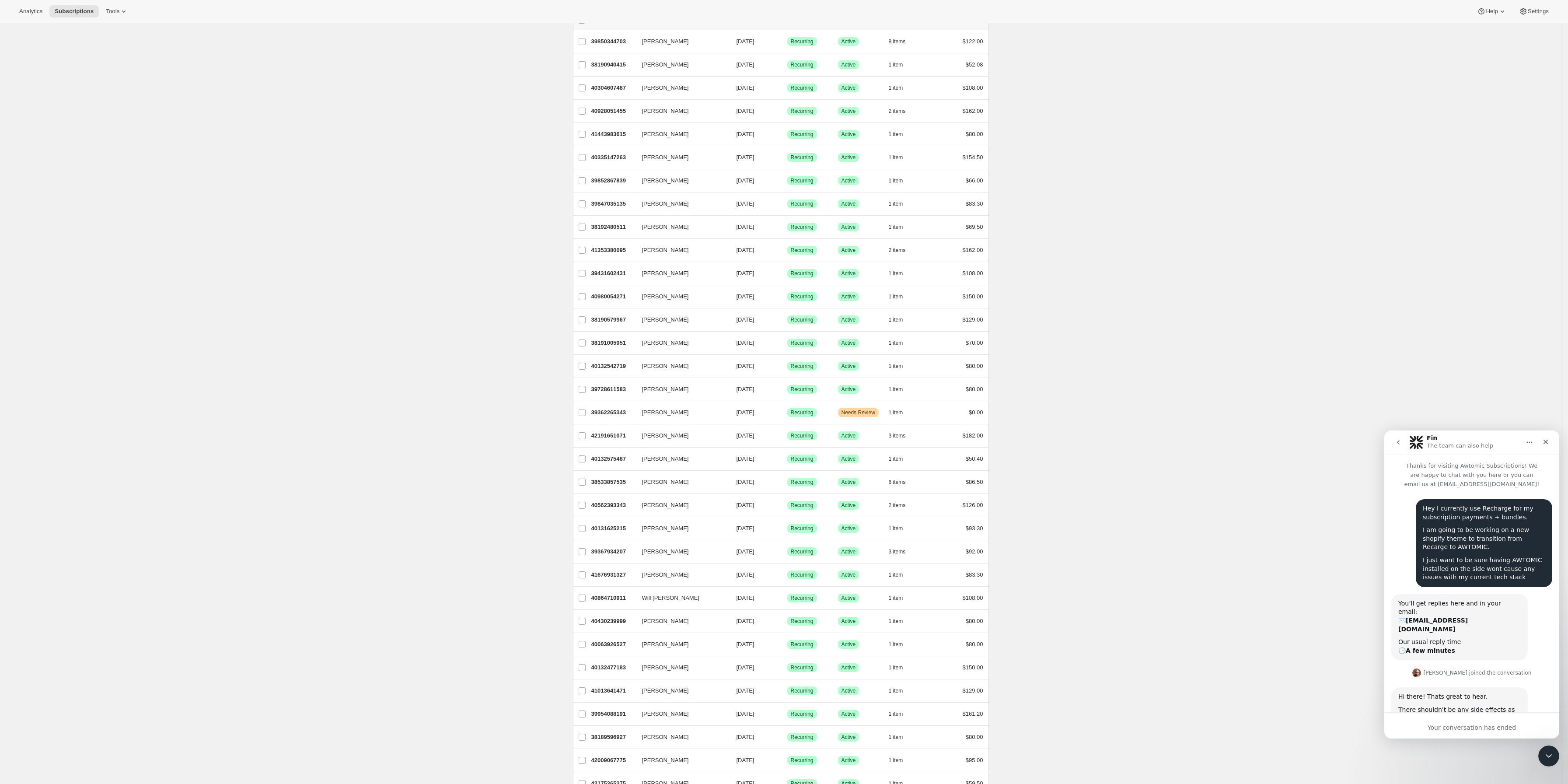
scroll to position [386, 0]
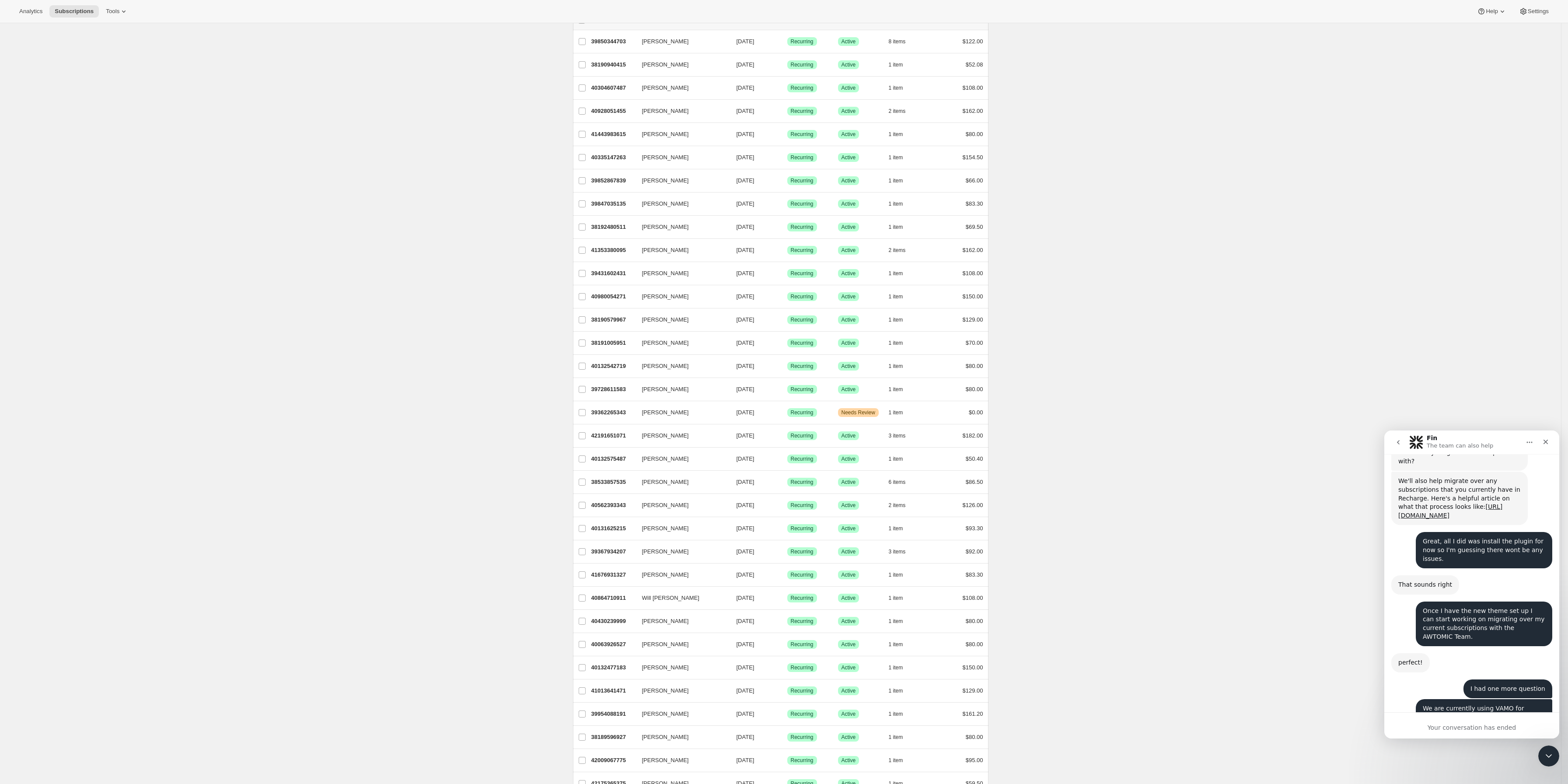
click at [1454, 437] on div "Fin The team can also help" at bounding box center [1461, 442] width 69 height 15
click at [1399, 444] on icon "go back" at bounding box center [1398, 443] width 7 height 7
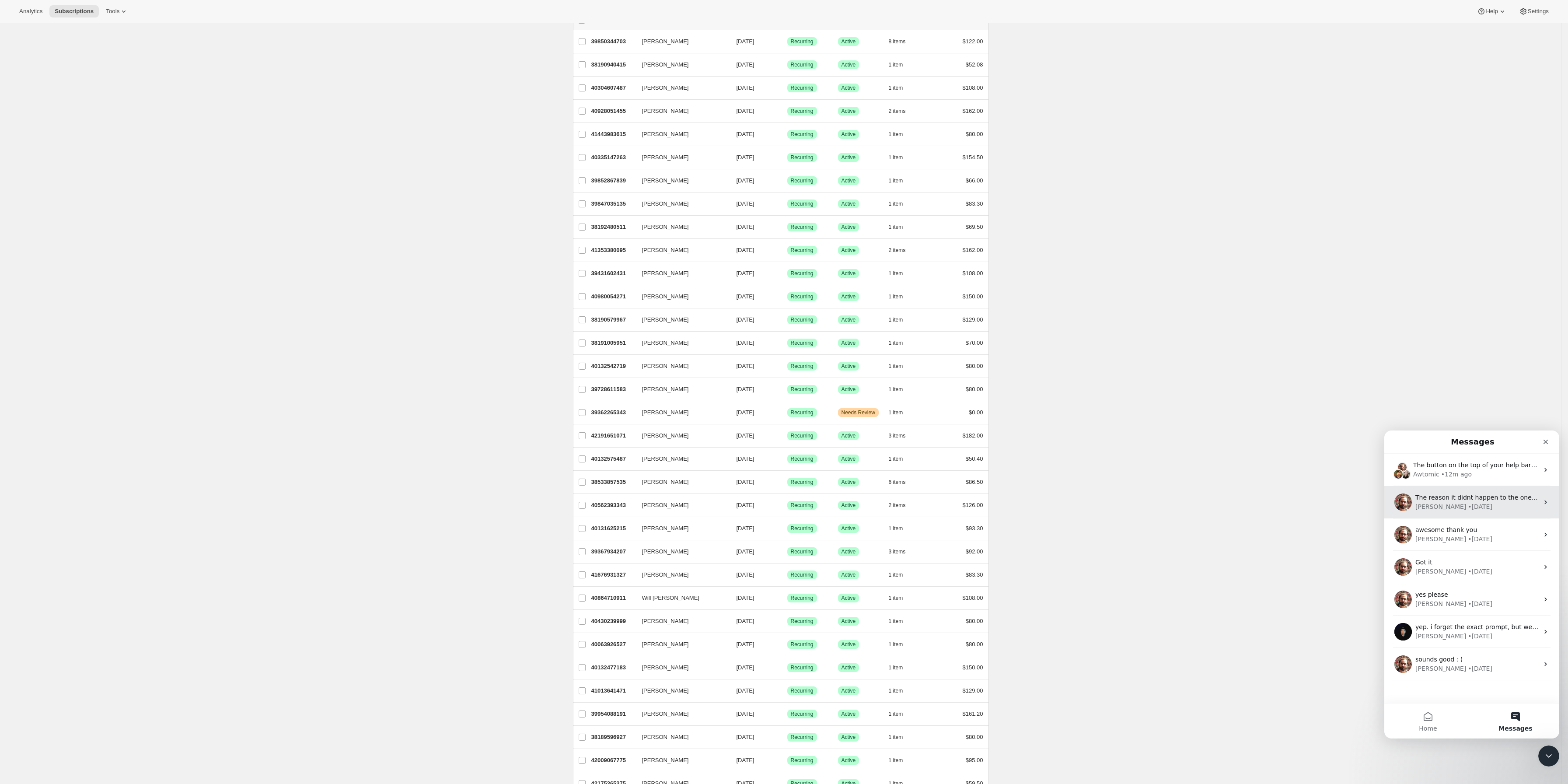
scroll to position [0, 0]
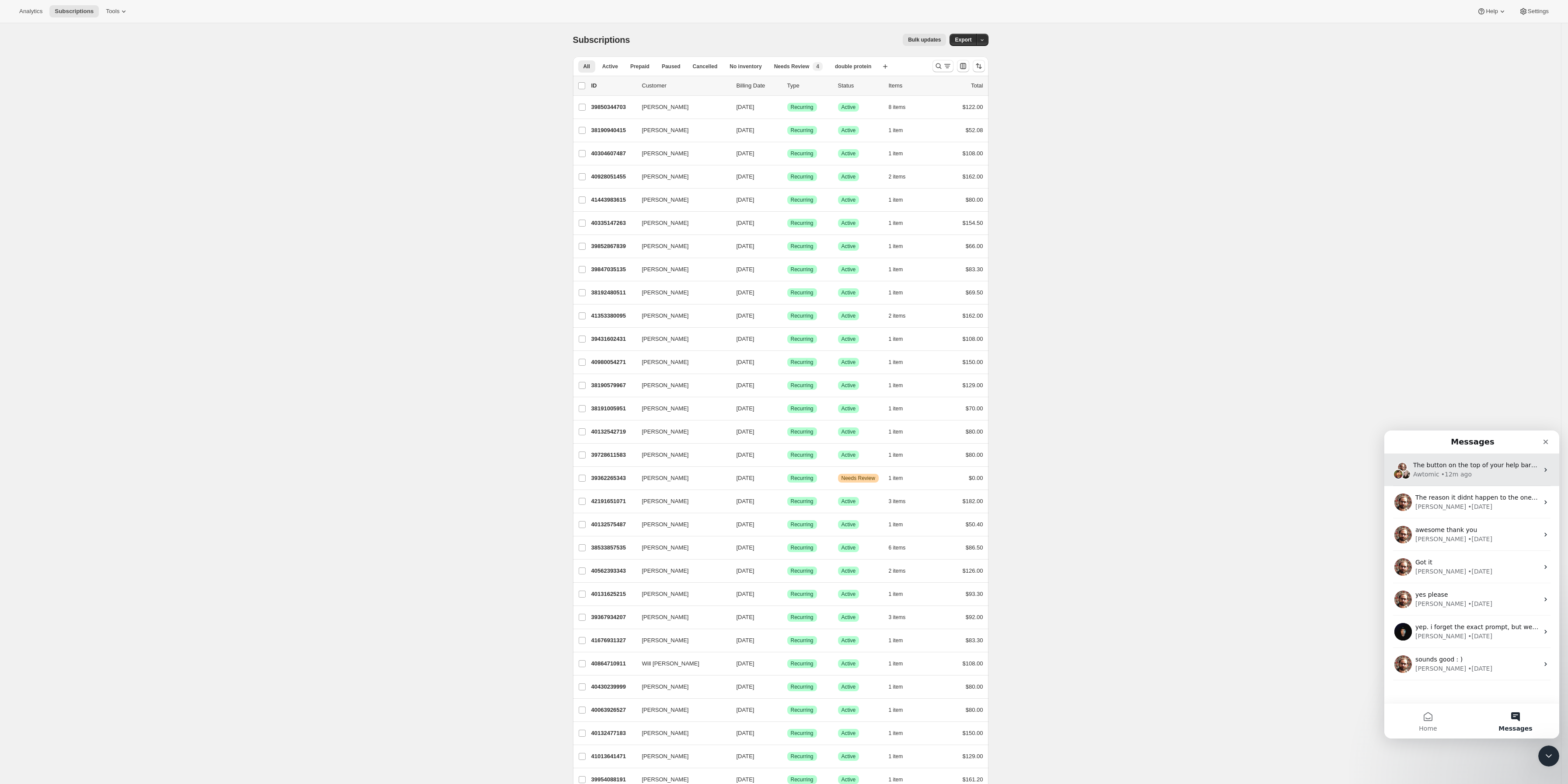
click at [1450, 481] on div "The button on the top of your help bar, selecting contact us brings to a dead U…" at bounding box center [1471, 470] width 175 height 33
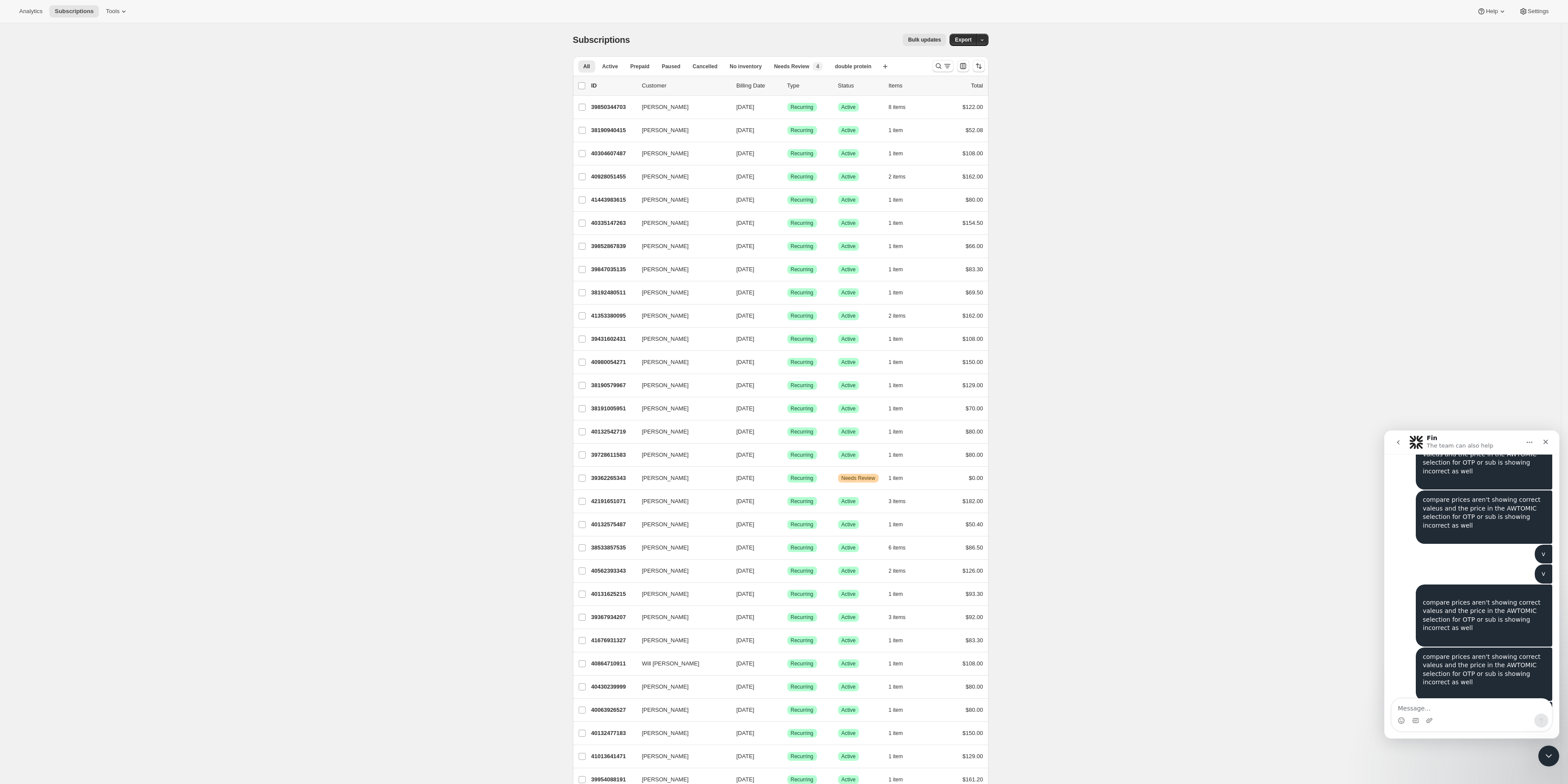
click at [1529, 448] on button "Home" at bounding box center [1529, 442] width 16 height 16
click at [1474, 703] on textarea "Message…" at bounding box center [1470, 705] width 160 height 14
type textarea "still not working"
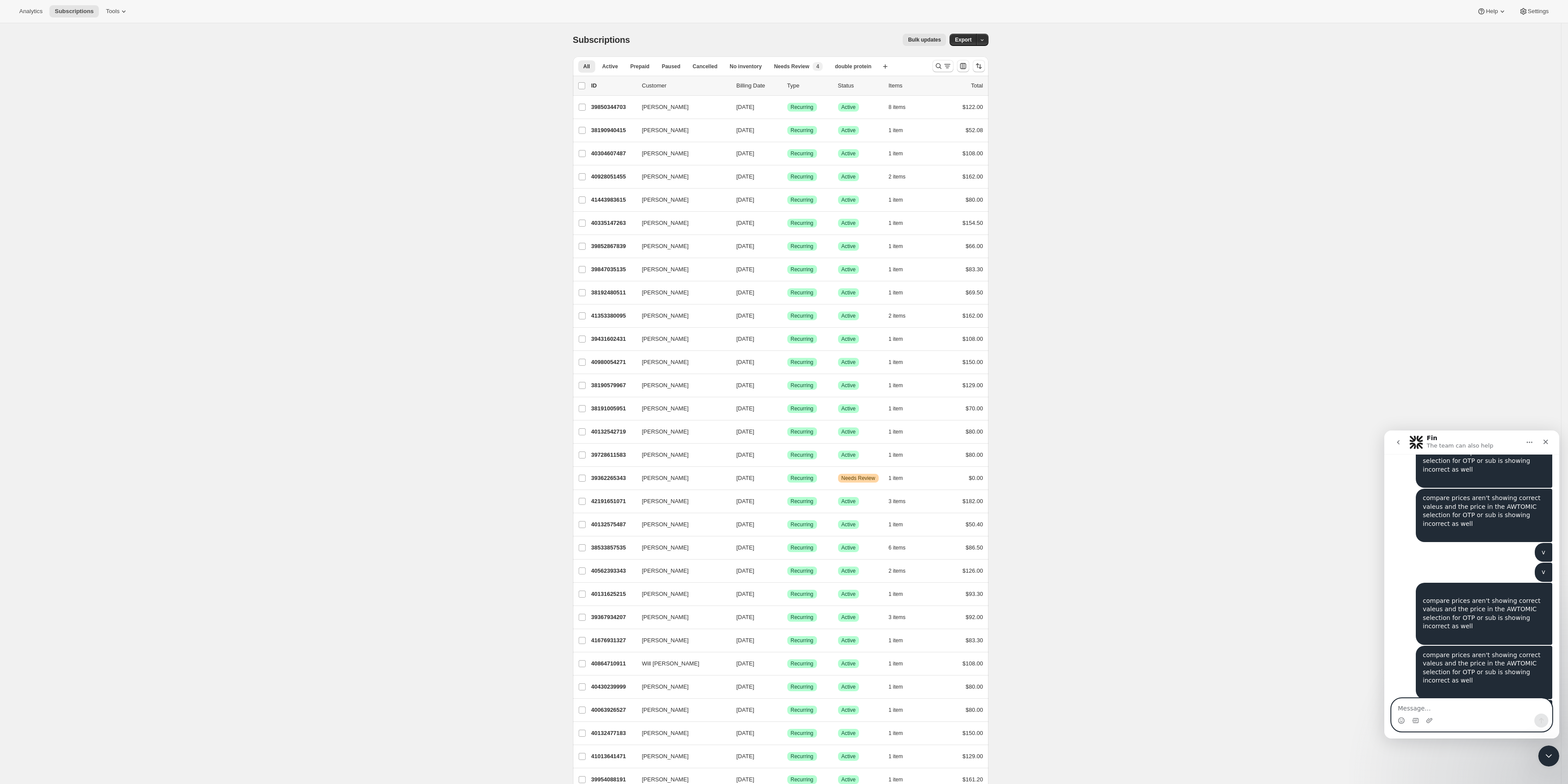
scroll to position [6889, 0]
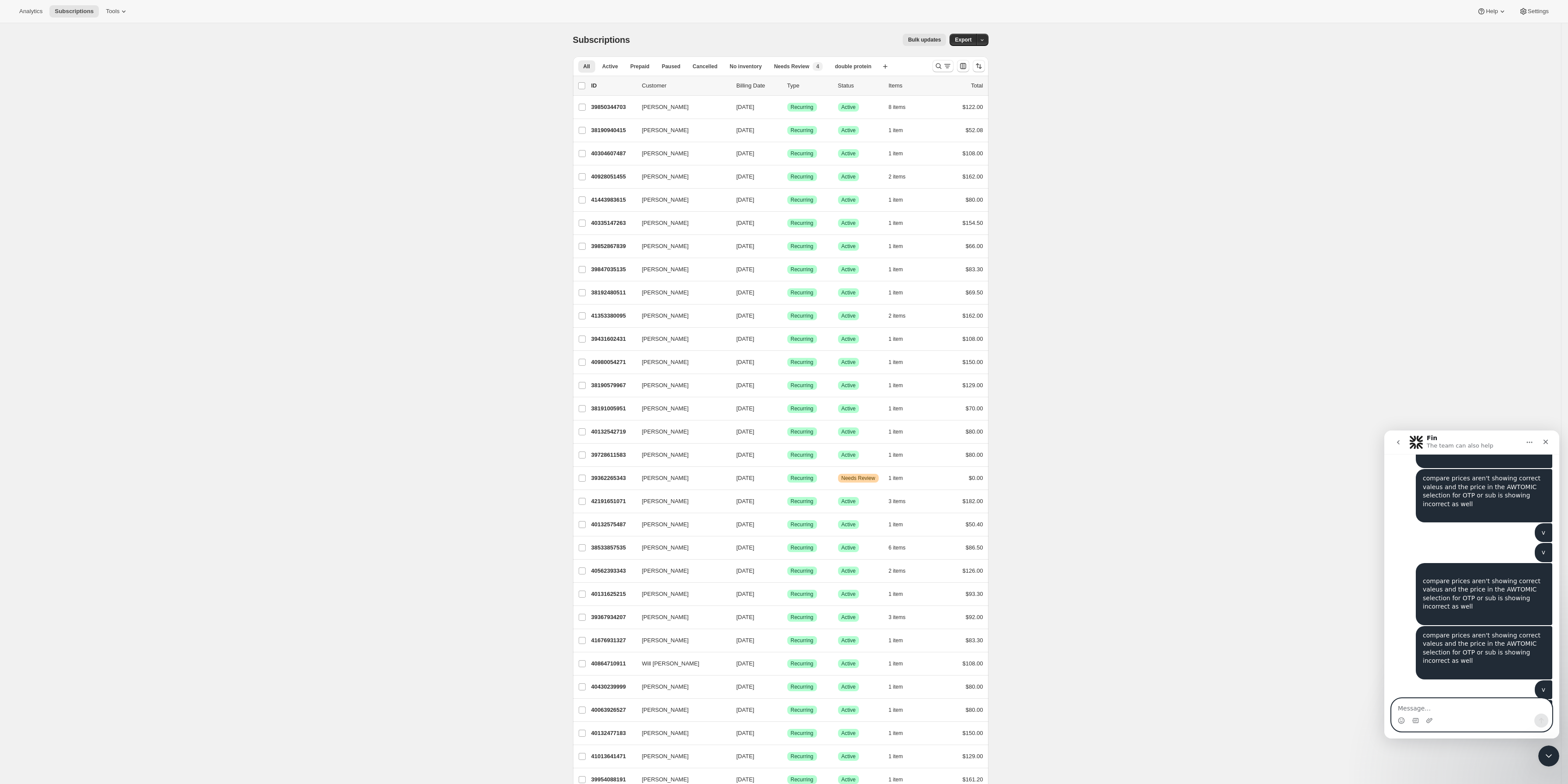
click at [1440, 705] on textarea "Message…" at bounding box center [1470, 705] width 160 height 14
type textarea "I think I figured it out myself after hours of actively waiting"
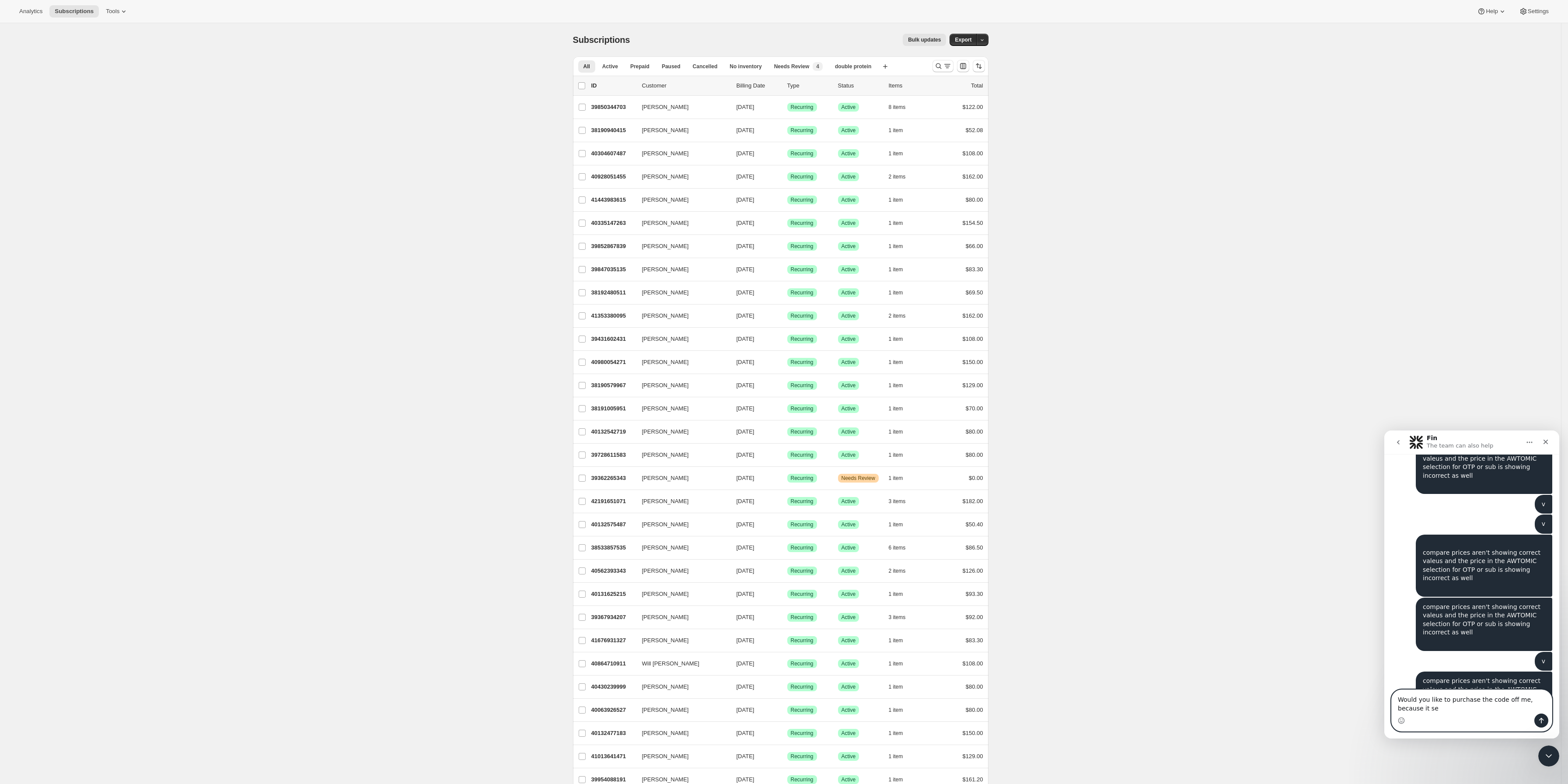
scroll to position [6926, 0]
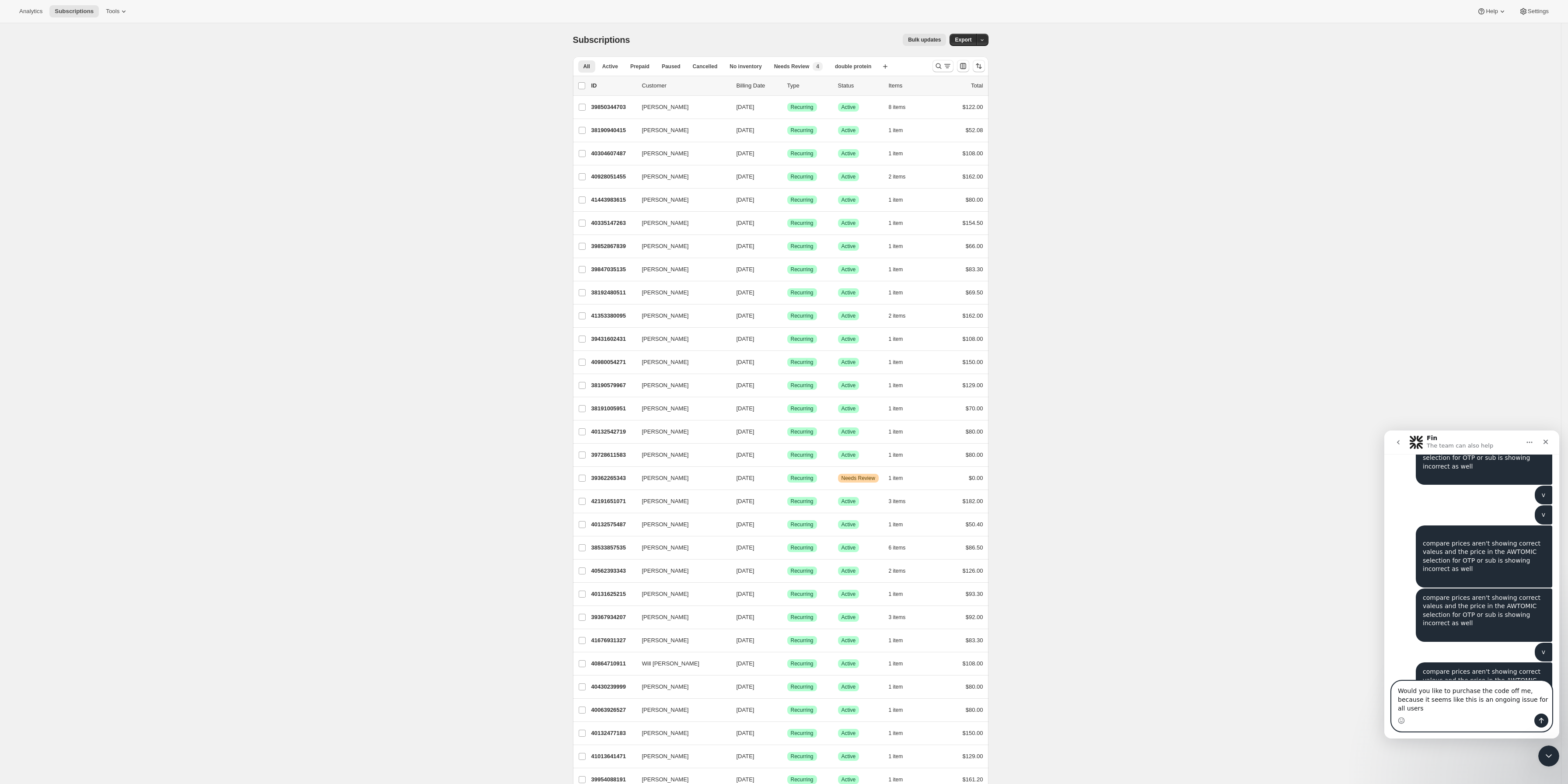
type textarea "Would you like to purchase the code off me, because it seems like this is an on…"
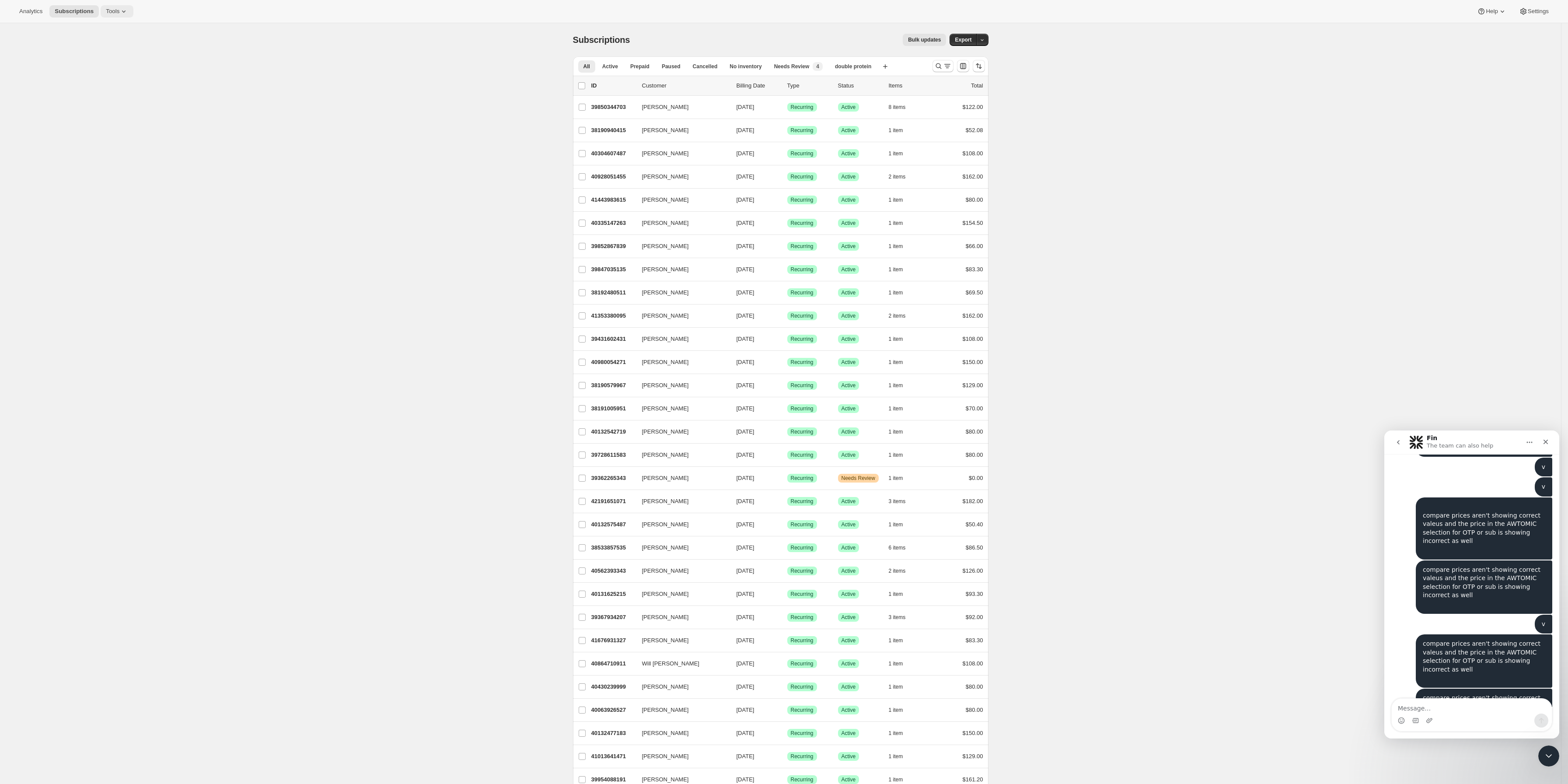
click at [110, 6] on button "Tools" at bounding box center [117, 12] width 33 height 13
click at [119, 12] on icon at bounding box center [124, 12] width 9 height 9
click at [116, 9] on button "Tools" at bounding box center [117, 12] width 33 height 13
click at [92, 61] on span "Bundles" at bounding box center [90, 58] width 21 height 6
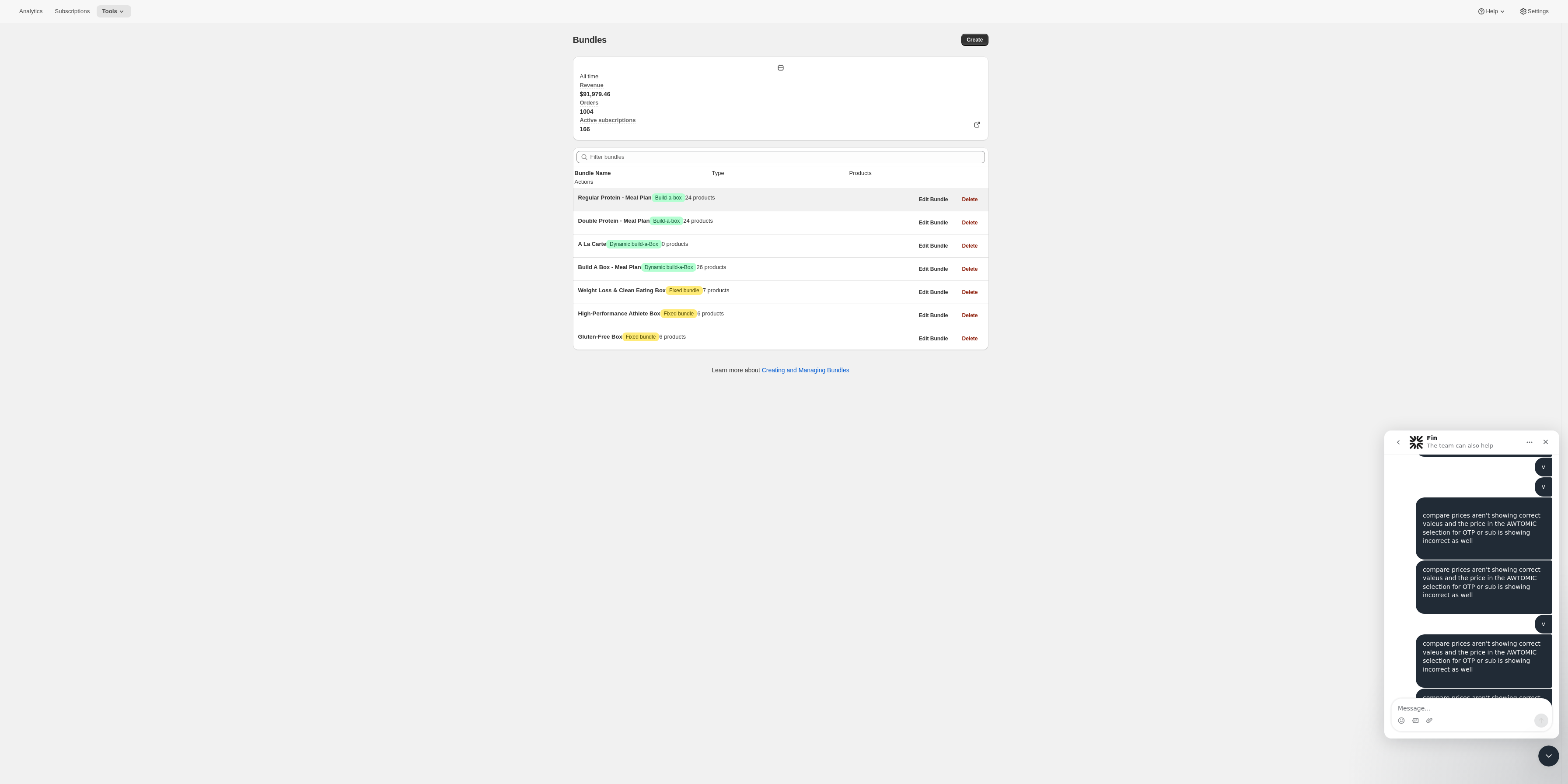
click at [622, 194] on span "Regular Protein - Meal Plan" at bounding box center [614, 197] width 73 height 6
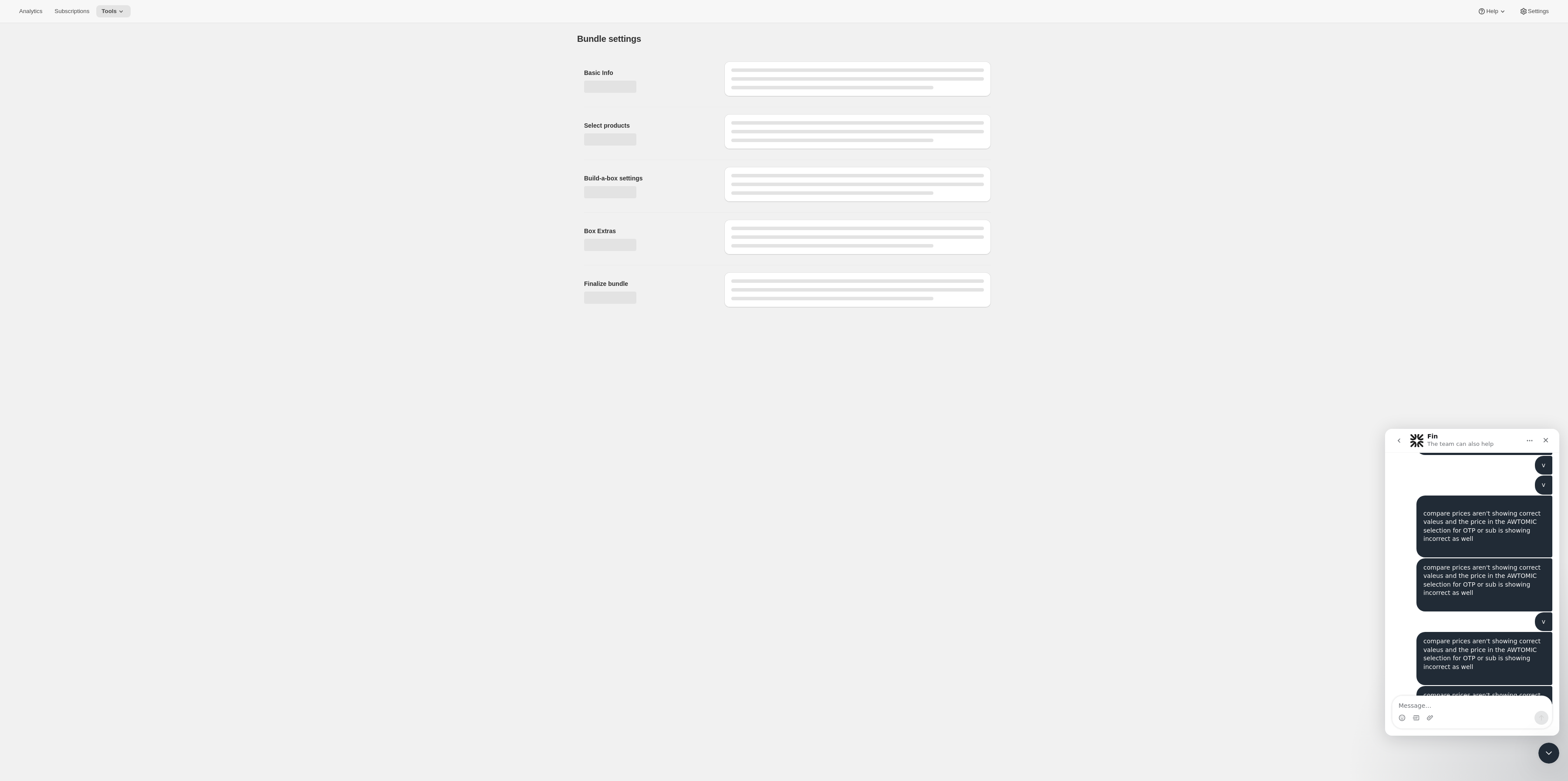
type input "Regular Protein - Meal Plan"
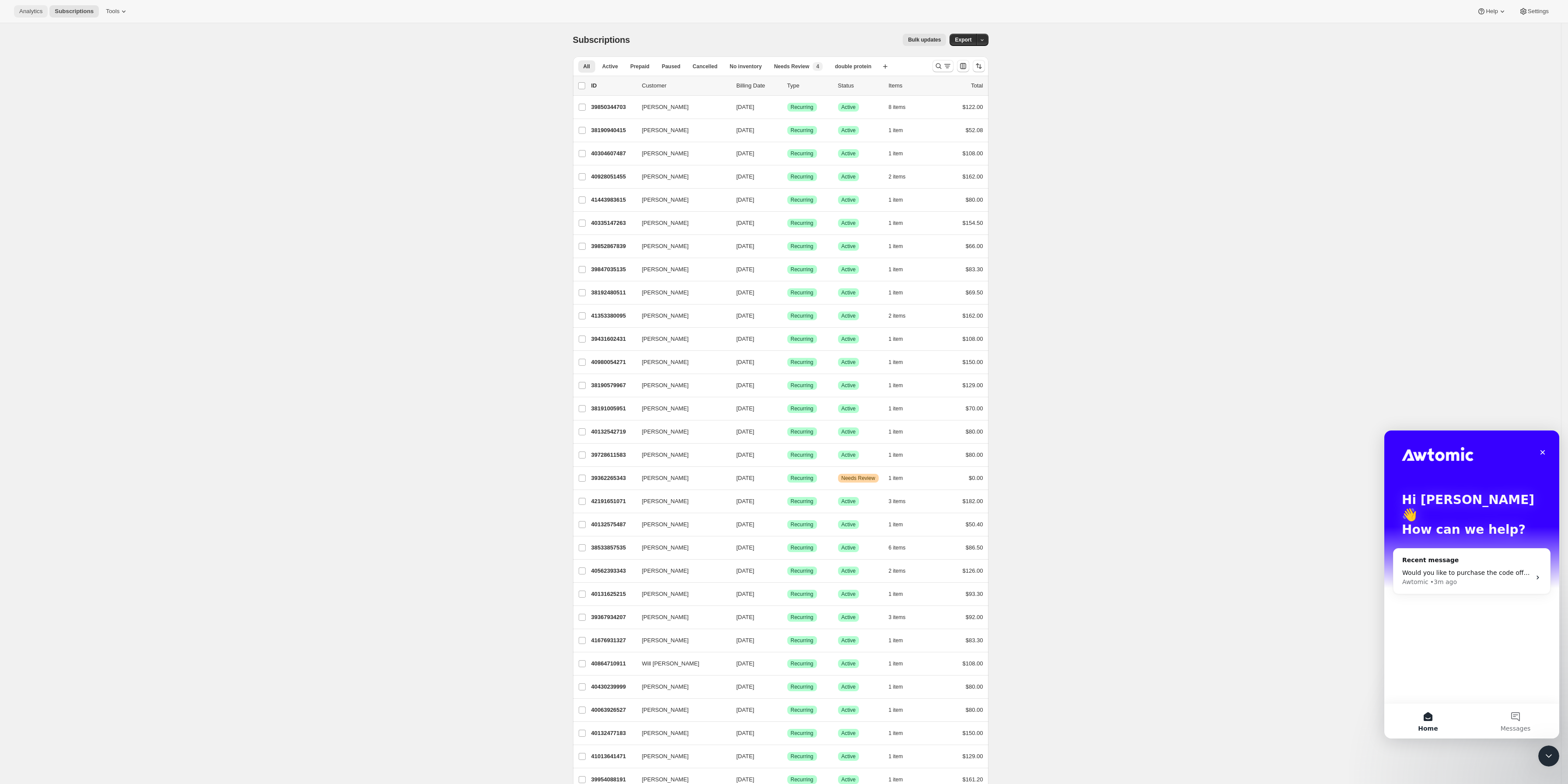
click at [15, 11] on button "Analytics" at bounding box center [30, 12] width 33 height 13
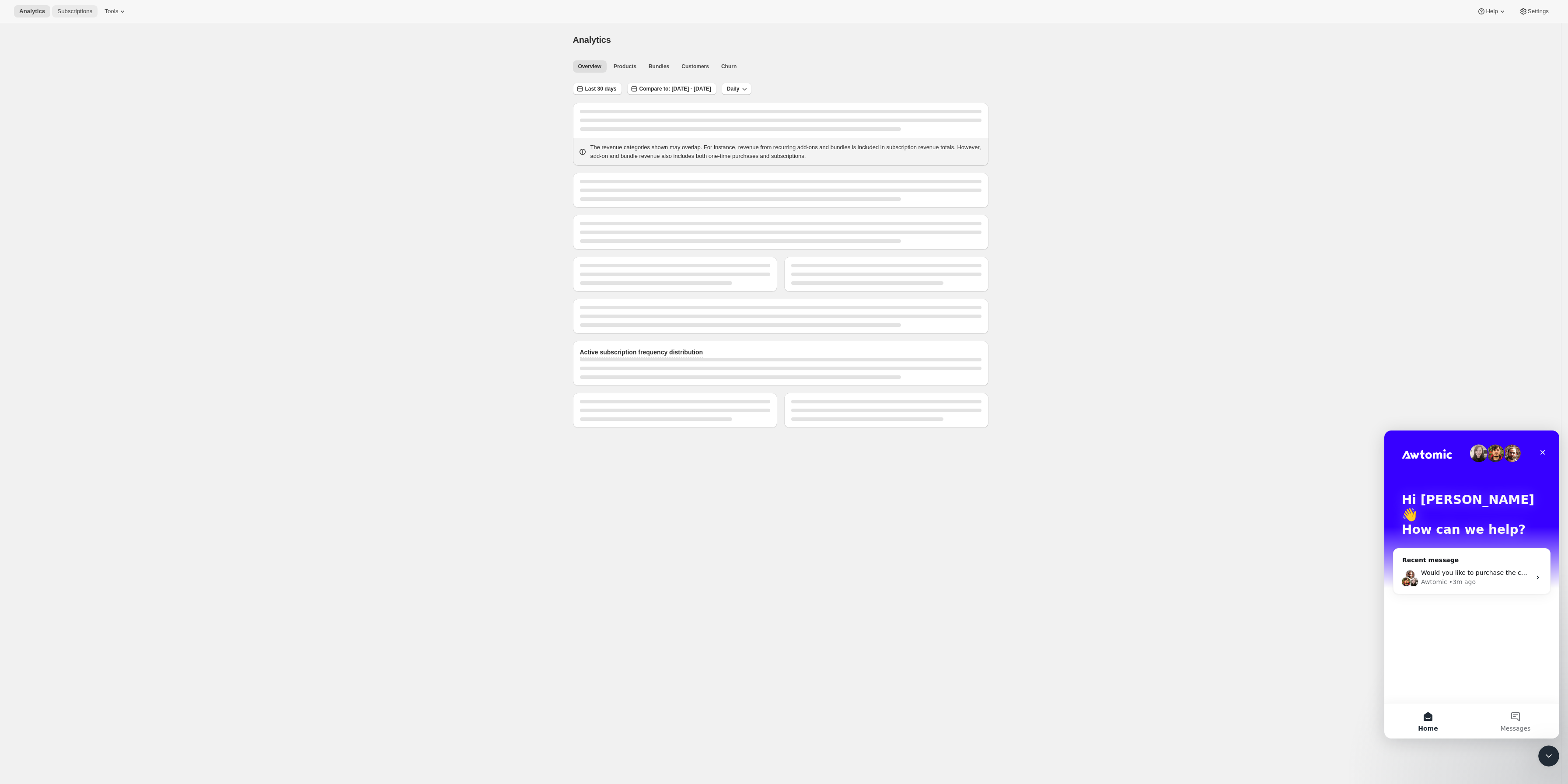
click at [71, 14] on span "Subscriptions" at bounding box center [74, 12] width 35 height 7
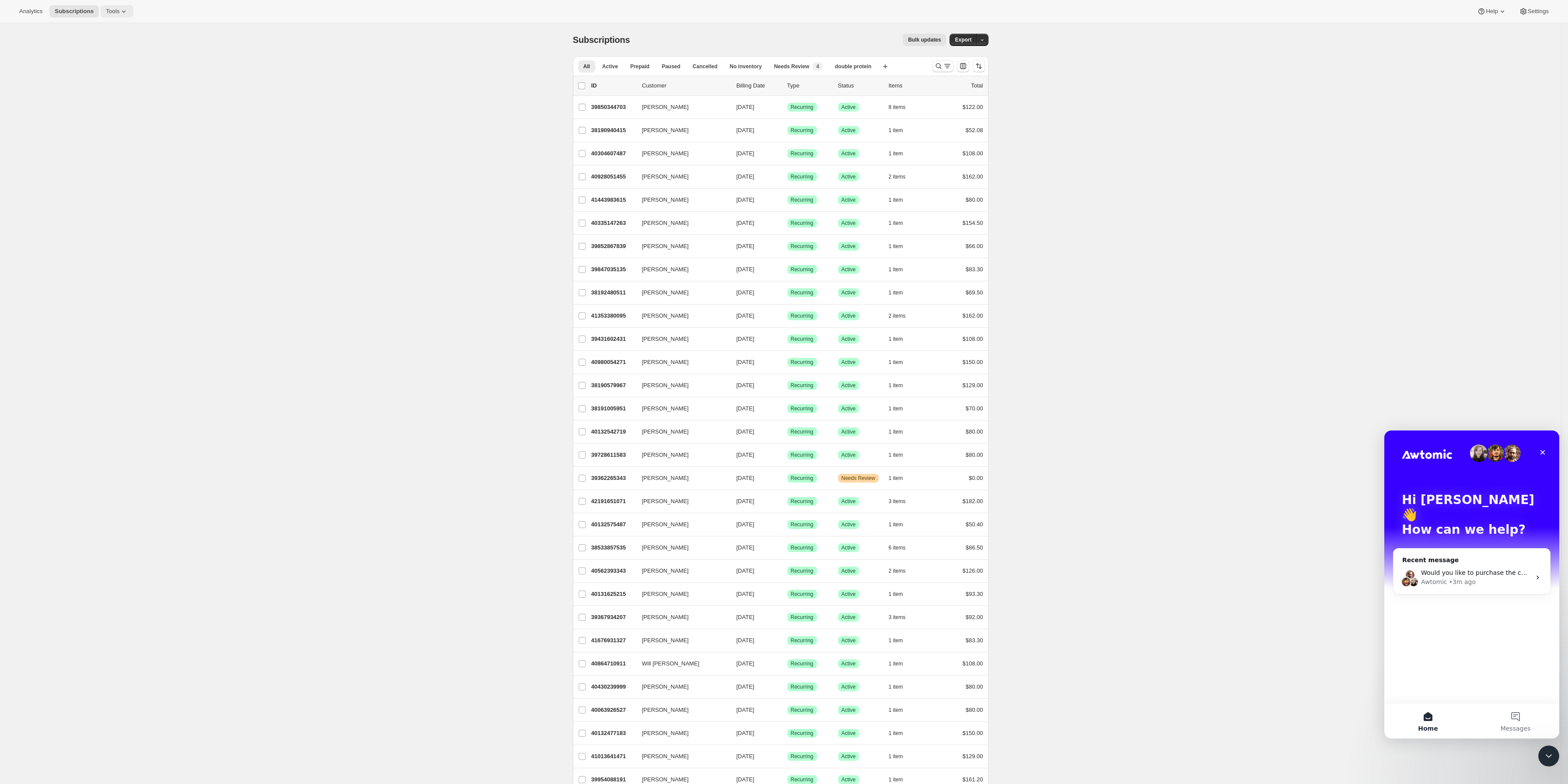
click at [119, 14] on icon at bounding box center [124, 12] width 9 height 9
click at [102, 30] on span "Subscription Plans" at bounding box center [104, 29] width 47 height 6
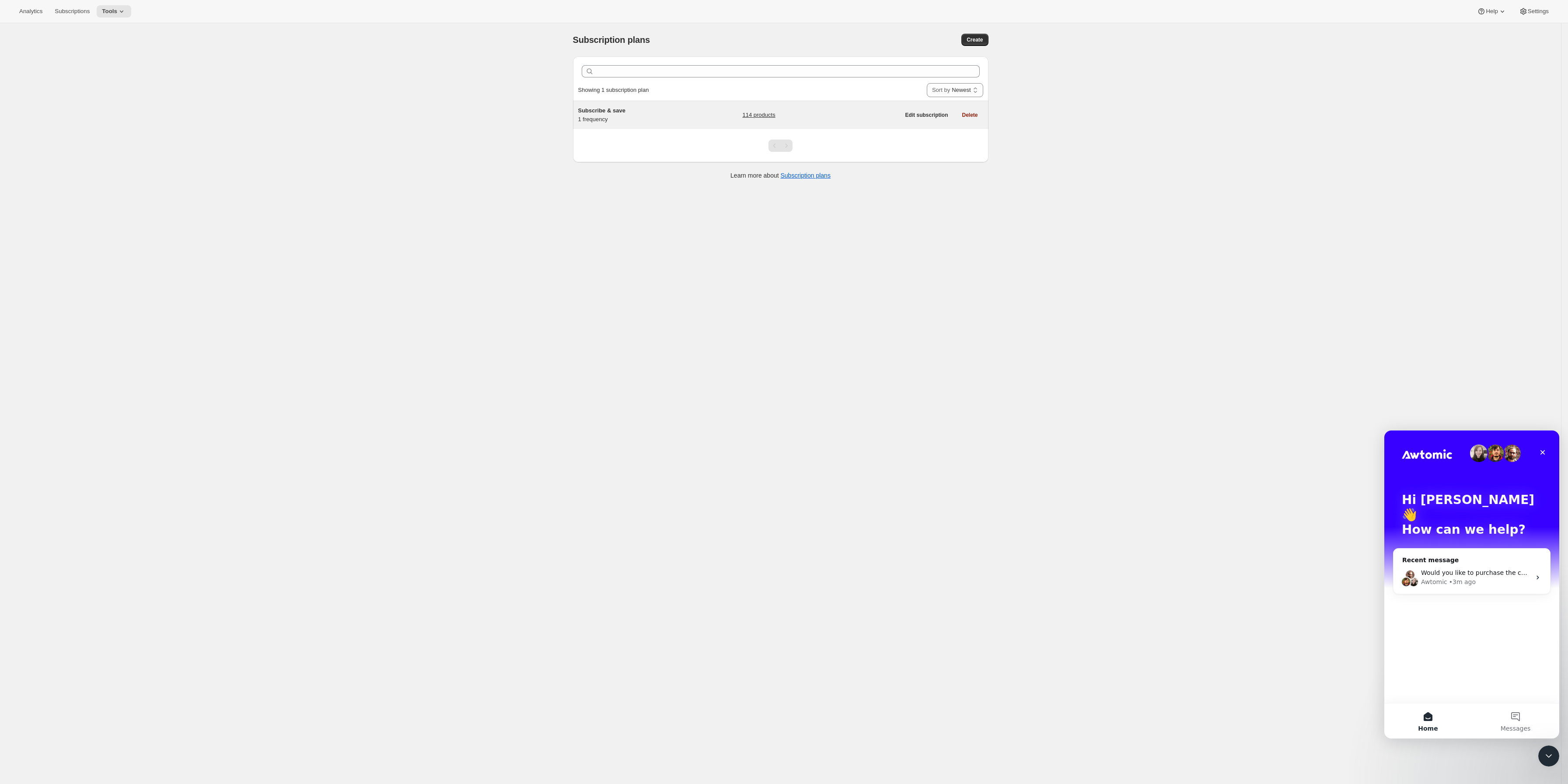
click at [651, 110] on h5 "Subscribe & save" at bounding box center [632, 111] width 109 height 9
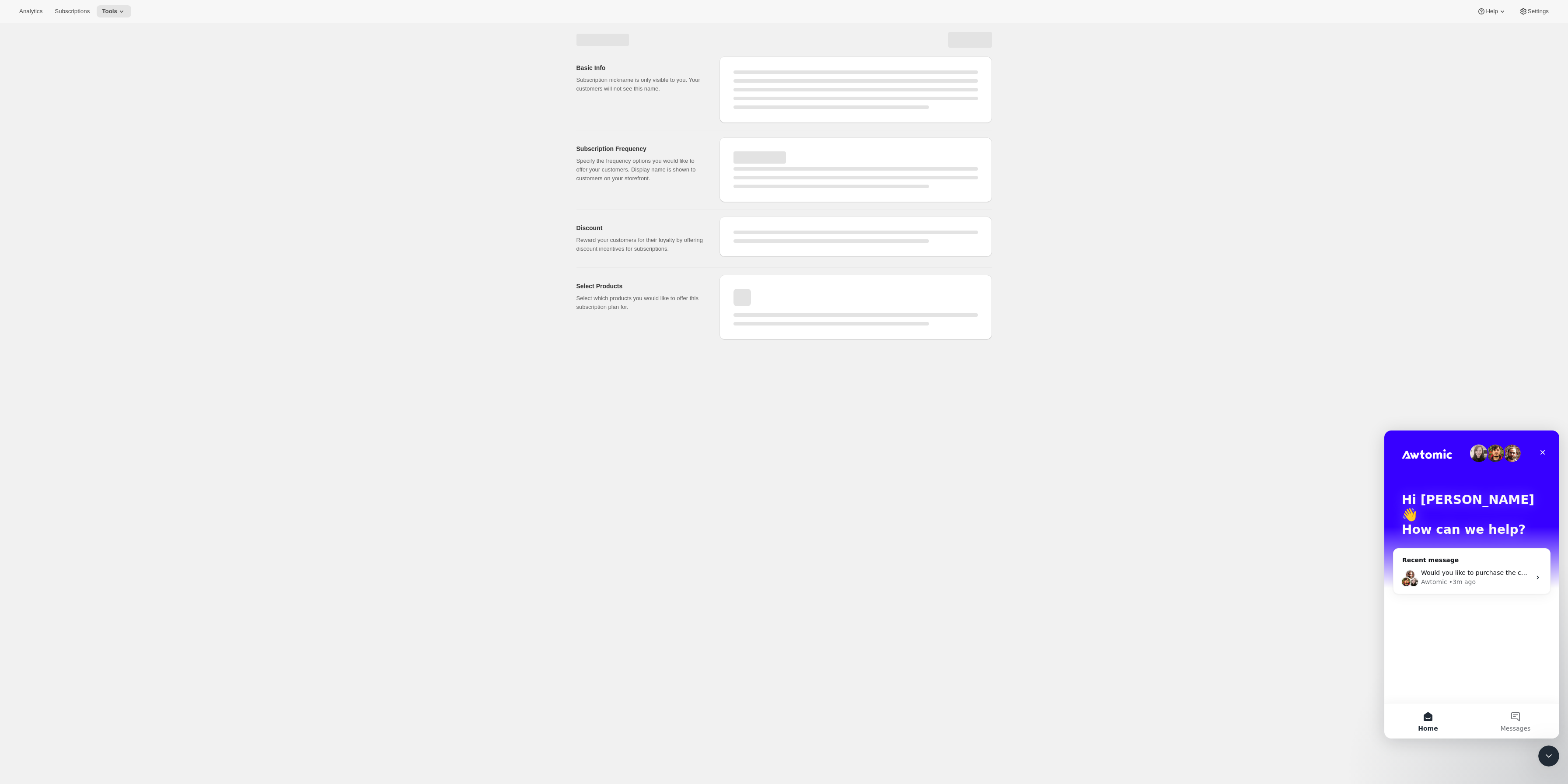
select select "WEEK"
select select "MONTH"
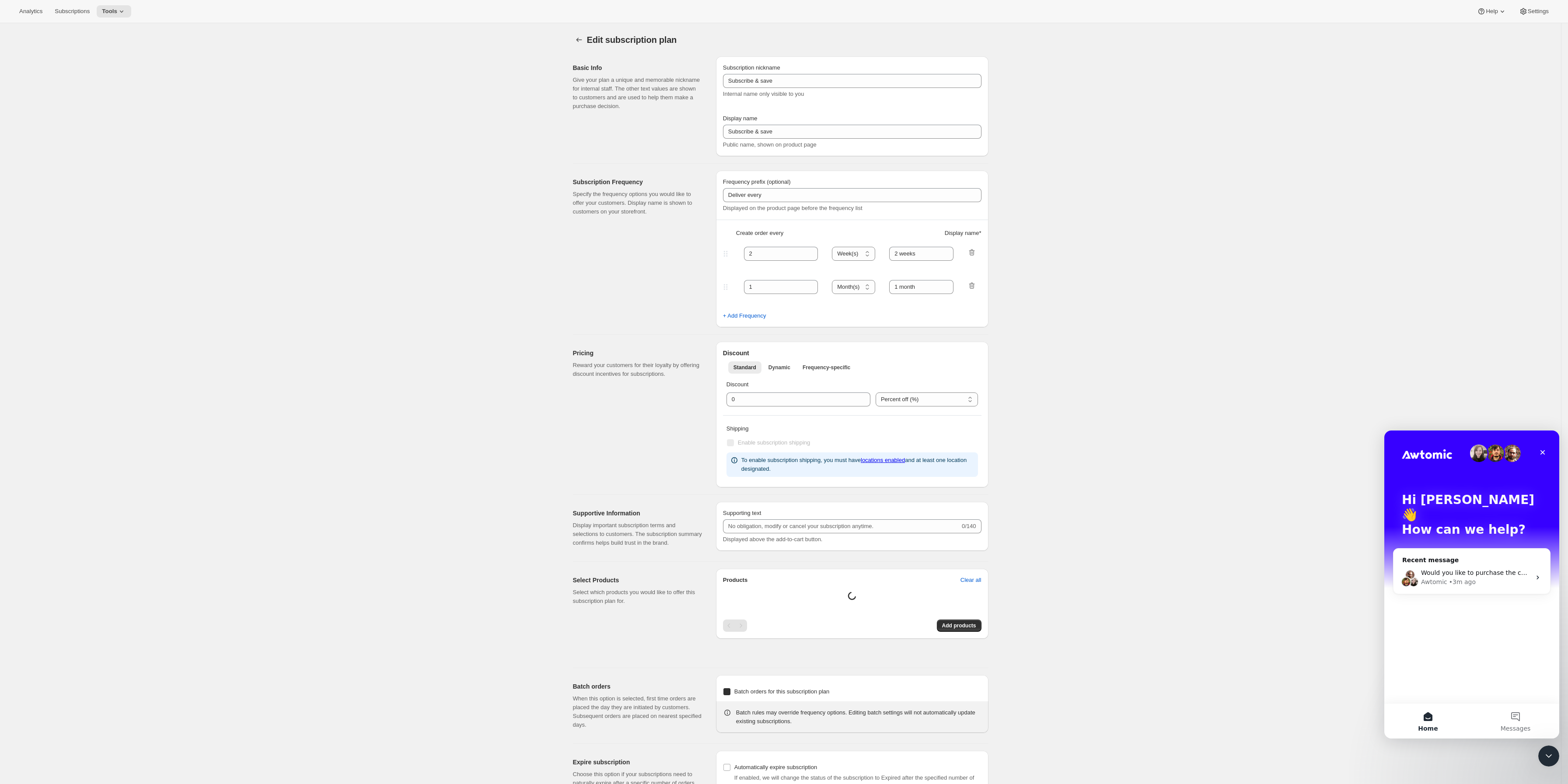
type input "1"
type input "1 week"
type input "20"
checkbox input "true"
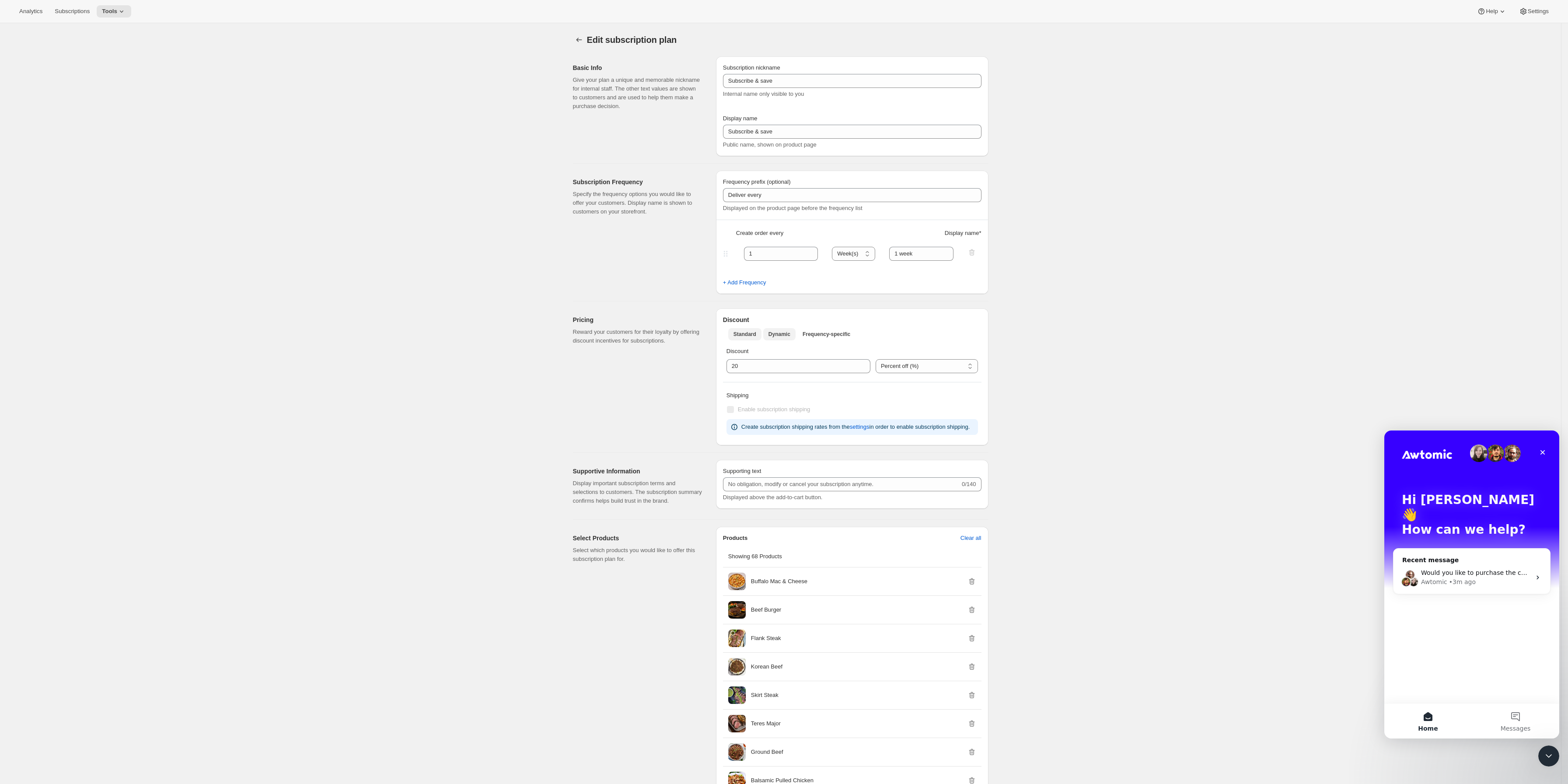
click at [772, 331] on span "Dynamic" at bounding box center [779, 334] width 22 height 7
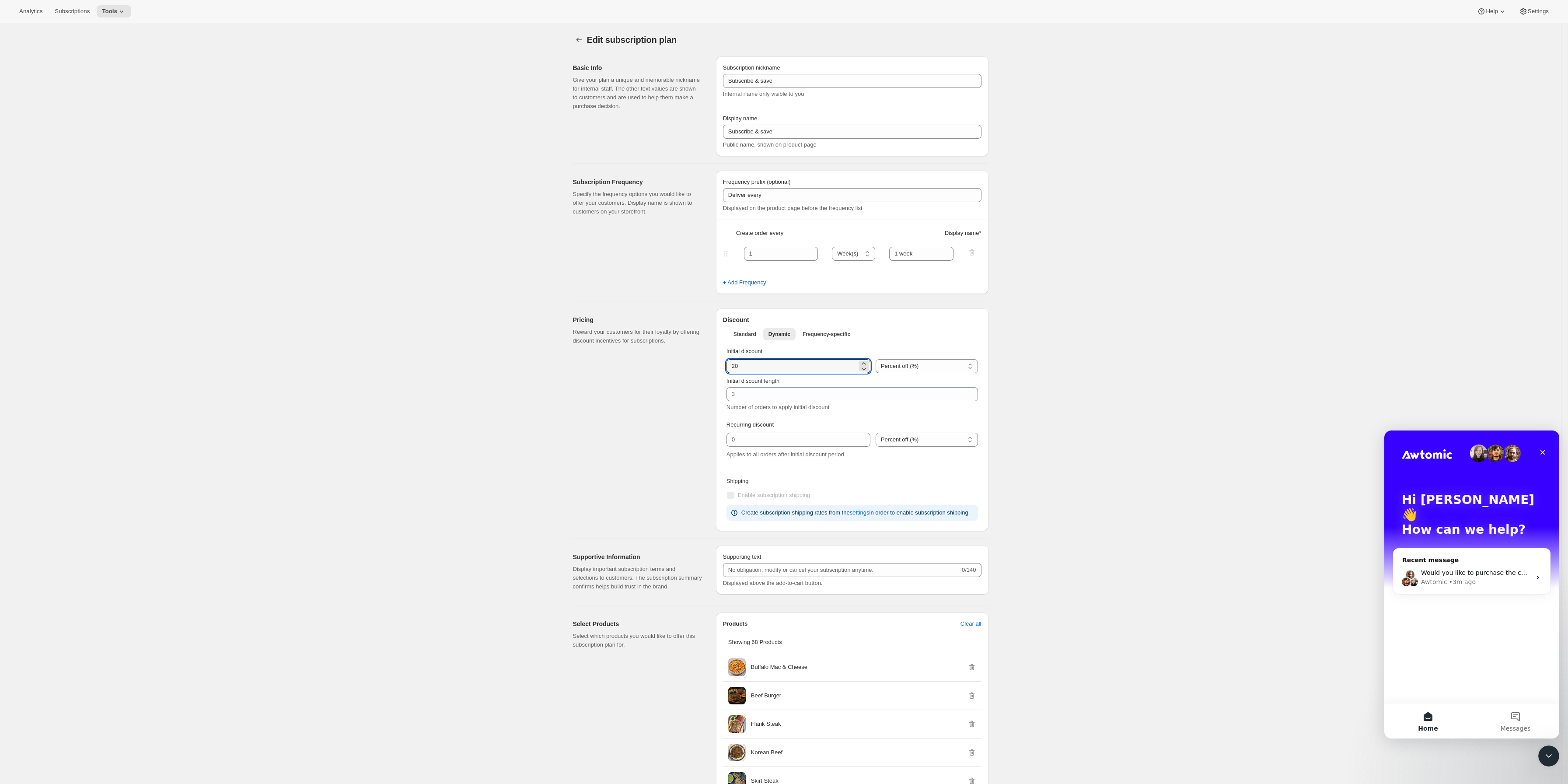
drag, startPoint x: 777, startPoint y: 361, endPoint x: 728, endPoint y: 363, distance: 49.0
click at [728, 363] on div "Initial discount Percent off (%) US Dollars off ($) Percent off (%) Initial dis…" at bounding box center [852, 403] width 258 height 119
type input "0"
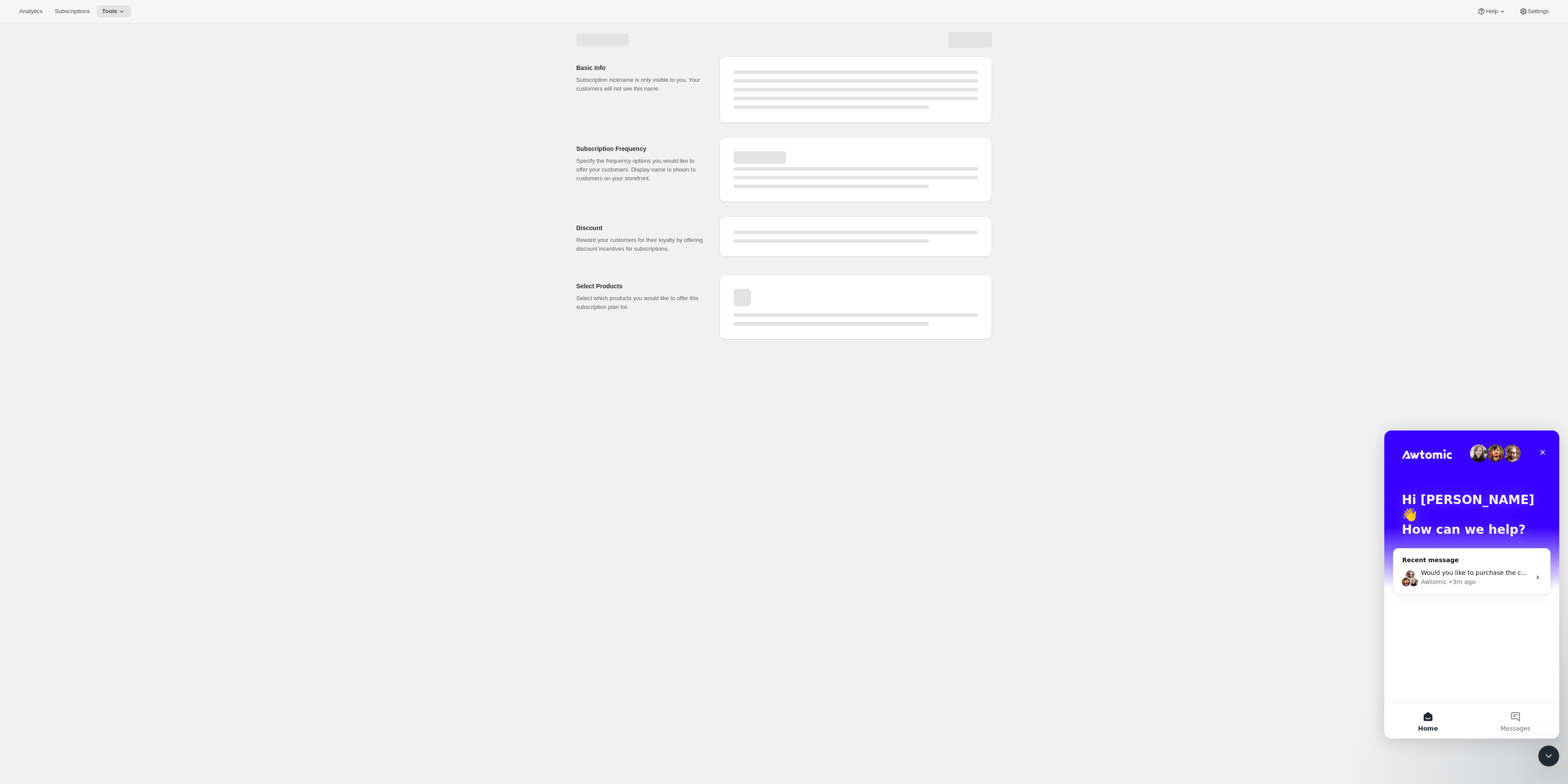
select select "WEEK"
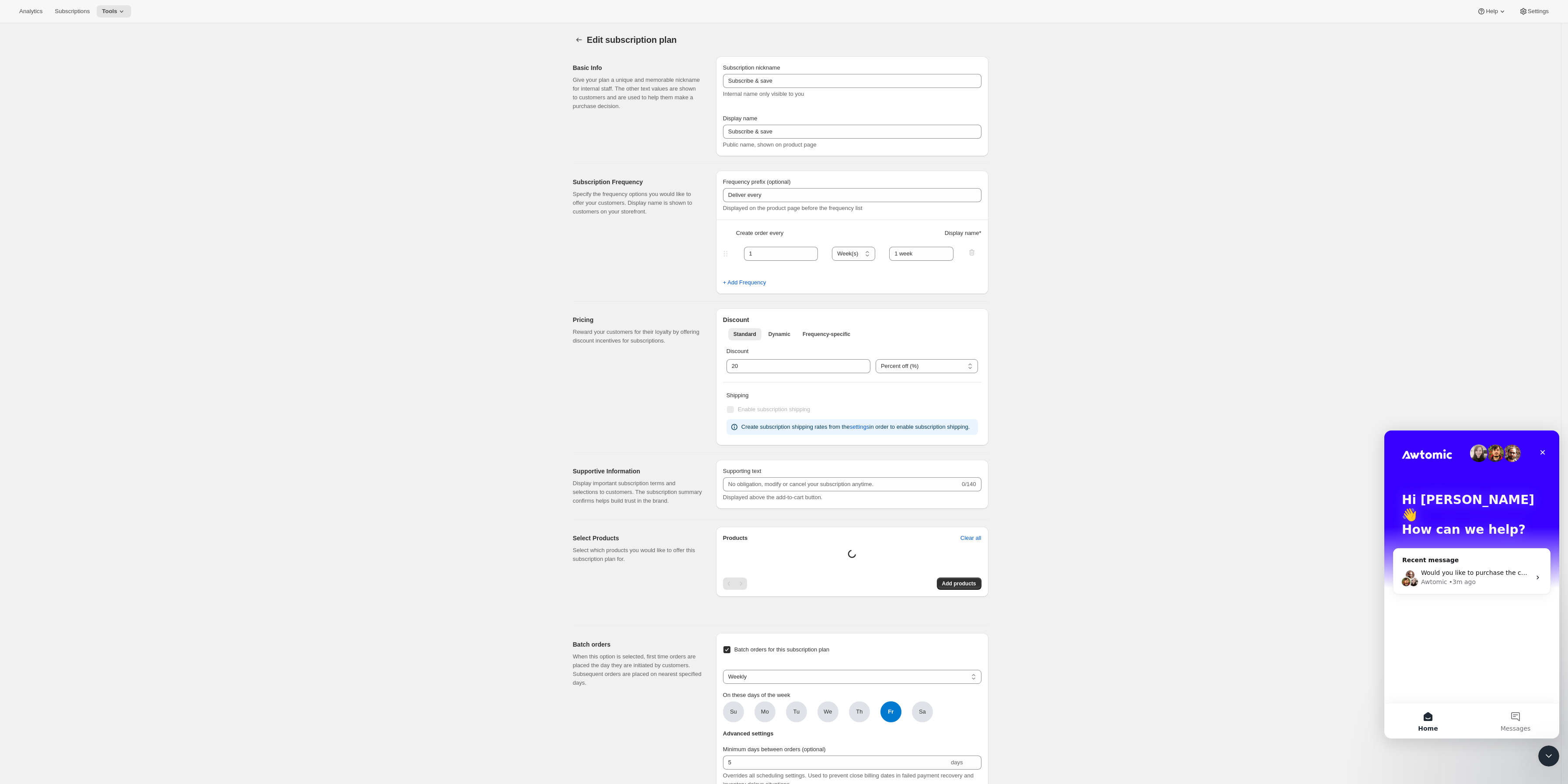
type input "0"
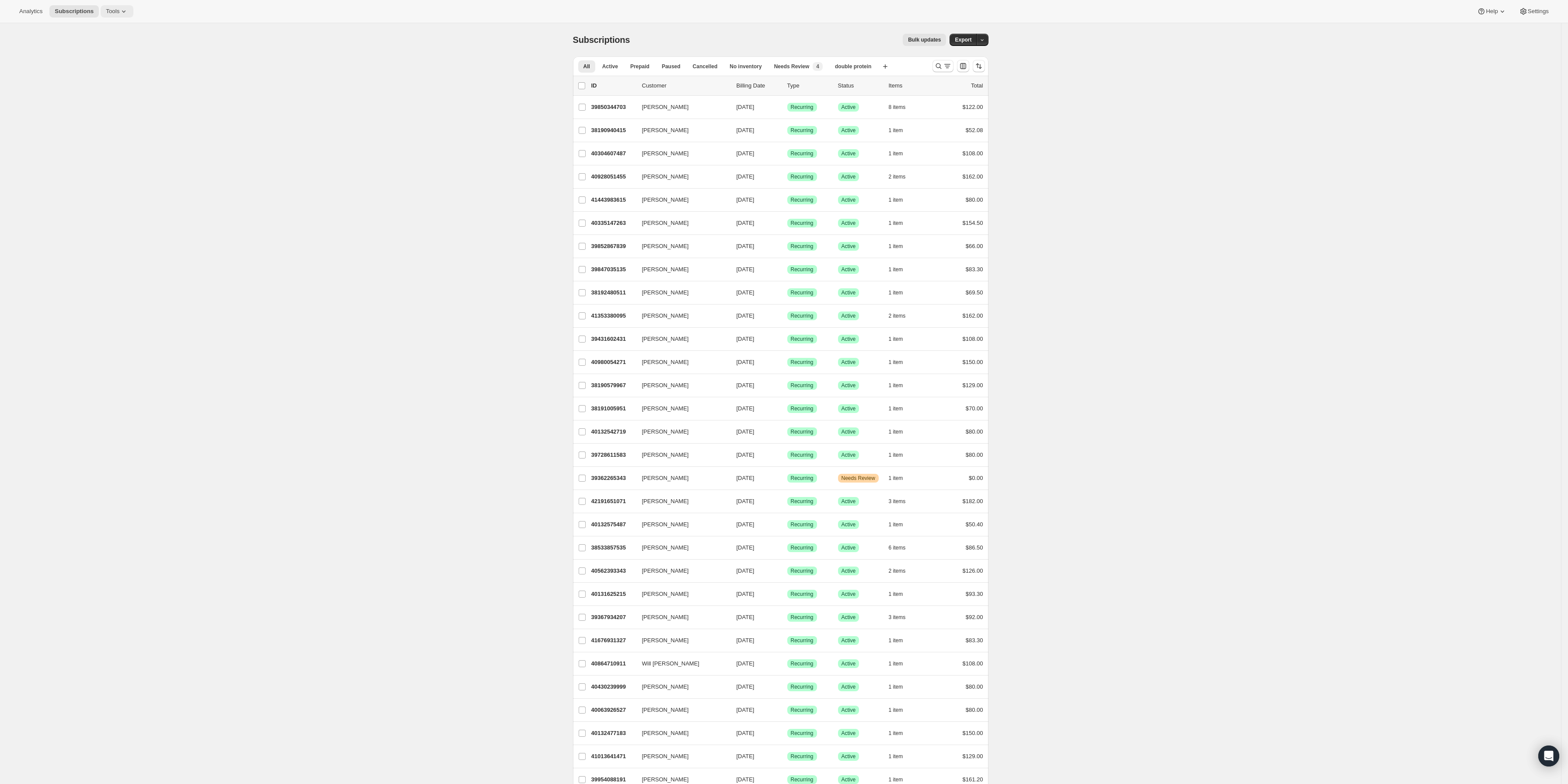
click at [125, 5] on button "Tools" at bounding box center [117, 12] width 33 height 13
click at [102, 58] on span "Bundles" at bounding box center [119, 60] width 78 height 9
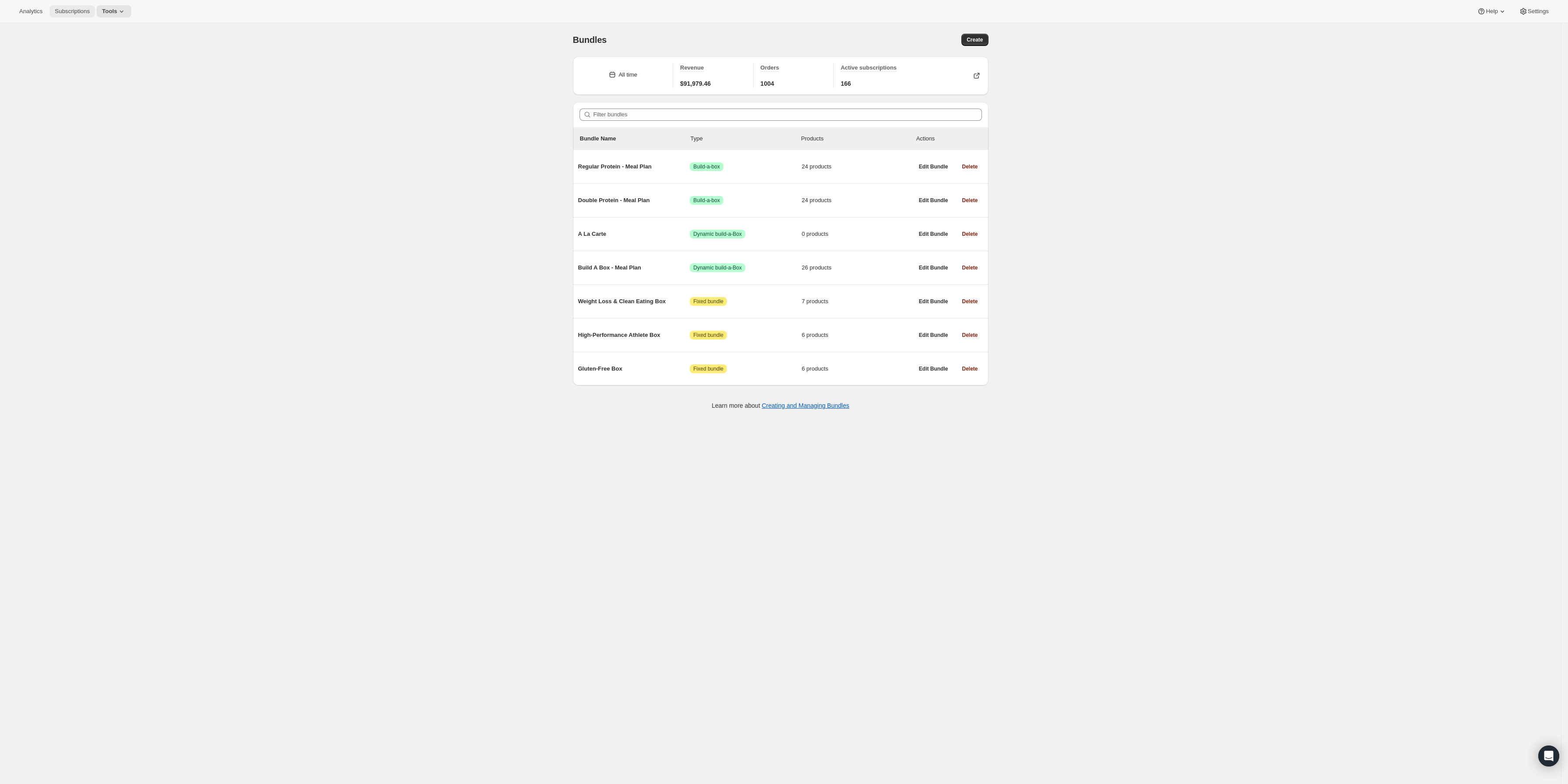
click at [78, 10] on span "Subscriptions" at bounding box center [72, 12] width 35 height 7
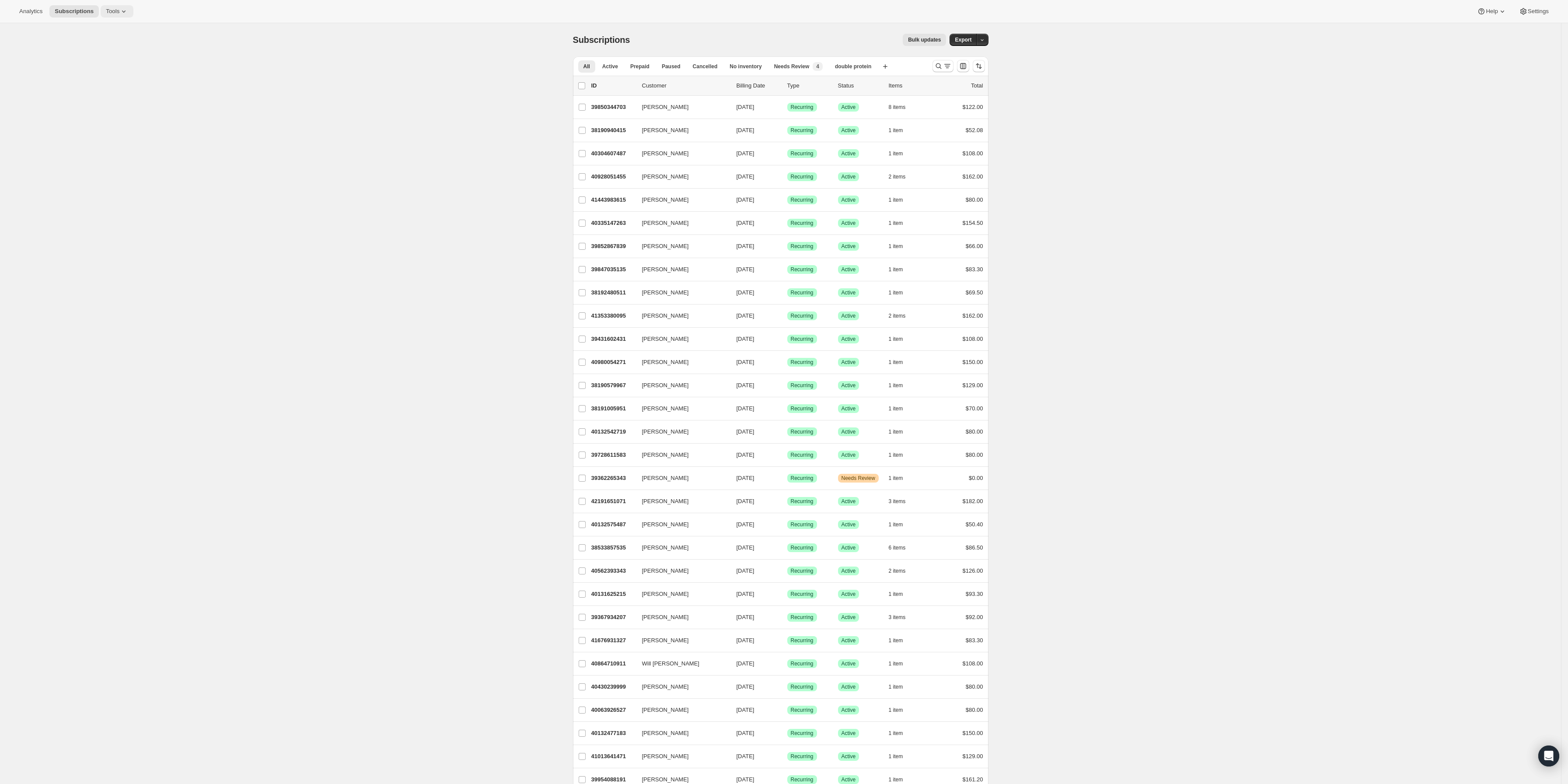
click at [119, 10] on icon at bounding box center [124, 12] width 9 height 9
click at [121, 33] on button "Subscription Plans" at bounding box center [114, 29] width 94 height 14
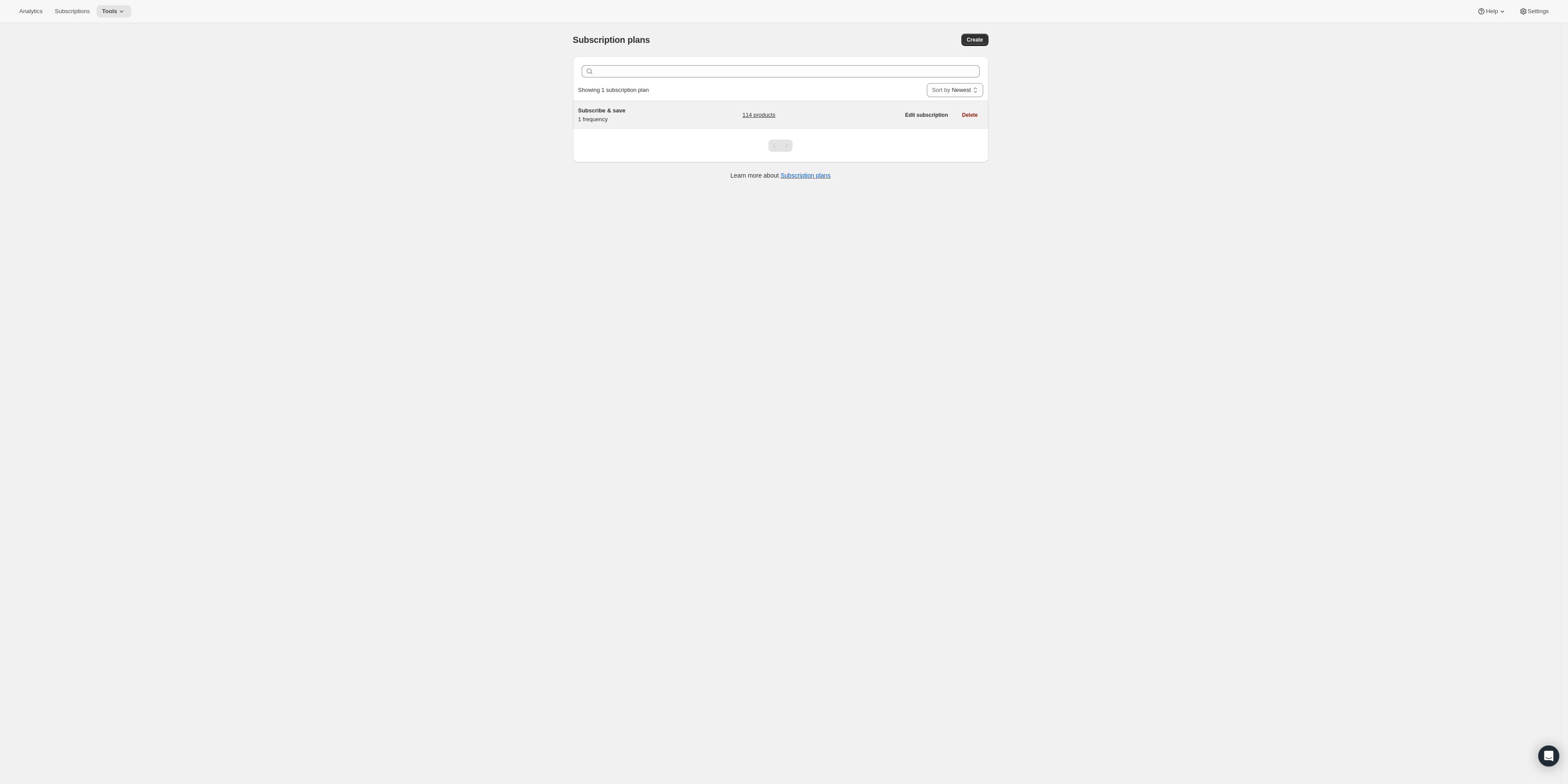
click at [621, 115] on h5 "Subscribe & save" at bounding box center [632, 111] width 109 height 9
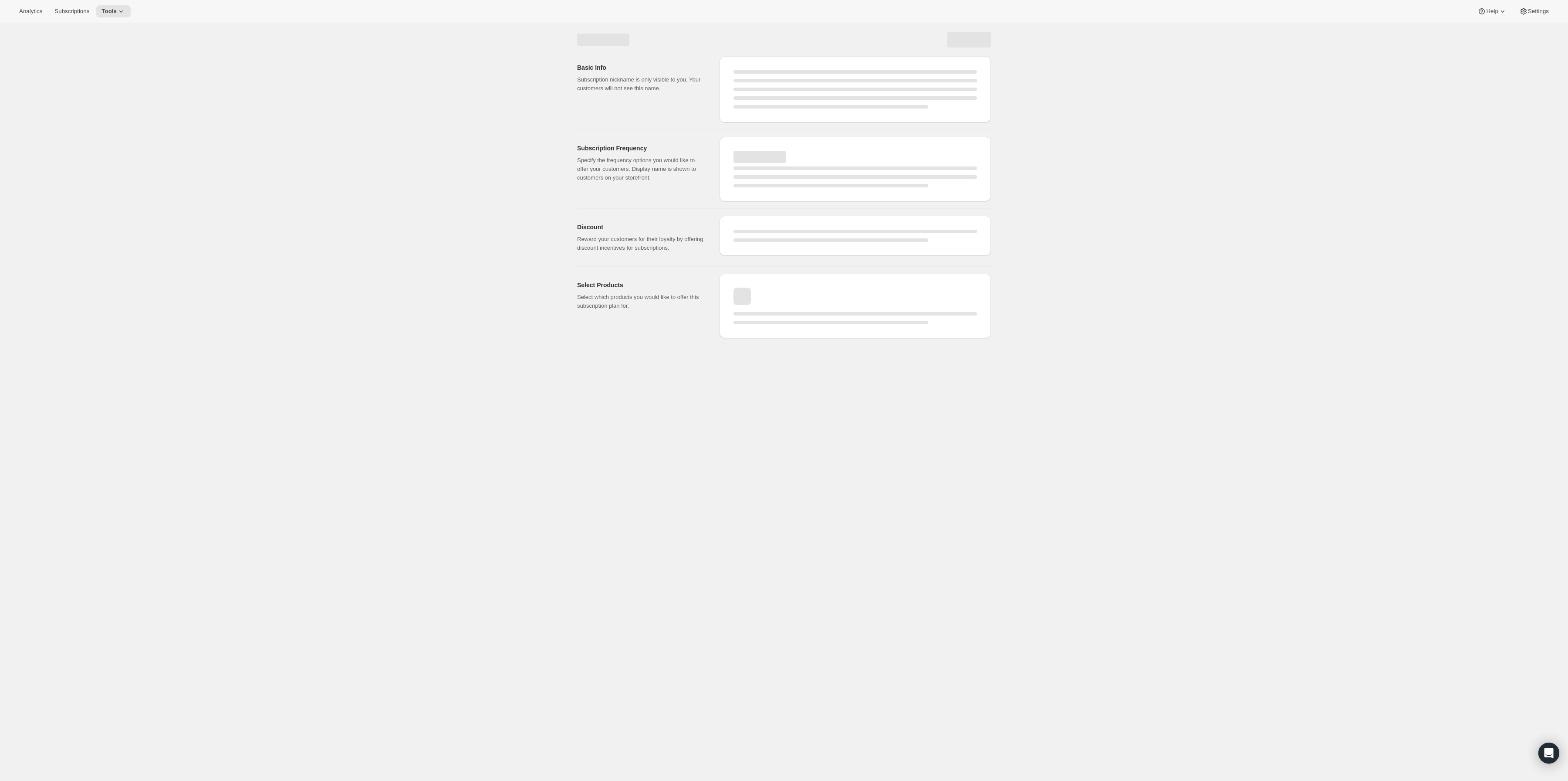
select select "WEEK"
select select "MONTH"
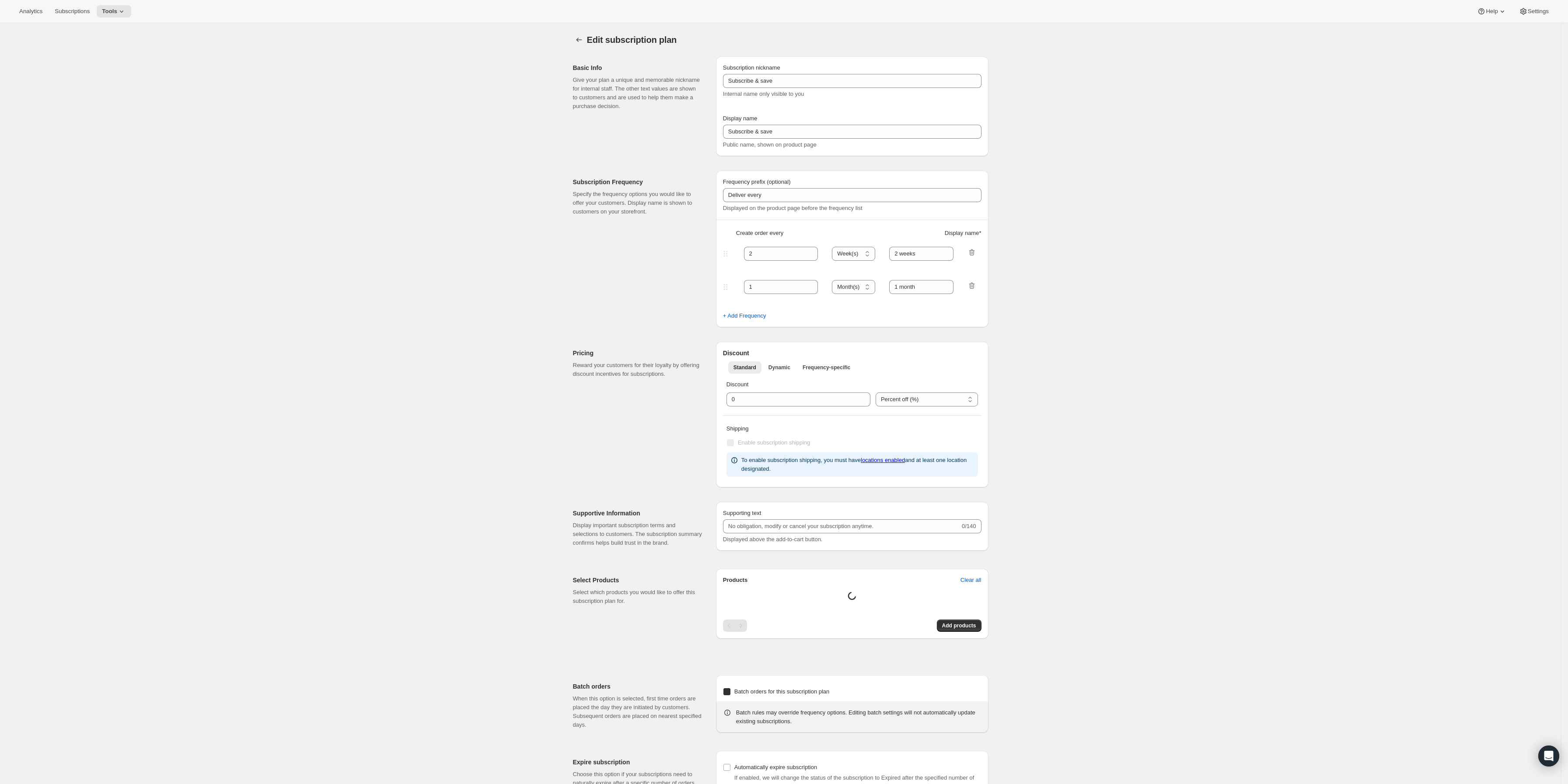
type input "1"
type input "1 week"
checkbox input "true"
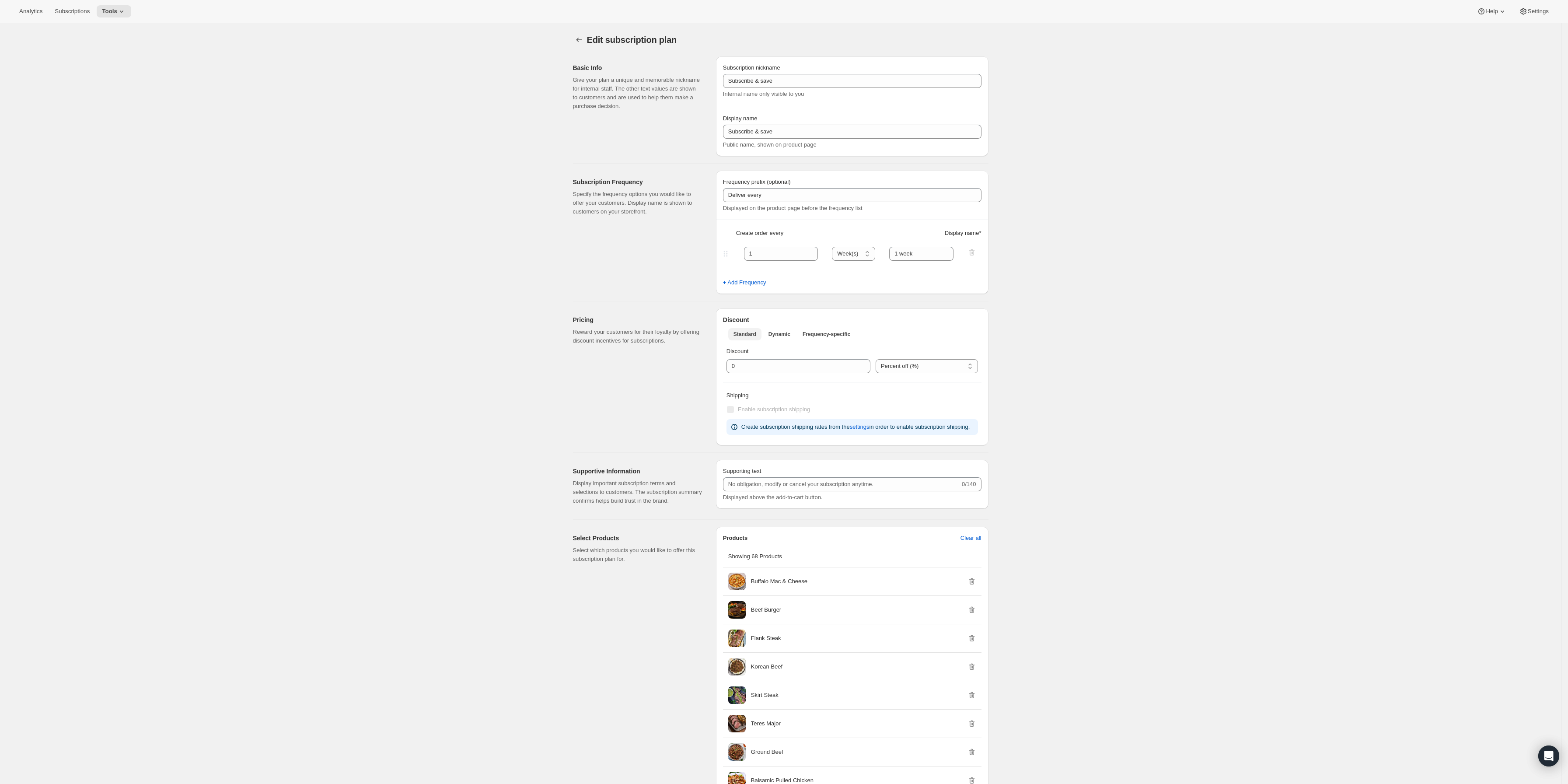
click at [758, 333] on button "Standard" at bounding box center [744, 334] width 33 height 13
click at [779, 337] on span "Dynamic" at bounding box center [779, 334] width 22 height 7
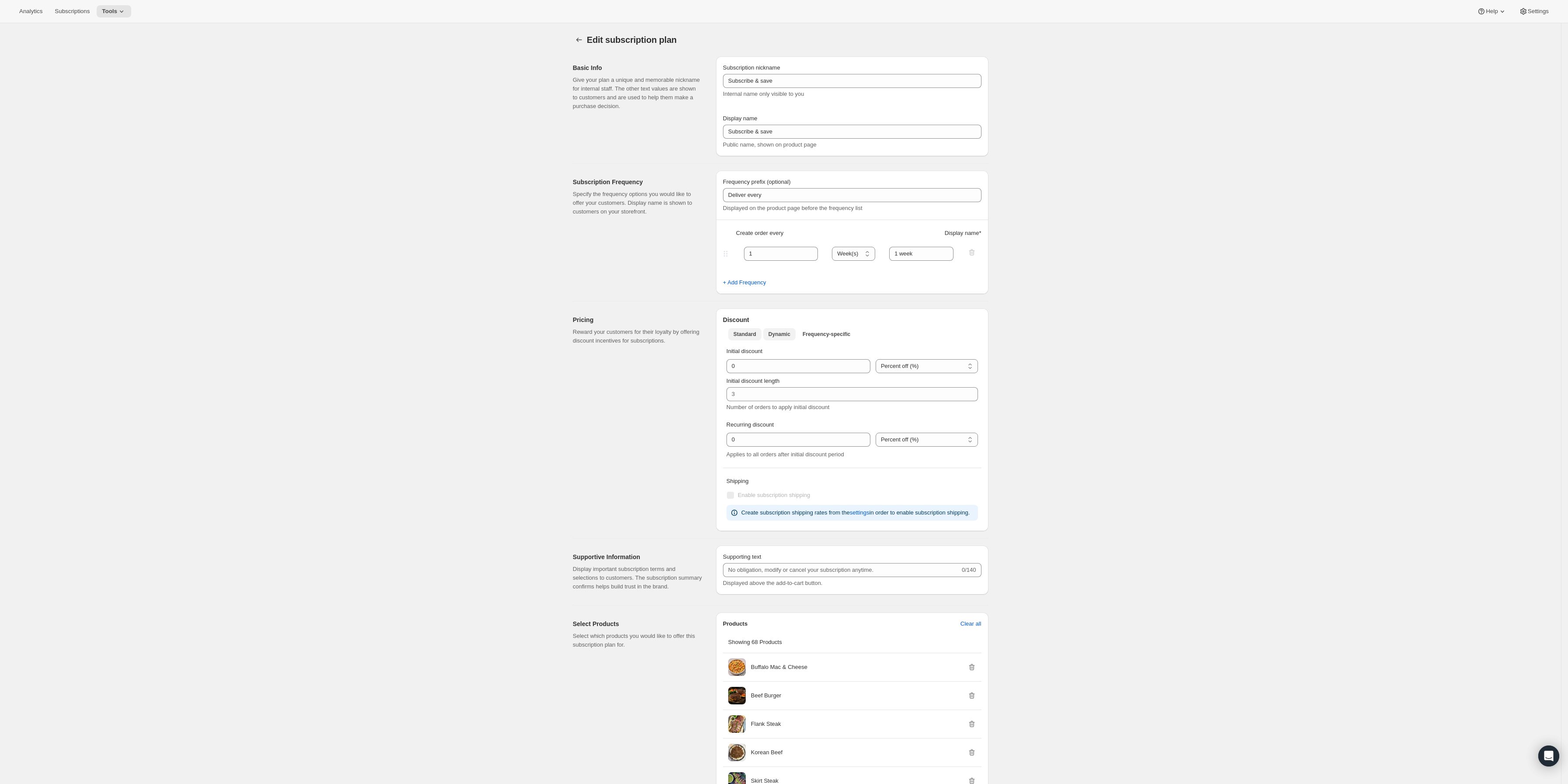
click at [751, 334] on span "Standard" at bounding box center [744, 334] width 23 height 7
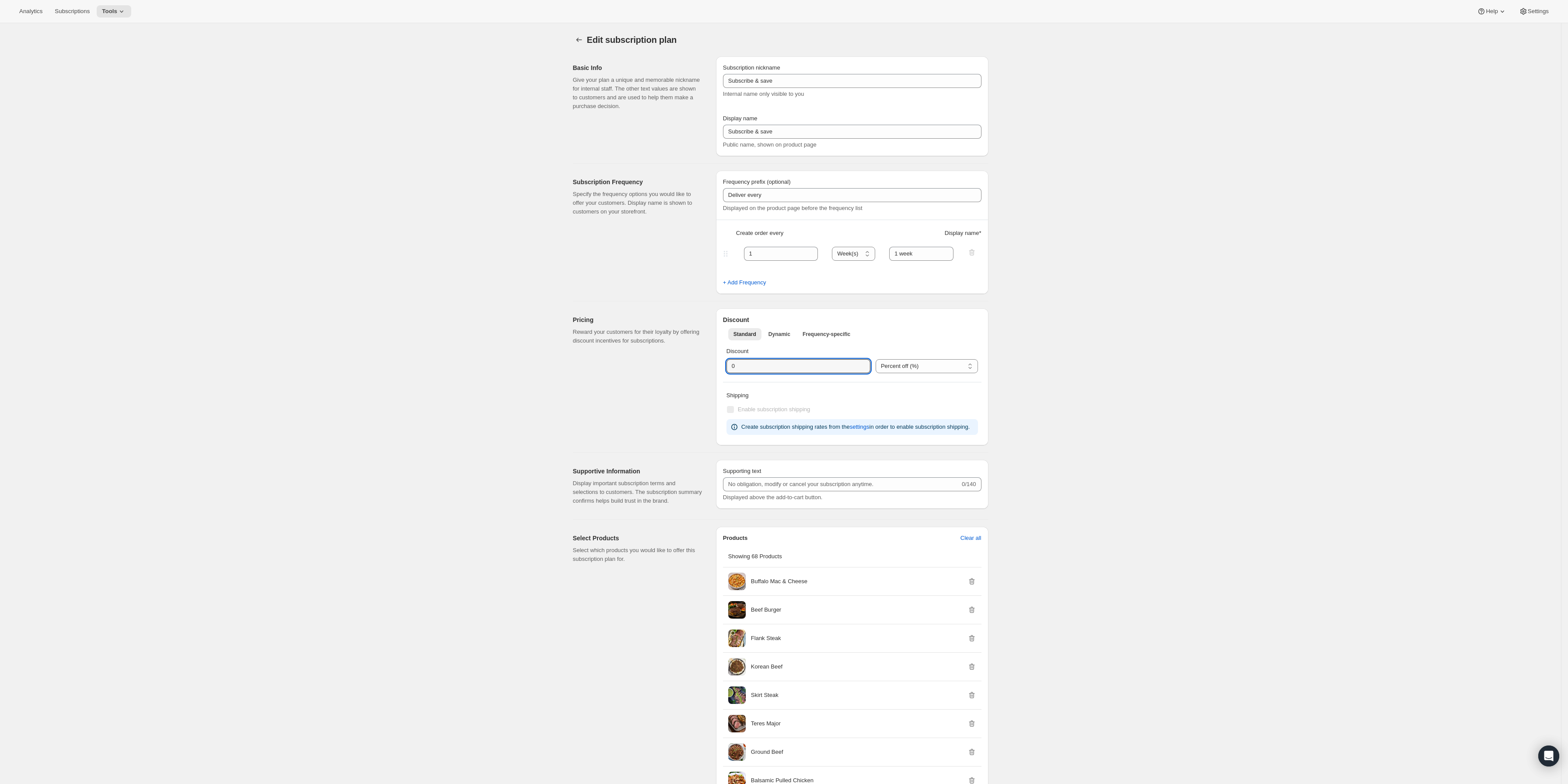
click at [727, 368] on div "Discount Percent off (%) US Dollars off ($) Percent off (%)" at bounding box center [852, 359] width 258 height 33
type input "20"
click at [782, 335] on span "Dynamic" at bounding box center [779, 334] width 22 height 7
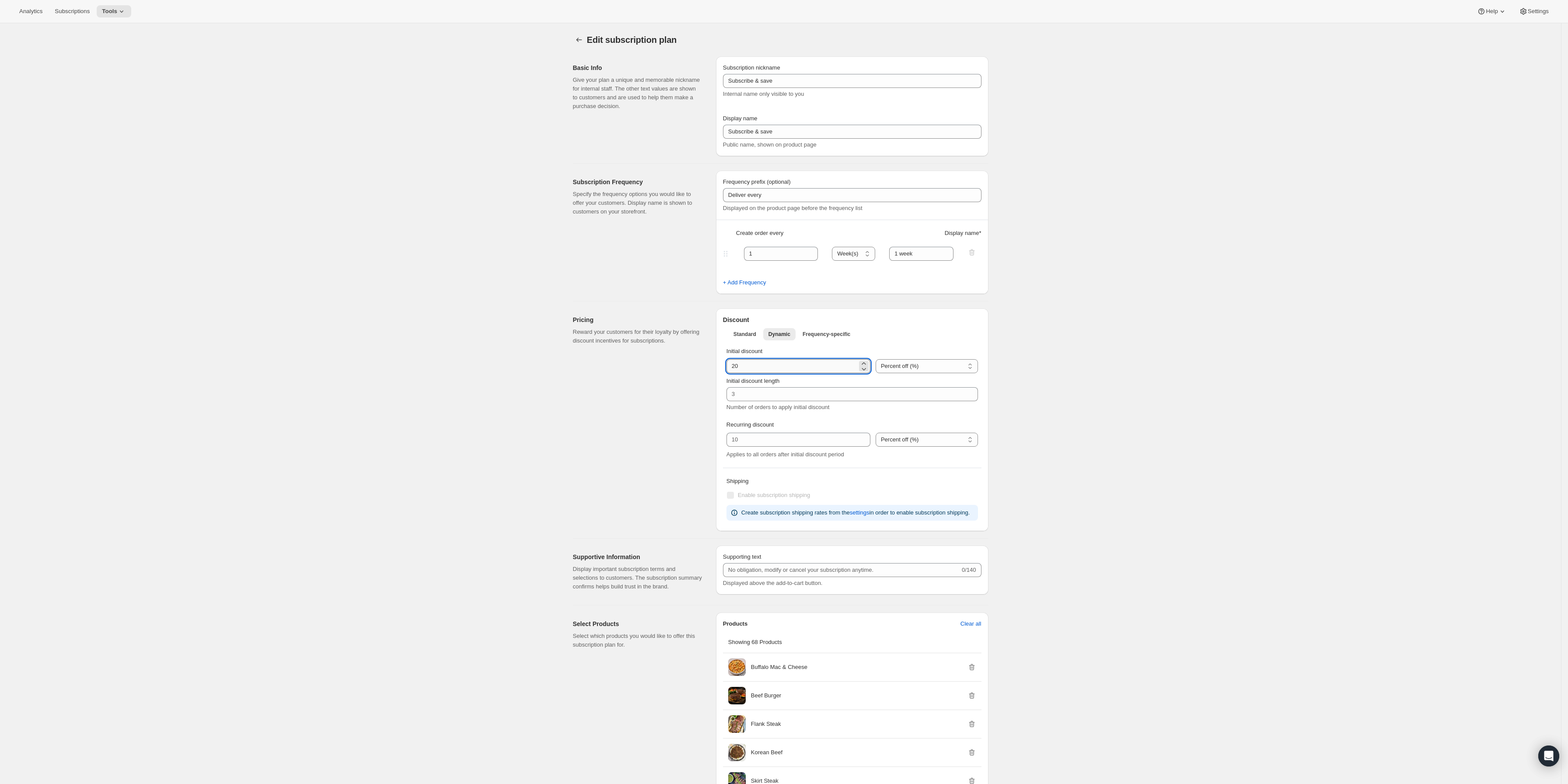
click at [782, 372] on input "integer" at bounding box center [791, 365] width 131 height 14
type input "0"
click at [749, 331] on span "Standard" at bounding box center [744, 334] width 23 height 7
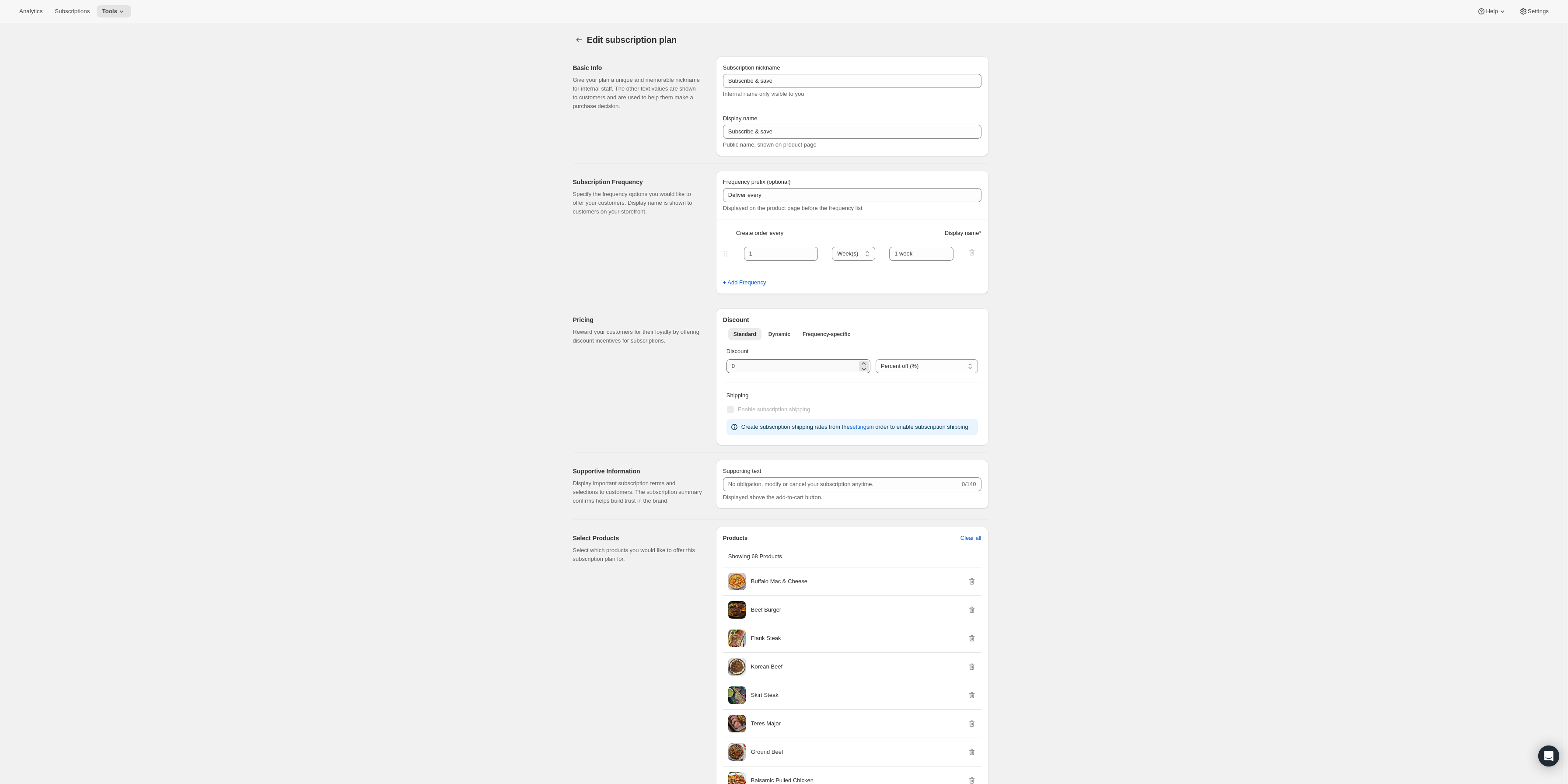
drag, startPoint x: 777, startPoint y: 376, endPoint x: 731, endPoint y: 373, distance: 46.1
click at [731, 373] on div "Discount Percent off (%) US Dollars off ($) Percent off (%)" at bounding box center [852, 359] width 258 height 33
drag, startPoint x: 757, startPoint y: 372, endPoint x: 725, endPoint y: 371, distance: 32.0
click at [725, 370] on div "Discount Percent off (%) US Dollars off ($) Percent off (%)" at bounding box center [852, 359] width 258 height 33
type input "20"
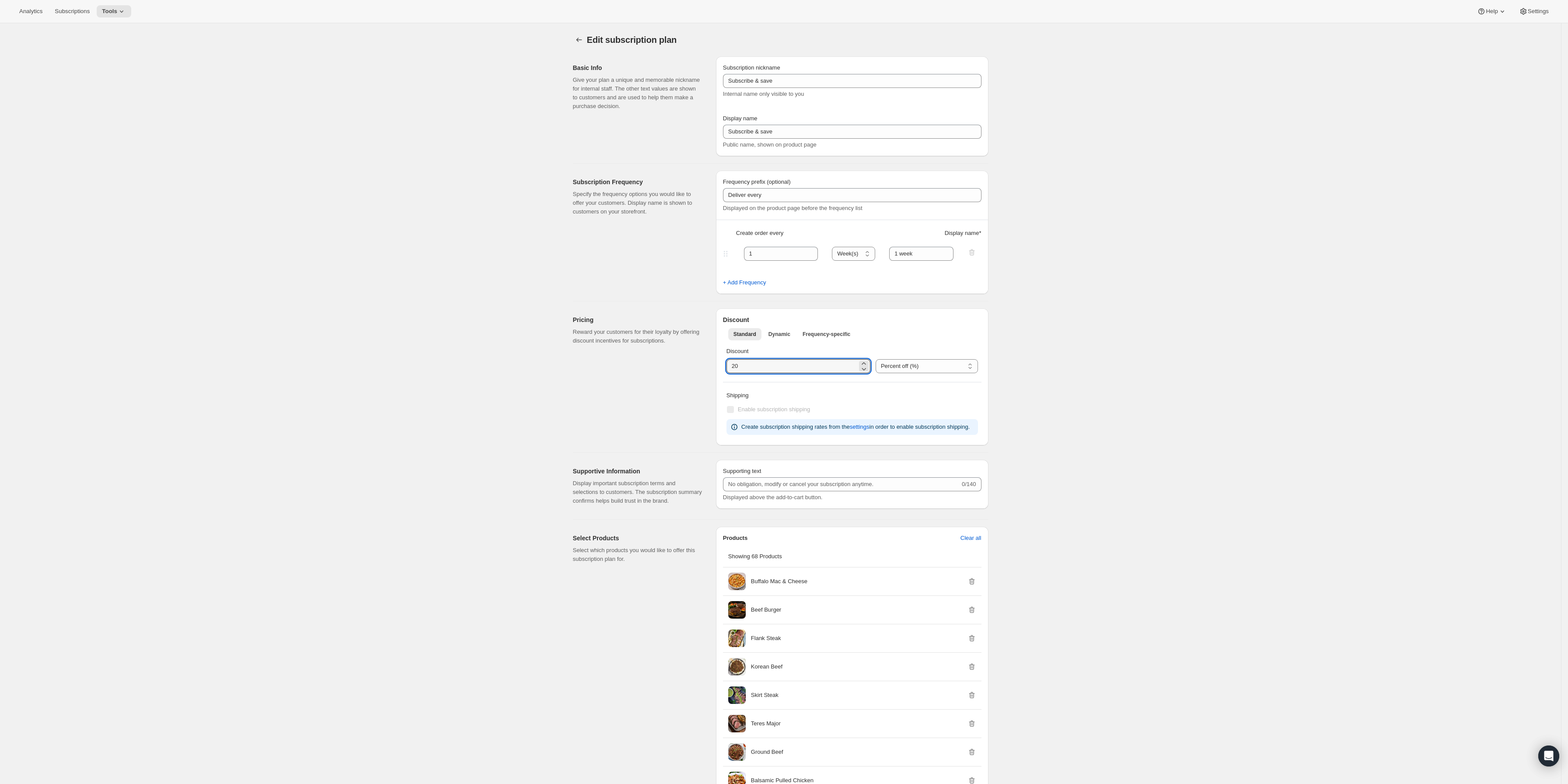
click at [789, 353] on p "Discount" at bounding box center [852, 351] width 251 height 9
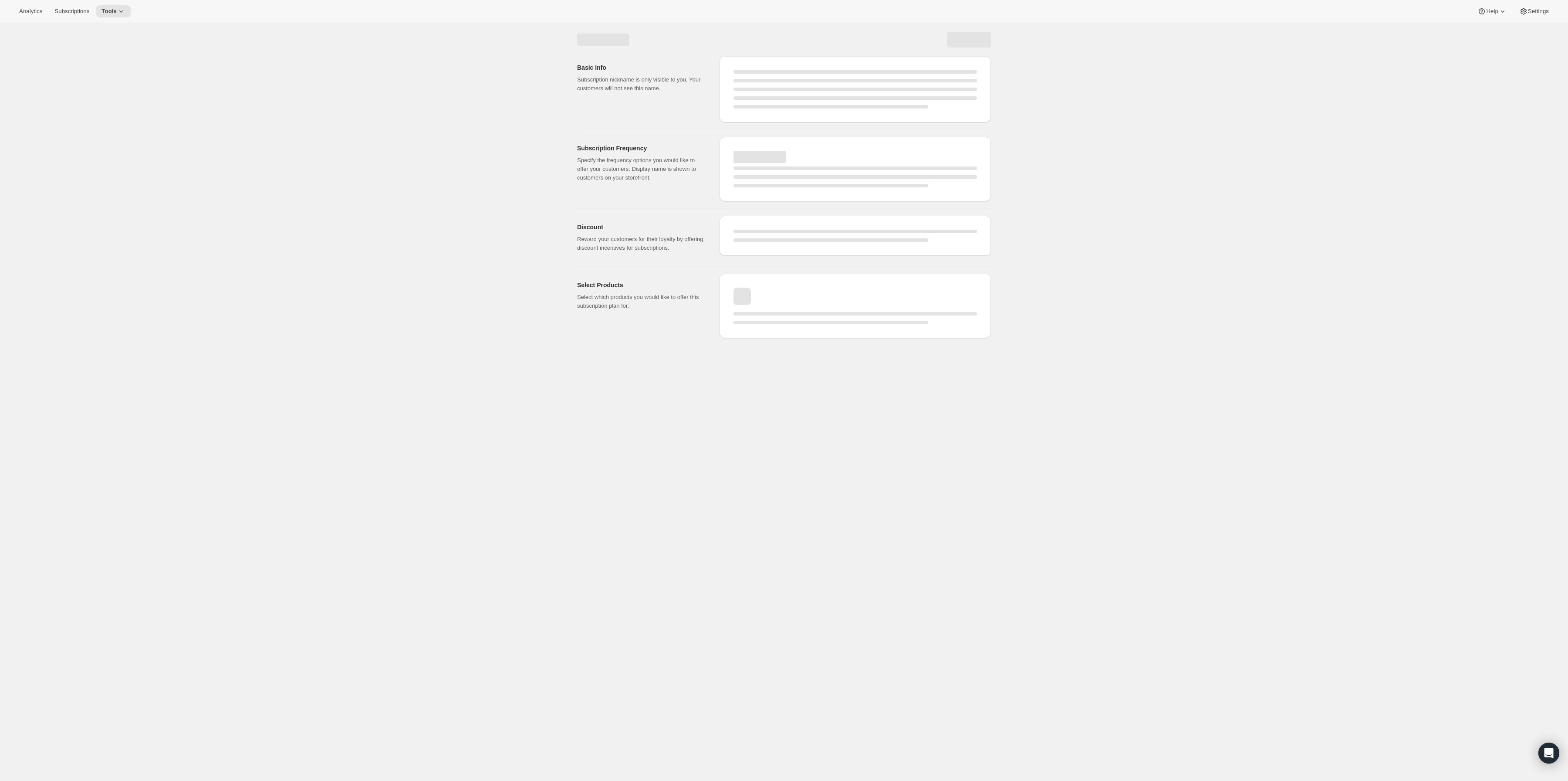
select select "WEEK"
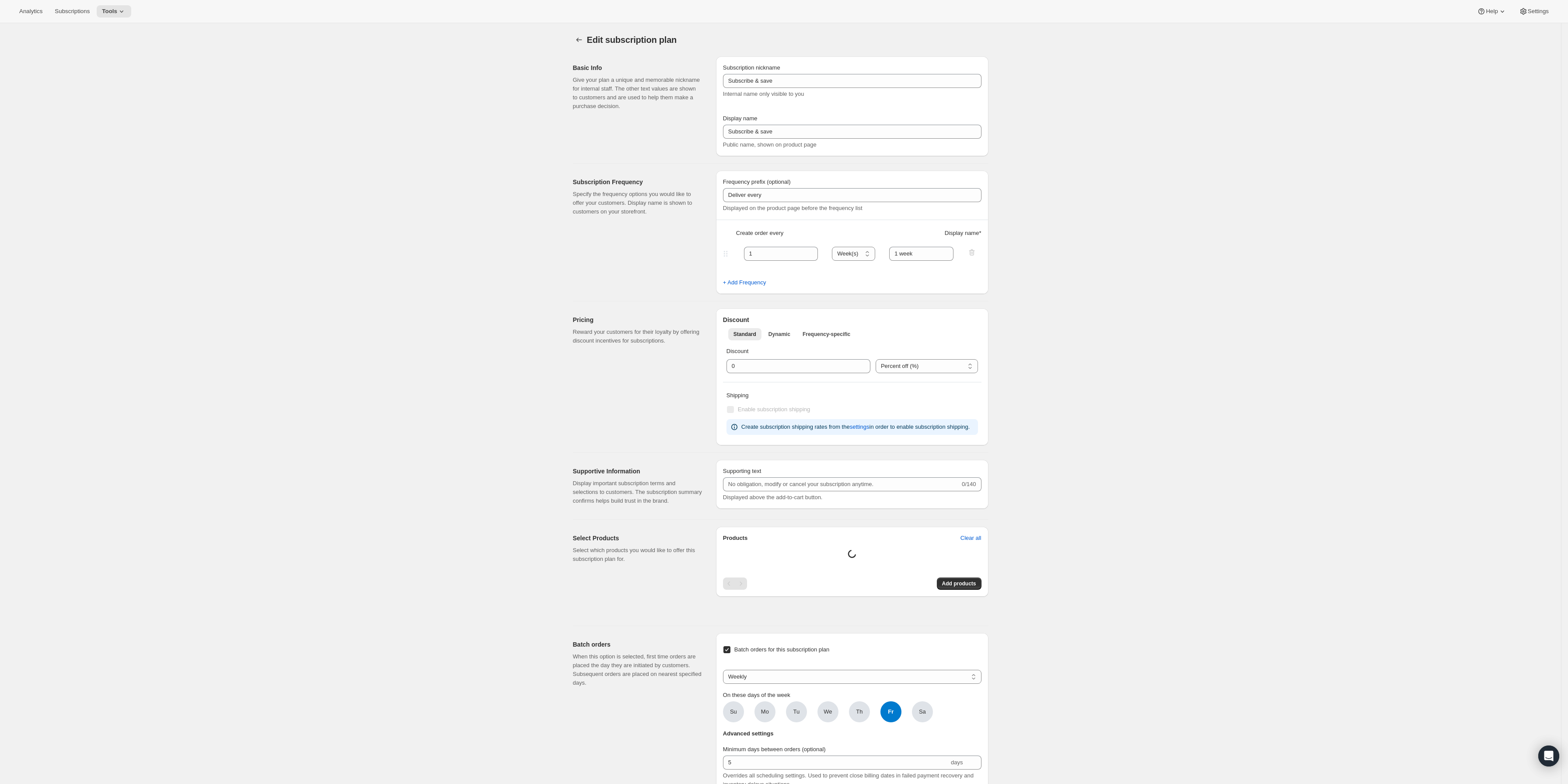
type input "20"
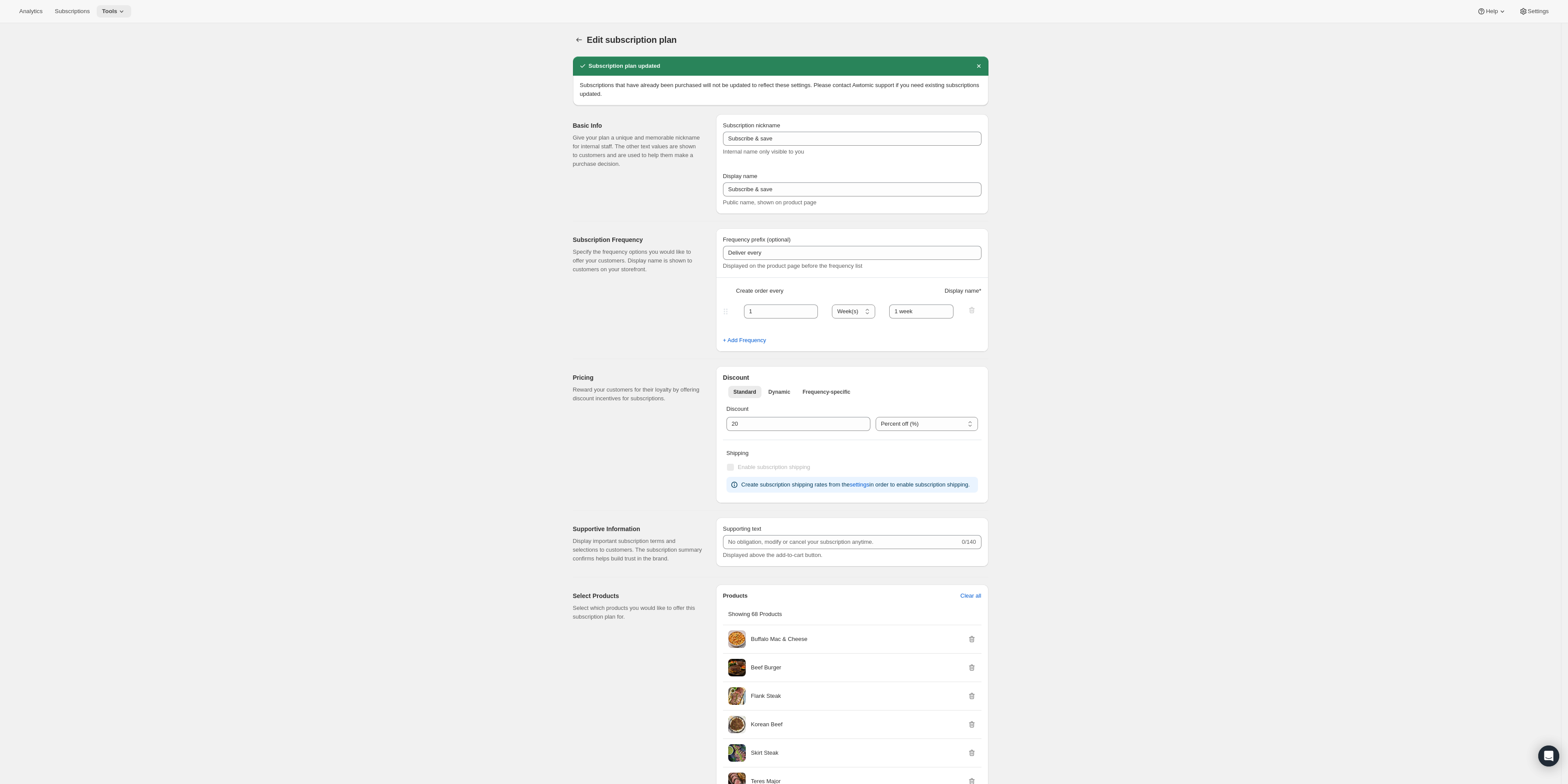
click at [117, 14] on icon at bounding box center [122, 12] width 9 height 9
click at [100, 33] on span "Subscription Plans" at bounding box center [103, 29] width 47 height 6
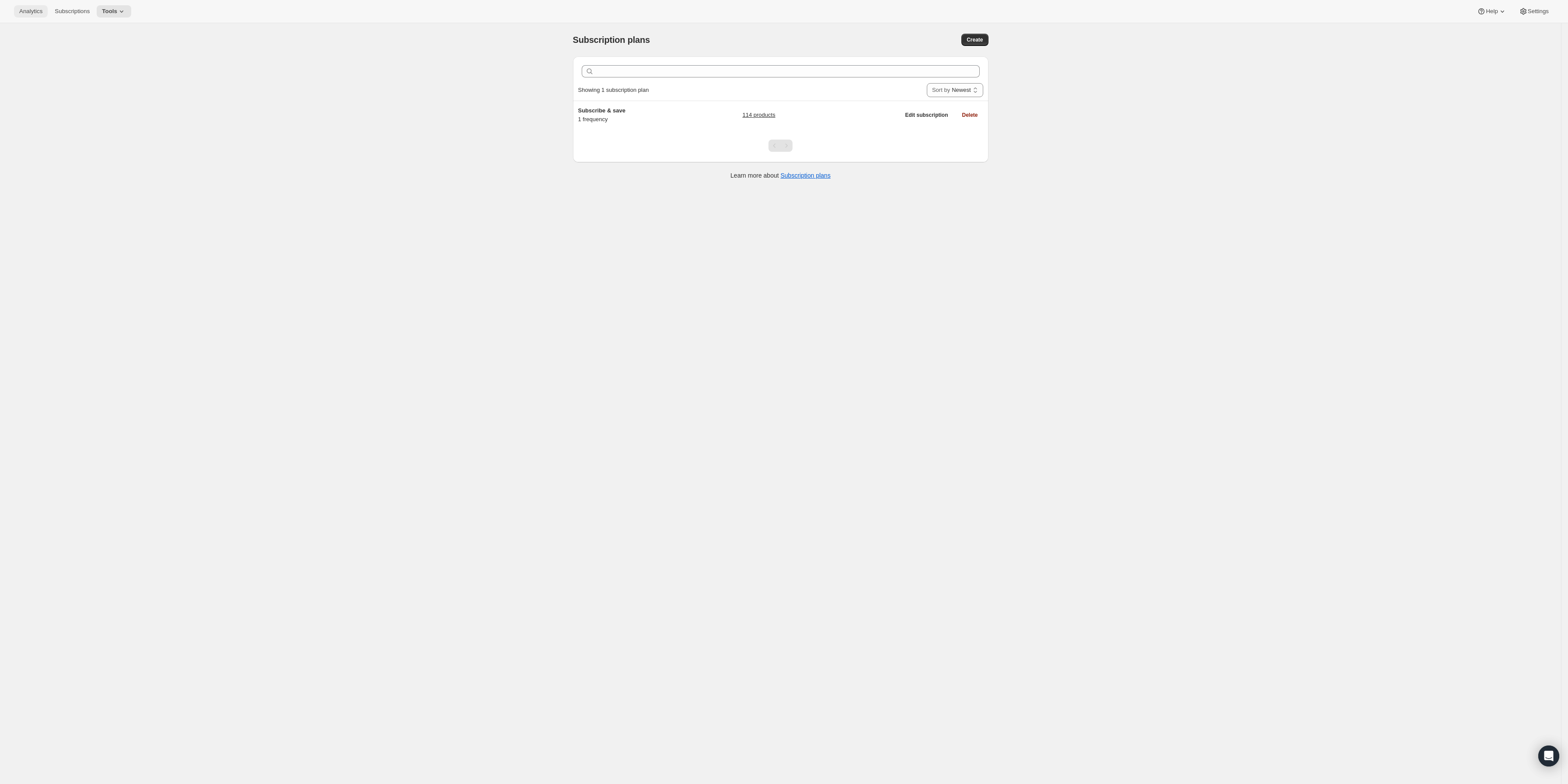
click at [32, 14] on span "Analytics" at bounding box center [31, 12] width 23 height 7
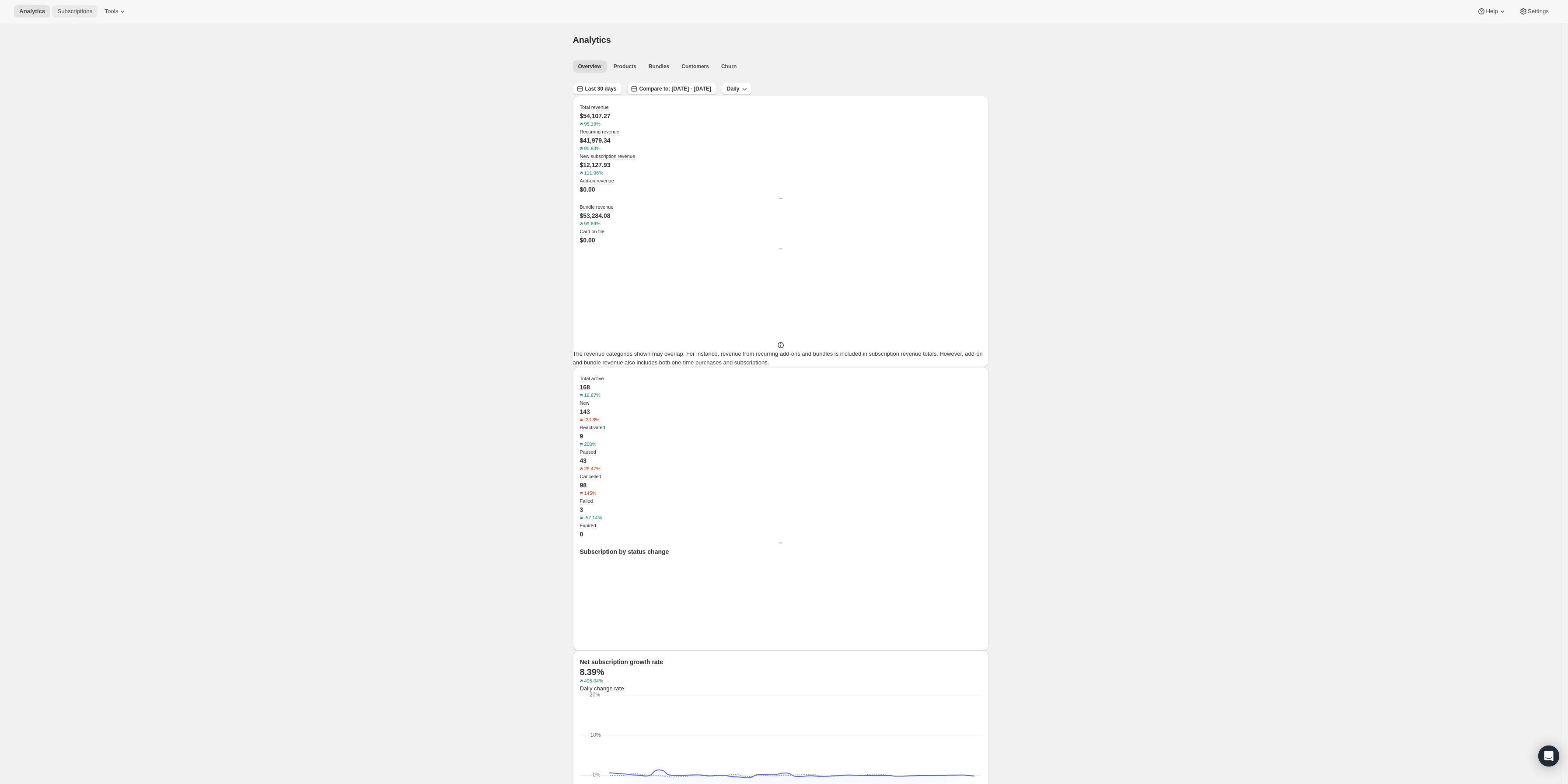
click at [72, 15] on button "Subscriptions" at bounding box center [75, 12] width 45 height 13
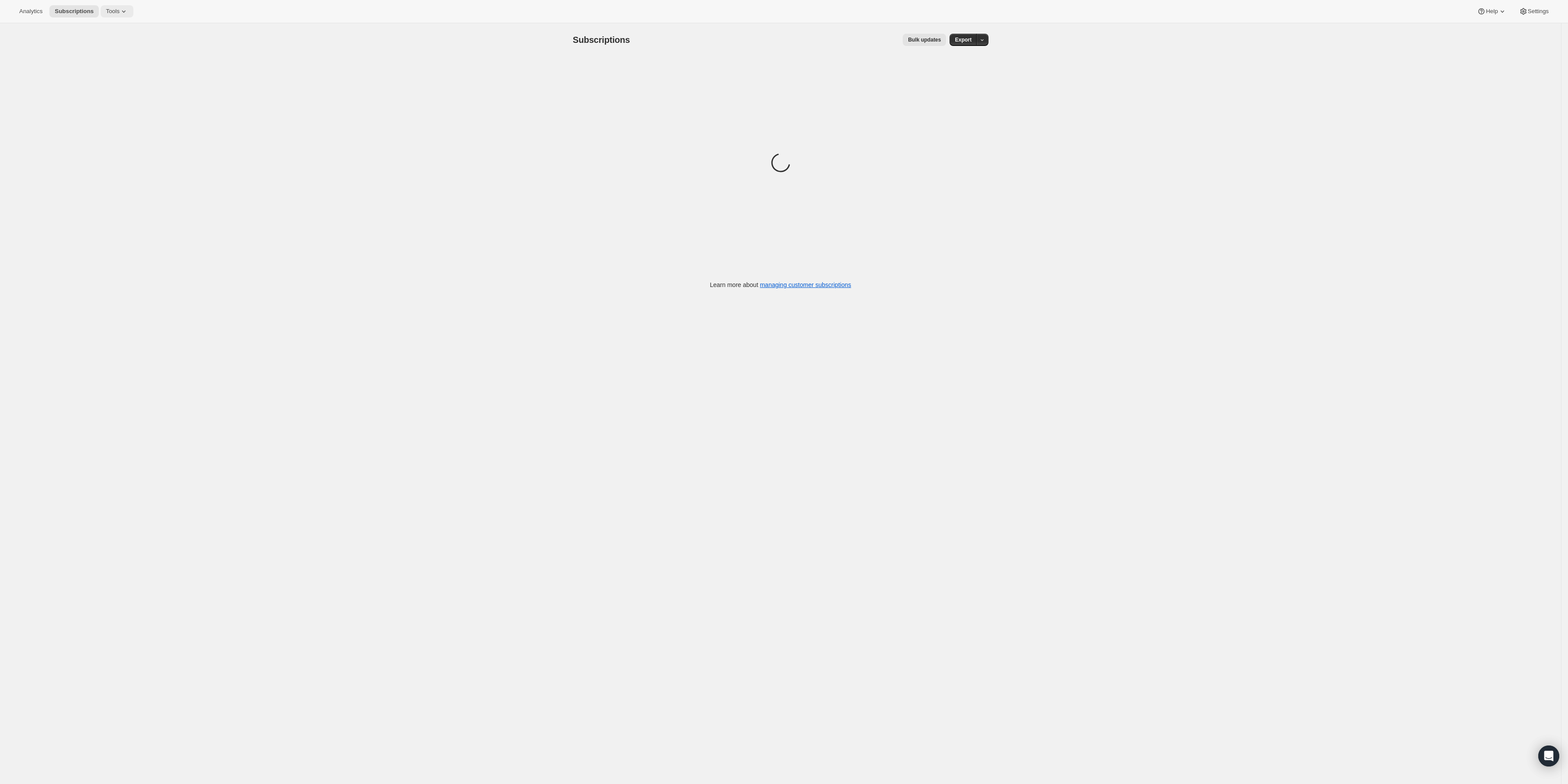
click at [119, 7] on icon at bounding box center [124, 12] width 9 height 9
click at [107, 59] on span "Bundles" at bounding box center [119, 60] width 78 height 9
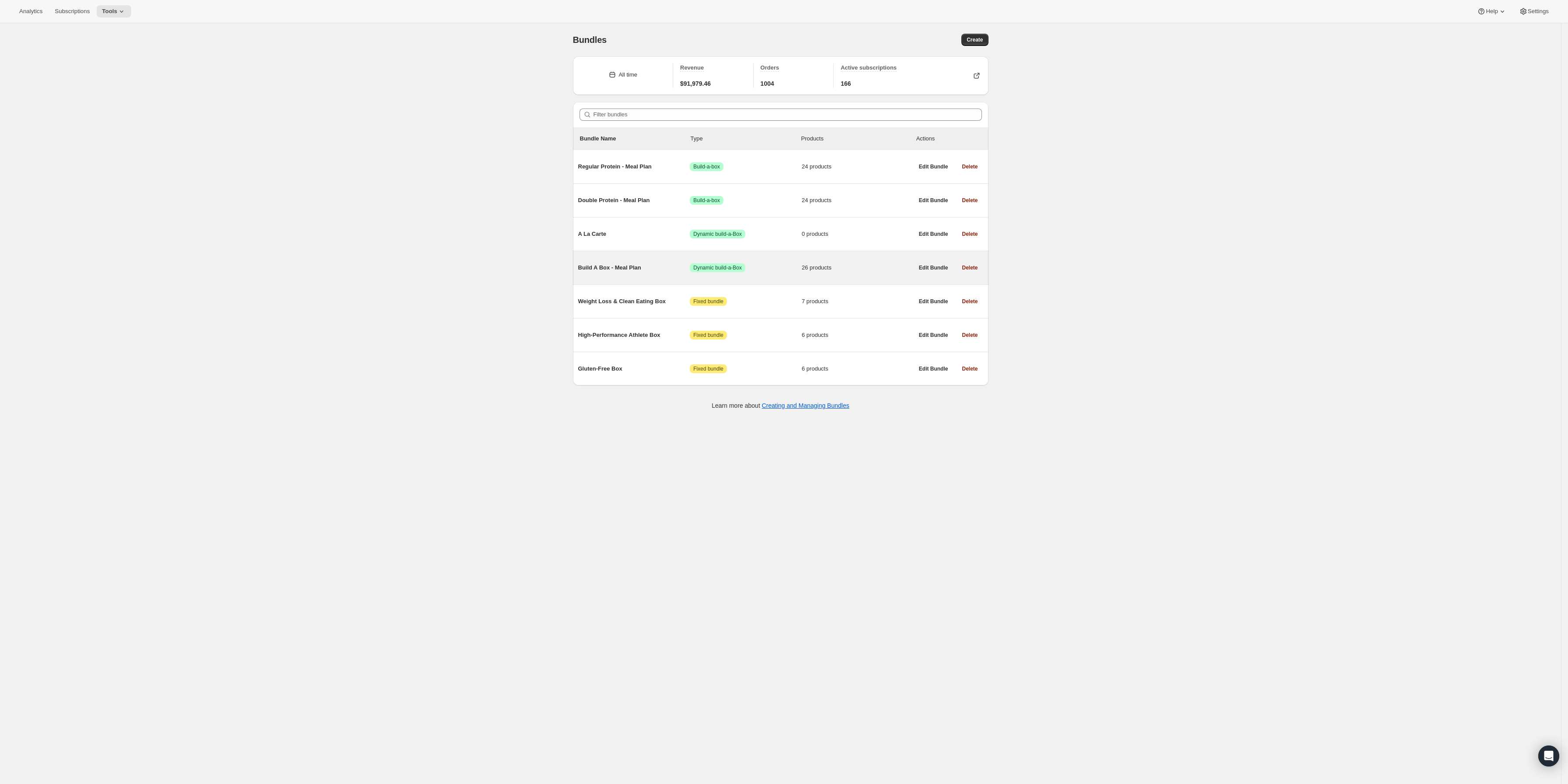
click at [627, 272] on span "Build A Box - Meal Plan" at bounding box center [634, 267] width 112 height 9
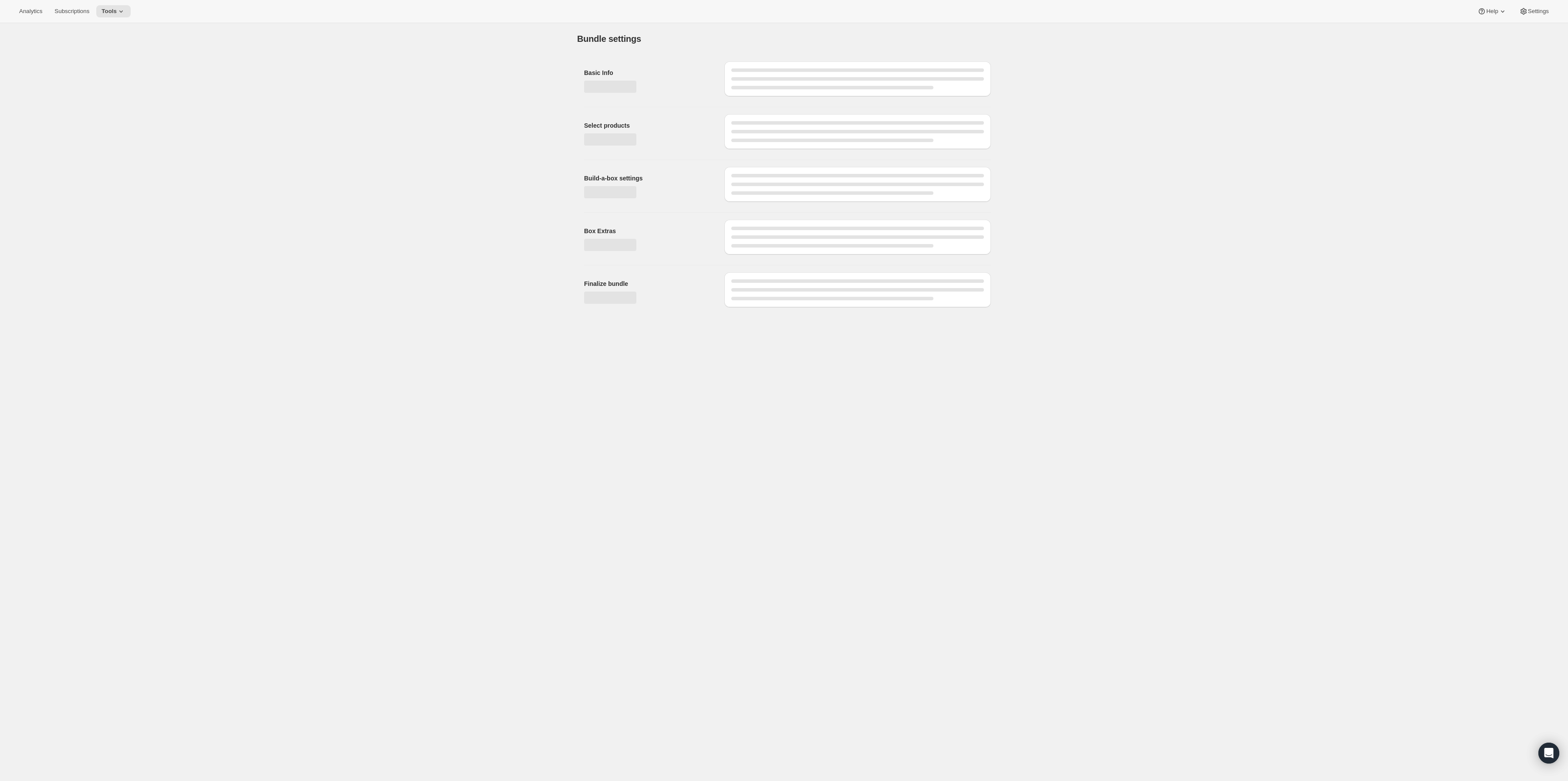
type input "Build A Box - Meal Plan"
radio input "true"
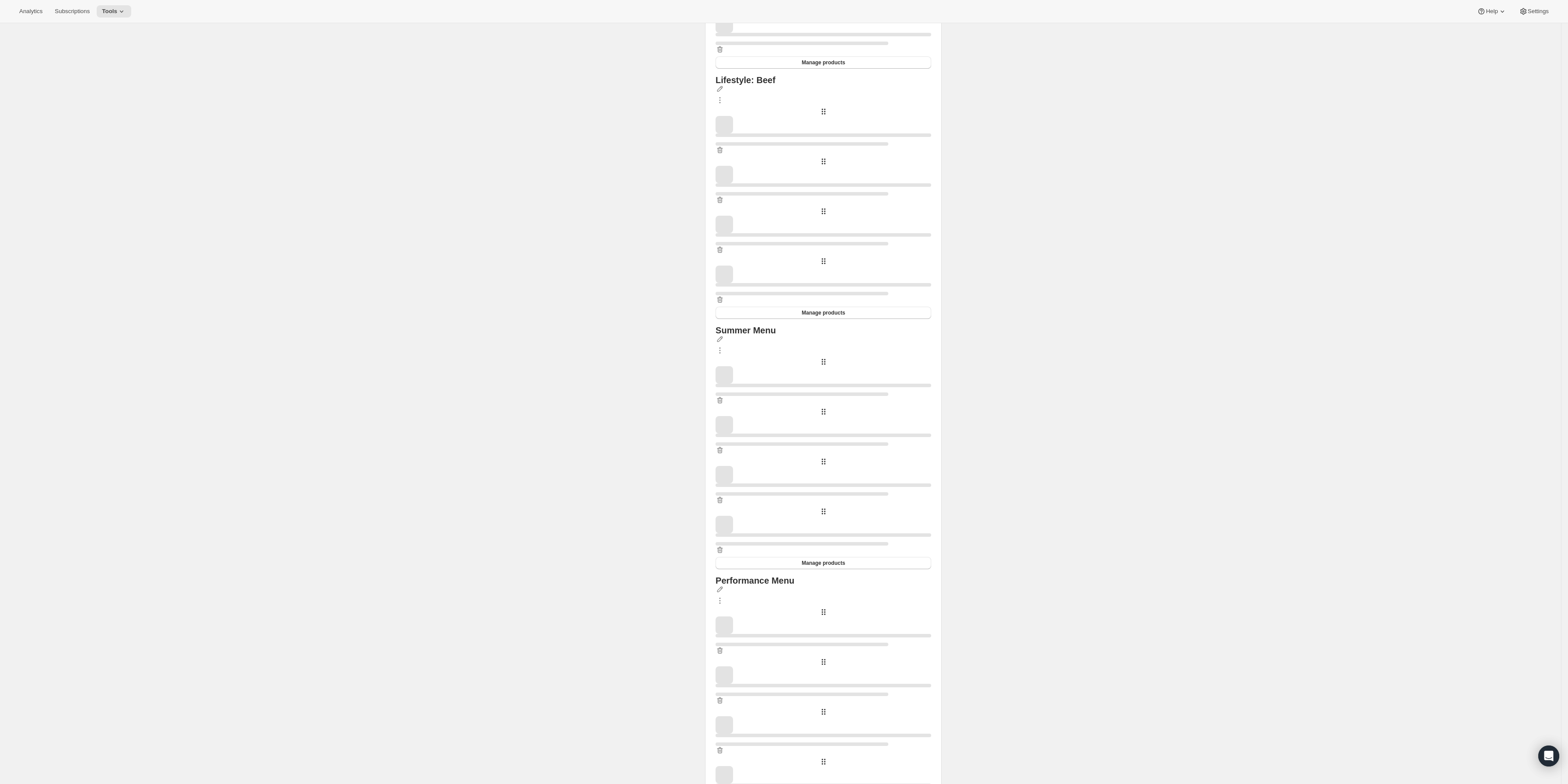
scroll to position [919, 0]
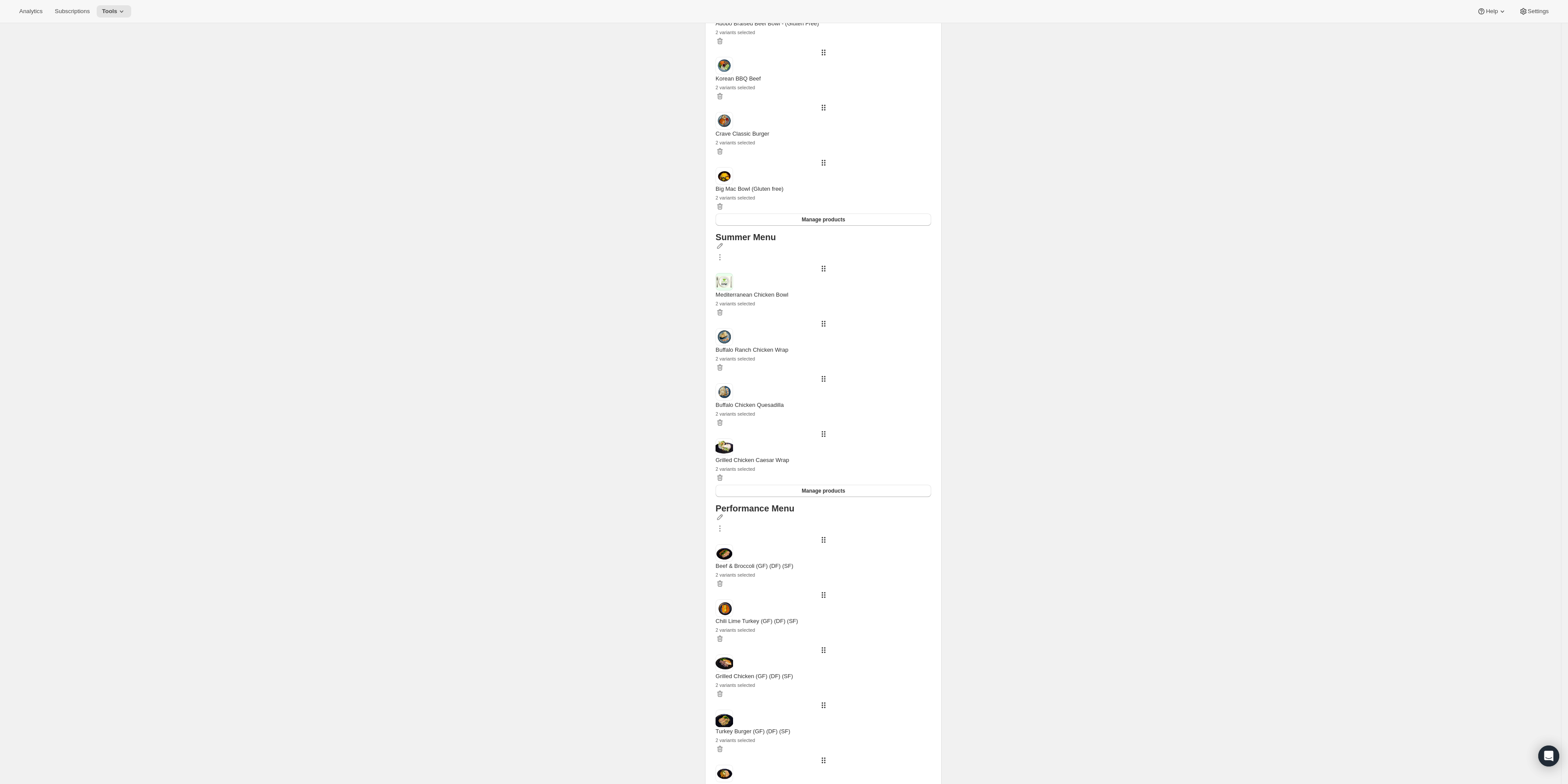
drag, startPoint x: 528, startPoint y: 600, endPoint x: 425, endPoint y: 272, distance: 343.8
click at [101, 16] on button "Tools" at bounding box center [114, 12] width 34 height 13
click at [103, 61] on span "Bundles" at bounding box center [118, 60] width 78 height 9
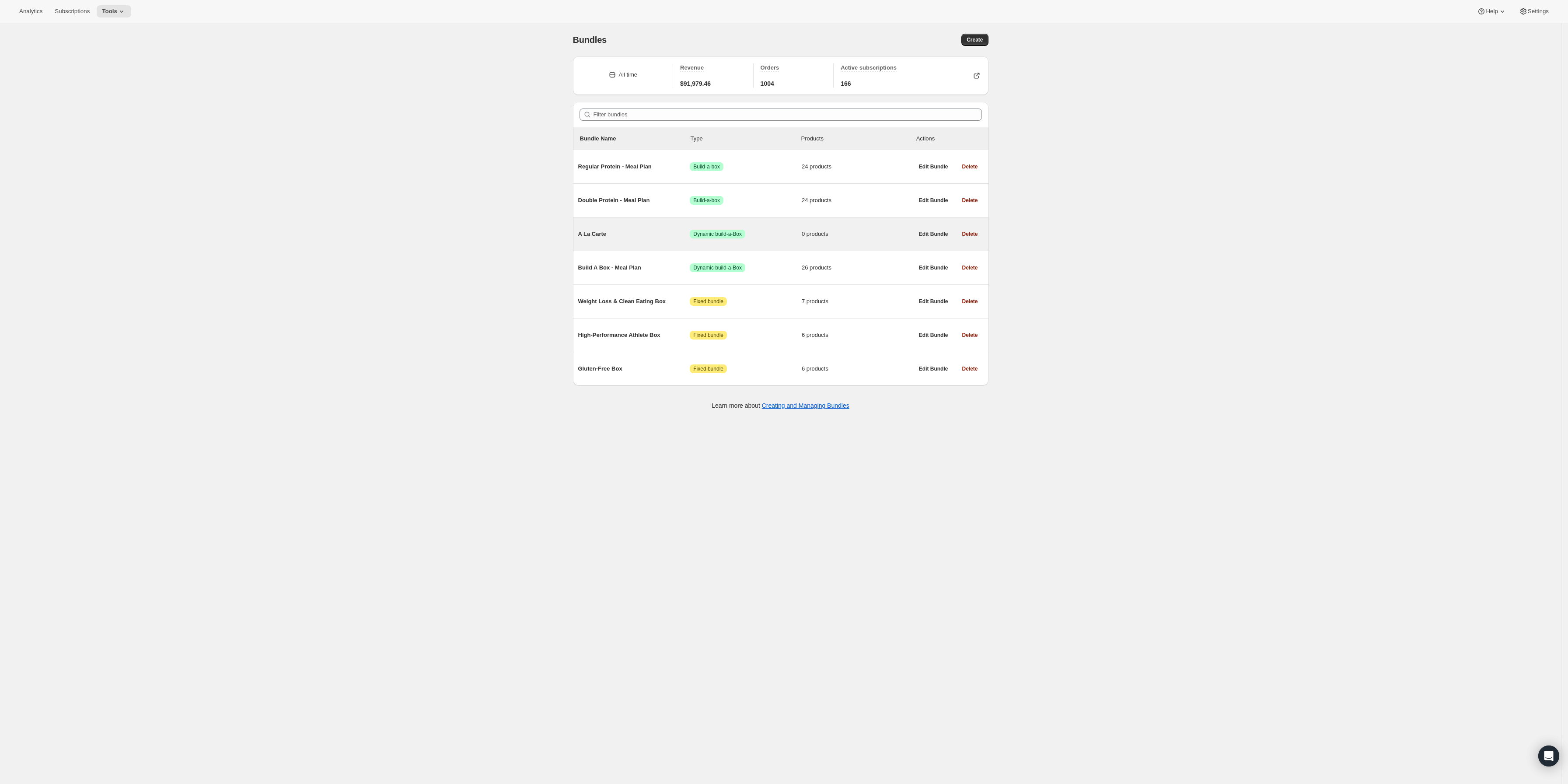
click at [621, 241] on div "A La Carte Success Dynamic build-a-Box 0 products" at bounding box center [745, 233] width 335 height 23
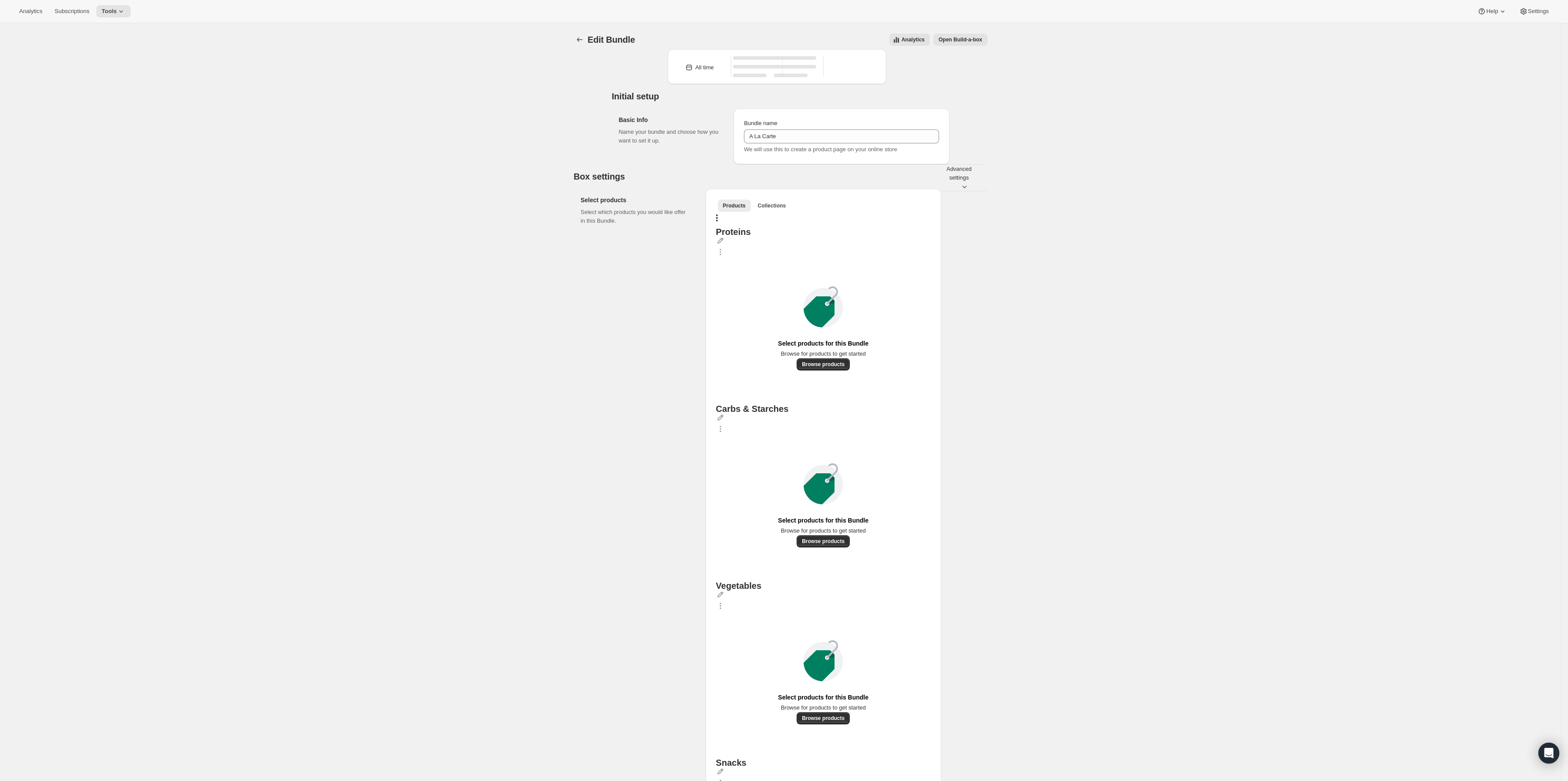
type input "A La Carte"
radio input "true"
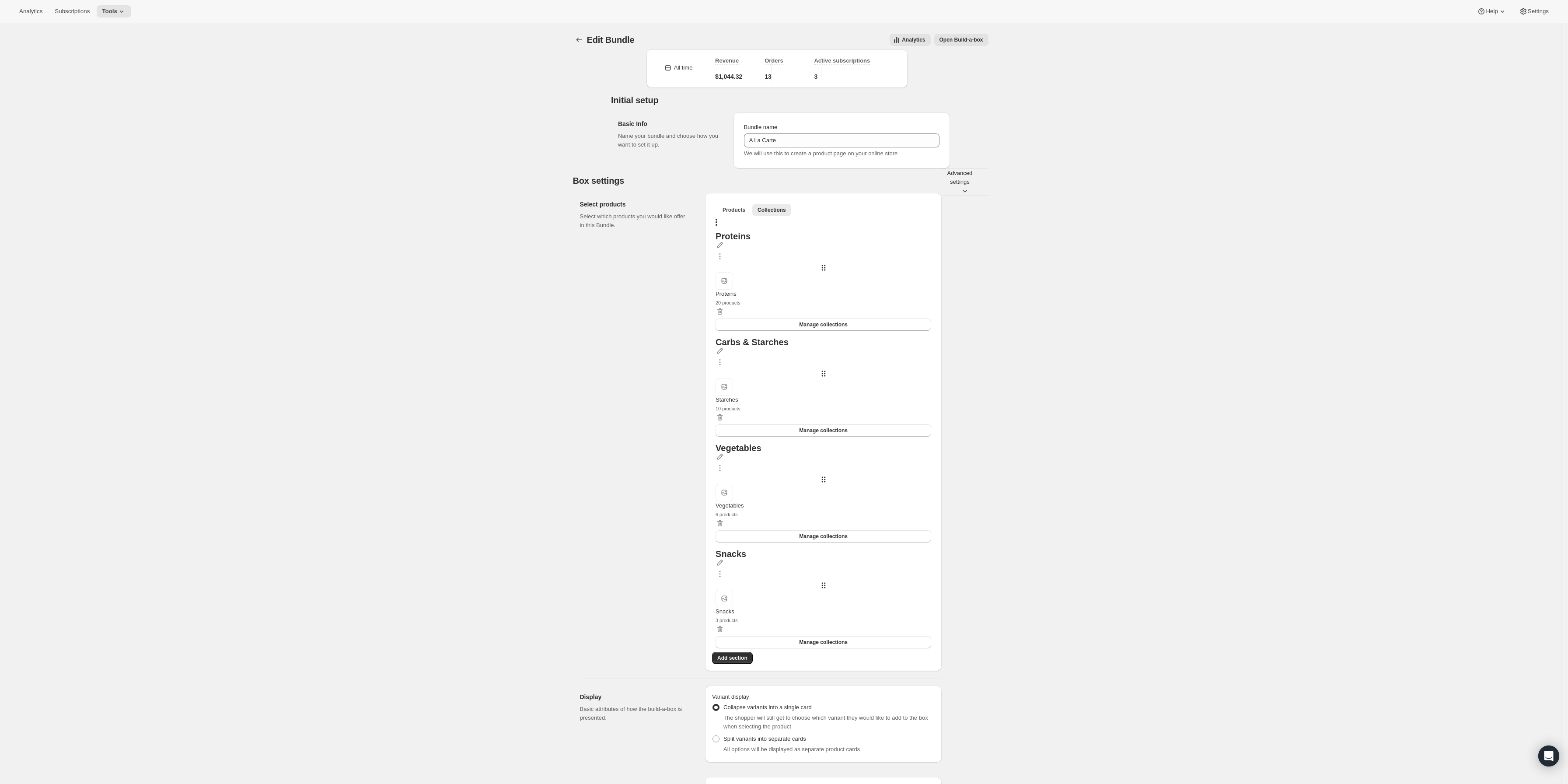
drag, startPoint x: 551, startPoint y: 429, endPoint x: 76, endPoint y: 28, distance: 621.6
click at [71, 21] on div "Analytics Subscriptions Tools Help Settings" at bounding box center [784, 12] width 1568 height 23
click at [73, 15] on button "Subscriptions" at bounding box center [72, 12] width 45 height 13
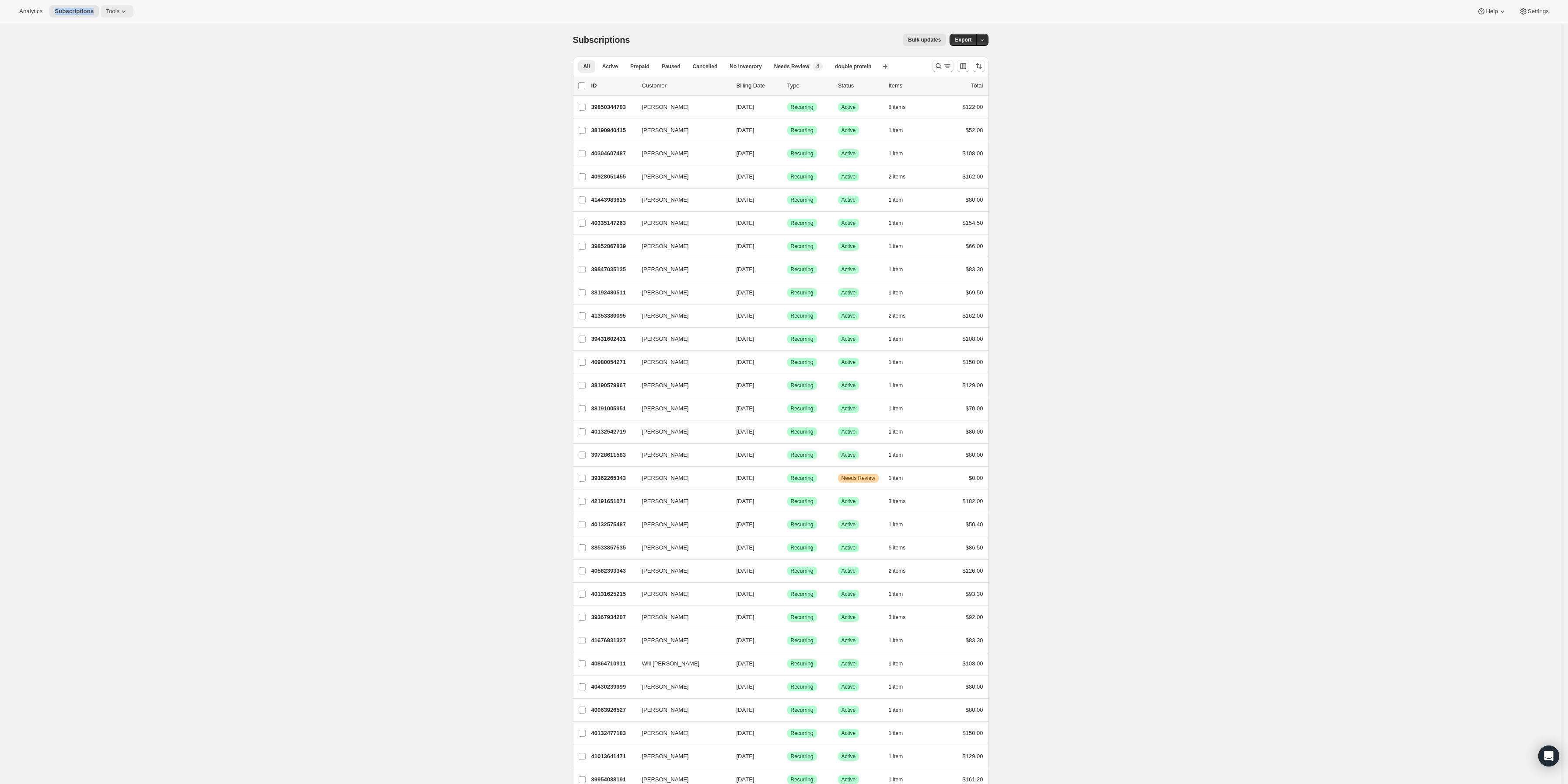
click at [100, 10] on button "Tools" at bounding box center [117, 12] width 33 height 13
click at [113, 27] on span "Subscription Plans" at bounding box center [104, 29] width 47 height 6
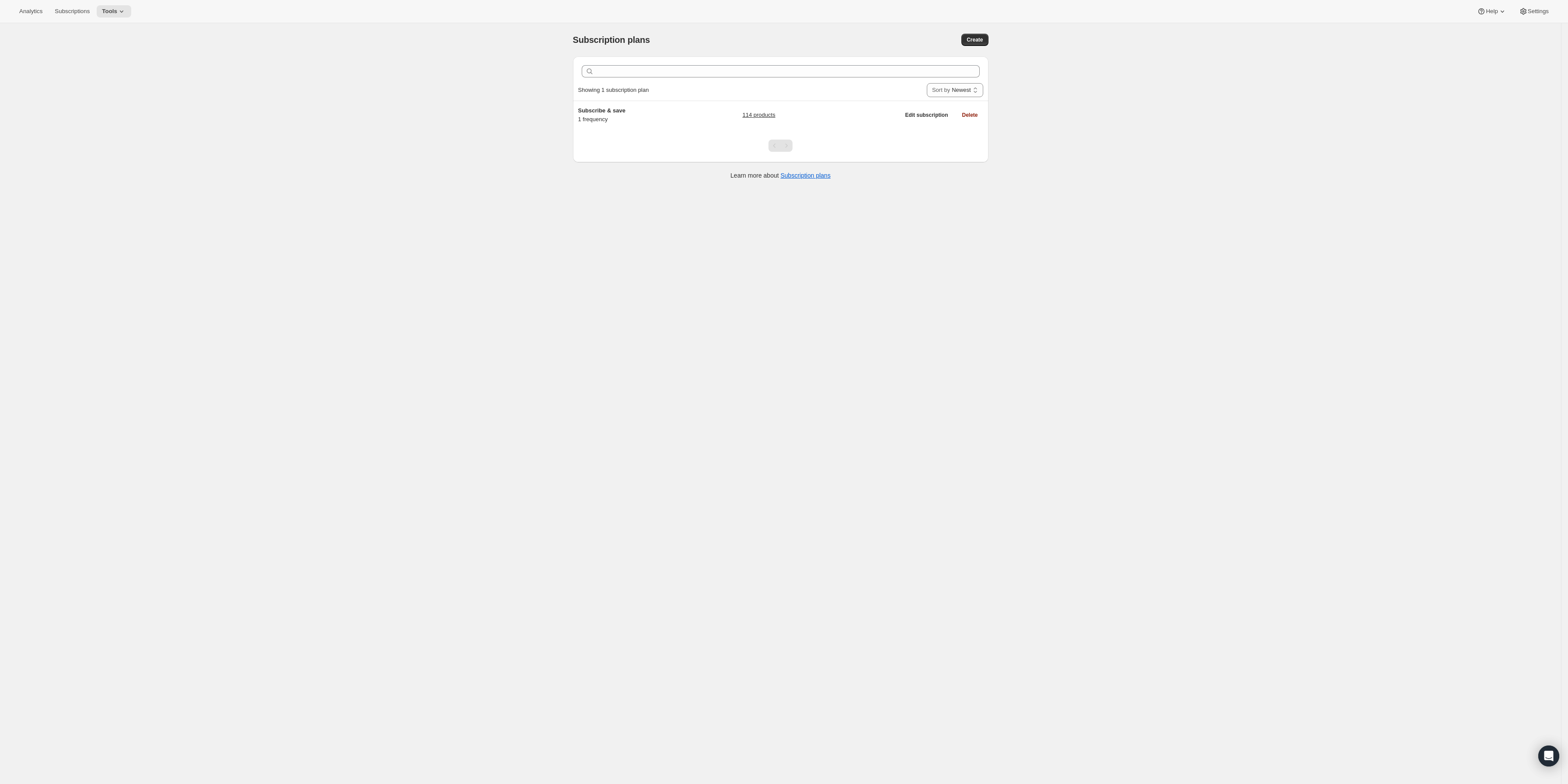
drag, startPoint x: 817, startPoint y: 126, endPoint x: 1100, endPoint y: 75, distance: 287.6
click at [1100, 75] on div "Subscription plans. This page is ready Subscription plans Create Clear Showing …" at bounding box center [780, 415] width 1561 height 784
click at [975, 41] on span "Create" at bounding box center [975, 40] width 16 height 7
select select "WEEK"
select select "MONTH"
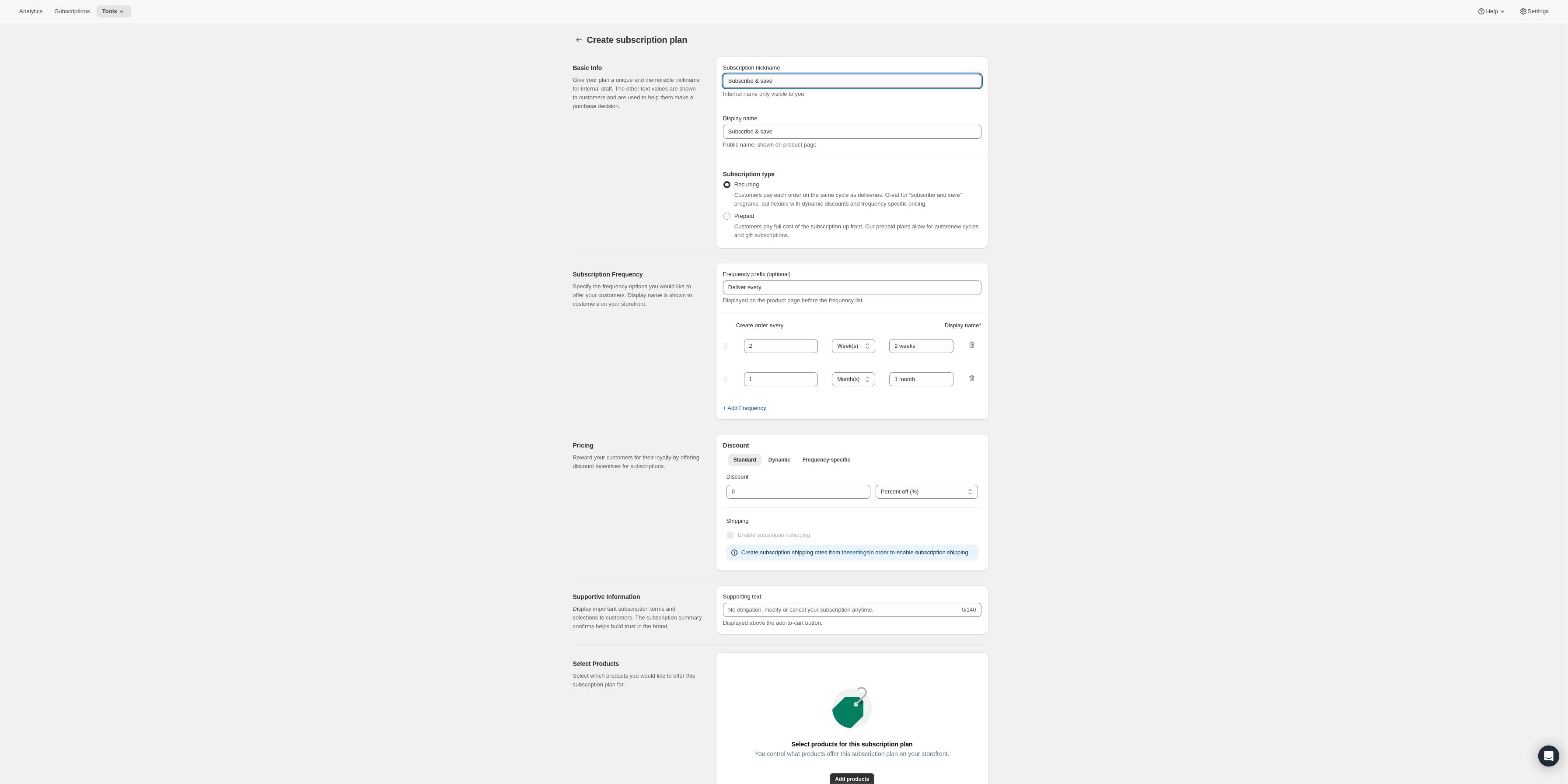
click at [798, 82] on input "Subscribe & save" at bounding box center [852, 80] width 258 height 14
type input "Subscribe & save - A"
click at [106, 14] on span "Tools" at bounding box center [109, 12] width 15 height 7
click at [95, 61] on span "Bundles" at bounding box center [89, 58] width 21 height 6
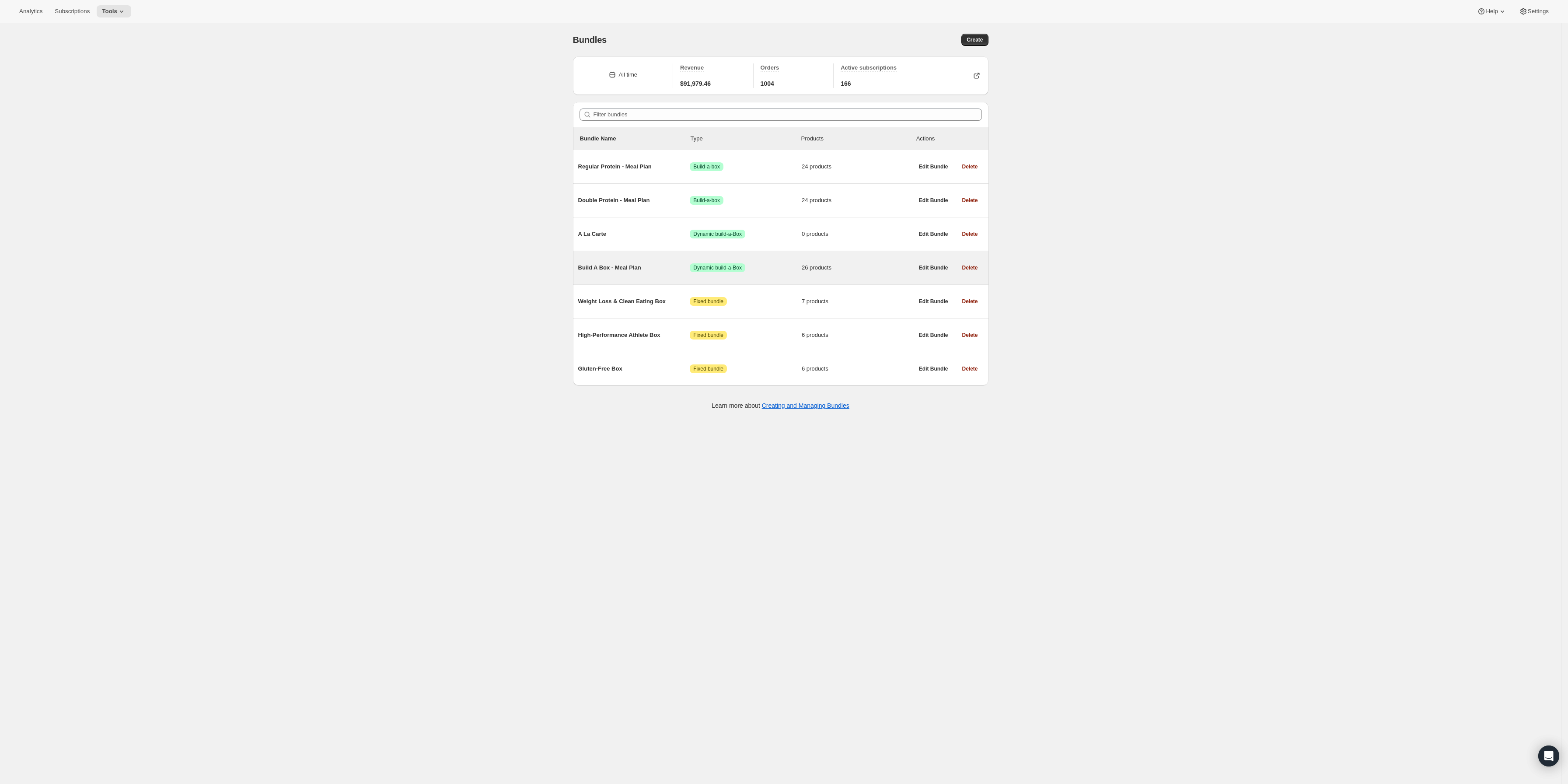
click at [642, 266] on span "Build A Box - Meal Plan" at bounding box center [634, 267] width 112 height 9
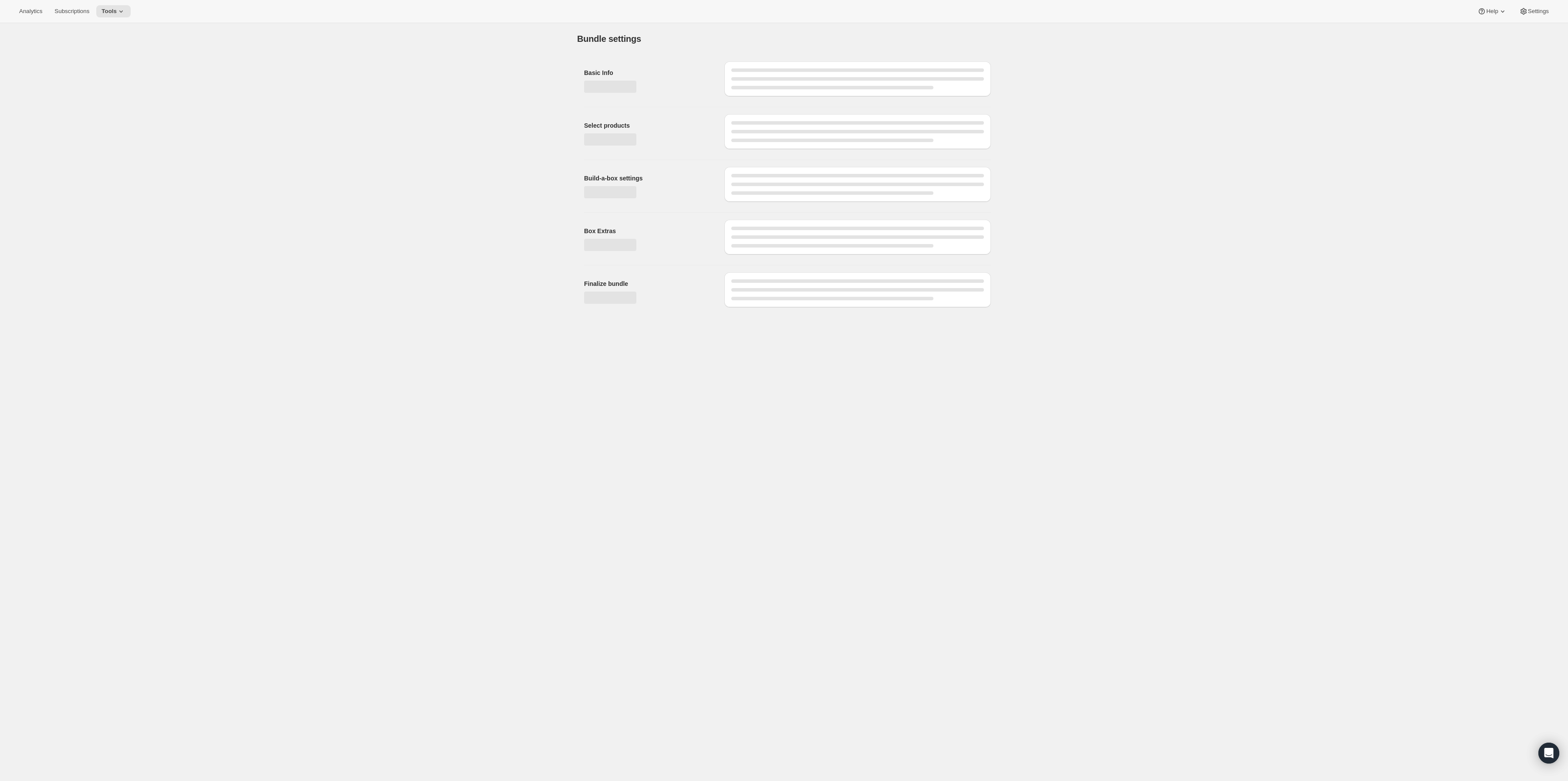
type input "Build A Box - Meal Plan"
radio input "true"
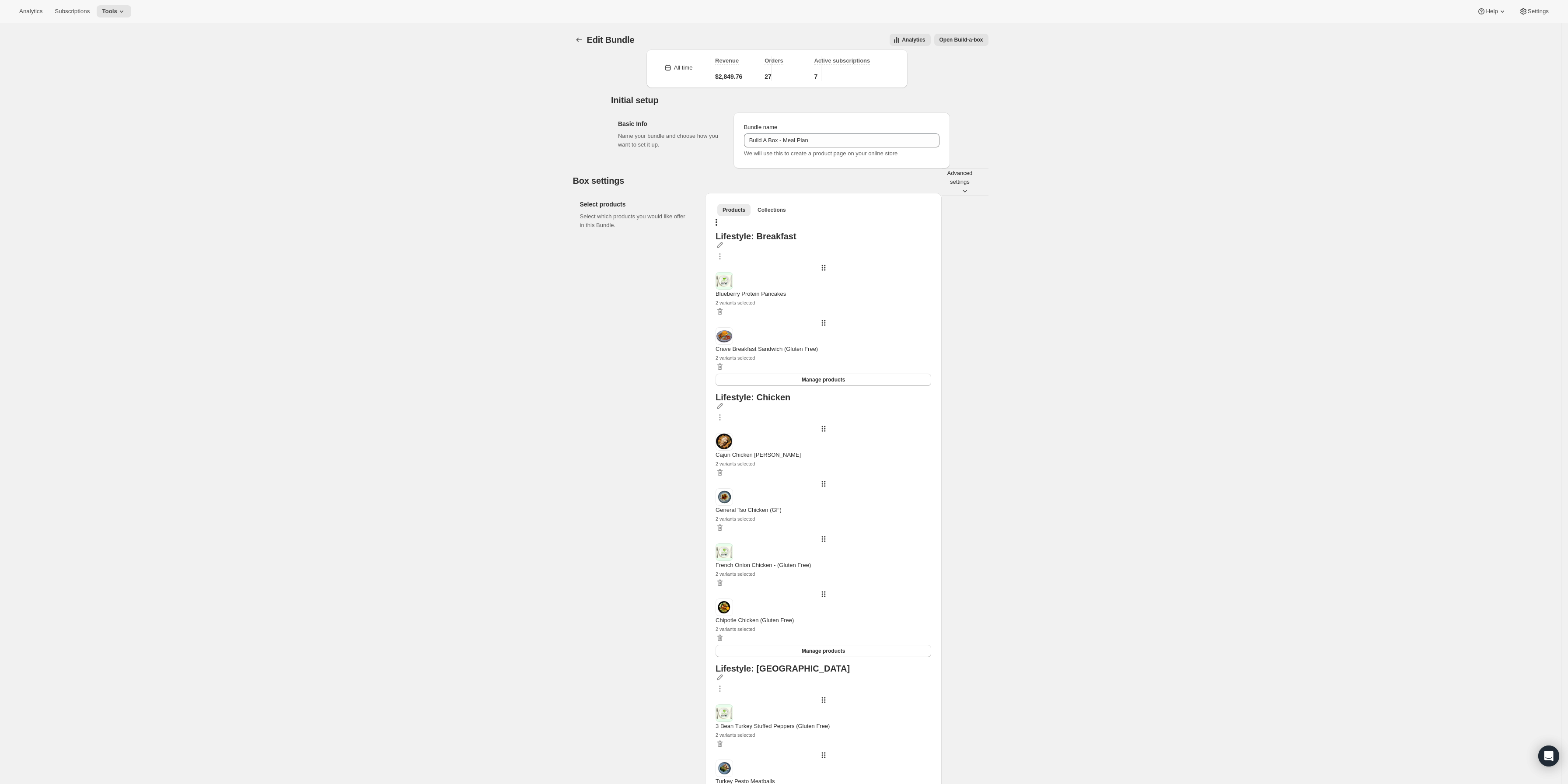
drag, startPoint x: 609, startPoint y: 455, endPoint x: 488, endPoint y: 165, distance: 314.2
click at [124, 14] on button "Tools" at bounding box center [114, 12] width 34 height 13
click at [111, 59] on span "Bundles" at bounding box center [118, 60] width 78 height 9
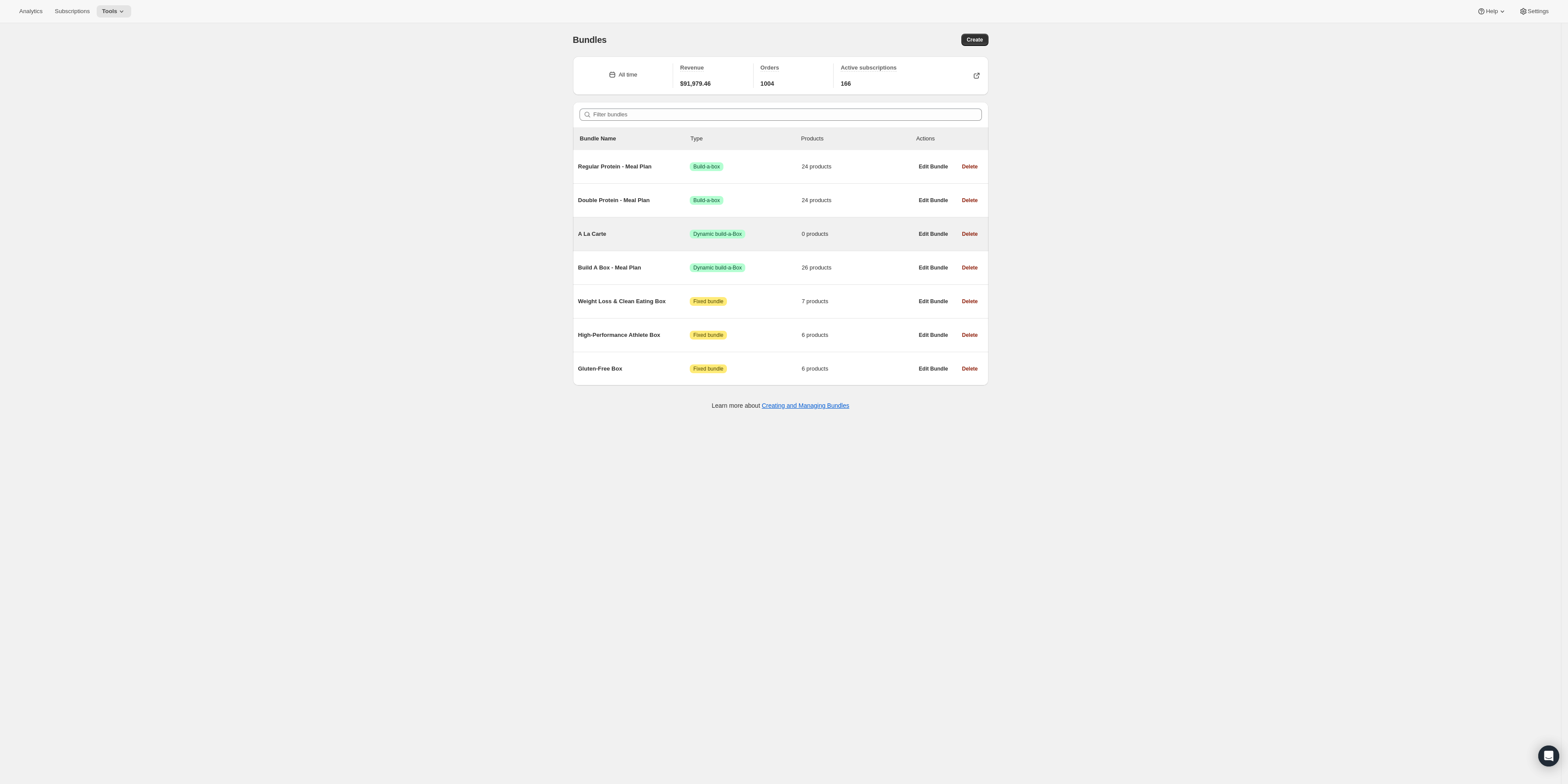
click at [633, 244] on div "A La Carte Success Dynamic build-a-Box 0 products" at bounding box center [745, 233] width 335 height 23
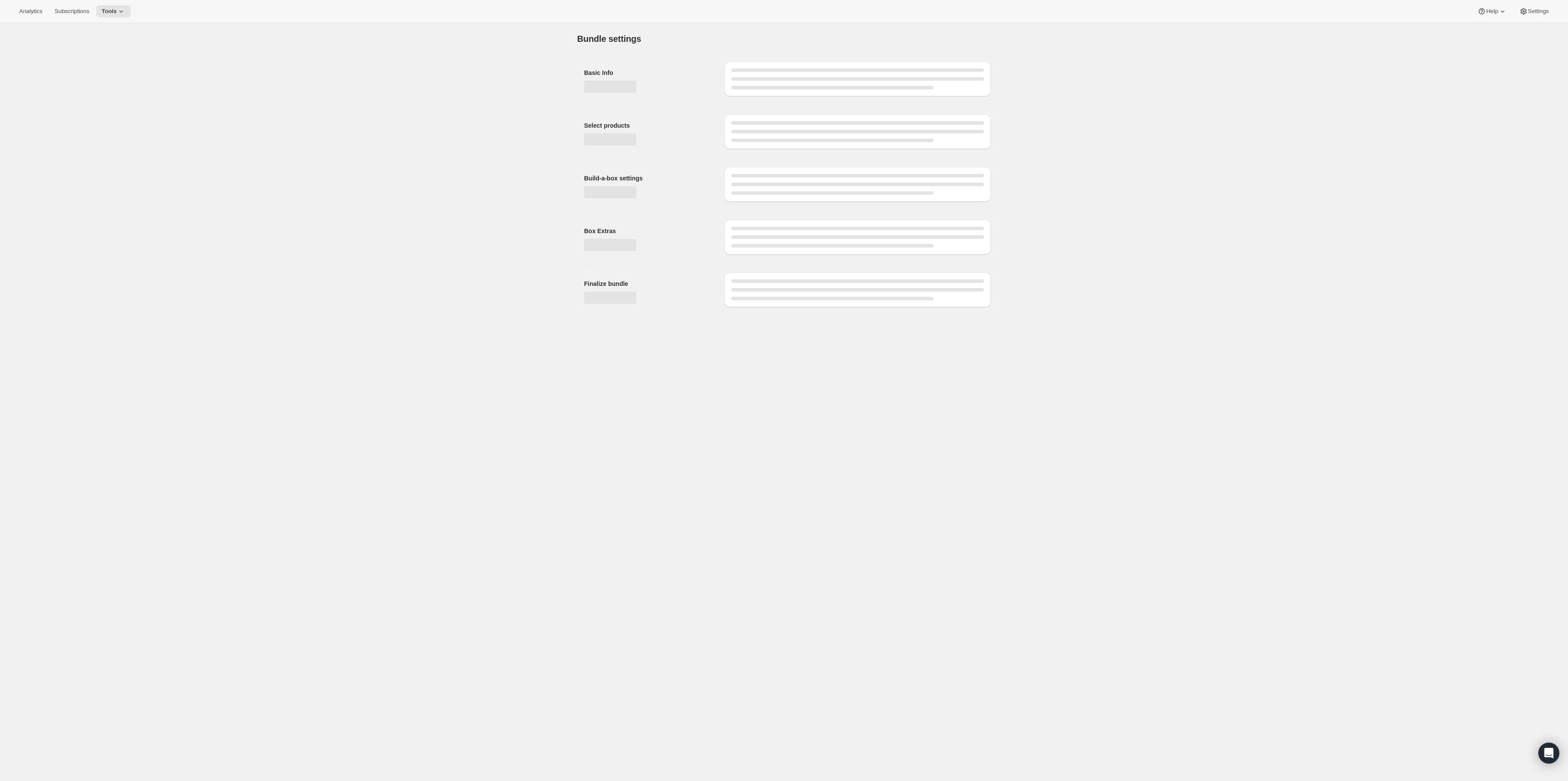
type input "A La Carte"
radio input "true"
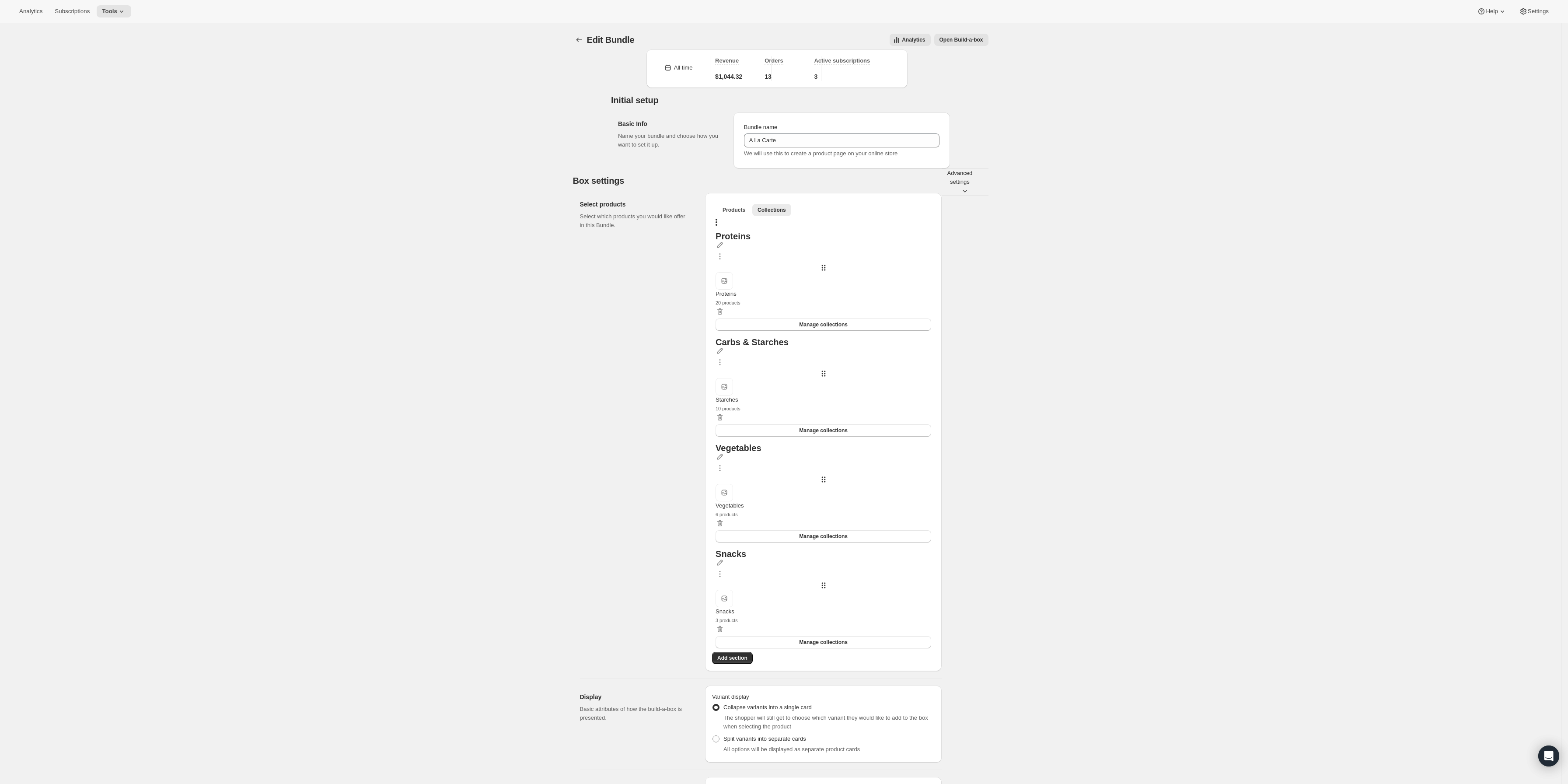
drag, startPoint x: 486, startPoint y: 354, endPoint x: 152, endPoint y: 56, distance: 447.6
click at [122, 10] on icon at bounding box center [122, 12] width 9 height 9
click at [80, 13] on span "Subscriptions" at bounding box center [72, 12] width 35 height 7
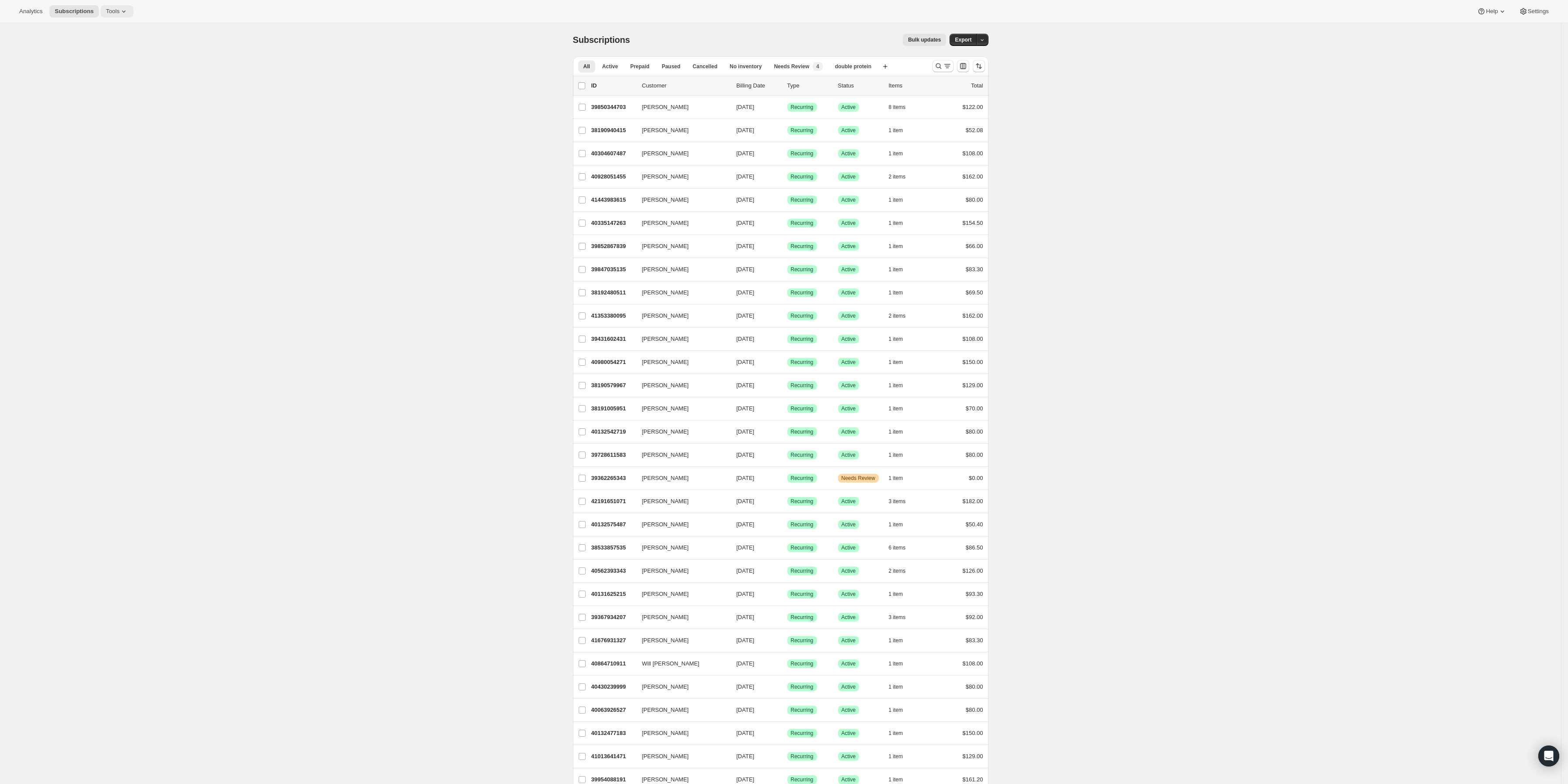
click at [126, 12] on button "Tools" at bounding box center [117, 12] width 33 height 13
click at [107, 62] on span "Bundles" at bounding box center [119, 60] width 78 height 9
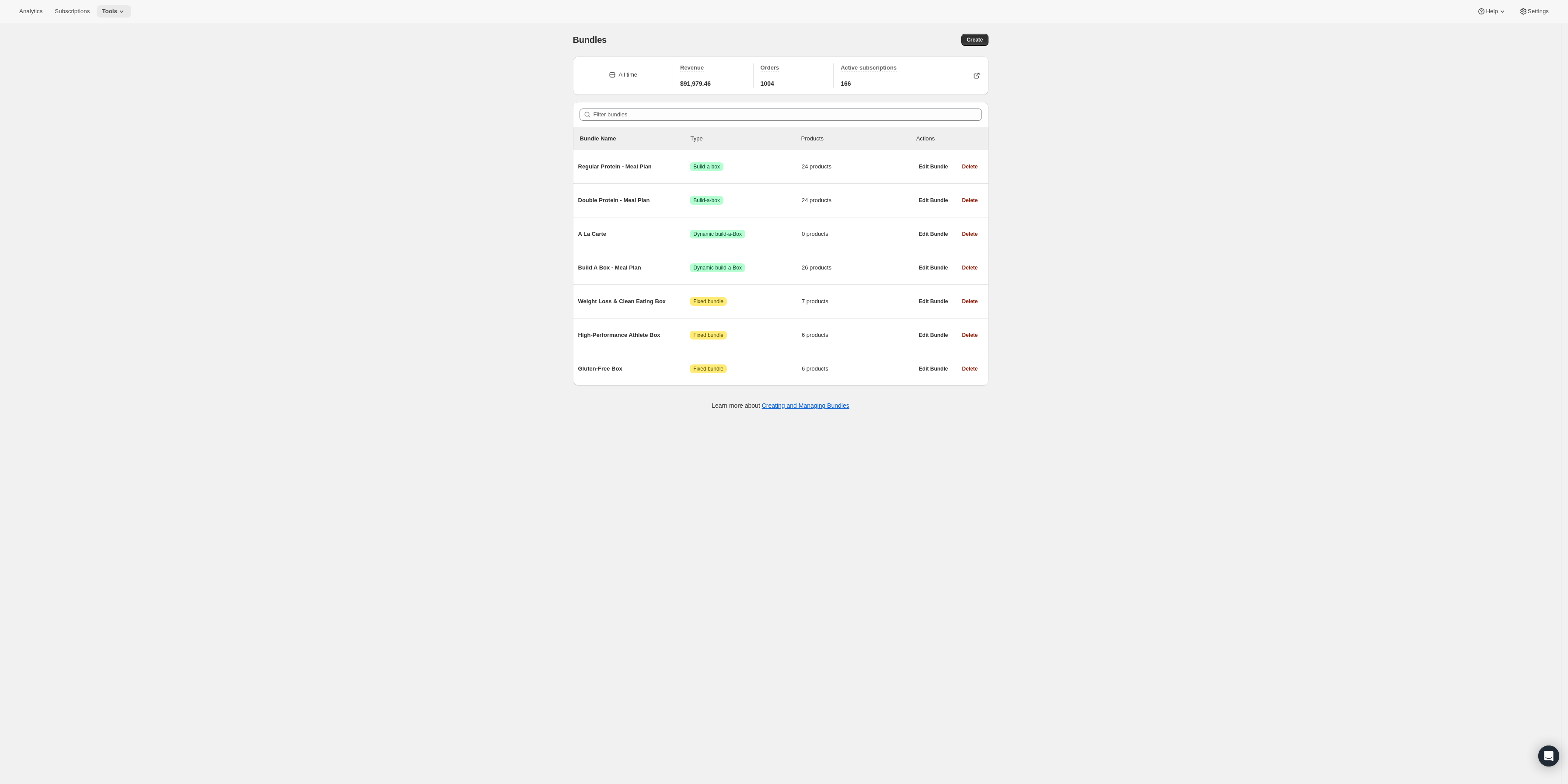
click at [117, 14] on icon at bounding box center [122, 12] width 9 height 9
click at [121, 29] on span "Subscription Plans" at bounding box center [103, 29] width 47 height 6
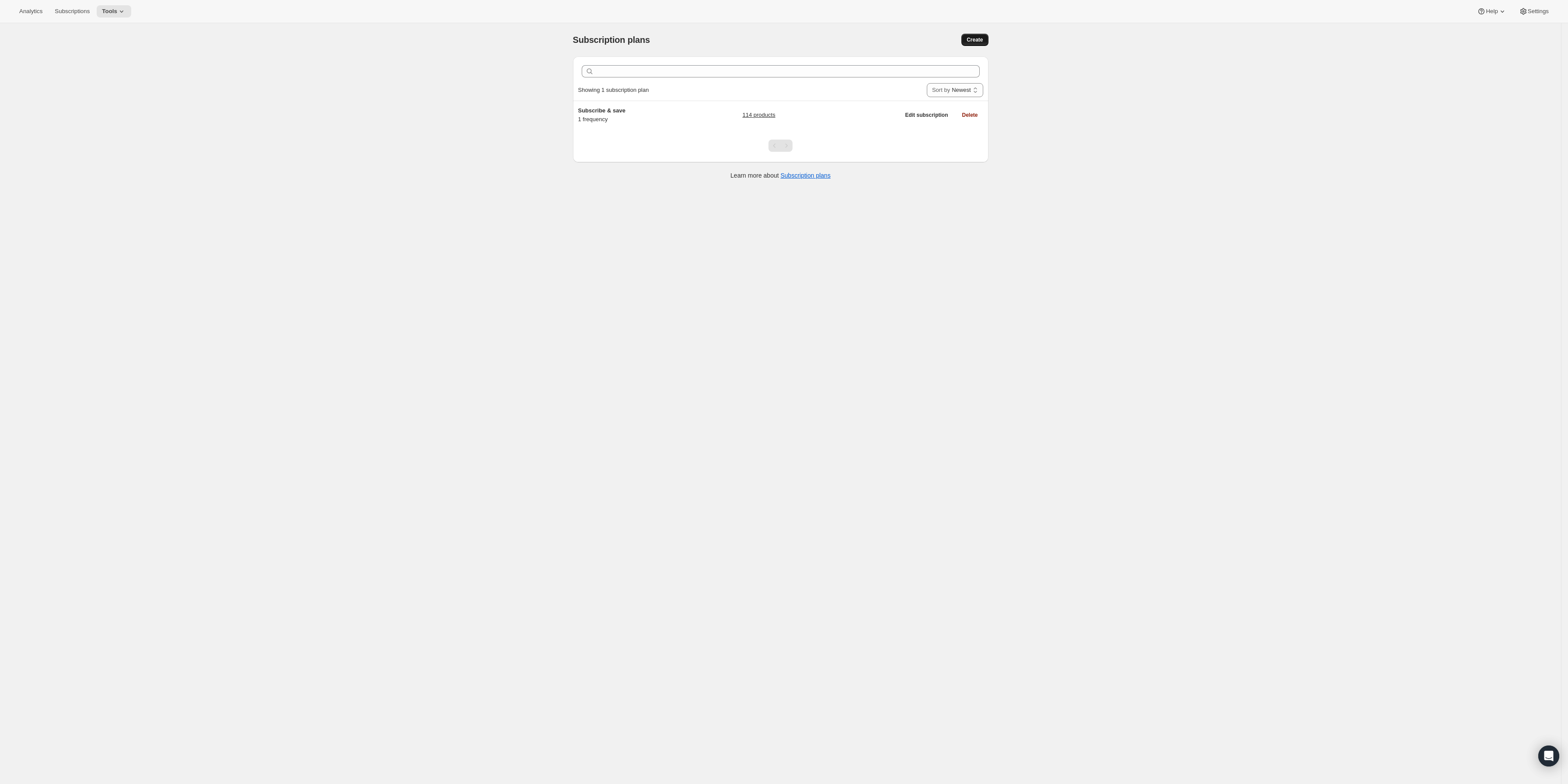
click at [979, 42] on span "Create" at bounding box center [975, 40] width 16 height 7
select select "WEEK"
select select "MONTH"
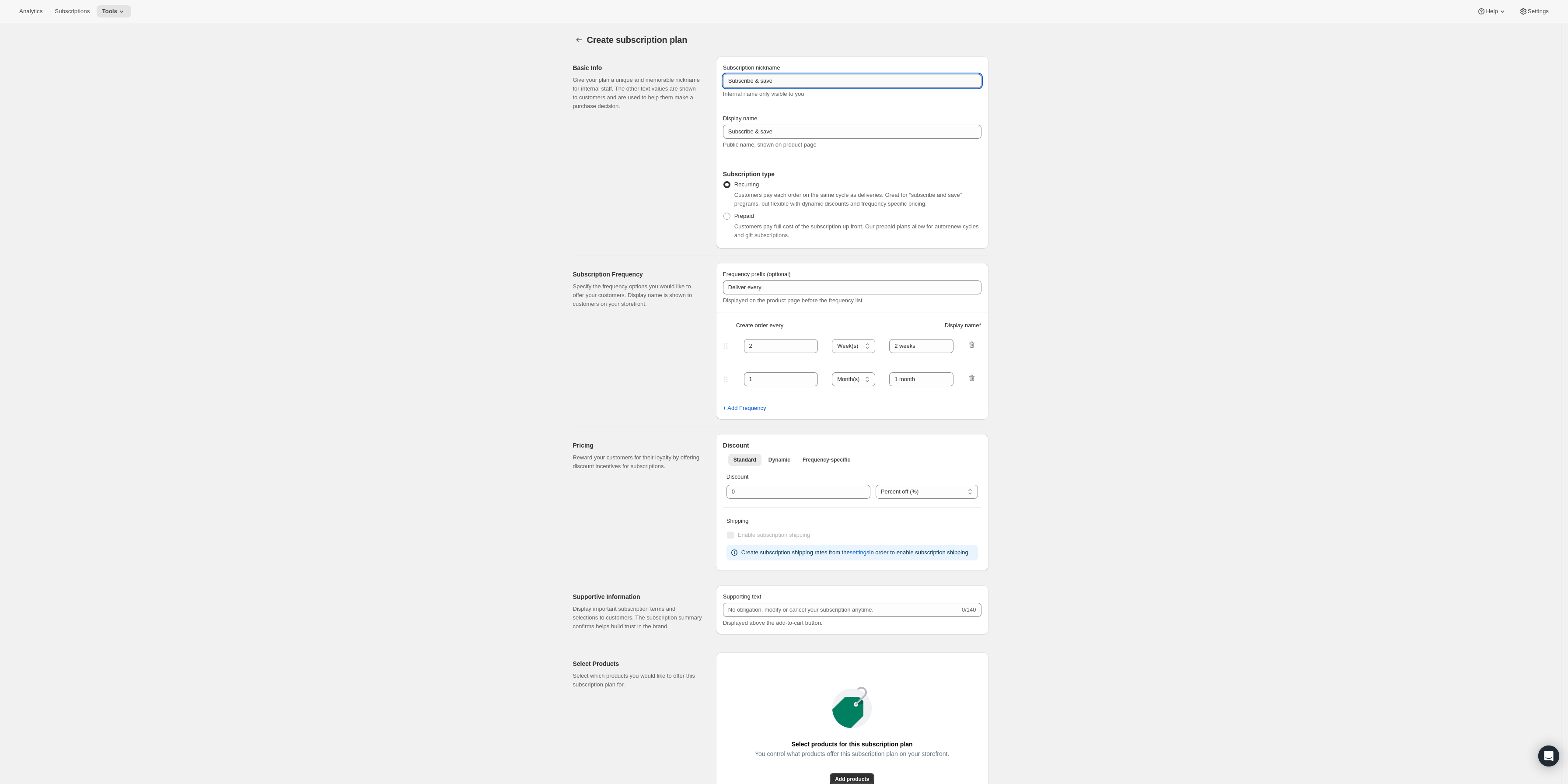
click at [821, 83] on input "Subscribe & save" at bounding box center [852, 80] width 258 height 14
click at [799, 88] on input "Subscribe & save [A-" at bounding box center [852, 80] width 258 height 14
type input "Subscribe & save [A La Carte]"
drag, startPoint x: 125, startPoint y: 10, endPoint x: 95, endPoint y: 34, distance: 38.4
click at [78, 56] on div "Create subscription plan. This page is ready Create subscription plan Basic Inf…" at bounding box center [780, 535] width 1561 height 1023
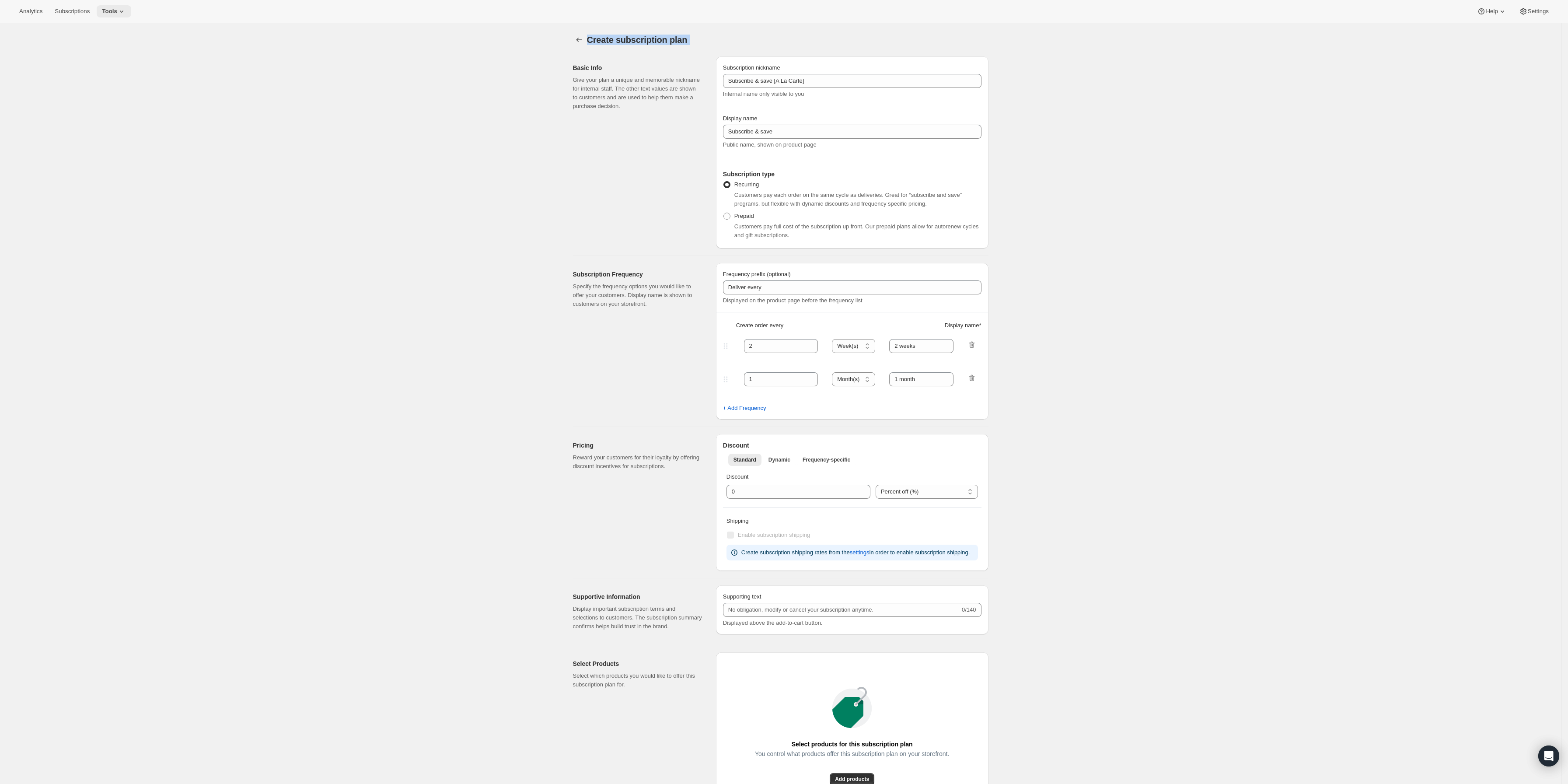
click at [117, 8] on icon at bounding box center [122, 12] width 9 height 9
drag, startPoint x: 108, startPoint y: 35, endPoint x: 113, endPoint y: 30, distance: 7.1
drag, startPoint x: 113, startPoint y: 30, endPoint x: 102, endPoint y: 26, distance: 11.7
drag, startPoint x: 102, startPoint y: 26, endPoint x: 48, endPoint y: 105, distance: 95.7
click at [15, 139] on div "Create subscription plan. This page is ready Create subscription plan Basic Inf…" at bounding box center [780, 535] width 1561 height 1023
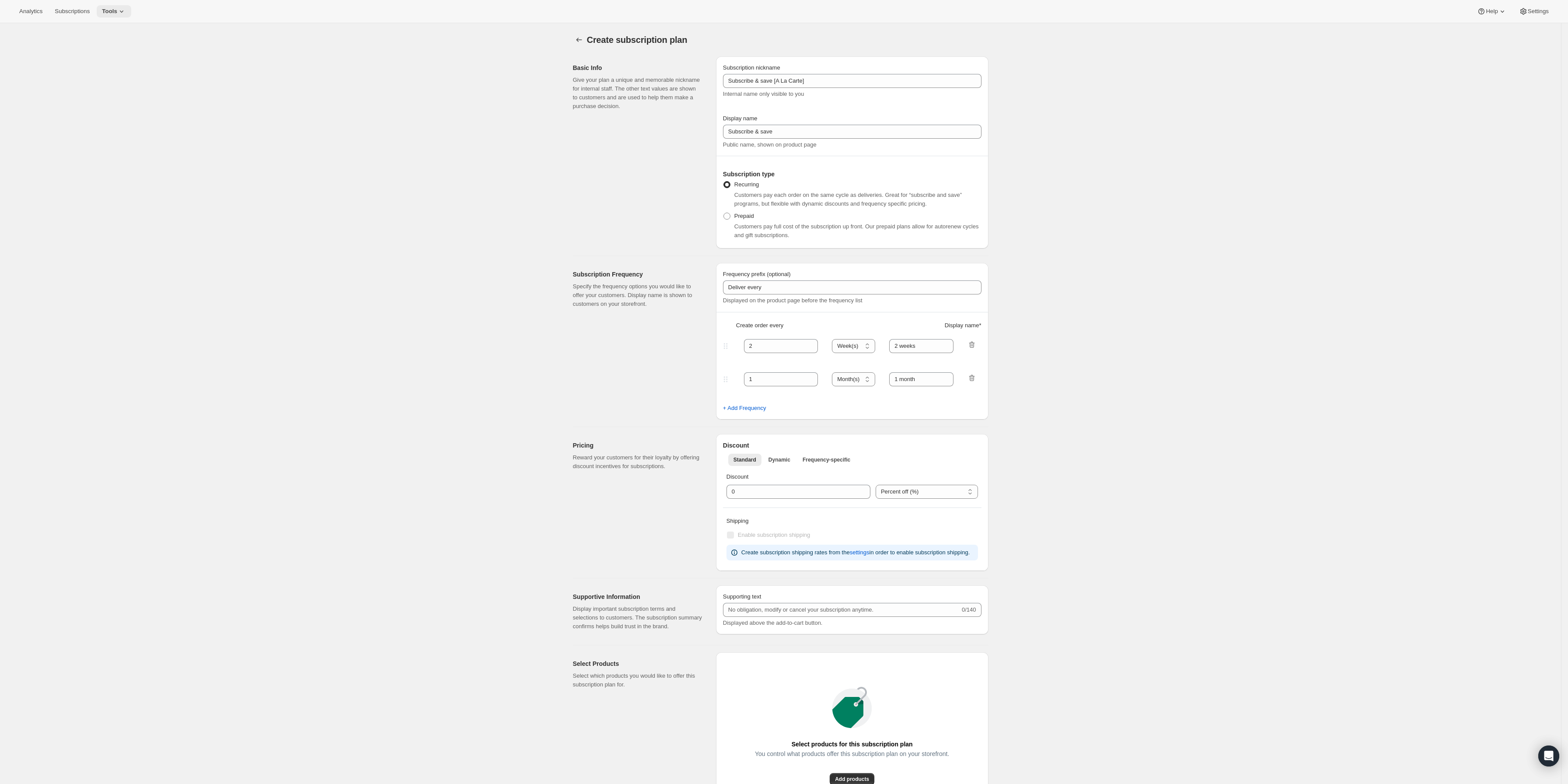
click at [116, 5] on button "Tools" at bounding box center [114, 12] width 34 height 13
click at [228, 87] on div "Create subscription plan. This page is ready Create subscription plan Basic Inf…" at bounding box center [780, 535] width 1561 height 1023
click at [771, 287] on input "Deliver every" at bounding box center [852, 286] width 258 height 14
click at [976, 345] on icon "button" at bounding box center [972, 345] width 9 height 9
type input "1"
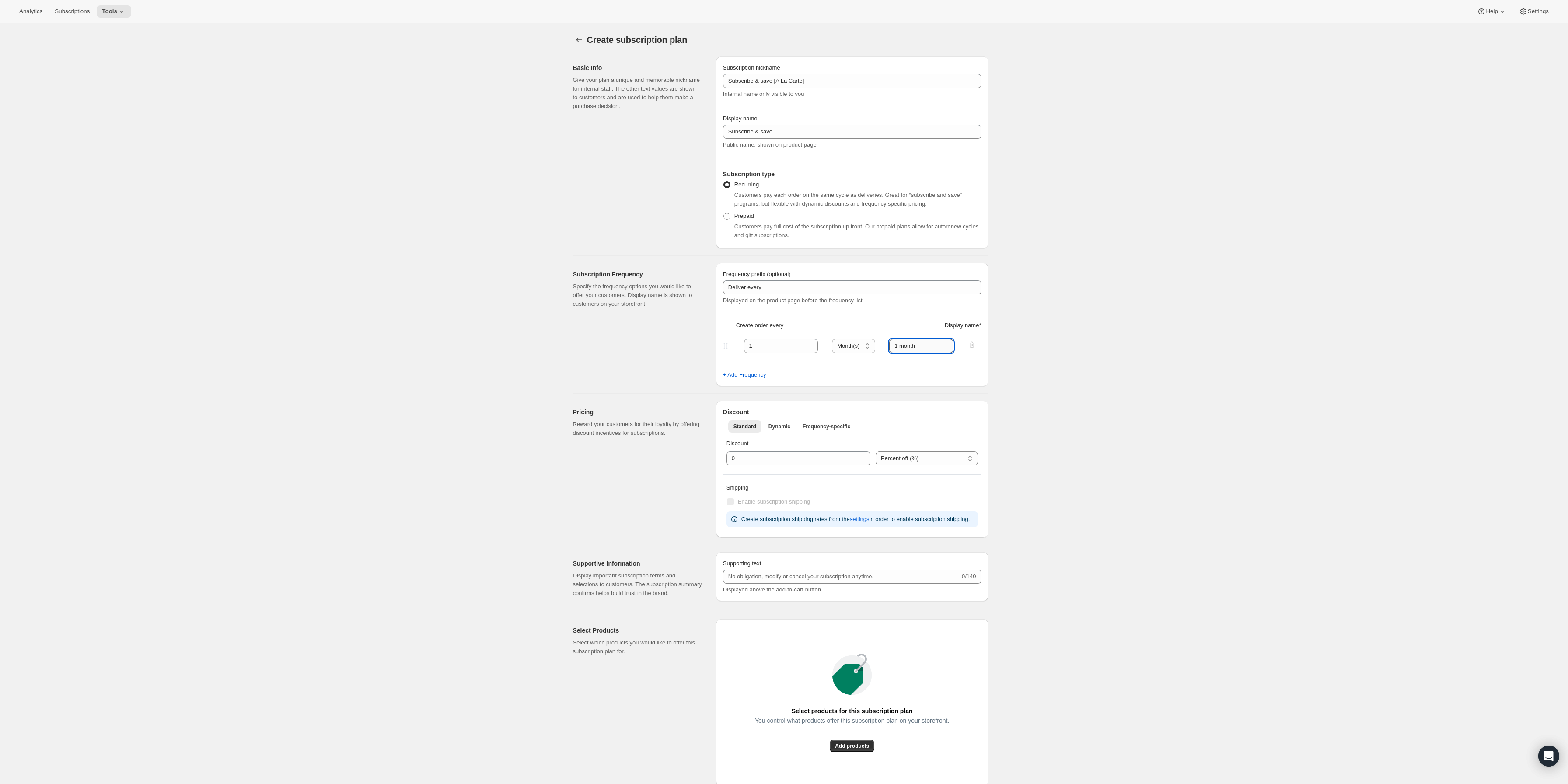
click at [927, 347] on input "1 month" at bounding box center [920, 345] width 64 height 14
paste input "week"
type input "1 week"
click at [555, 418] on div "Create subscription plan. This page is ready Create subscription plan Basic Inf…" at bounding box center [780, 518] width 1561 height 990
click at [790, 434] on div "Standard Dynamic Frequency-specific More views Standard Dynamic Frequency-speci…" at bounding box center [852, 425] width 258 height 19
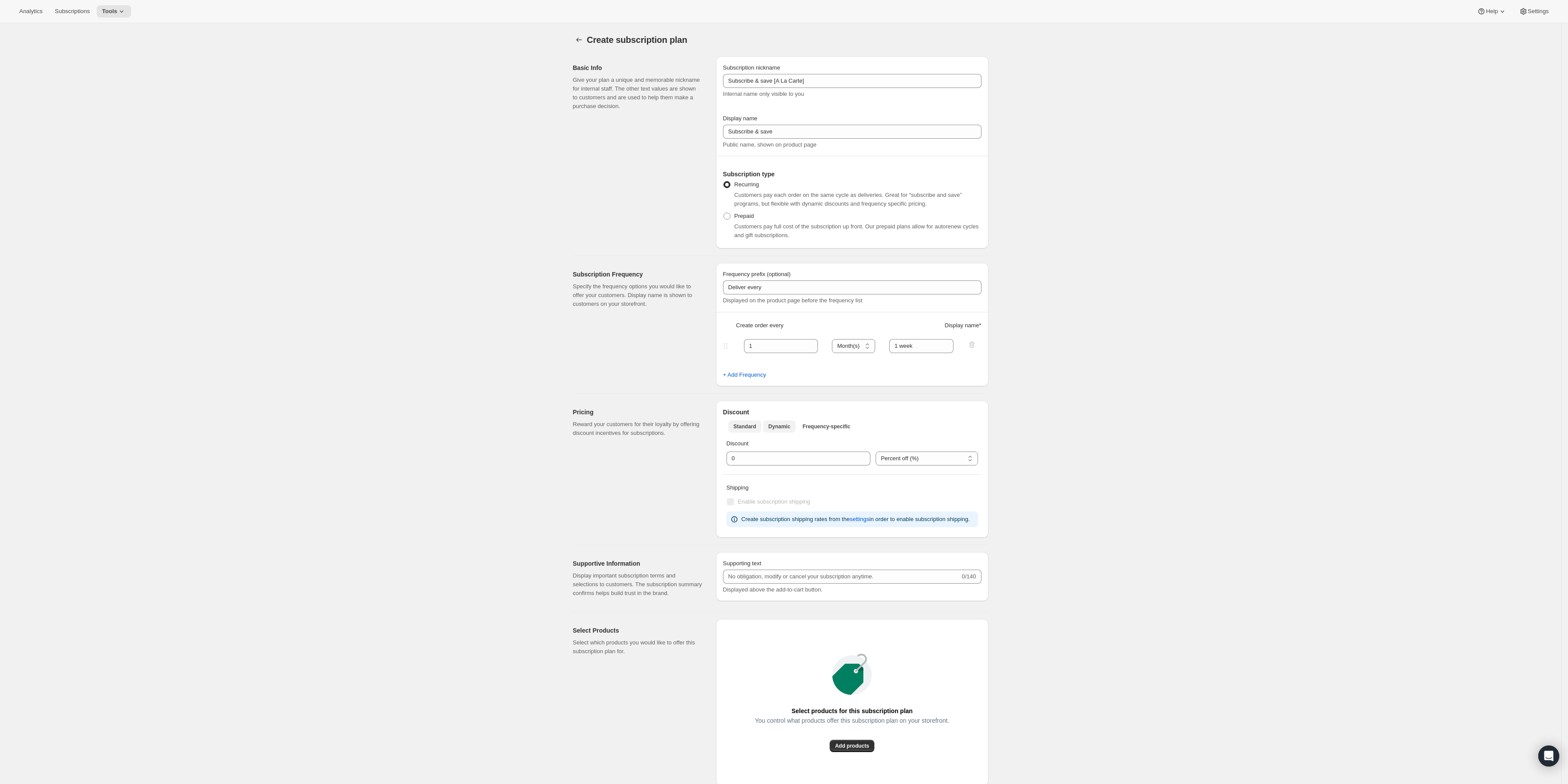
click at [776, 425] on span "Dynamic" at bounding box center [779, 426] width 22 height 7
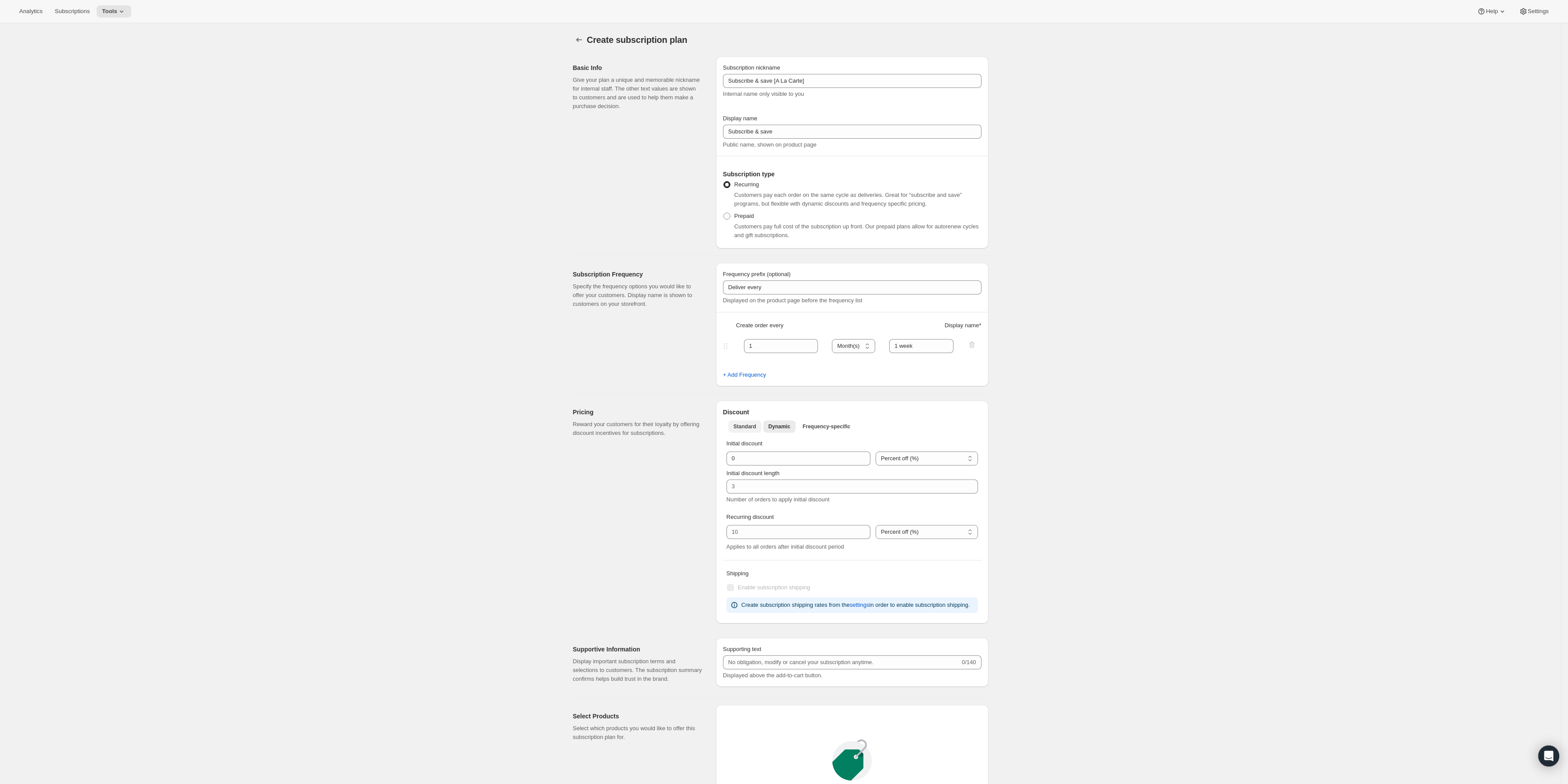
click at [747, 427] on span "Standard" at bounding box center [744, 426] width 23 height 7
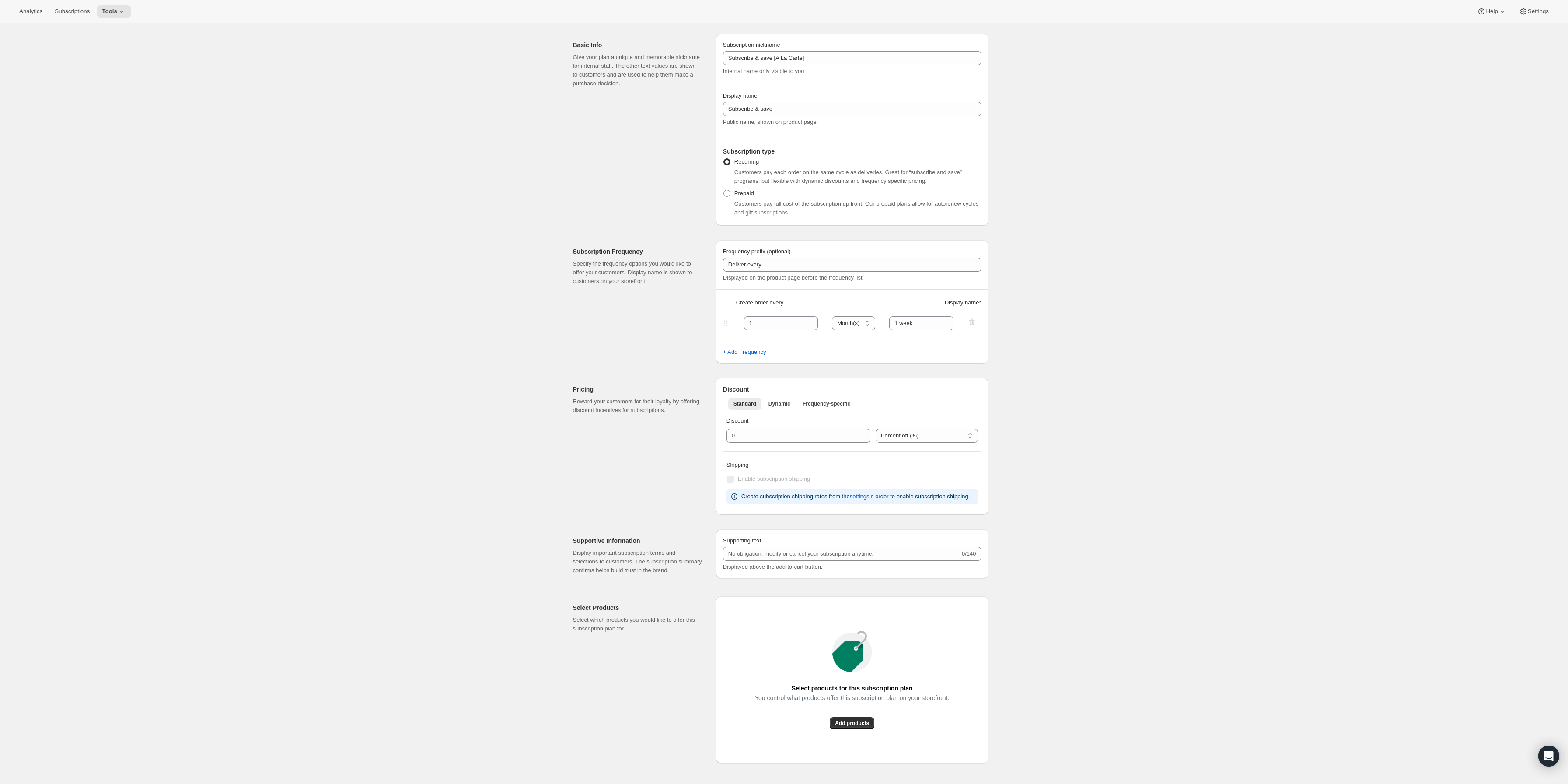
drag, startPoint x: 462, startPoint y: 343, endPoint x: 574, endPoint y: 406, distance: 128.5
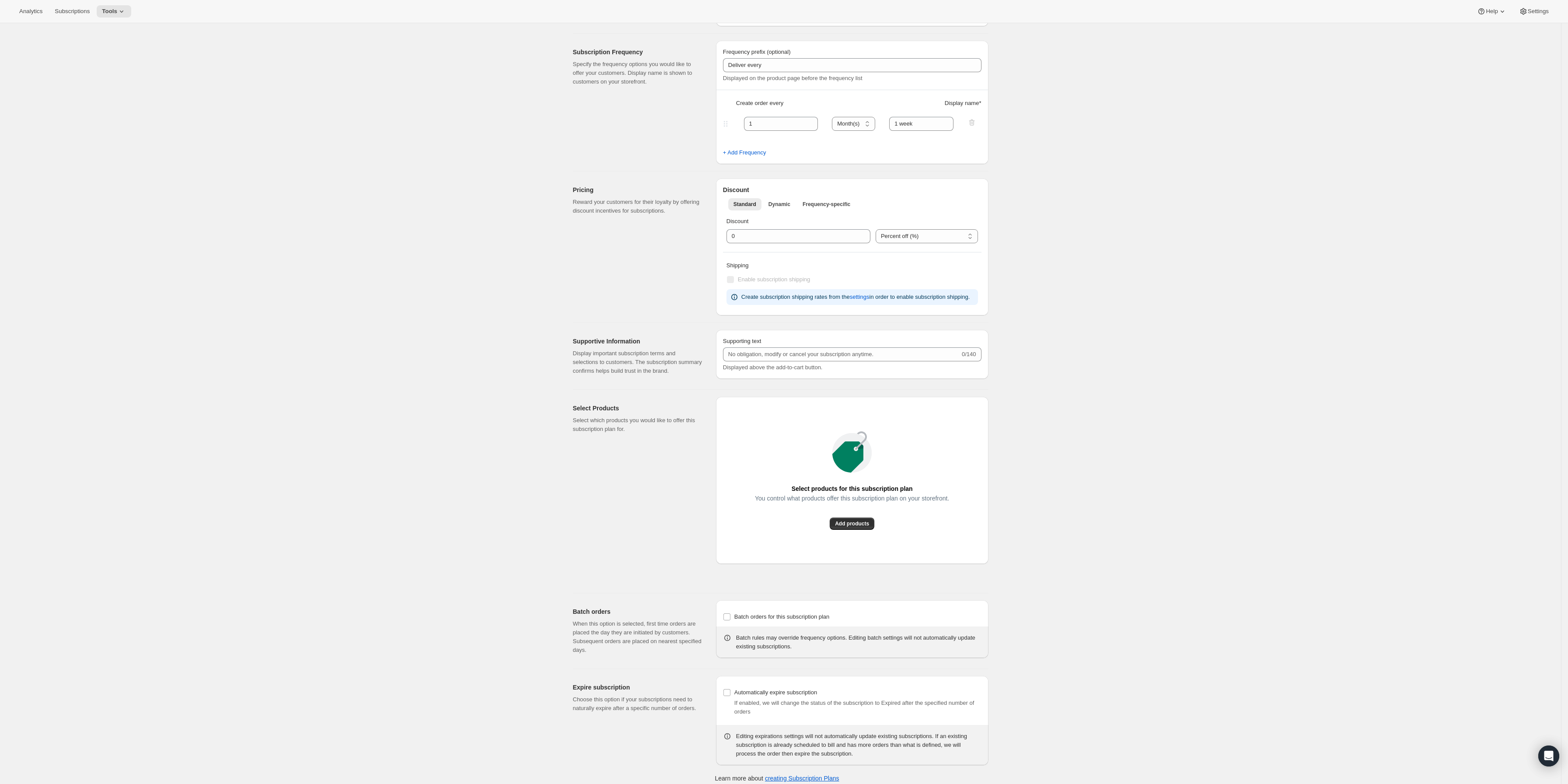
scroll to position [223, 0]
click at [858, 514] on div "You control what products offer this subscription plan on your storefront." at bounding box center [852, 505] width 194 height 23
click at [861, 524] on span "Add products" at bounding box center [852, 523] width 34 height 7
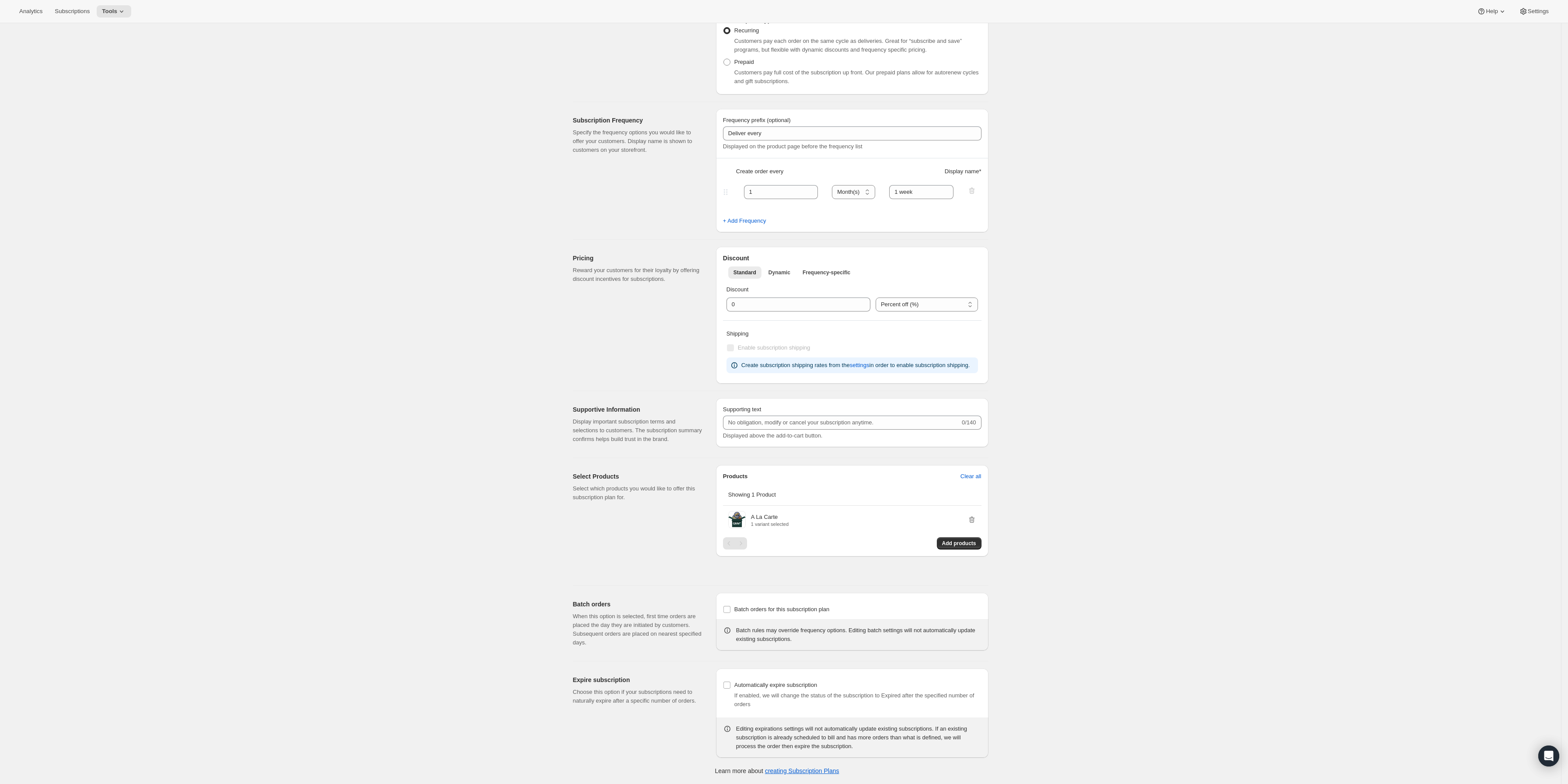
drag, startPoint x: 1143, startPoint y: 429, endPoint x: 1113, endPoint y: 415, distance: 33.1
click at [781, 611] on span "Batch orders for this subscription plan" at bounding box center [782, 609] width 96 height 6
click at [730, 611] on input "Batch orders for this subscription plan" at bounding box center [727, 610] width 7 height 7
checkbox input "true"
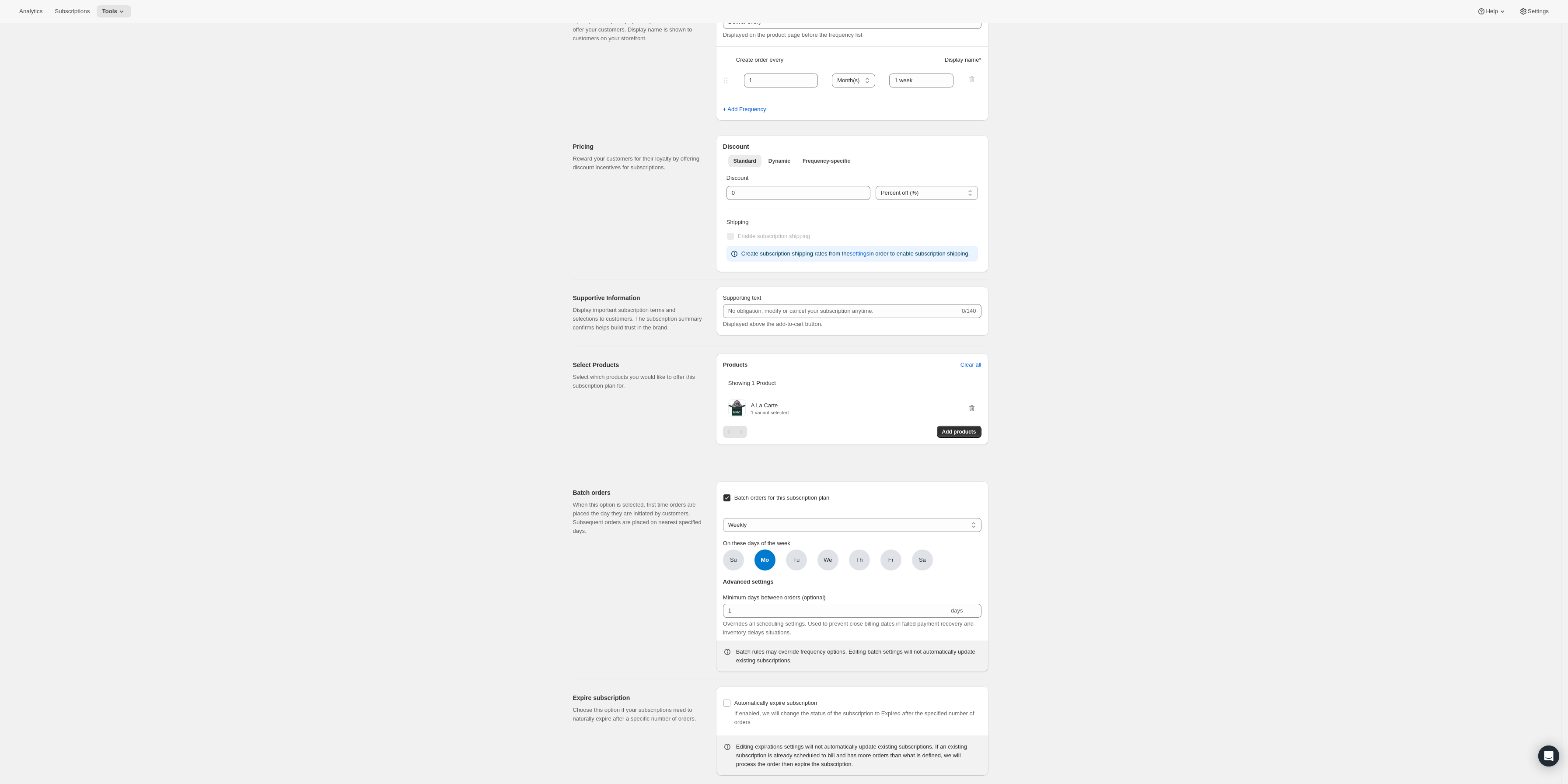
scroll to position [285, 0]
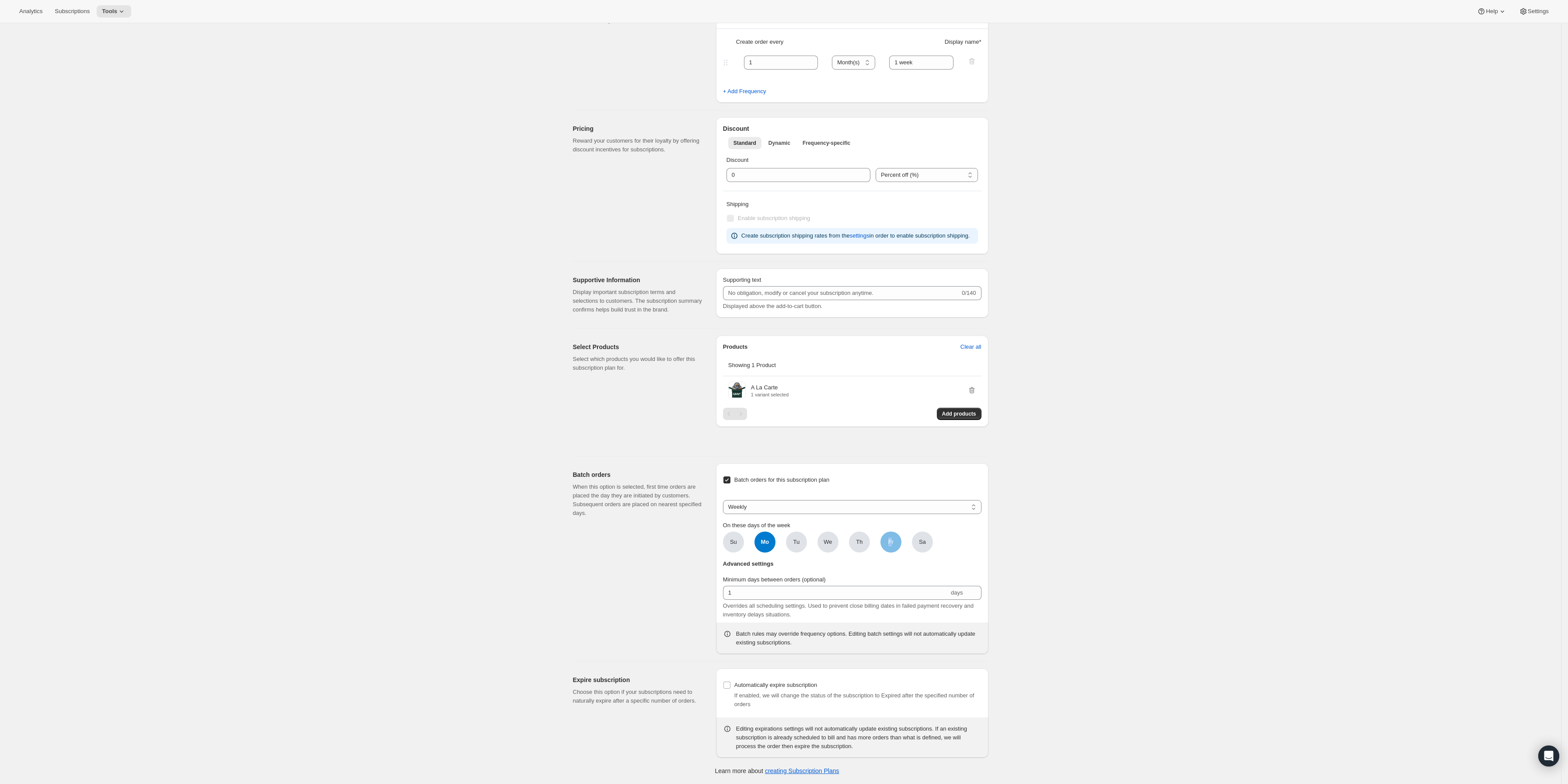
click at [892, 545] on span "Fr" at bounding box center [891, 542] width 5 height 9
click at [769, 542] on span "Mo" at bounding box center [764, 541] width 21 height 21
click input "Mo" at bounding box center [0, 0] width 0 height 0
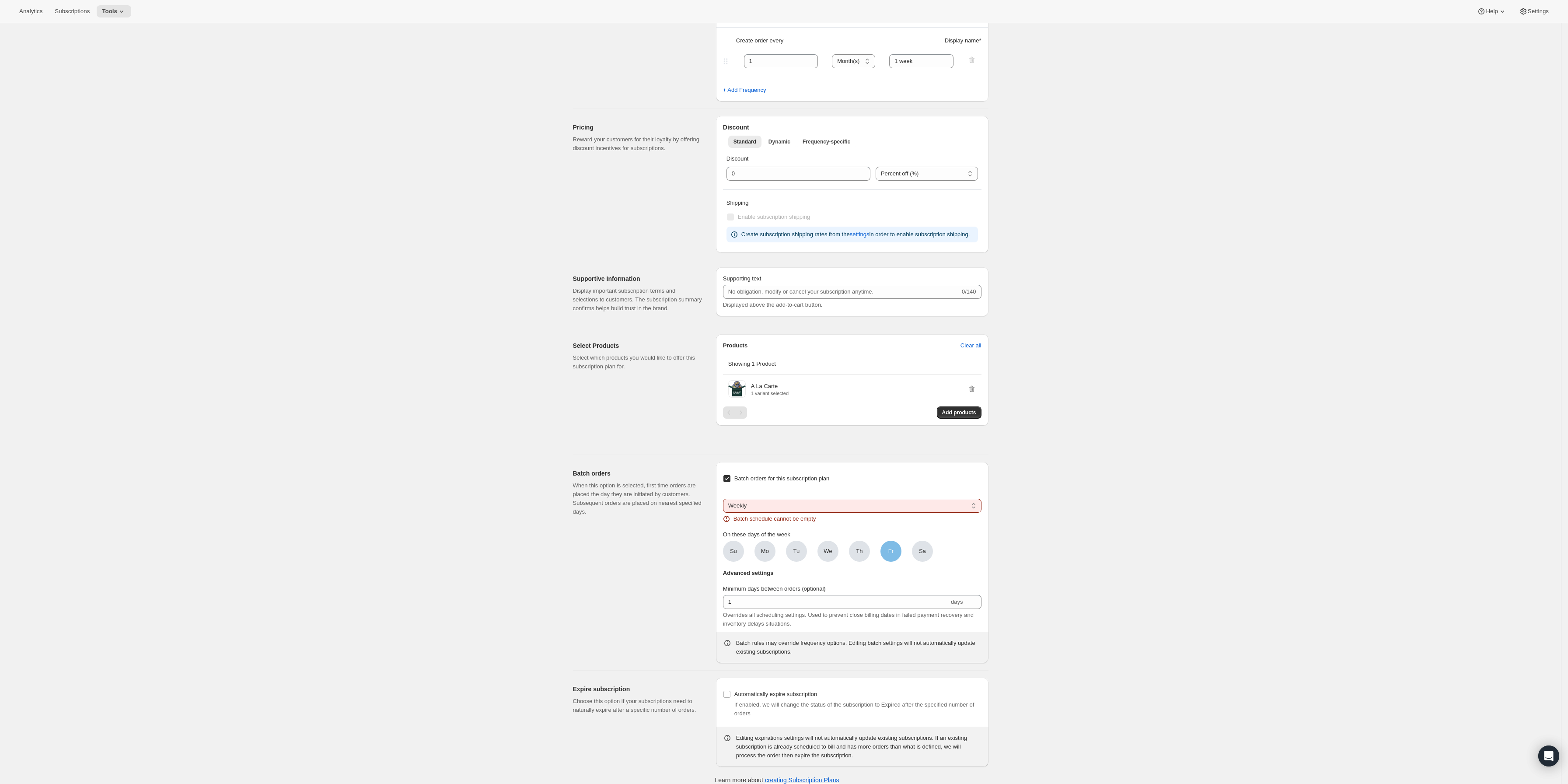
click at [889, 554] on span "Fr" at bounding box center [891, 550] width 21 height 21
click at [0, 0] on input "Fr" at bounding box center [0, 0] width 0 height 0
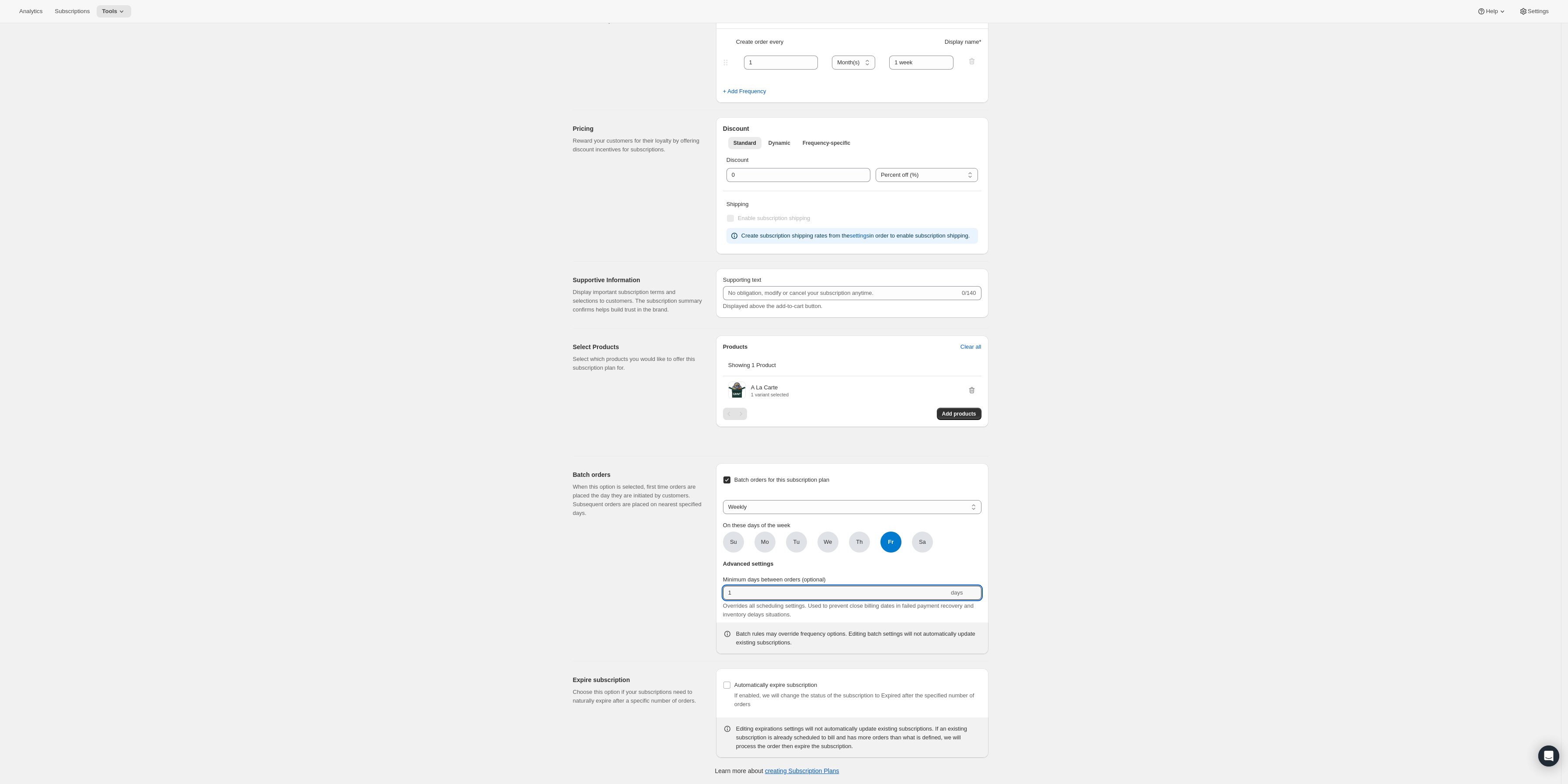
drag, startPoint x: 770, startPoint y: 596, endPoint x: 718, endPoint y: 593, distance: 52.1
click at [689, 592] on div "Batch orders When this option is selected, first time orders are placed the day…" at bounding box center [777, 555] width 423 height 198
type input "5"
click at [1089, 569] on div "Create subscription plan. This page is ready Create subscription plan Basic Inf…" at bounding box center [780, 262] width 1561 height 1044
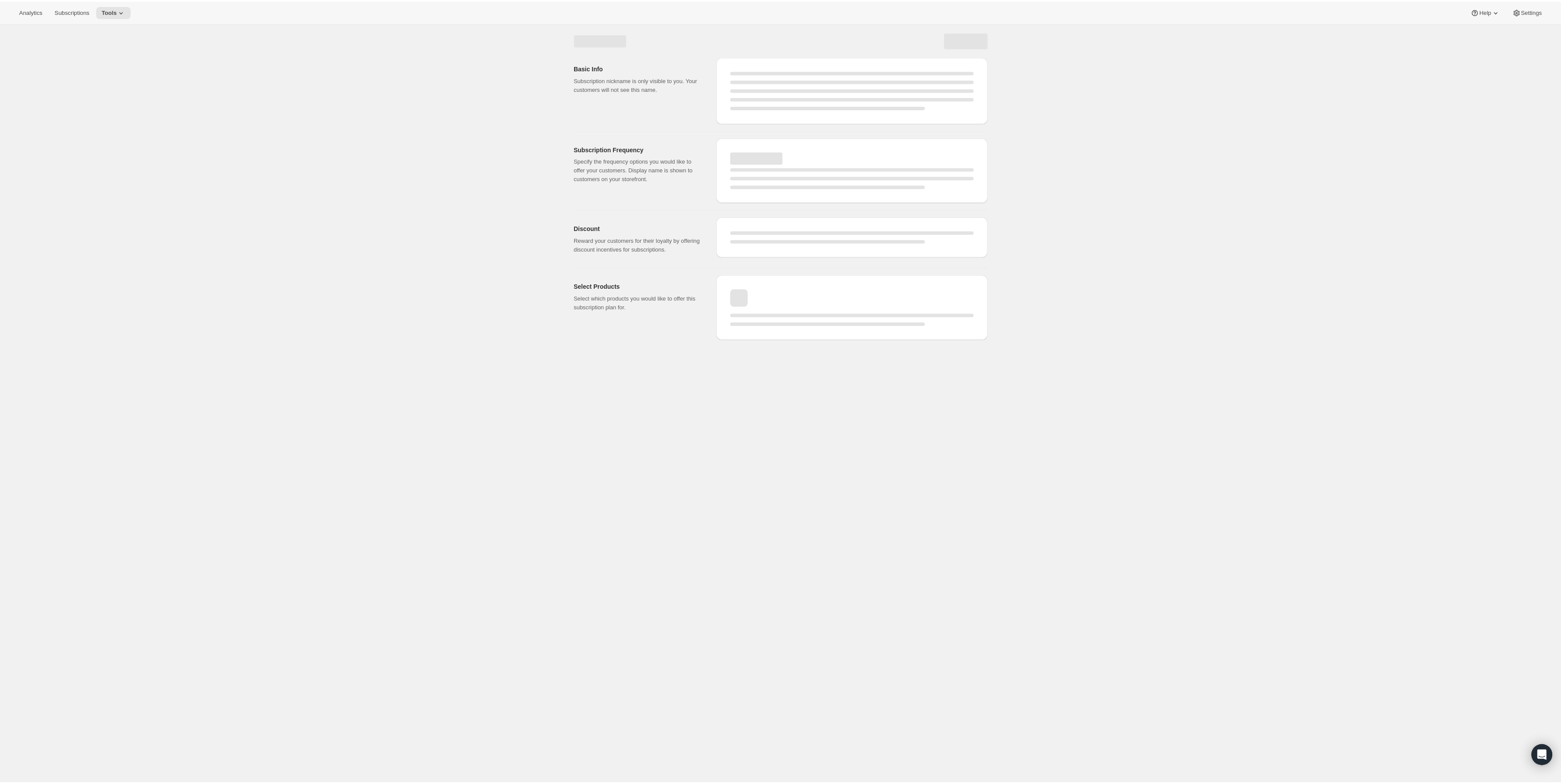
scroll to position [0, 0]
select select "WEEK"
select select "MONTH"
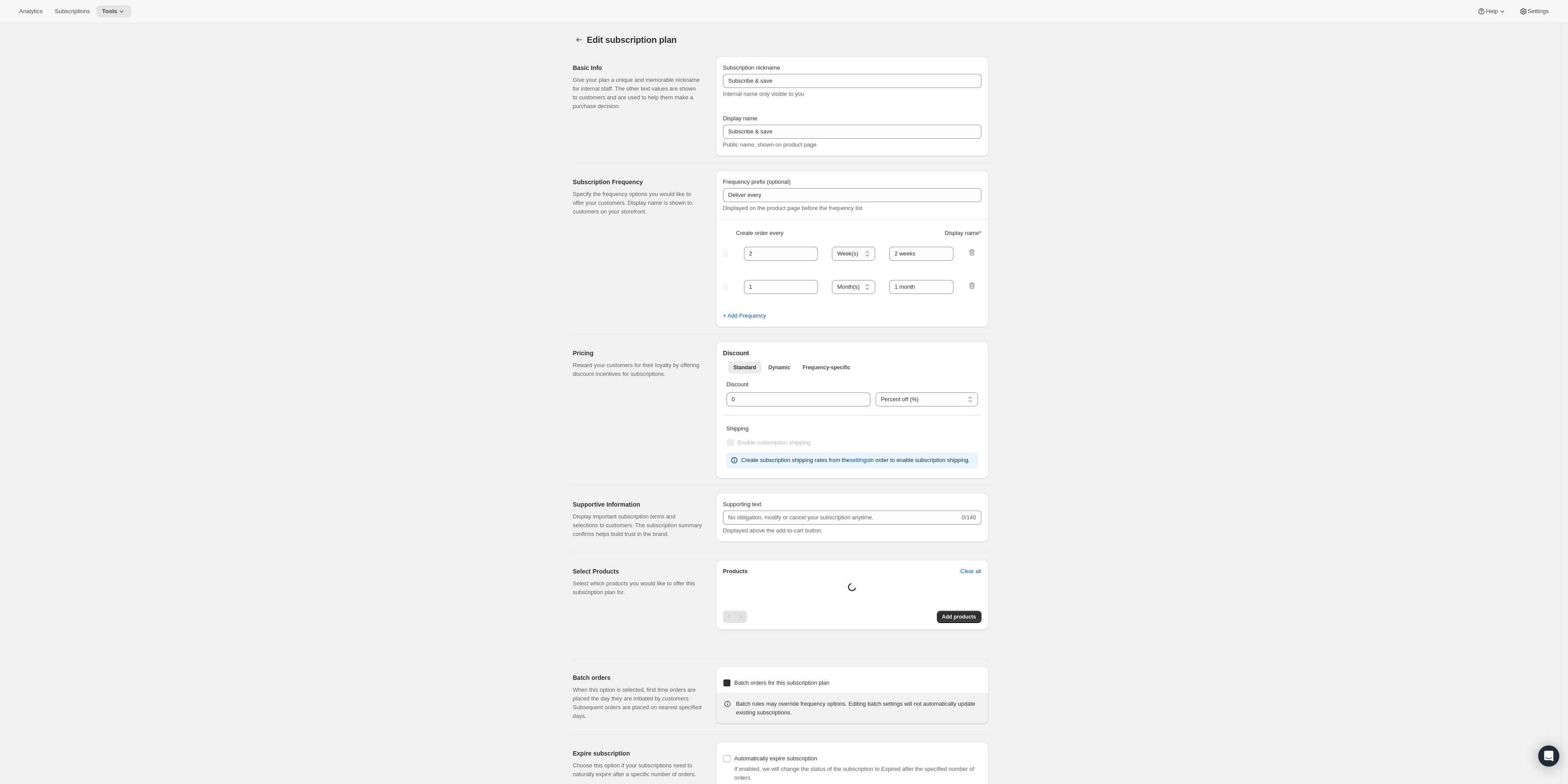
type input "Subscribe & save [A La Carte]"
type input "1"
type input "1 week"
checkbox input "true"
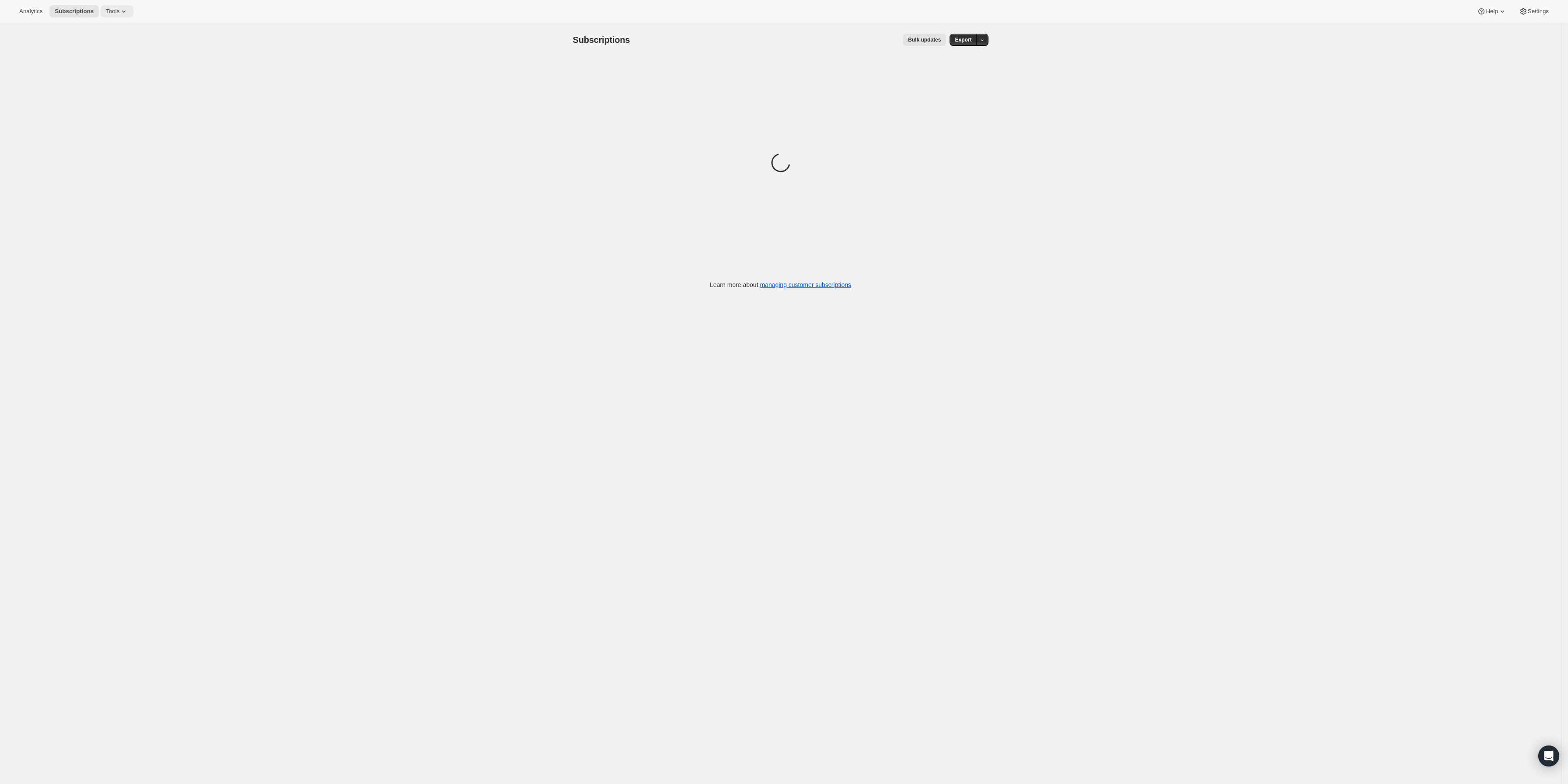
click at [105, 5] on button "Tools" at bounding box center [117, 12] width 33 height 13
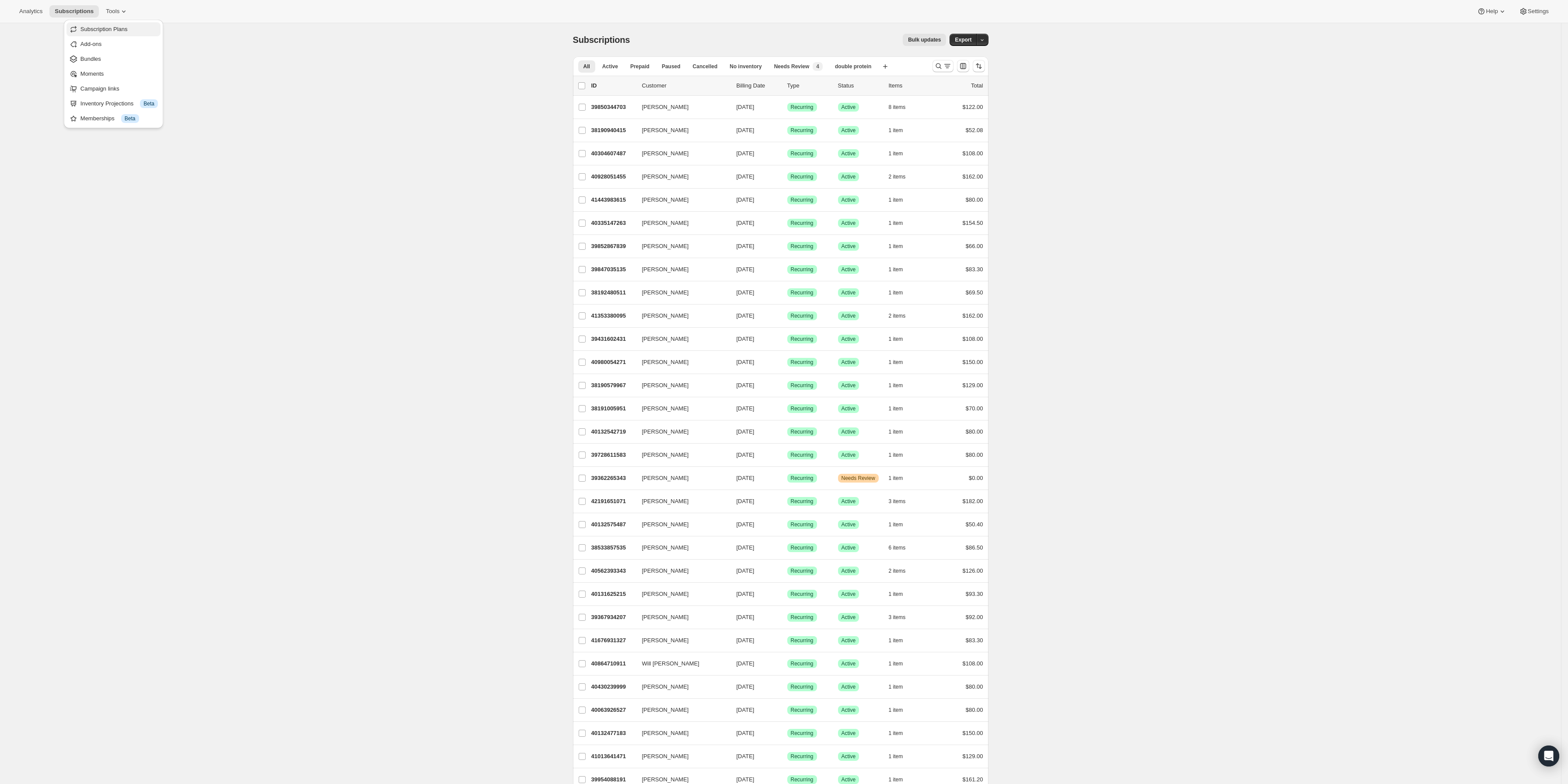
click at [117, 27] on span "Subscription Plans" at bounding box center [104, 29] width 47 height 6
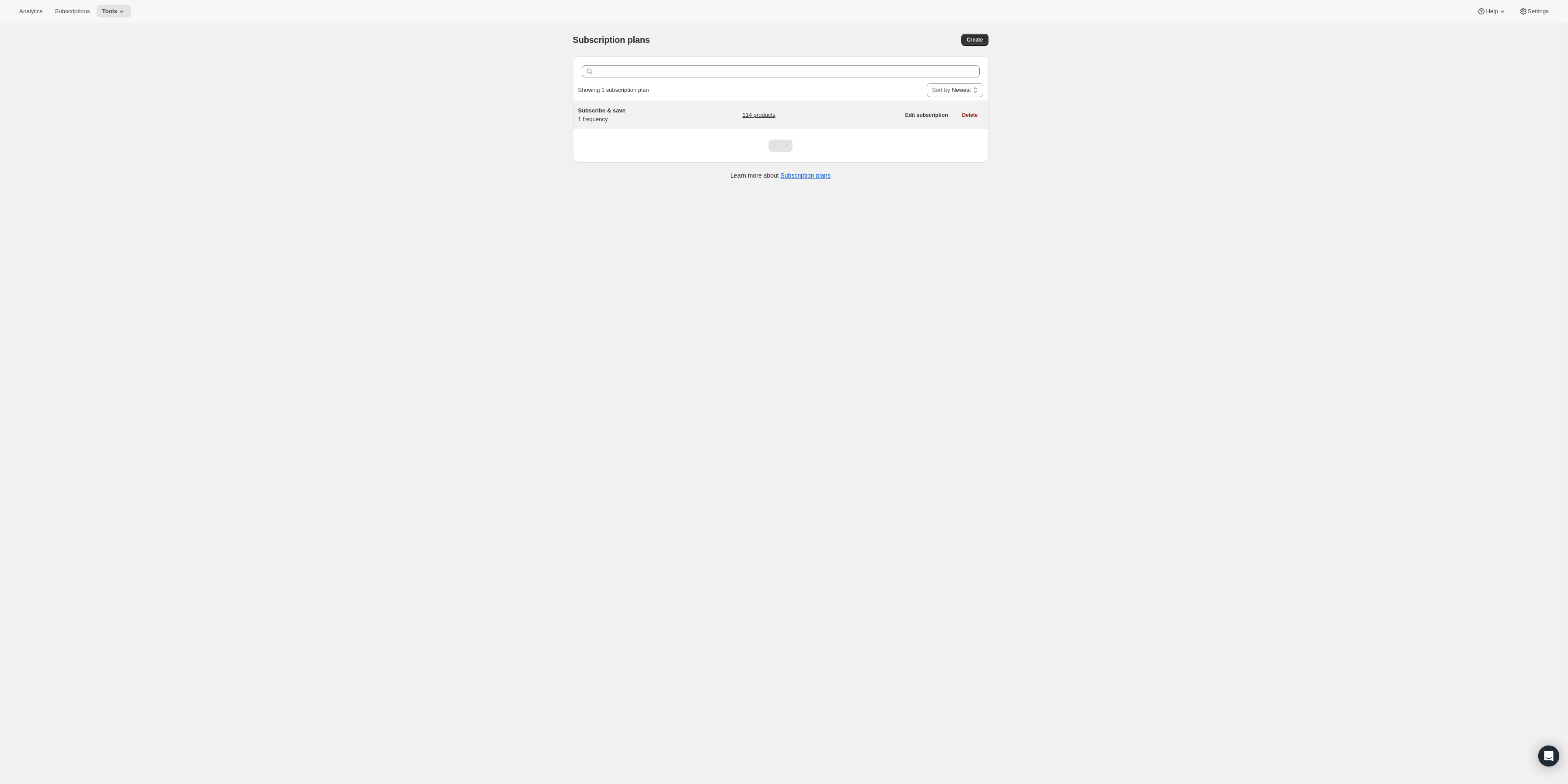
click at [612, 118] on div "Subscribe & save 1 frequency" at bounding box center [632, 115] width 109 height 17
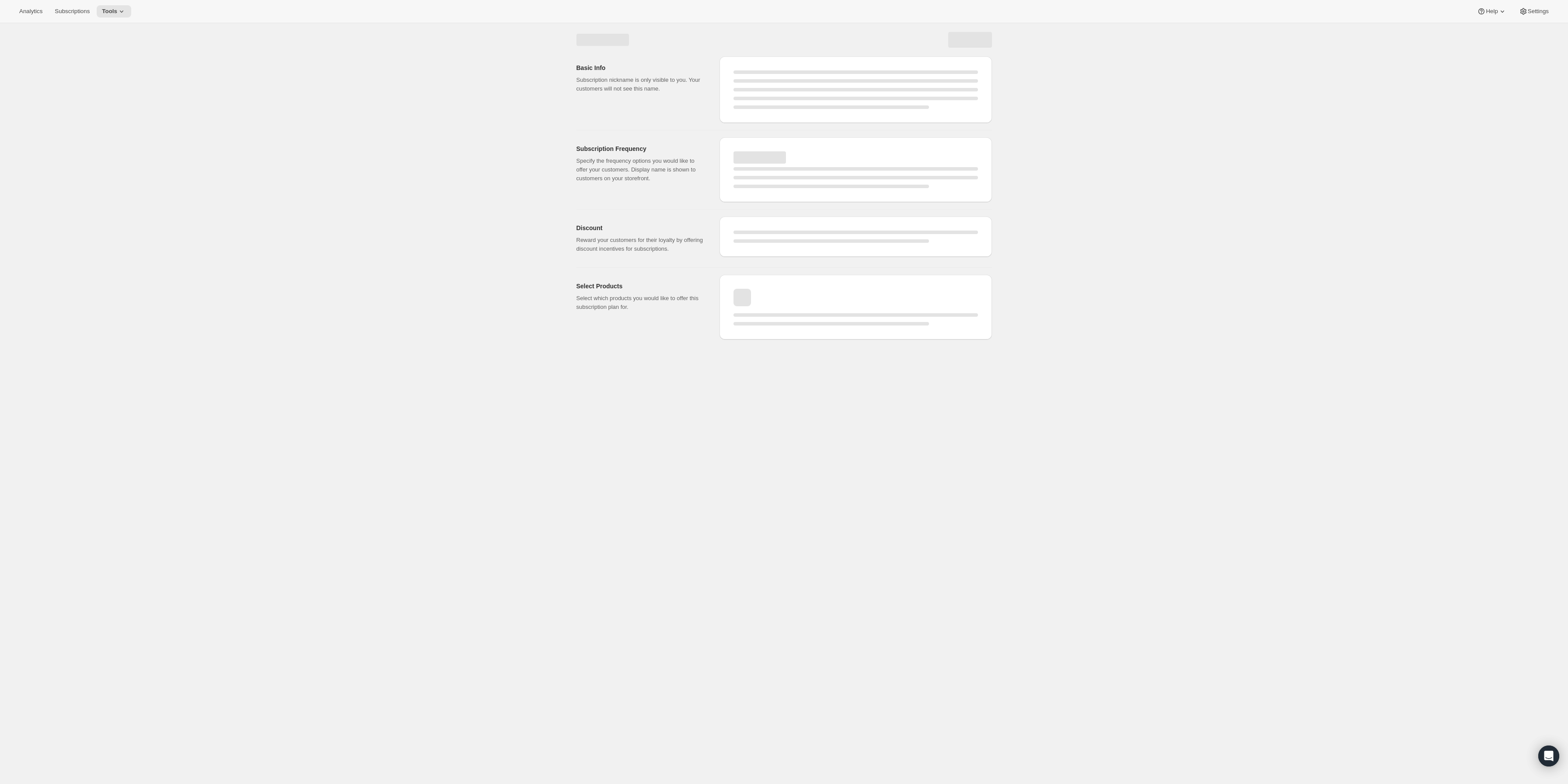
select select "WEEK"
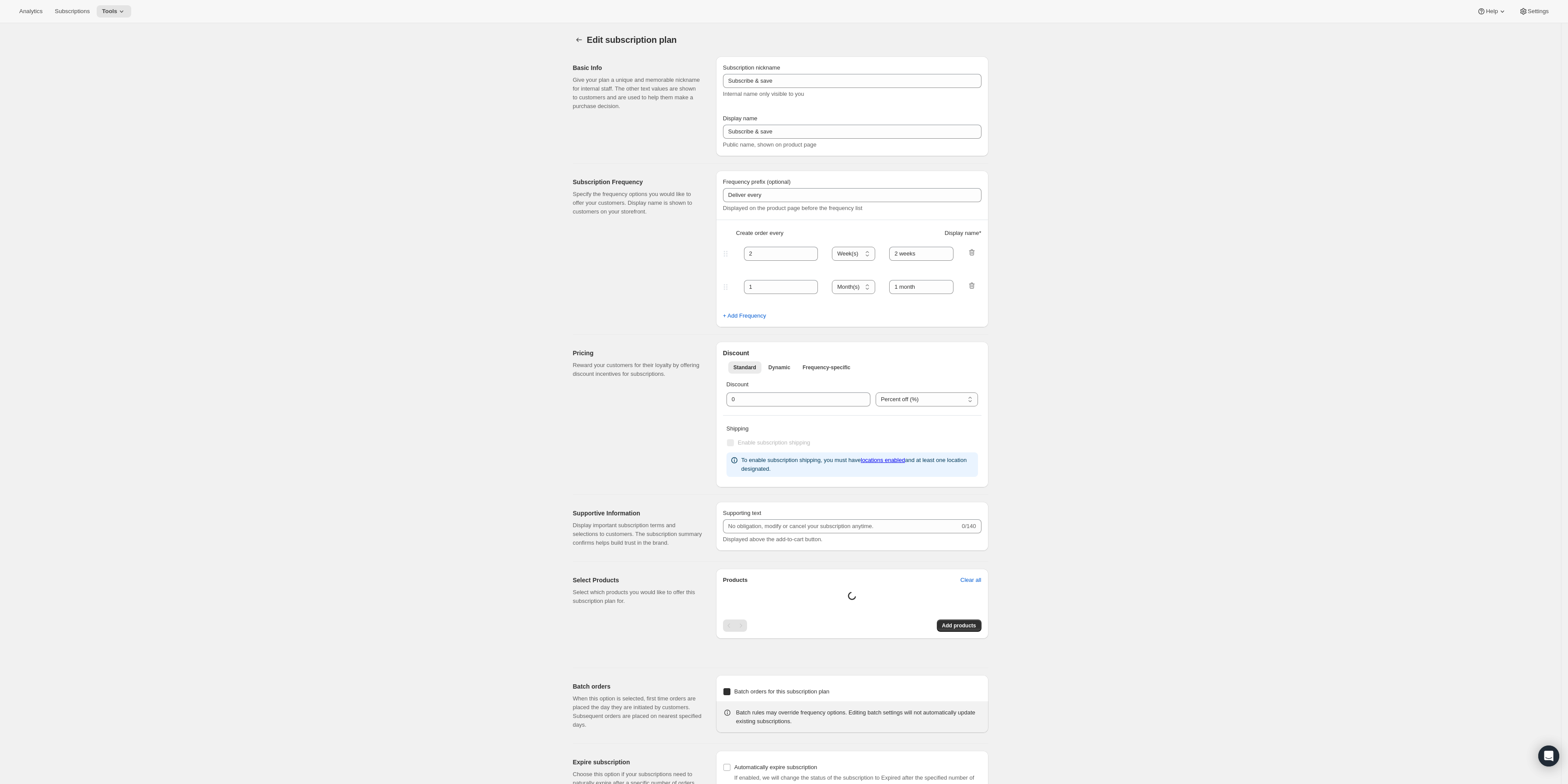
type input "1"
type input "1 week"
type input "20"
checkbox input "true"
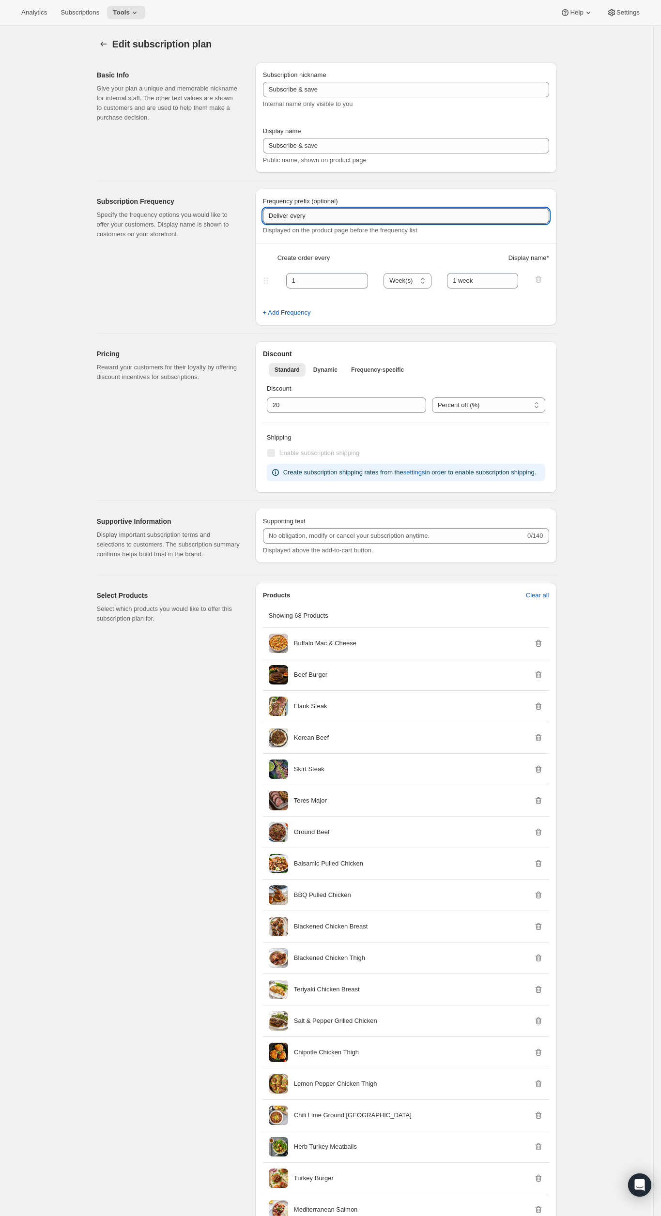
click at [327, 220] on input "Deliver every" at bounding box center [406, 215] width 286 height 15
click at [504, 277] on input "1 week" at bounding box center [482, 280] width 71 height 15
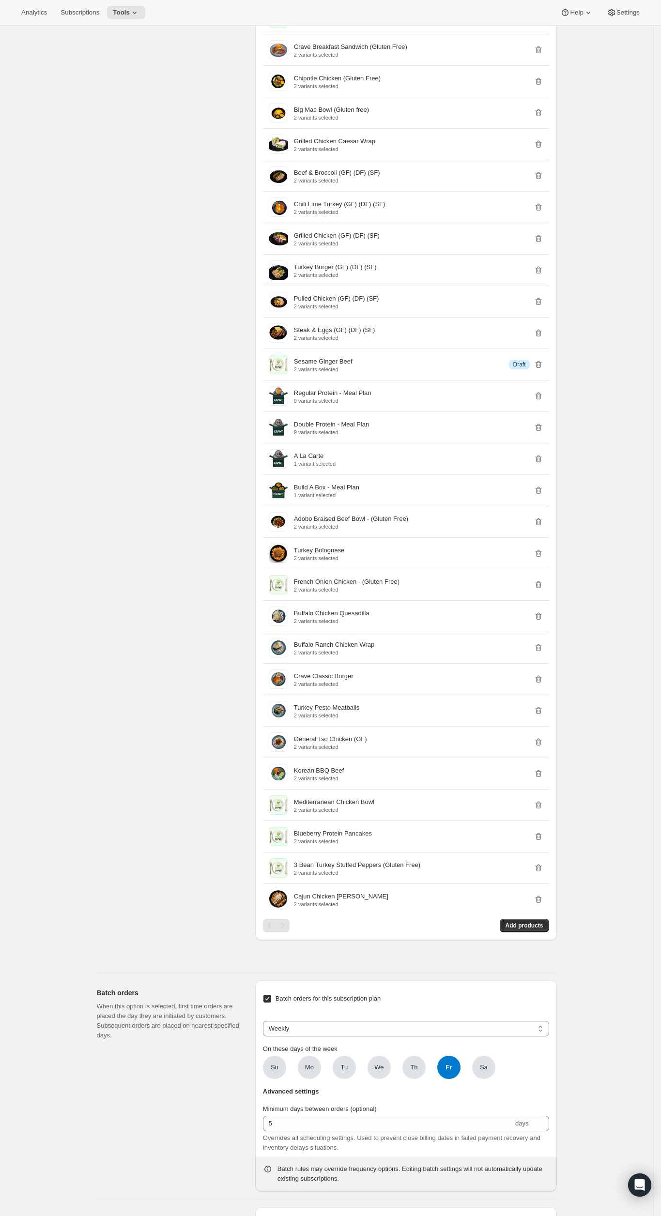
scroll to position [1961, 0]
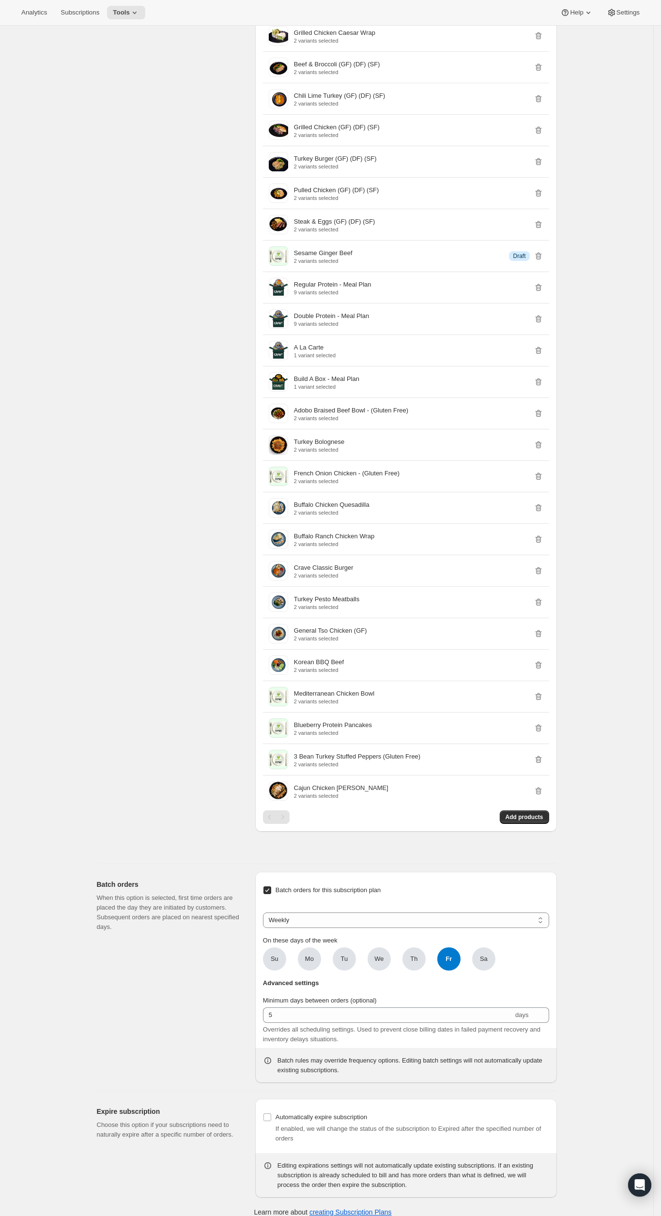
click at [290, 824] on div "Pagination" at bounding box center [283, 817] width 14 height 14
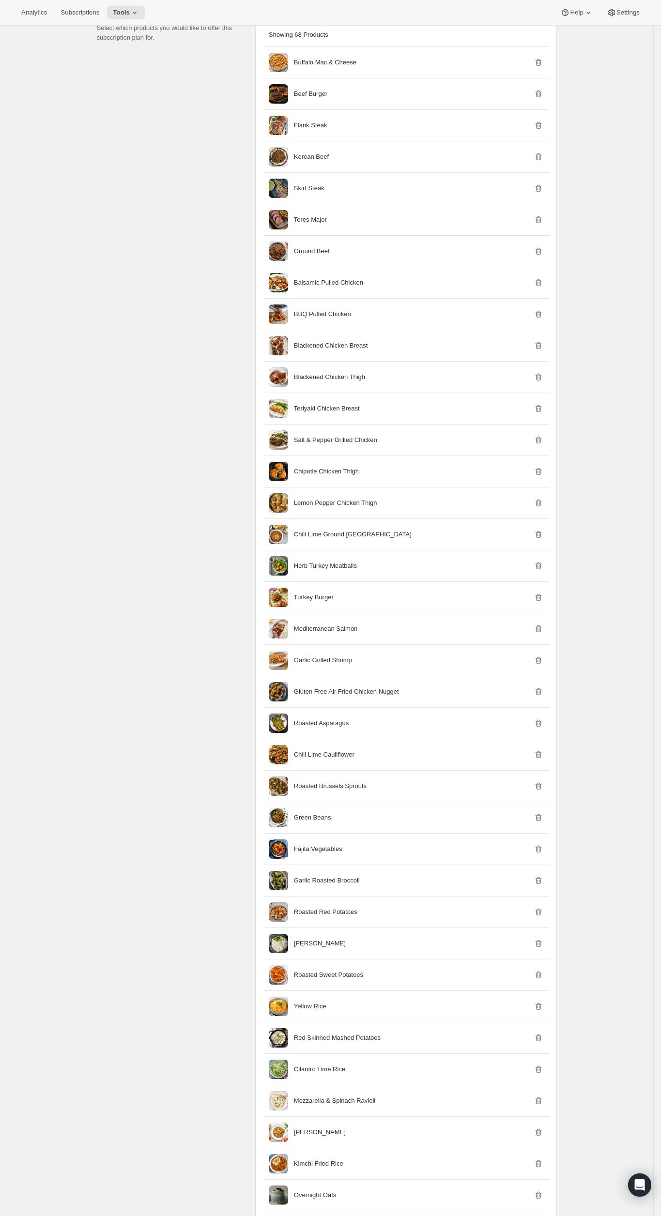
scroll to position [145, 0]
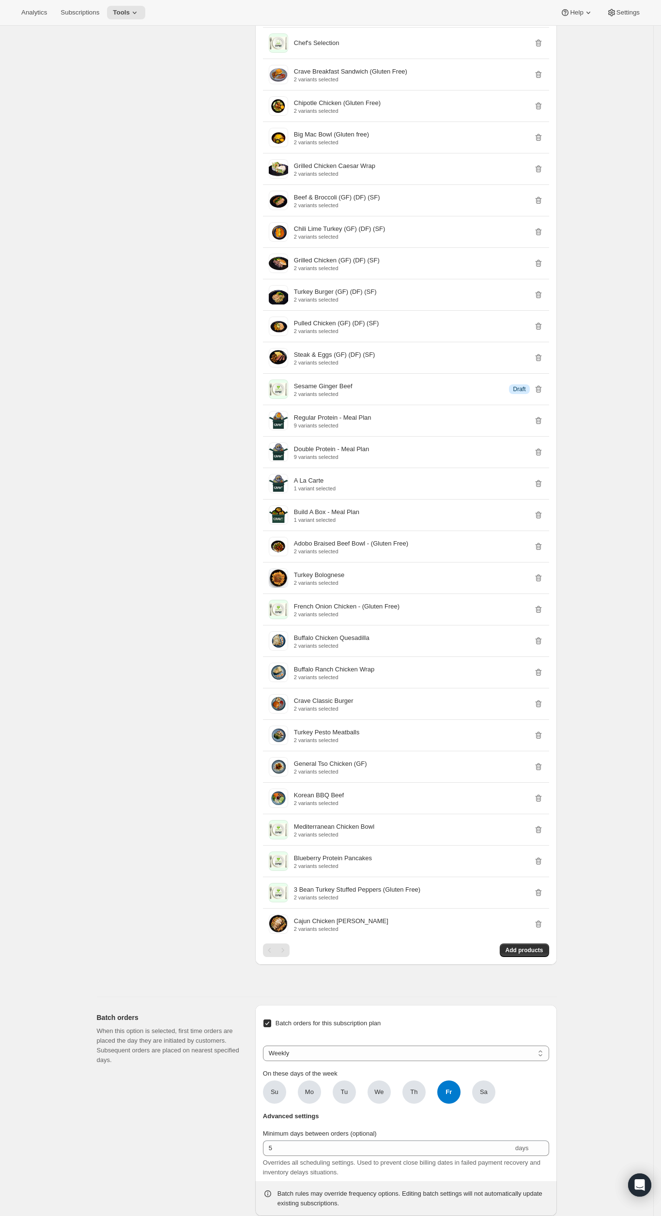
scroll to position [1988, 0]
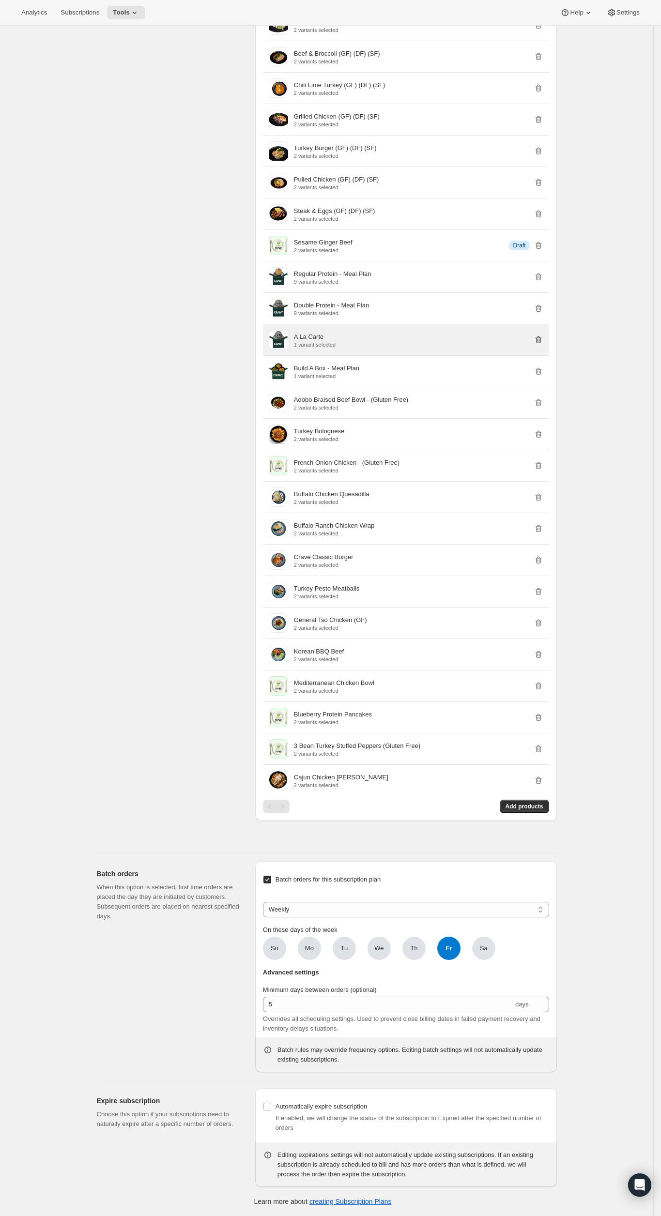
click at [543, 335] on icon "button" at bounding box center [538, 340] width 10 height 10
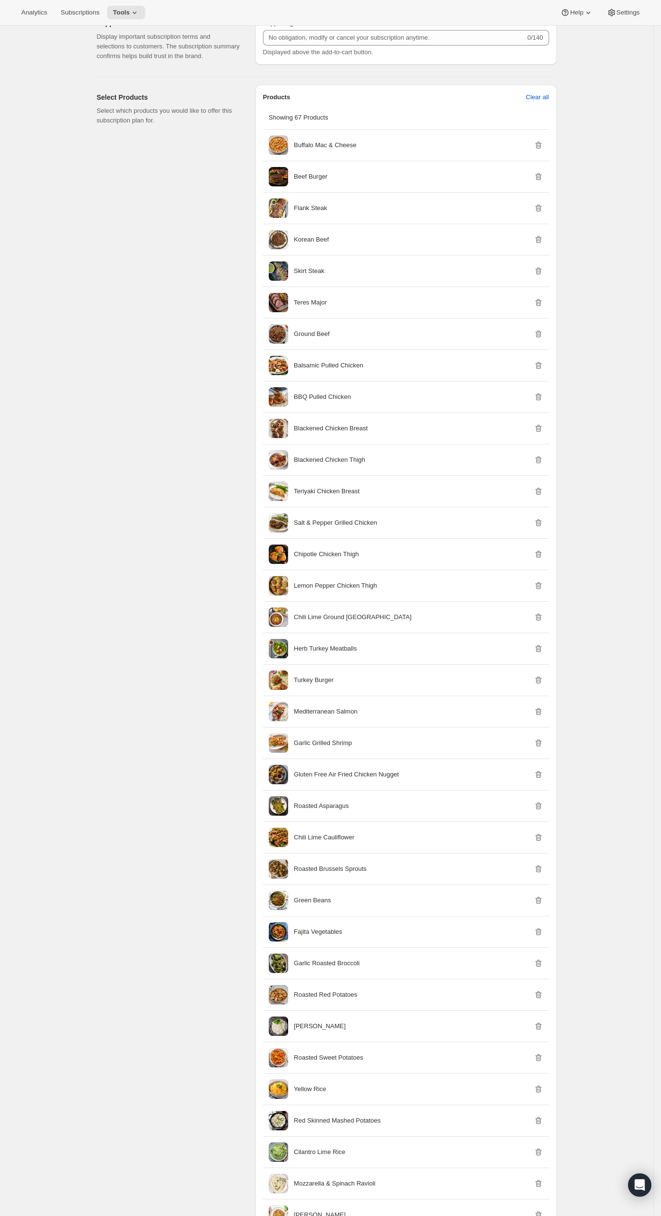
scroll to position [359, 0]
